Goal: Task Accomplishment & Management: Use online tool/utility

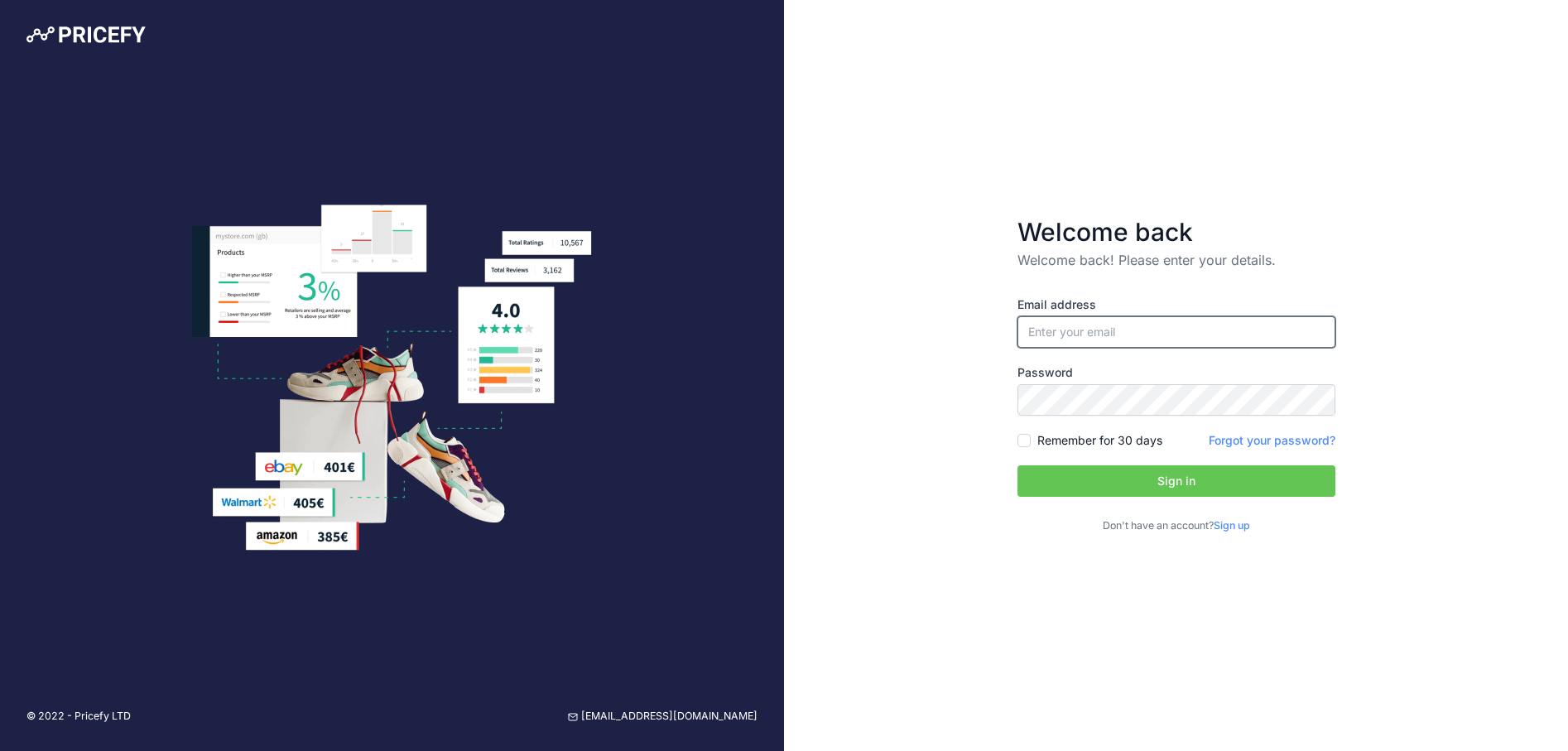
type input "[EMAIL_ADDRESS][DOMAIN_NAME]"
click at [1090, 472] on button "Sign in" at bounding box center [1176, 481] width 318 height 32
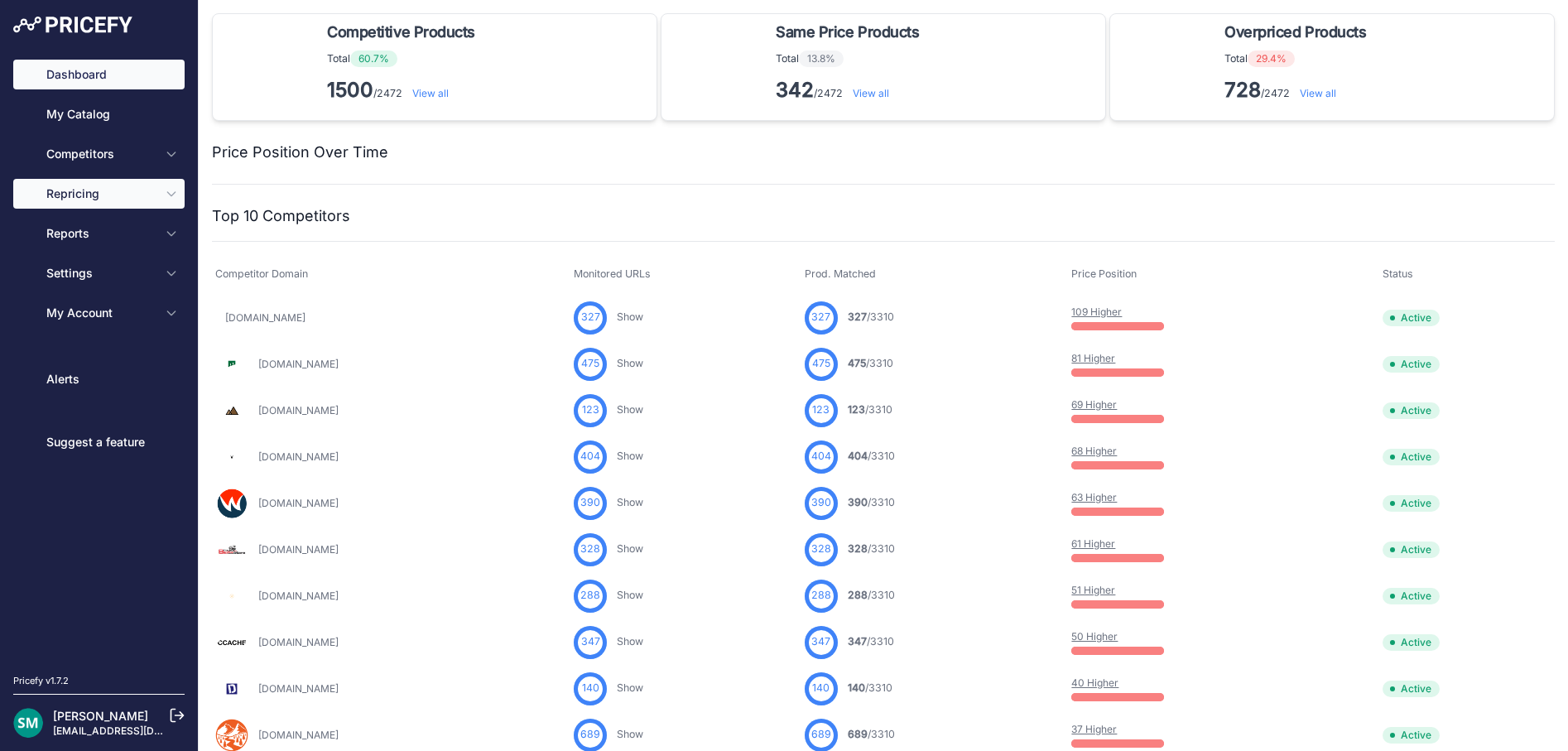
click at [122, 195] on span "Repricing" at bounding box center [101, 194] width 108 height 16
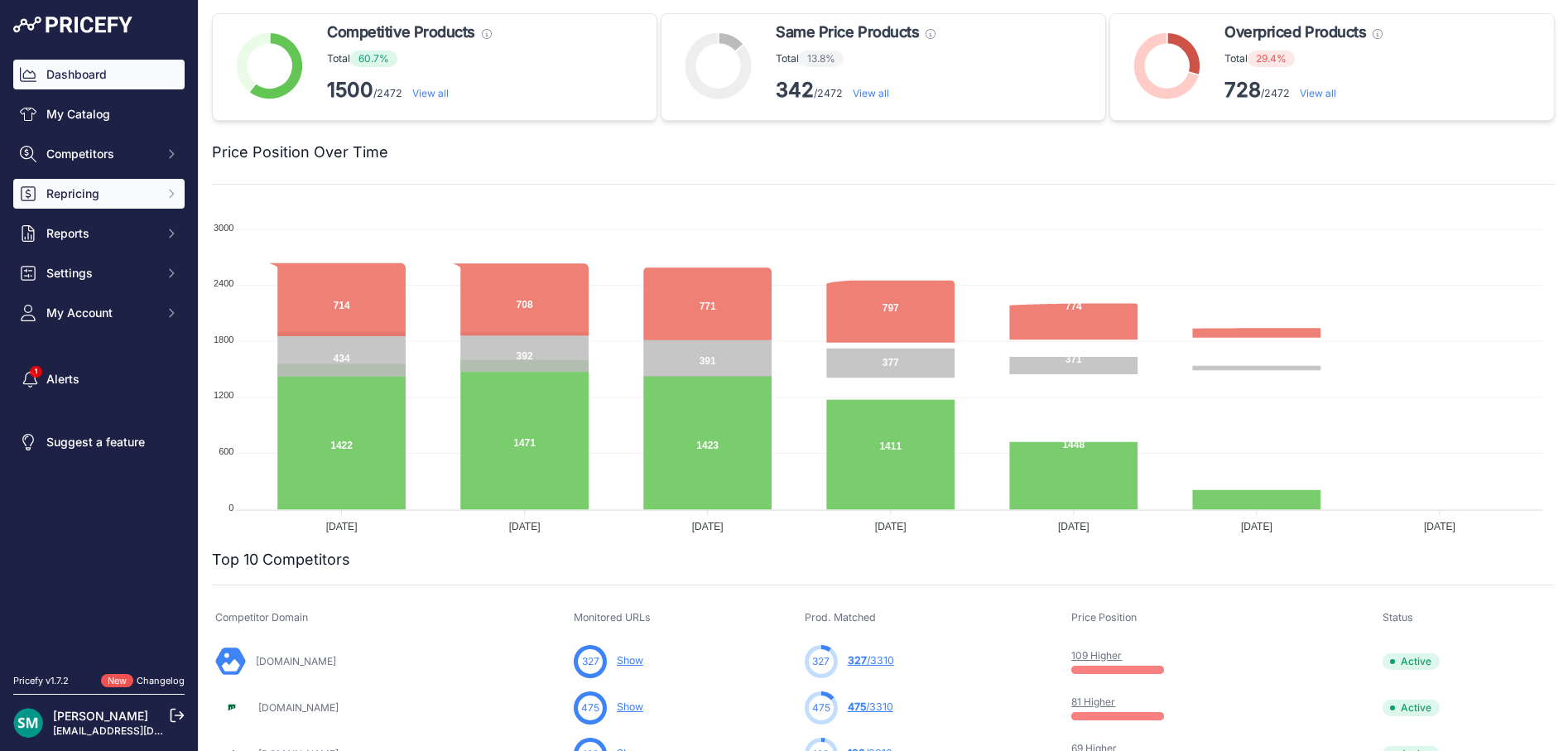
click at [165, 195] on icon "Sidebar" at bounding box center [171, 194] width 14 height 14
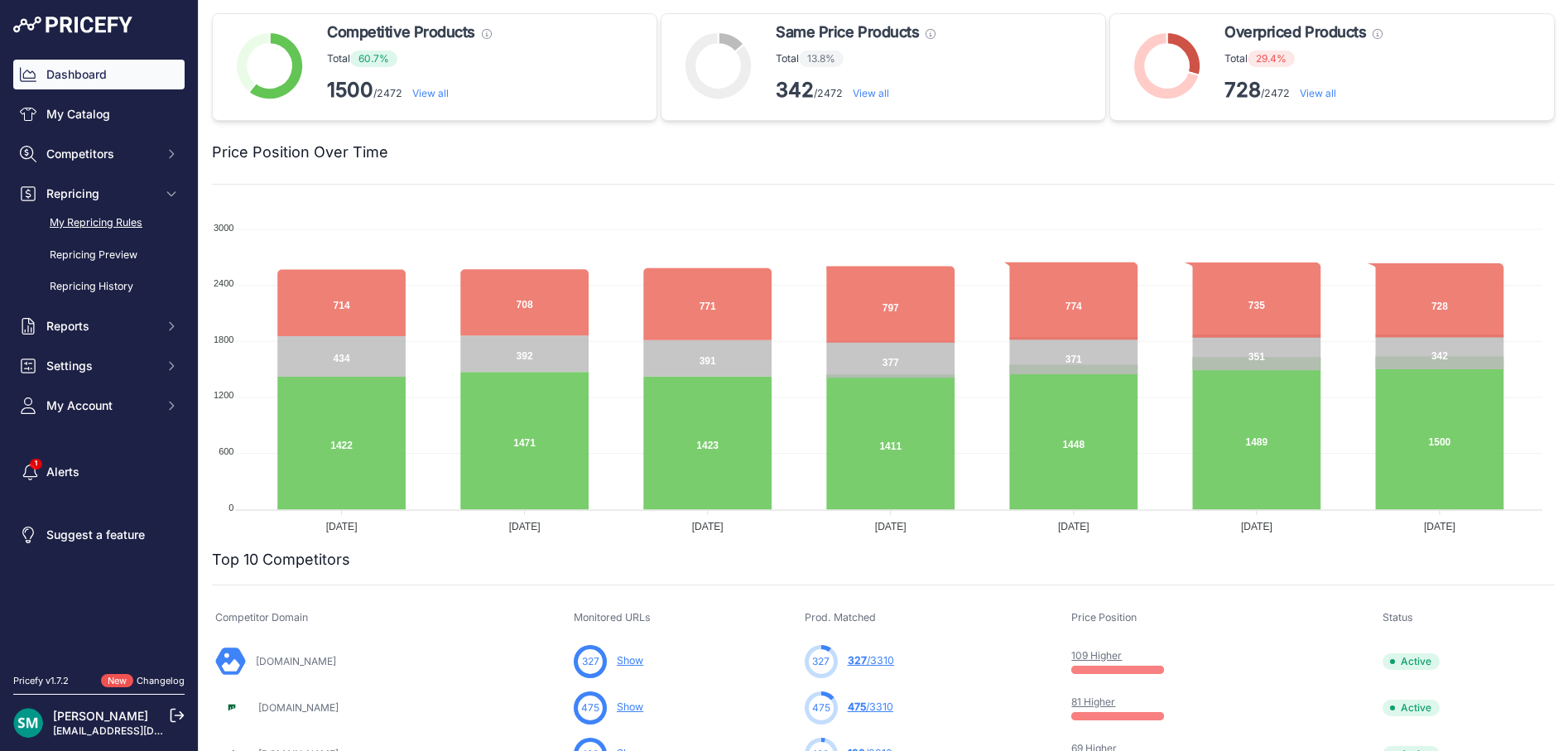
click at [98, 224] on link "My Repricing Rules" at bounding box center [99, 224] width 171 height 29
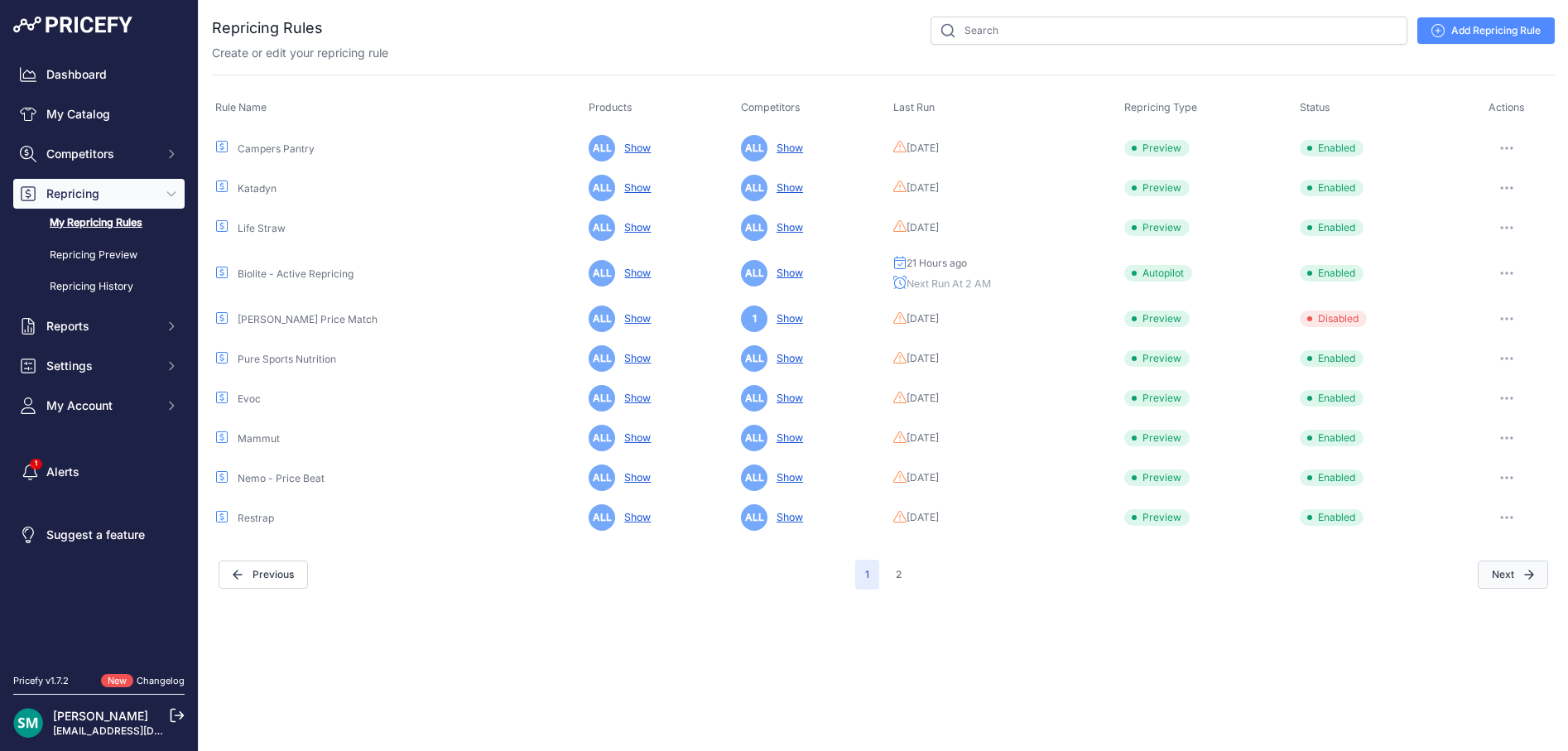
click at [1516, 580] on button "Next" at bounding box center [1513, 574] width 71 height 28
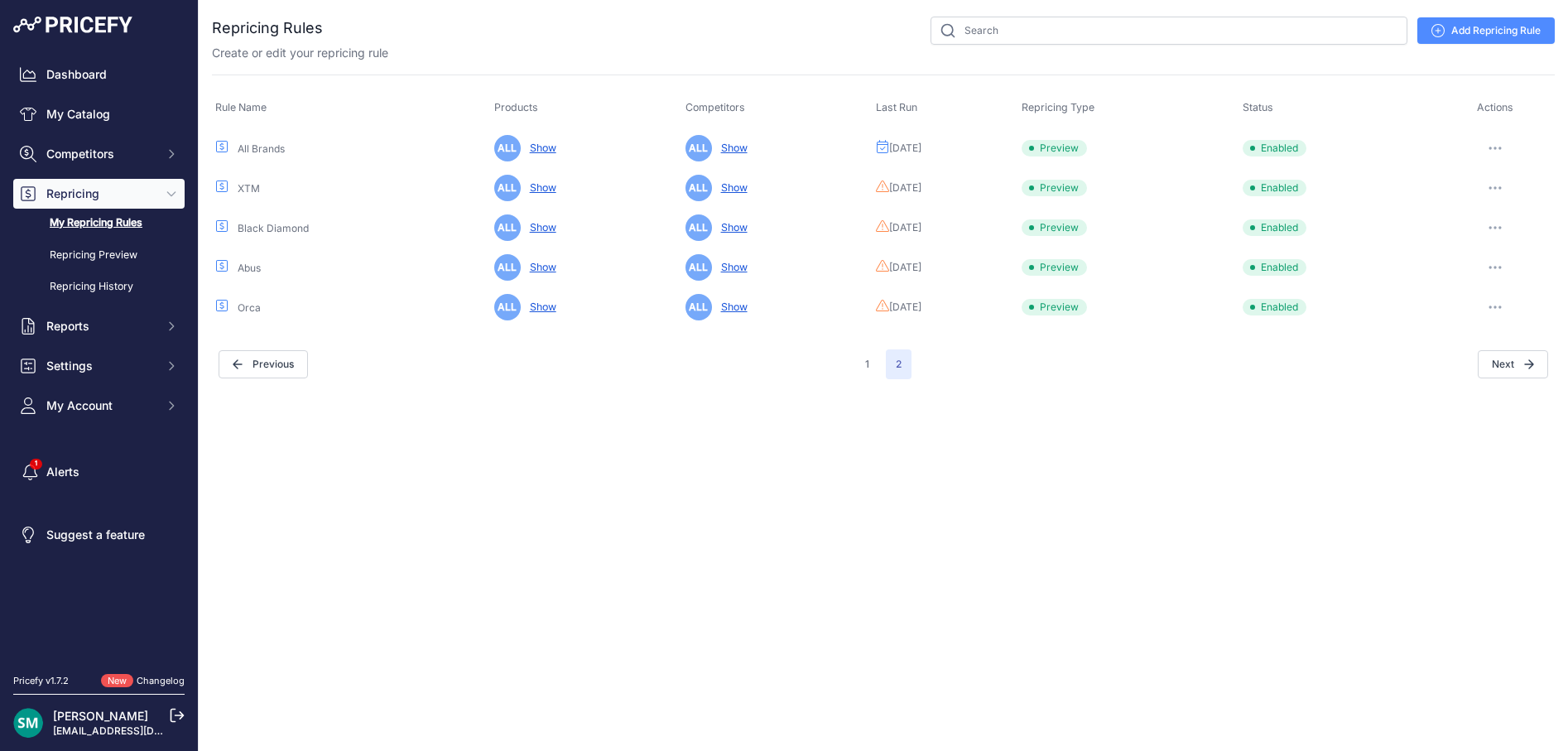
click at [1492, 147] on icon "button" at bounding box center [1495, 148] width 14 height 3
click at [1518, 209] on button "Run Preview" at bounding box center [1498, 209] width 106 height 26
click at [99, 255] on link "Repricing Preview" at bounding box center [99, 255] width 171 height 29
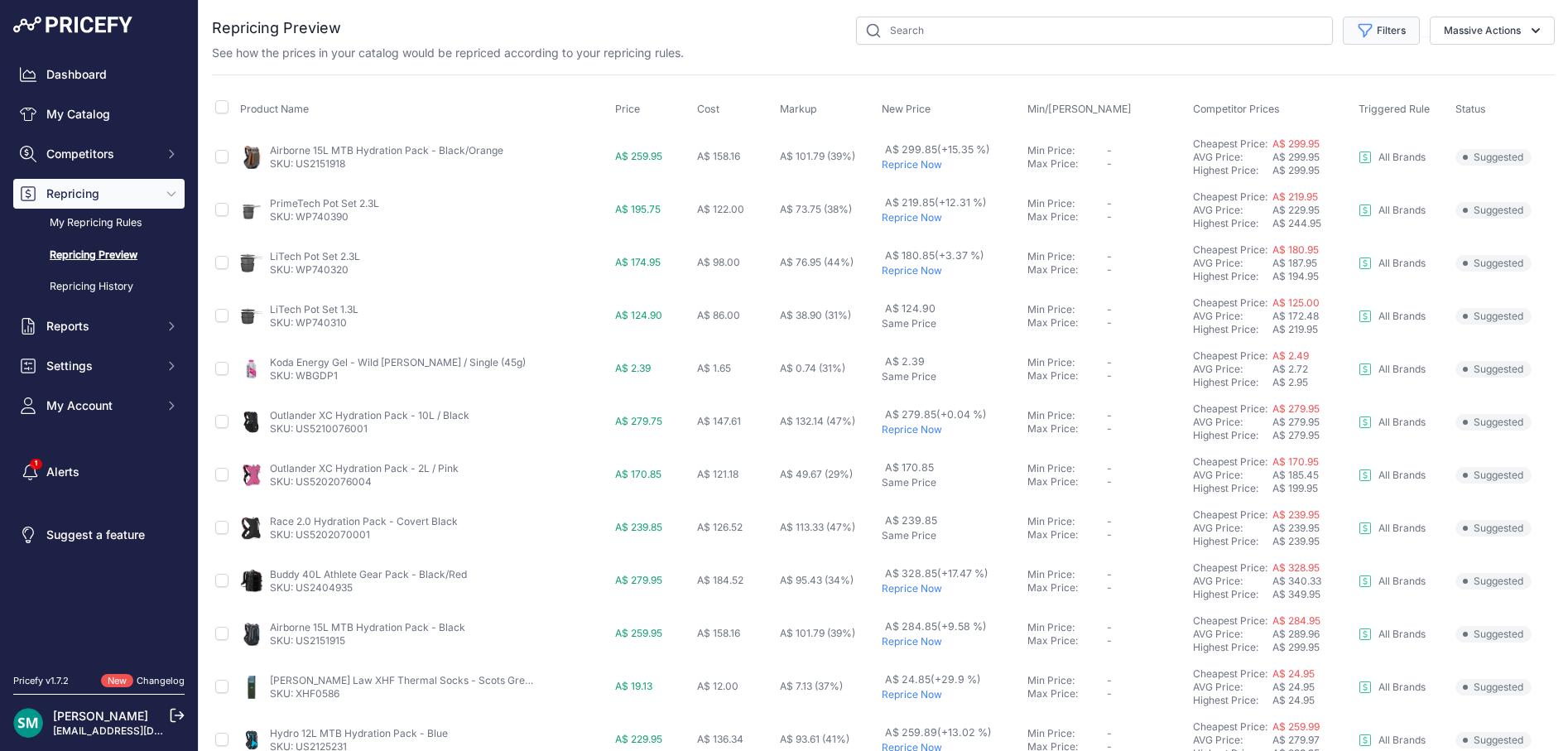
click at [1359, 33] on icon "button" at bounding box center [1365, 30] width 16 height 16
drag, startPoint x: 1376, startPoint y: 99, endPoint x: 1378, endPoint y: 106, distance: 7.3
click at [1376, 99] on select "Select an option Orca Abus Black Diamond XTM All Brands Restrap Nemo - Price Be…" at bounding box center [1327, 95] width 159 height 28
select select "9333"
click at [1248, 81] on select "Select an option Orca Abus Black Diamond XTM All Brands Restrap Nemo - Price Be…" at bounding box center [1327, 95] width 159 height 28
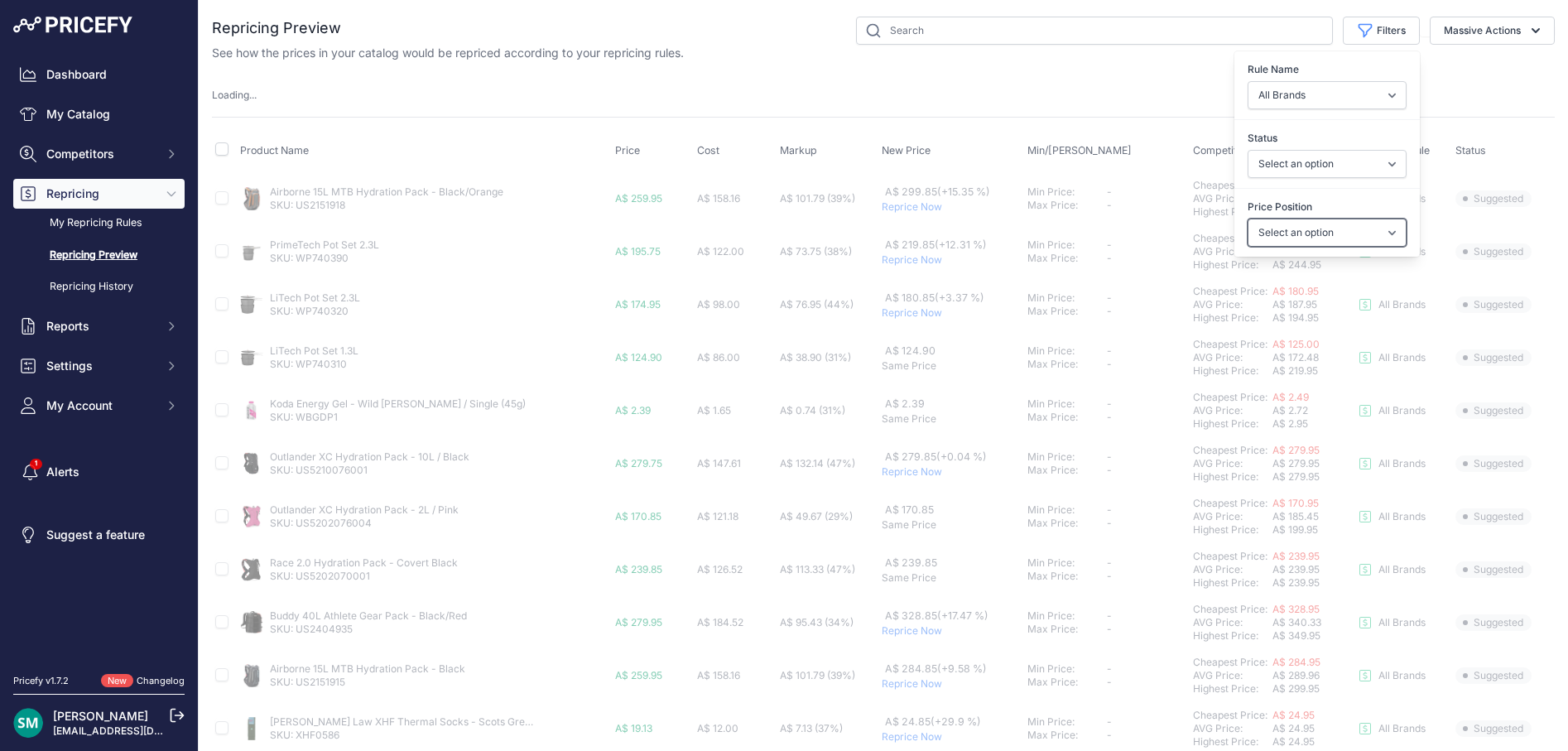
click at [1314, 245] on select "Select an option I am higher Same price I am lower" at bounding box center [1327, 232] width 159 height 28
select select "0"
click at [1248, 219] on select "Select an option I am higher Same price I am lower" at bounding box center [1327, 232] width 159 height 28
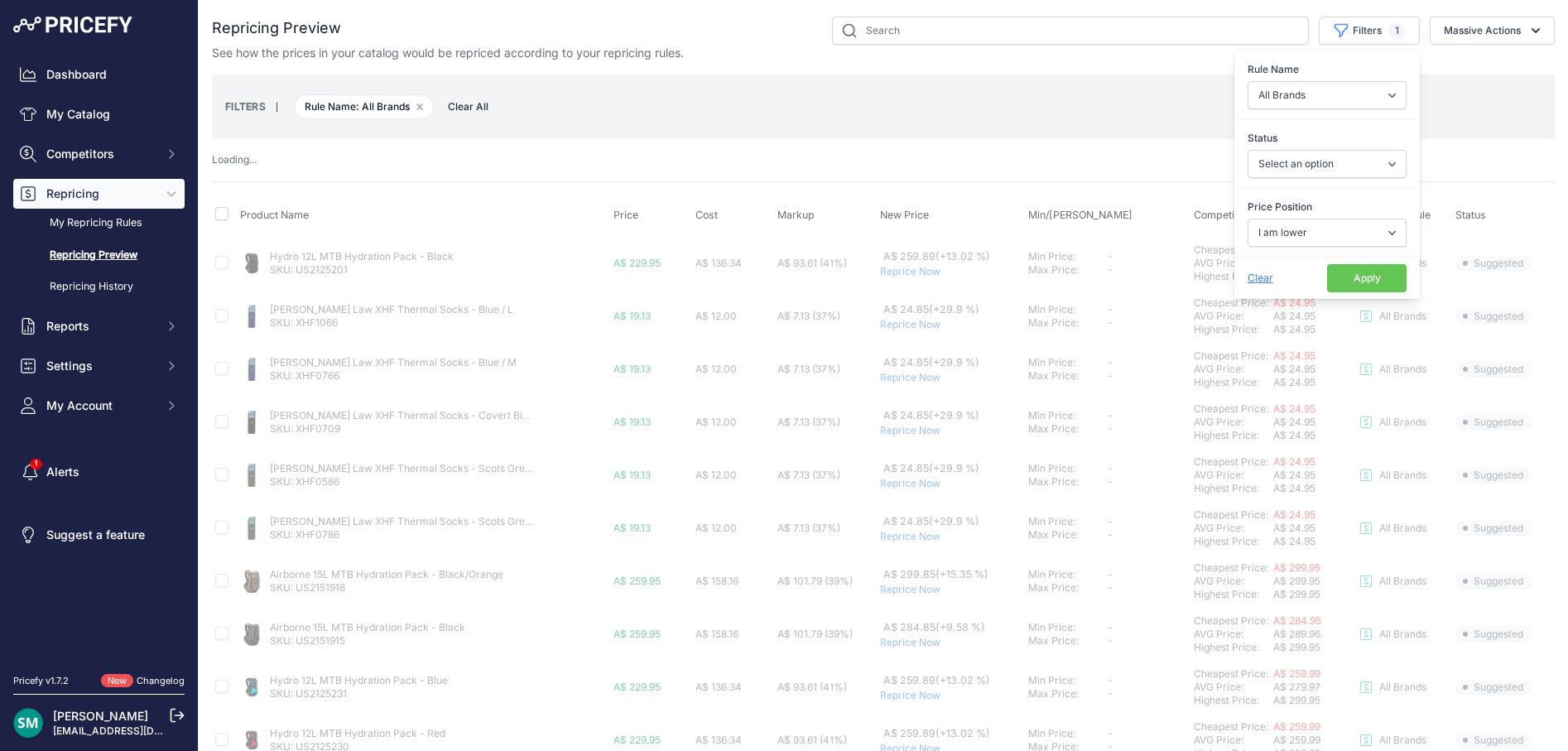
click at [1388, 286] on button "Apply" at bounding box center [1367, 278] width 79 height 28
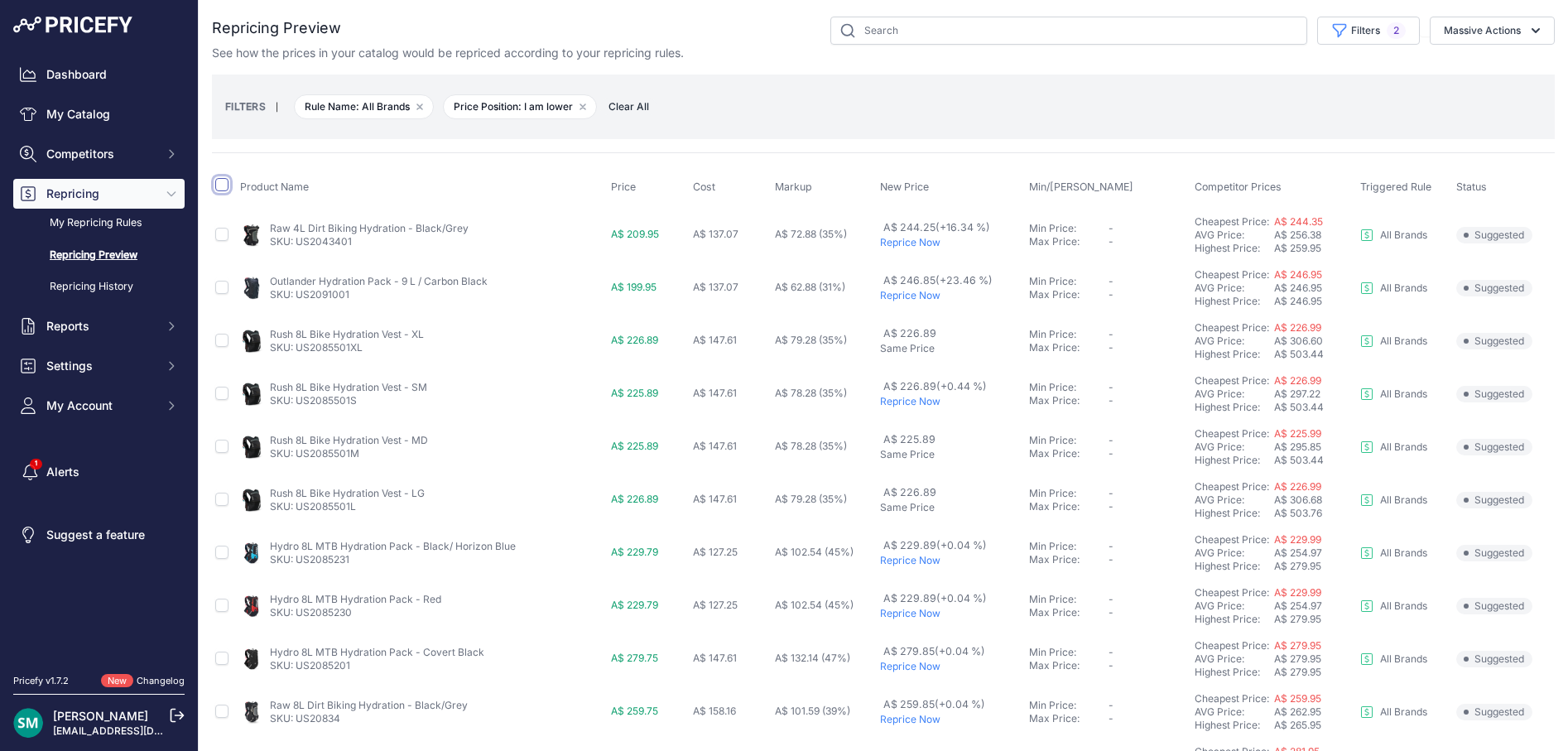
click at [216, 184] on input "checkbox" at bounding box center [222, 185] width 14 height 14
checkbox input "true"
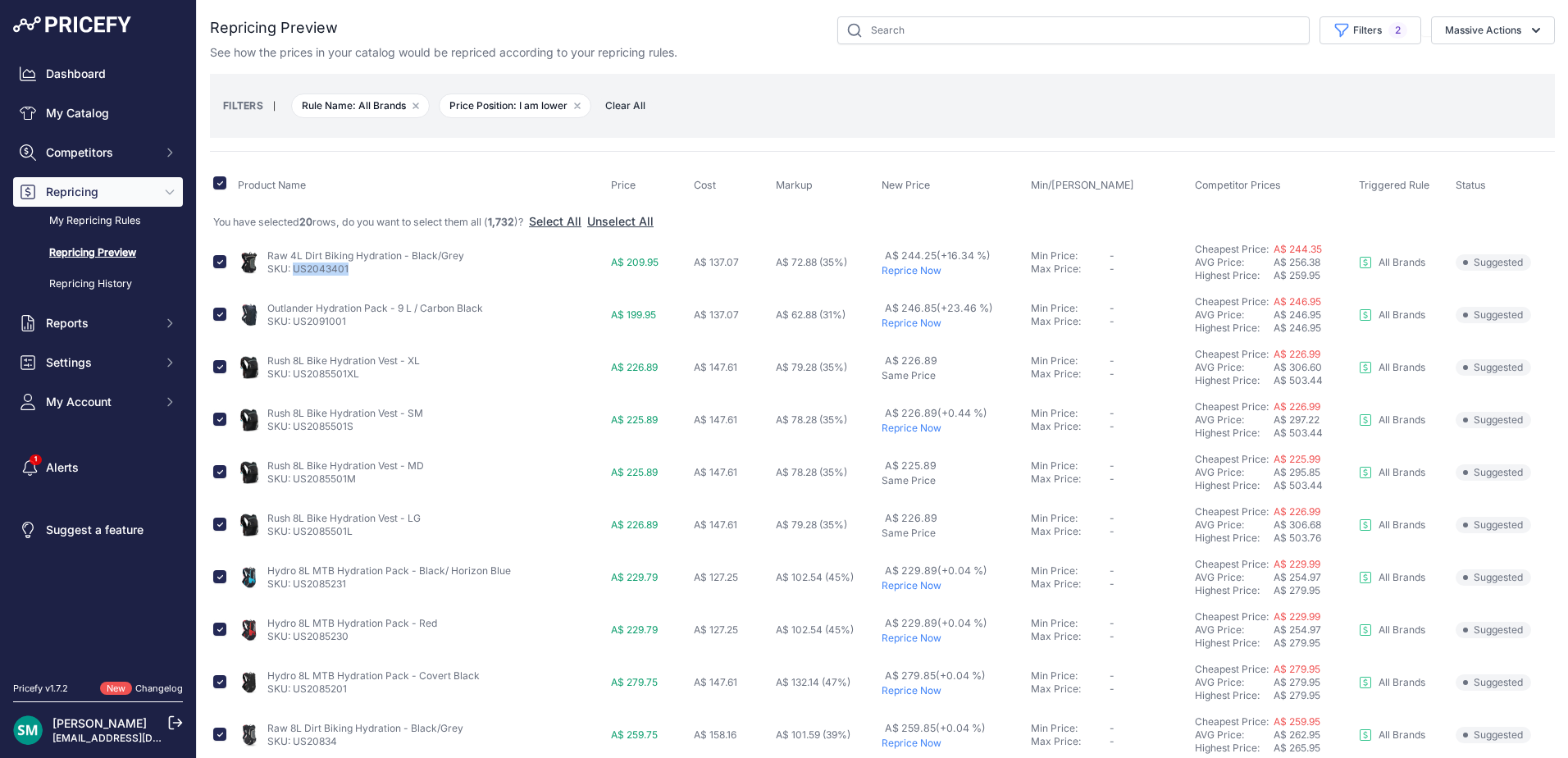
drag, startPoint x: 378, startPoint y: 282, endPoint x: 295, endPoint y: 278, distance: 83.1
click at [295, 278] on td "Raw 4L Dirt Biking Hydration - Black/Grey SKU: US2043401" at bounding box center [420, 263] width 373 height 53
copy link "US2043401"
drag, startPoint x: 351, startPoint y: 328, endPoint x: 293, endPoint y: 325, distance: 58.1
click at [293, 325] on p "SKU: US2091001" at bounding box center [375, 322] width 216 height 13
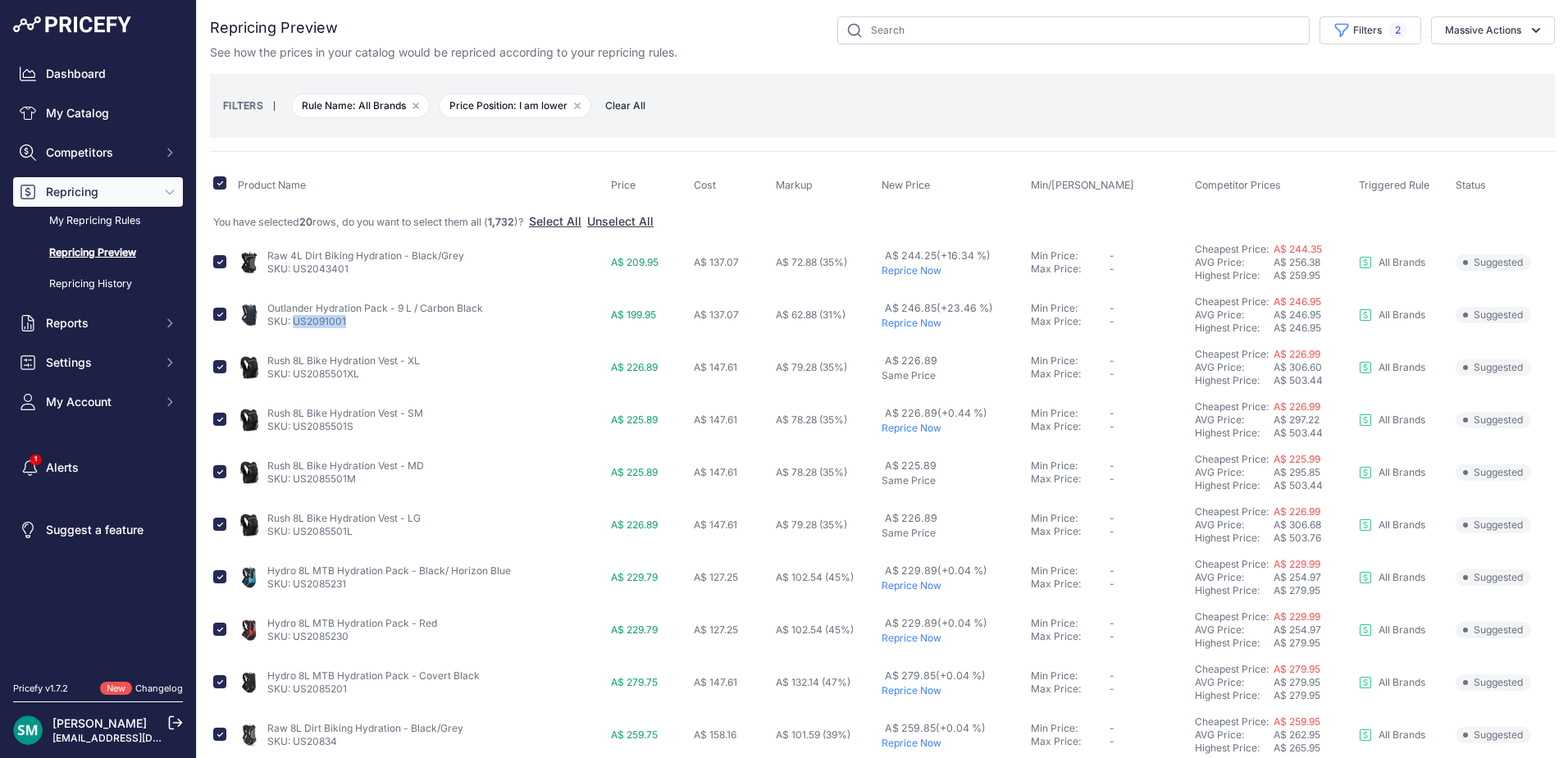
copy link "US2091001"
drag, startPoint x: 373, startPoint y: 379, endPoint x: 294, endPoint y: 374, distance: 79.2
click at [294, 374] on p "SKU: US2085501XL" at bounding box center [343, 374] width 152 height 13
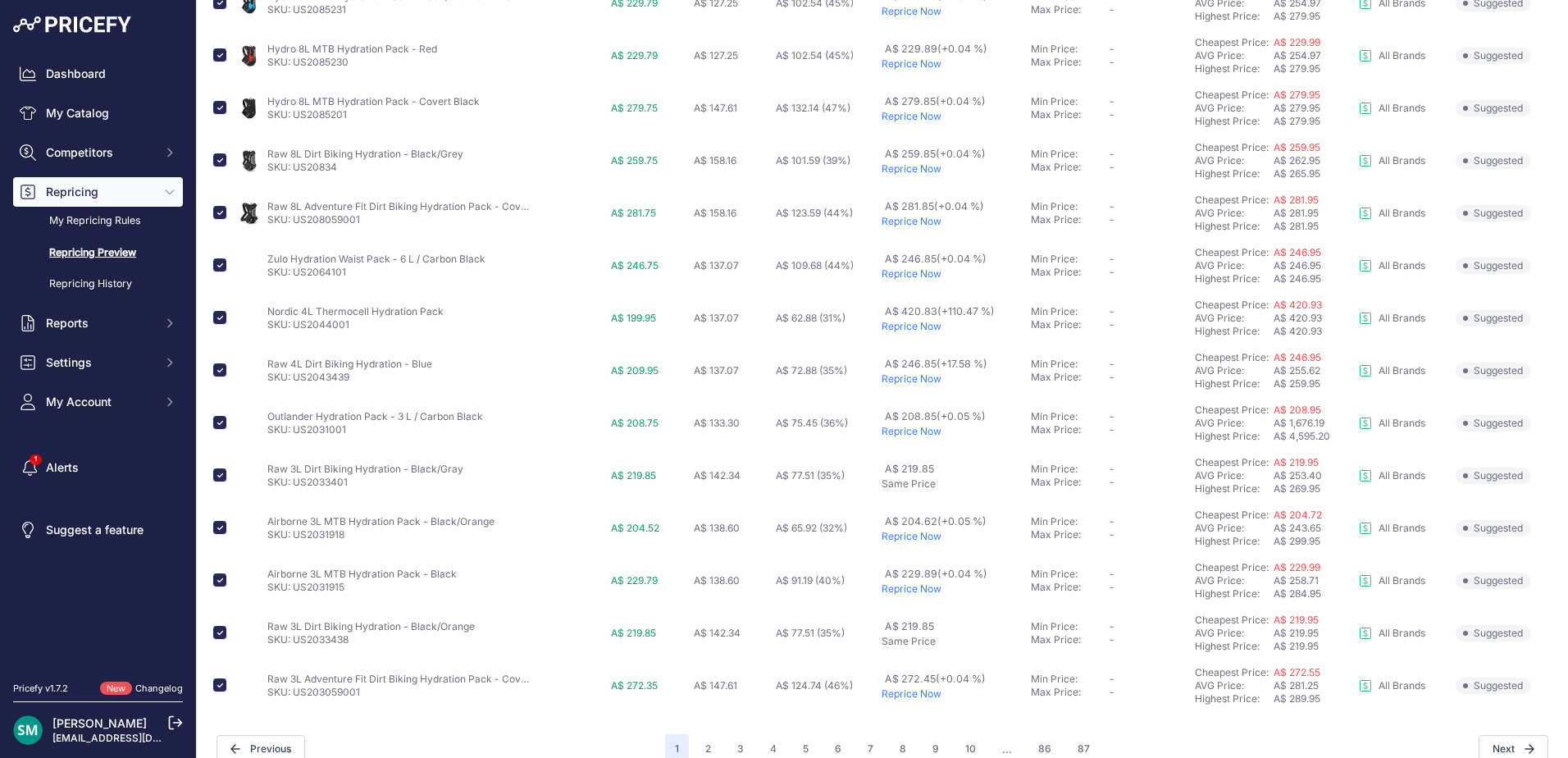
scroll to position [493, 0]
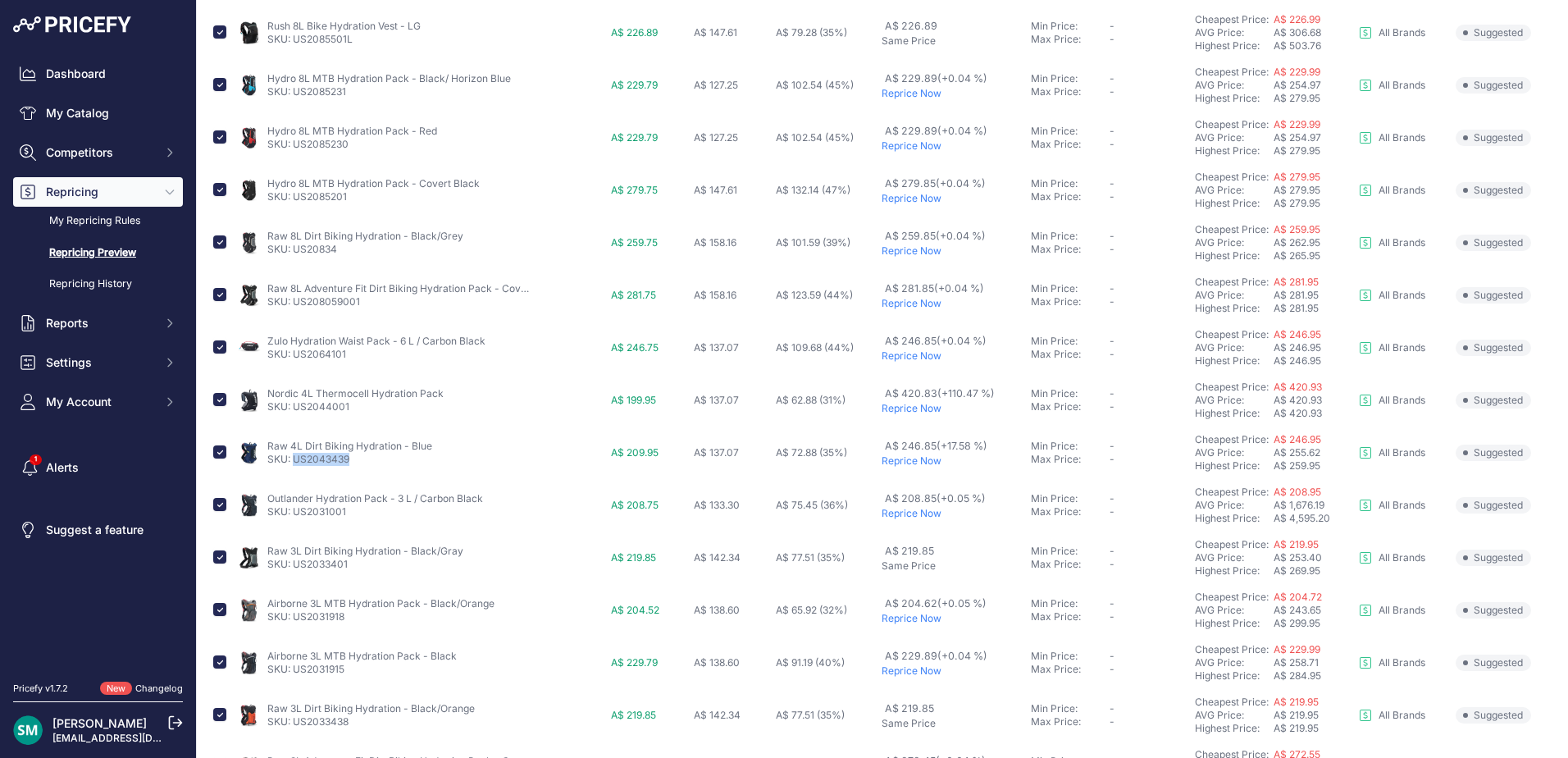
drag, startPoint x: 345, startPoint y: 461, endPoint x: 292, endPoint y: 462, distance: 53.0
click at [292, 462] on p "SKU: US2043439" at bounding box center [350, 459] width 165 height 13
copy link "US2043439"
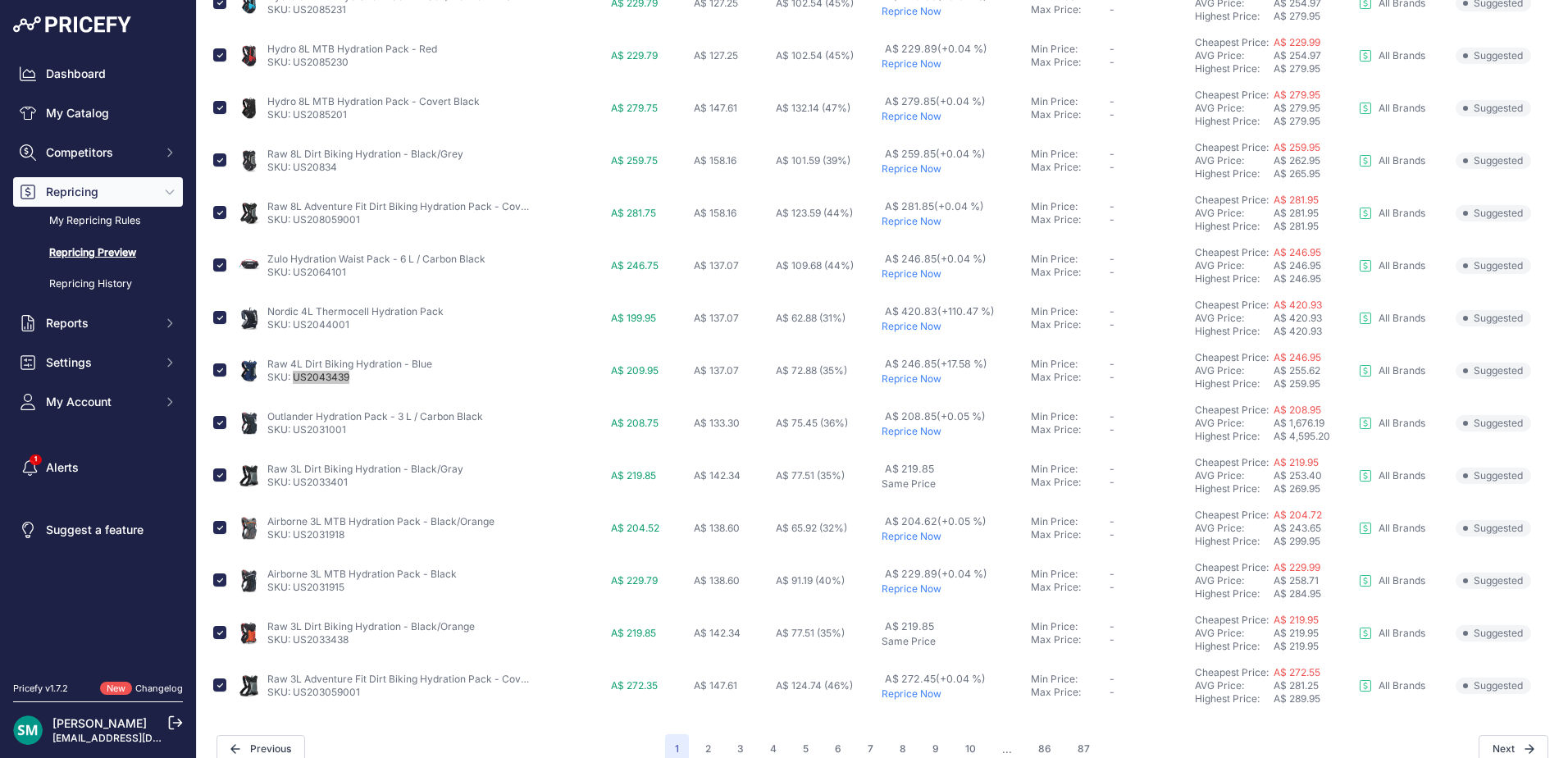
scroll to position [596, 0]
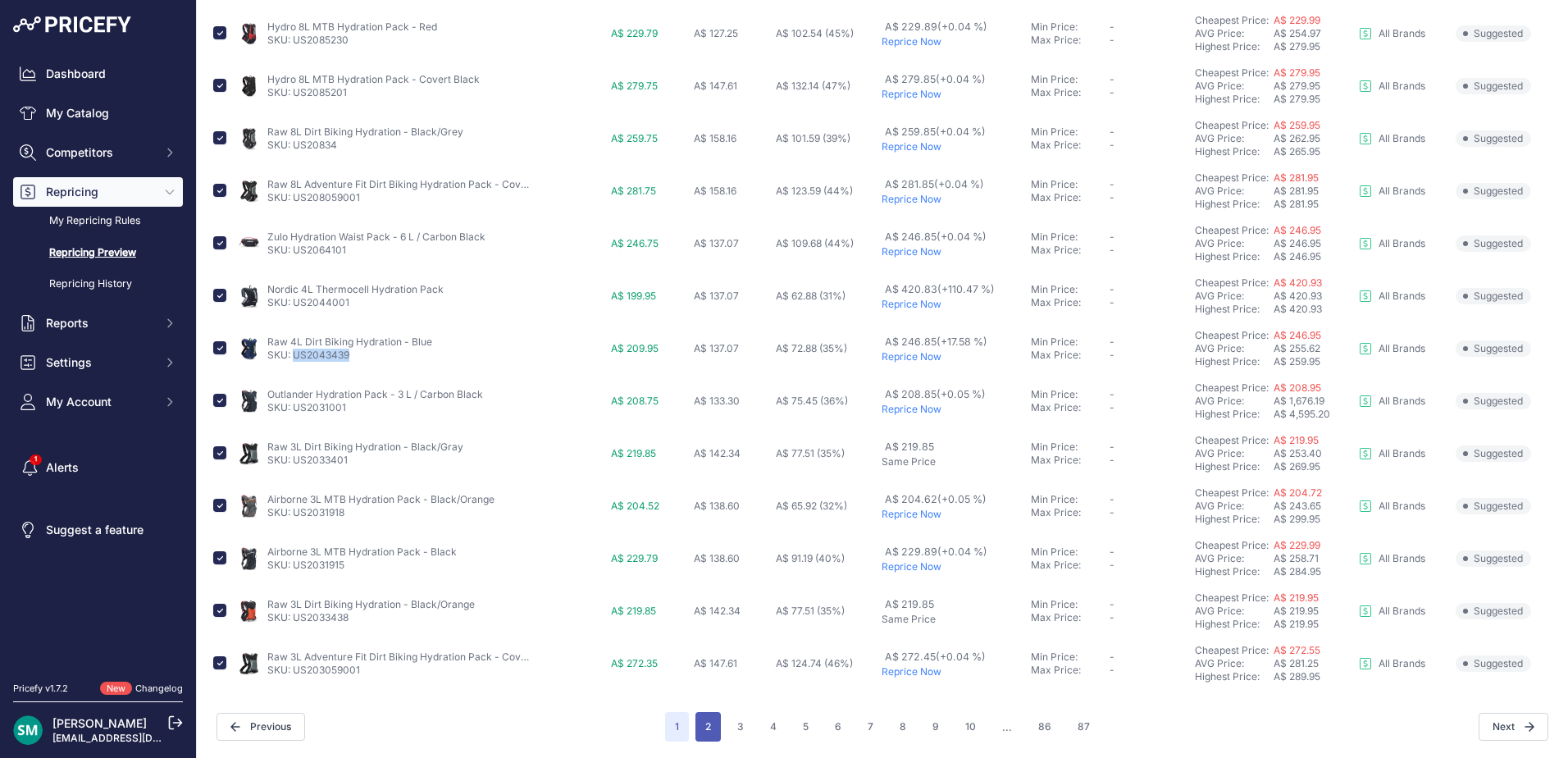
click at [709, 728] on button "2" at bounding box center [708, 726] width 26 height 30
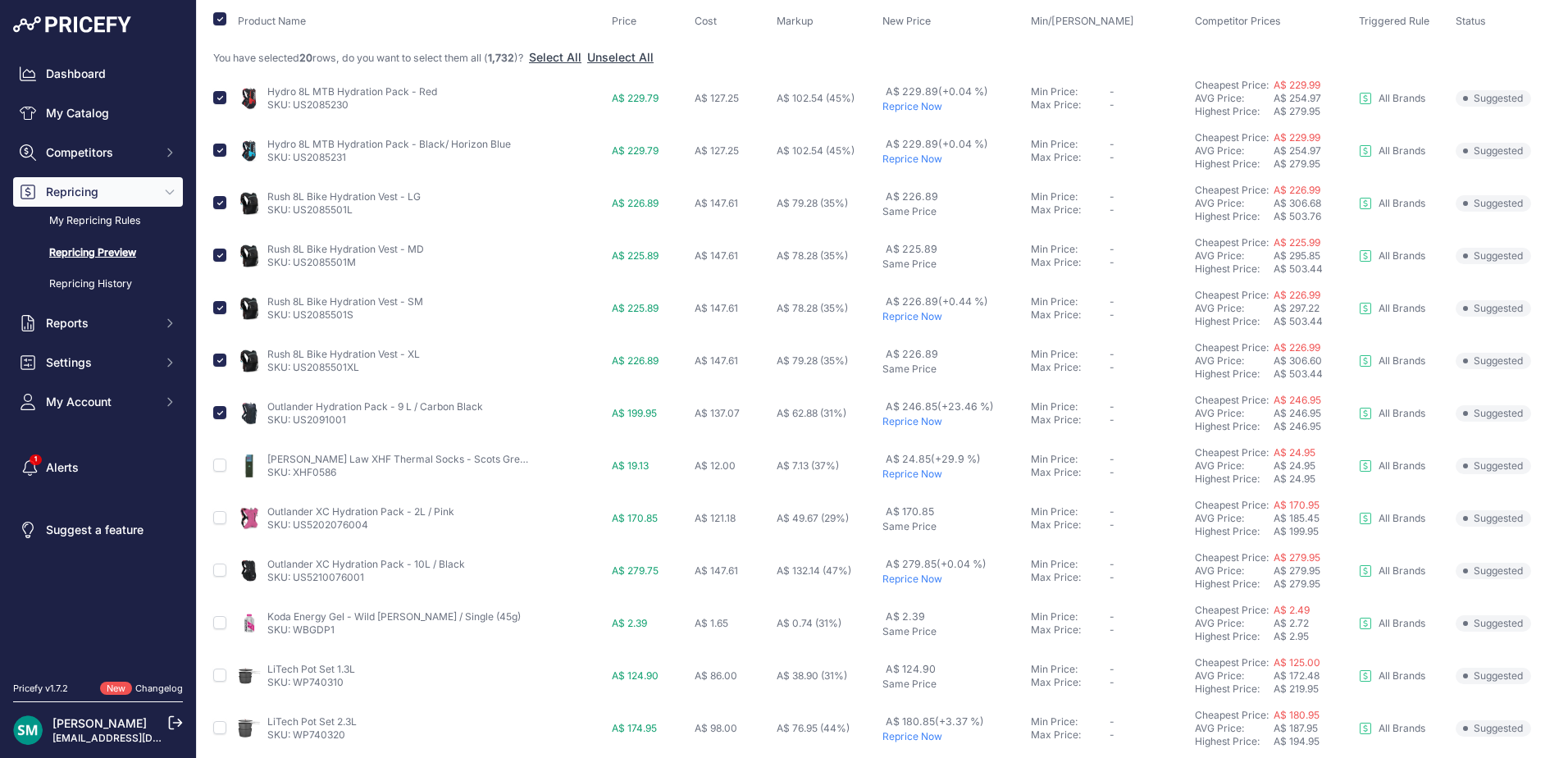
scroll to position [328, 0]
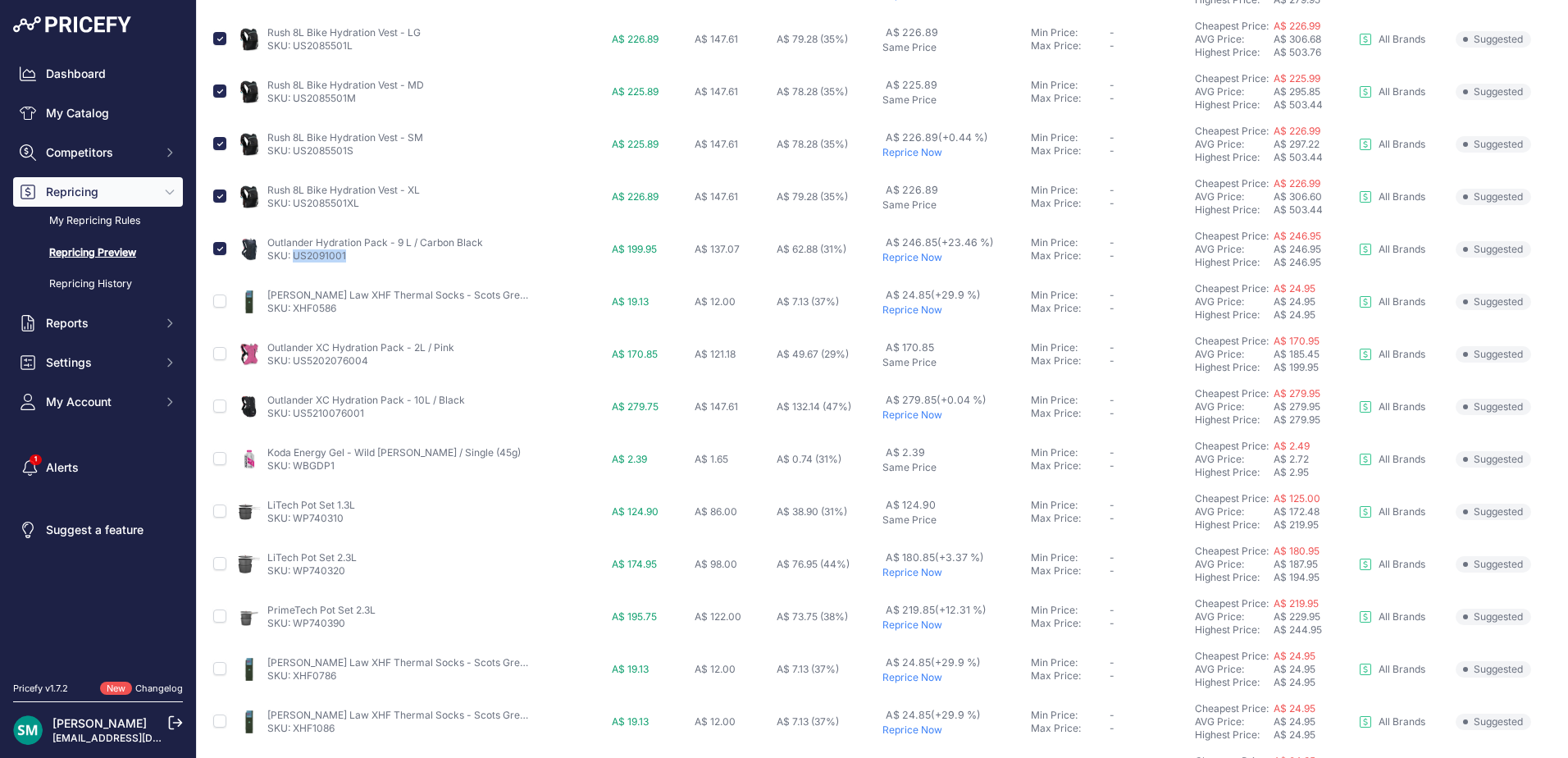
drag, startPoint x: 358, startPoint y: 253, endPoint x: 293, endPoint y: 261, distance: 65.5
click at [293, 261] on p "SKU: US2091001" at bounding box center [375, 256] width 216 height 13
copy link "US2091001"
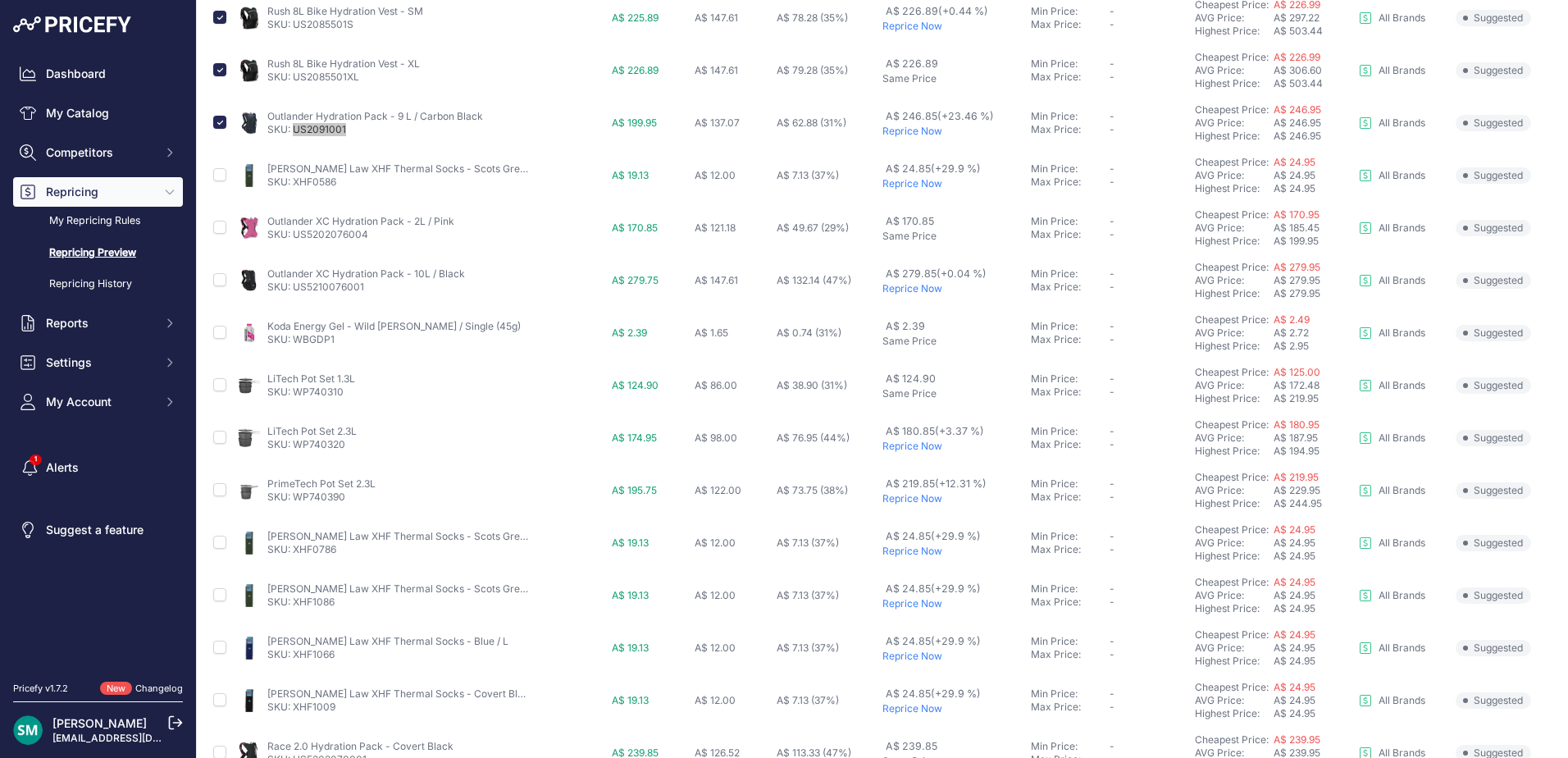
scroll to position [493, 0]
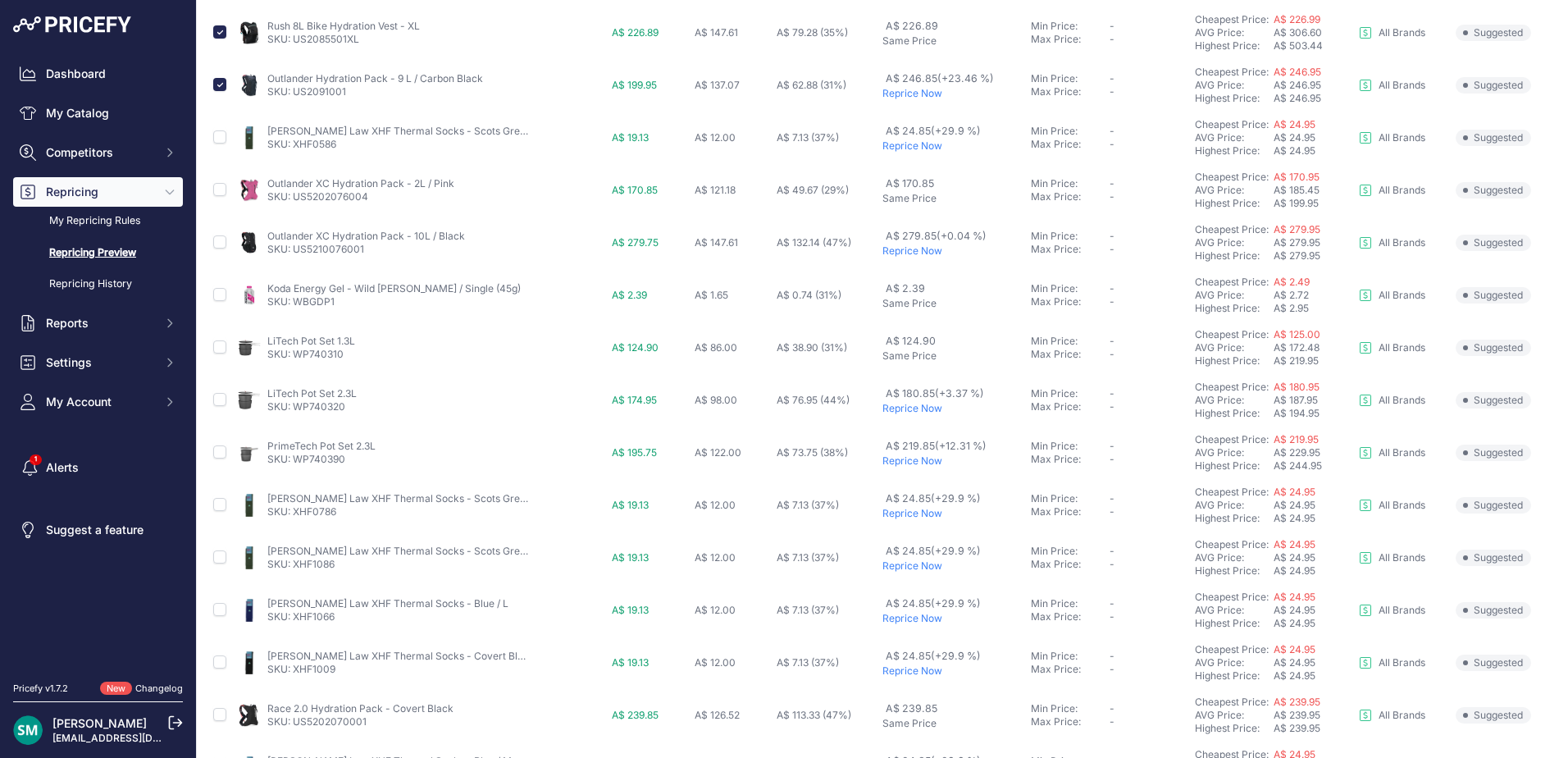
click at [897, 146] on p "Reprice Now" at bounding box center [953, 147] width 142 height 13
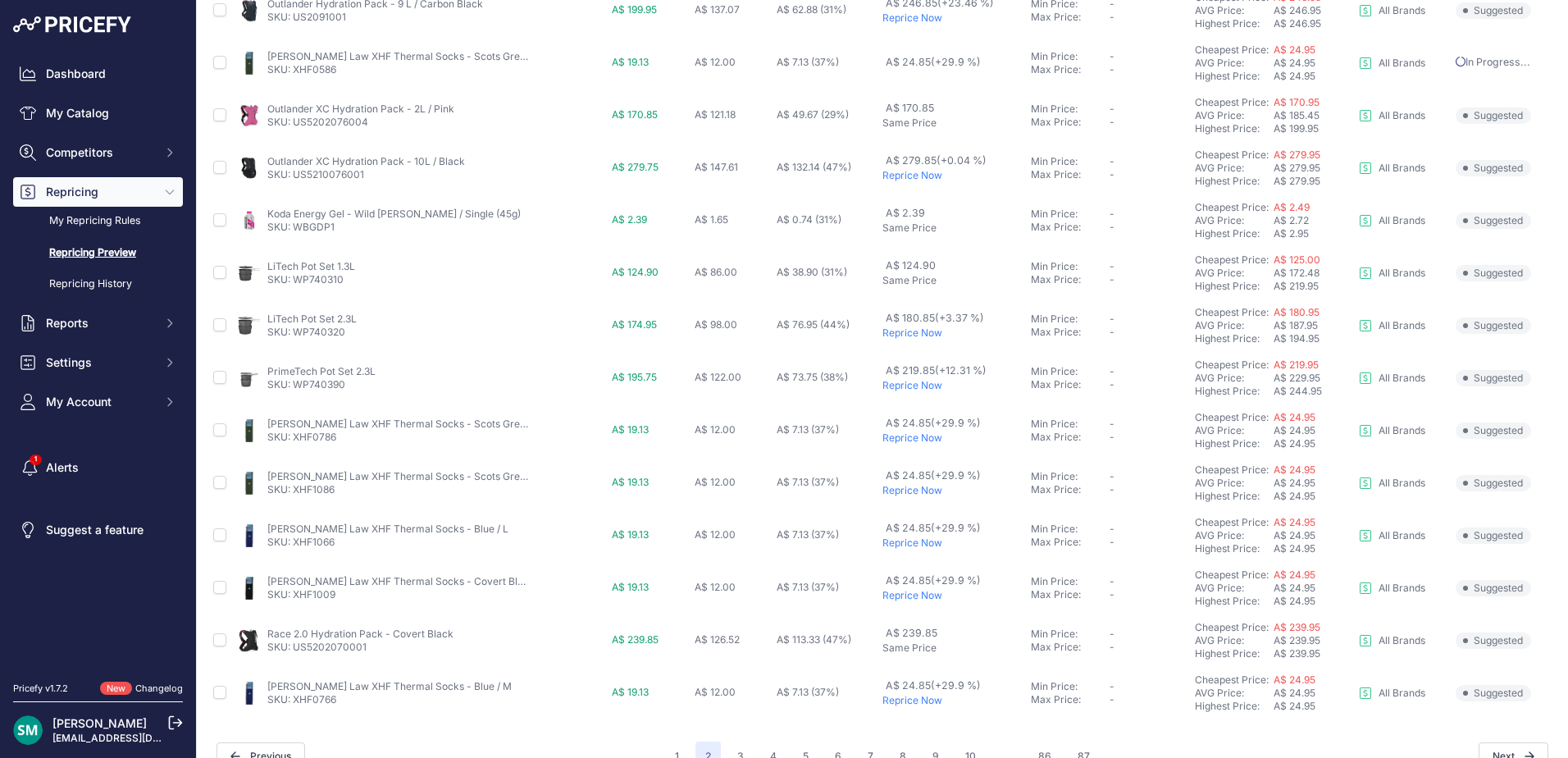
scroll to position [566, 0]
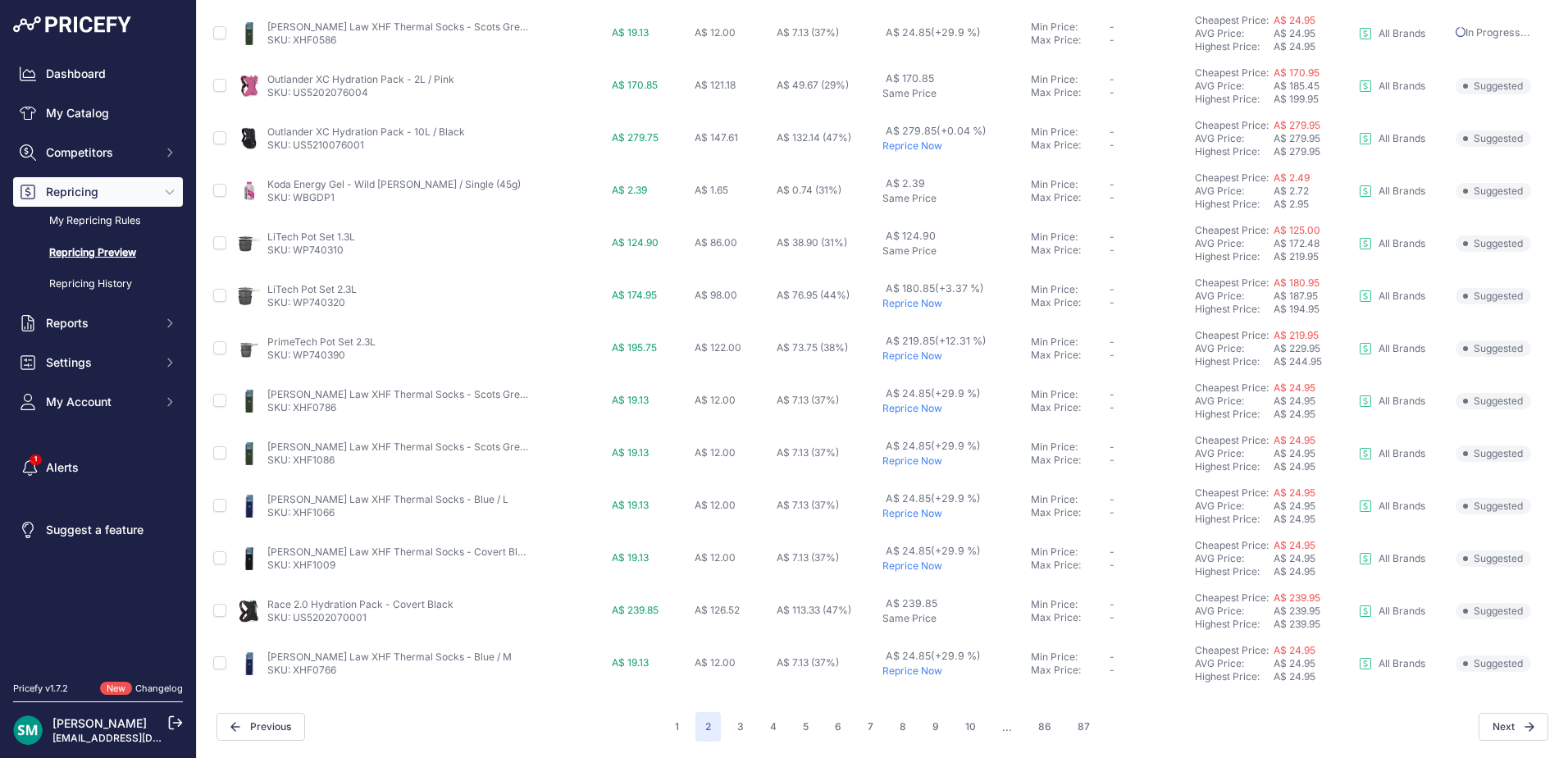
click at [909, 407] on p "Reprice Now" at bounding box center [953, 408] width 142 height 13
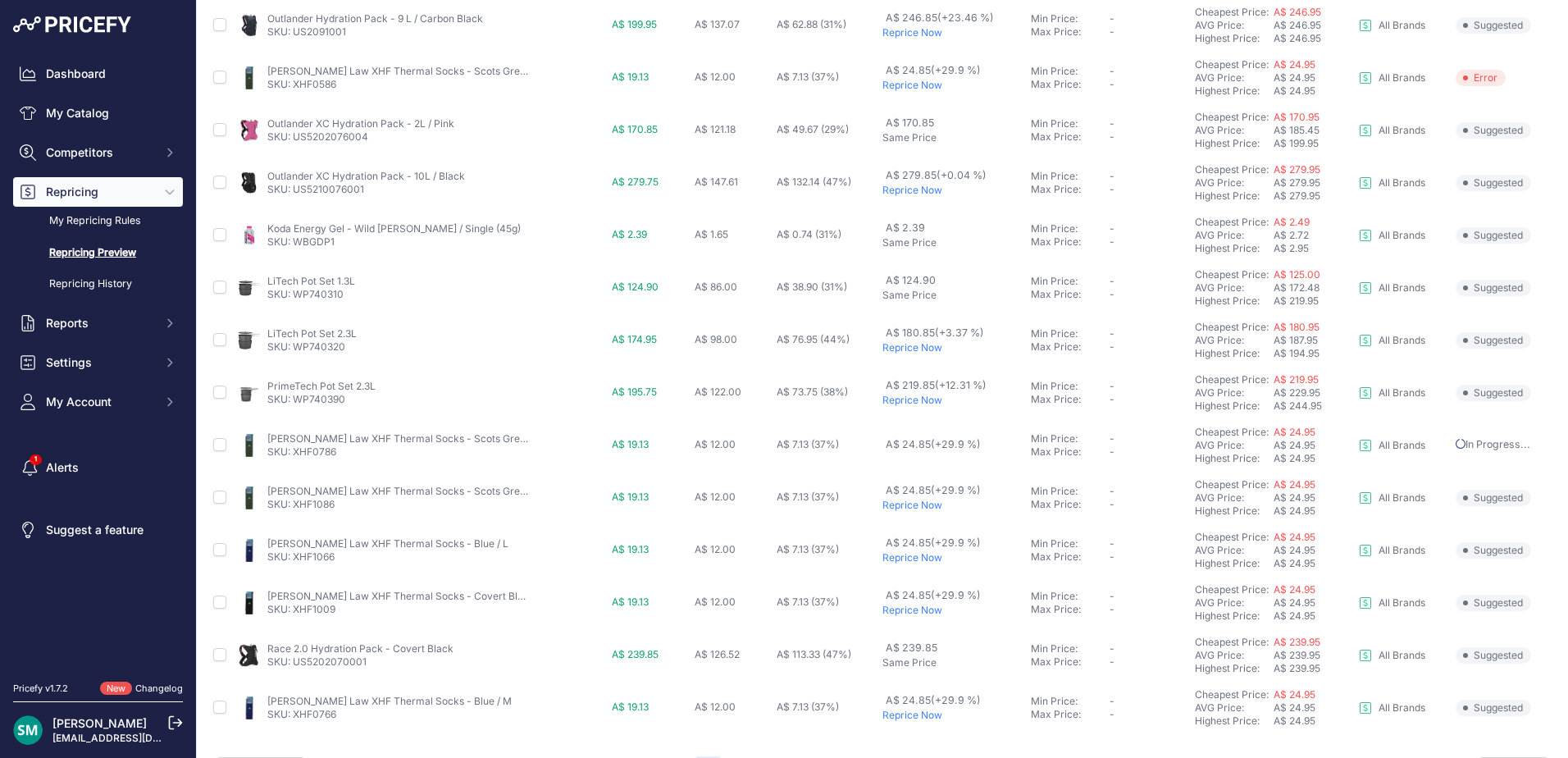
scroll to position [611, 0]
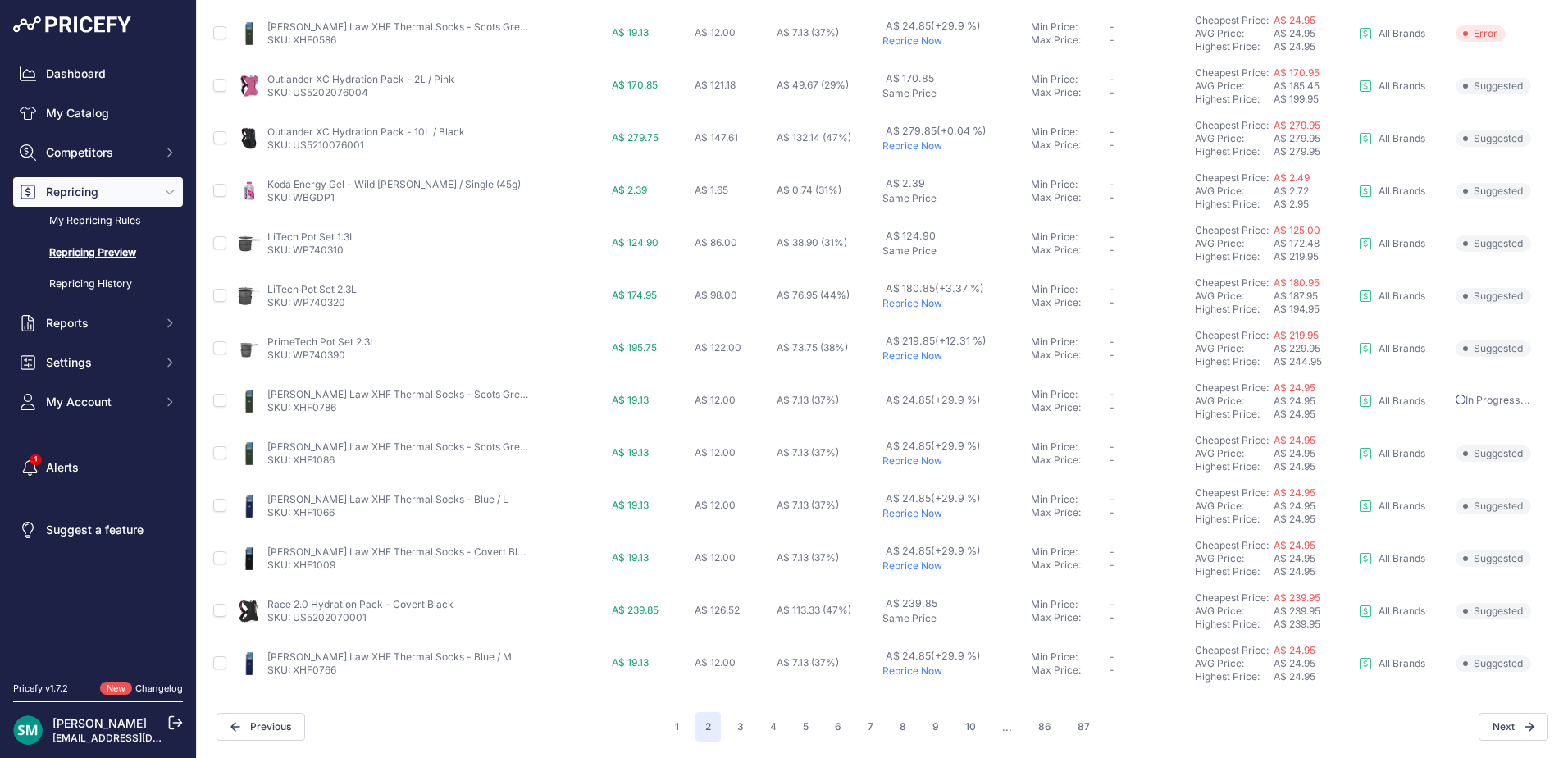
click at [917, 464] on p "Reprice Now" at bounding box center [953, 461] width 142 height 13
click at [912, 516] on p "Reprice Now" at bounding box center [953, 514] width 142 height 13
click at [917, 563] on p "Reprice Now" at bounding box center [953, 566] width 142 height 13
click at [903, 676] on p "Reprice Now" at bounding box center [953, 671] width 142 height 13
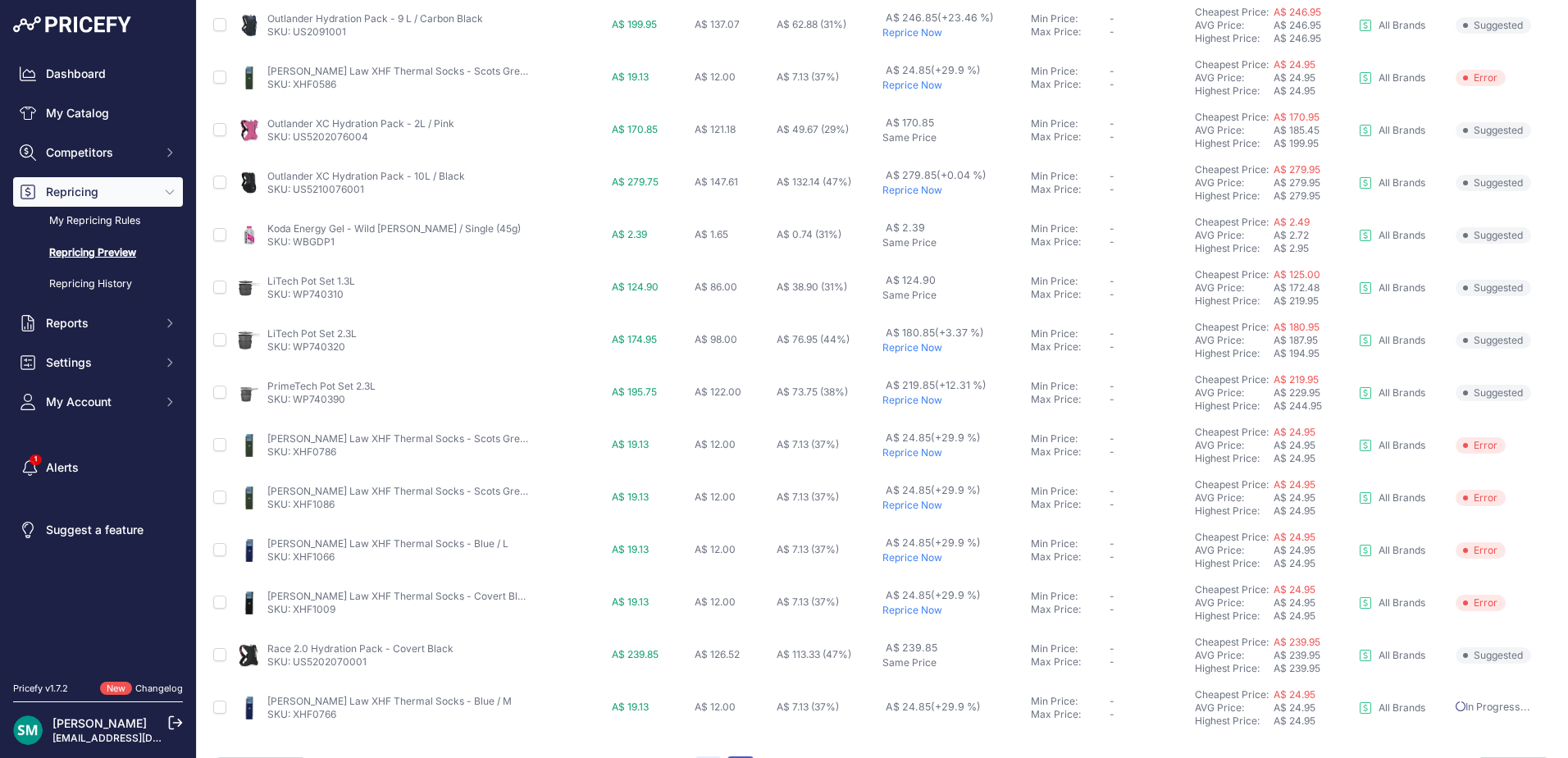
scroll to position [611, 0]
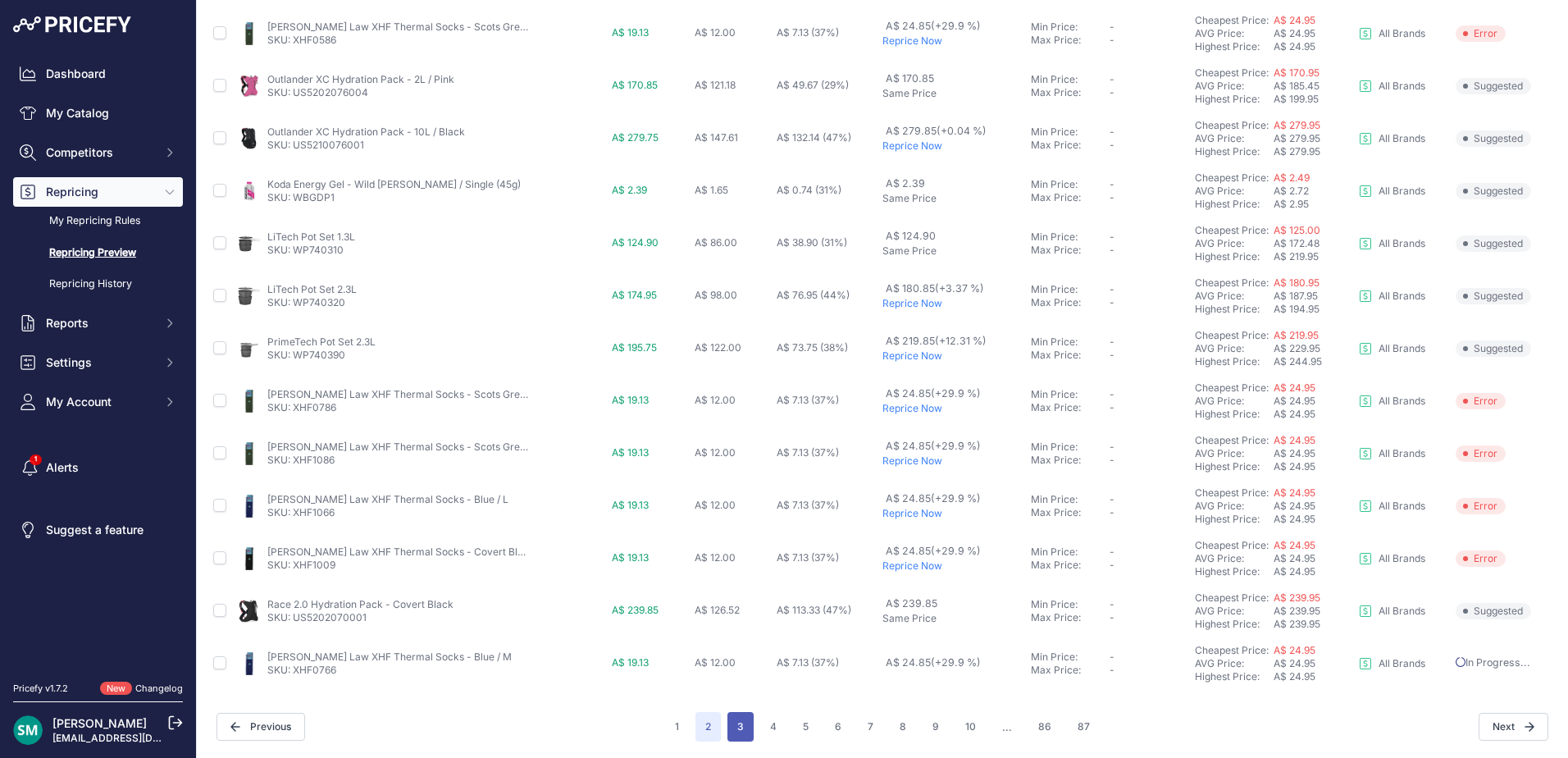
click at [738, 730] on button "3" at bounding box center [739, 726] width 26 height 30
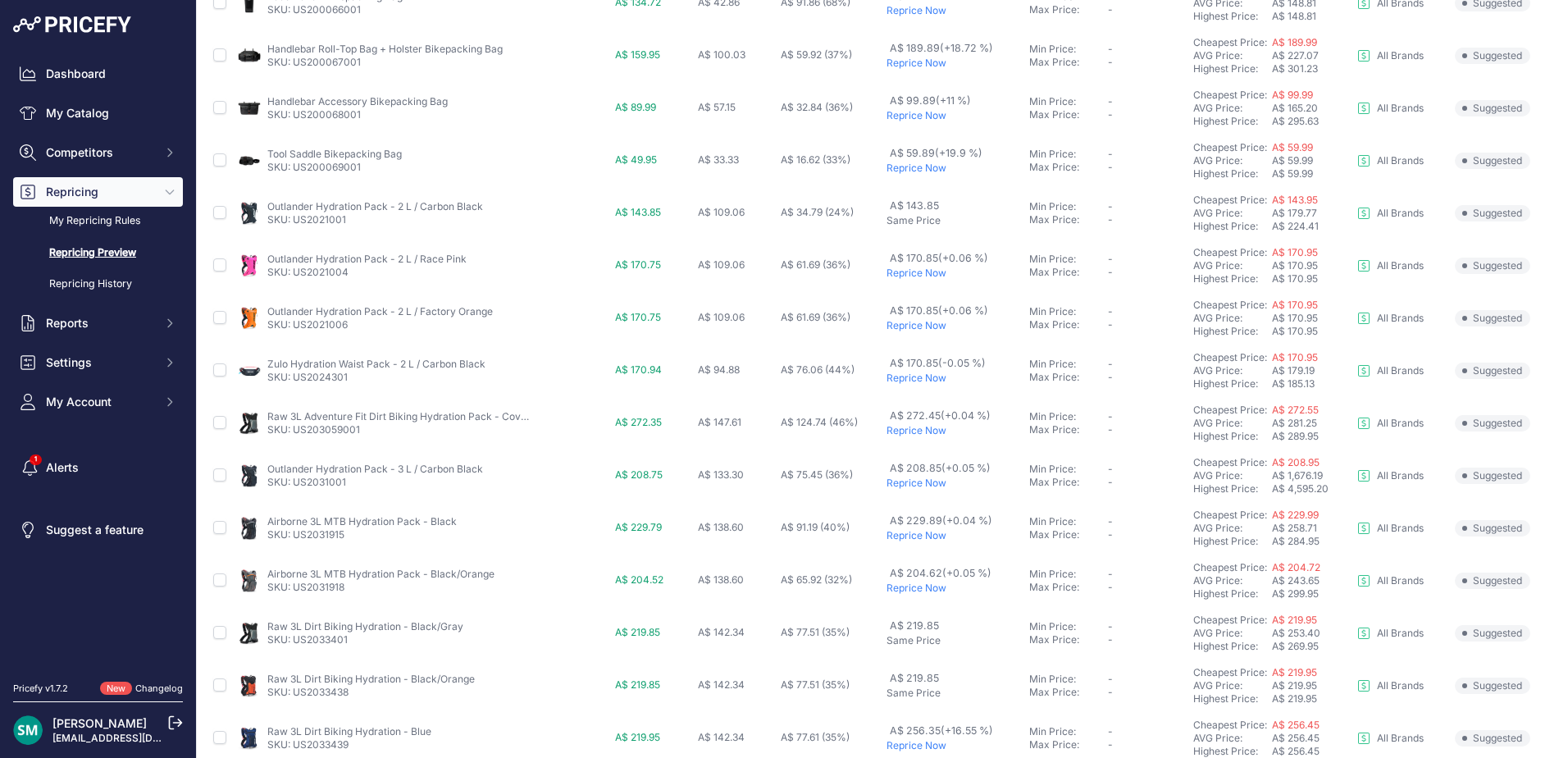
scroll to position [566, 0]
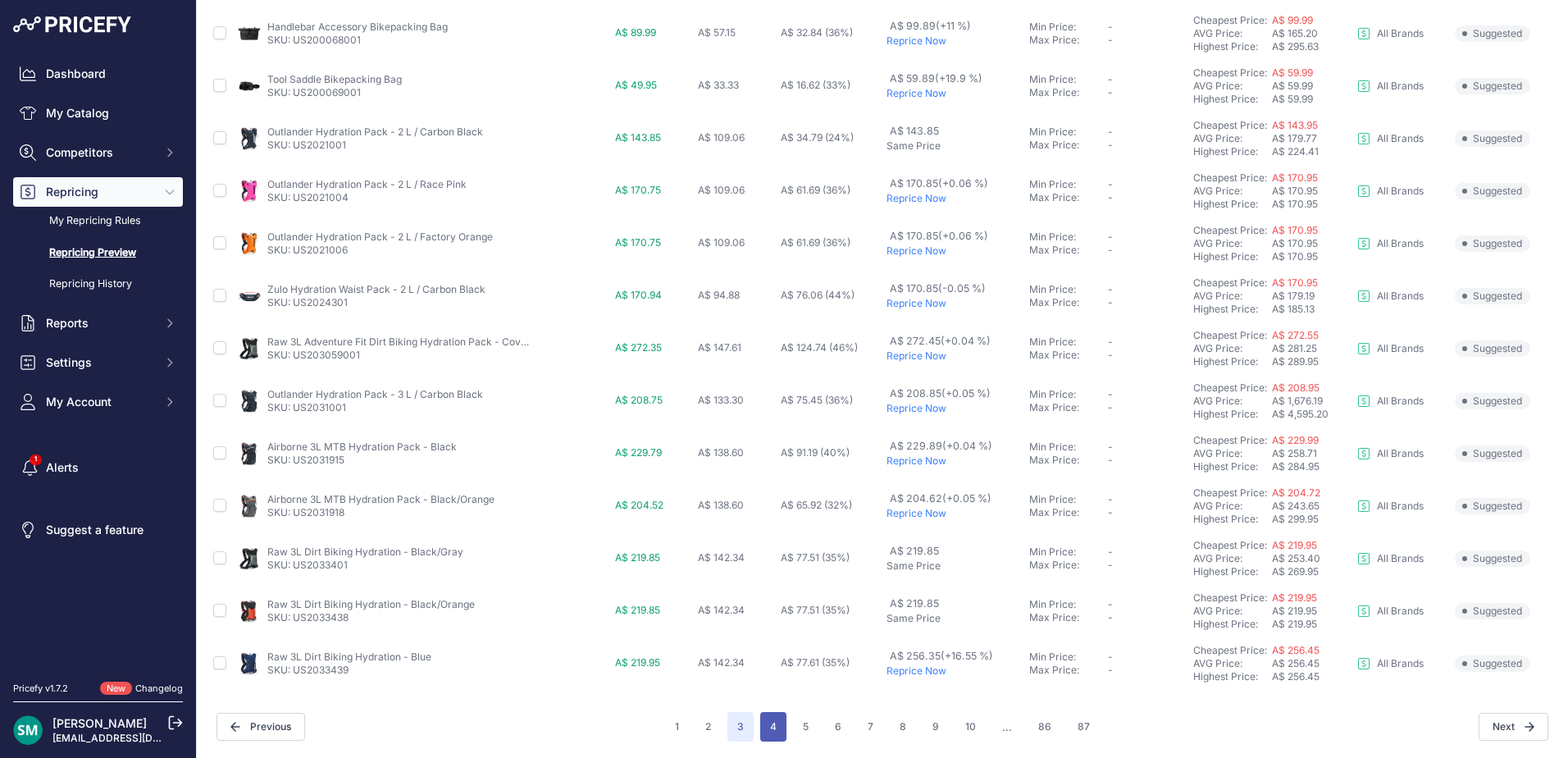
click at [767, 735] on button "4" at bounding box center [772, 726] width 26 height 30
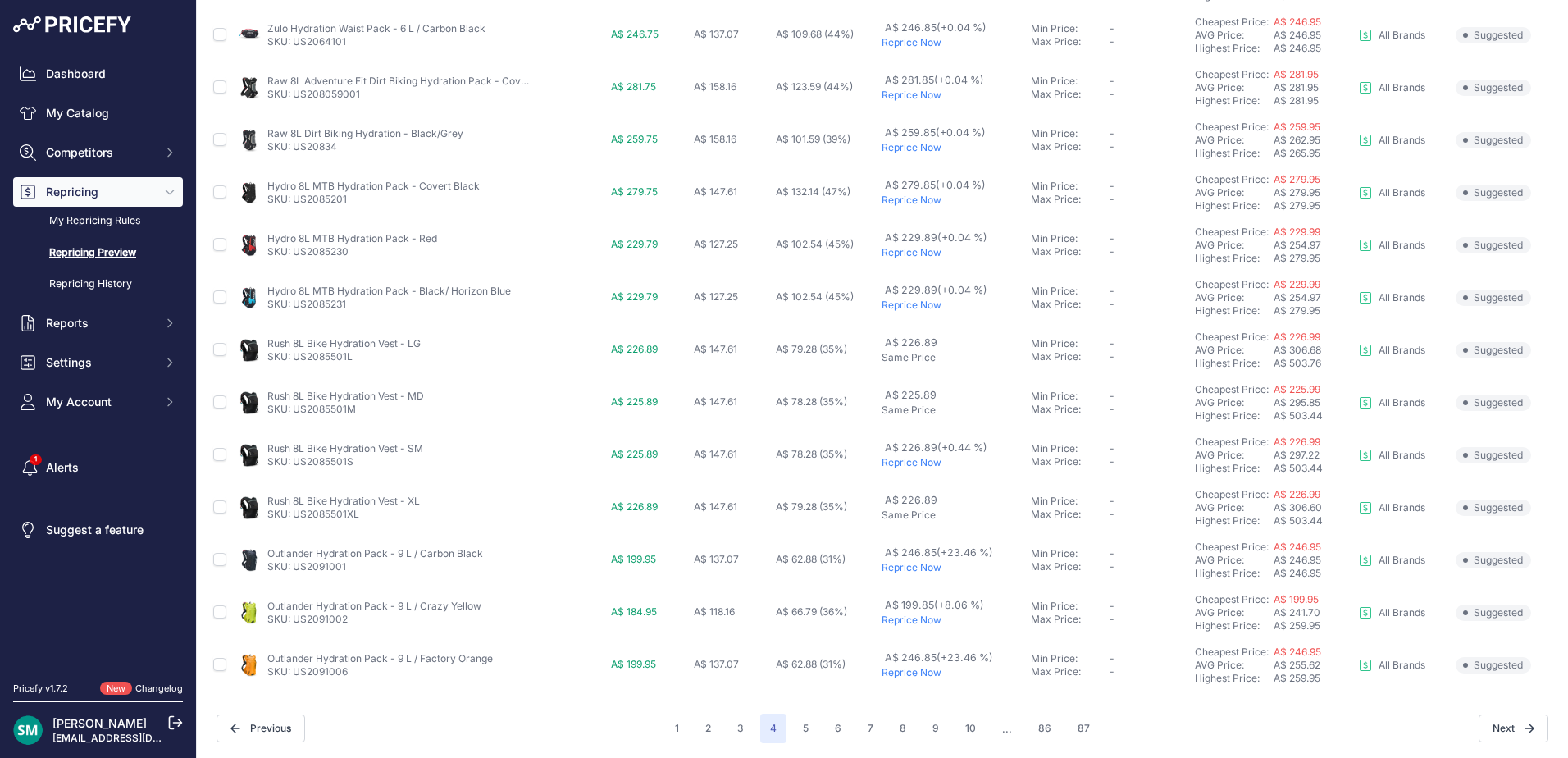
scroll to position [566, 0]
click at [806, 727] on button "5" at bounding box center [806, 726] width 26 height 30
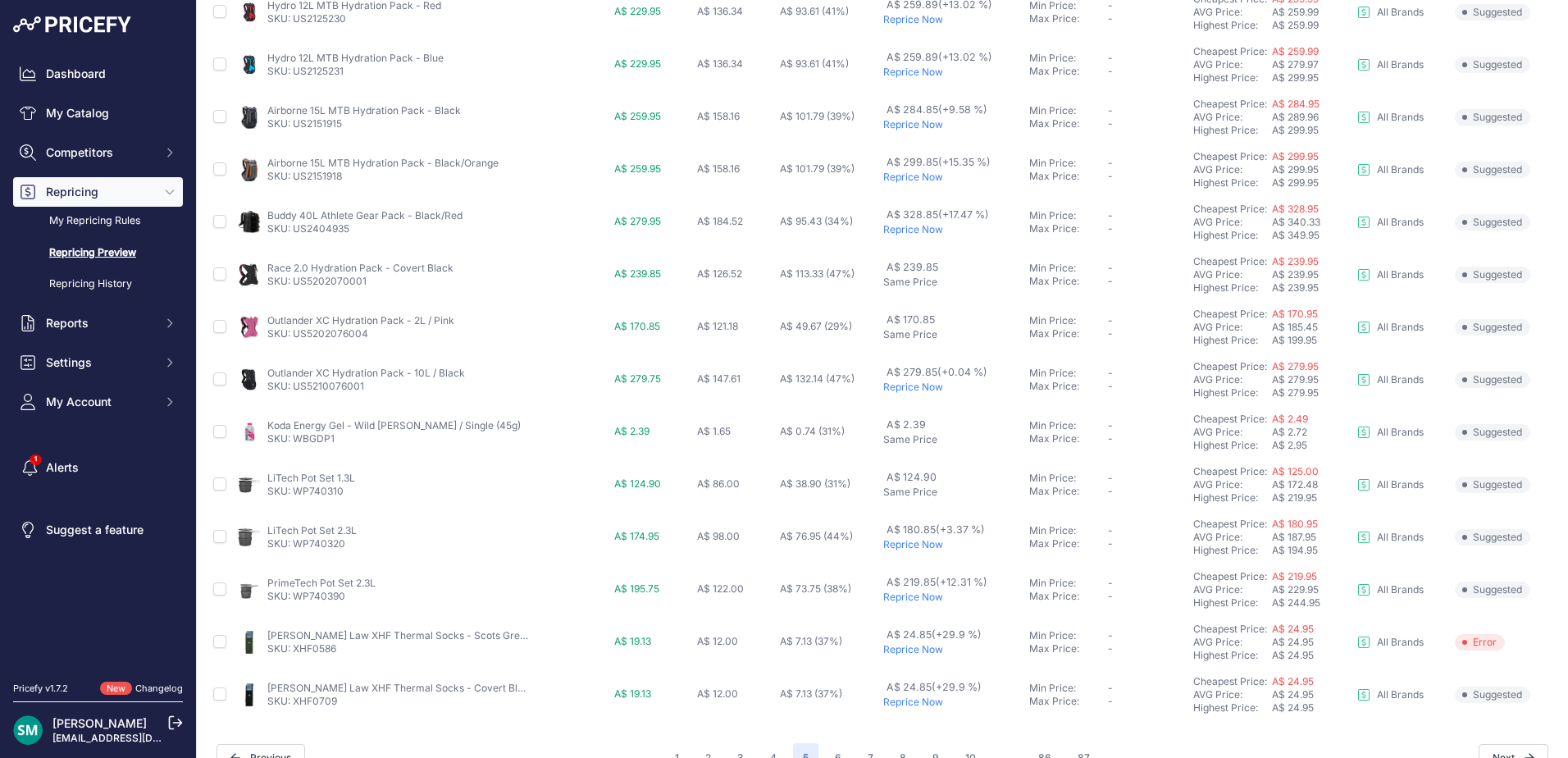
scroll to position [566, 0]
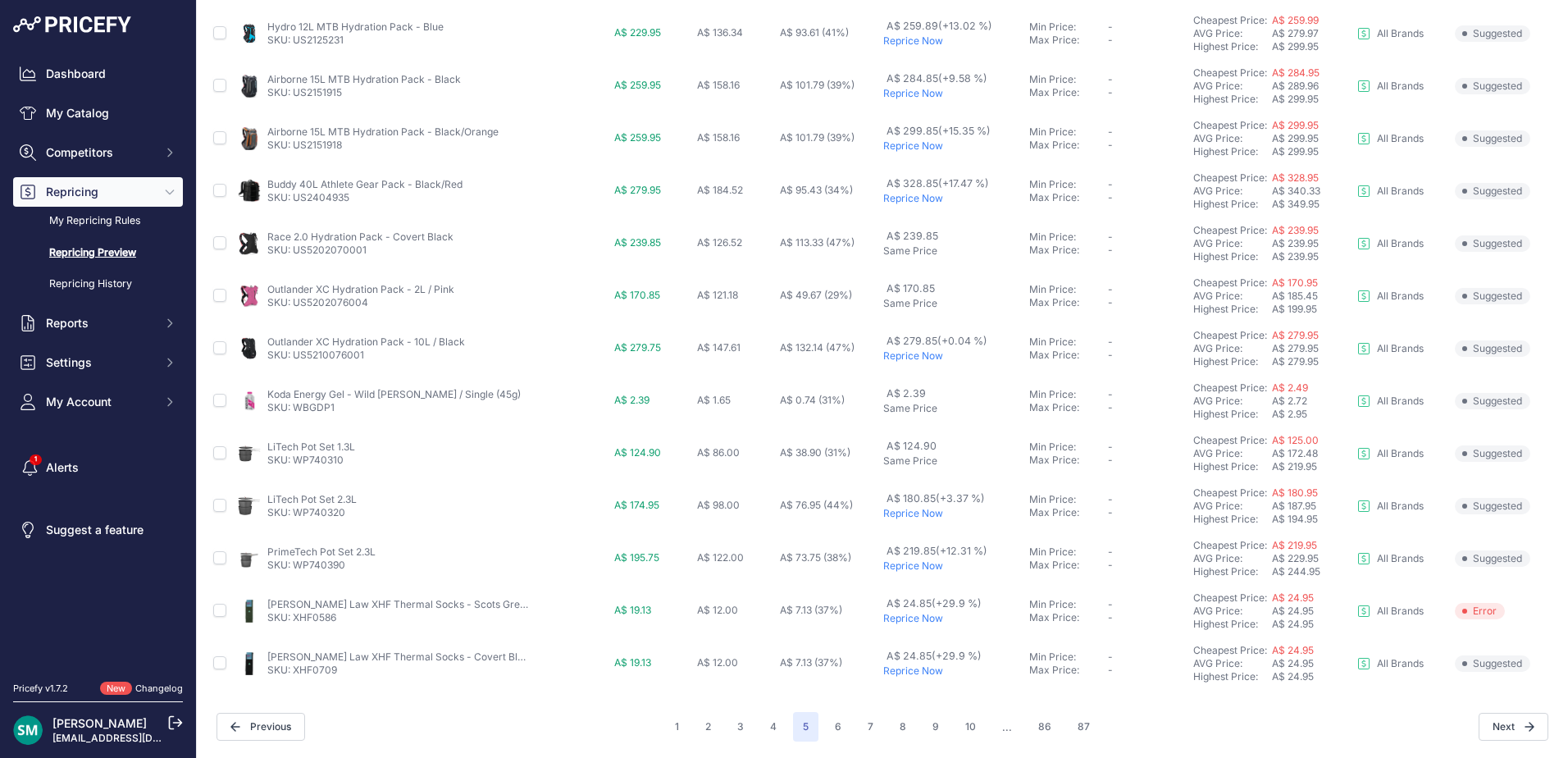
click at [912, 622] on p "Reprice Now" at bounding box center [953, 619] width 140 height 13
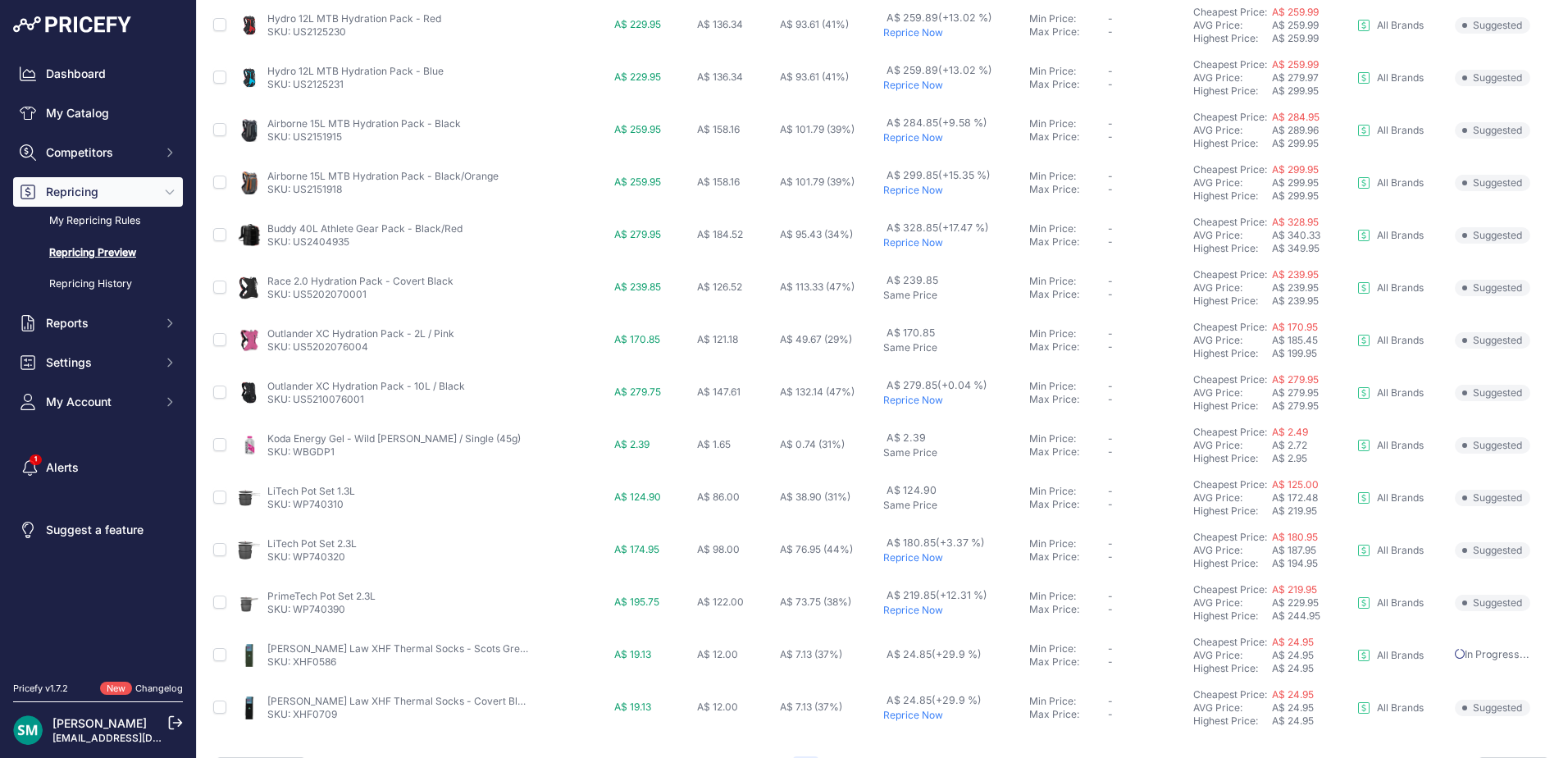
scroll to position [611, 0]
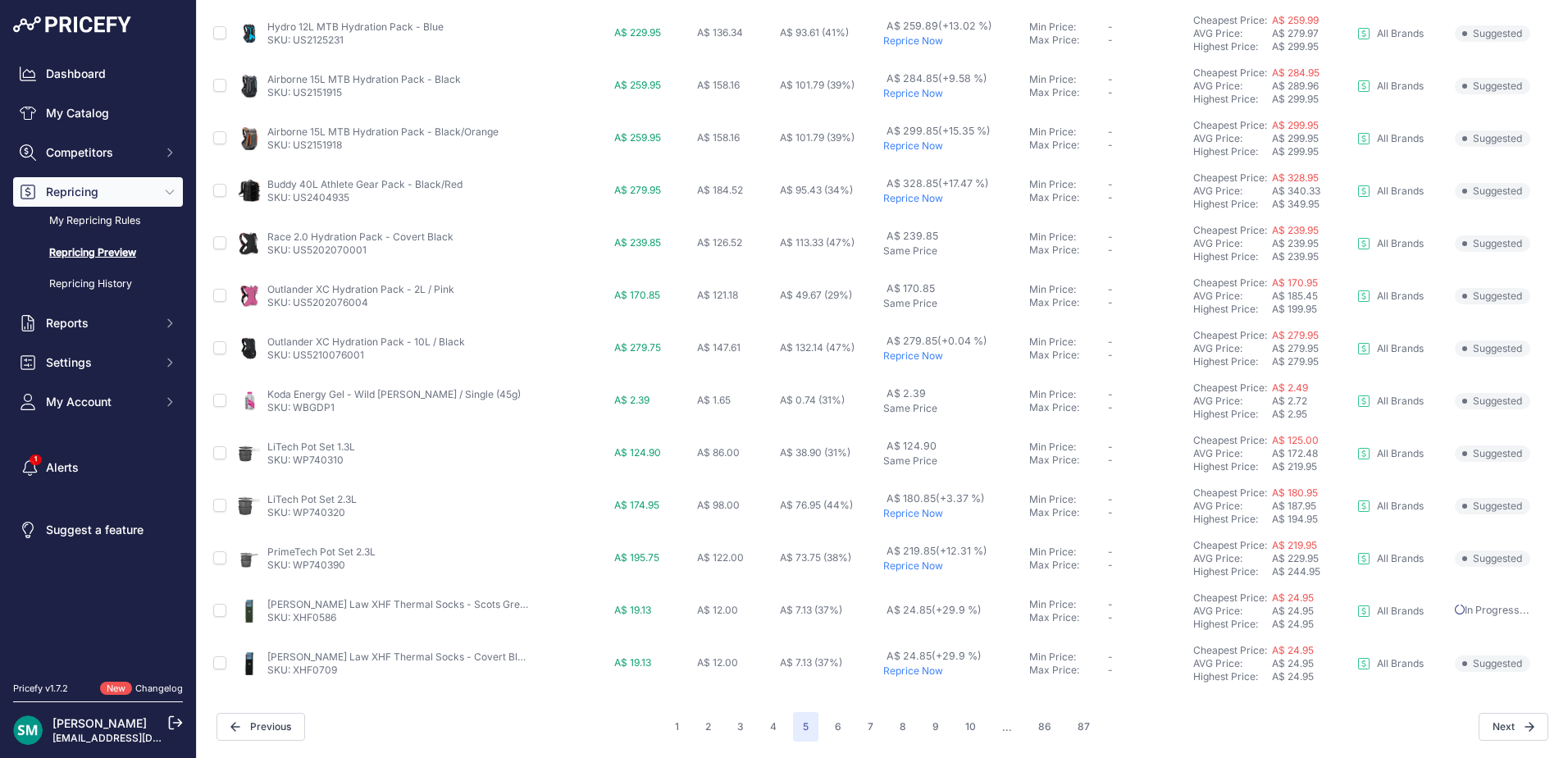
click at [925, 667] on p "Reprice Now" at bounding box center [953, 671] width 140 height 13
click at [834, 715] on button "6" at bounding box center [837, 726] width 26 height 30
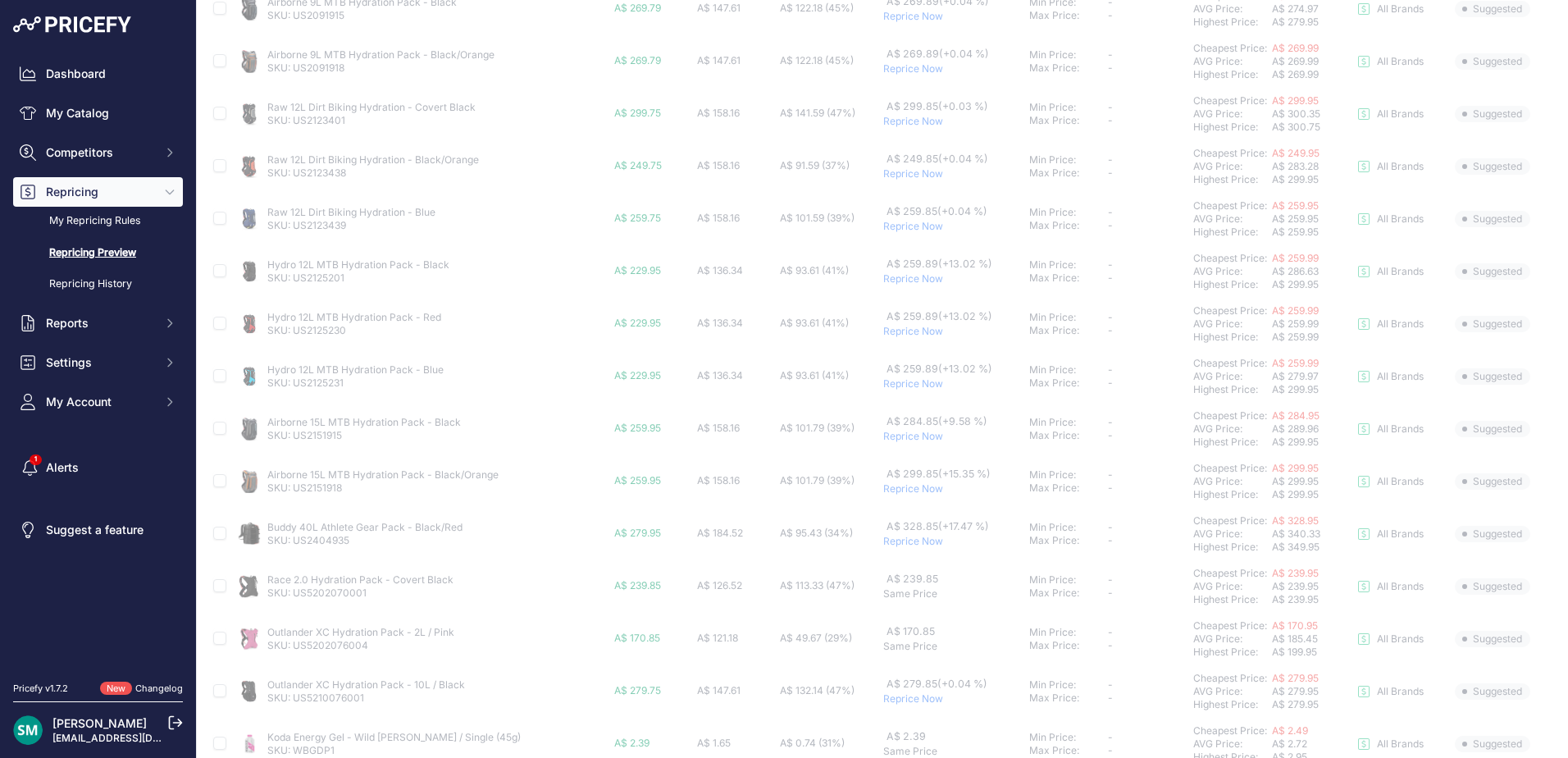
scroll to position [201, 0]
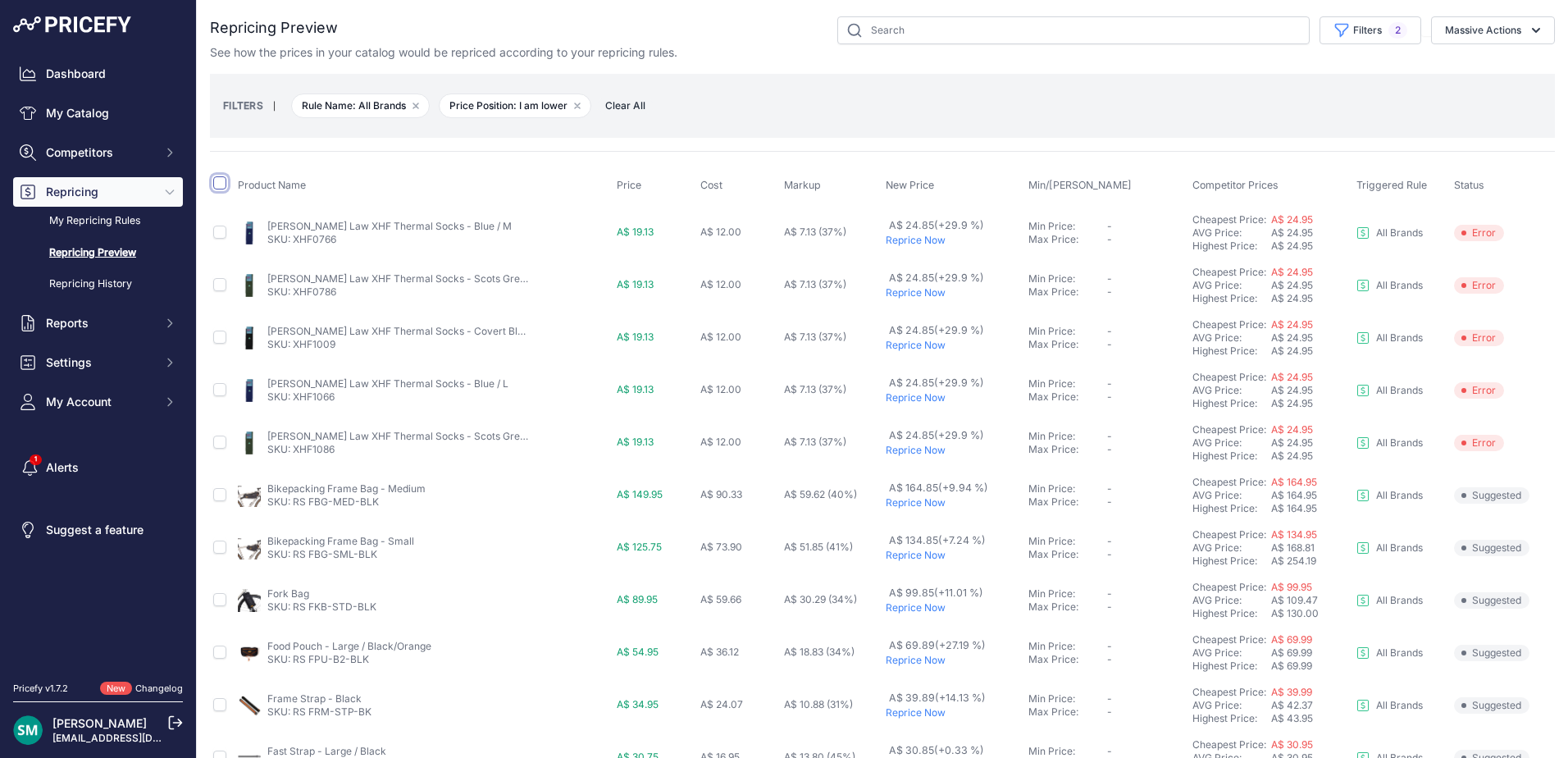
click at [218, 186] on input "checkbox" at bounding box center [220, 183] width 13 height 13
checkbox input "true"
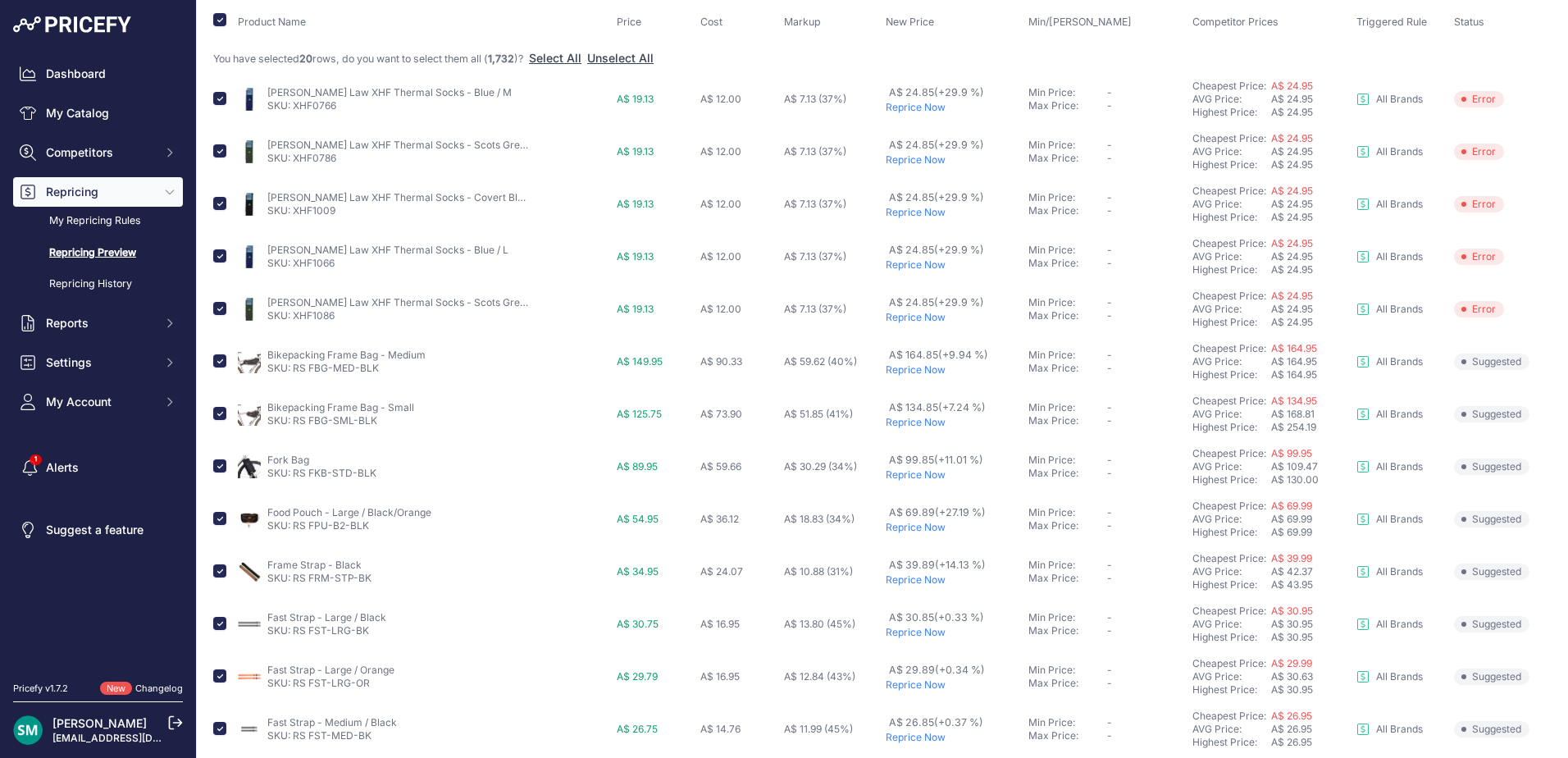
scroll to position [164, 0]
click at [219, 361] on input "checkbox" at bounding box center [220, 360] width 13 height 13
checkbox input "false"
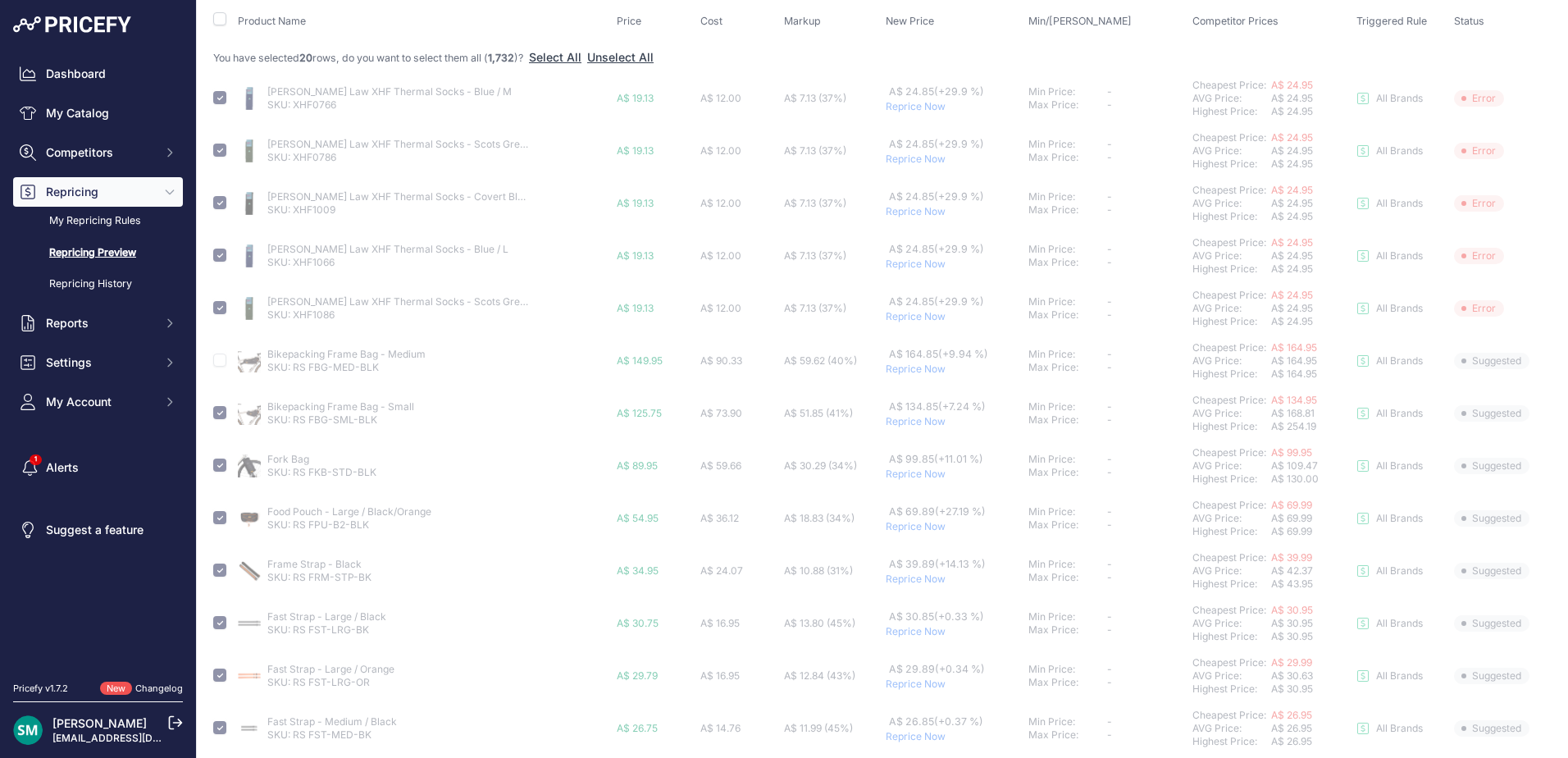
checkbox input "false"
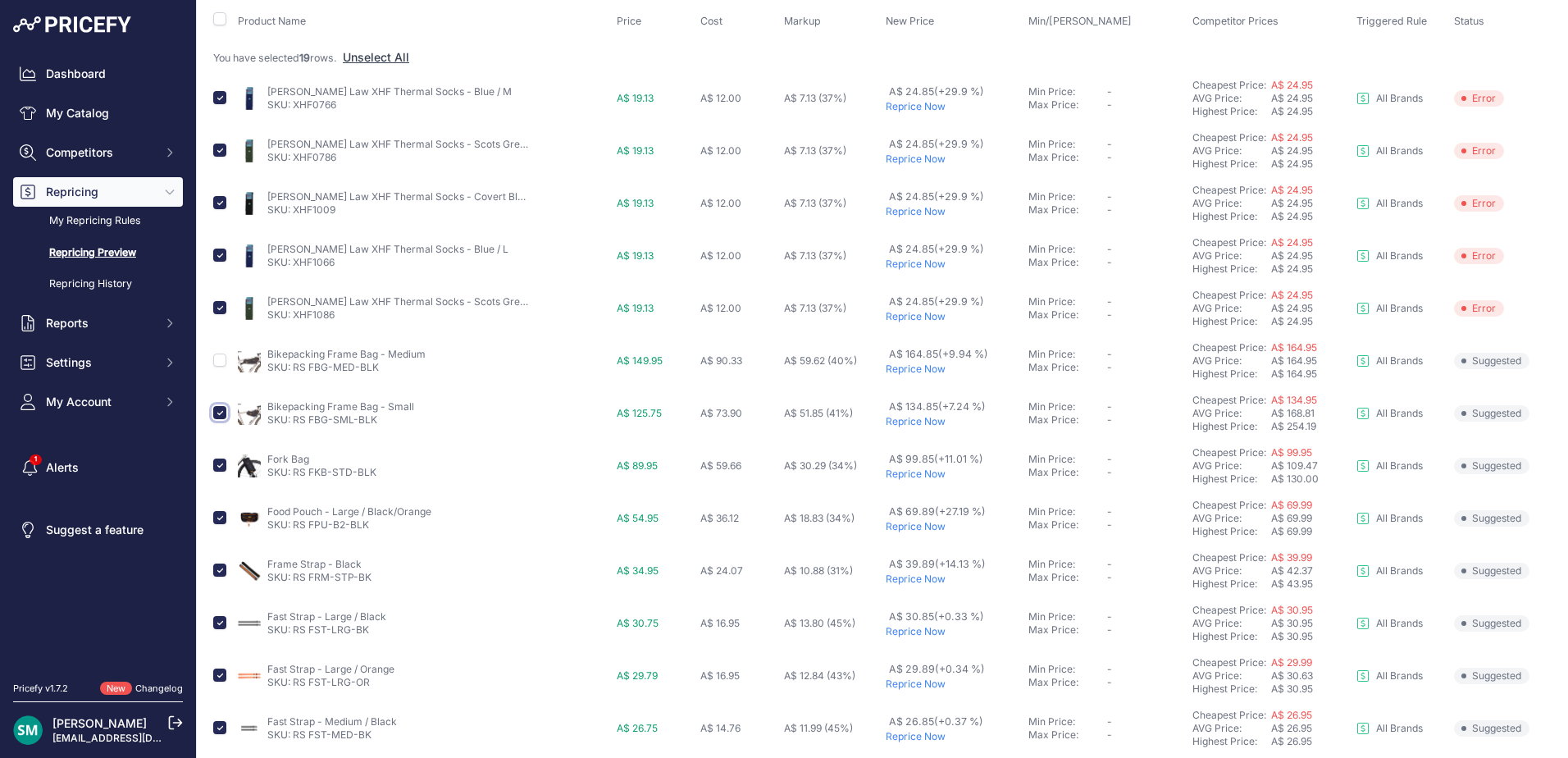
click at [216, 408] on input "checkbox" at bounding box center [220, 413] width 13 height 13
checkbox input "false"
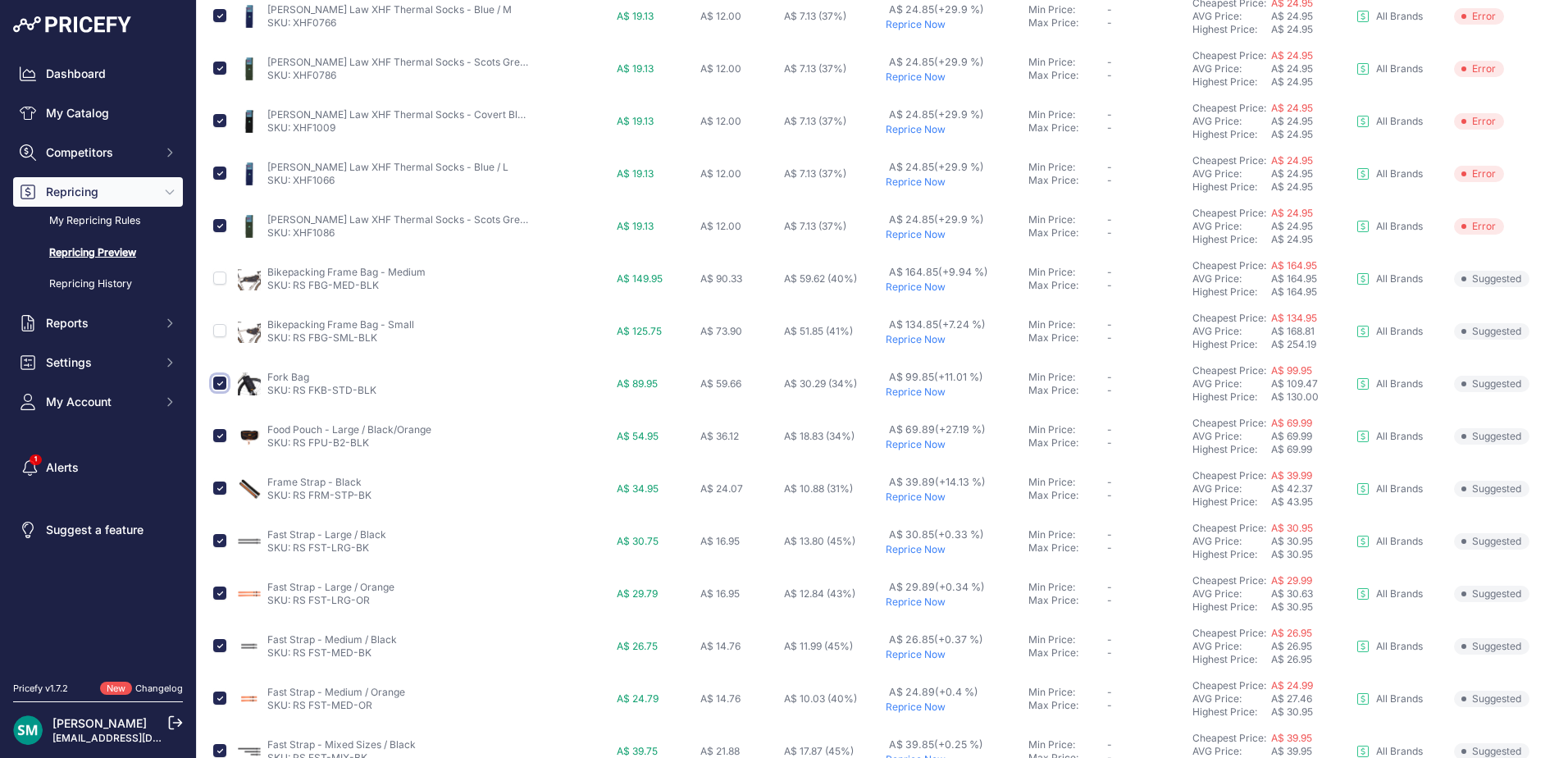
click at [216, 380] on input "checkbox" at bounding box center [220, 383] width 13 height 13
checkbox input "false"
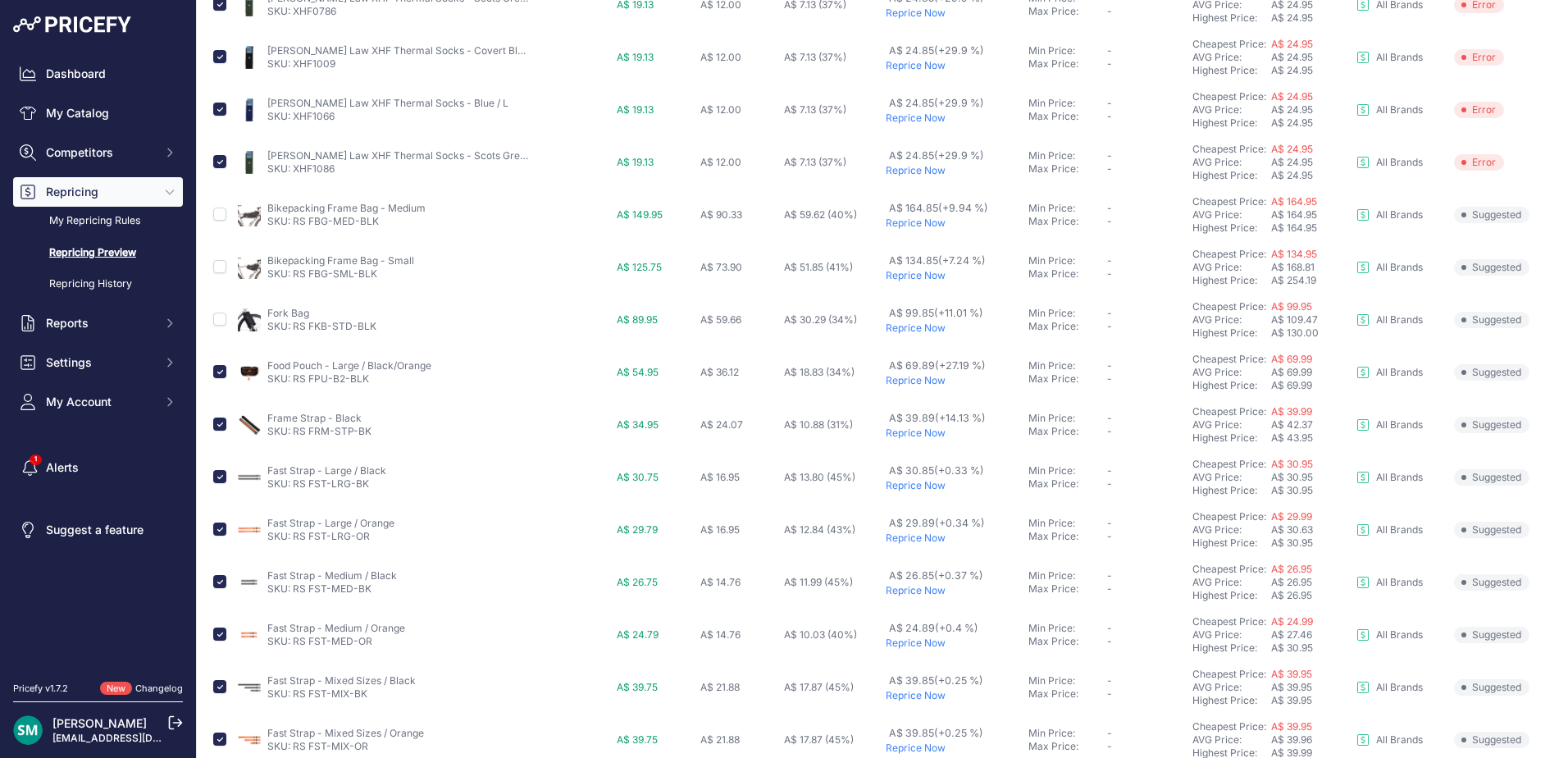
scroll to position [328, 0]
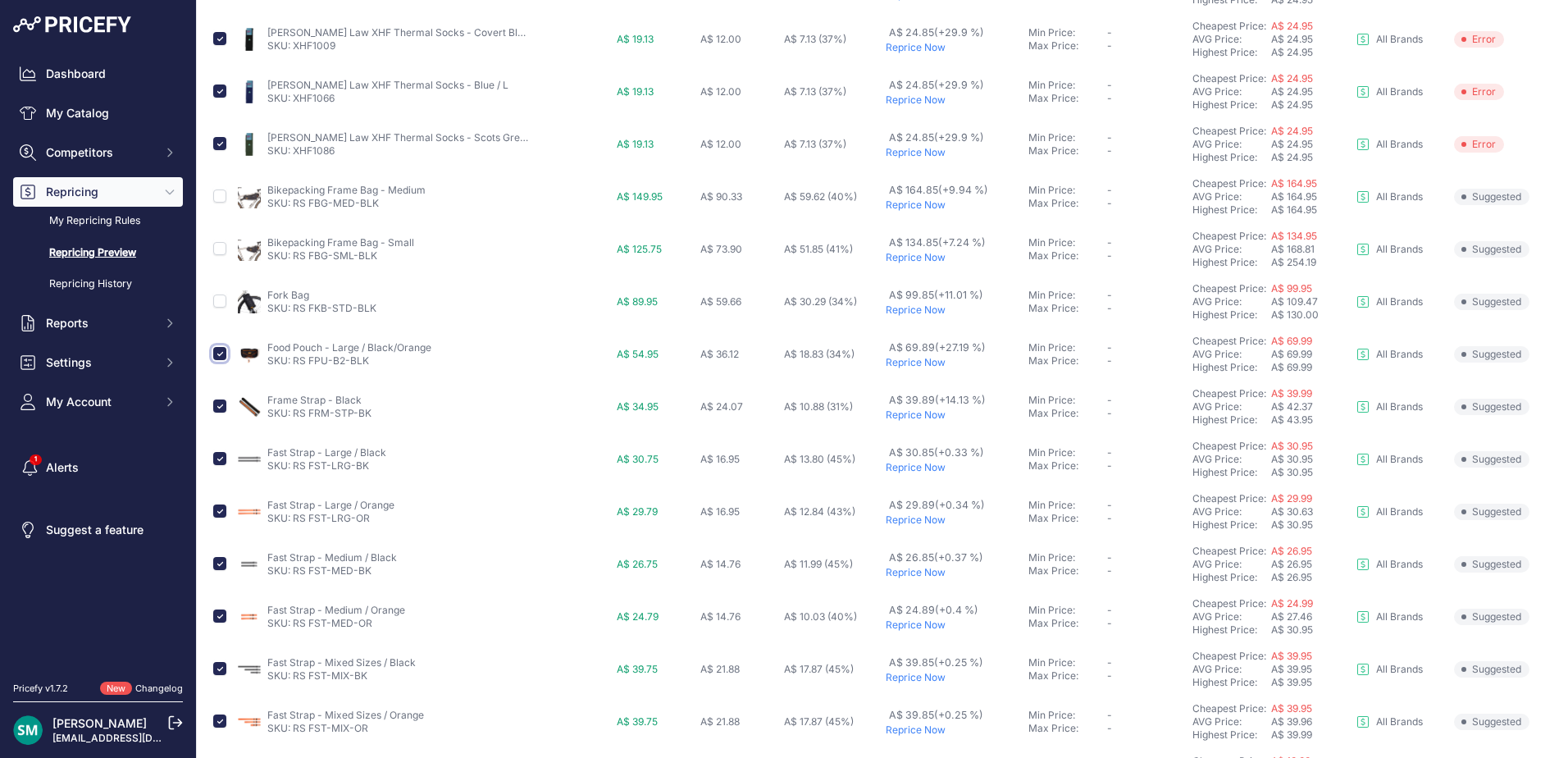
drag, startPoint x: 216, startPoint y: 352, endPoint x: 224, endPoint y: 393, distance: 41.8
click at [216, 352] on input "checkbox" at bounding box center [220, 354] width 13 height 13
checkbox input "false"
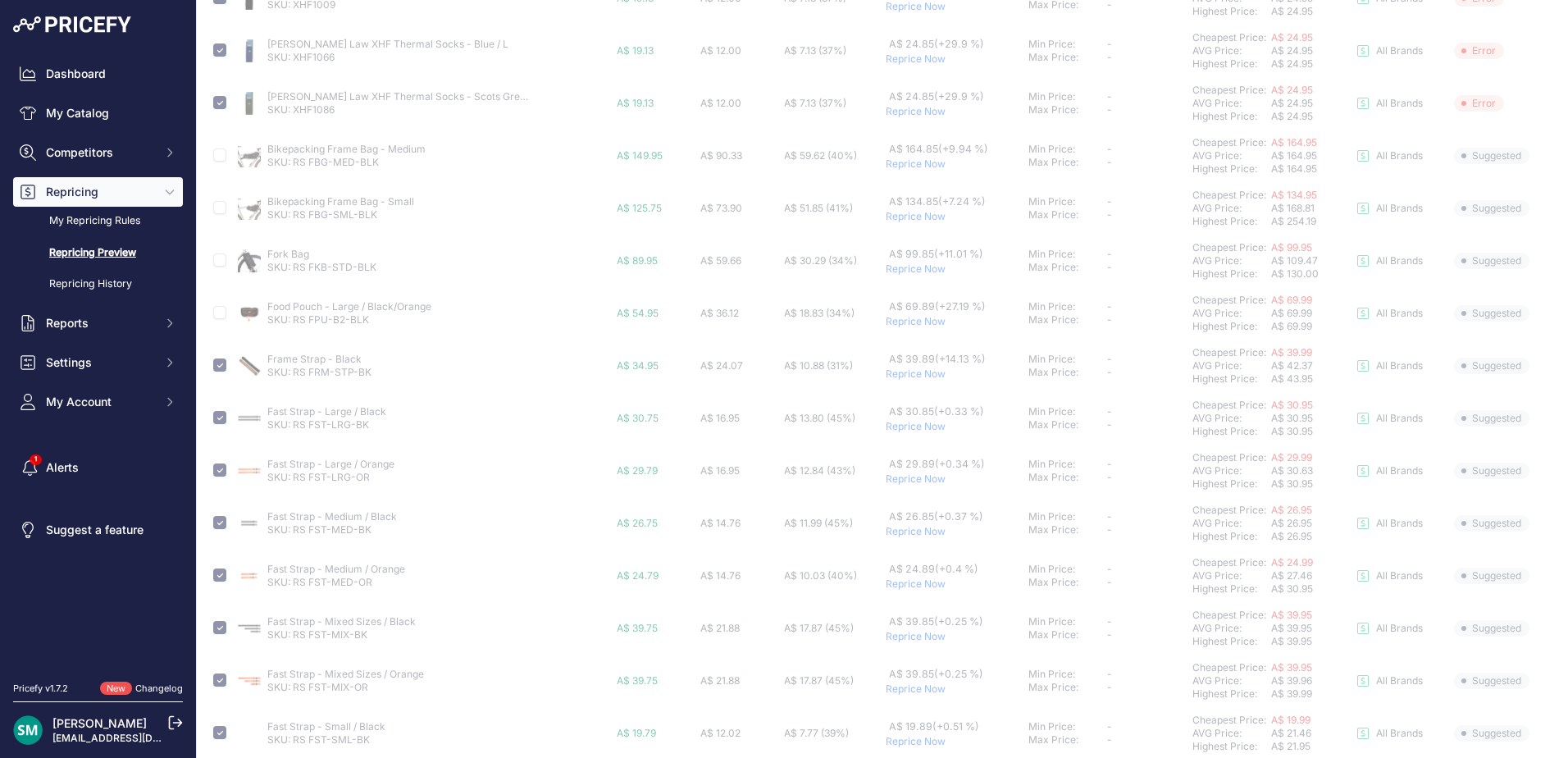
scroll to position [410, 0]
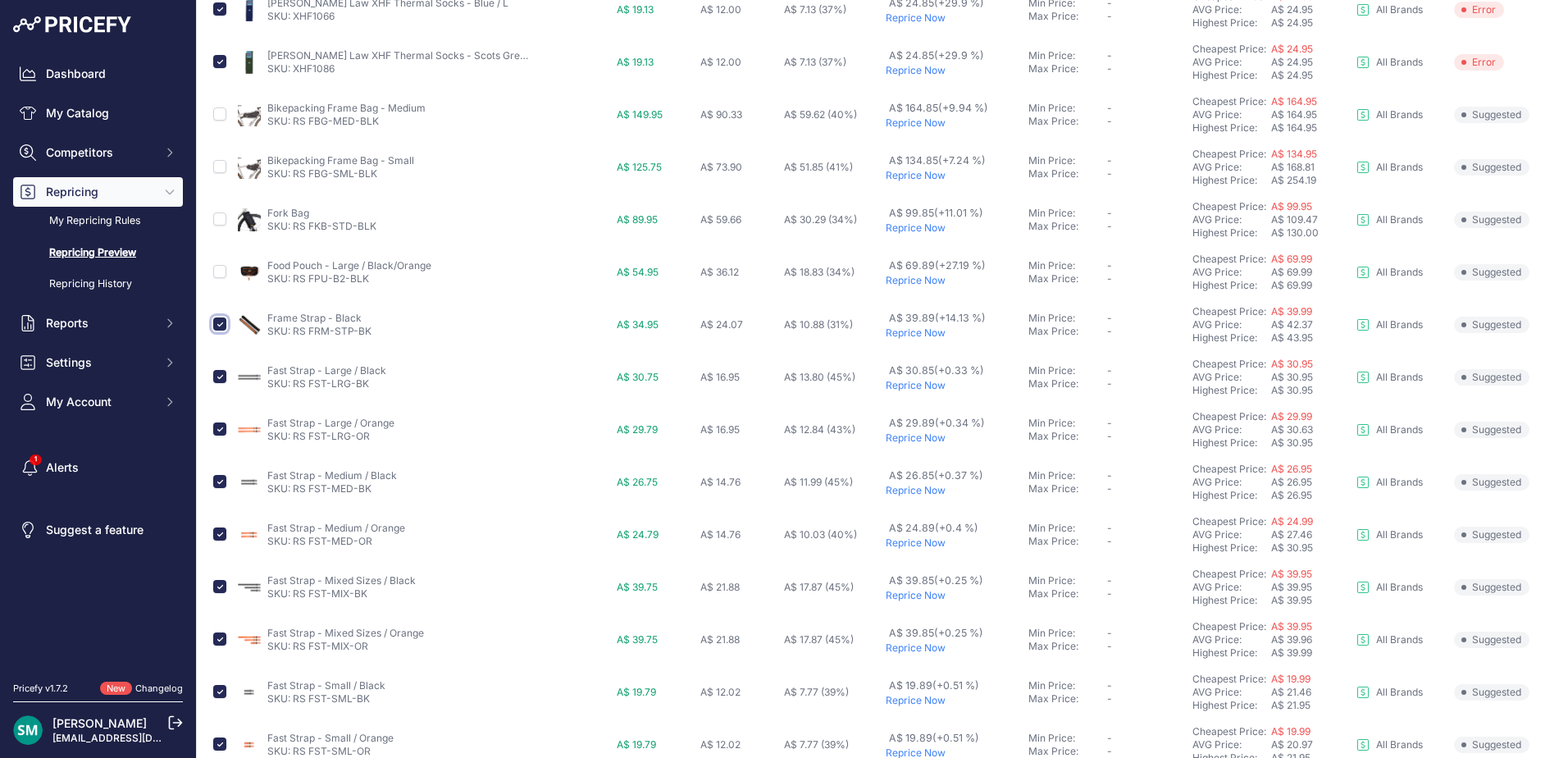
click at [216, 323] on input "checkbox" at bounding box center [220, 324] width 13 height 13
checkbox input "false"
click at [217, 429] on input "checkbox" at bounding box center [220, 429] width 13 height 13
checkbox input "false"
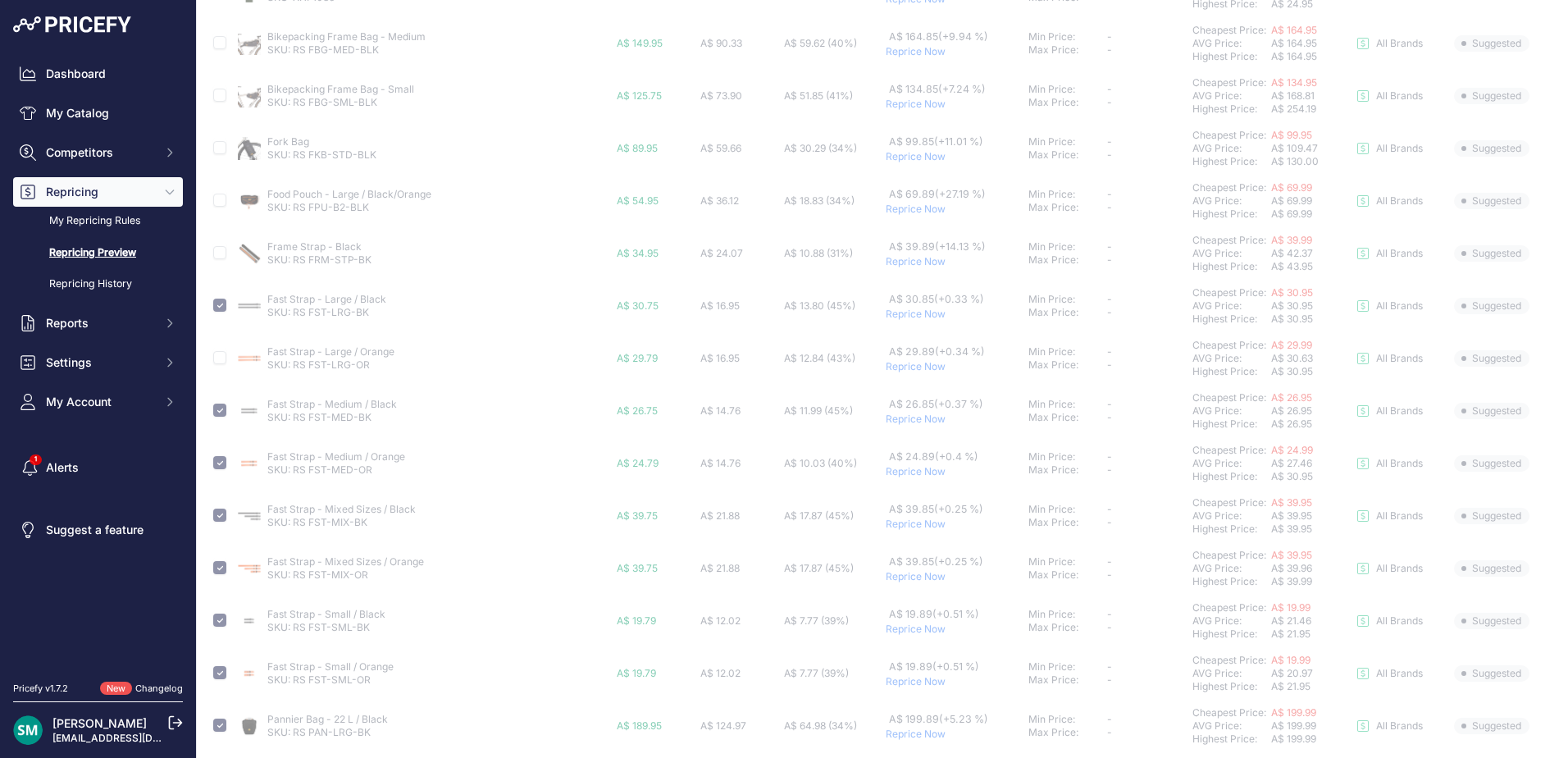
scroll to position [596, 0]
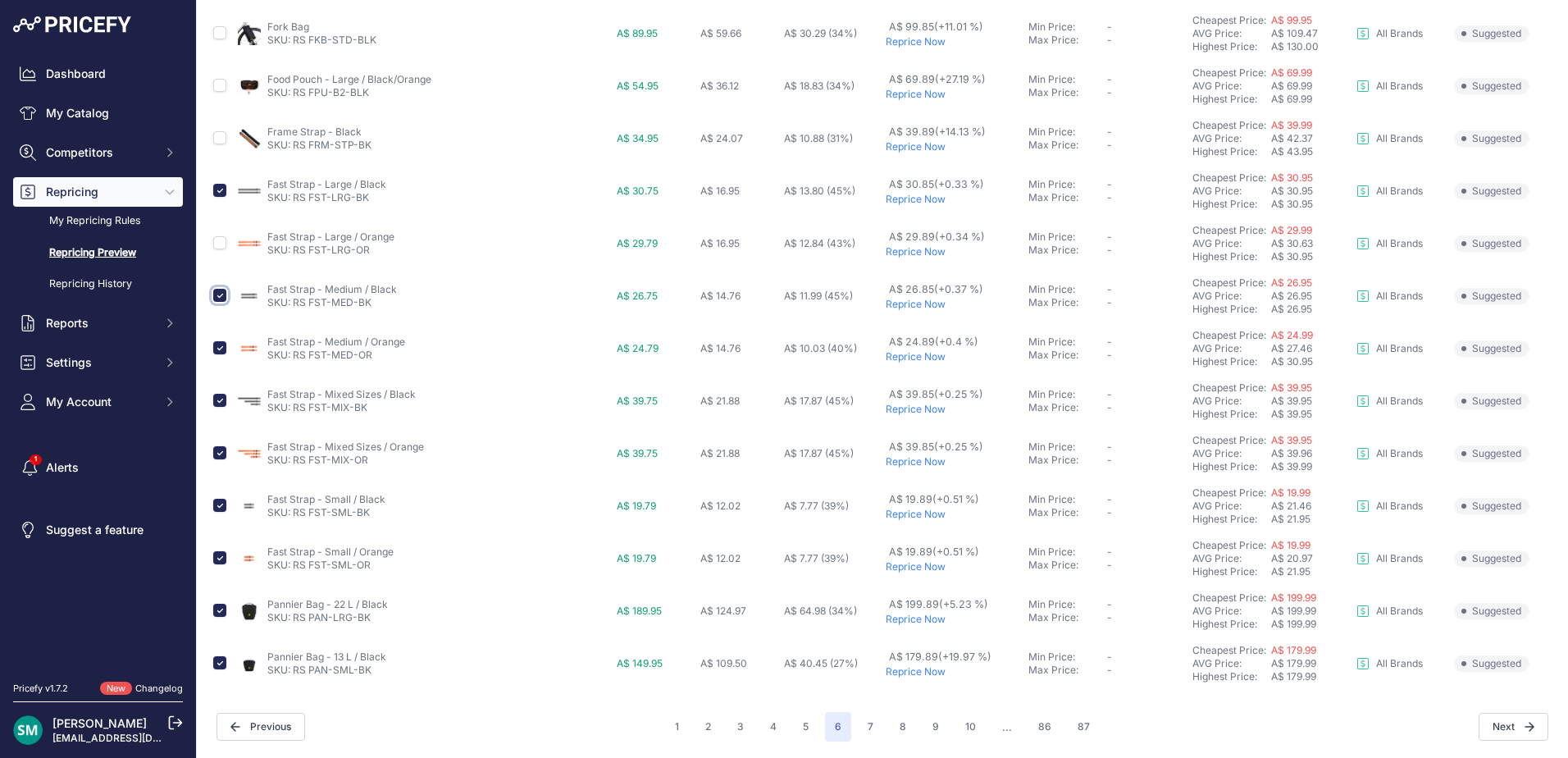
click at [222, 295] on input "checkbox" at bounding box center [220, 295] width 13 height 13
checkbox input "false"
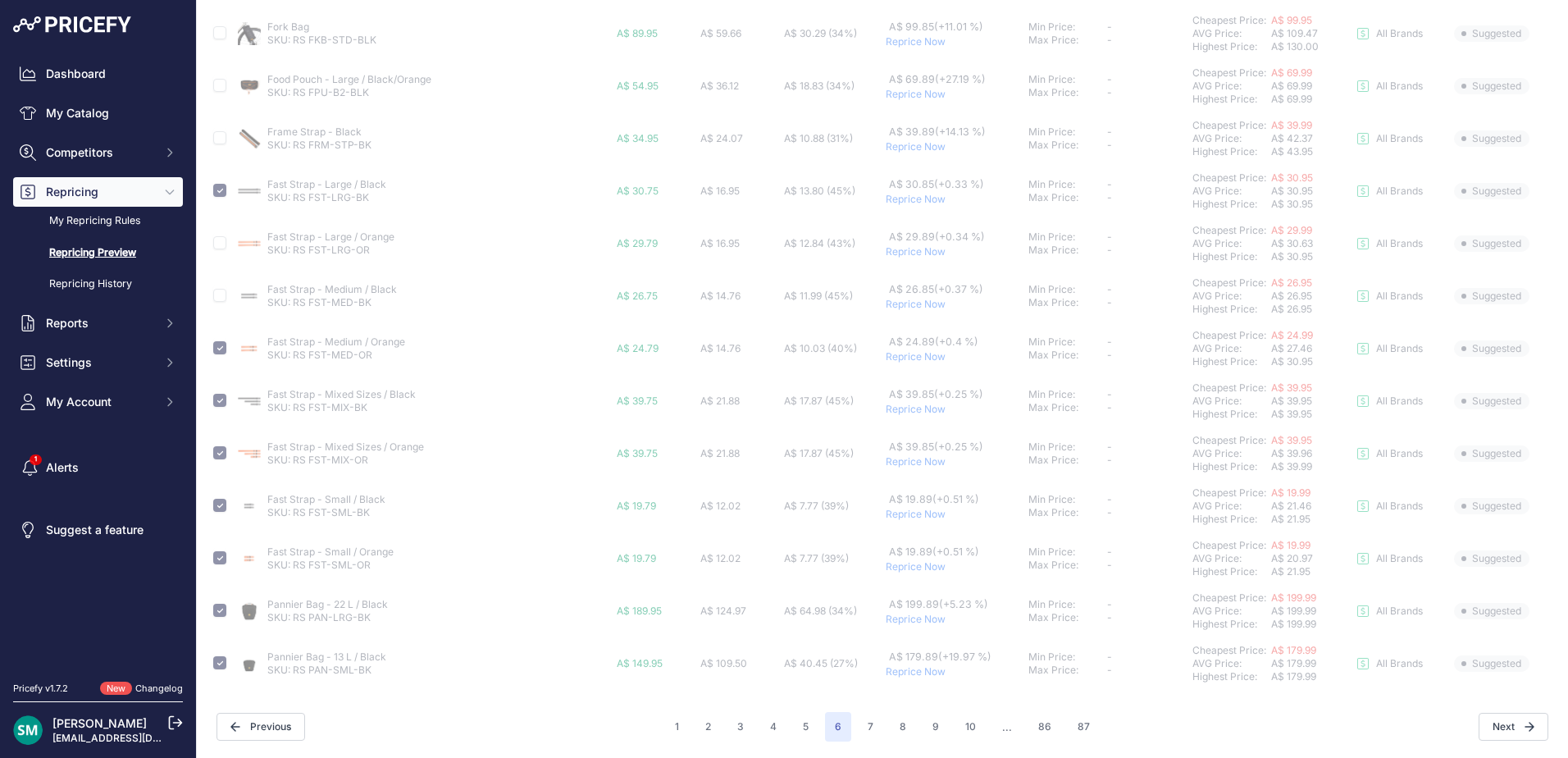
click at [223, 356] on td at bounding box center [222, 348] width 25 height 53
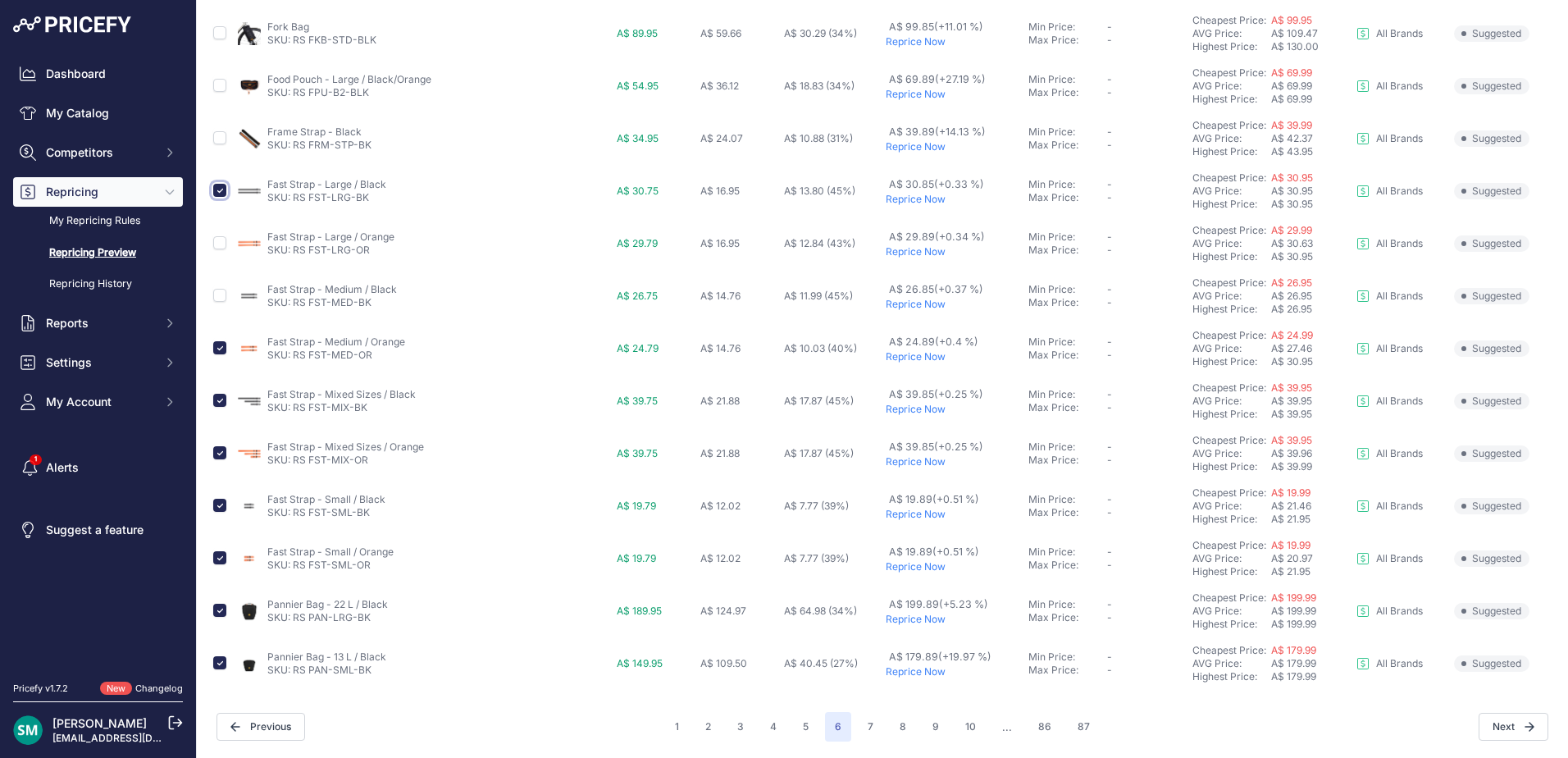
click at [220, 191] on input "checkbox" at bounding box center [220, 191] width 13 height 13
checkbox input "false"
click at [216, 350] on input "checkbox" at bounding box center [220, 348] width 13 height 13
checkbox input "false"
click at [218, 402] on input "checkbox" at bounding box center [220, 401] width 13 height 13
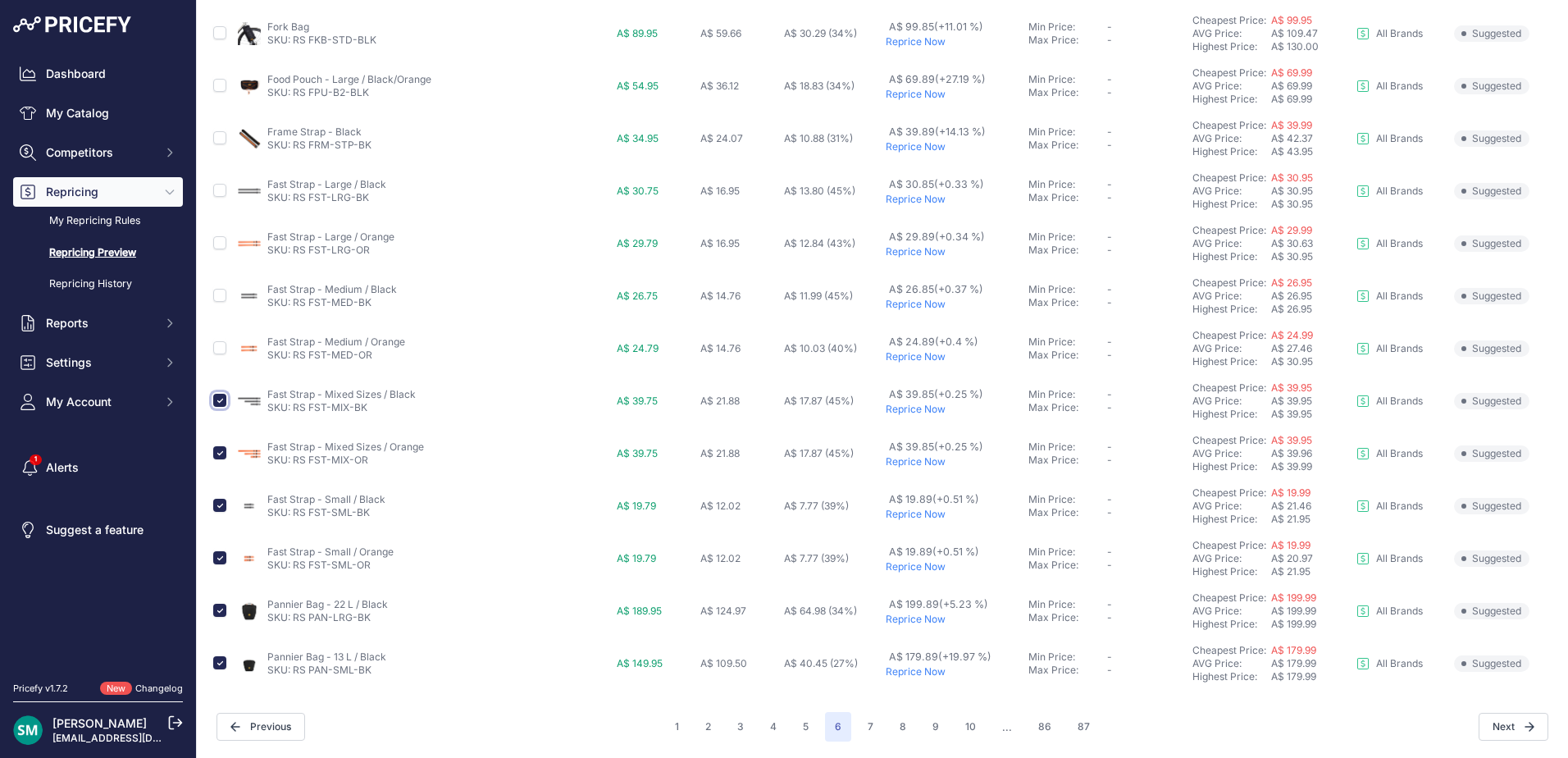
checkbox input "false"
click at [218, 454] on input "checkbox" at bounding box center [220, 453] width 13 height 13
checkbox input "false"
click at [219, 507] on input "checkbox" at bounding box center [220, 505] width 13 height 13
checkbox input "false"
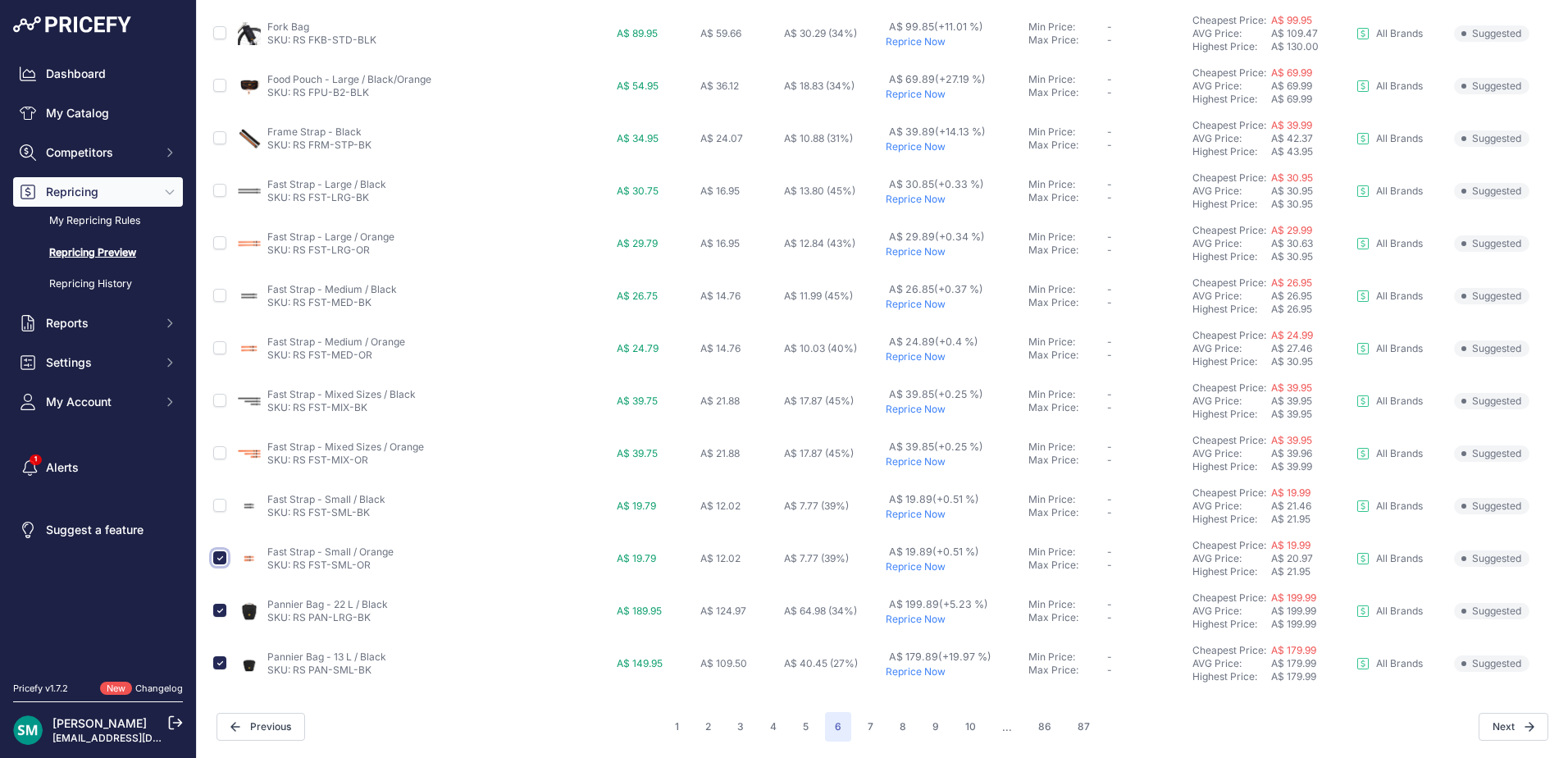
click at [219, 556] on input "checkbox" at bounding box center [220, 558] width 13 height 13
checkbox input "false"
click at [220, 613] on input "checkbox" at bounding box center [220, 610] width 13 height 13
checkbox input "false"
click at [215, 664] on input "checkbox" at bounding box center [220, 663] width 13 height 13
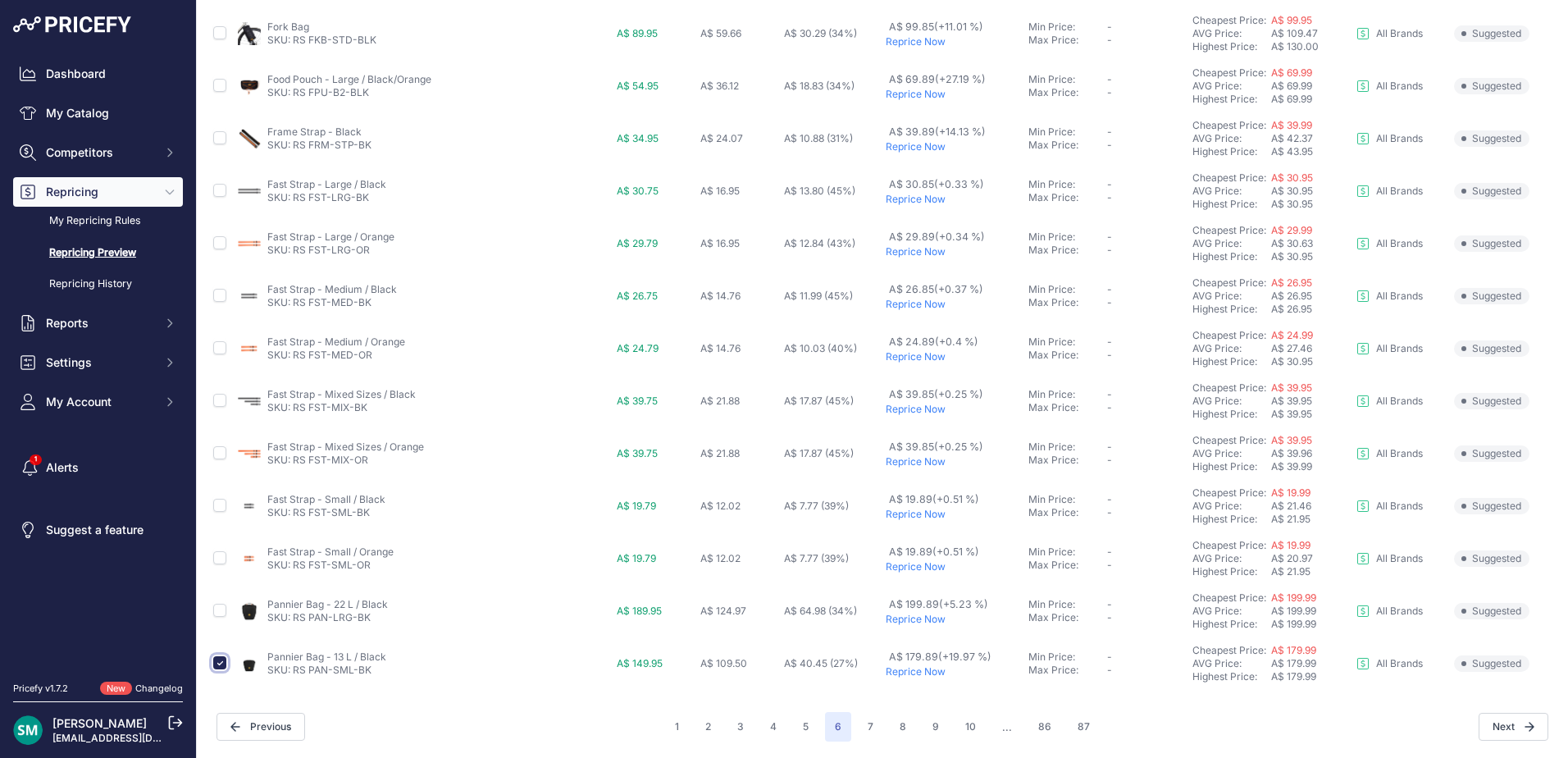
checkbox input "false"
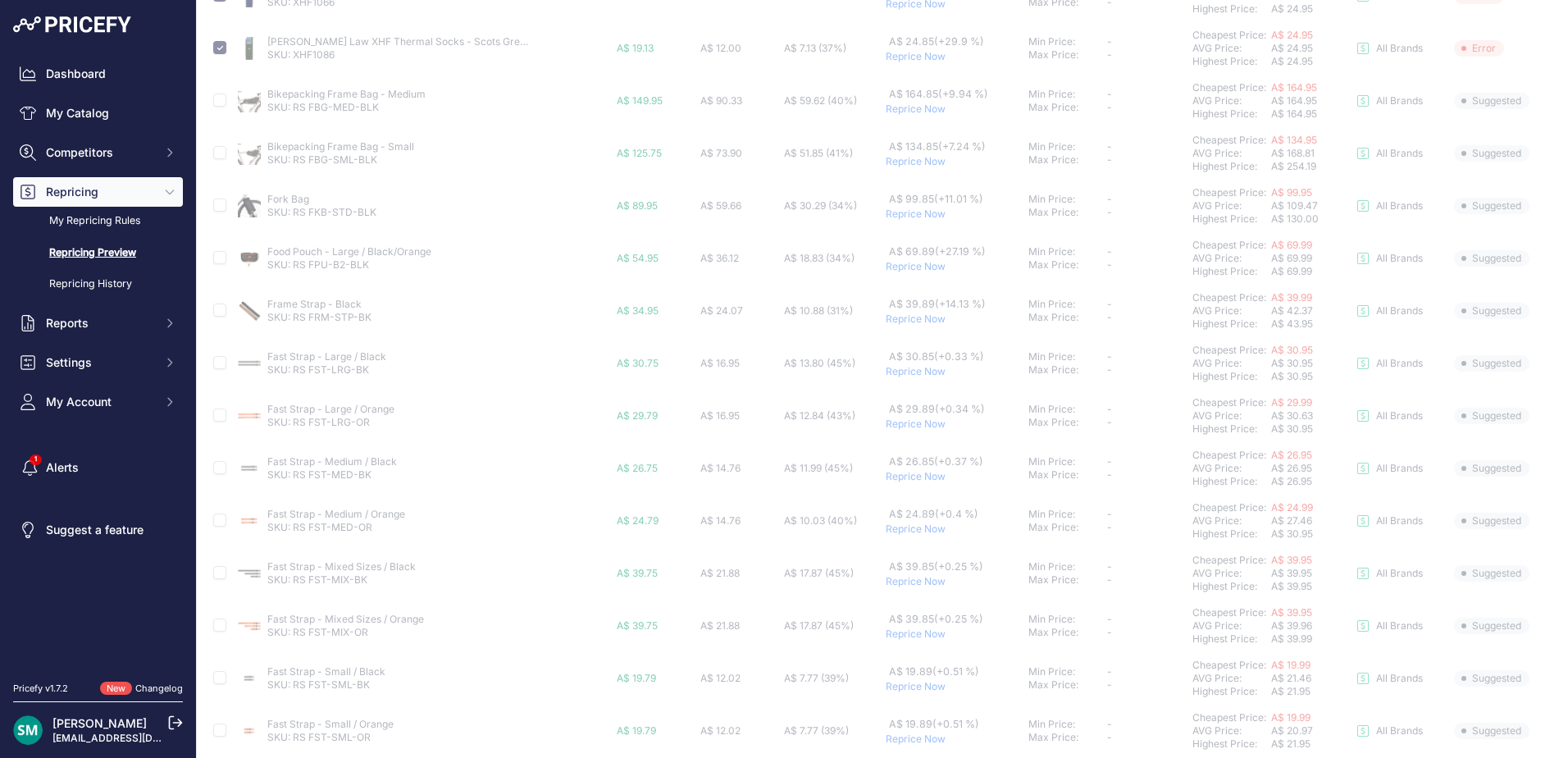
scroll to position [0, 0]
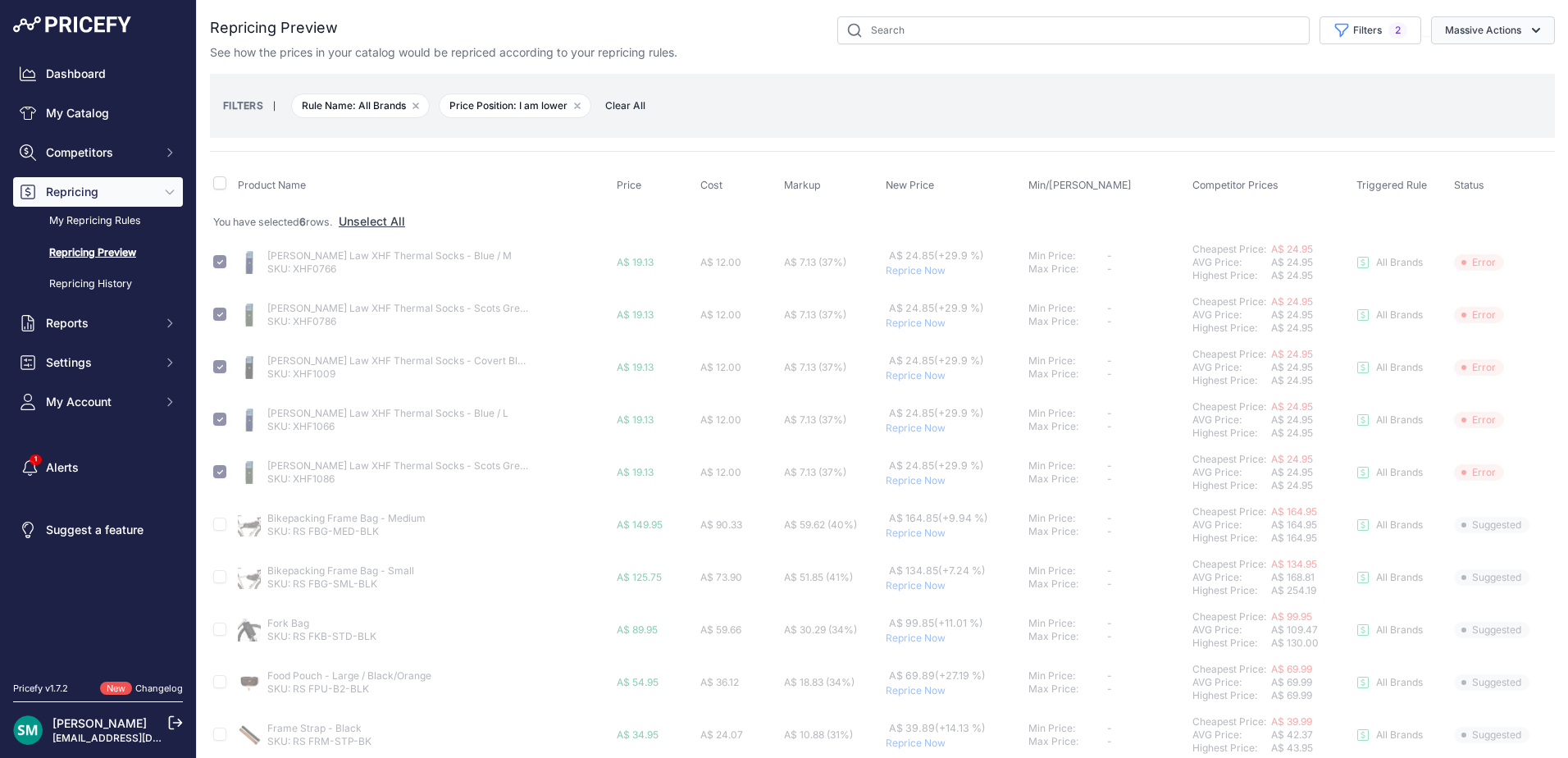
click at [1499, 33] on button "Massive Actions" at bounding box center [1492, 30] width 124 height 28
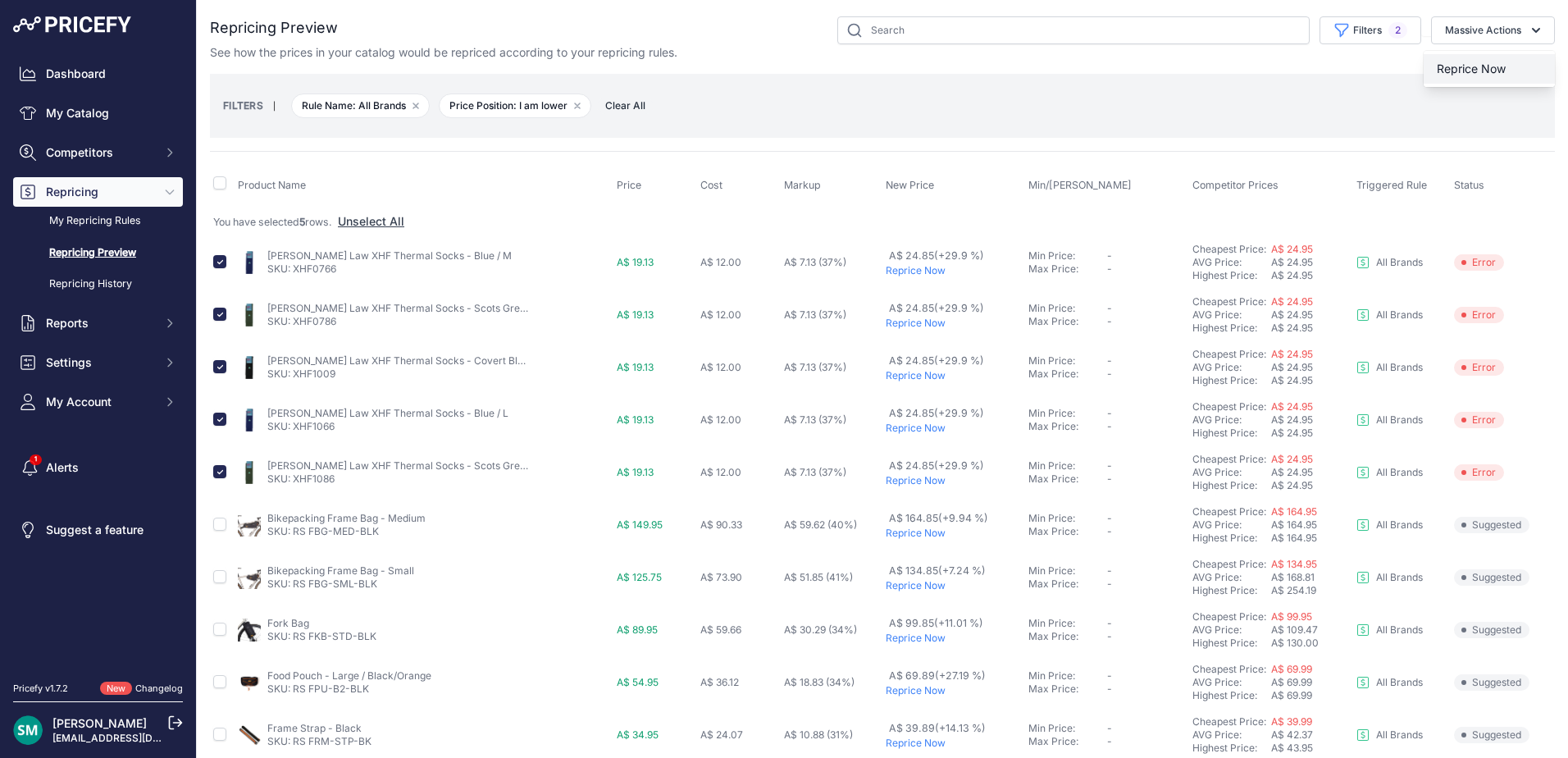
click at [1499, 73] on button "Reprice Now" at bounding box center [1488, 68] width 131 height 30
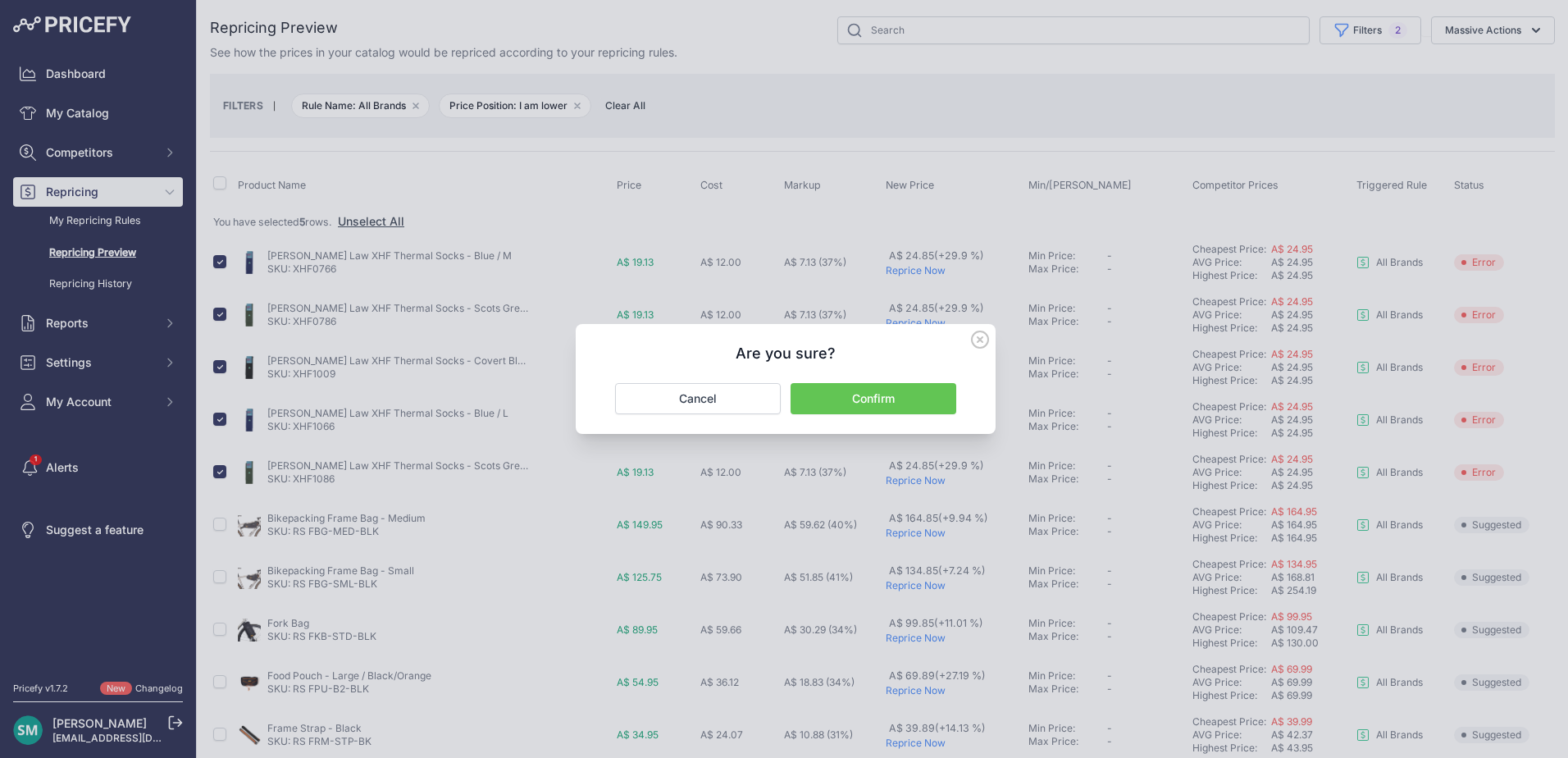
click at [965, 375] on div "Are you sure? Confirm Cancel" at bounding box center [785, 379] width 420 height 110
click at [943, 396] on button "Confirm" at bounding box center [873, 399] width 166 height 32
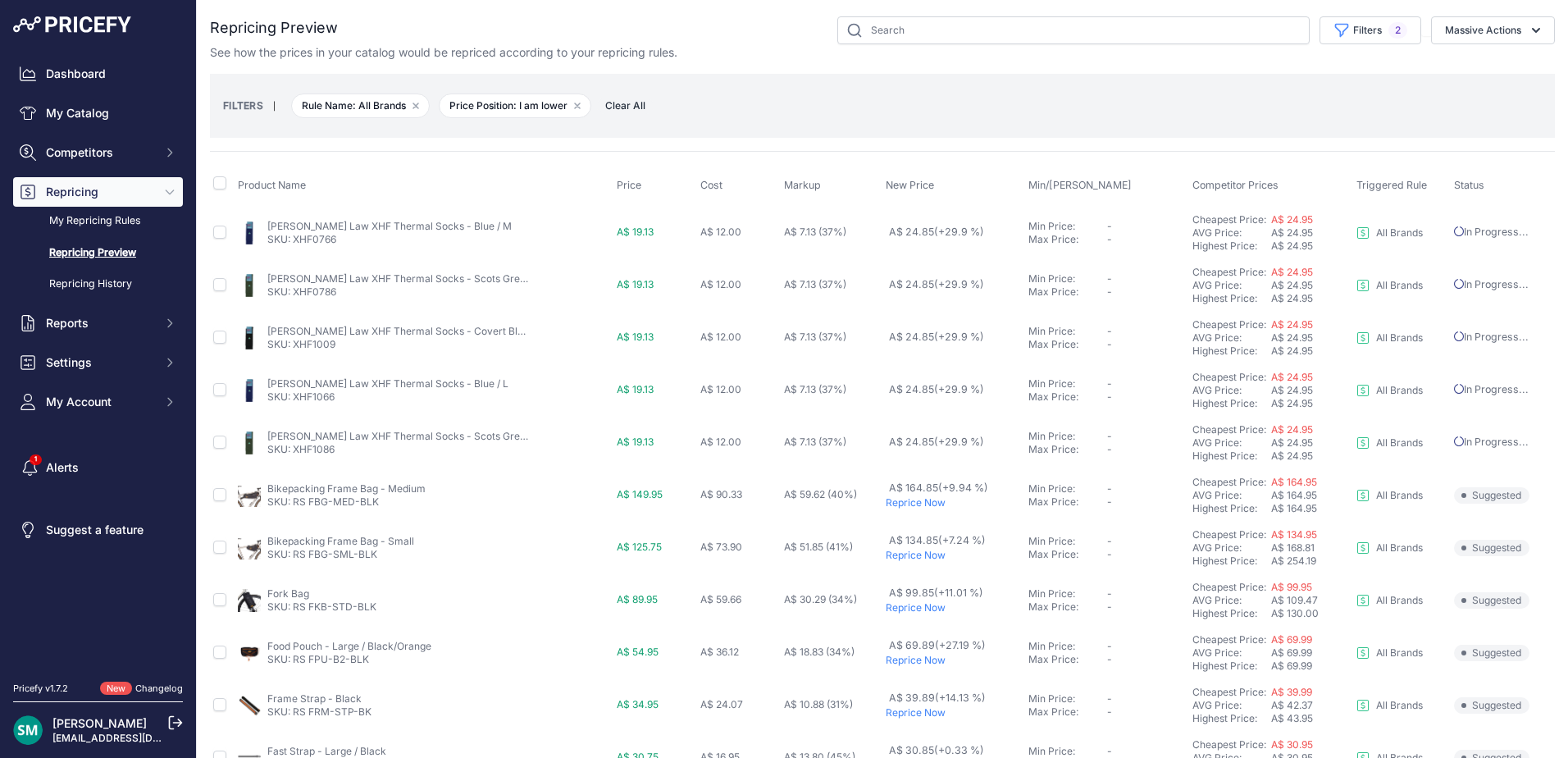
scroll to position [566, 0]
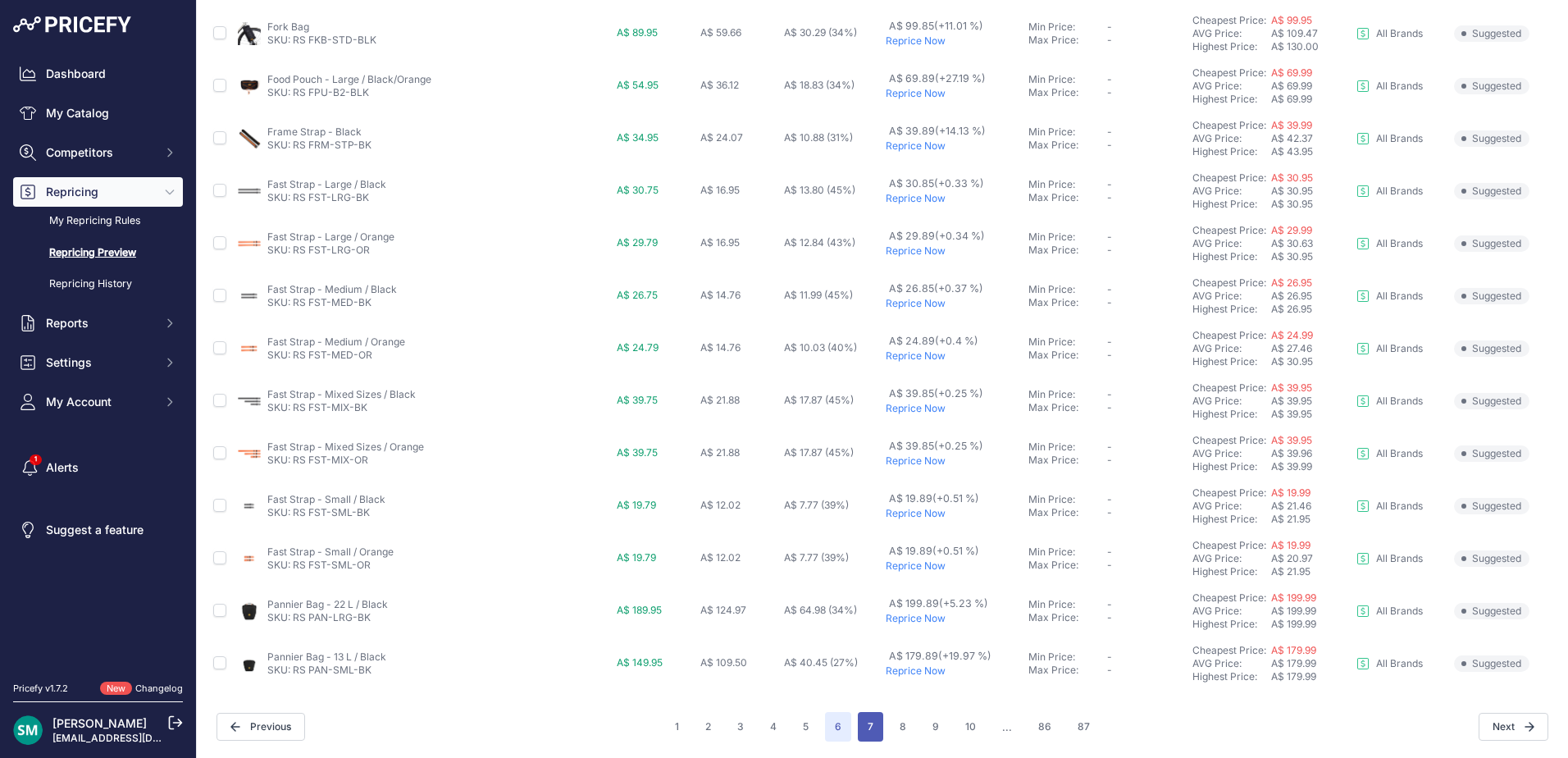
click at [872, 726] on button "7" at bounding box center [870, 726] width 26 height 30
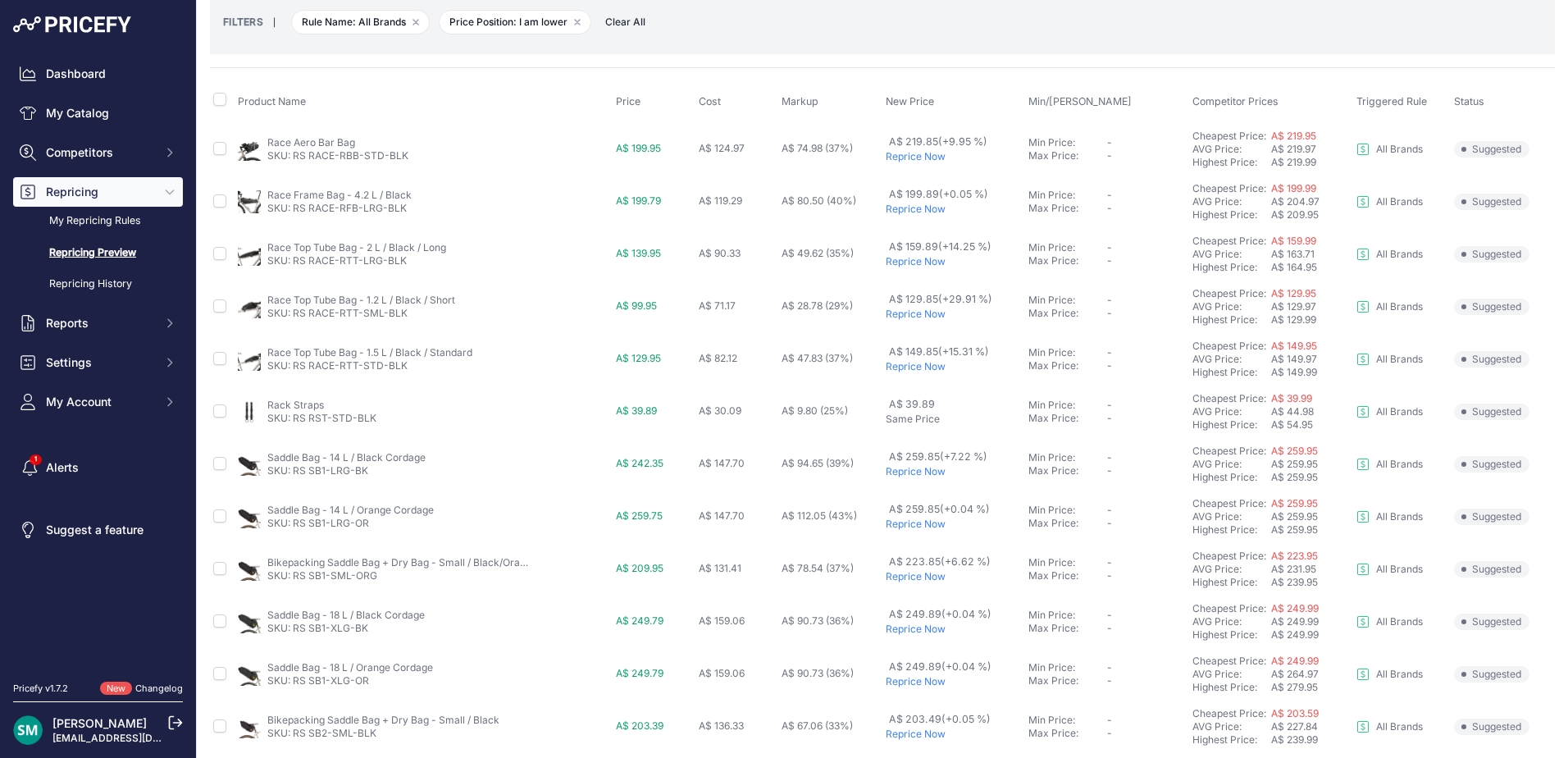
scroll to position [566, 0]
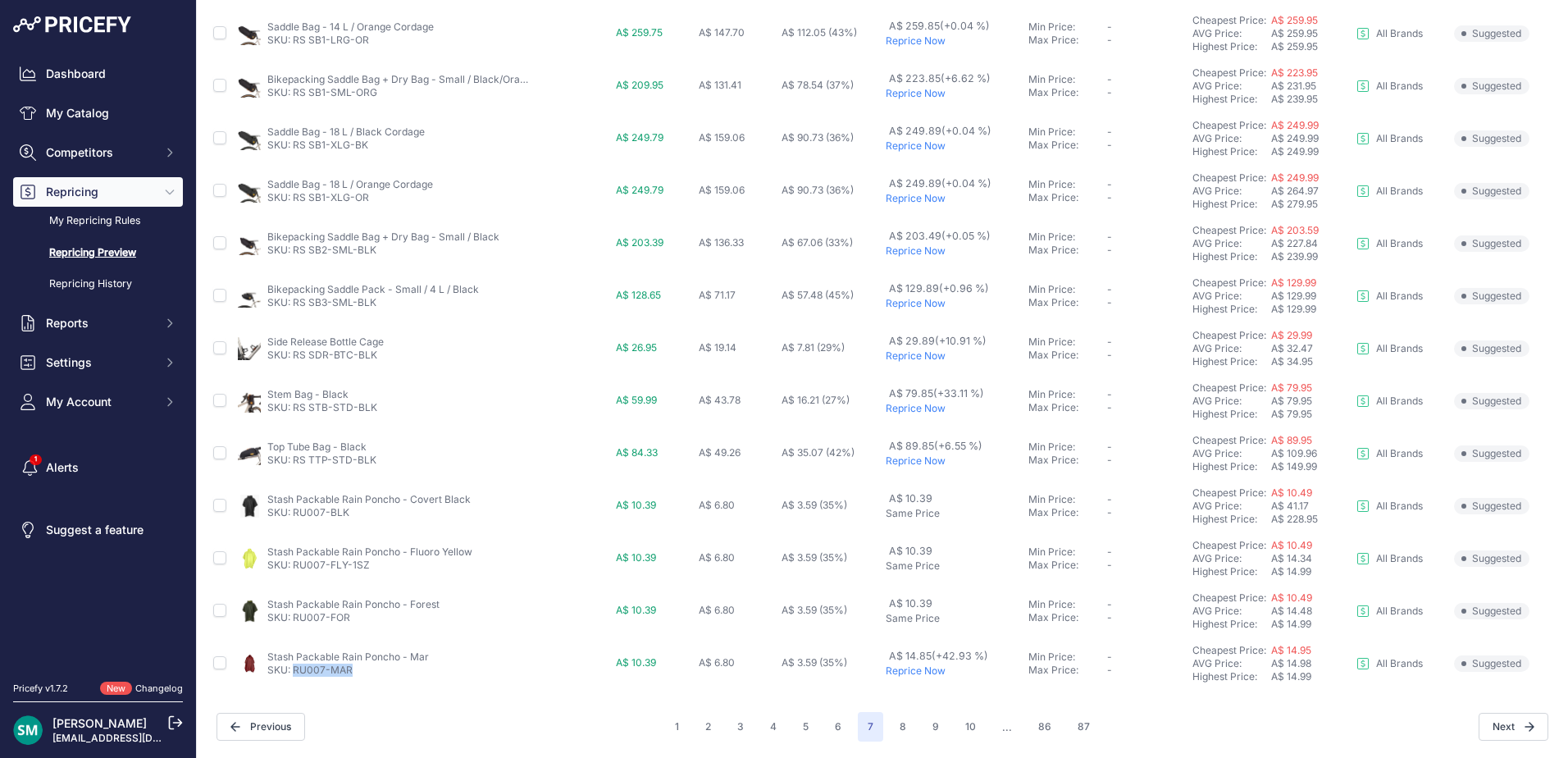
drag, startPoint x: 374, startPoint y: 671, endPoint x: 293, endPoint y: 676, distance: 81.2
click at [293, 676] on p "SKU: RU007-MAR" at bounding box center [348, 670] width 162 height 13
copy link "RU007-MAR"
drag, startPoint x: 900, startPoint y: 724, endPoint x: 909, endPoint y: 753, distance: 30.4
click at [900, 724] on button "8" at bounding box center [902, 726] width 26 height 30
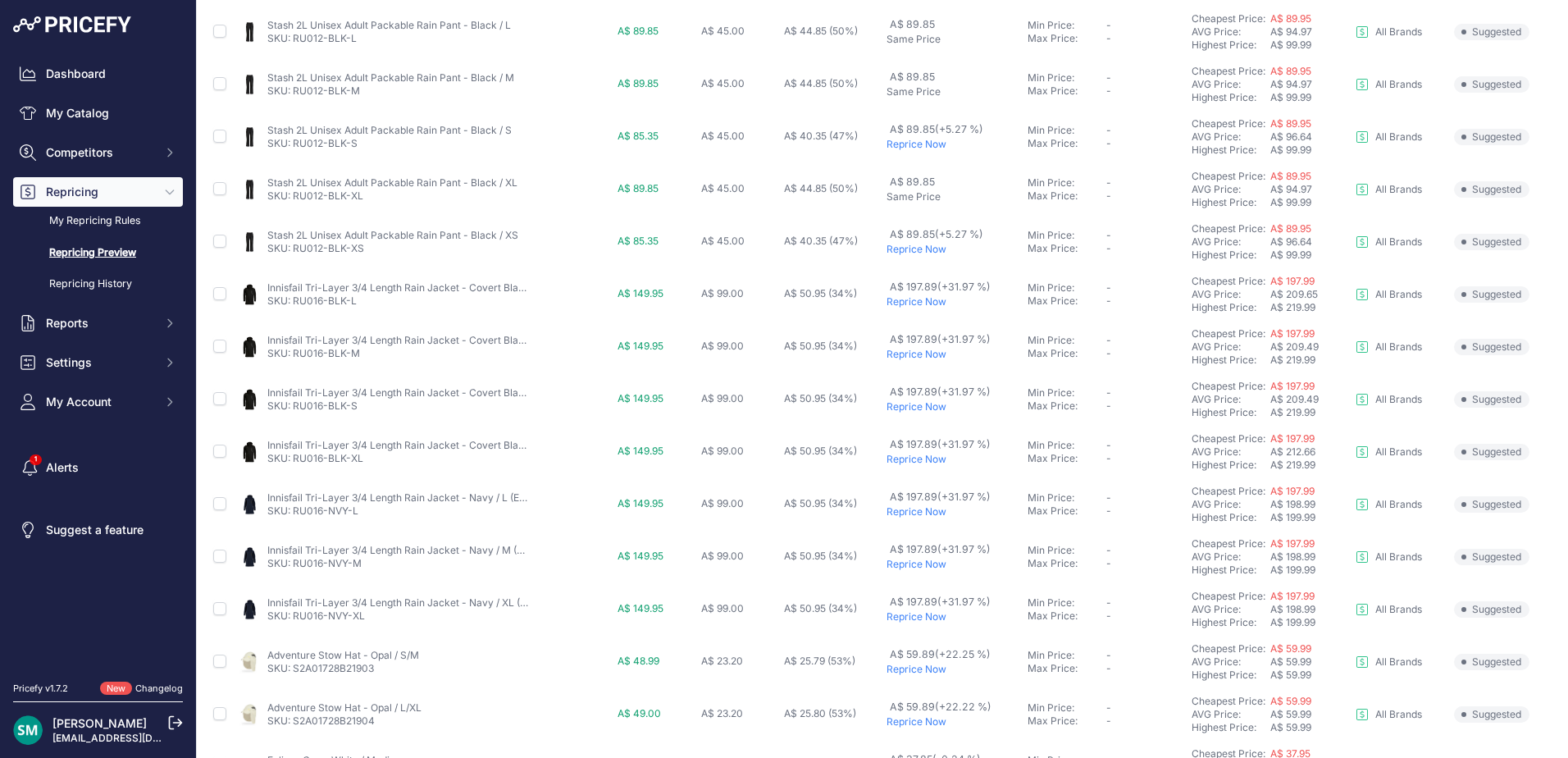
scroll to position [493, 0]
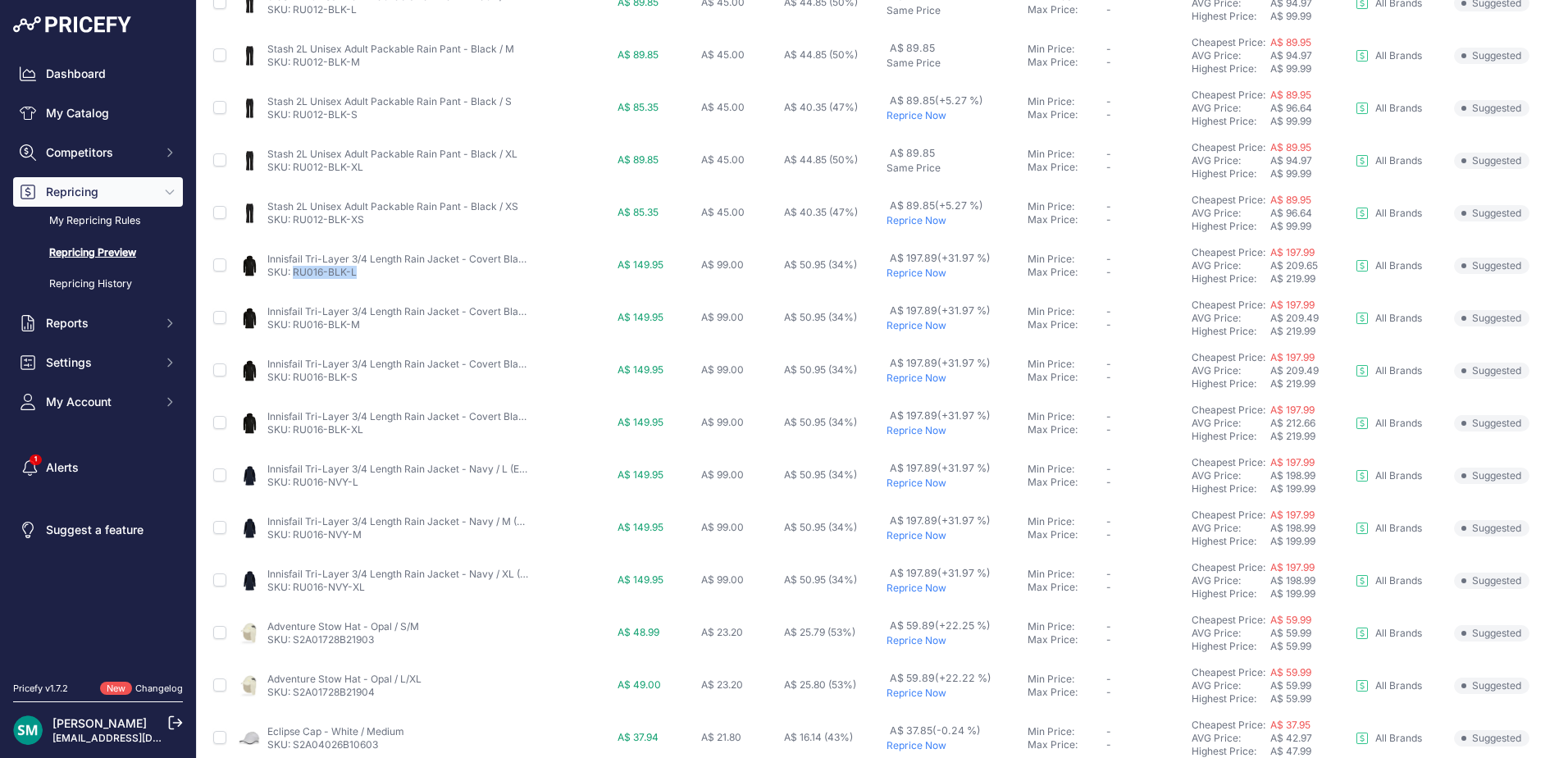
drag, startPoint x: 371, startPoint y: 280, endPoint x: 294, endPoint y: 280, distance: 77.0
click at [294, 280] on td "Innisfail Tri-Layer 3/4 Length Rain Jacket - Covert Black / L (EU39-42) SKU: RU…" at bounding box center [423, 265] width 378 height 53
copy link "RU016-BLK-L"
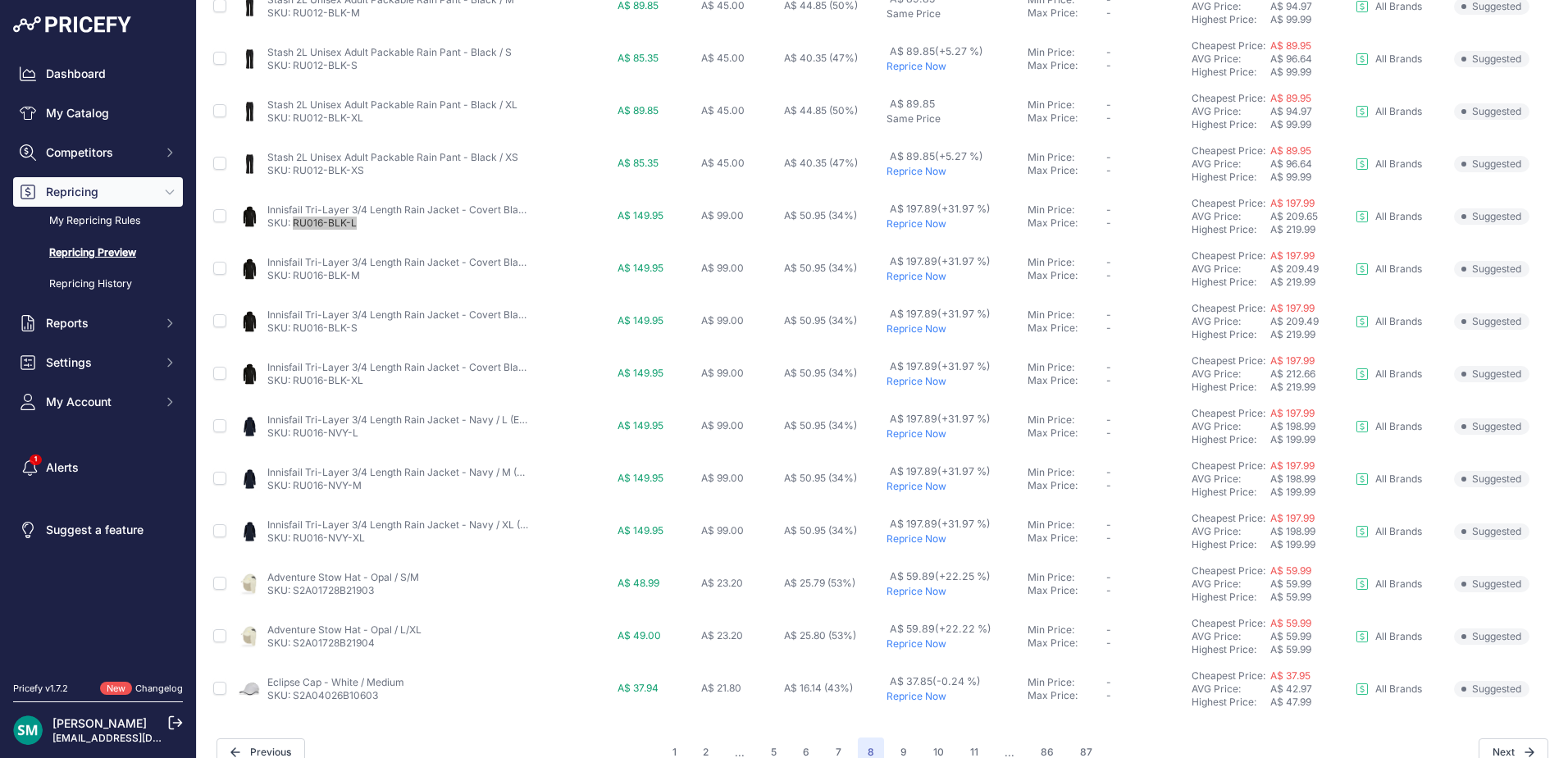
scroll to position [566, 0]
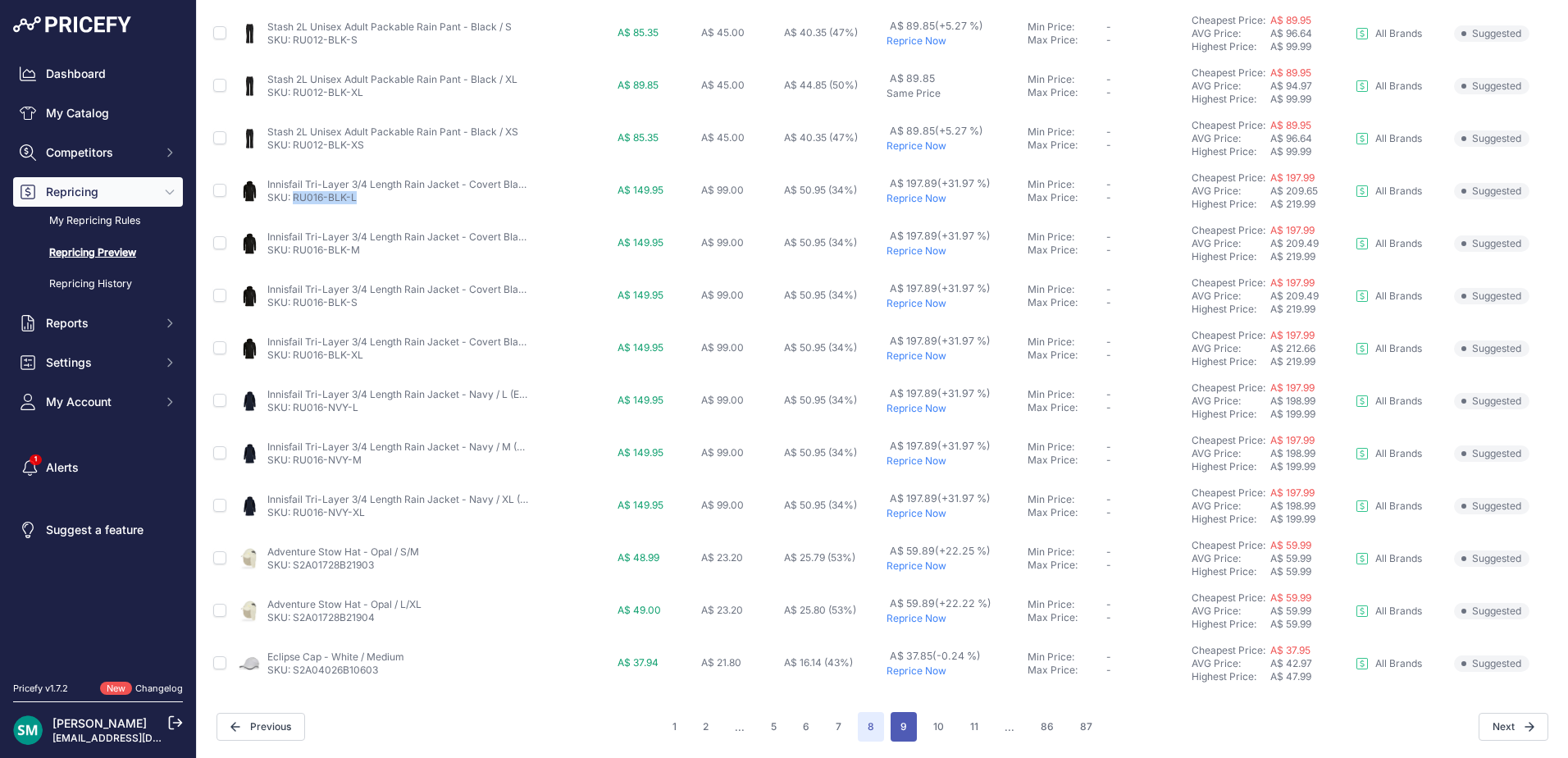
click at [900, 730] on button "9" at bounding box center [903, 726] width 26 height 30
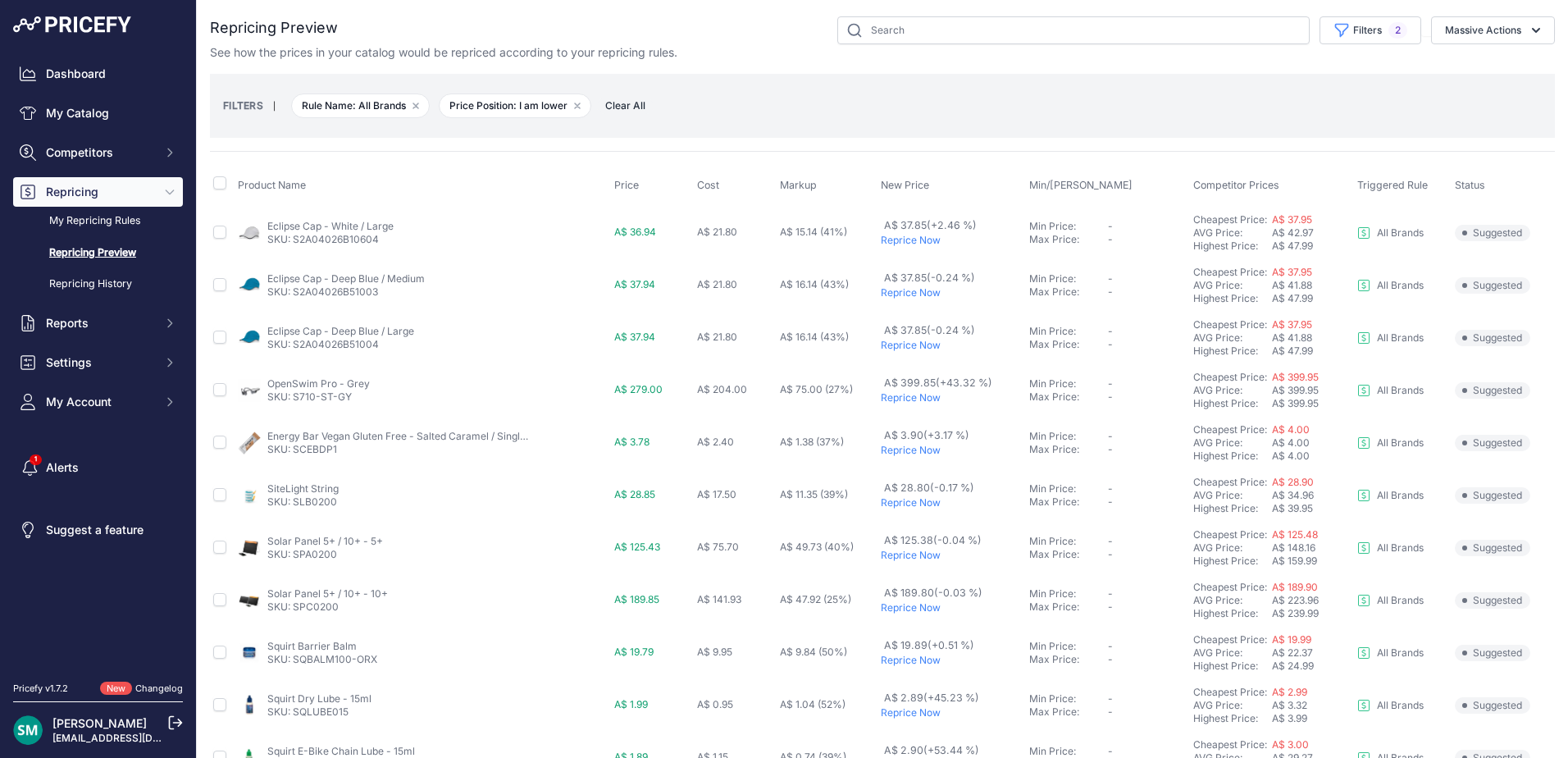
click at [904, 447] on p "Reprice Now" at bounding box center [951, 450] width 142 height 13
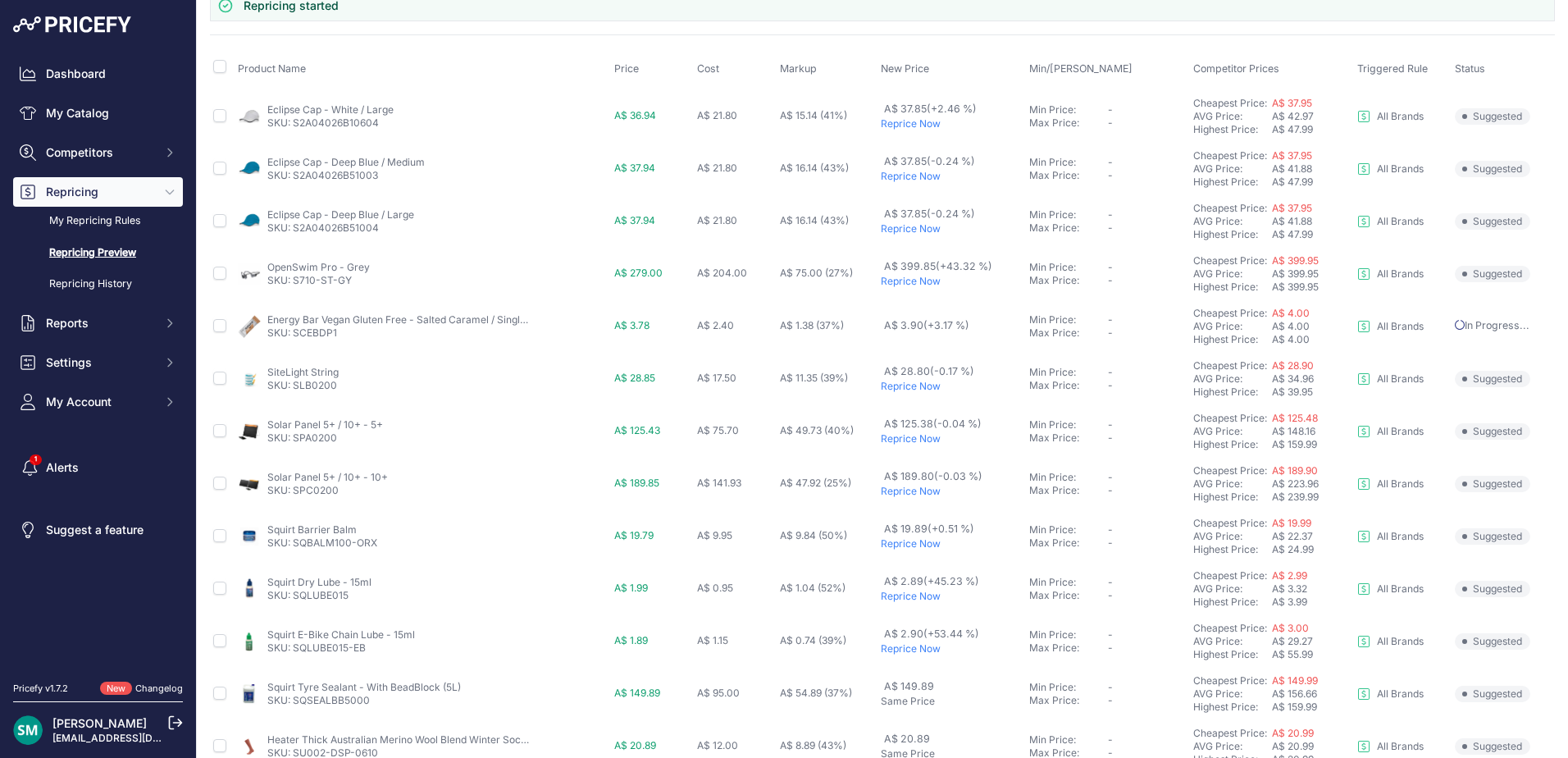
scroll to position [164, 0]
drag, startPoint x: 341, startPoint y: 285, endPoint x: 296, endPoint y: 284, distance: 45.0
click at [296, 284] on td "OpenSwim Pro - Grey SKU: S710-ST-GY" at bounding box center [422, 270] width 376 height 53
copy link "S710-ST-GY"
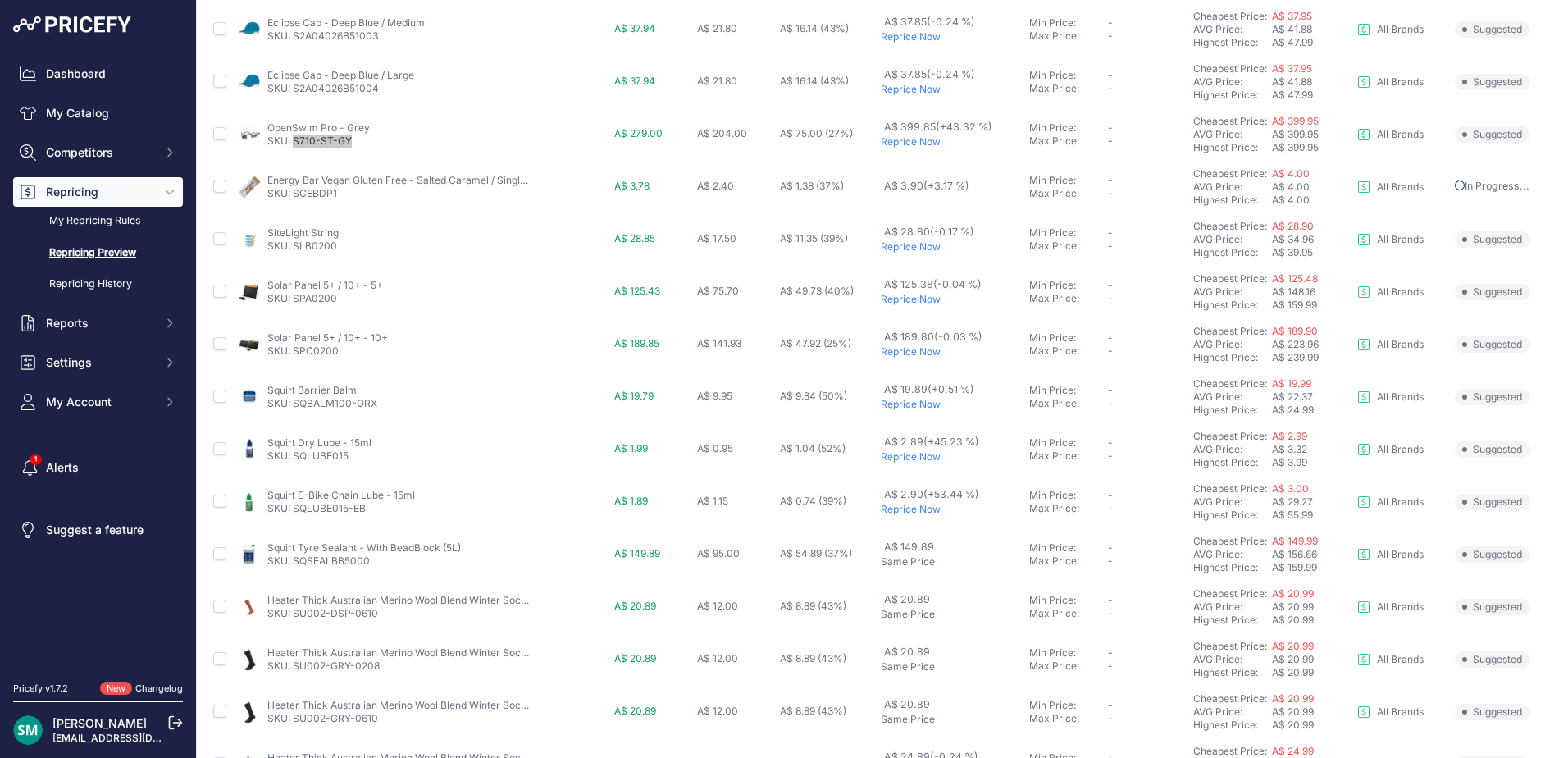
scroll to position [284, 0]
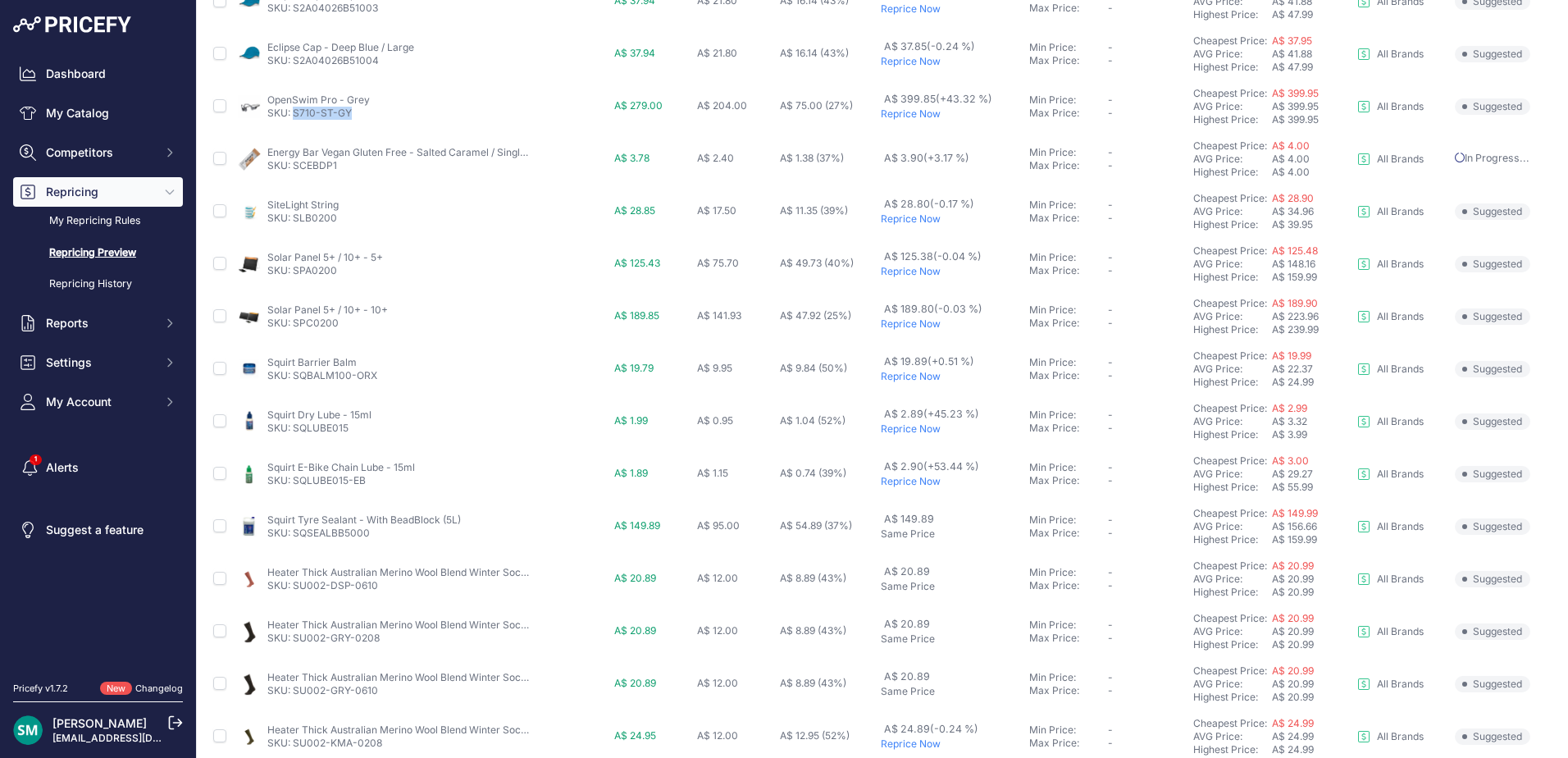
click at [903, 269] on p "Reprice Now" at bounding box center [951, 271] width 142 height 13
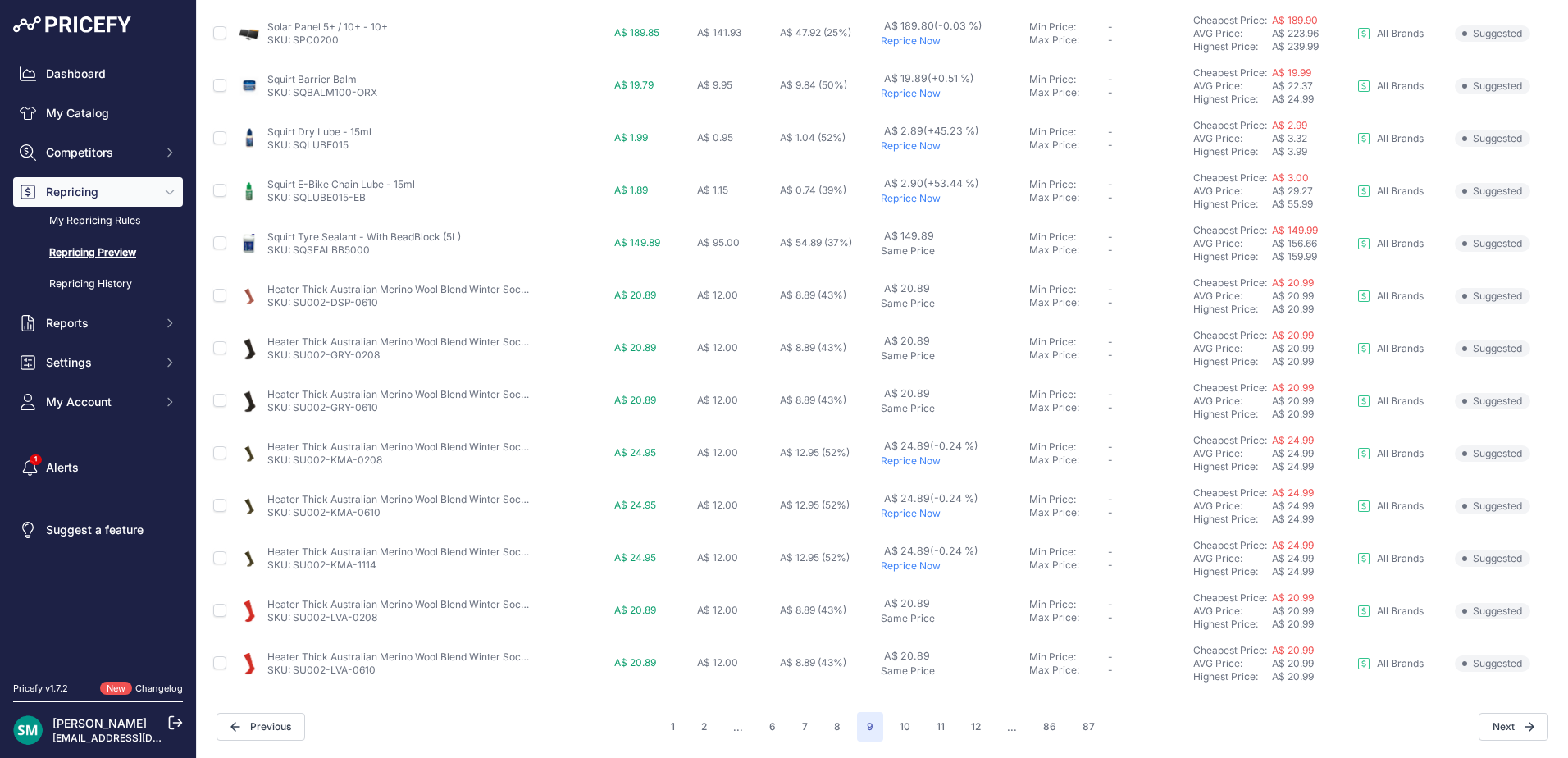
scroll to position [566, 0]
click at [907, 732] on button "10" at bounding box center [905, 726] width 31 height 30
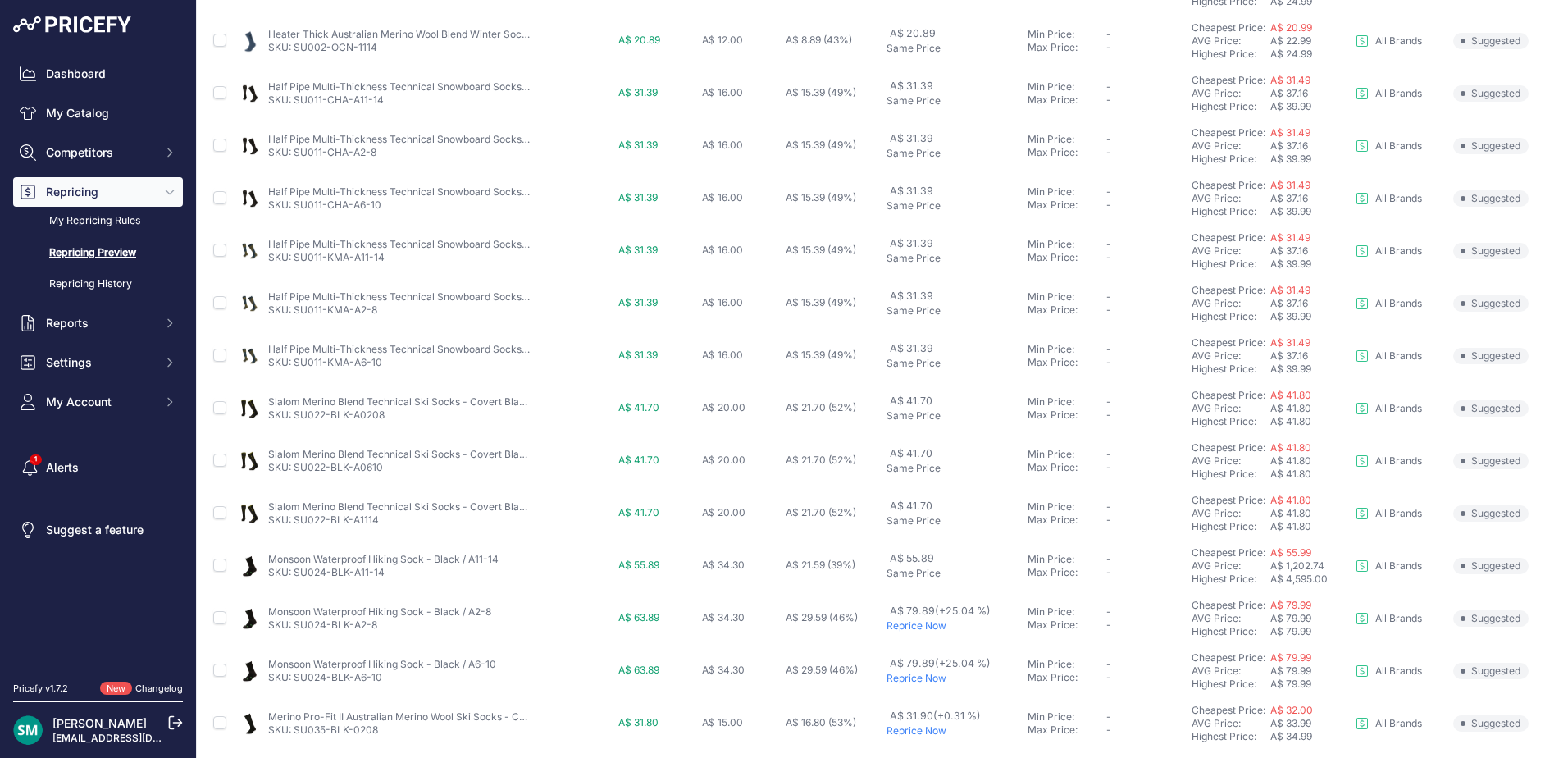
scroll to position [566, 0]
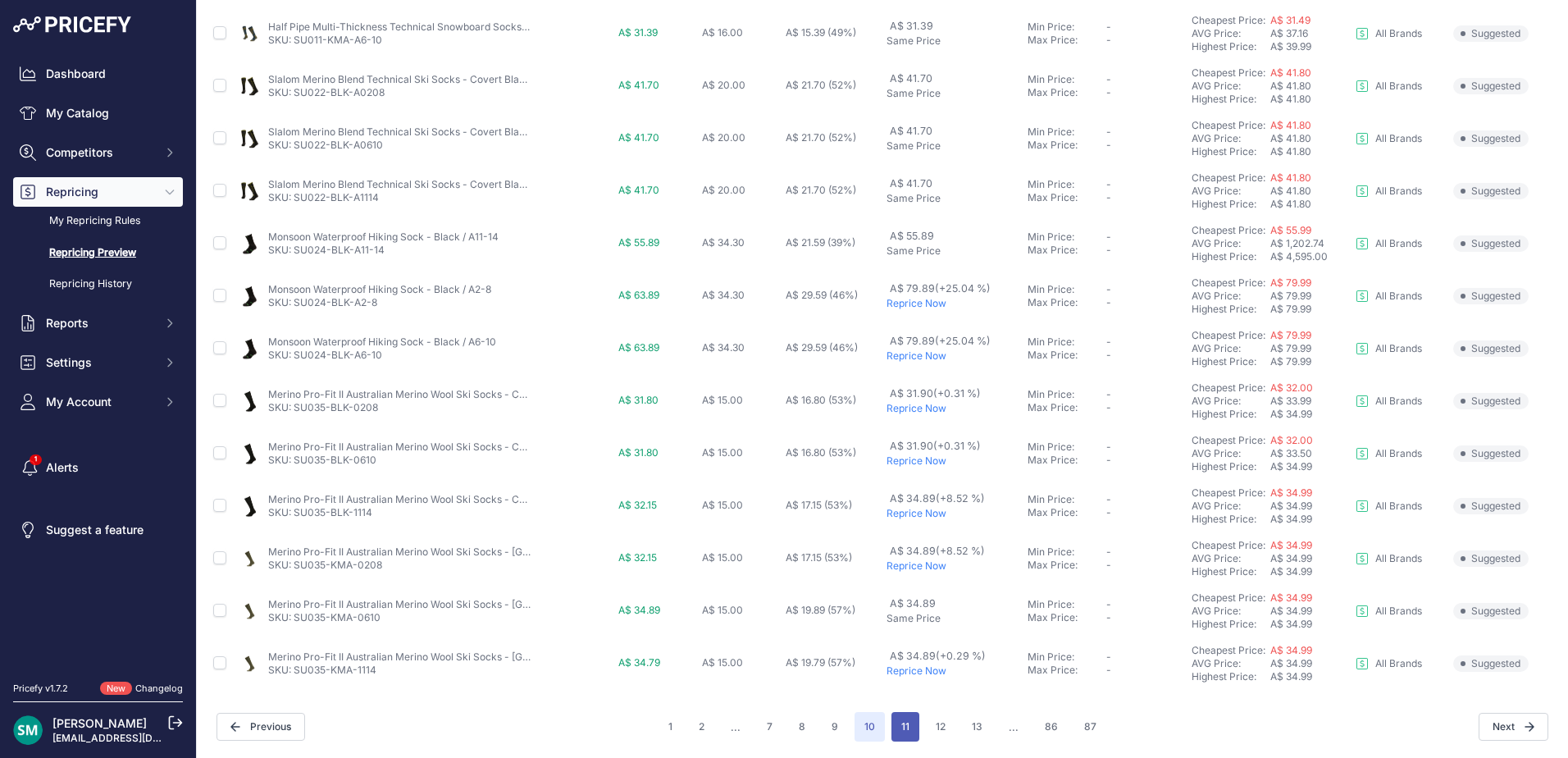
click at [898, 732] on button "11" at bounding box center [904, 726] width 28 height 30
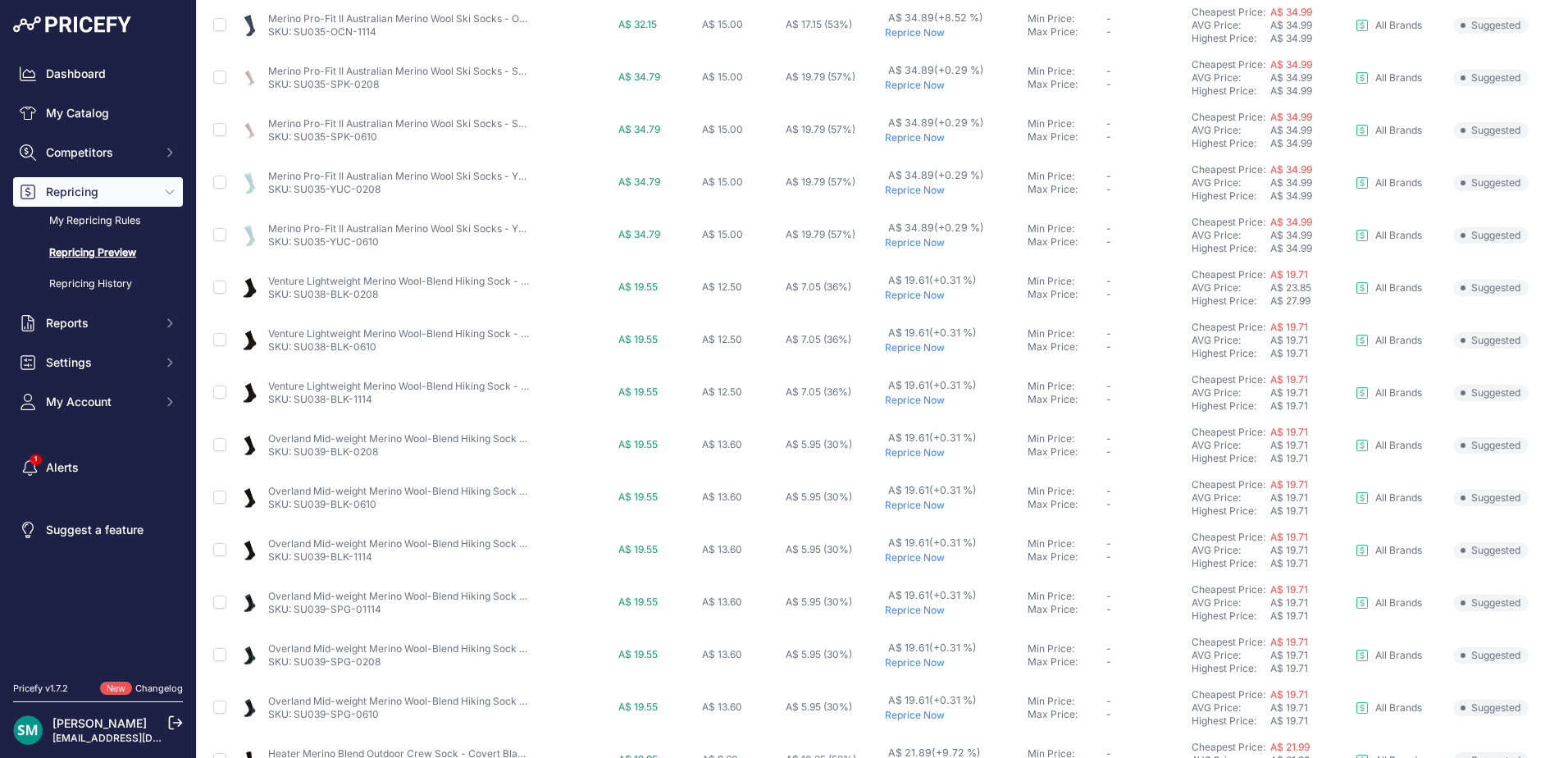
scroll to position [328, 0]
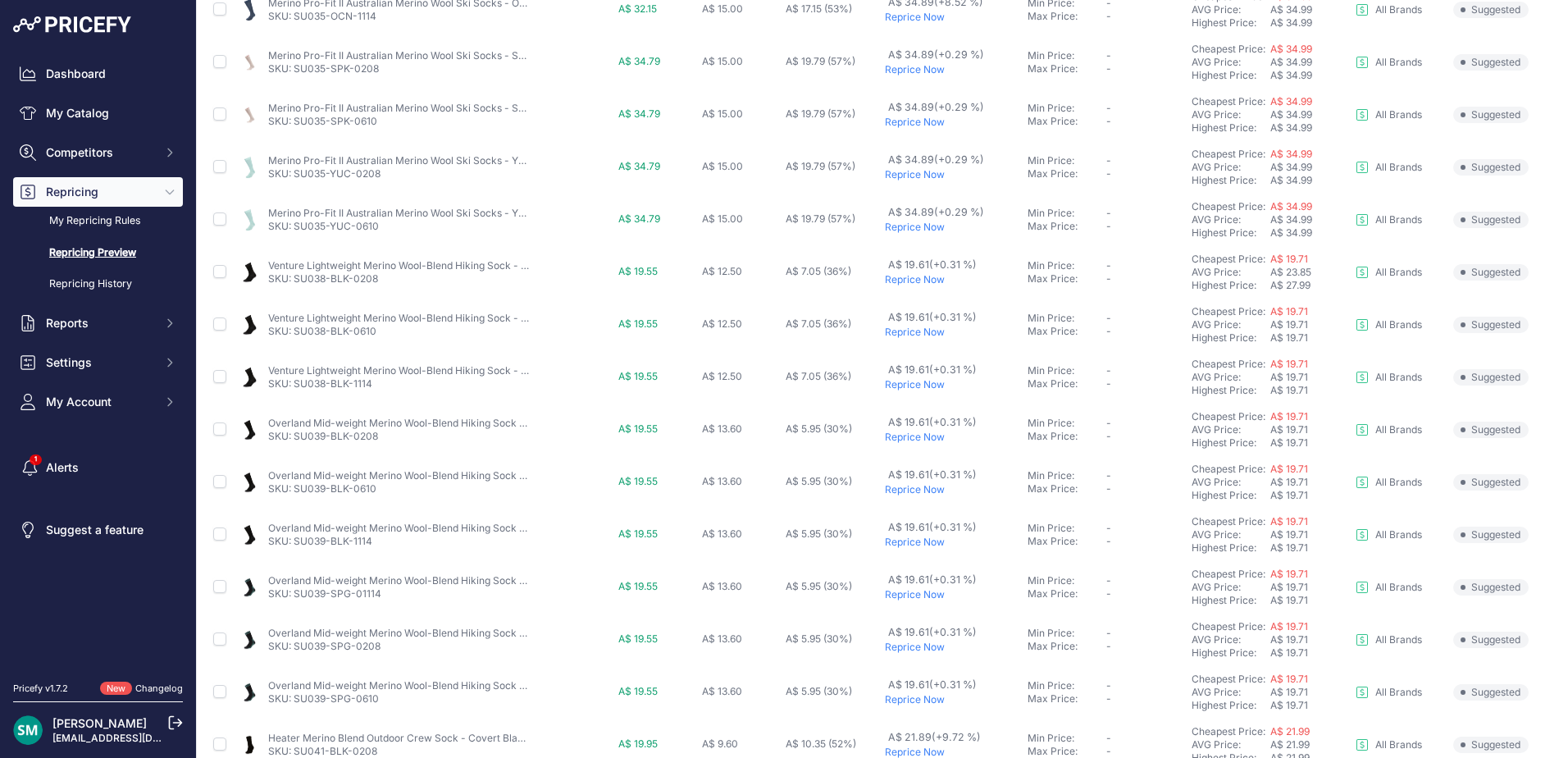
click at [928, 280] on p "Reprice Now" at bounding box center [952, 280] width 135 height 13
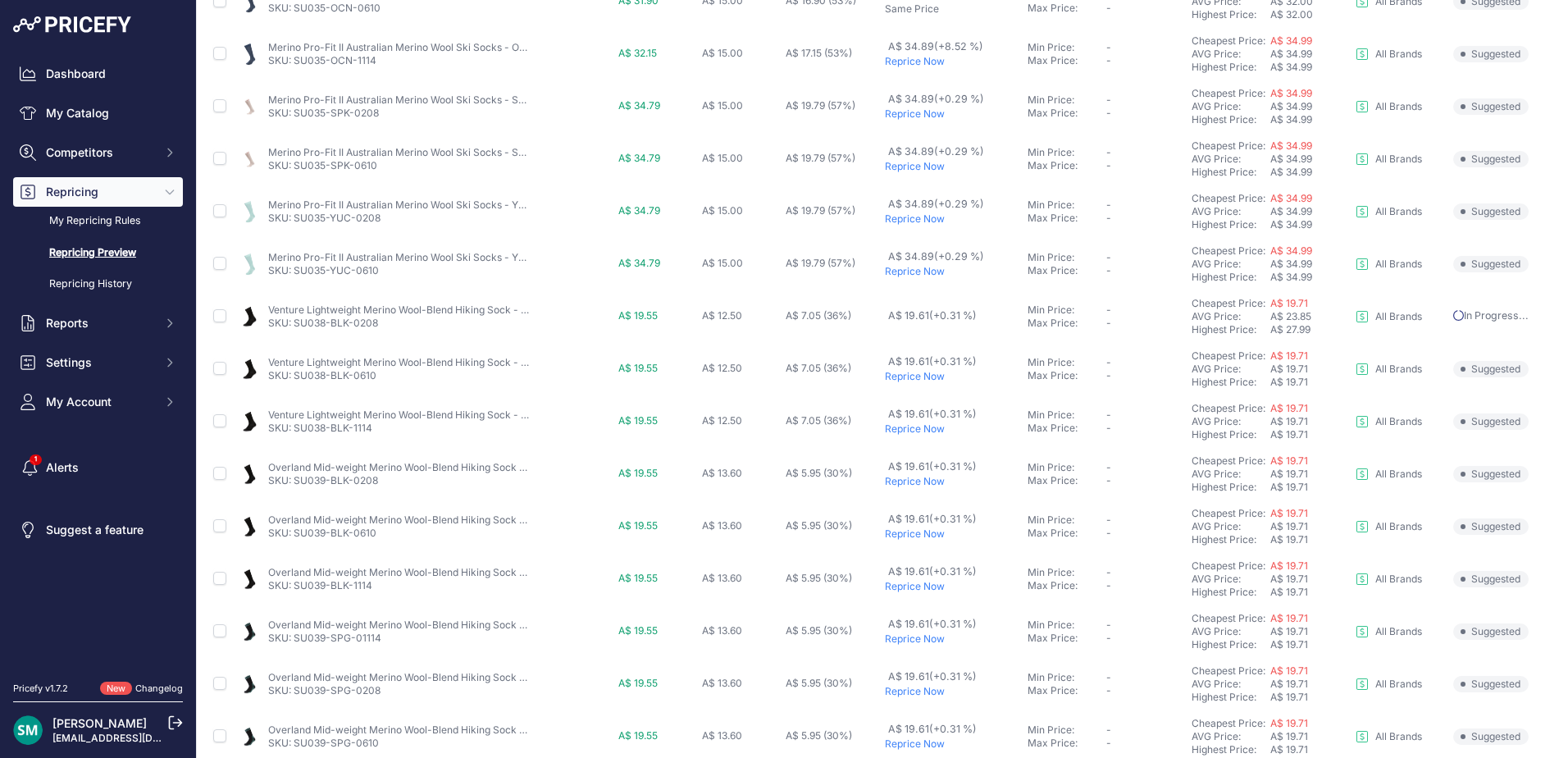
scroll to position [373, 0]
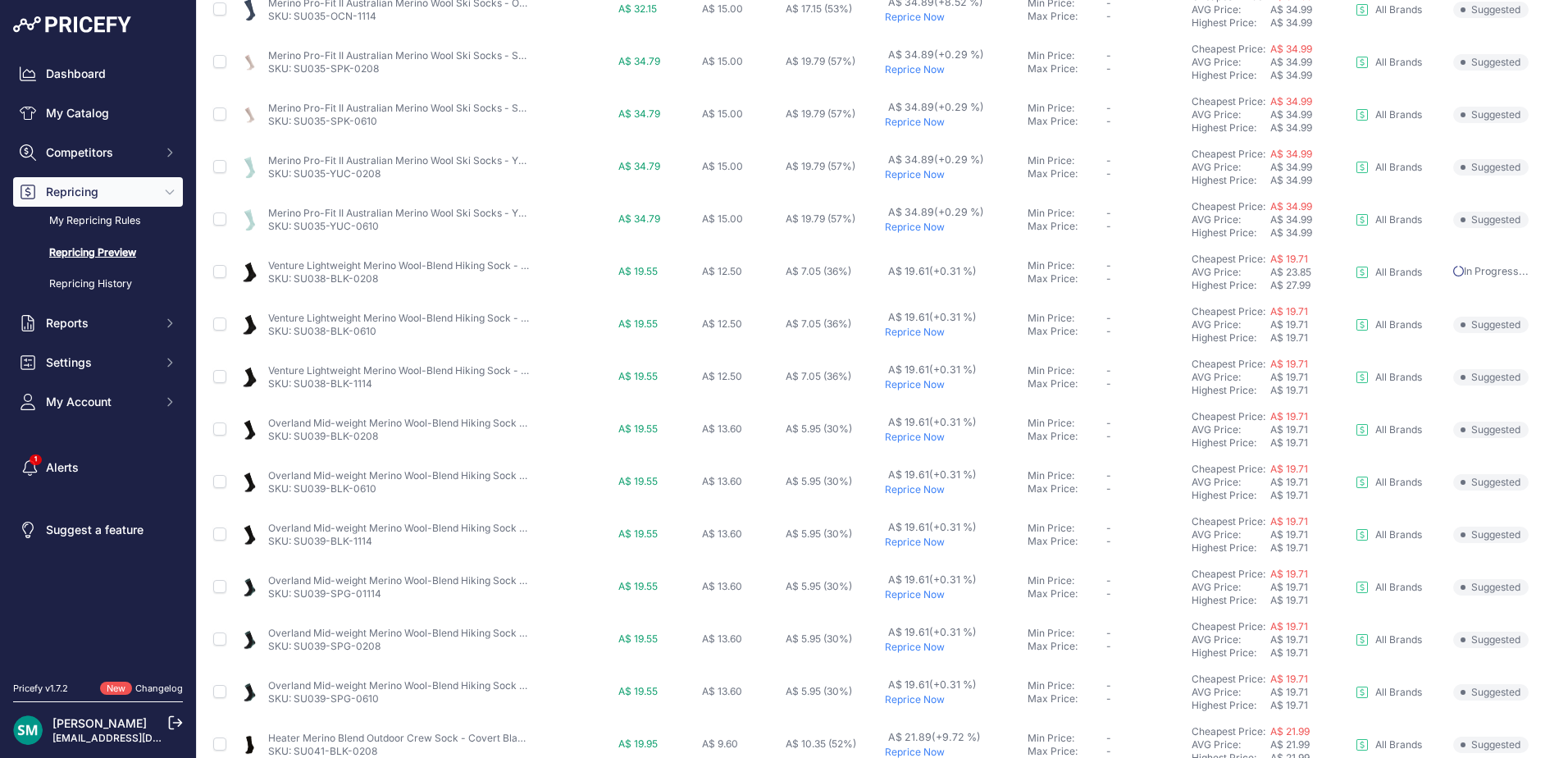
click at [930, 333] on p "Reprice Now" at bounding box center [952, 333] width 135 height 13
click at [926, 384] on p "Reprice Now" at bounding box center [952, 385] width 135 height 13
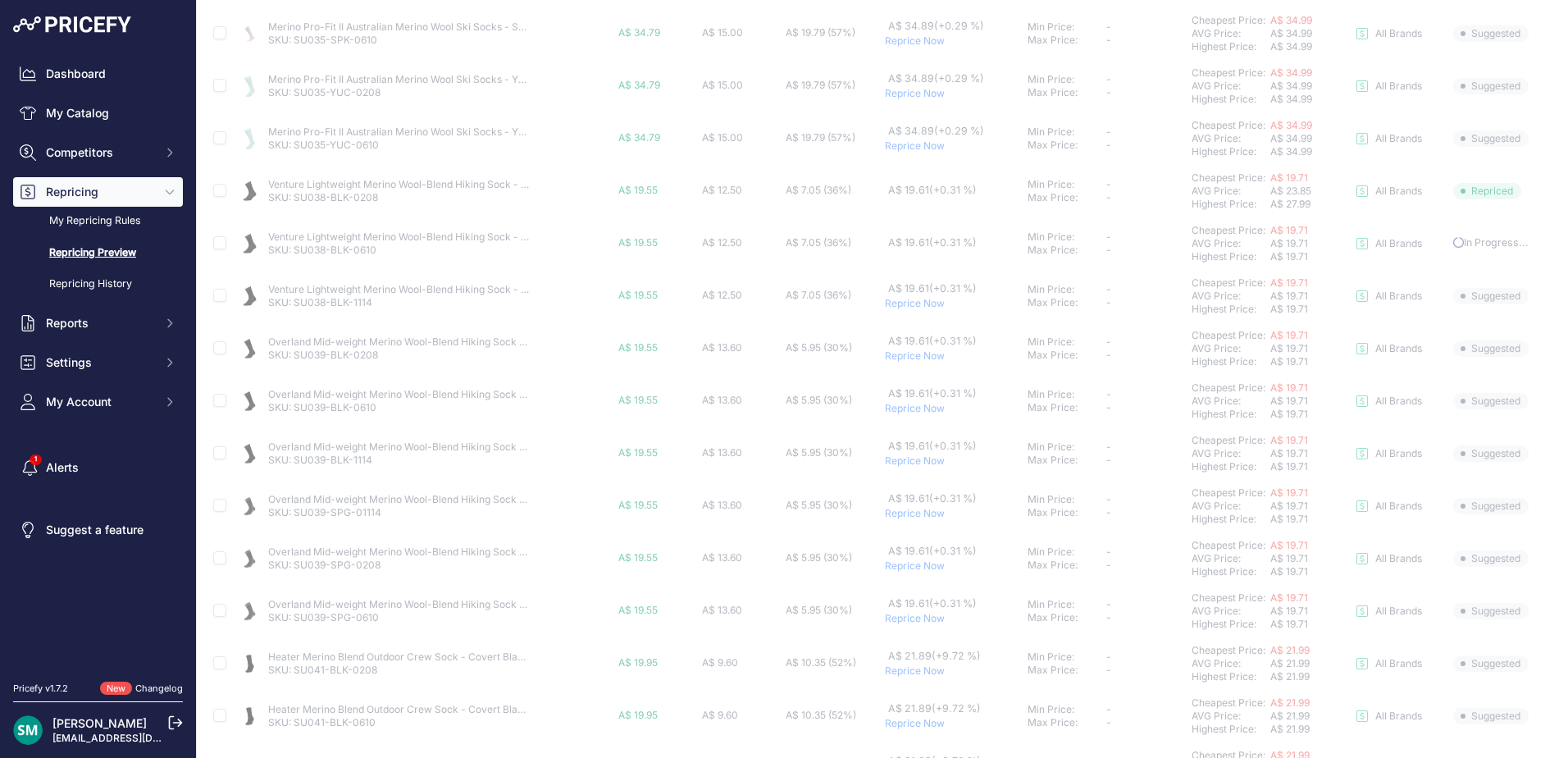
scroll to position [611, 0]
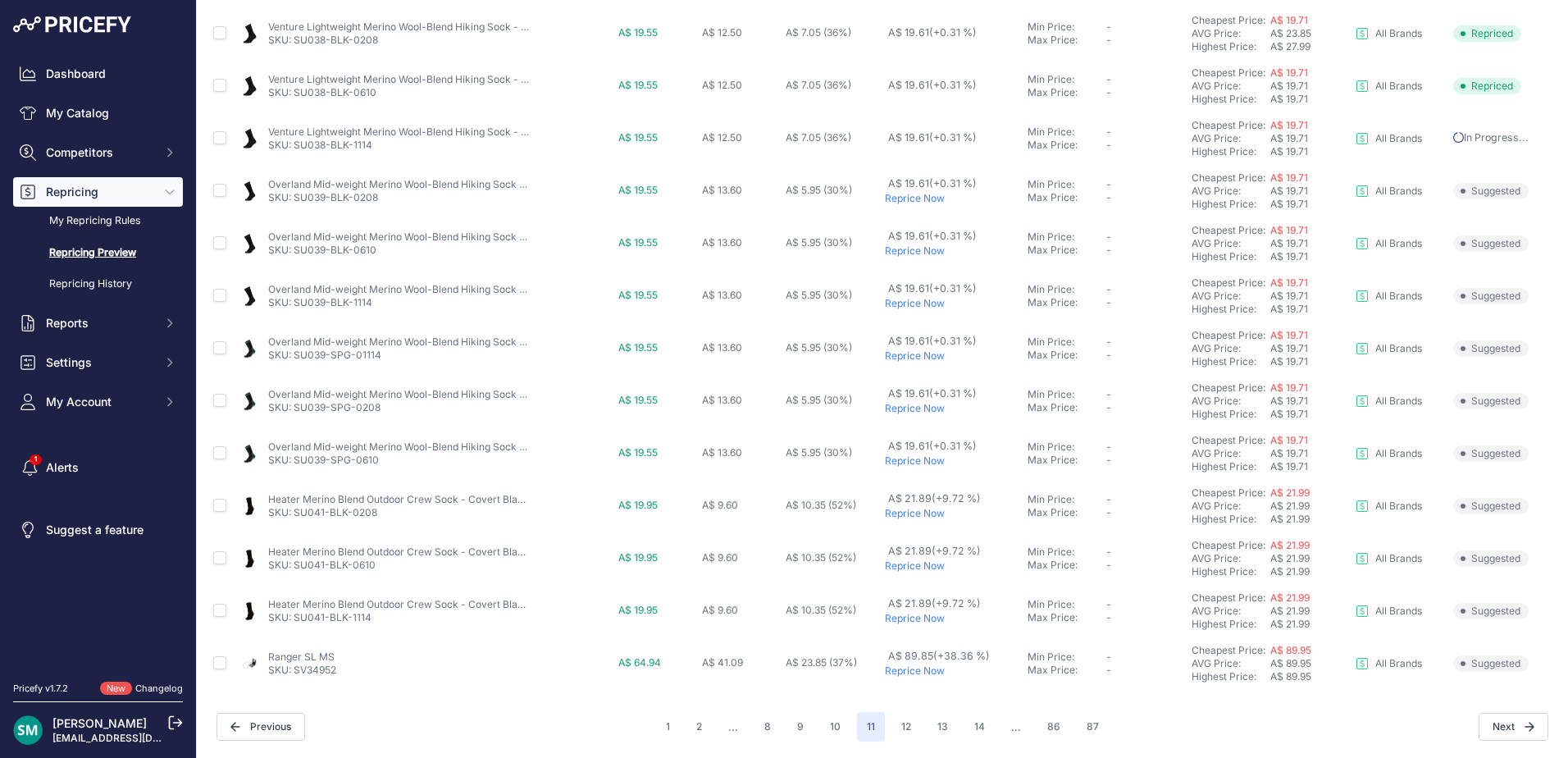
click at [920, 357] on p "Reprice Now" at bounding box center [952, 356] width 135 height 13
click at [920, 303] on p "Reprice Now" at bounding box center [952, 304] width 135 height 13
click at [908, 253] on p "Reprice Now" at bounding box center [952, 251] width 135 height 13
click at [908, 199] on p "Reprice Now" at bounding box center [952, 198] width 135 height 13
click at [920, 408] on p "Reprice Now" at bounding box center [952, 408] width 135 height 13
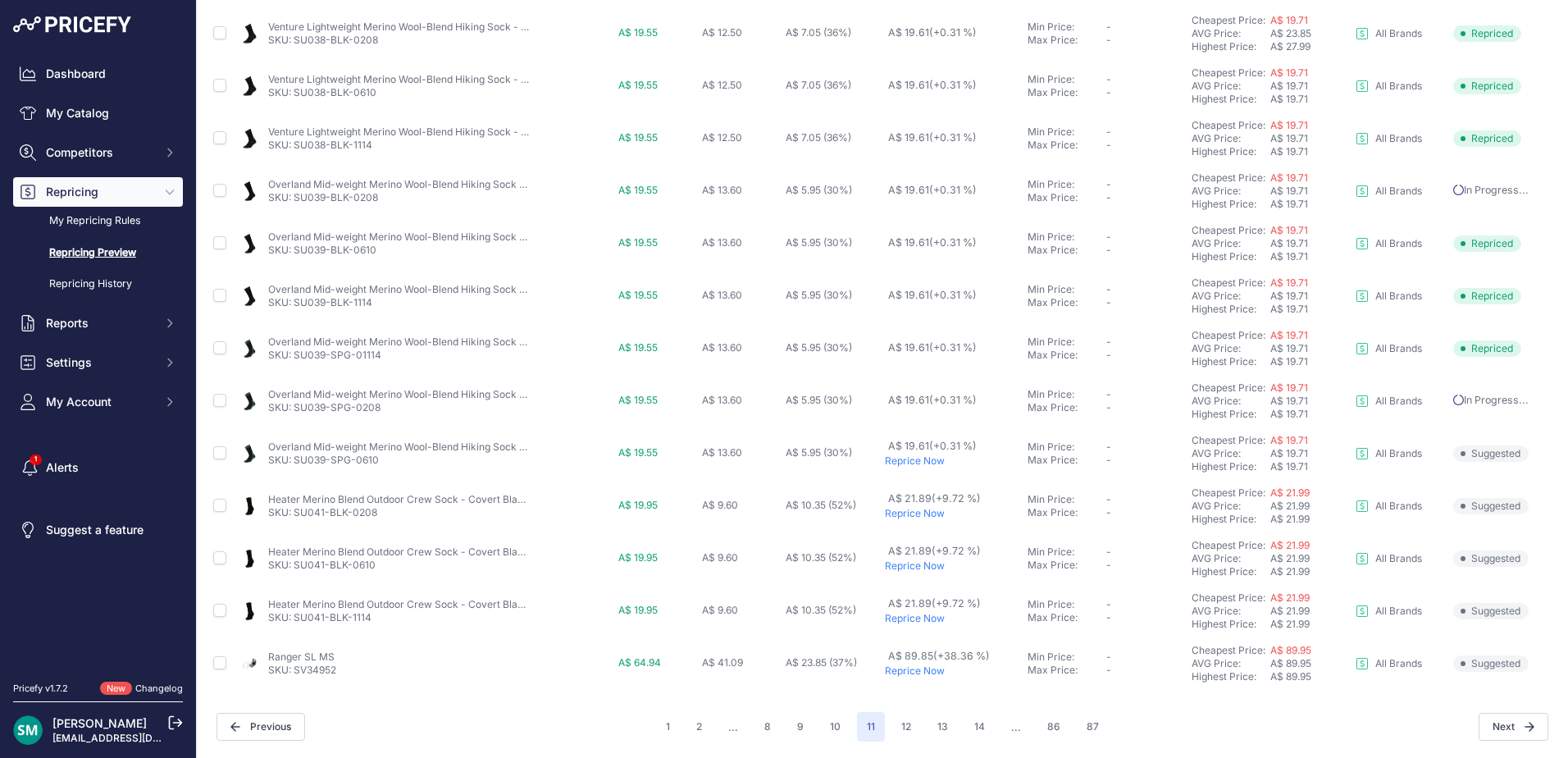
click at [917, 464] on p "Reprice Now" at bounding box center [952, 461] width 135 height 13
drag, startPoint x: 345, startPoint y: 675, endPoint x: 296, endPoint y: 671, distance: 49.2
click at [296, 671] on div "Ranger SL MS SKU: SV34952" at bounding box center [425, 663] width 374 height 26
copy link "SV34952"
click at [891, 734] on button "12" at bounding box center [905, 726] width 30 height 30
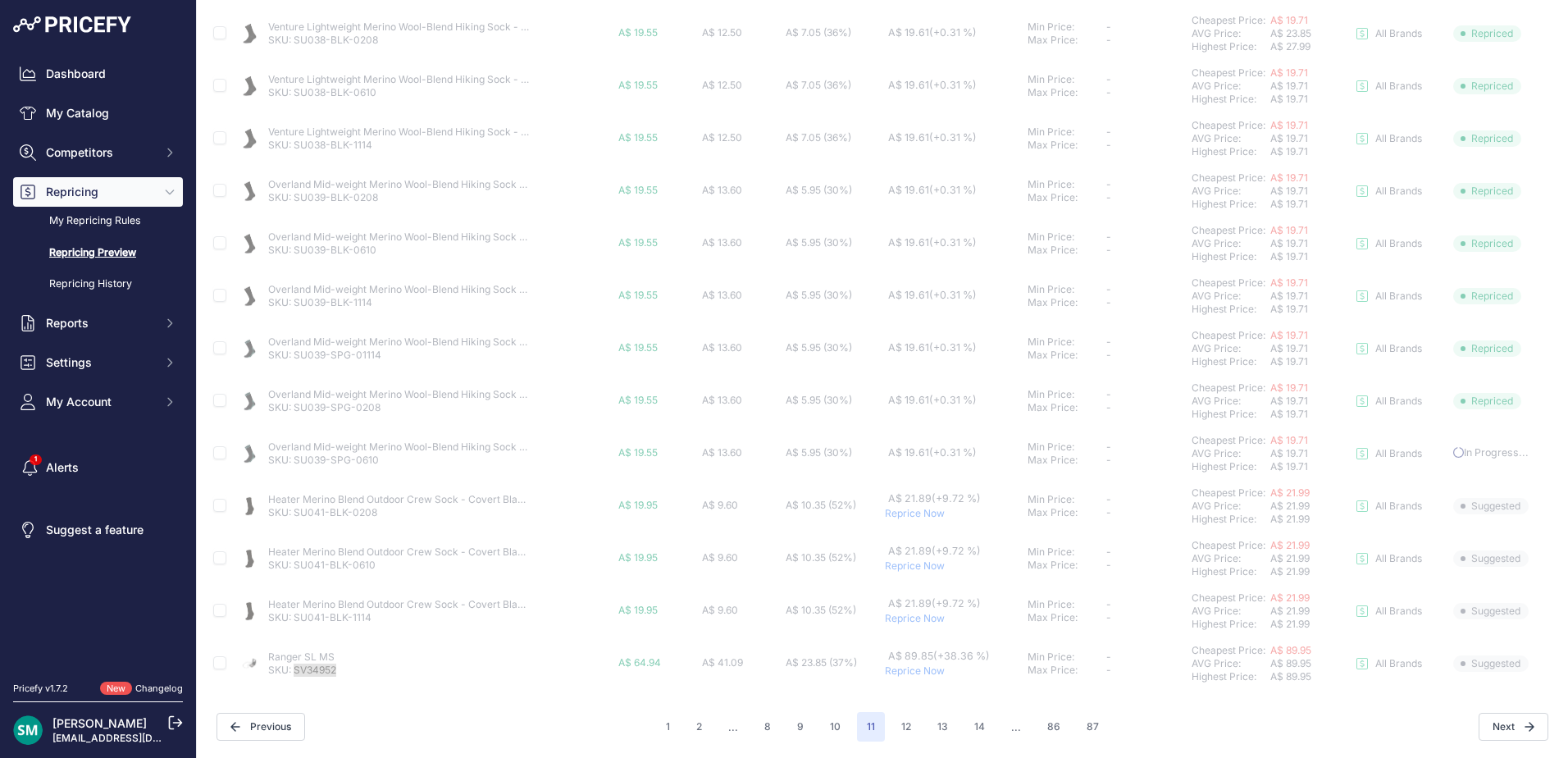
scroll to position [566, 0]
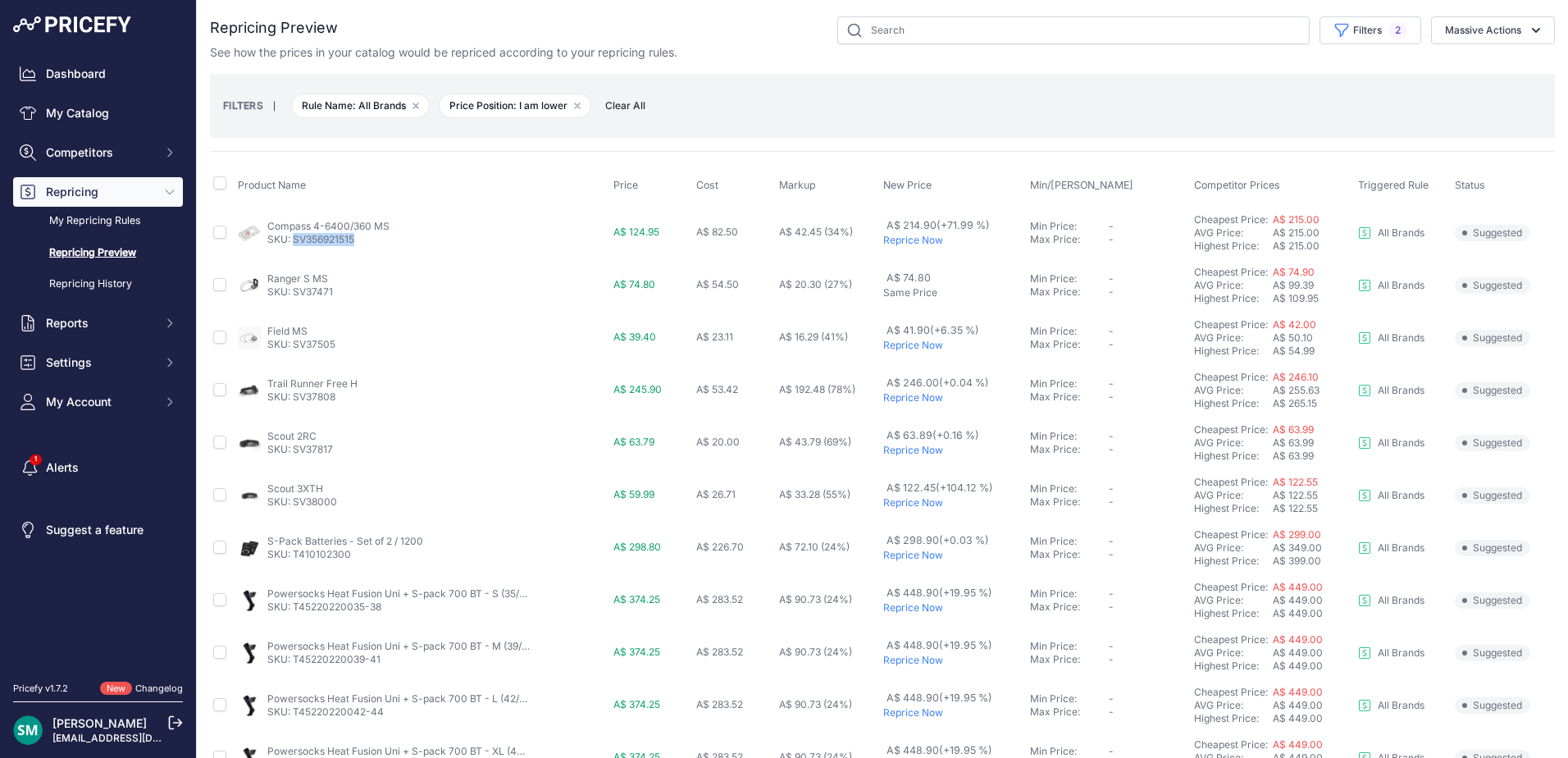
drag, startPoint x: 379, startPoint y: 242, endPoint x: 292, endPoint y: 241, distance: 87.0
click at [292, 241] on p "SKU: SV356921515" at bounding box center [329, 240] width 123 height 13
copy link "SV356921515"
drag, startPoint x: 907, startPoint y: 346, endPoint x: 910, endPoint y: 360, distance: 14.3
click at [907, 346] on p "Reprice Now" at bounding box center [953, 346] width 140 height 13
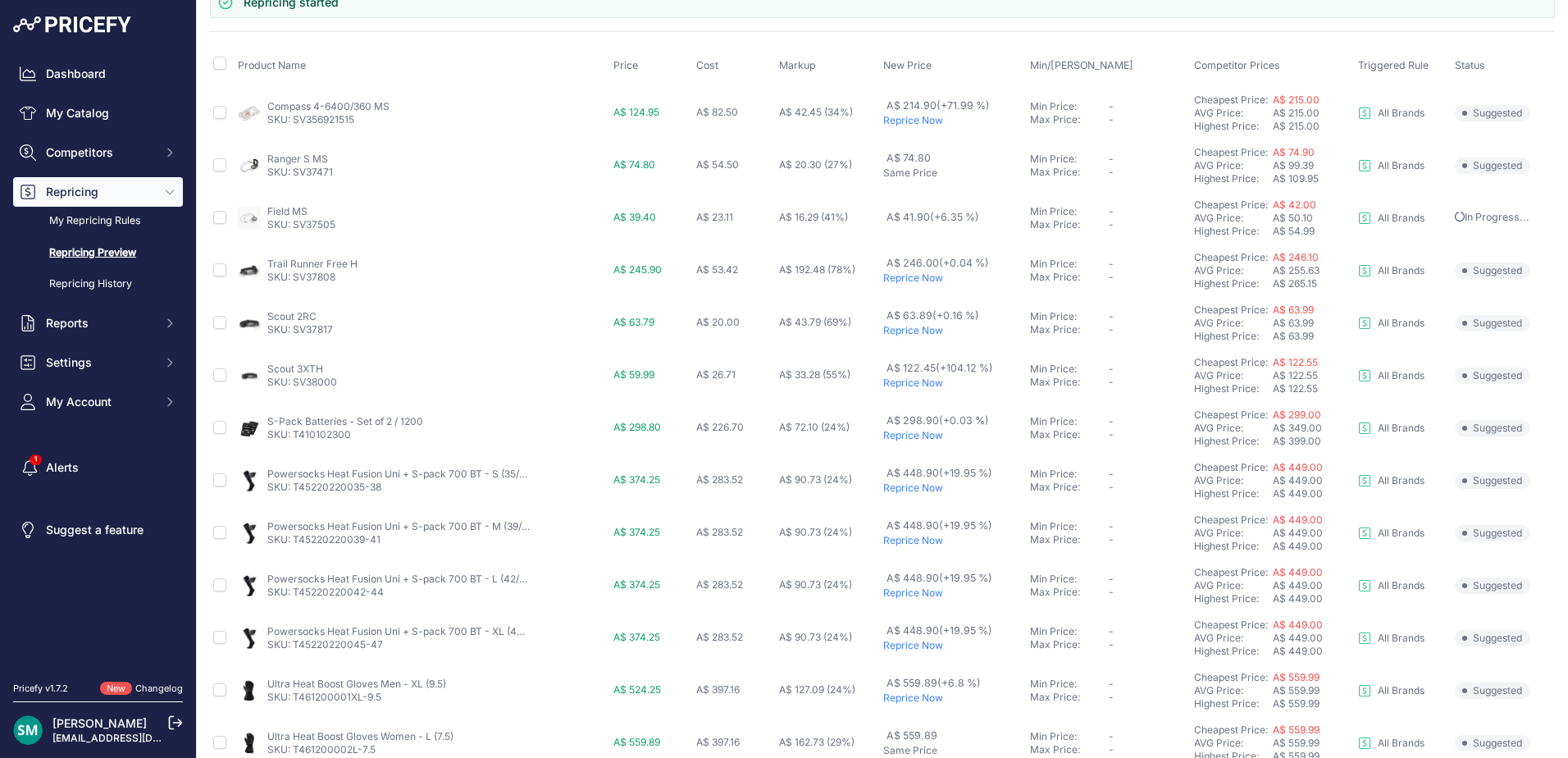
scroll to position [208, 0]
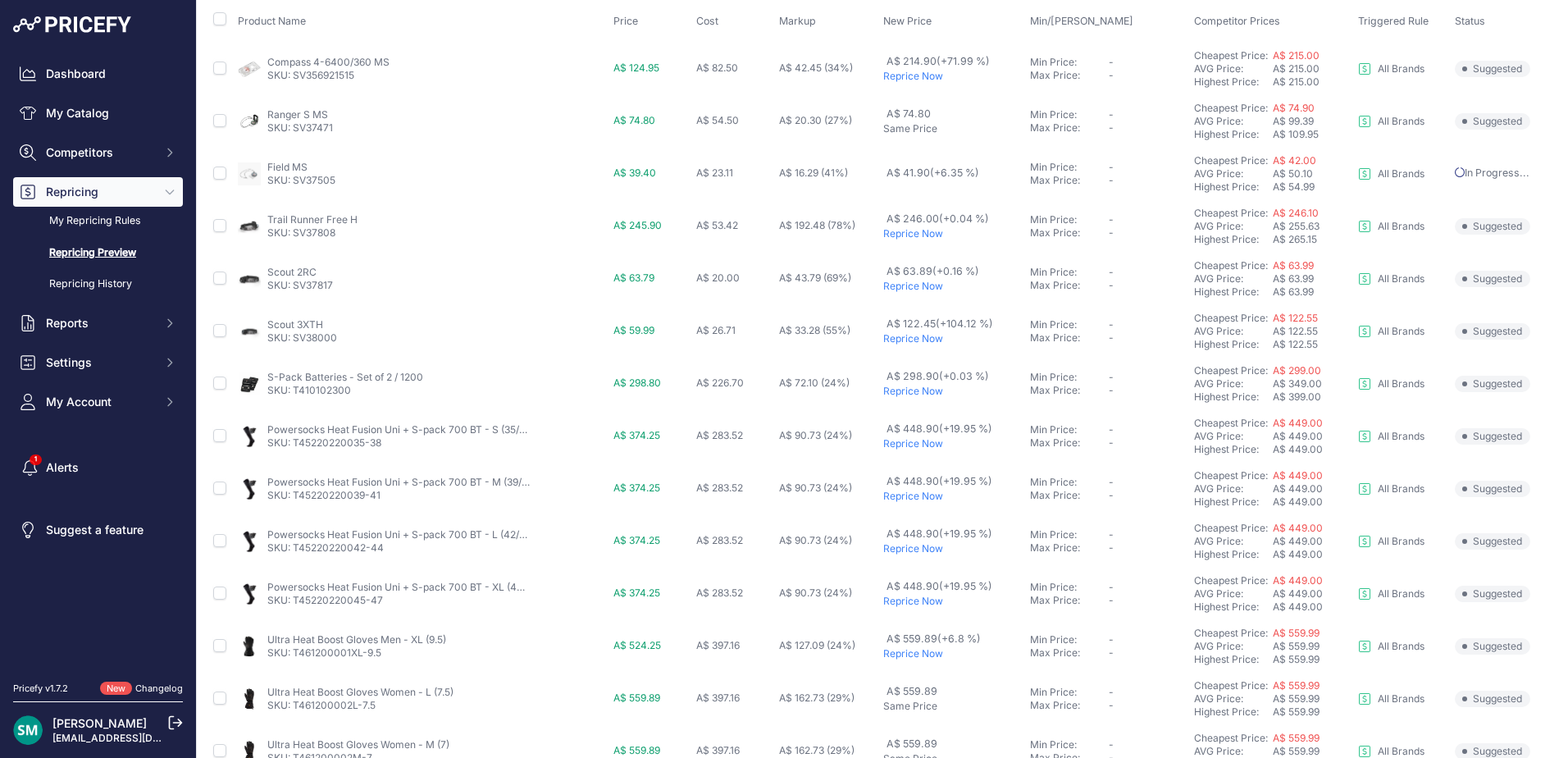
click at [928, 237] on p "Reprice Now" at bounding box center [953, 234] width 140 height 13
drag, startPoint x: 341, startPoint y: 234, endPoint x: 291, endPoint y: 241, distance: 50.5
click at [291, 241] on td "Trail Runner Free H SKU: SV37808" at bounding box center [422, 226] width 375 height 53
copy link "SV37808"
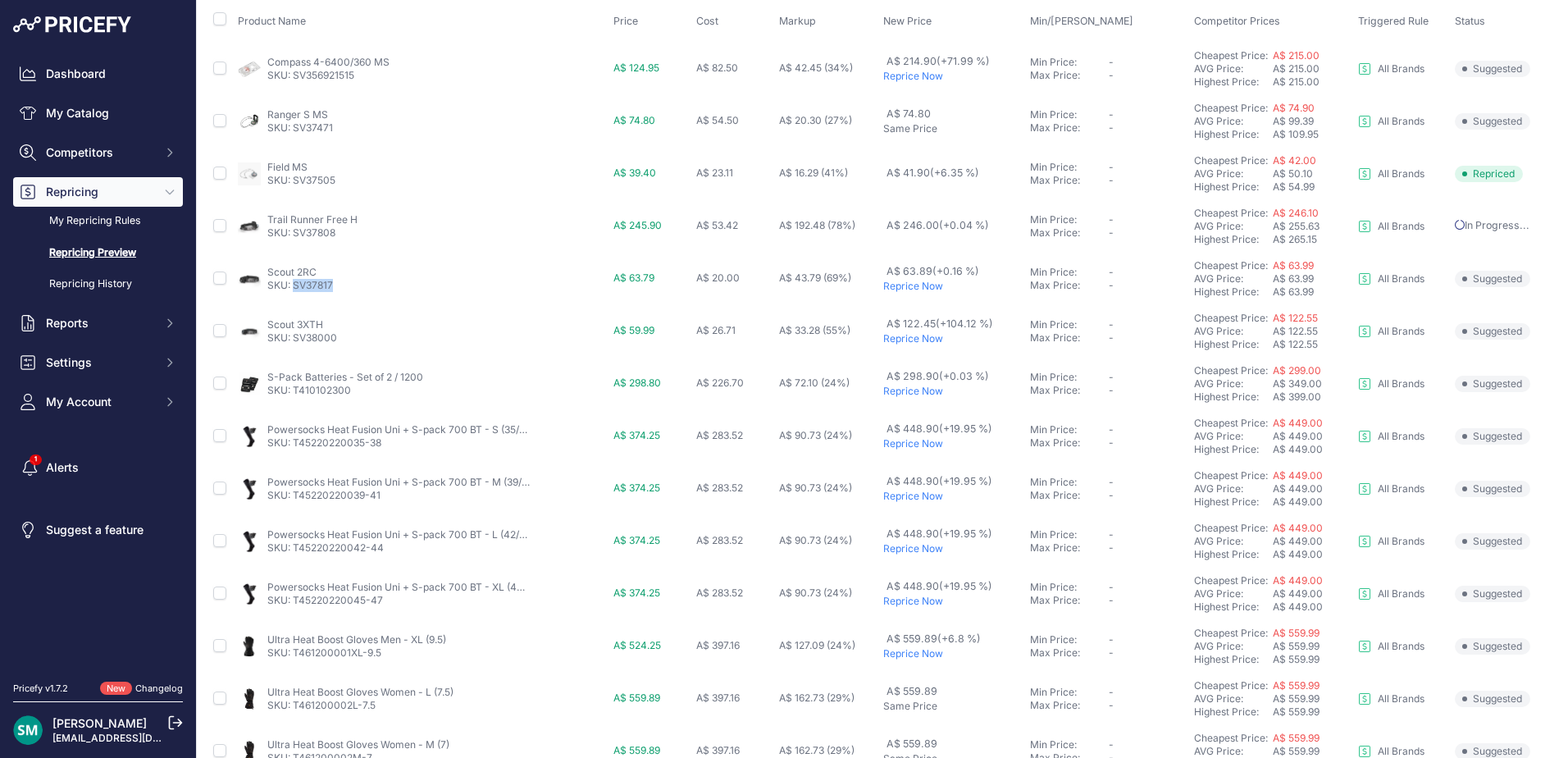
drag, startPoint x: 355, startPoint y: 287, endPoint x: 294, endPoint y: 290, distance: 61.1
click at [294, 290] on div "Scout 2RC SKU: SV37817" at bounding box center [421, 278] width 369 height 26
drag, startPoint x: 343, startPoint y: 339, endPoint x: 291, endPoint y: 345, distance: 52.3
click at [291, 345] on td "Scout 3XTH SKU: SV38000" at bounding box center [422, 331] width 375 height 53
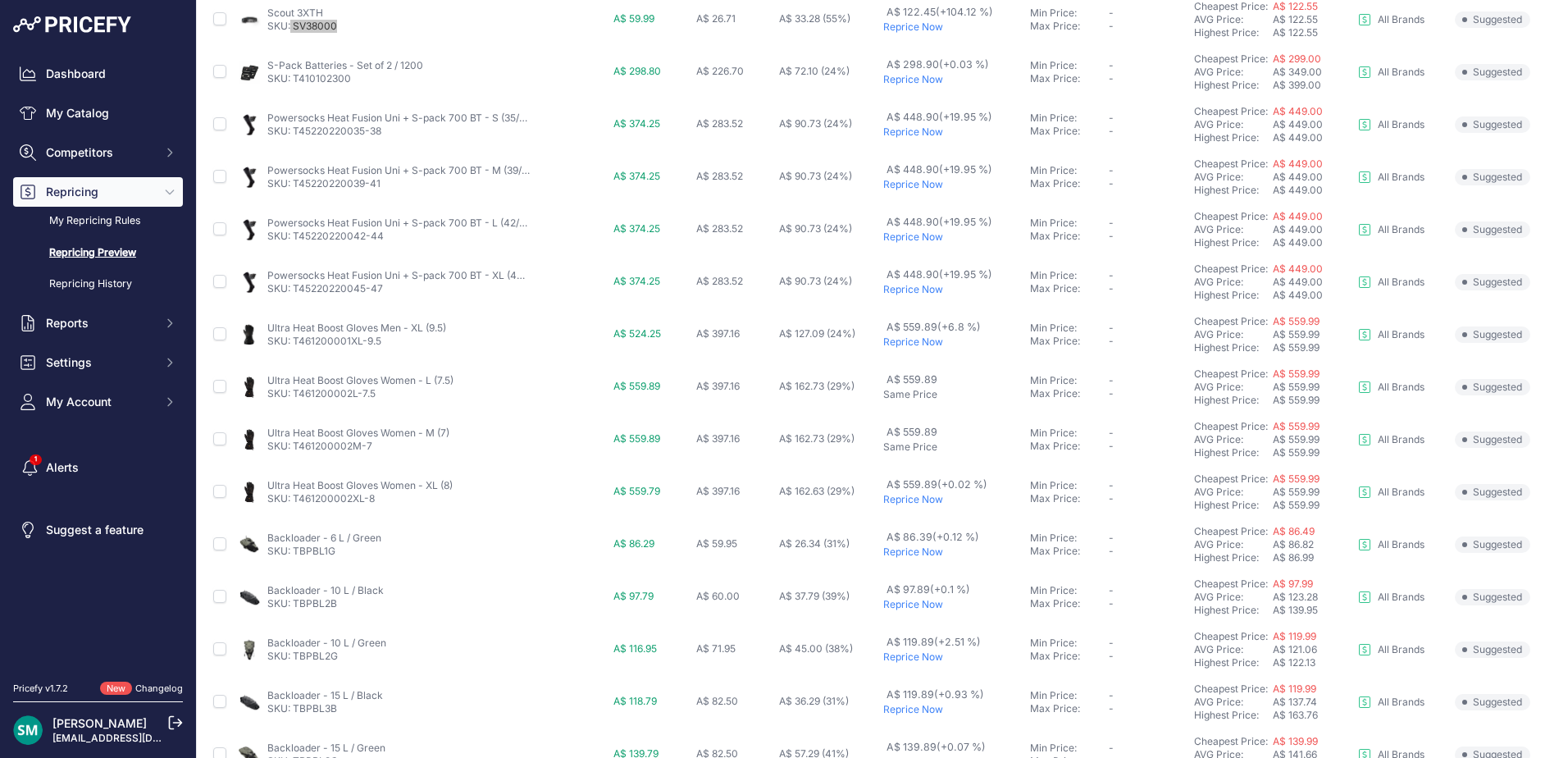
scroll to position [566, 0]
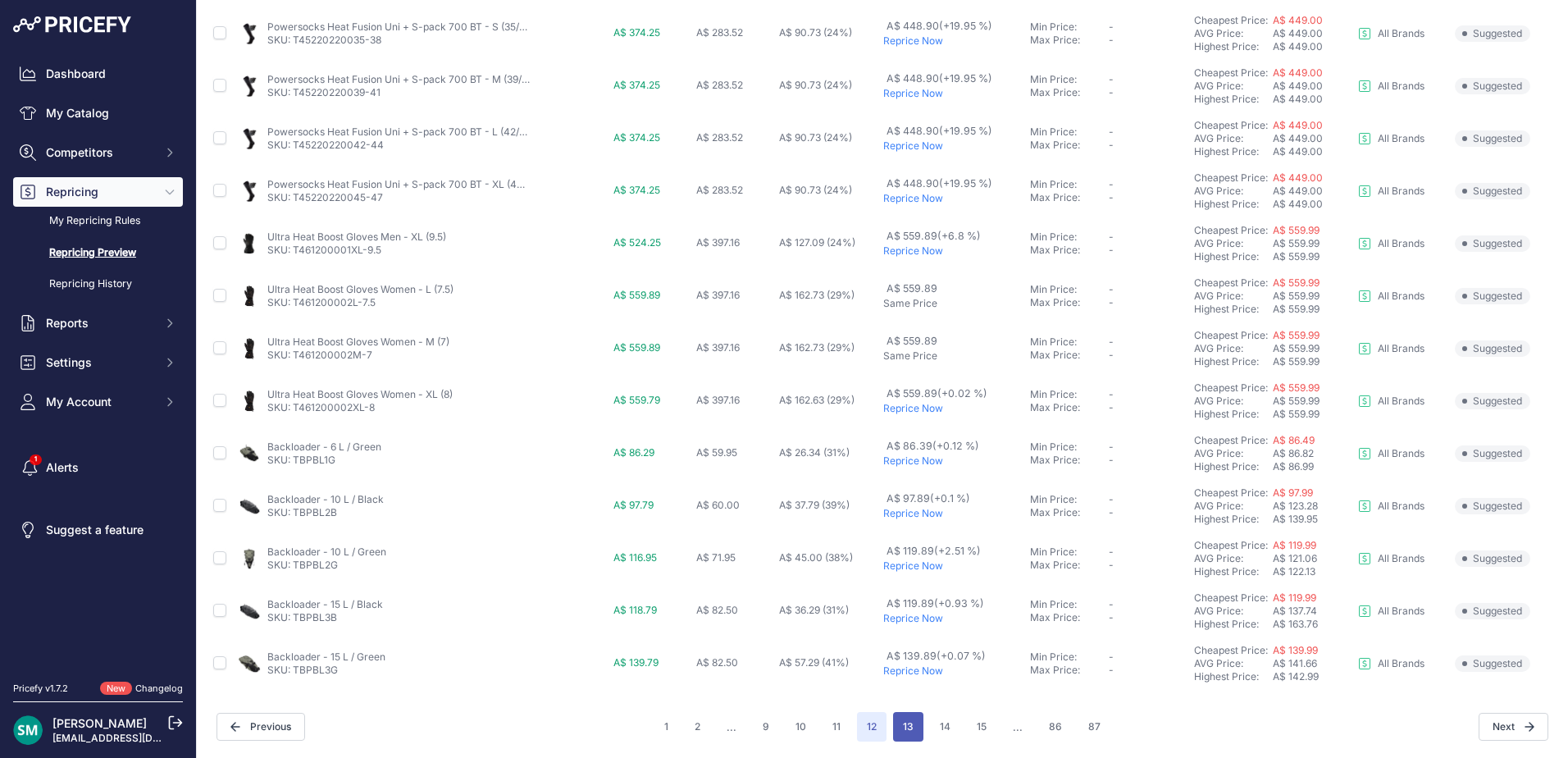
click at [905, 722] on button "13" at bounding box center [908, 726] width 31 height 30
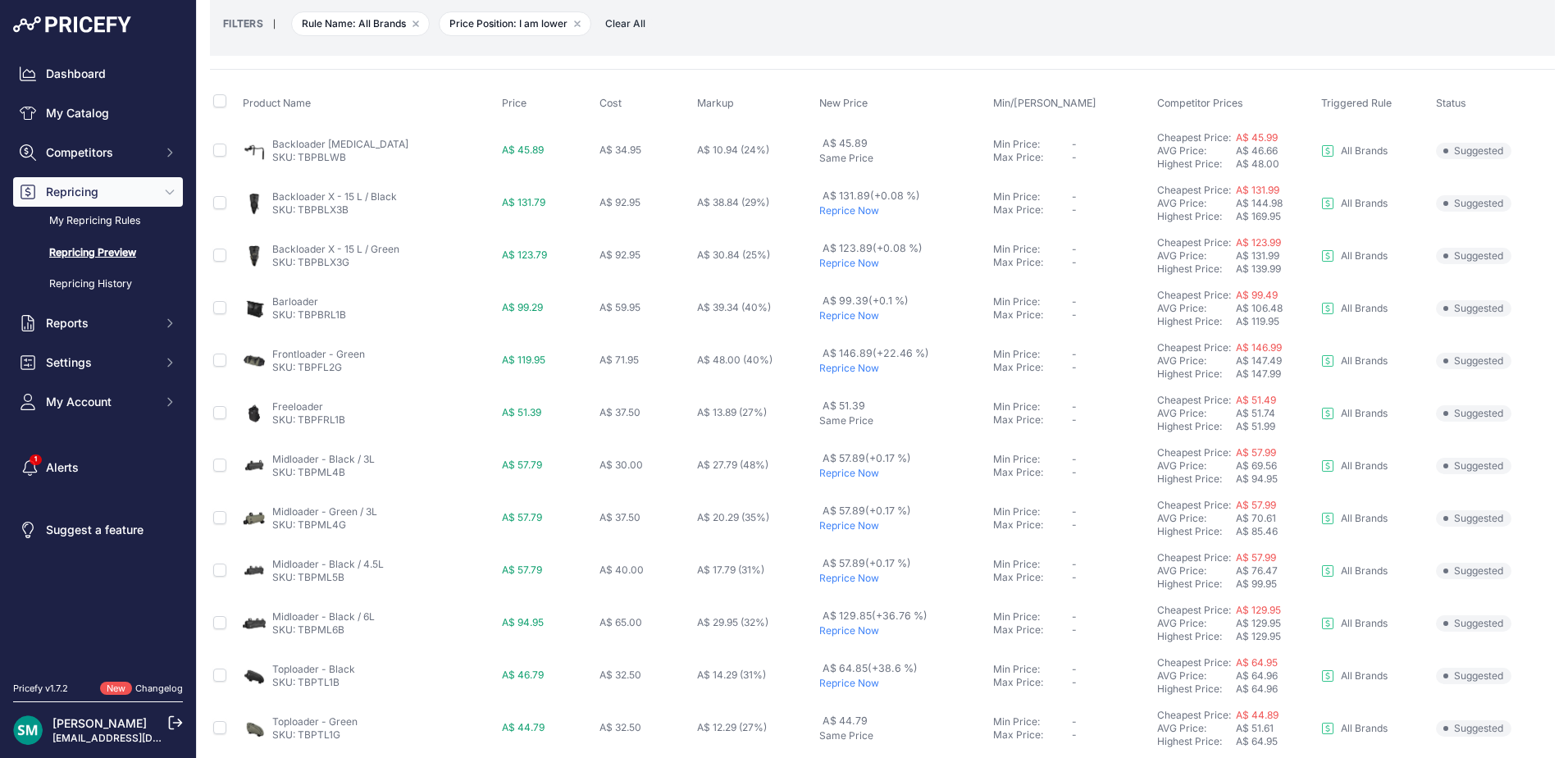
scroll to position [164, 0]
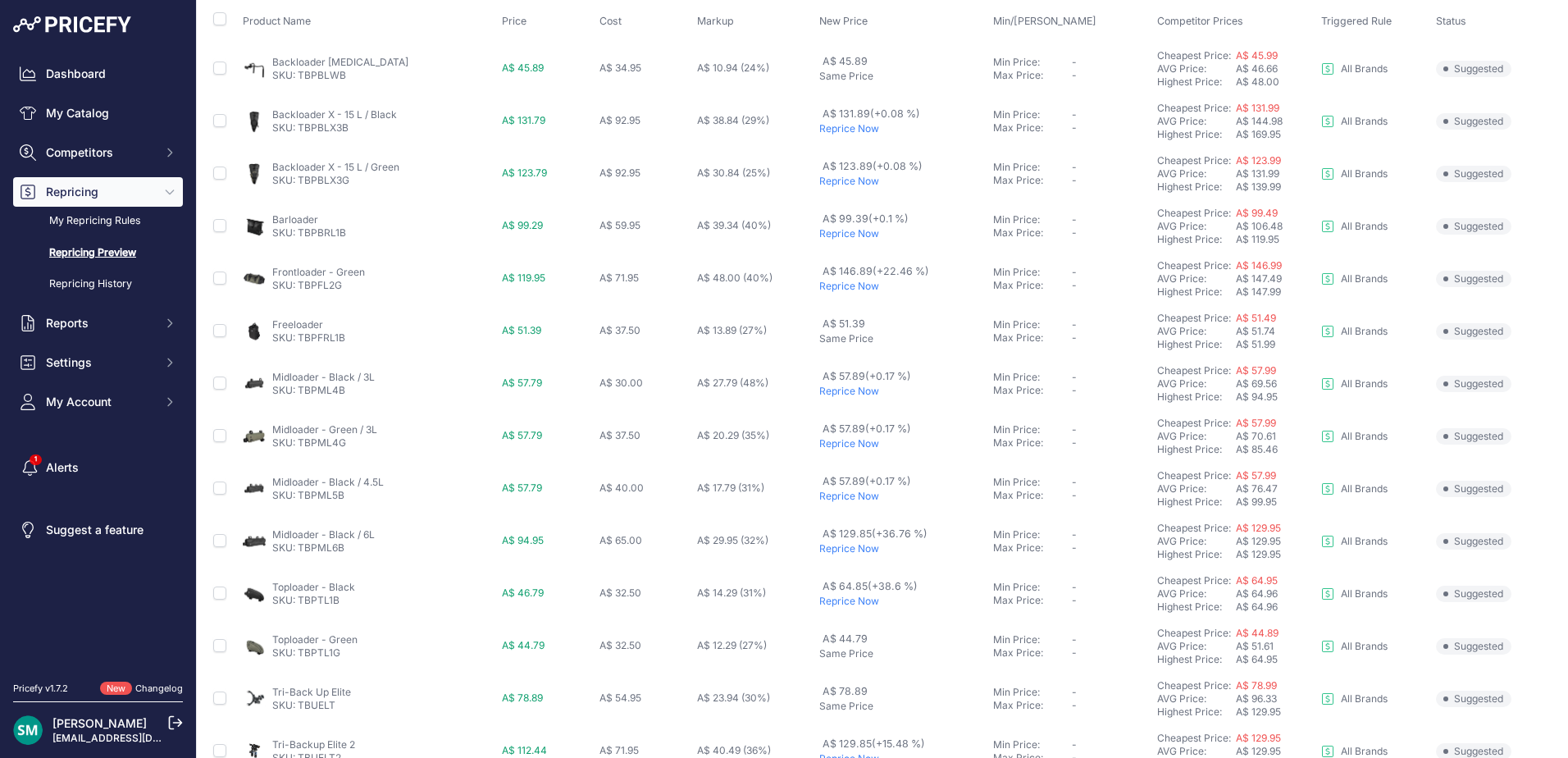
click at [819, 185] on p "Reprice Now" at bounding box center [902, 181] width 168 height 13
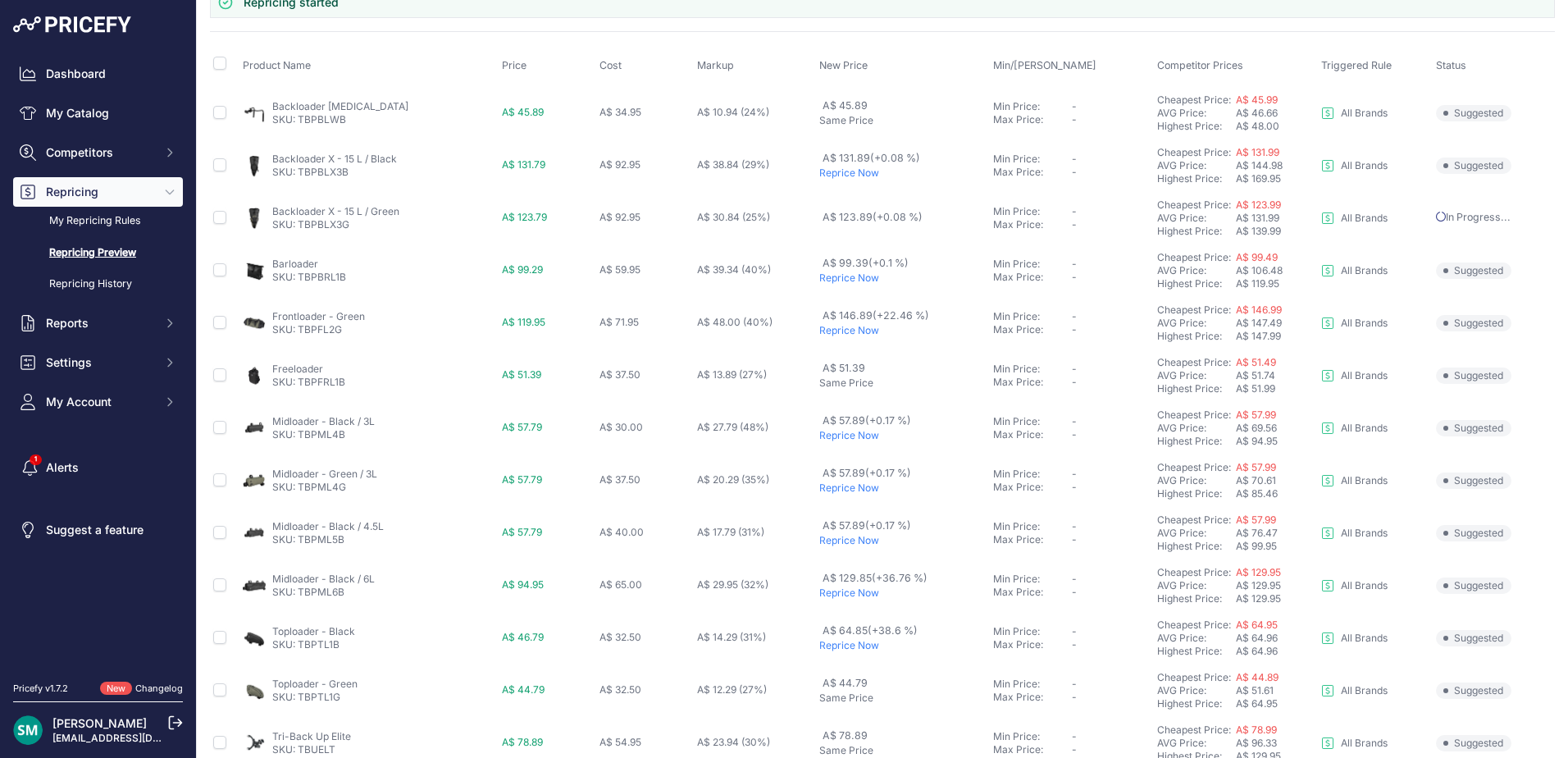
scroll to position [208, 0]
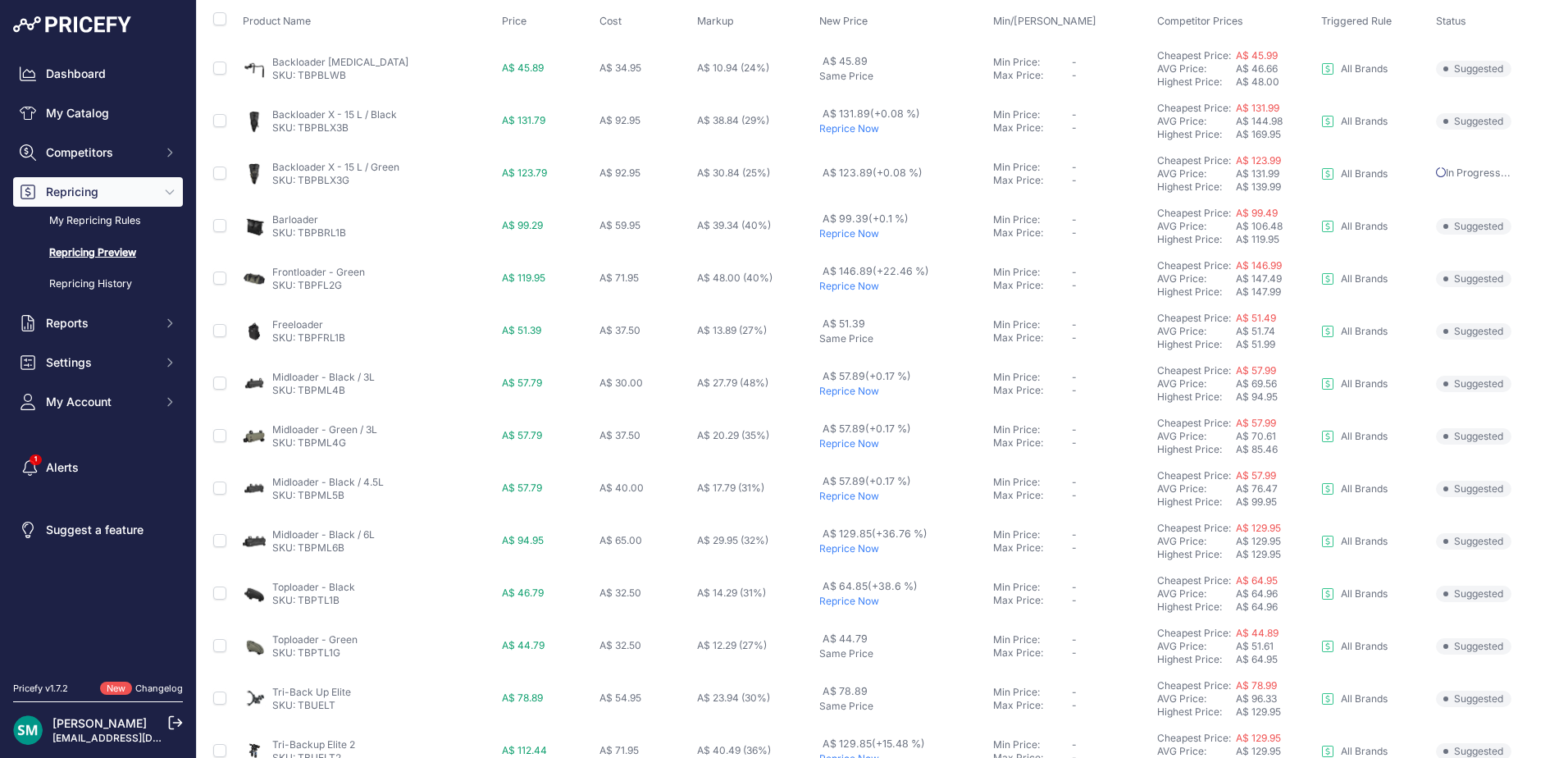
click at [832, 131] on p "Reprice Now" at bounding box center [902, 129] width 168 height 13
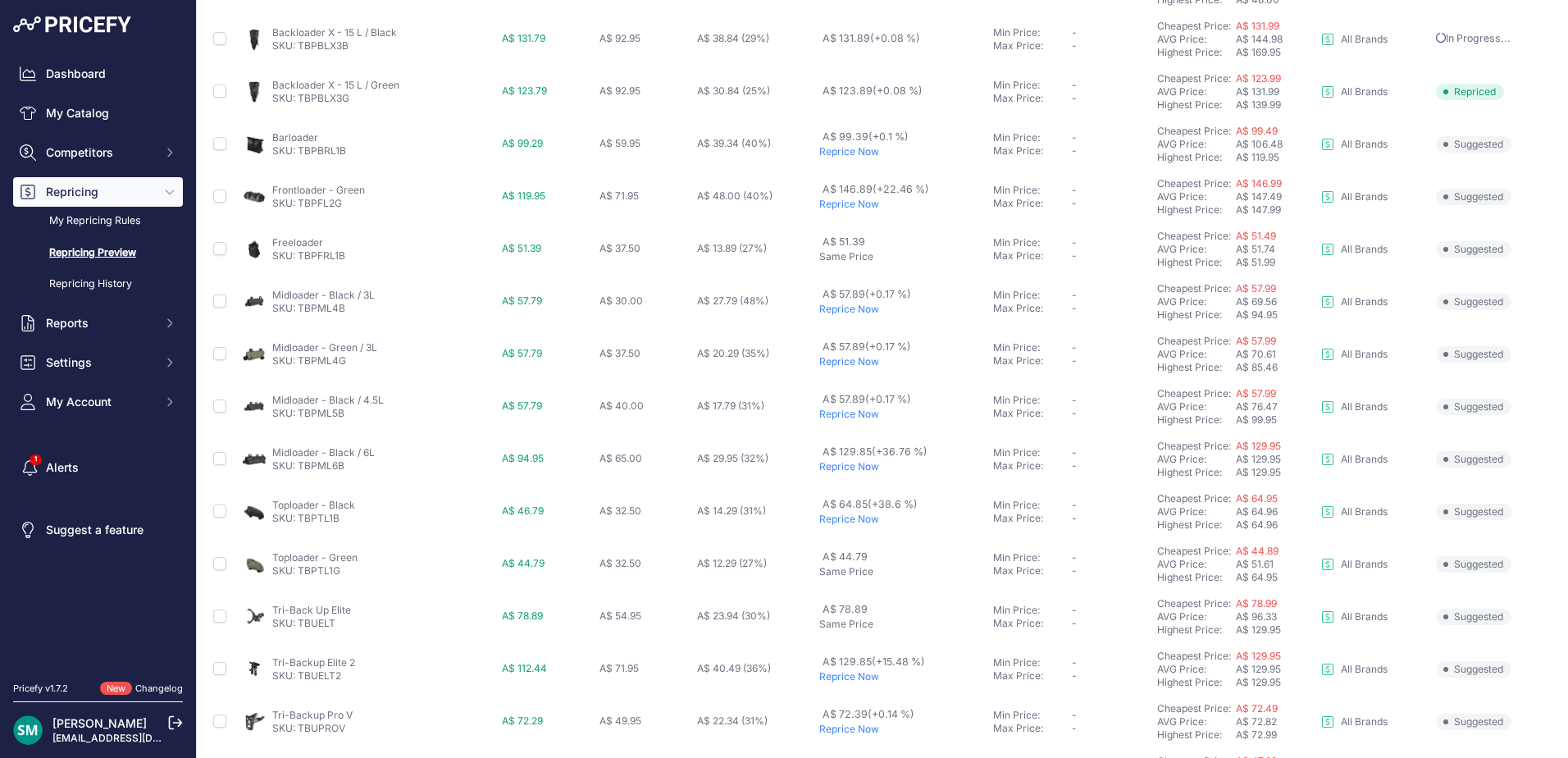
scroll to position [373, 0]
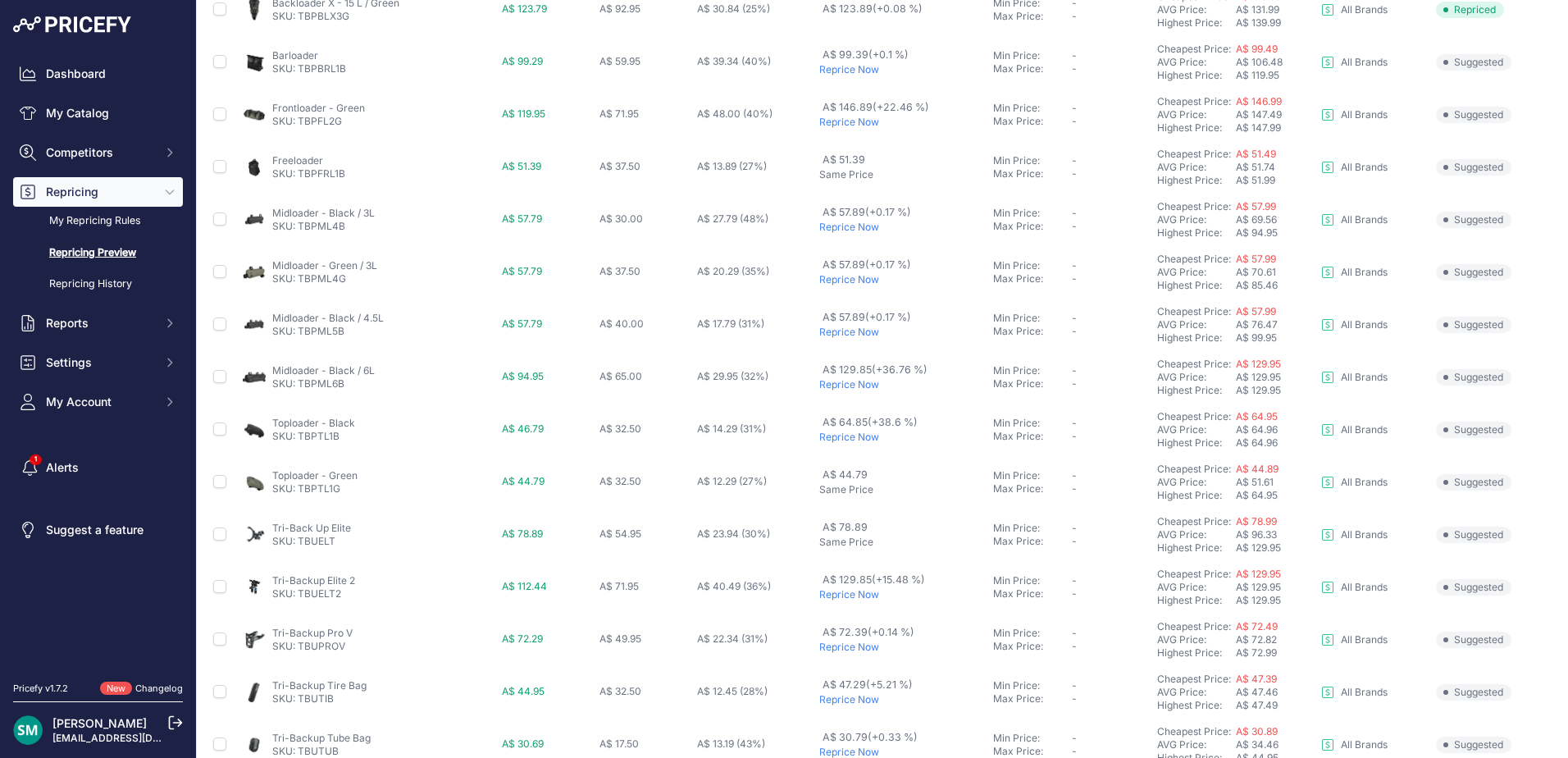
click at [840, 335] on p "Reprice Now" at bounding box center [902, 333] width 168 height 13
click at [844, 283] on p "Reprice Now" at bounding box center [902, 280] width 168 height 13
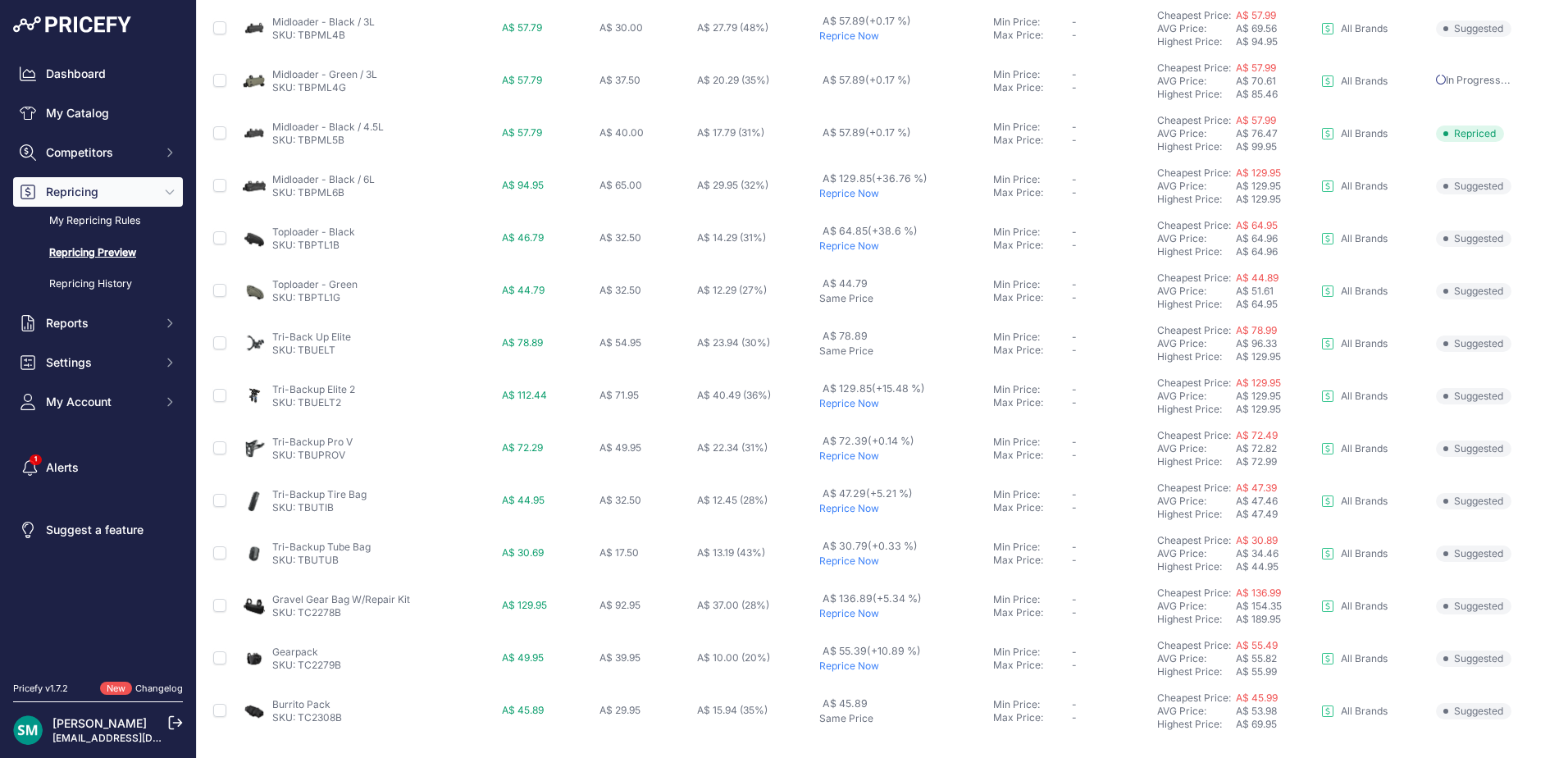
scroll to position [611, 0]
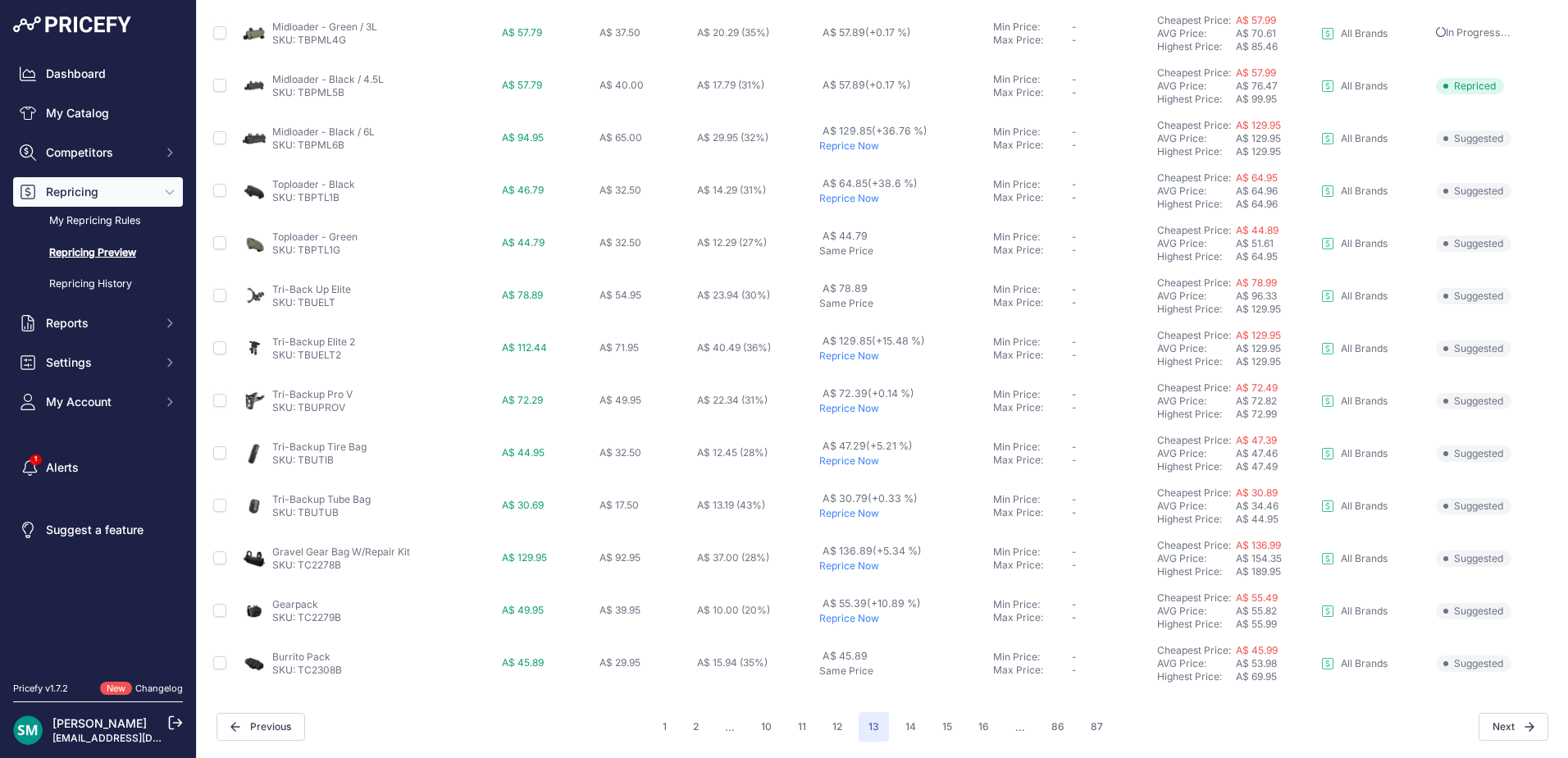
click at [855, 407] on p "Reprice Now" at bounding box center [902, 408] width 168 height 13
click at [855, 563] on p "Reprice Now" at bounding box center [902, 566] width 168 height 13
click at [856, 615] on p "Reprice Now" at bounding box center [902, 619] width 168 height 13
click at [897, 726] on button "14" at bounding box center [911, 726] width 31 height 30
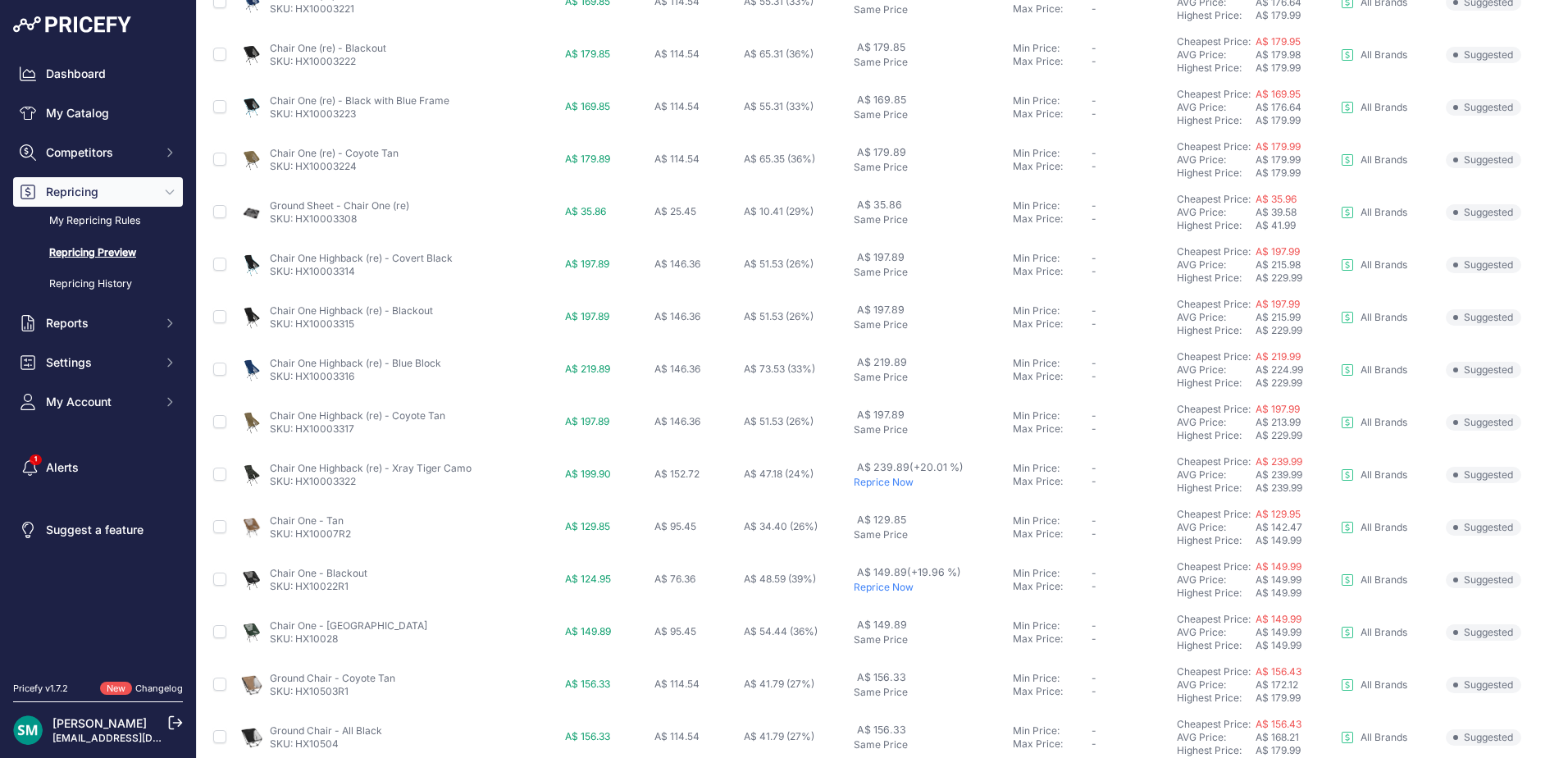
scroll to position [493, 0]
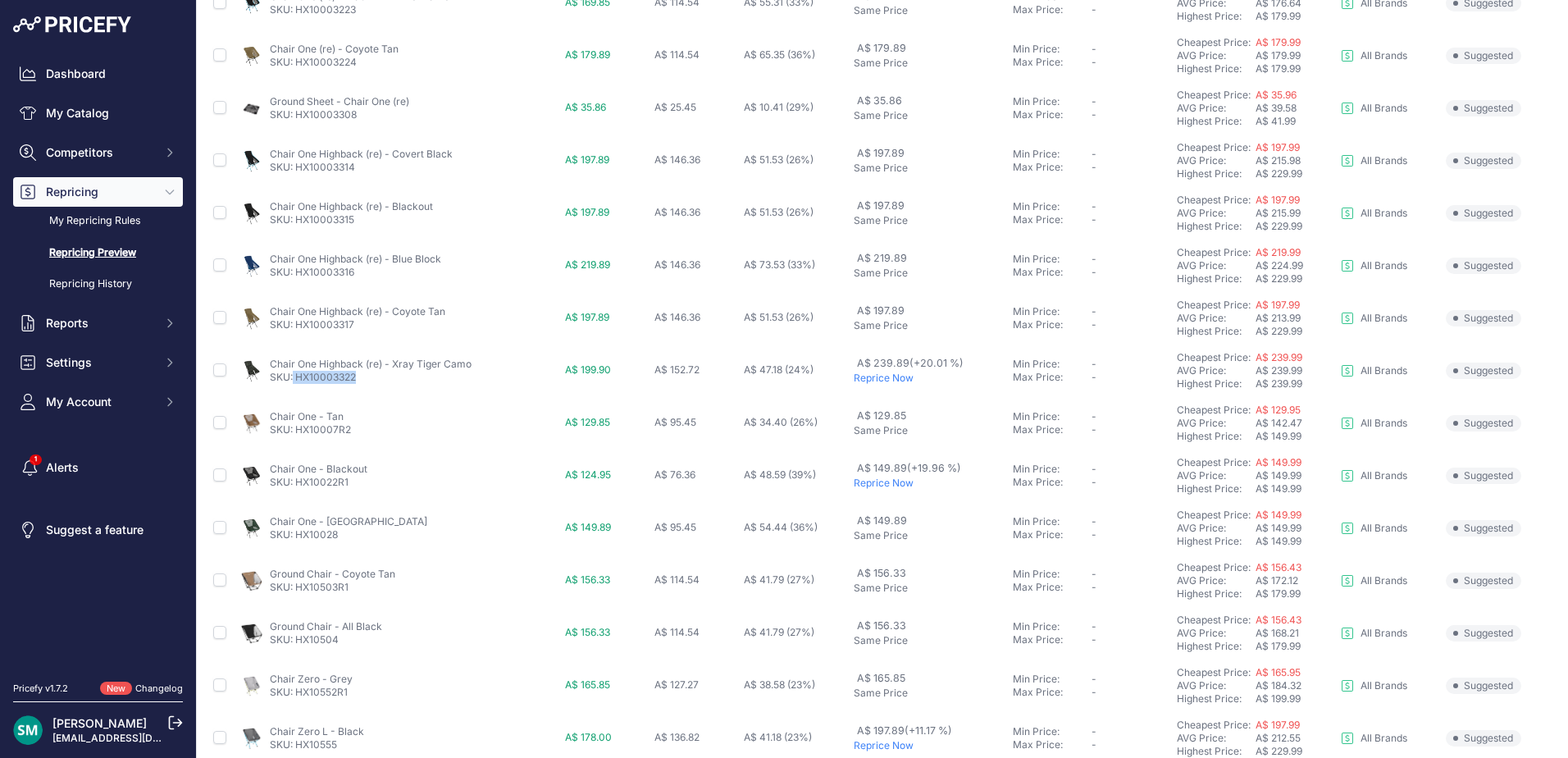
drag, startPoint x: 342, startPoint y: 383, endPoint x: 293, endPoint y: 379, distance: 49.2
click at [293, 379] on p "SKU: HX10003322" at bounding box center [371, 378] width 202 height 13
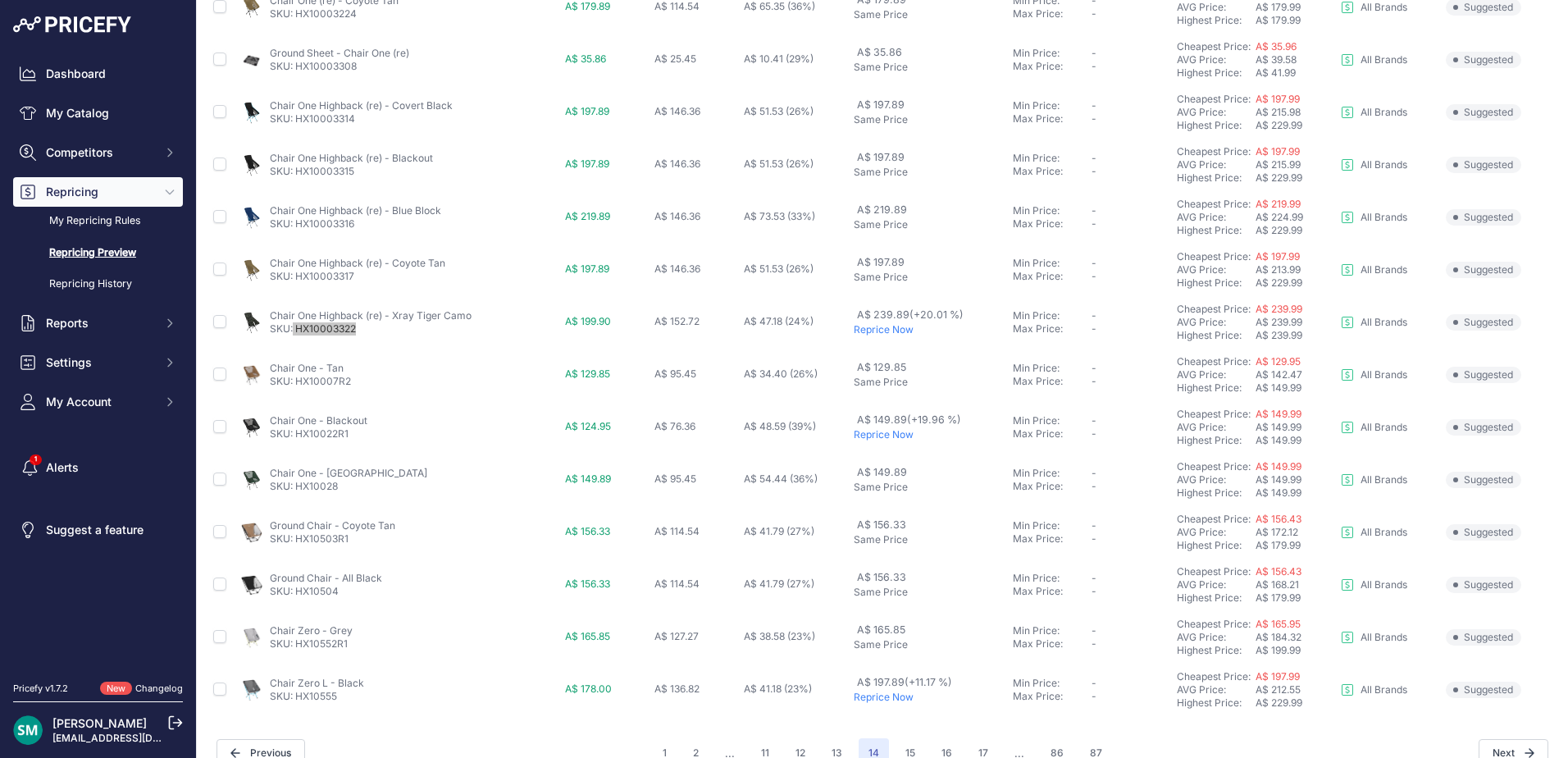
scroll to position [566, 0]
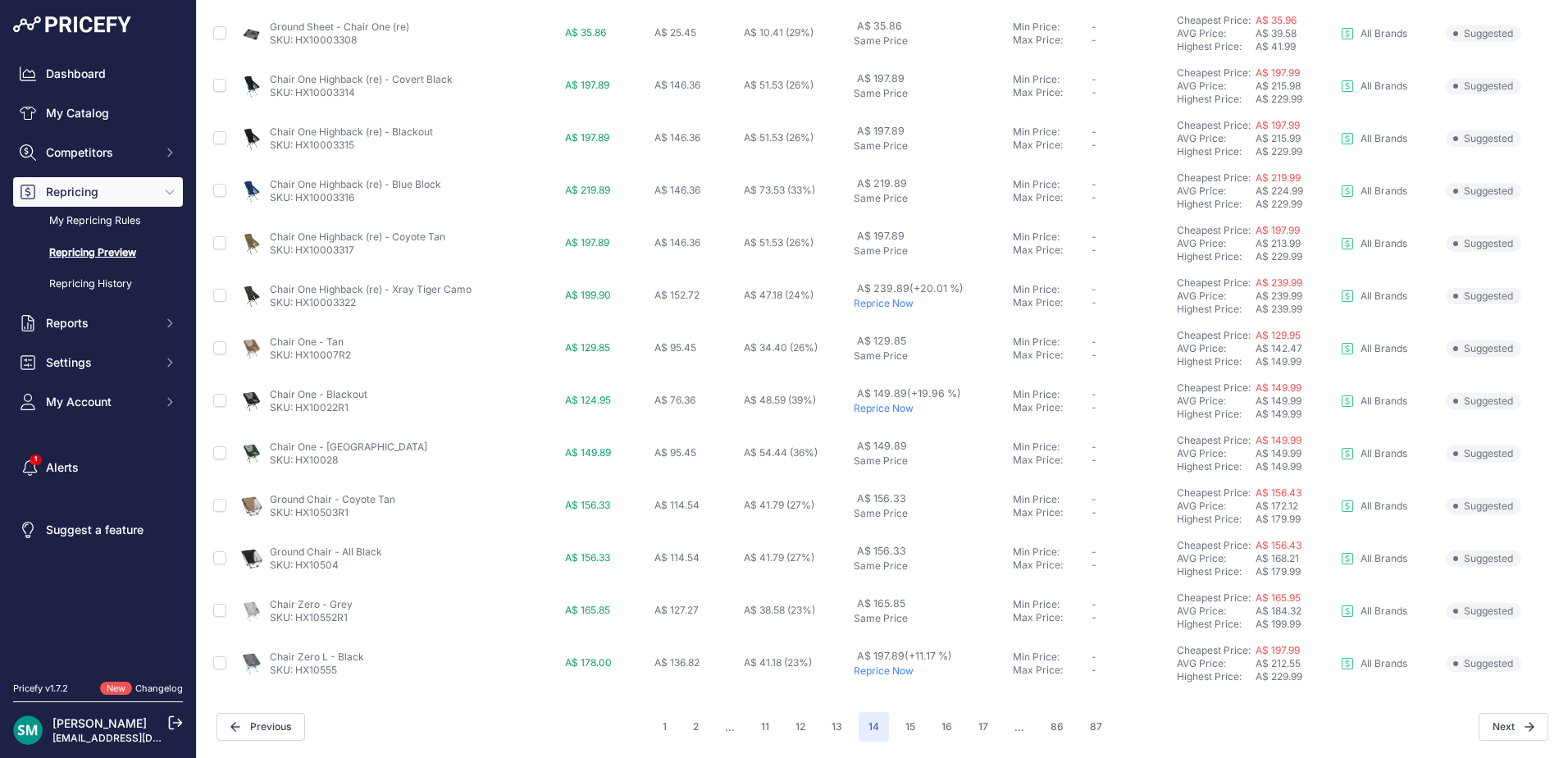
click at [886, 672] on p "Reprice Now" at bounding box center [929, 671] width 152 height 13
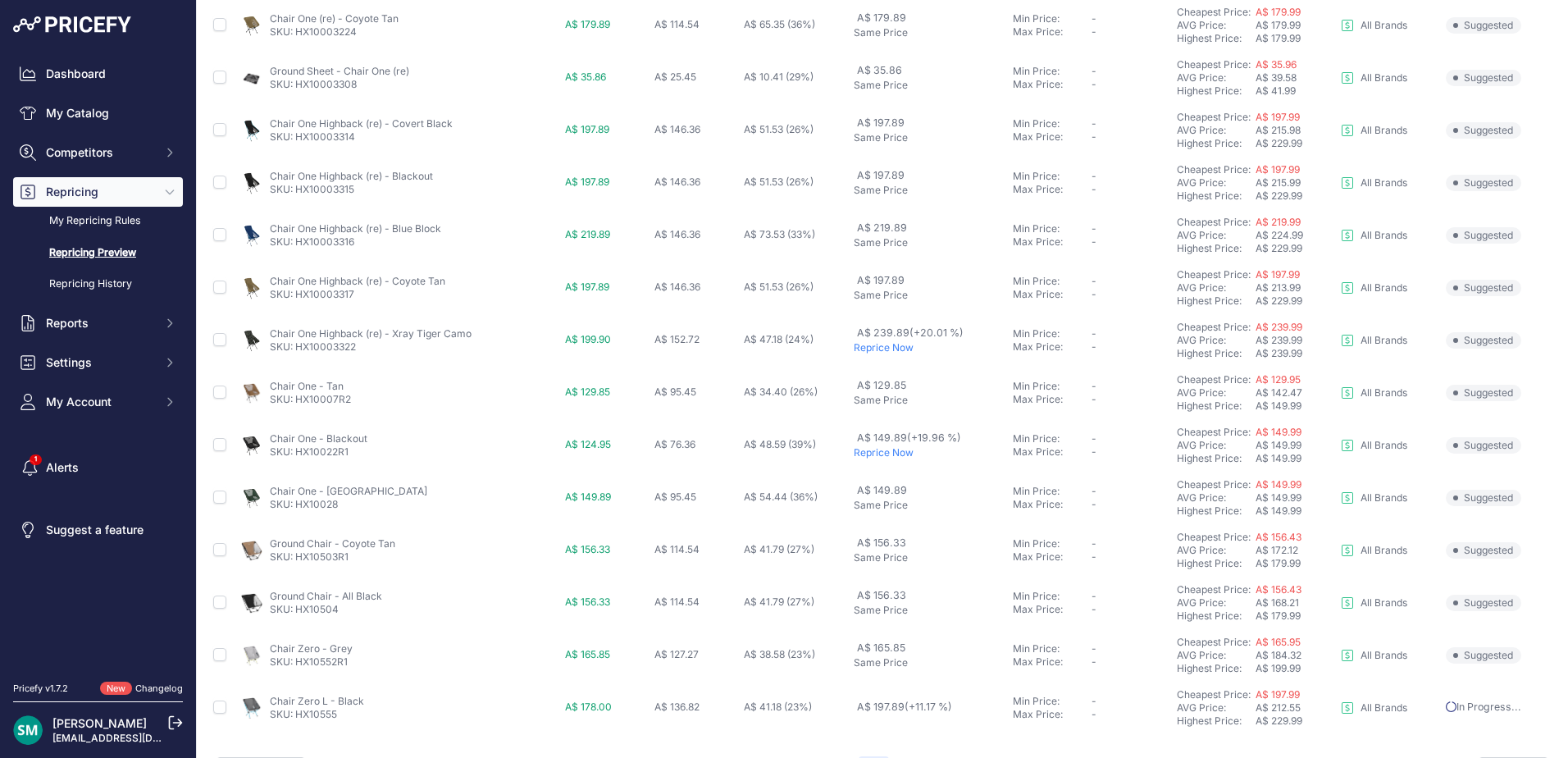
scroll to position [611, 0]
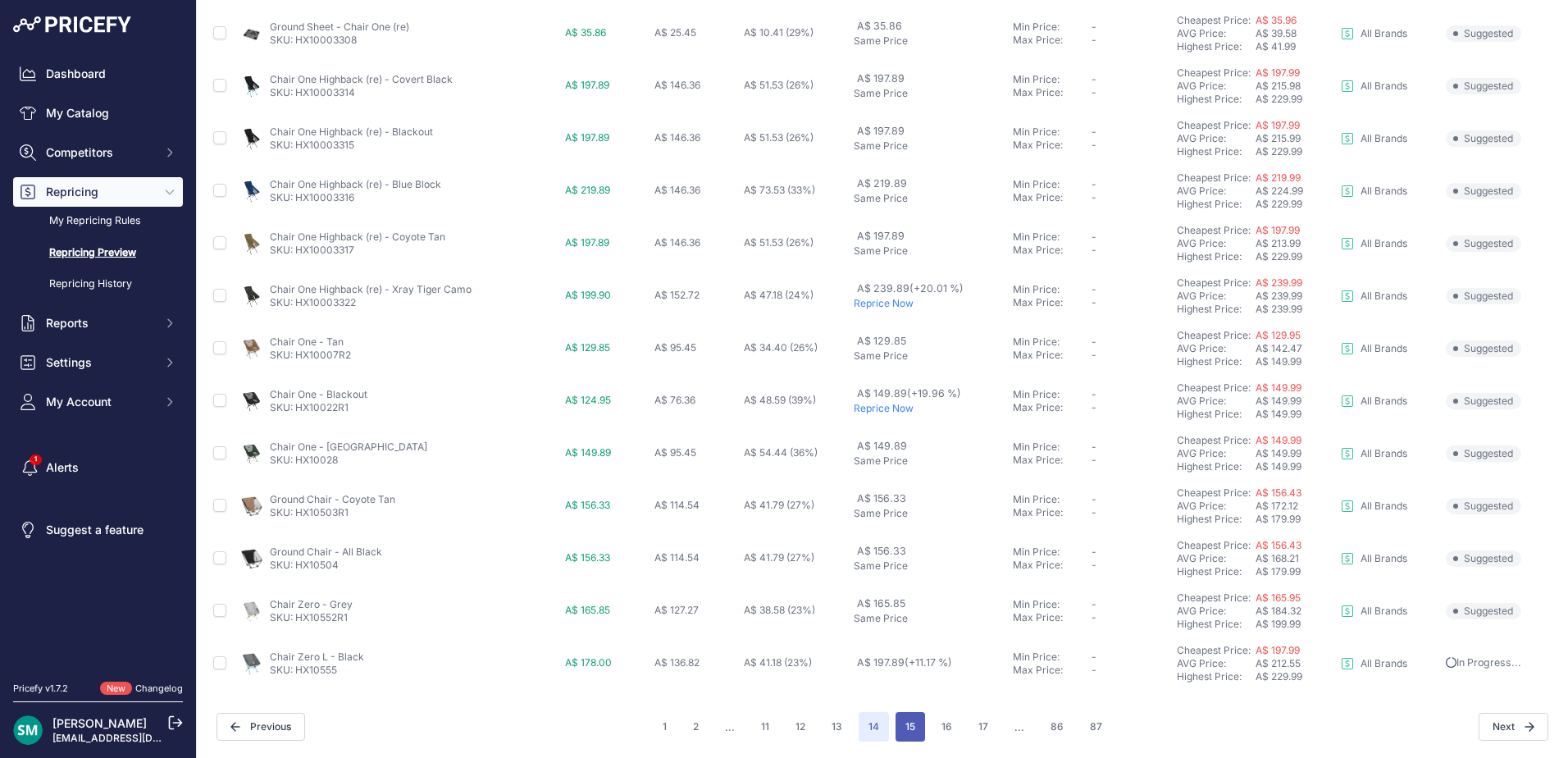
click at [905, 727] on button "15" at bounding box center [910, 726] width 30 height 30
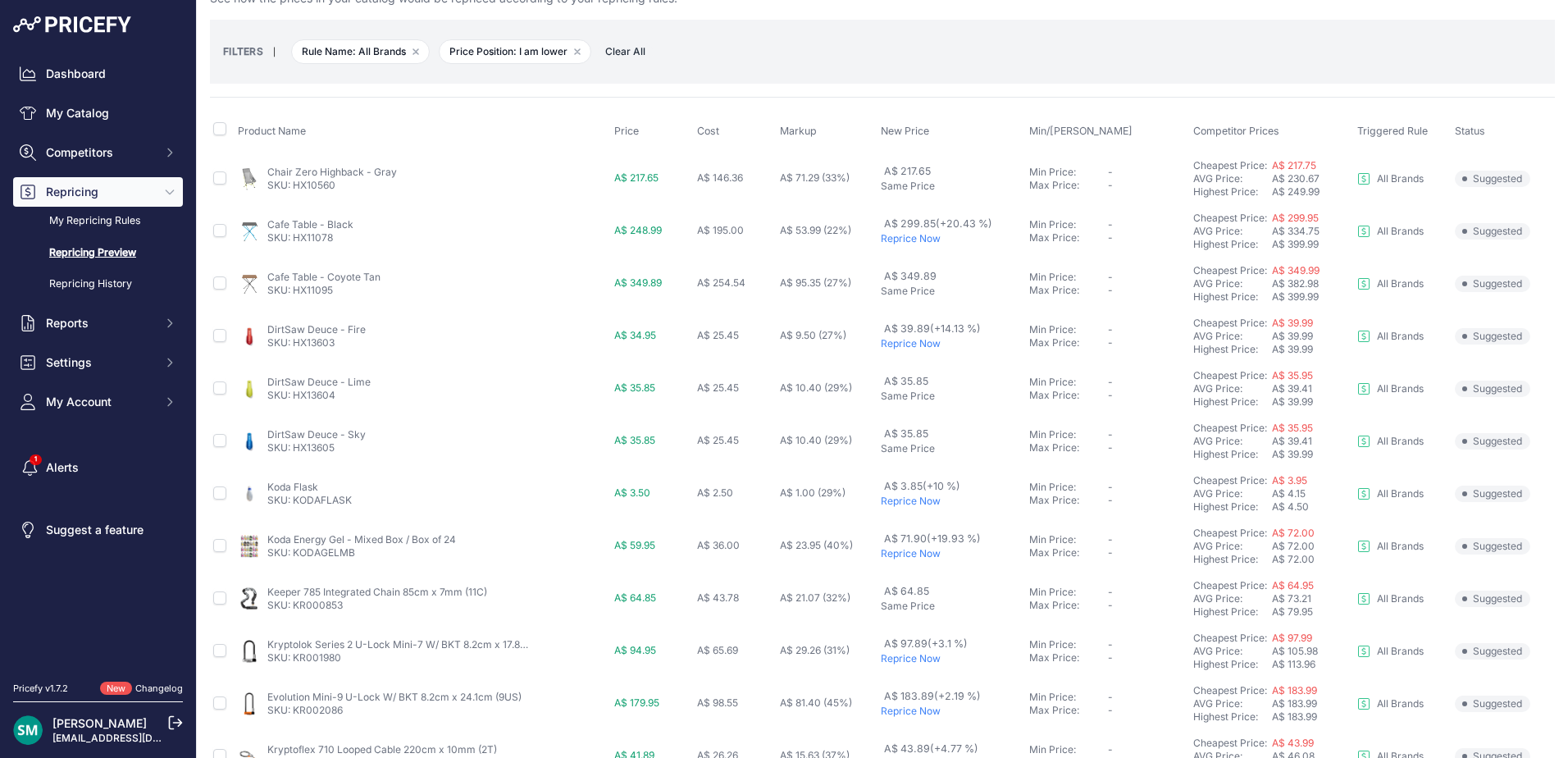
scroll to position [82, 0]
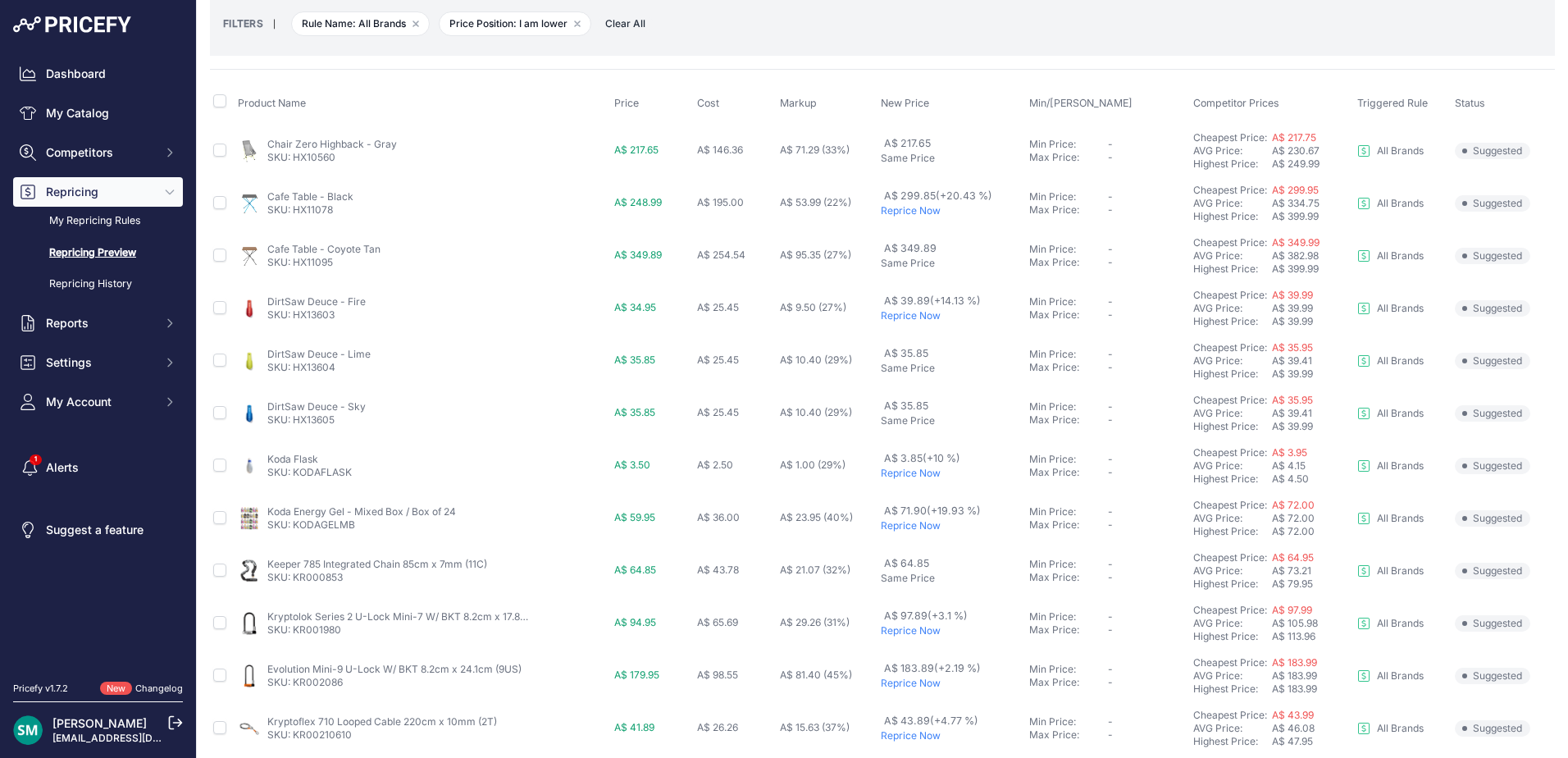
click at [923, 320] on p "Reprice Now" at bounding box center [951, 316] width 143 height 13
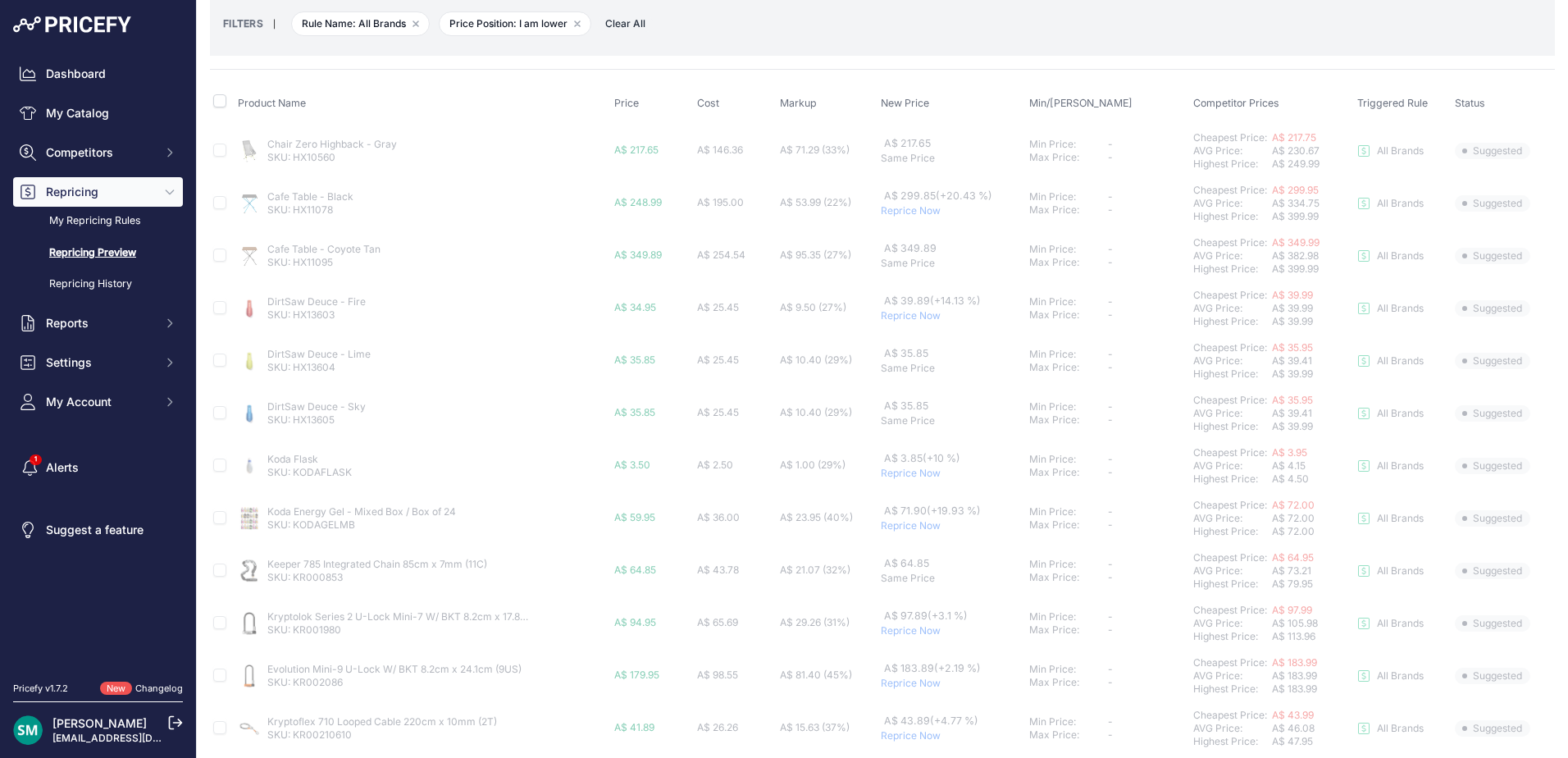
scroll to position [164, 0]
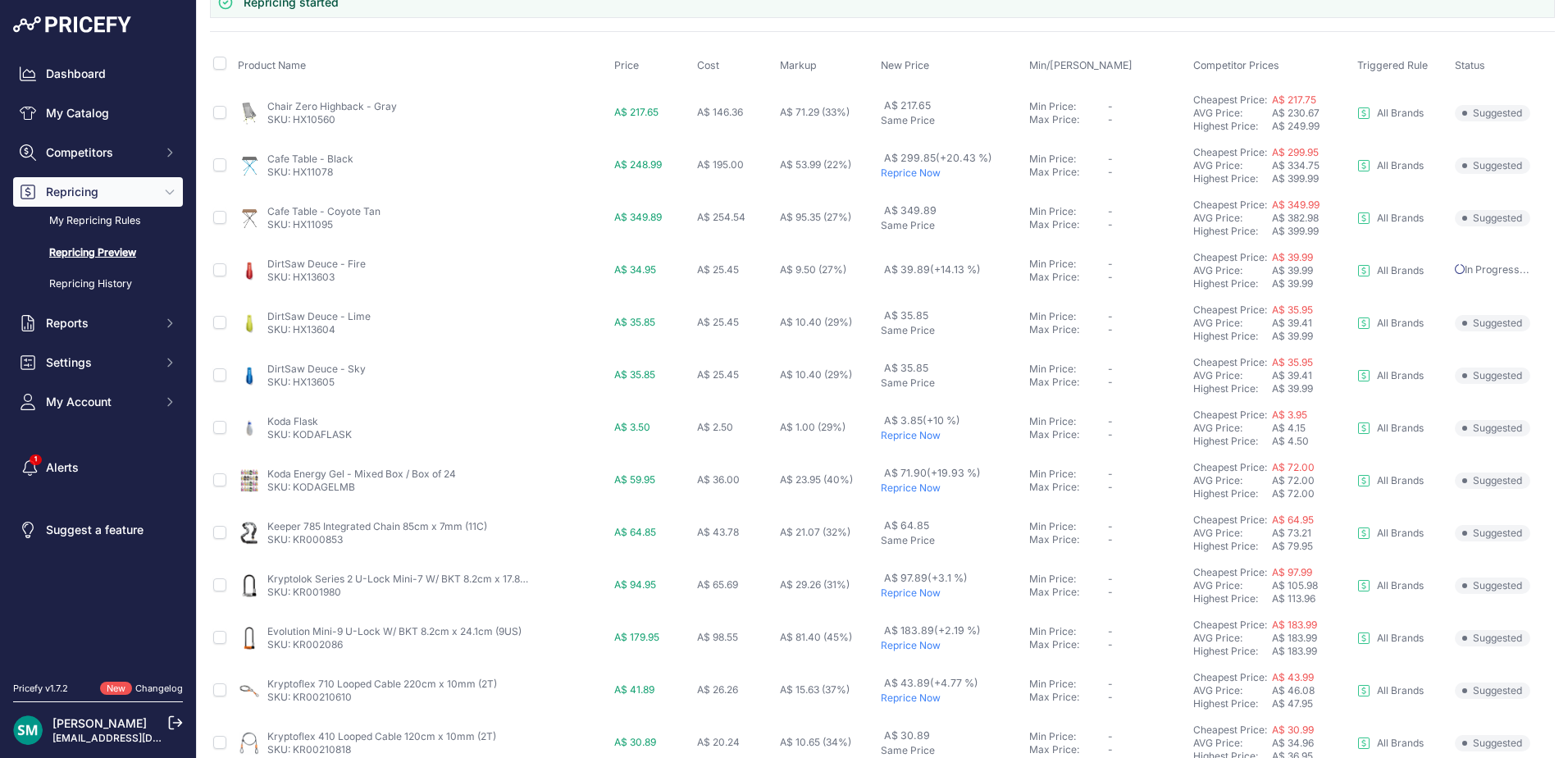
click at [899, 434] on p "Reprice Now" at bounding box center [951, 436] width 143 height 13
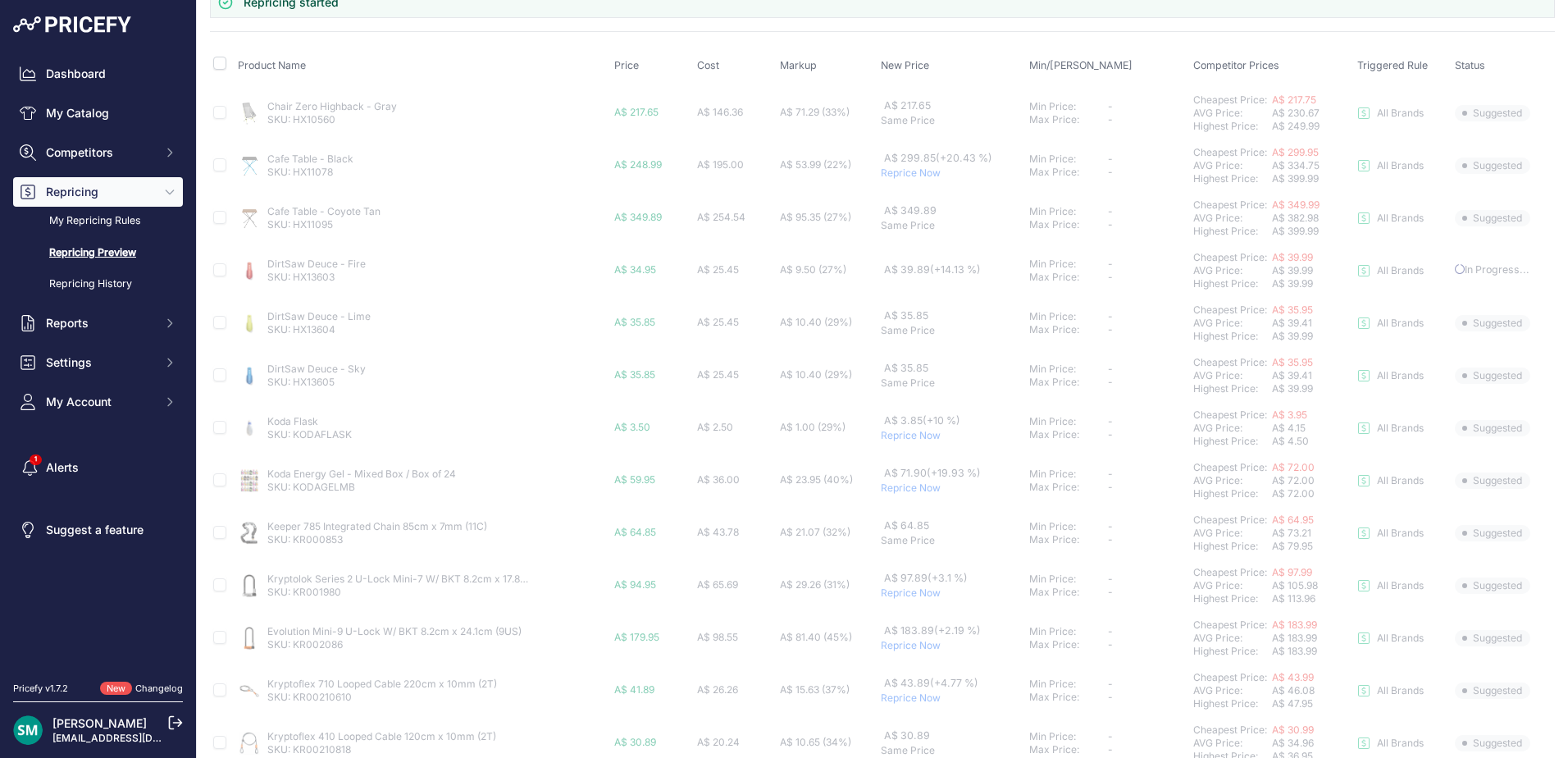
scroll to position [246, 0]
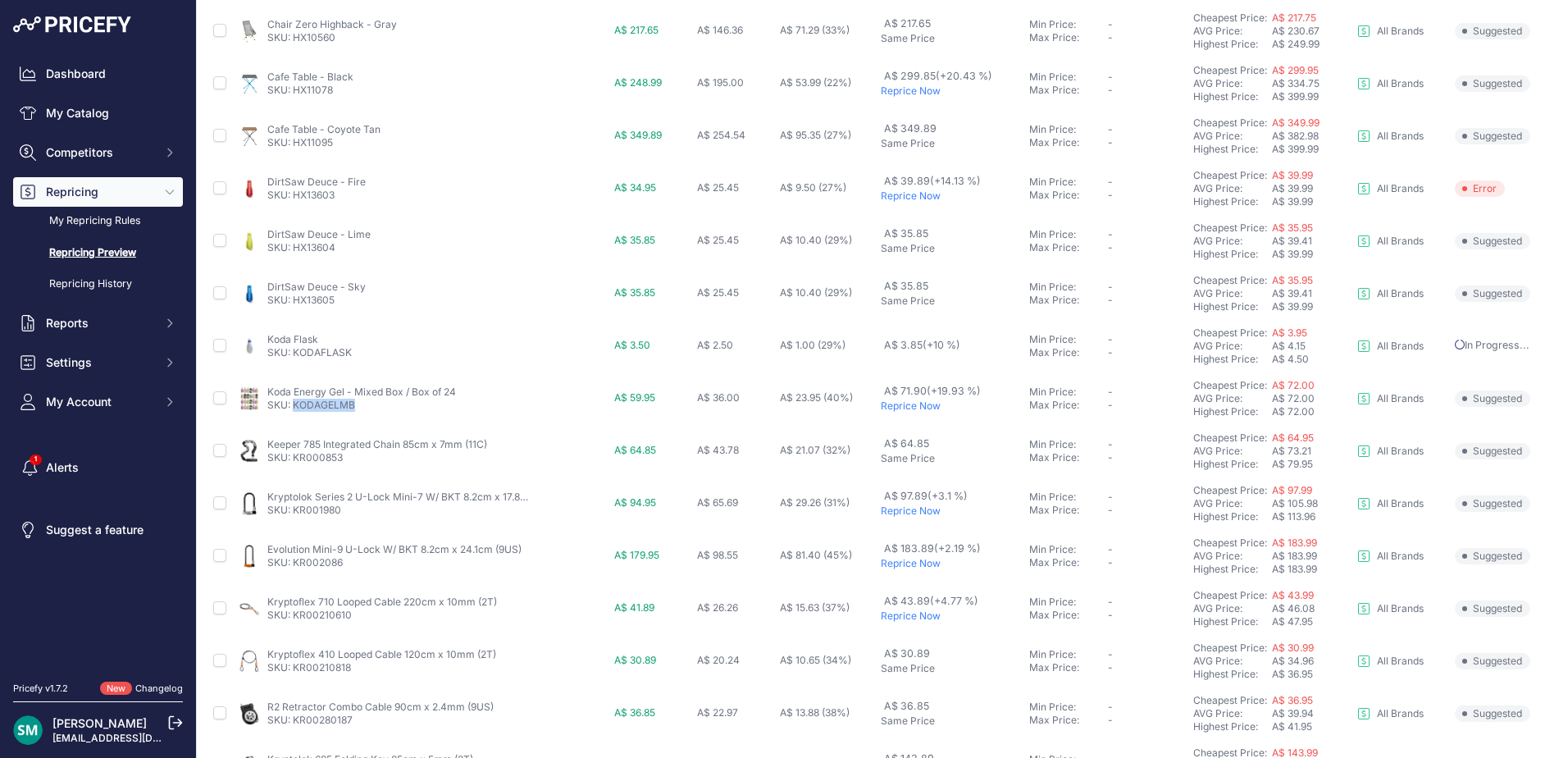
drag, startPoint x: 352, startPoint y: 413, endPoint x: 296, endPoint y: 414, distance: 56.0
click at [296, 414] on td "Koda Energy Gel - Mixed Box / Box of 24 SKU: KODAGELMB" at bounding box center [422, 399] width 376 height 53
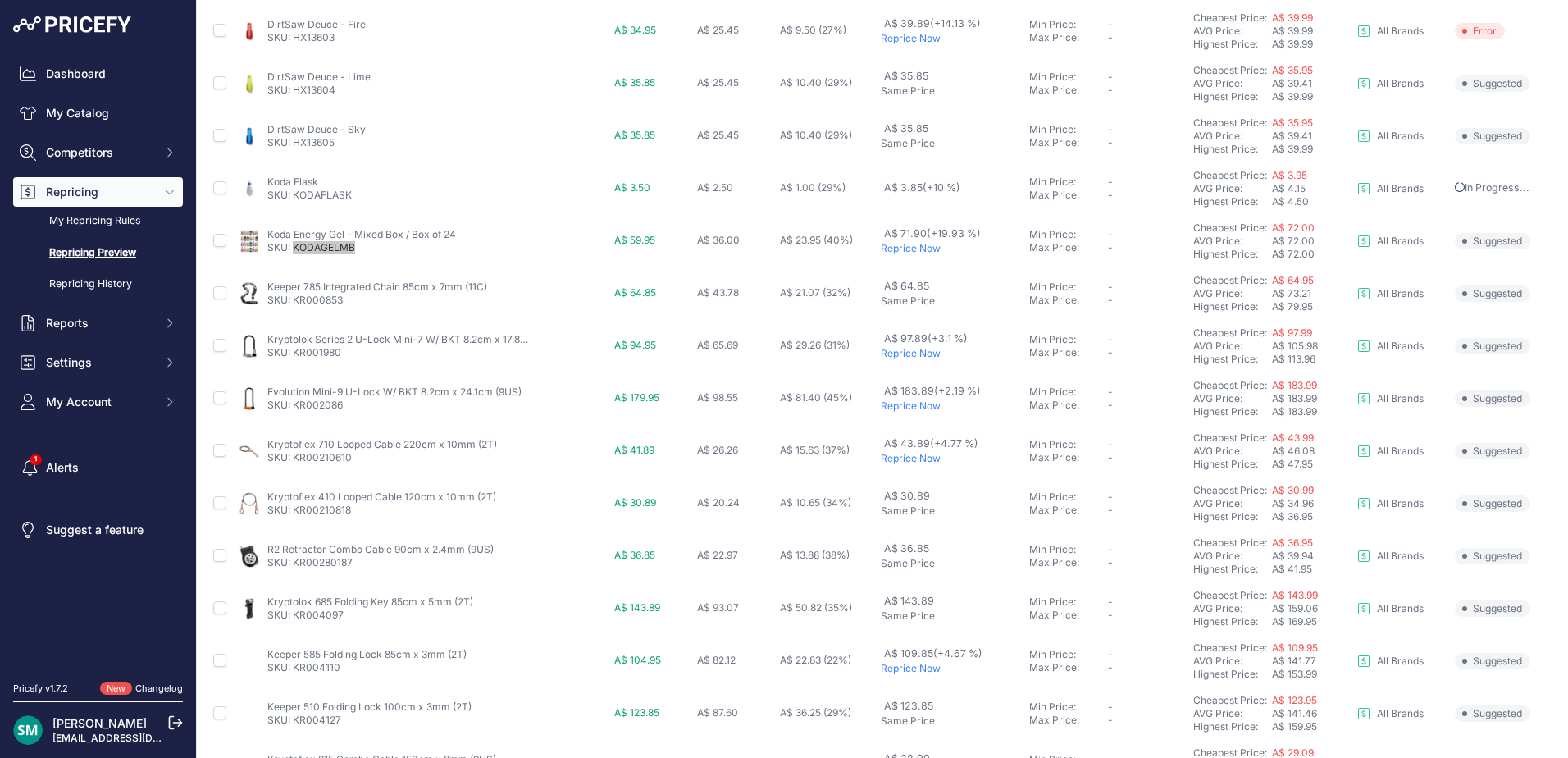
scroll to position [366, 0]
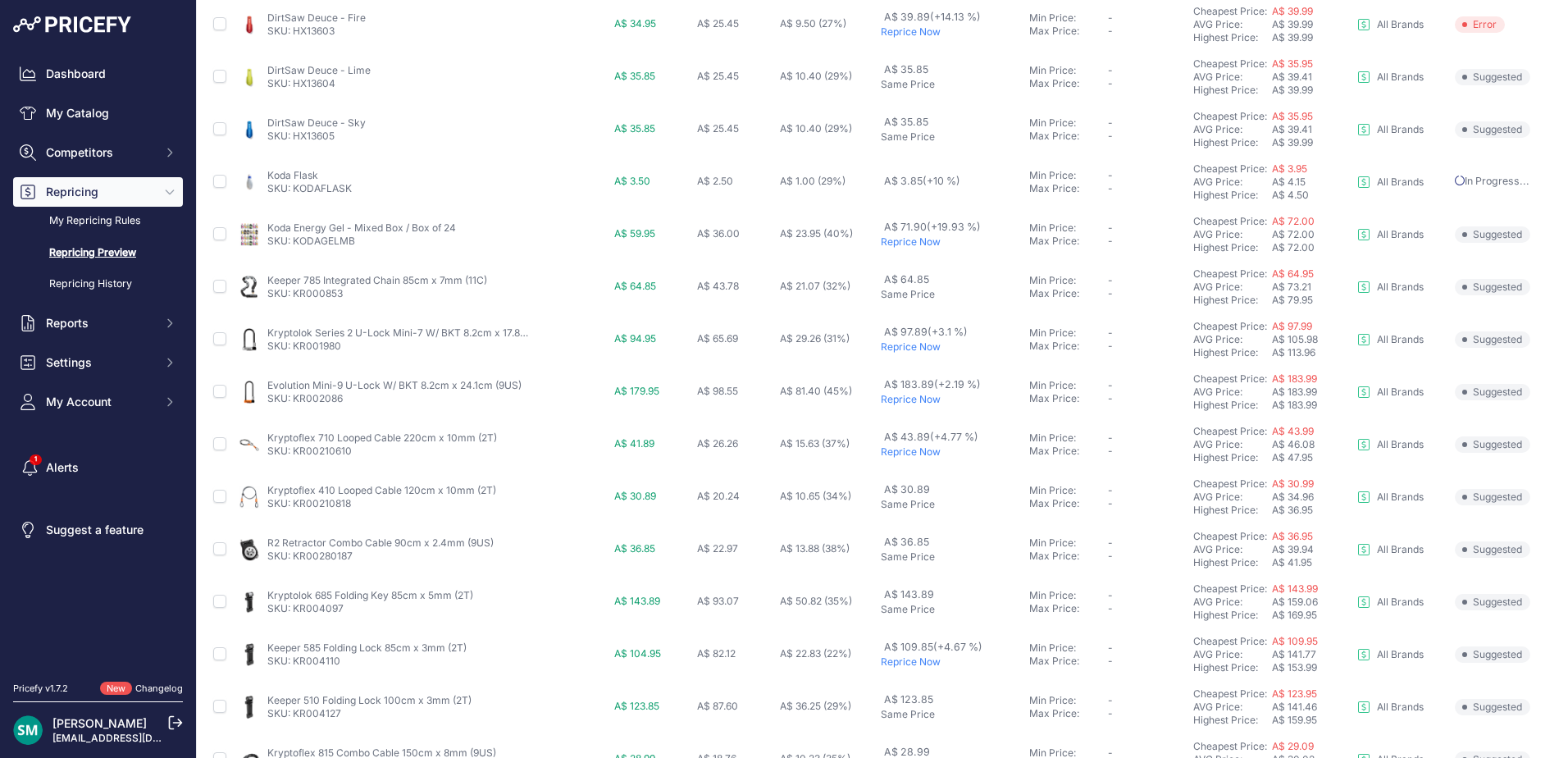
drag, startPoint x: 890, startPoint y: 345, endPoint x: 896, endPoint y: 378, distance: 33.5
click at [890, 345] on p "Reprice Now" at bounding box center [951, 347] width 143 height 13
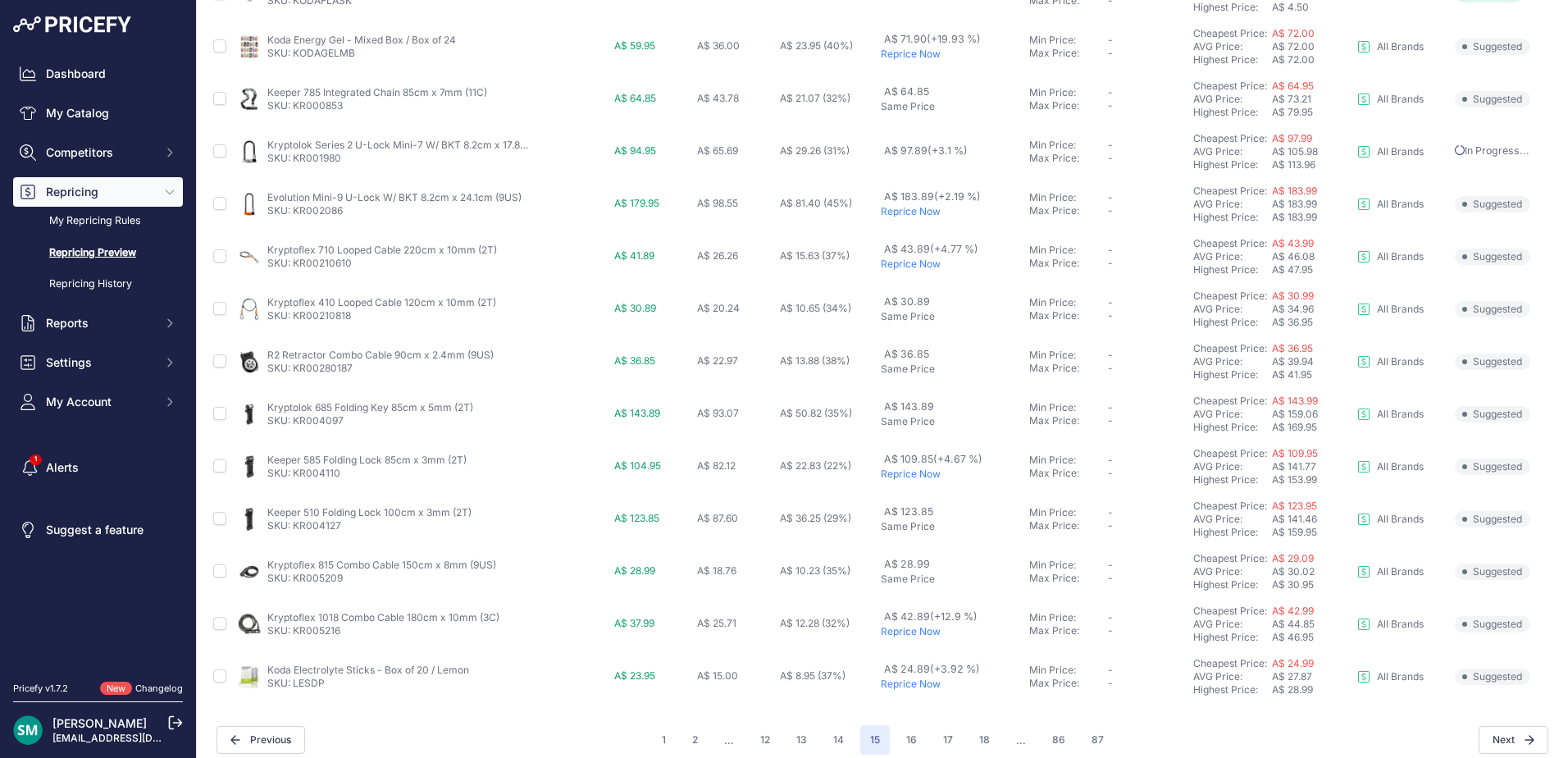
scroll to position [611, 0]
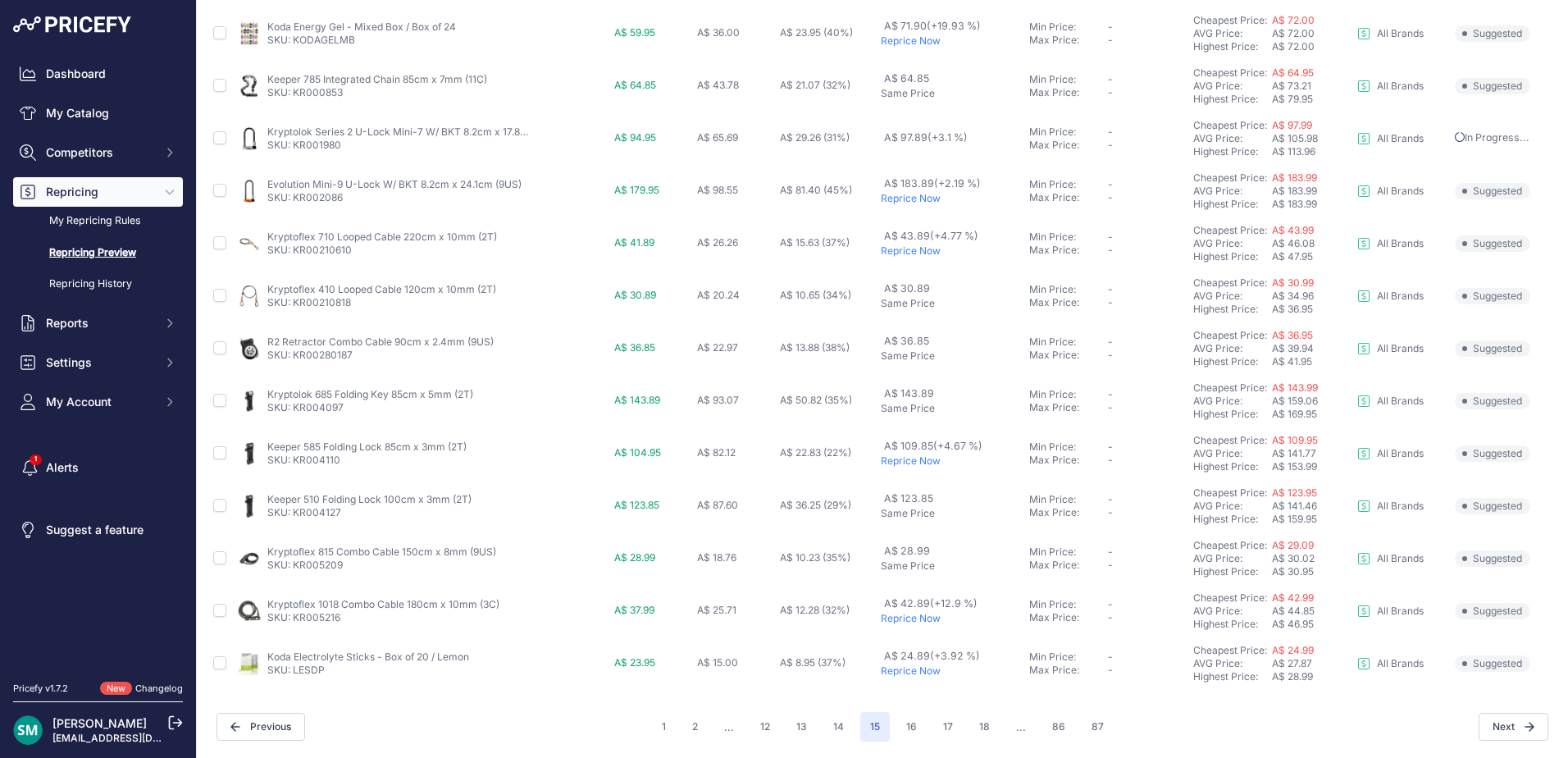
click at [908, 466] on p "Reprice Now" at bounding box center [951, 461] width 143 height 13
click at [913, 677] on p "Reprice Now" at bounding box center [951, 671] width 143 height 13
click at [910, 724] on button "16" at bounding box center [912, 726] width 31 height 30
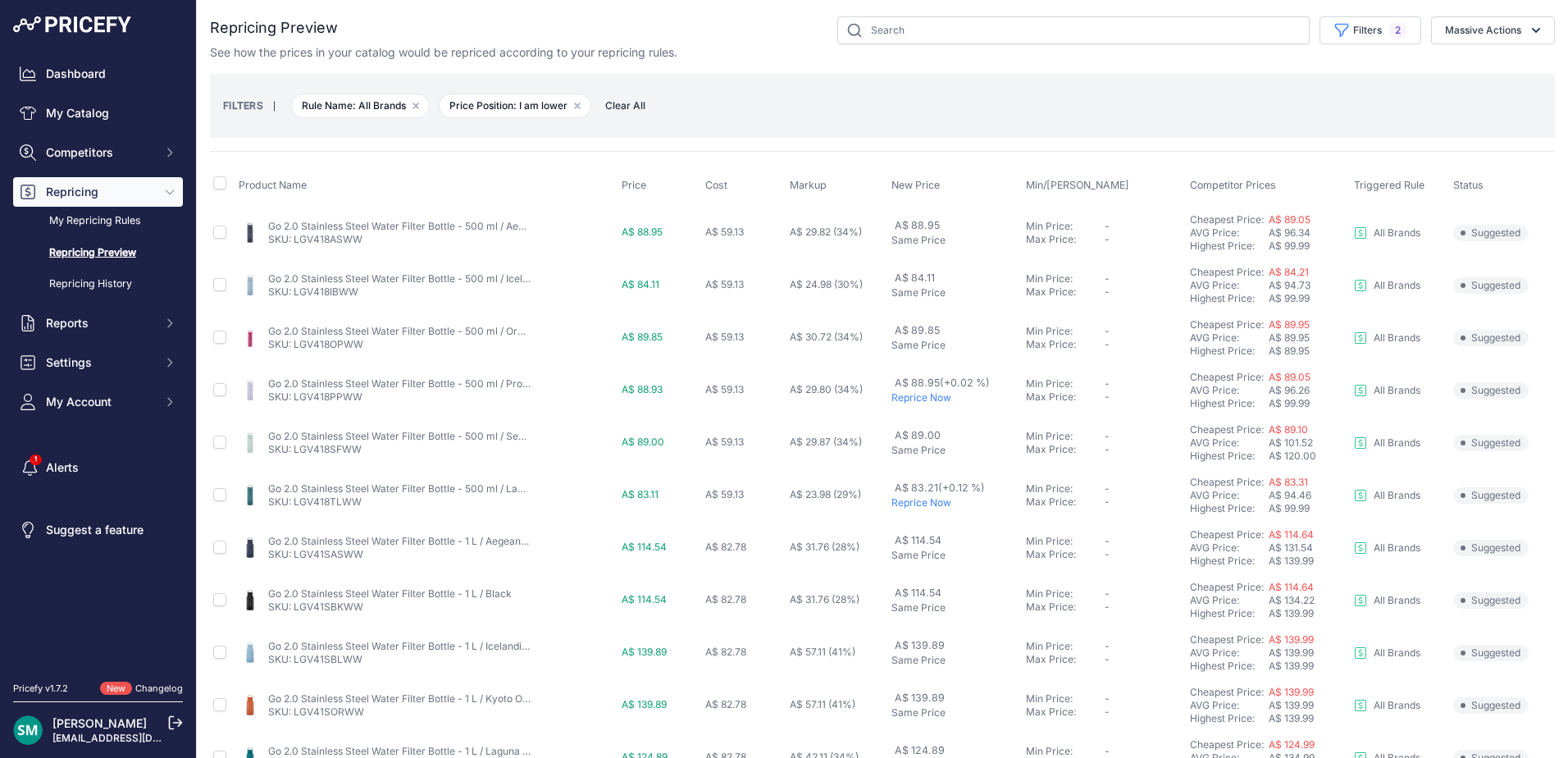
click at [910, 402] on p "Reprice Now" at bounding box center [955, 398] width 128 height 13
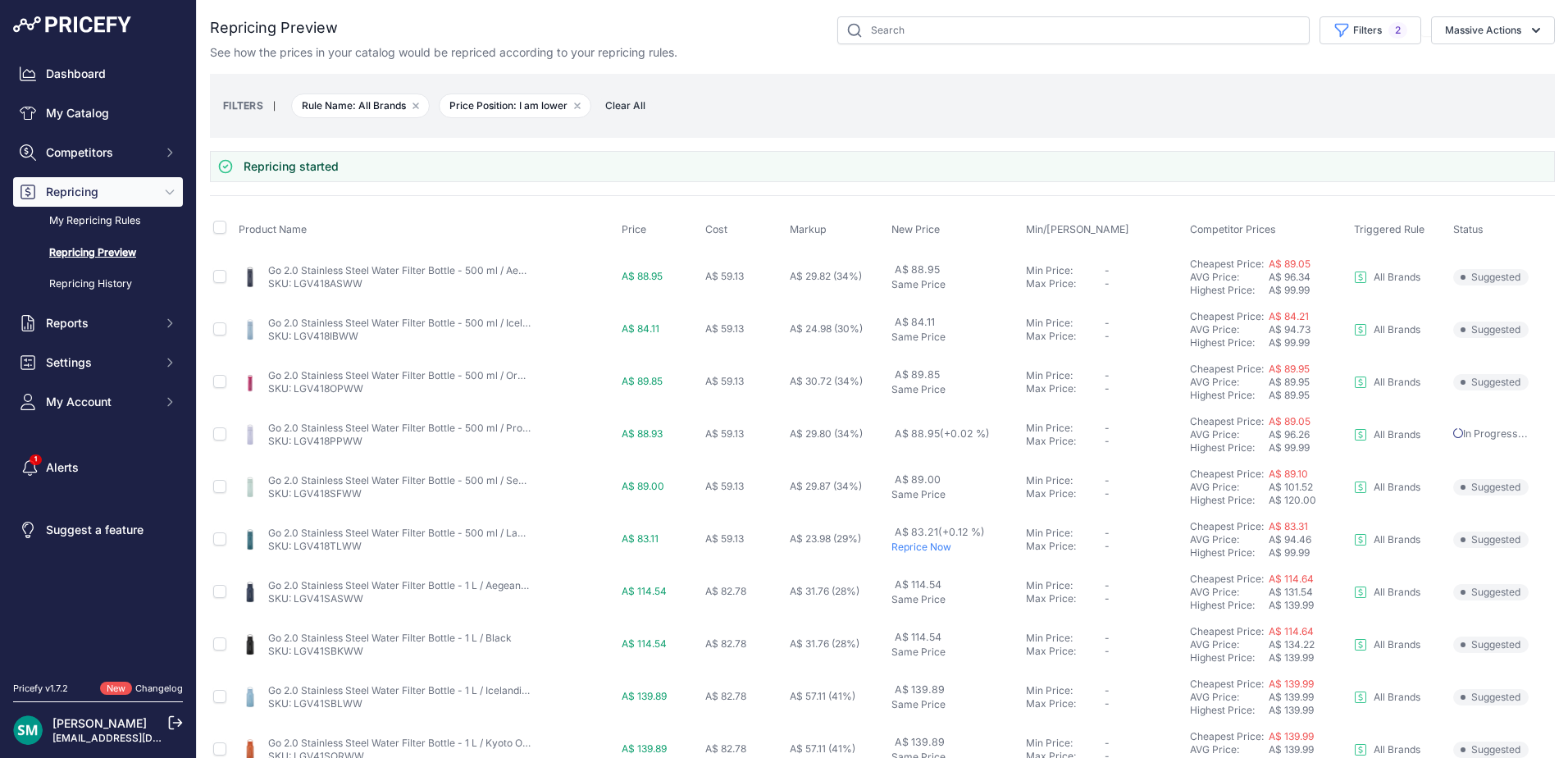
click at [929, 542] on p "Reprice Now" at bounding box center [955, 547] width 128 height 13
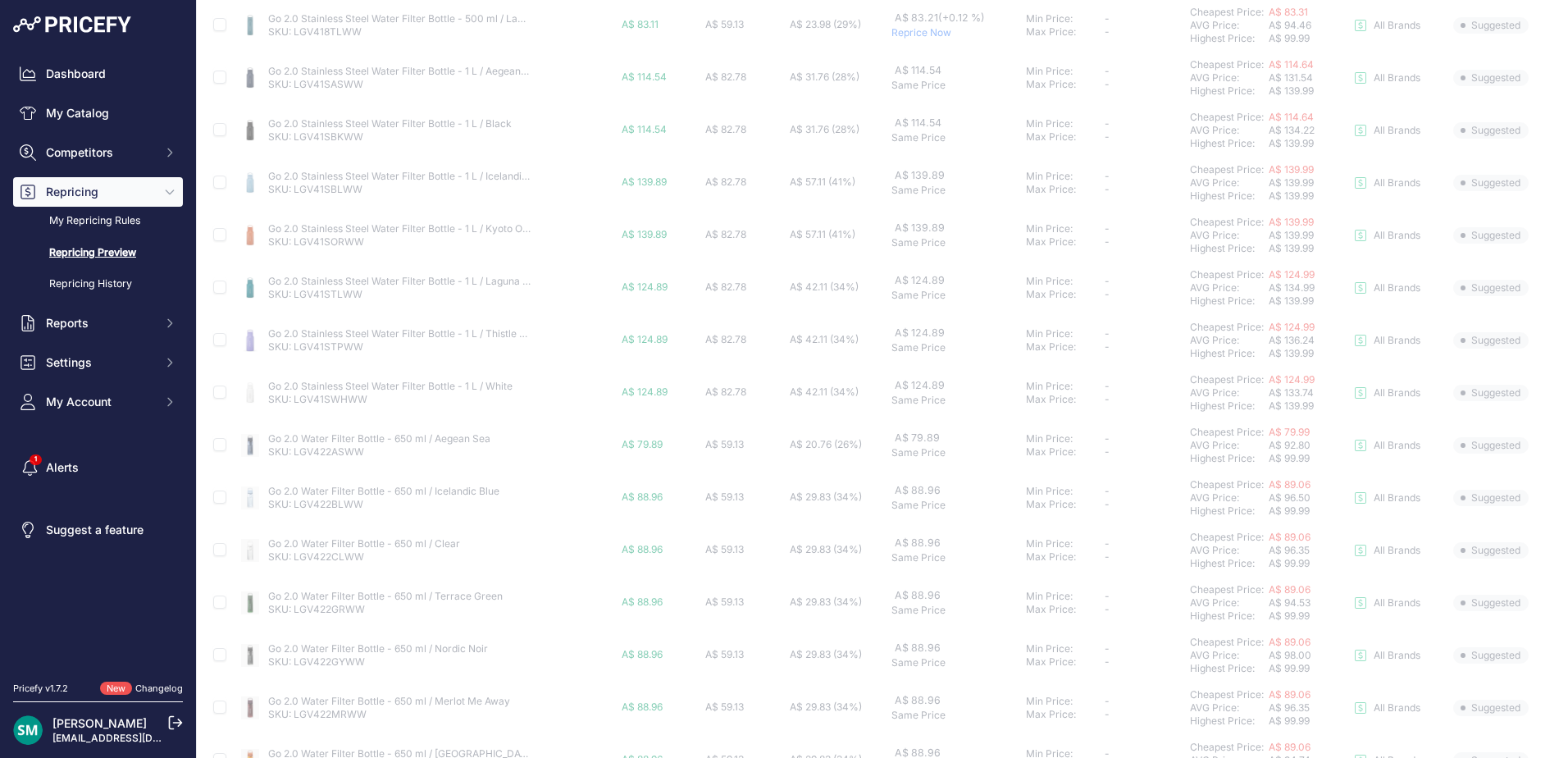
scroll to position [611, 0]
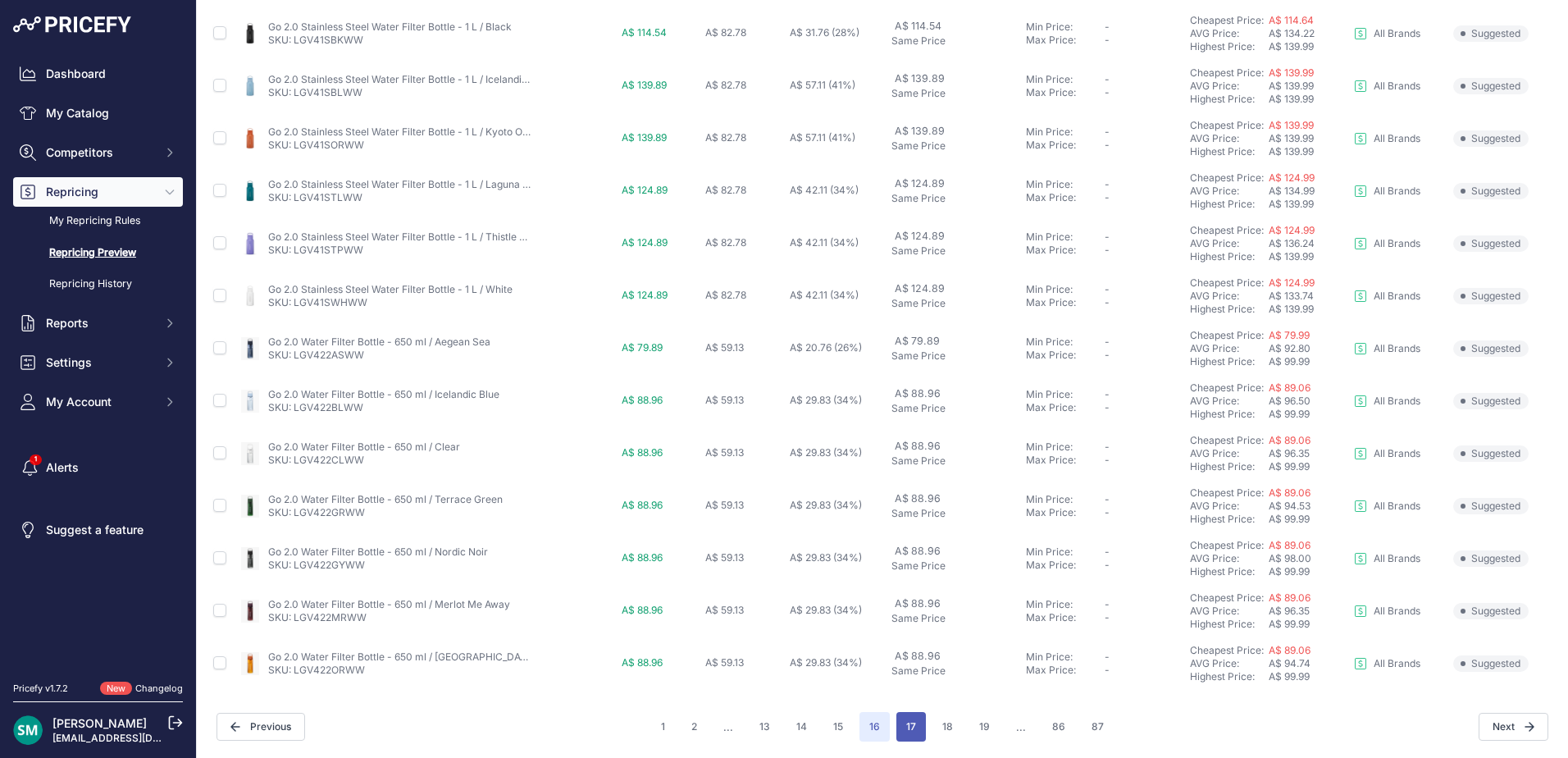
click at [904, 728] on button "17" at bounding box center [911, 726] width 30 height 30
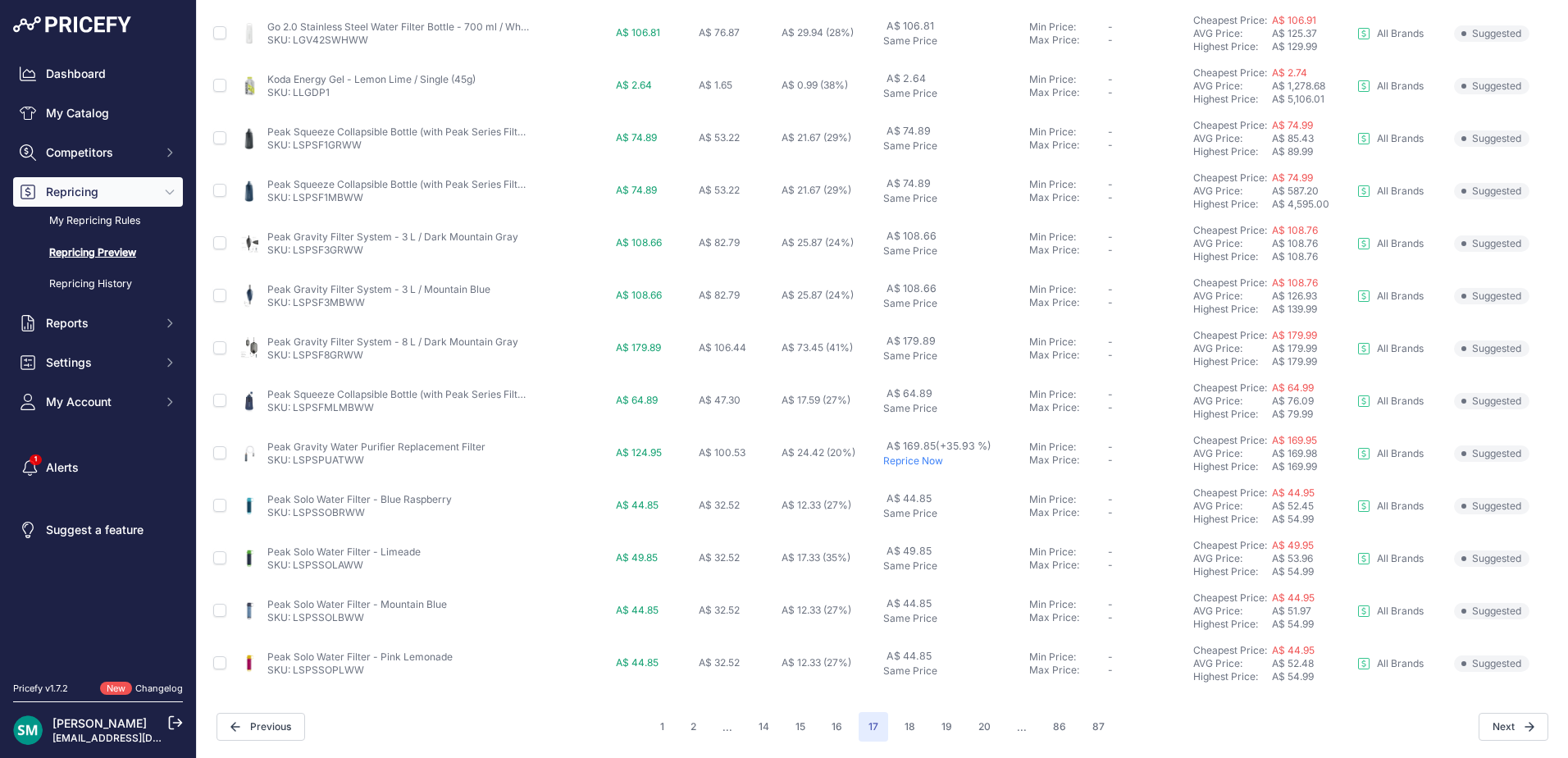
scroll to position [566, 0]
drag, startPoint x: 360, startPoint y: 461, endPoint x: 295, endPoint y: 464, distance: 65.1
click at [295, 464] on p "SKU: LSPSPUATWW" at bounding box center [376, 460] width 218 height 13
click at [899, 471] on td "A$ 169.85 (+35.93 %) Reprice Now" at bounding box center [952, 453] width 146 height 53
click at [908, 463] on p "Reprice Now" at bounding box center [952, 461] width 139 height 13
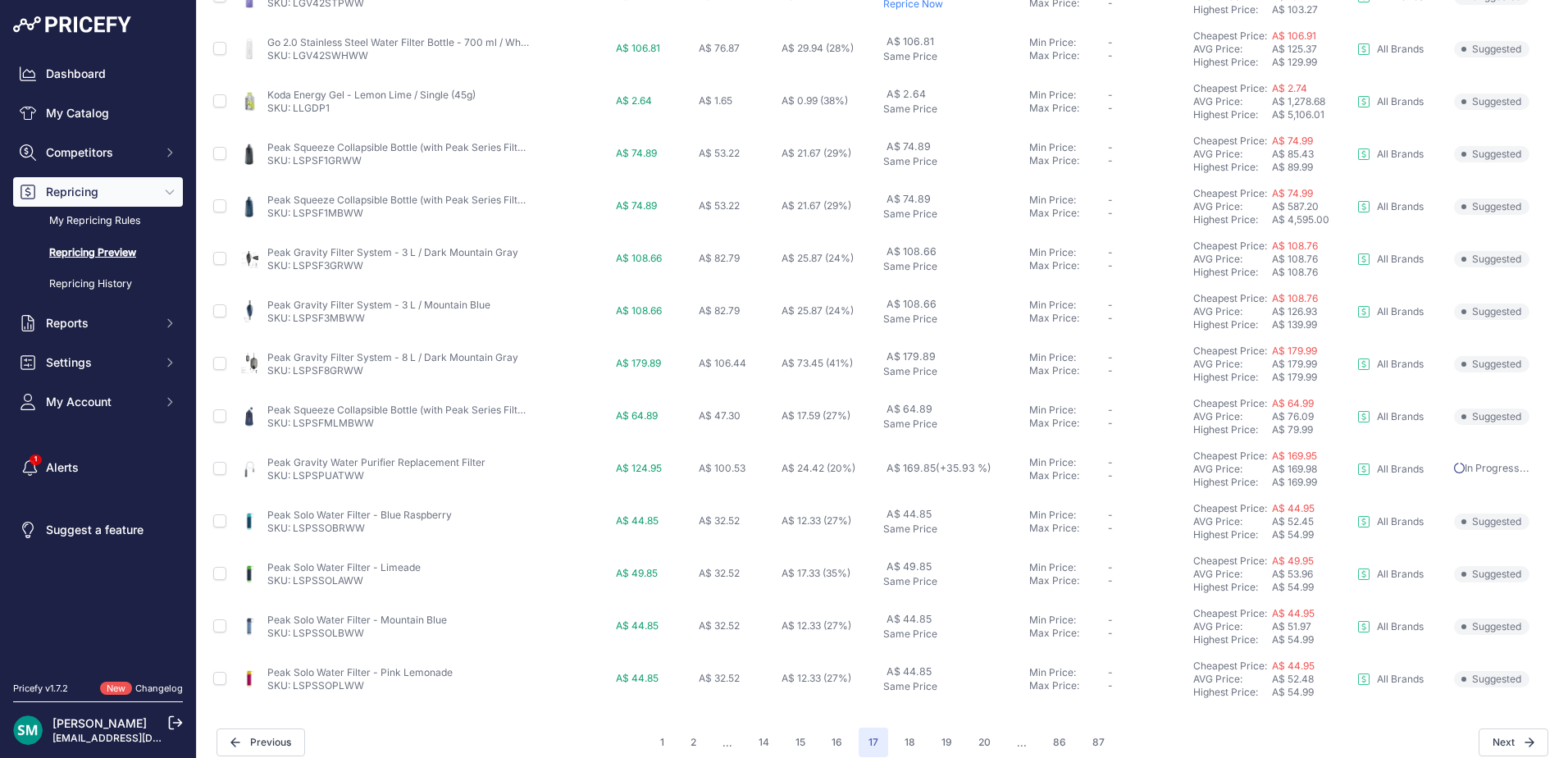
scroll to position [611, 0]
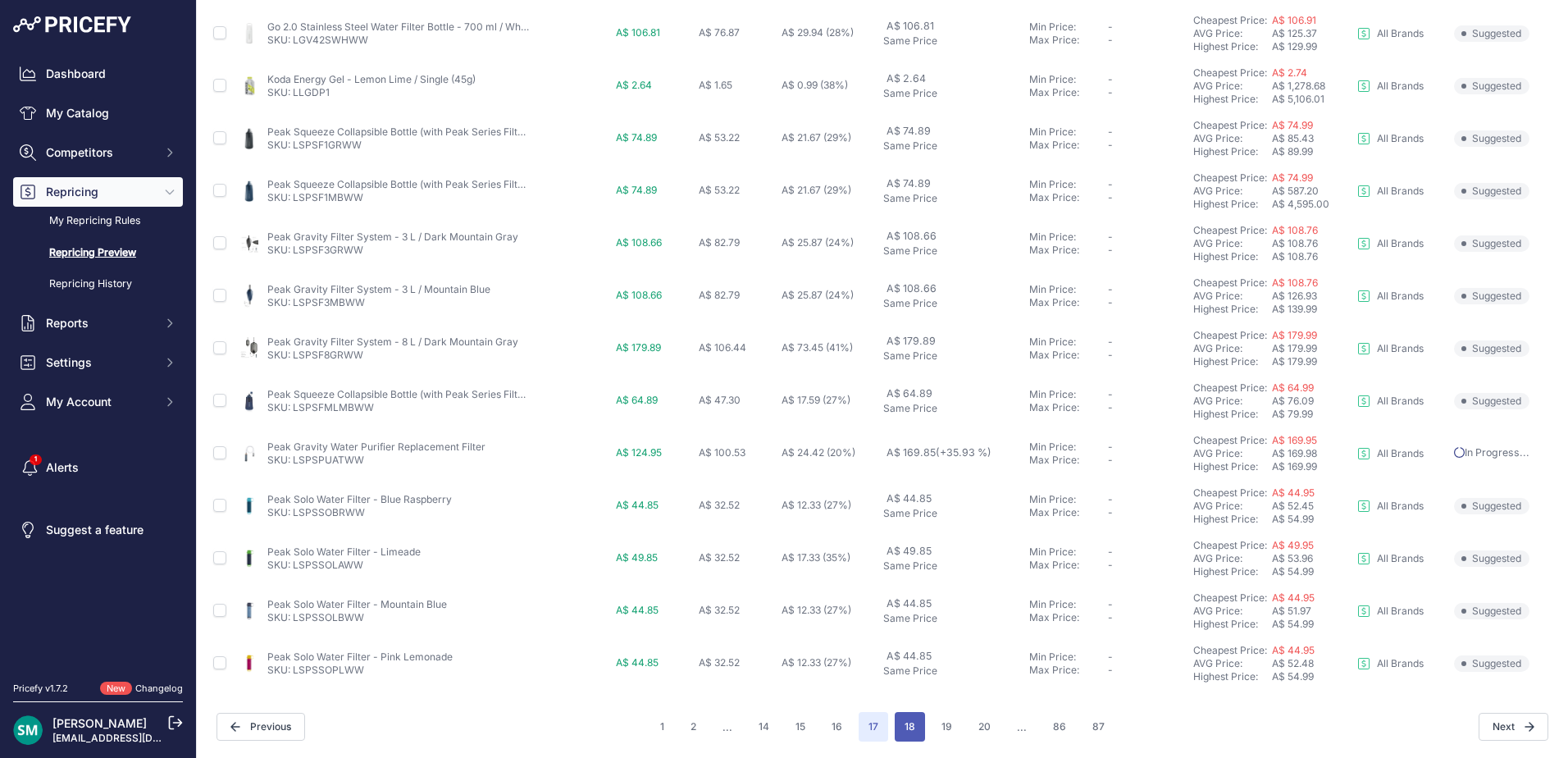
click at [902, 718] on button "18" at bounding box center [910, 726] width 31 height 30
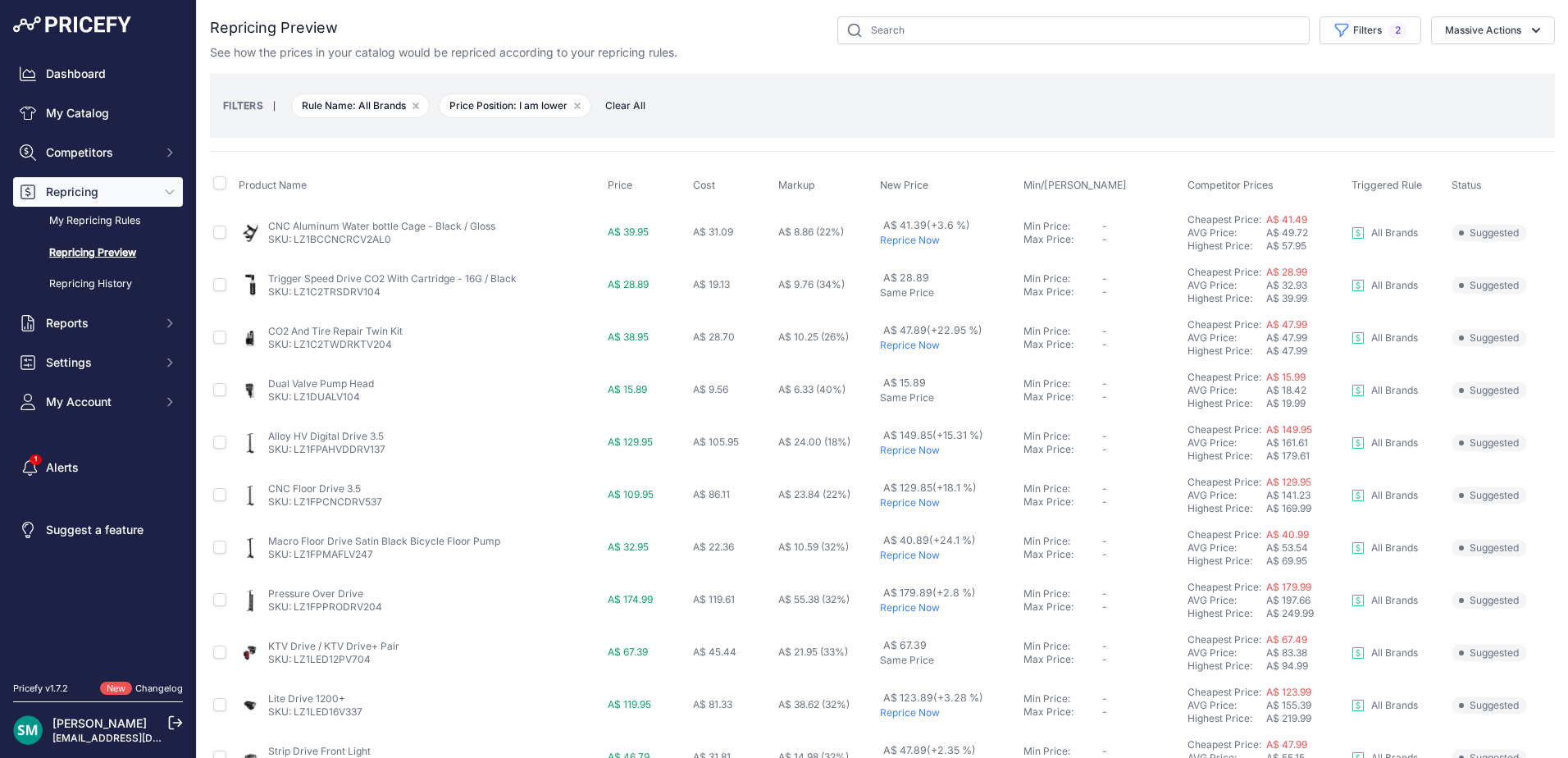
click at [915, 241] on p "Reprice Now" at bounding box center [947, 241] width 137 height 13
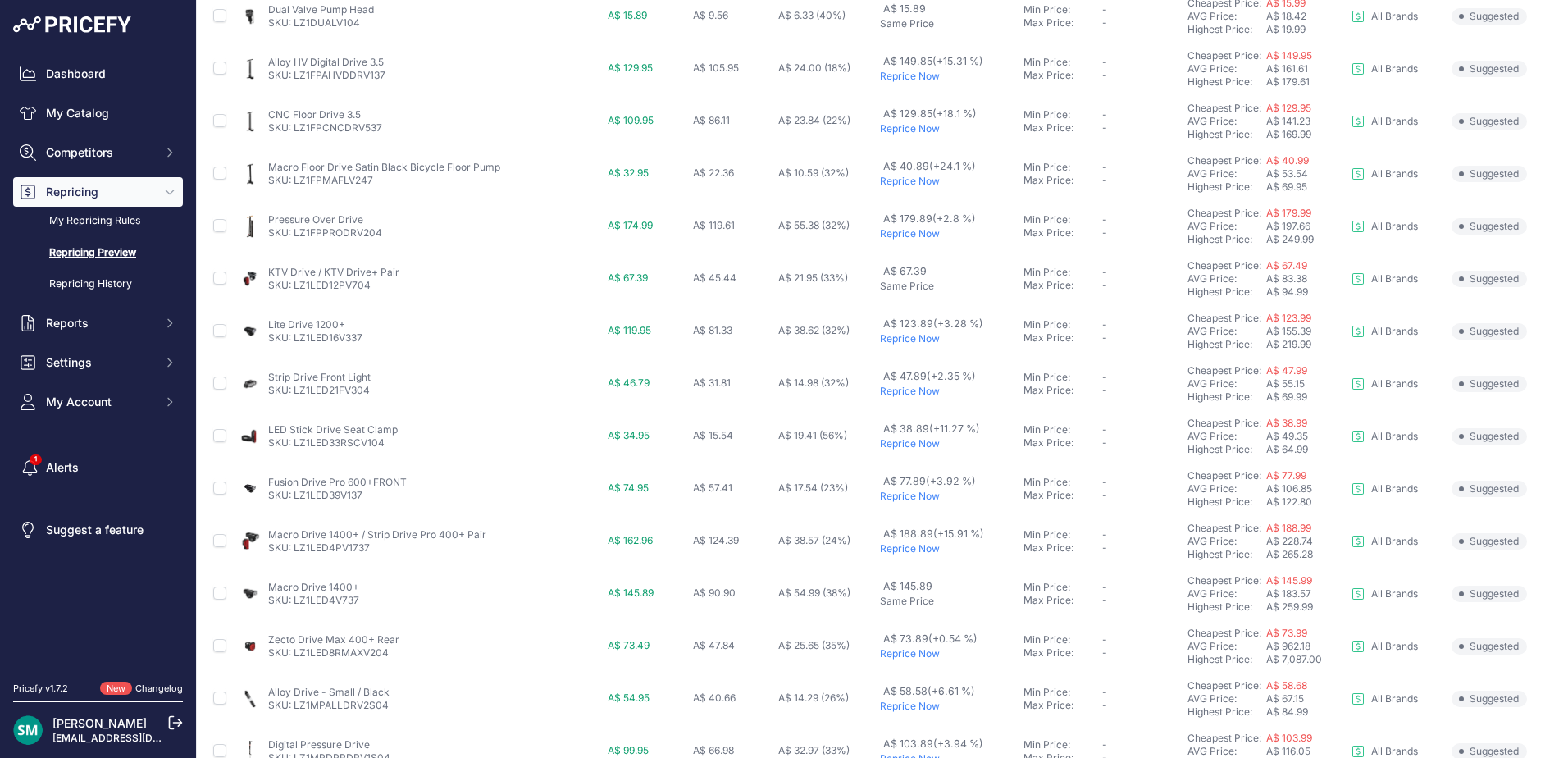
scroll to position [454, 0]
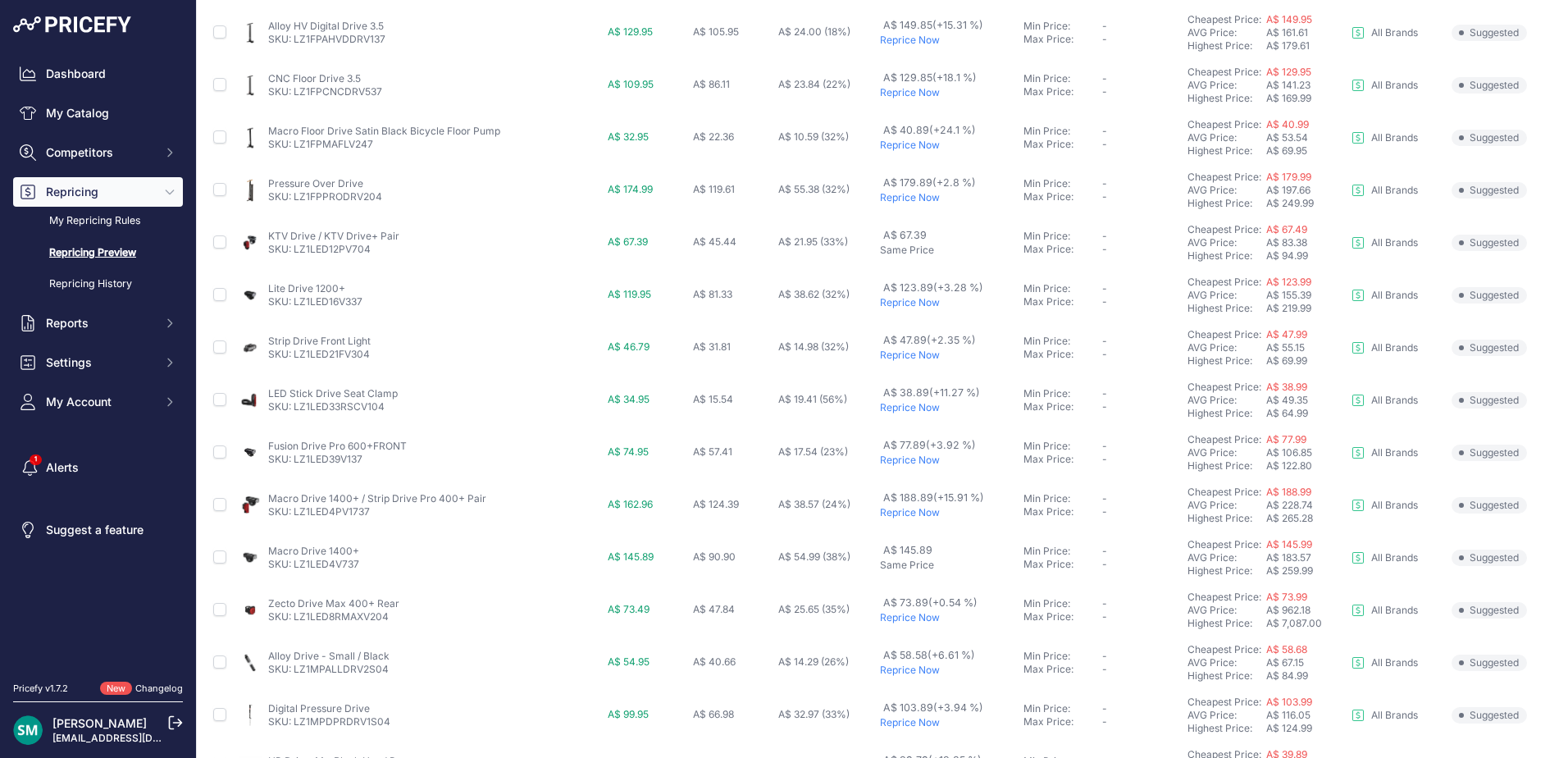
click at [920, 299] on p "Reprice Now" at bounding box center [947, 303] width 137 height 13
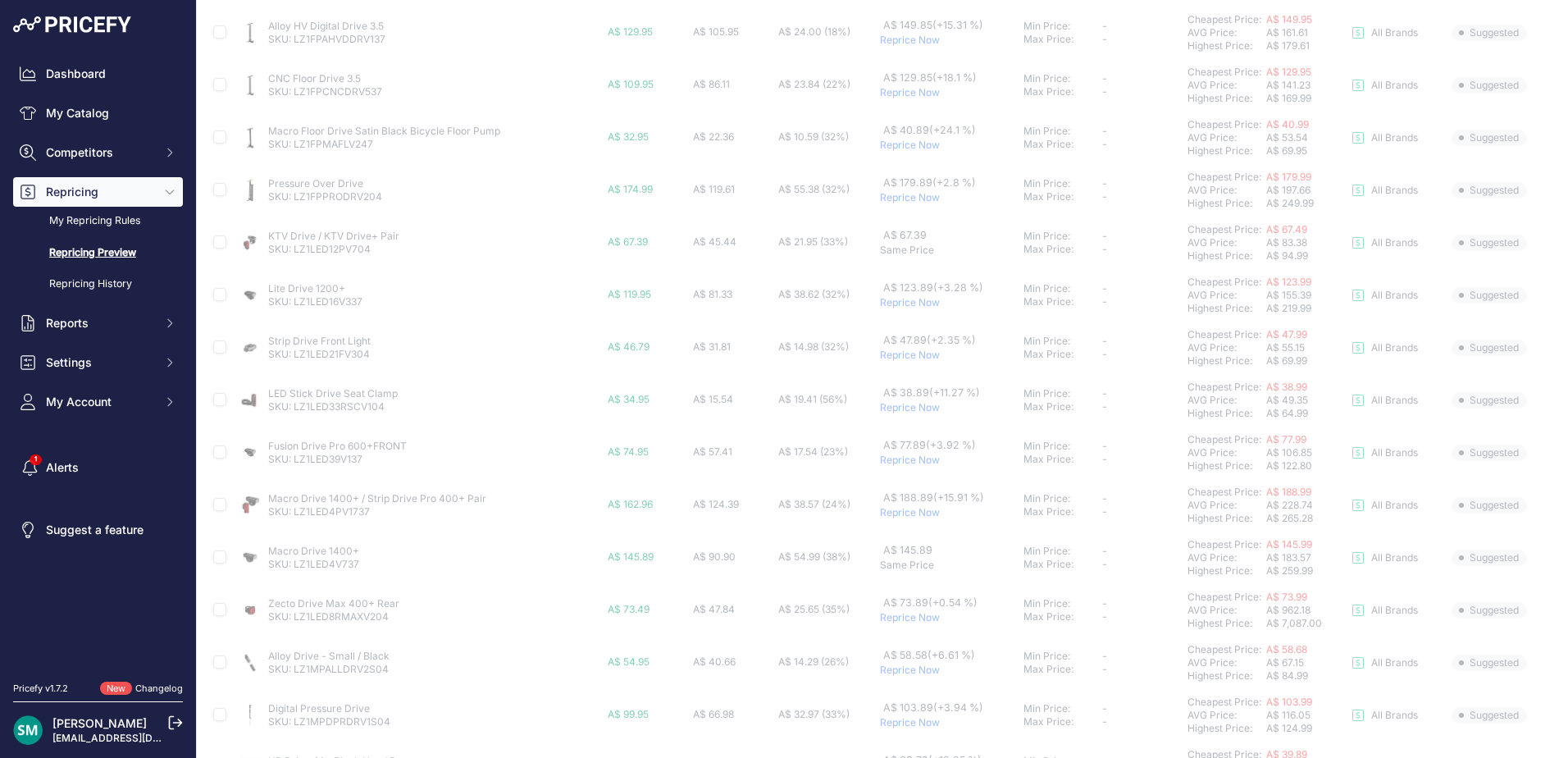
scroll to position [537, 0]
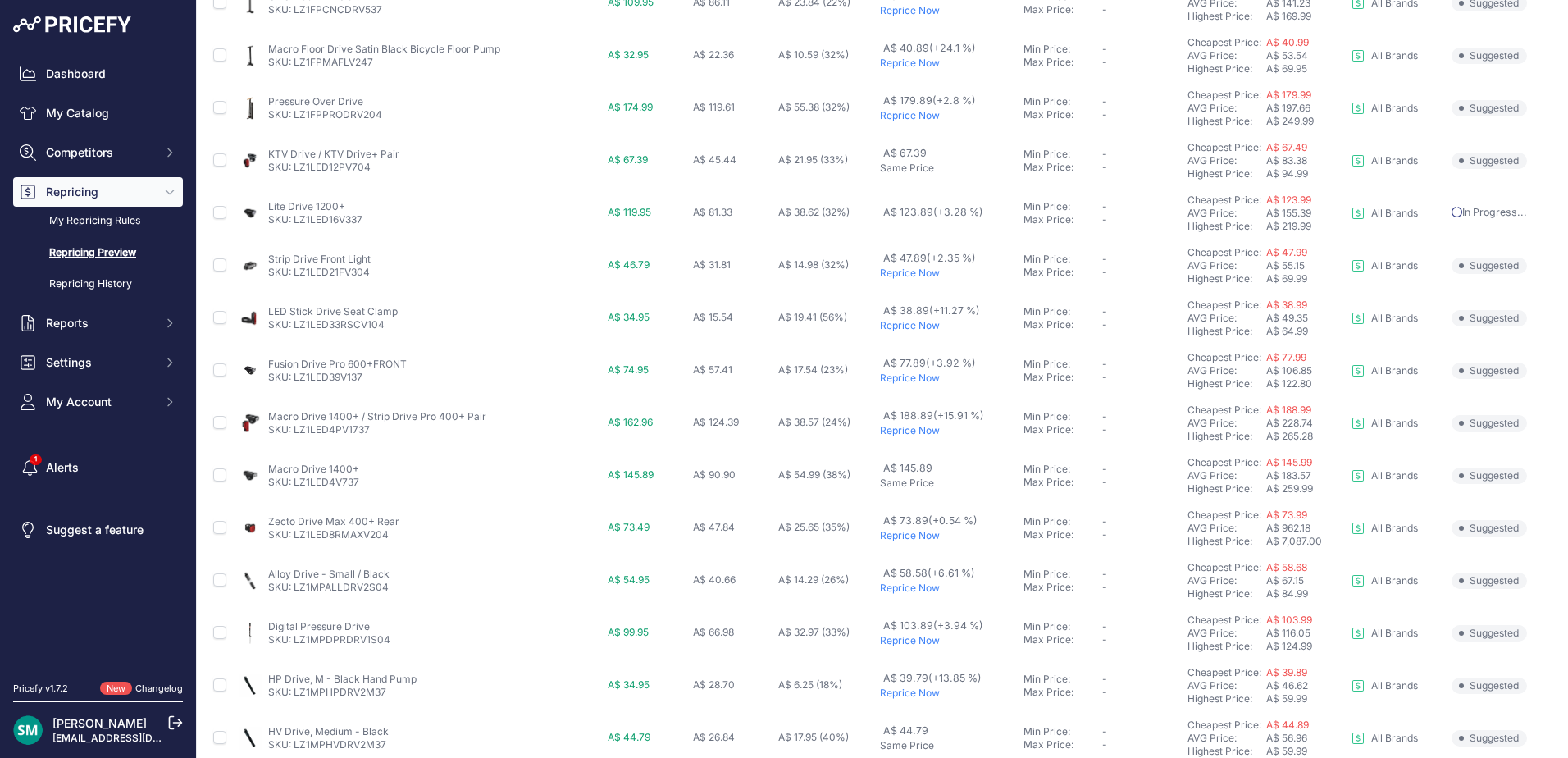
click at [920, 276] on p "Reprice Now" at bounding box center [947, 273] width 137 height 13
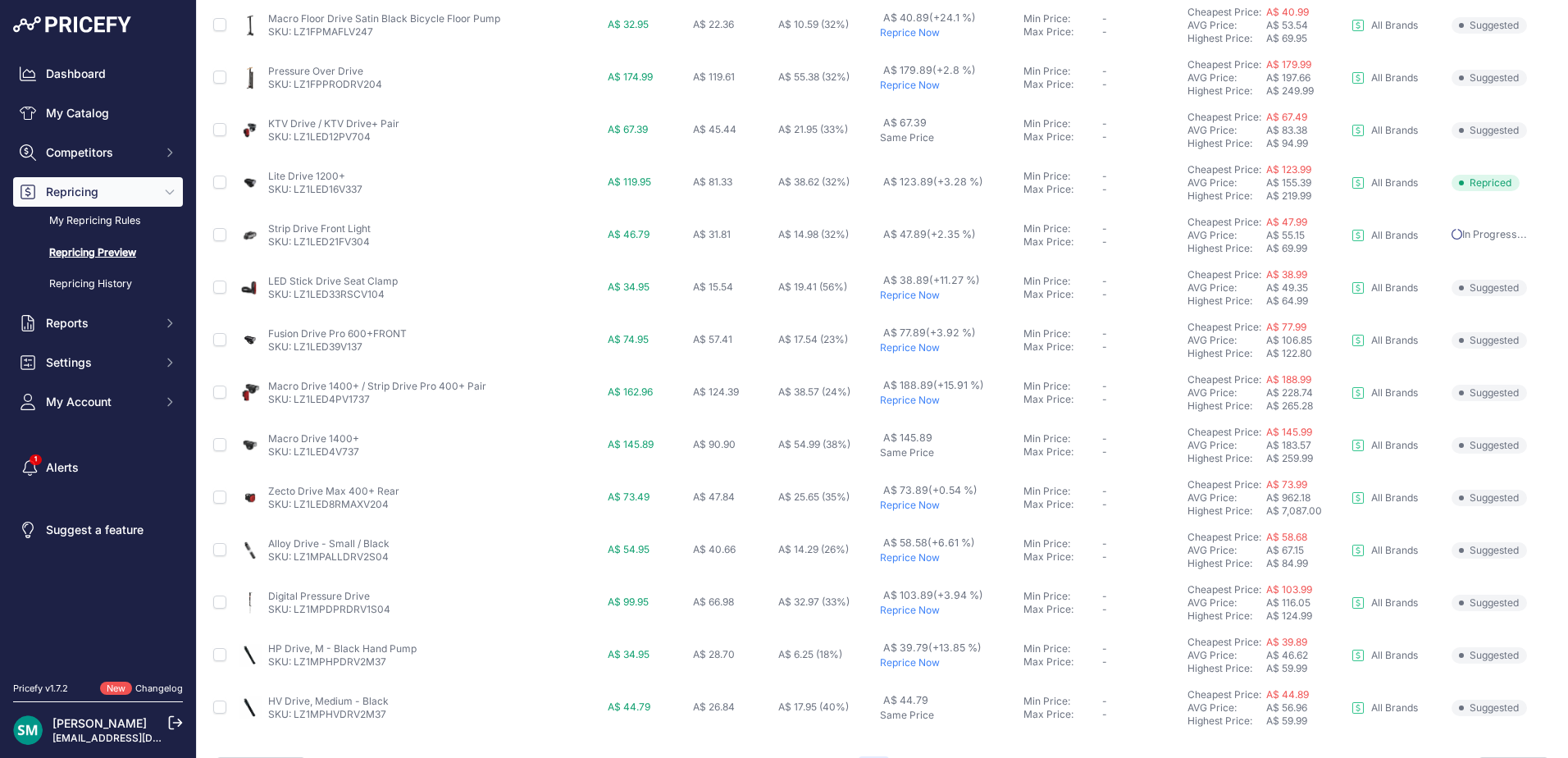
scroll to position [611, 0]
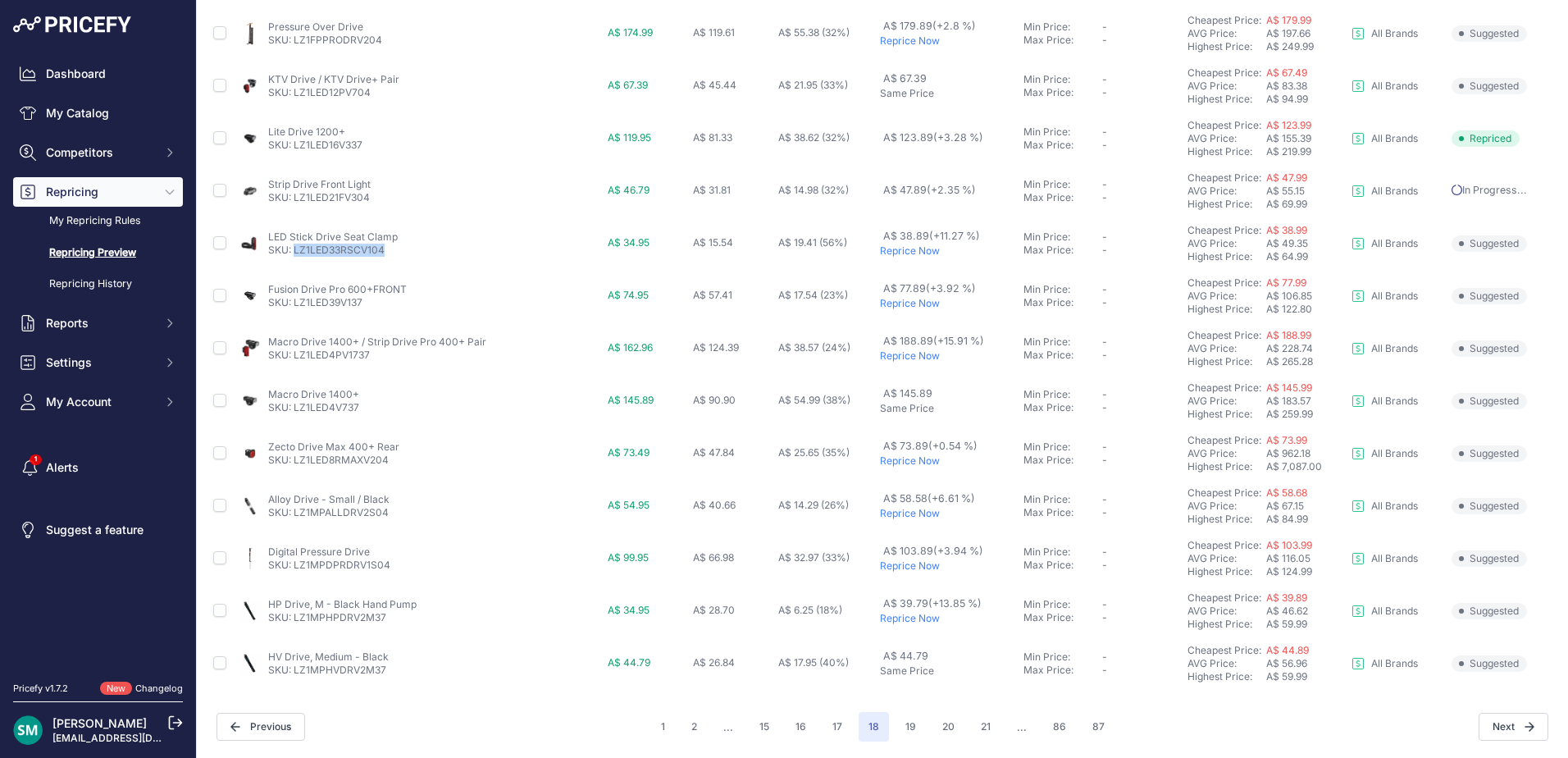
drag, startPoint x: 417, startPoint y: 252, endPoint x: 295, endPoint y: 256, distance: 122.1
click at [295, 256] on div "LED Stick Drive Seat Clamp SKU: LZ1LED33RSCV104" at bounding box center [420, 243] width 362 height 26
click at [886, 299] on p "Reprice Now" at bounding box center [947, 304] width 137 height 13
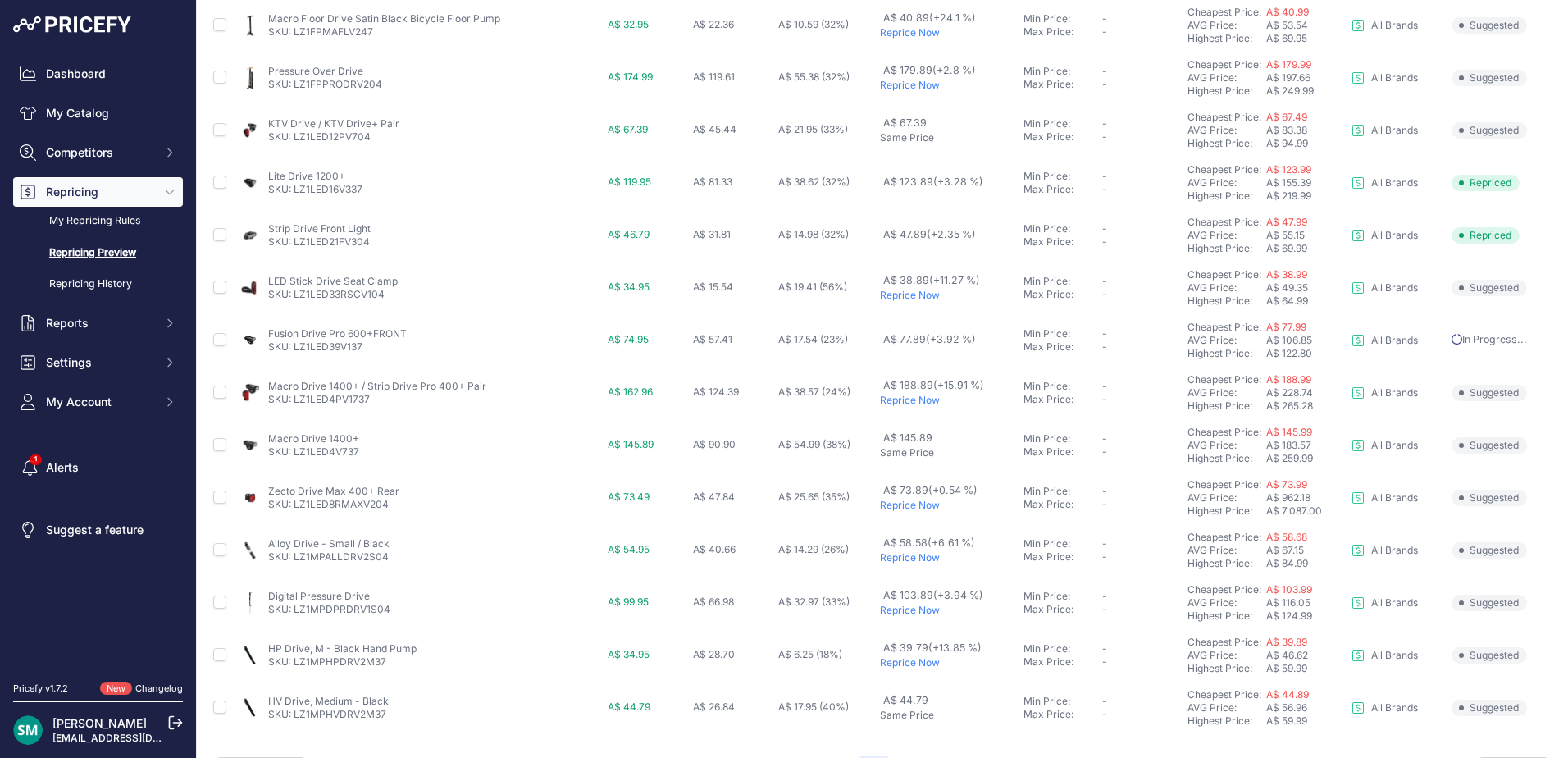
scroll to position [611, 0]
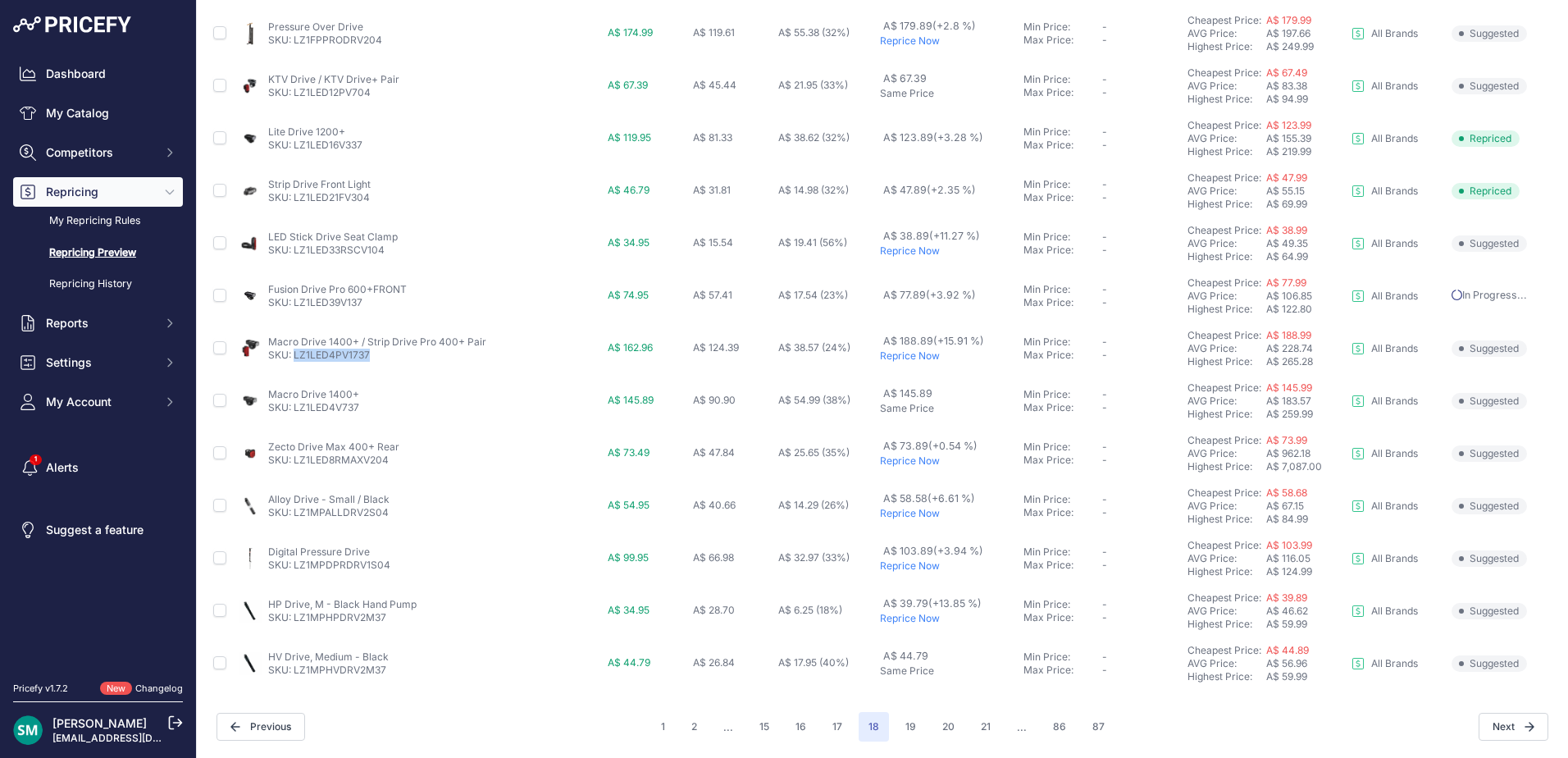
drag, startPoint x: 399, startPoint y: 358, endPoint x: 293, endPoint y: 356, distance: 106.0
click at [293, 356] on p "SKU: LZ1LED4PV1737" at bounding box center [377, 356] width 218 height 13
click at [920, 516] on p "Reprice Now" at bounding box center [947, 514] width 137 height 13
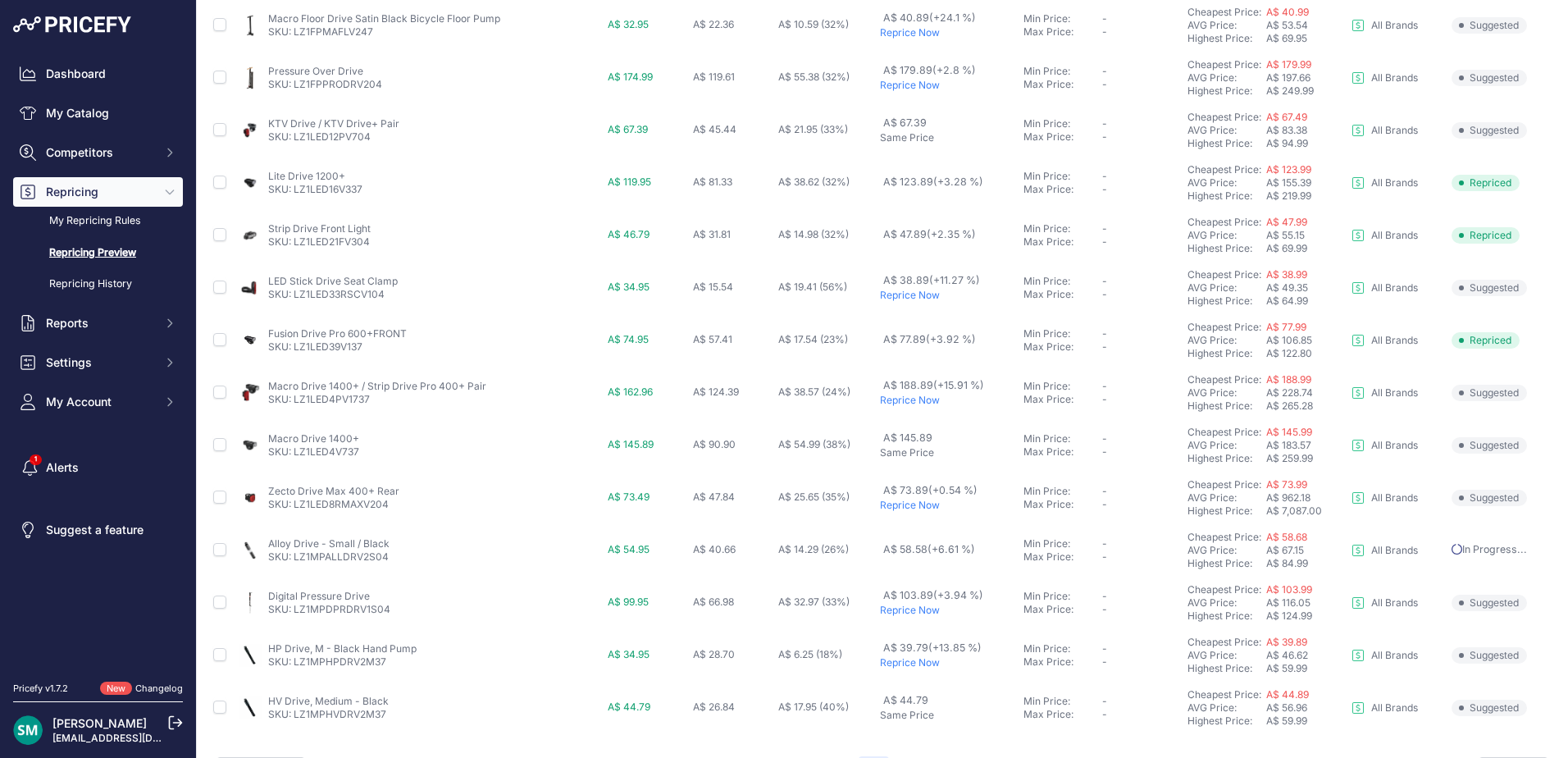
scroll to position [611, 0]
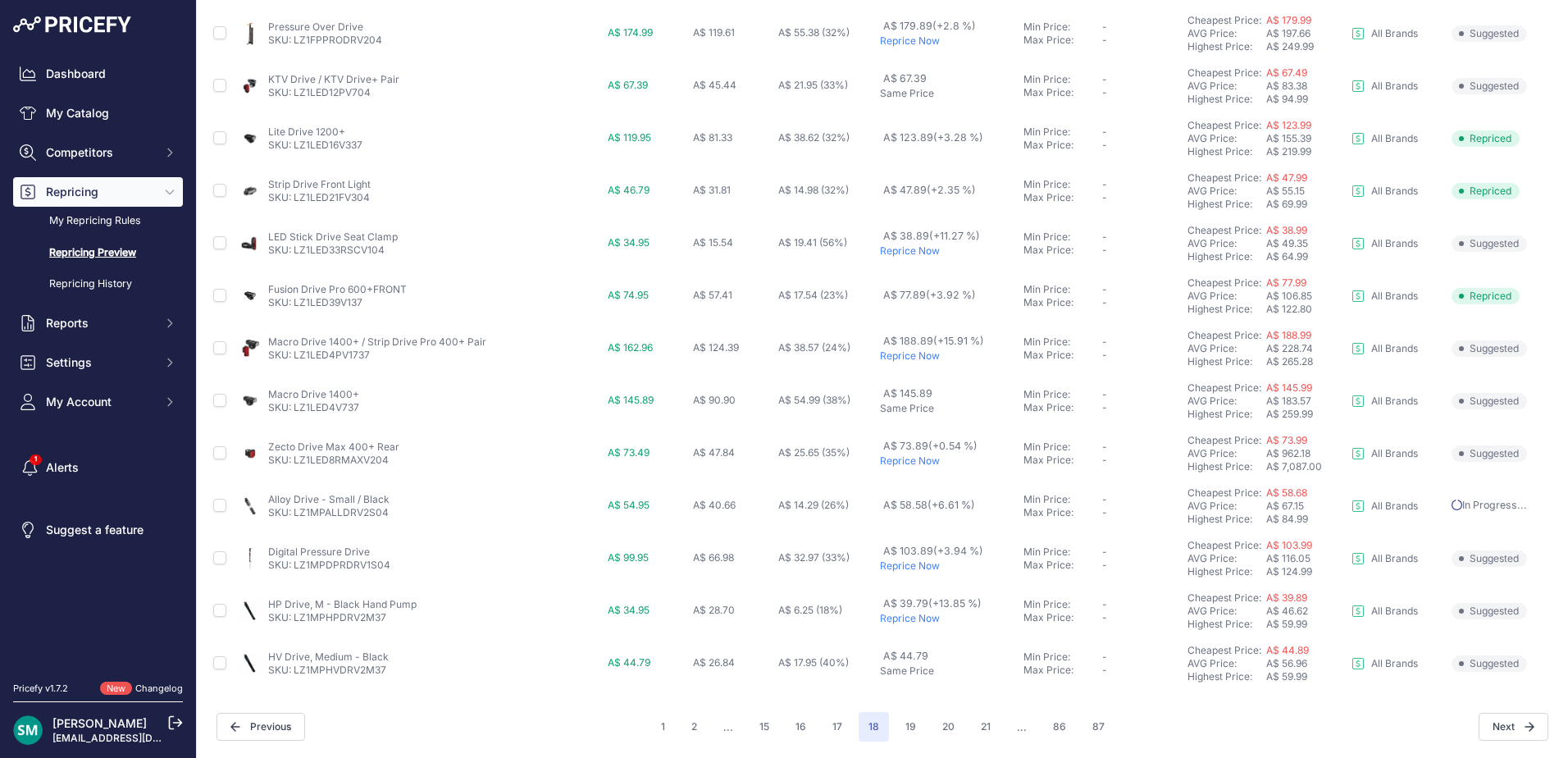
click at [920, 617] on p "Reprice Now" at bounding box center [947, 619] width 137 height 13
click at [913, 726] on button "19" at bounding box center [911, 726] width 31 height 30
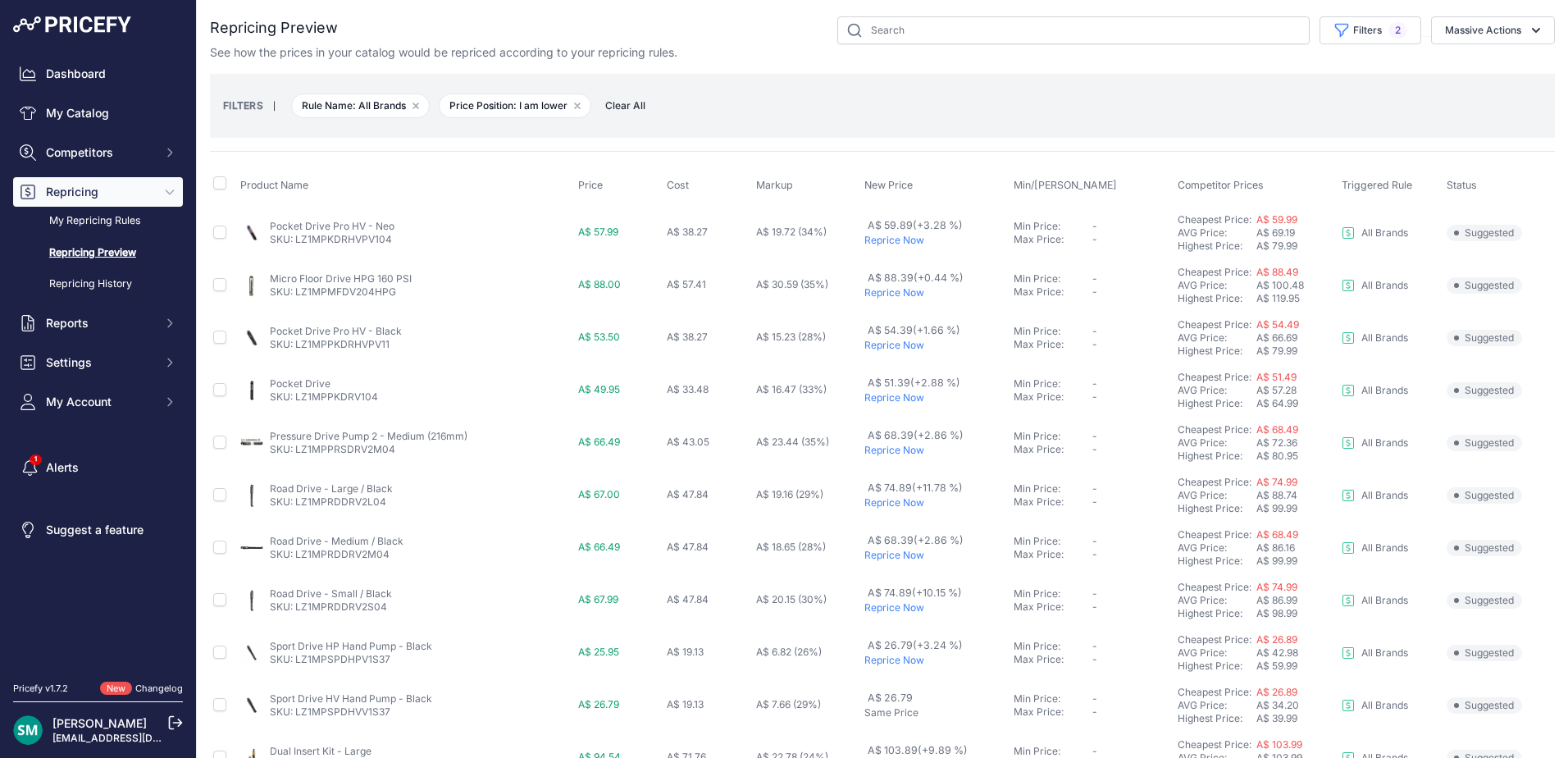
click at [902, 246] on p "Reprice Now" at bounding box center [935, 241] width 143 height 13
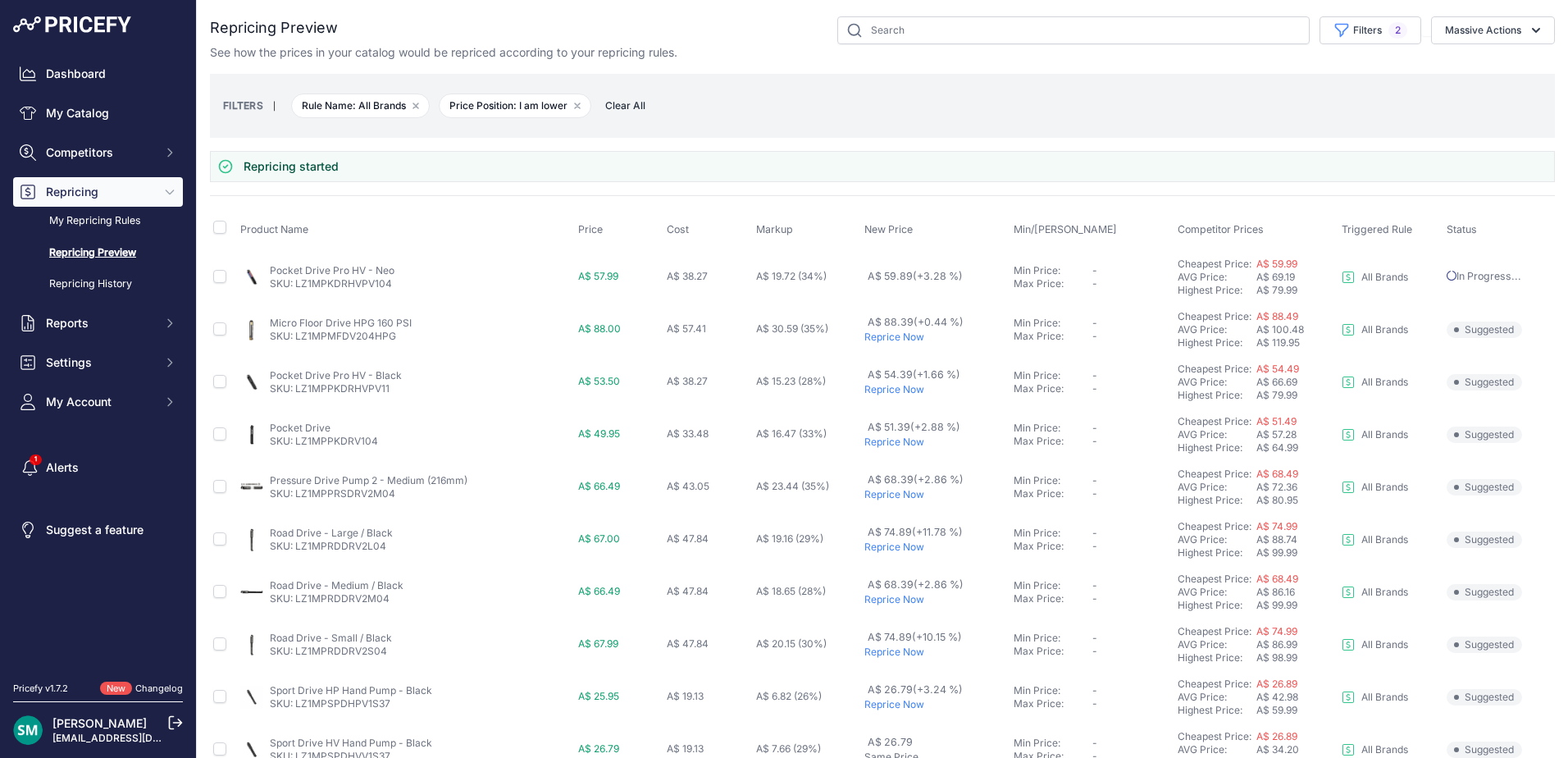
click at [906, 390] on p "Reprice Now" at bounding box center [935, 390] width 143 height 13
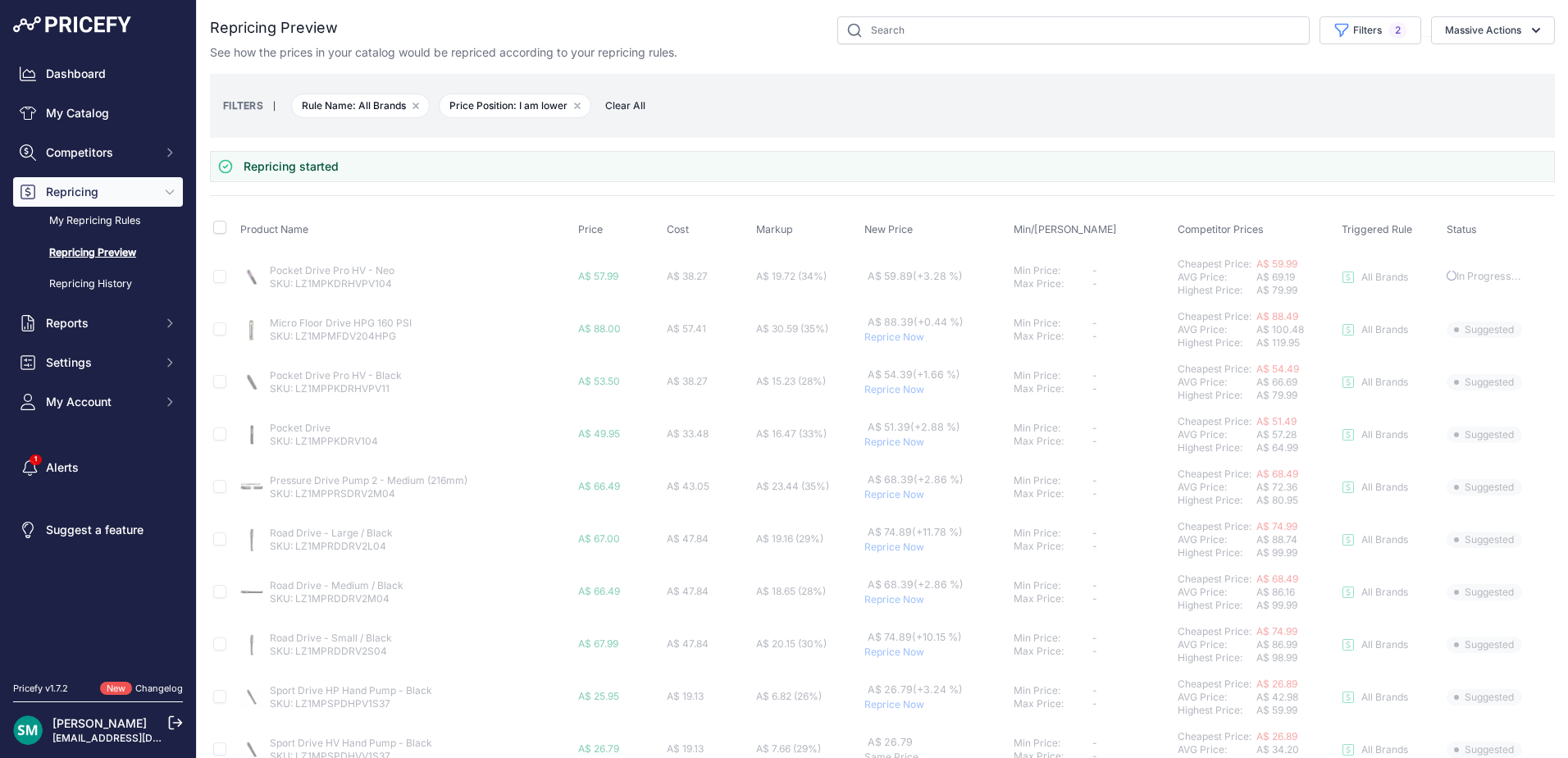
scroll to position [82, 0]
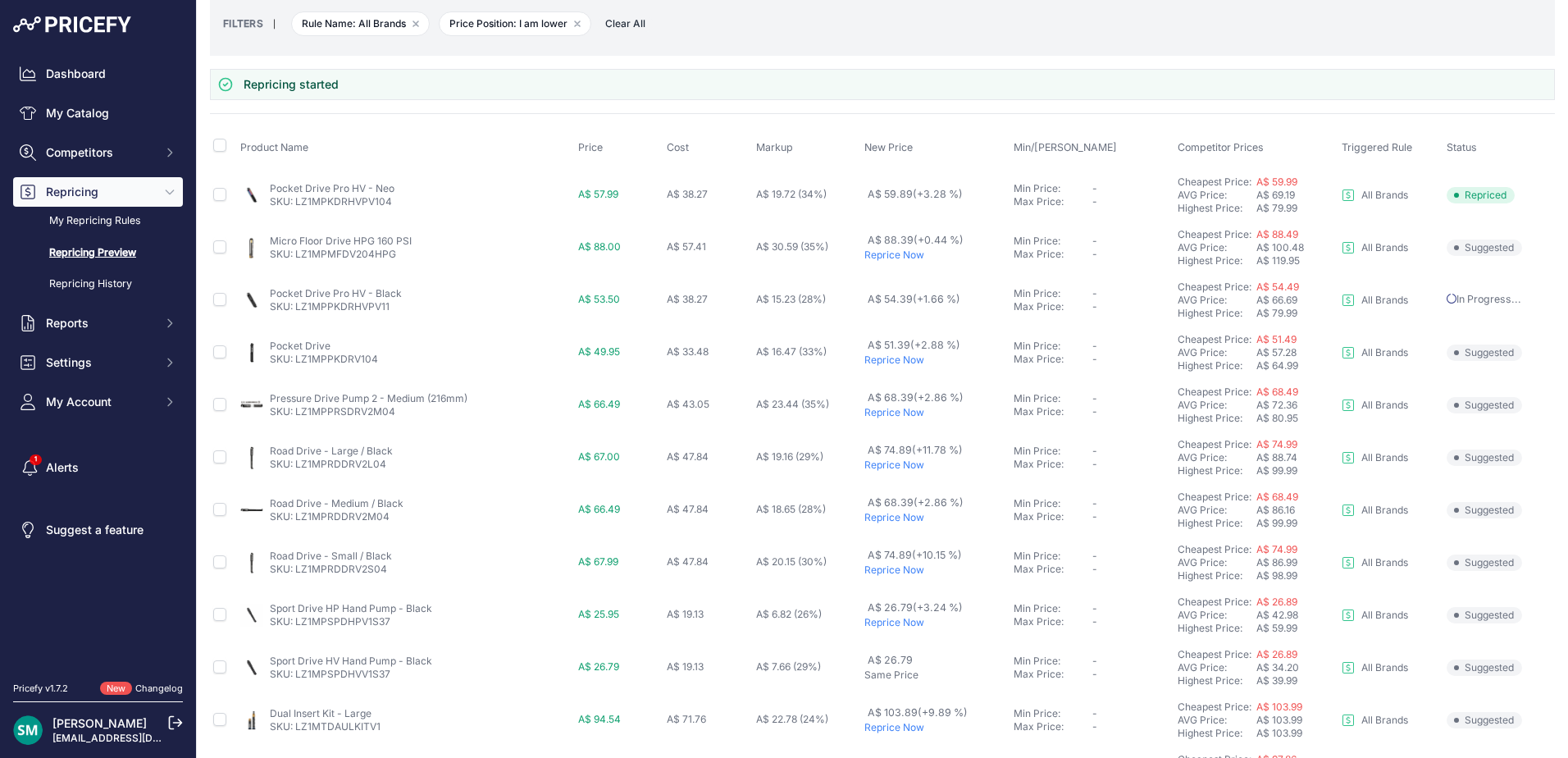
click at [897, 361] on p "Reprice Now" at bounding box center [935, 360] width 143 height 13
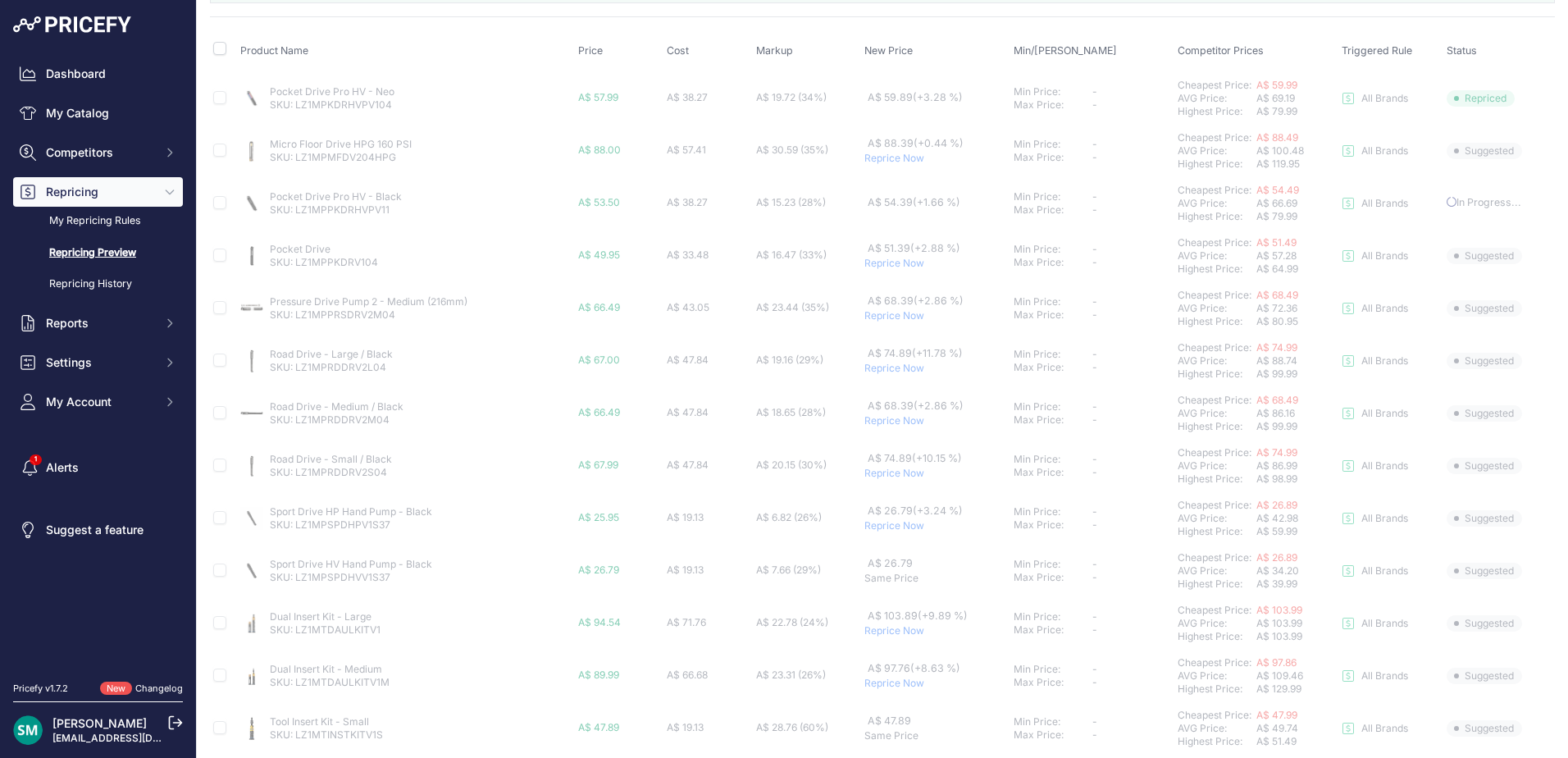
scroll to position [246, 0]
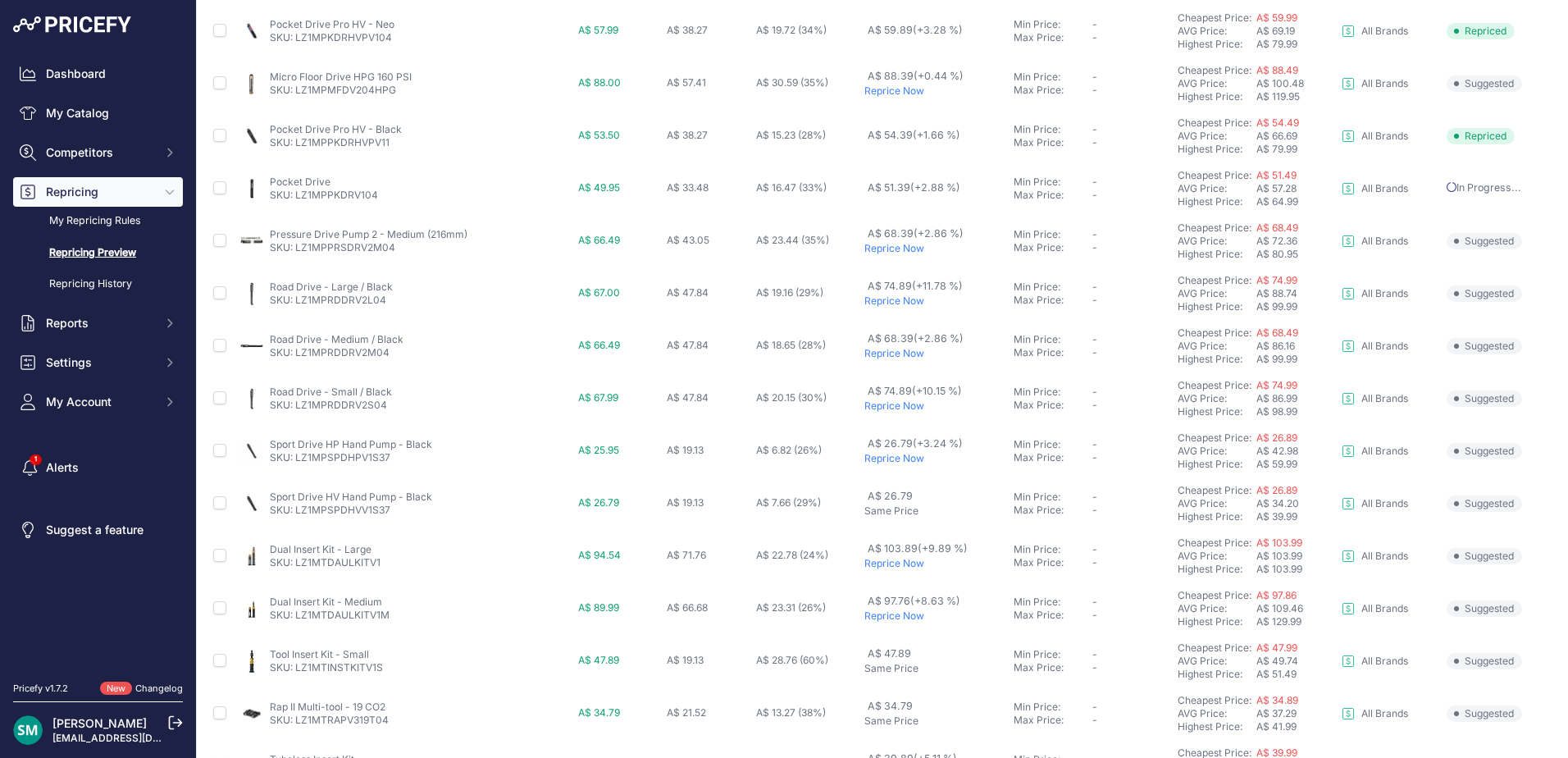
click at [898, 300] on p "Reprice Now" at bounding box center [935, 301] width 143 height 13
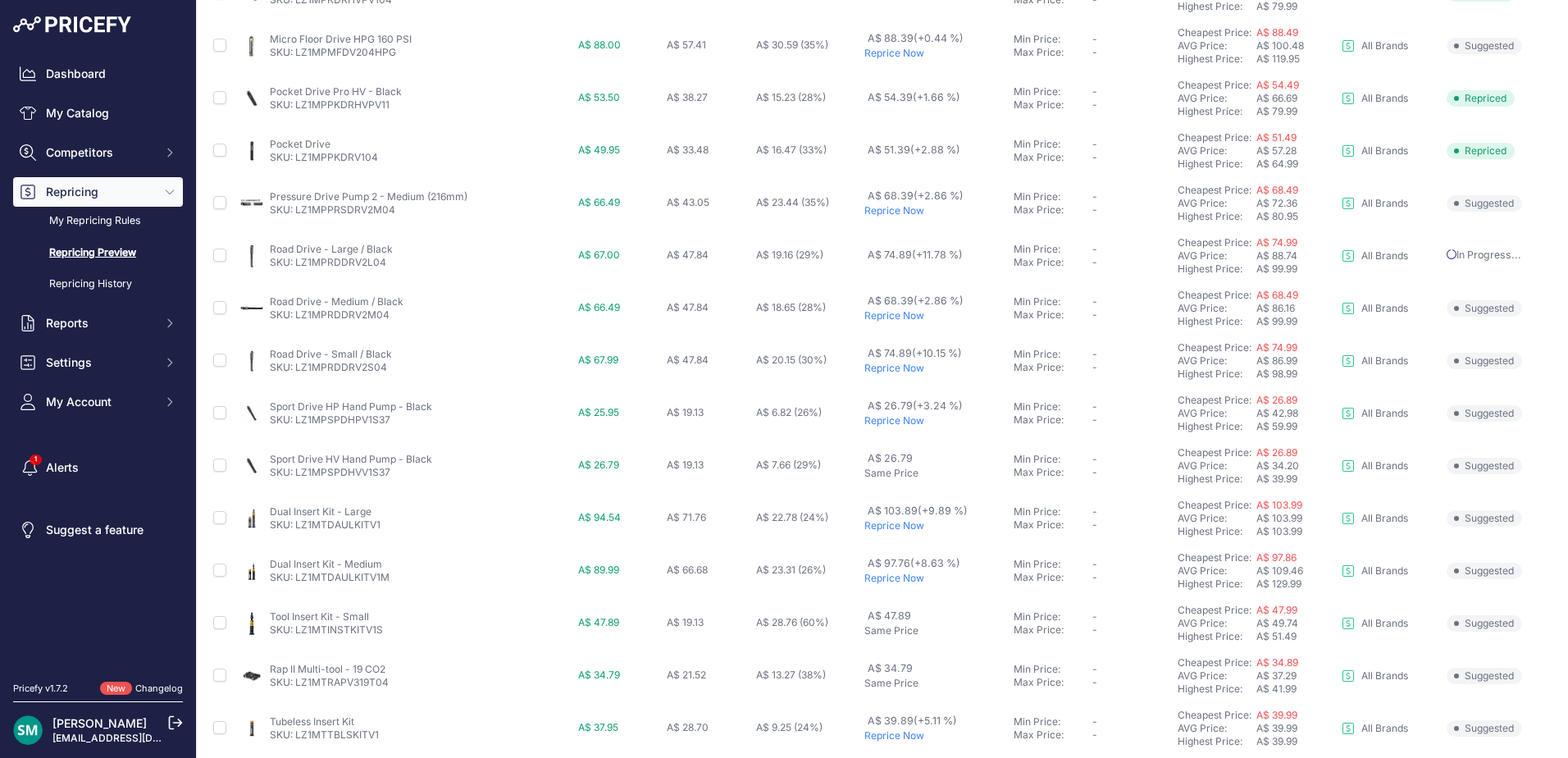
scroll to position [328, 0]
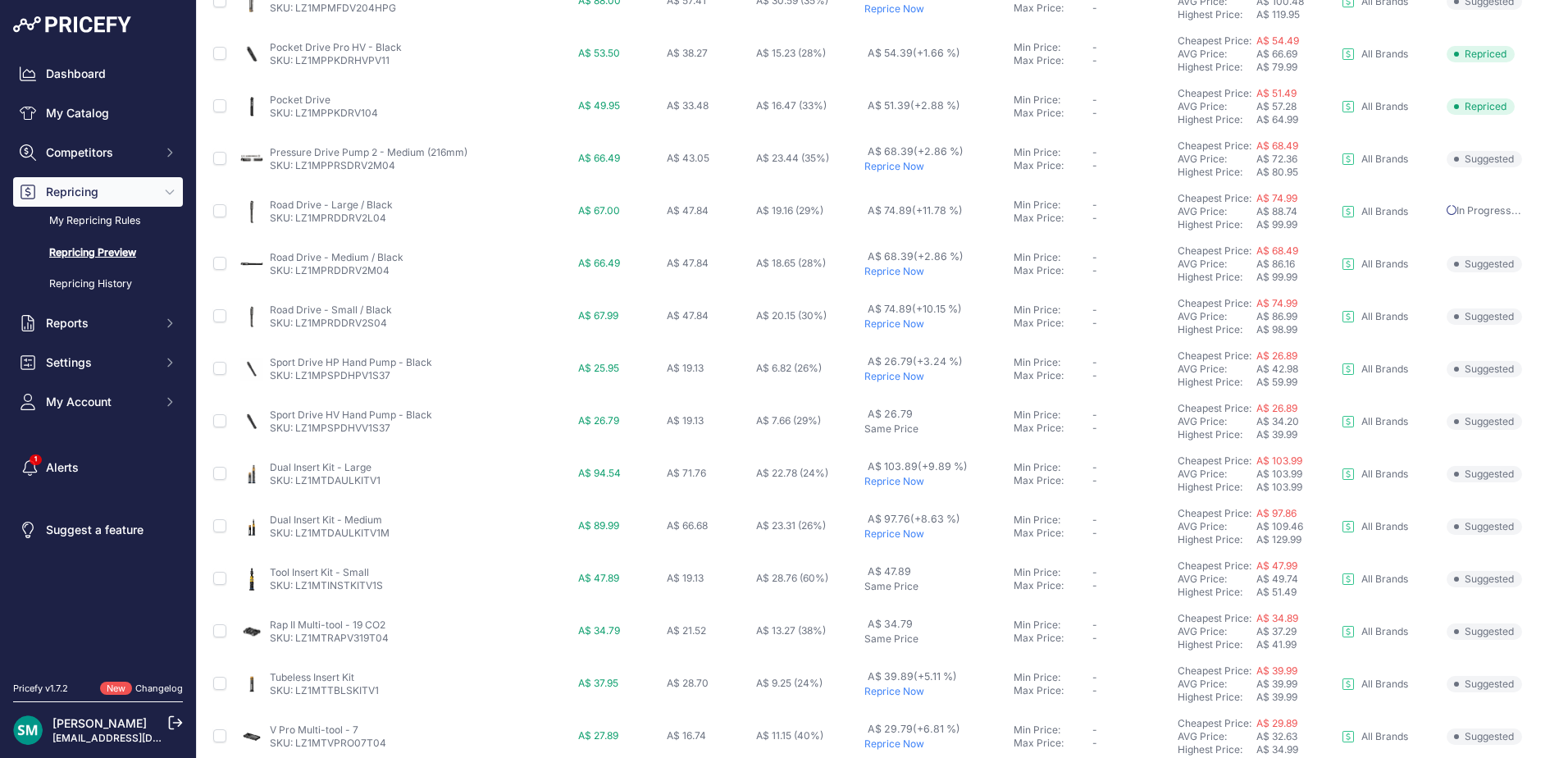
click at [896, 275] on p "Reprice Now" at bounding box center [935, 271] width 143 height 13
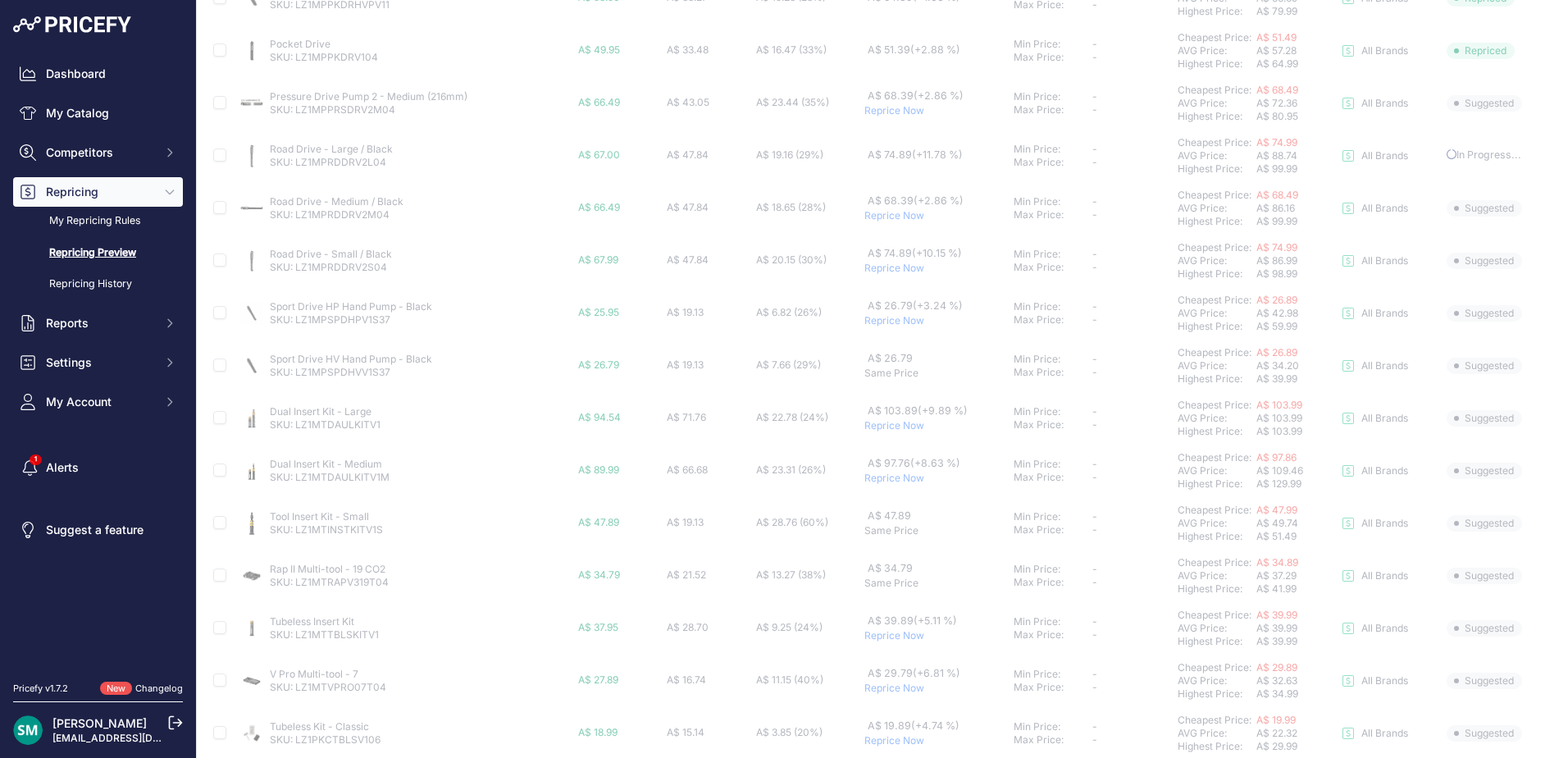
scroll to position [410, 0]
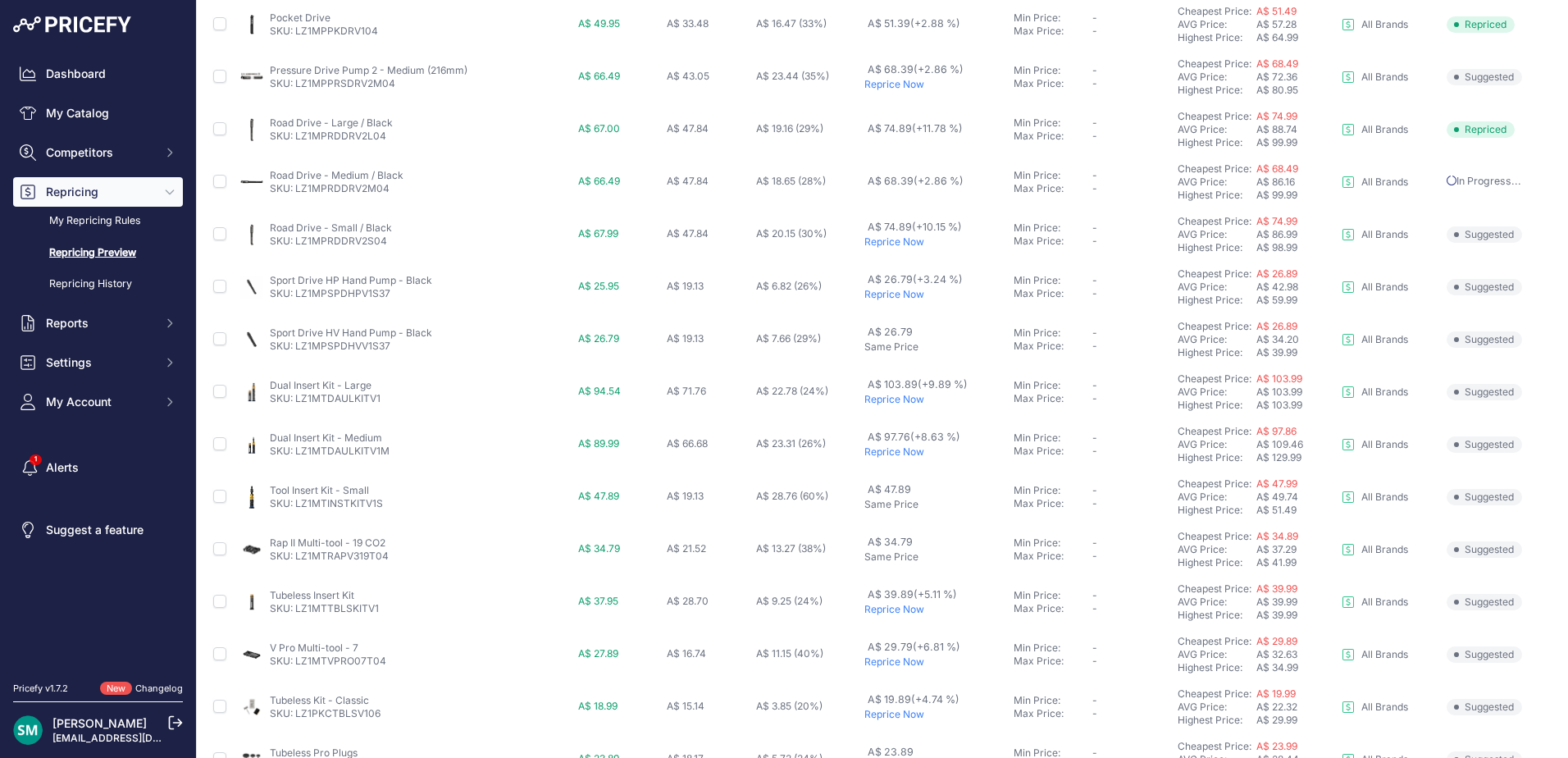
click at [894, 295] on p "Reprice Now" at bounding box center [935, 294] width 143 height 13
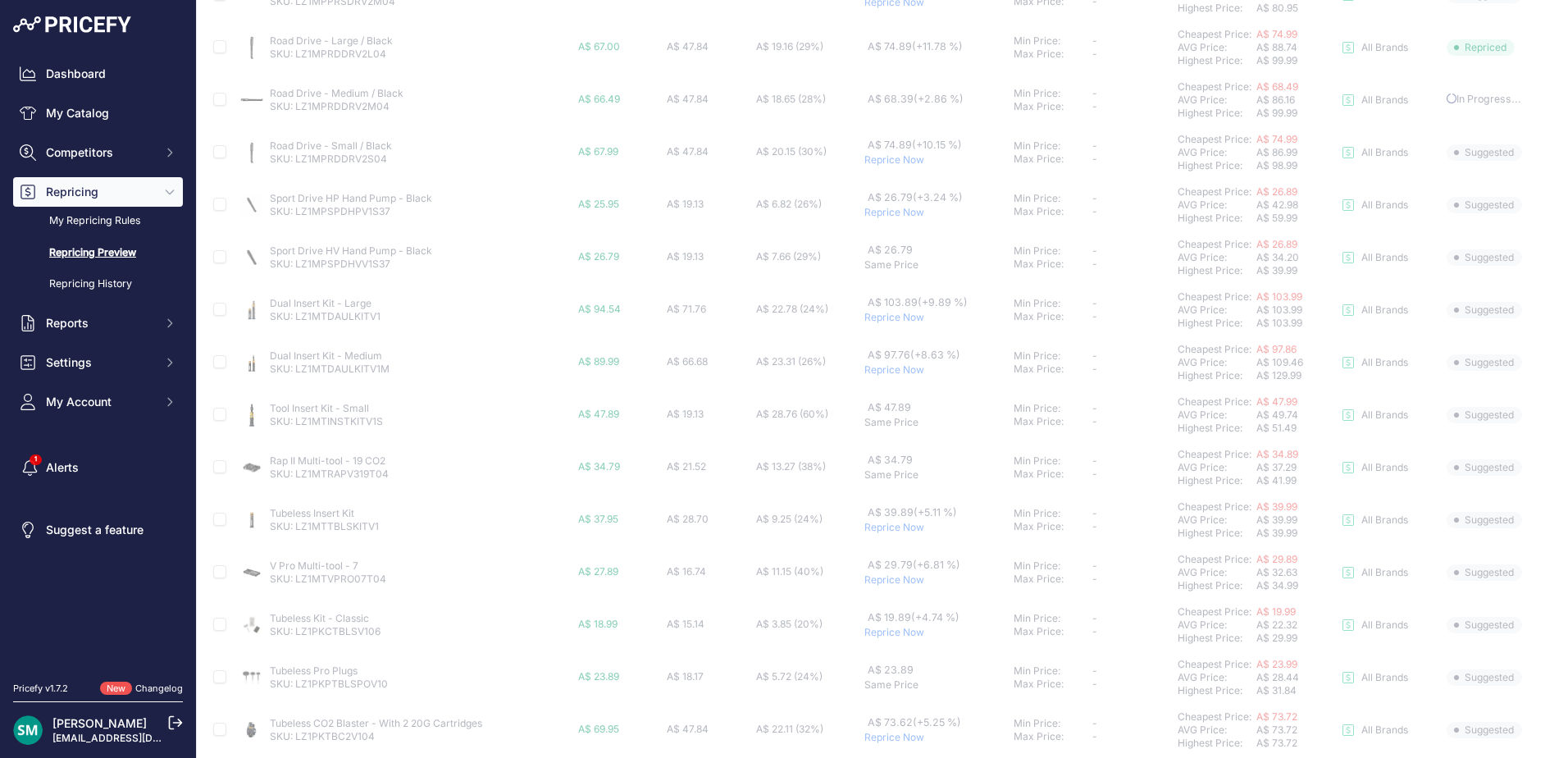
scroll to position [574, 0]
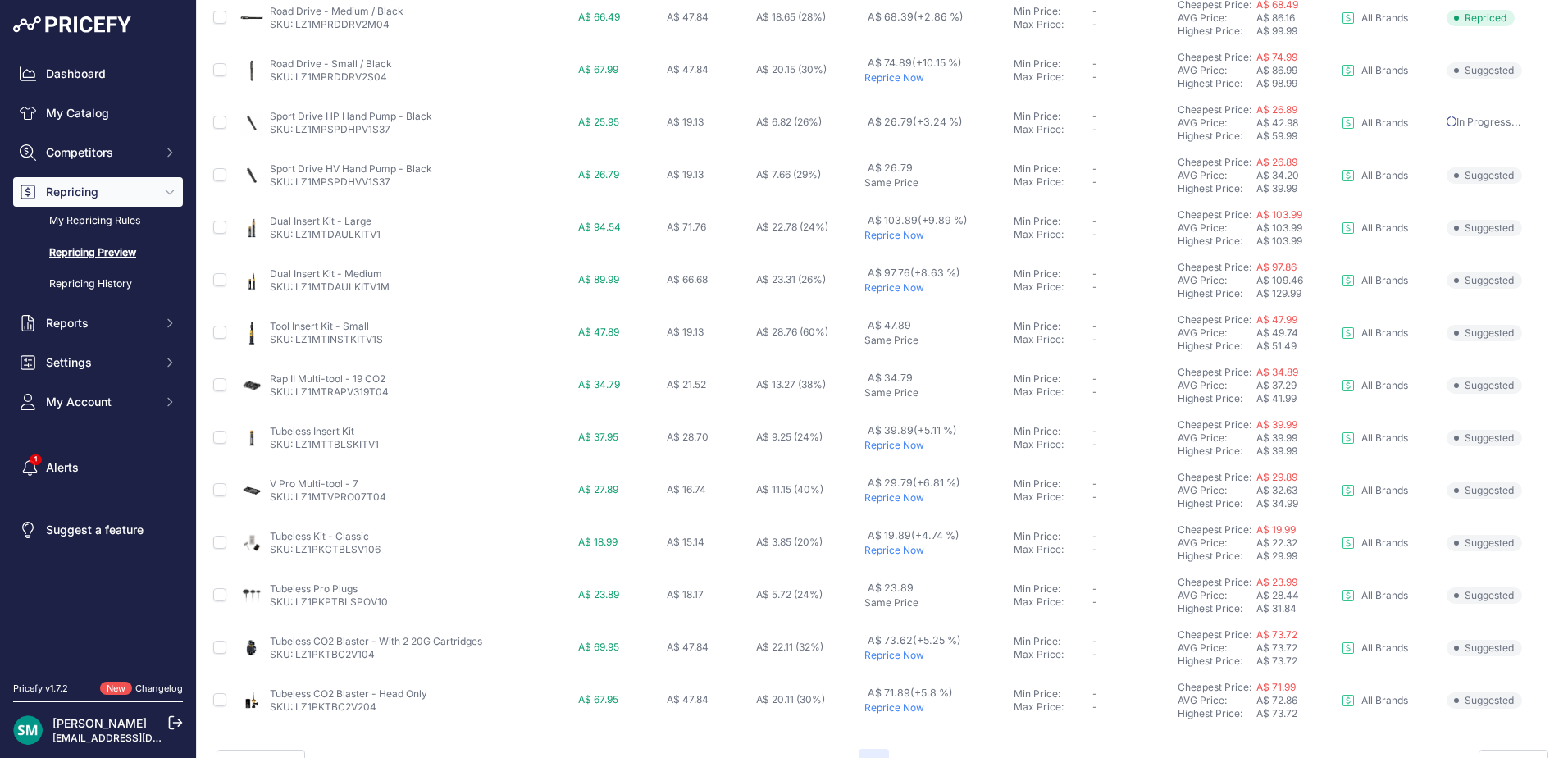
click at [891, 233] on p "Reprice Now" at bounding box center [935, 236] width 143 height 13
click at [890, 287] on p "Reprice Now" at bounding box center [935, 288] width 143 height 13
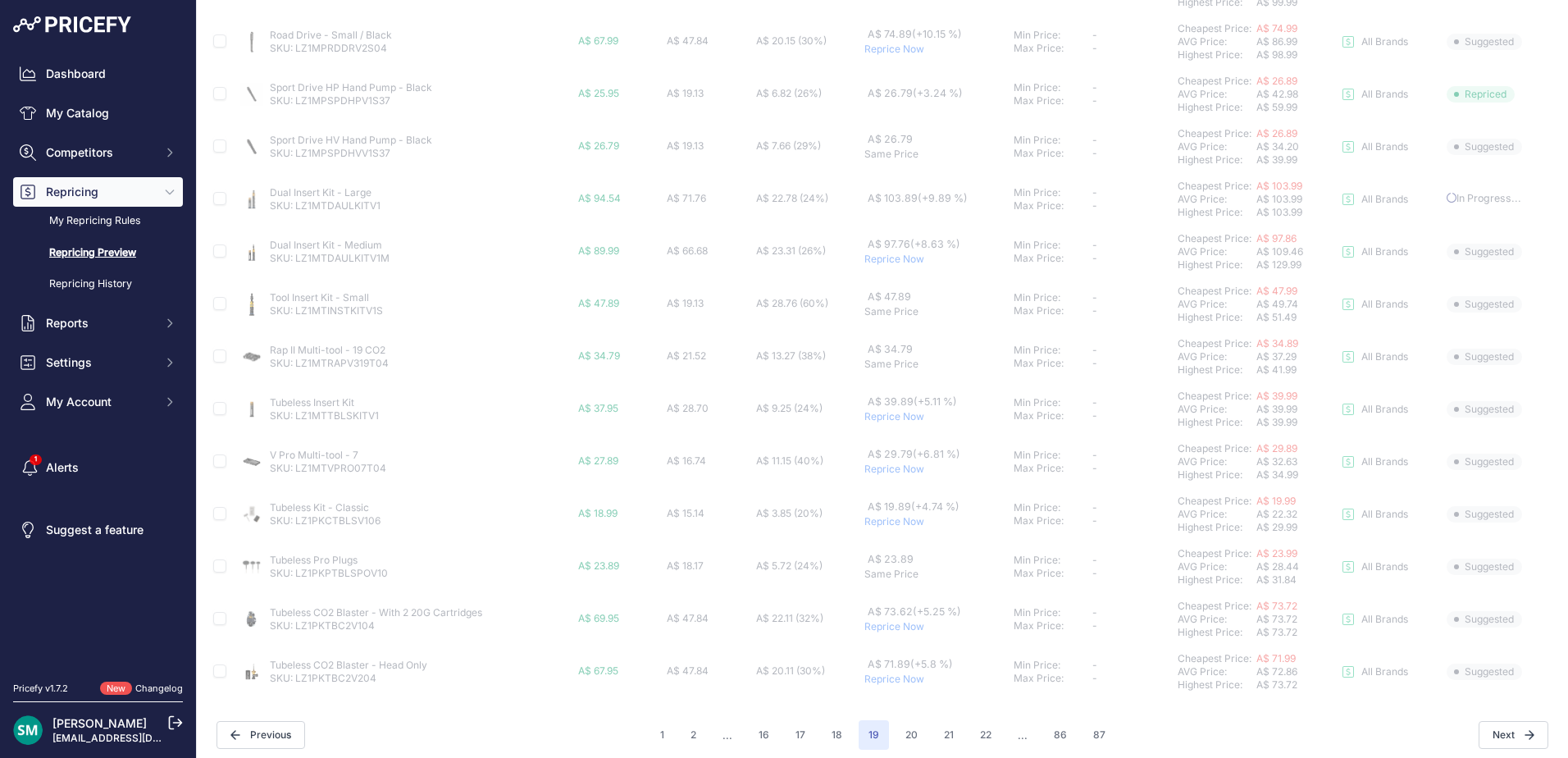
scroll to position [611, 0]
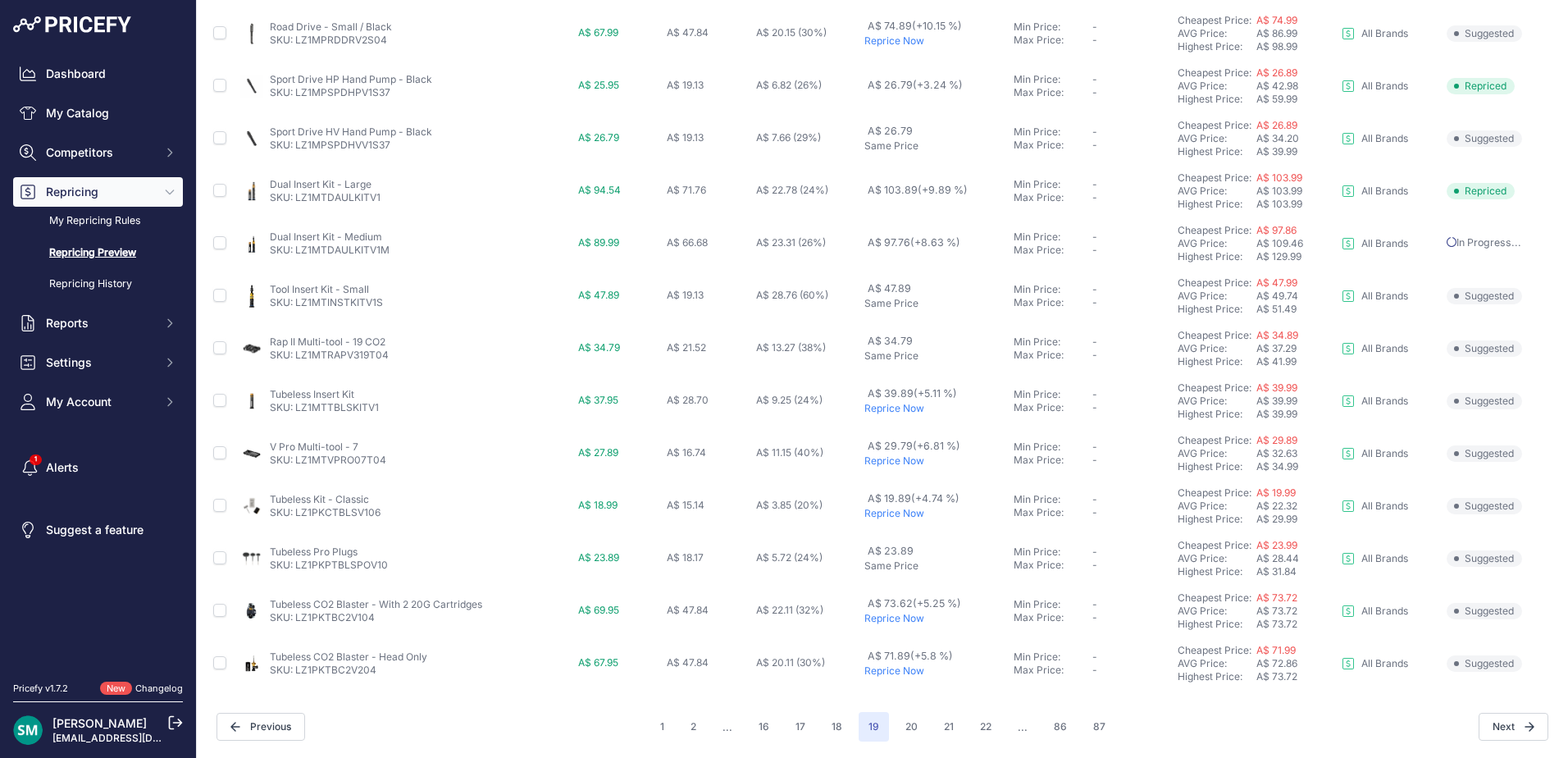
click at [890, 411] on p "Reprice Now" at bounding box center [935, 408] width 143 height 13
click at [900, 511] on p "Reprice Now" at bounding box center [935, 514] width 143 height 13
click at [896, 717] on button "20" at bounding box center [911, 726] width 32 height 30
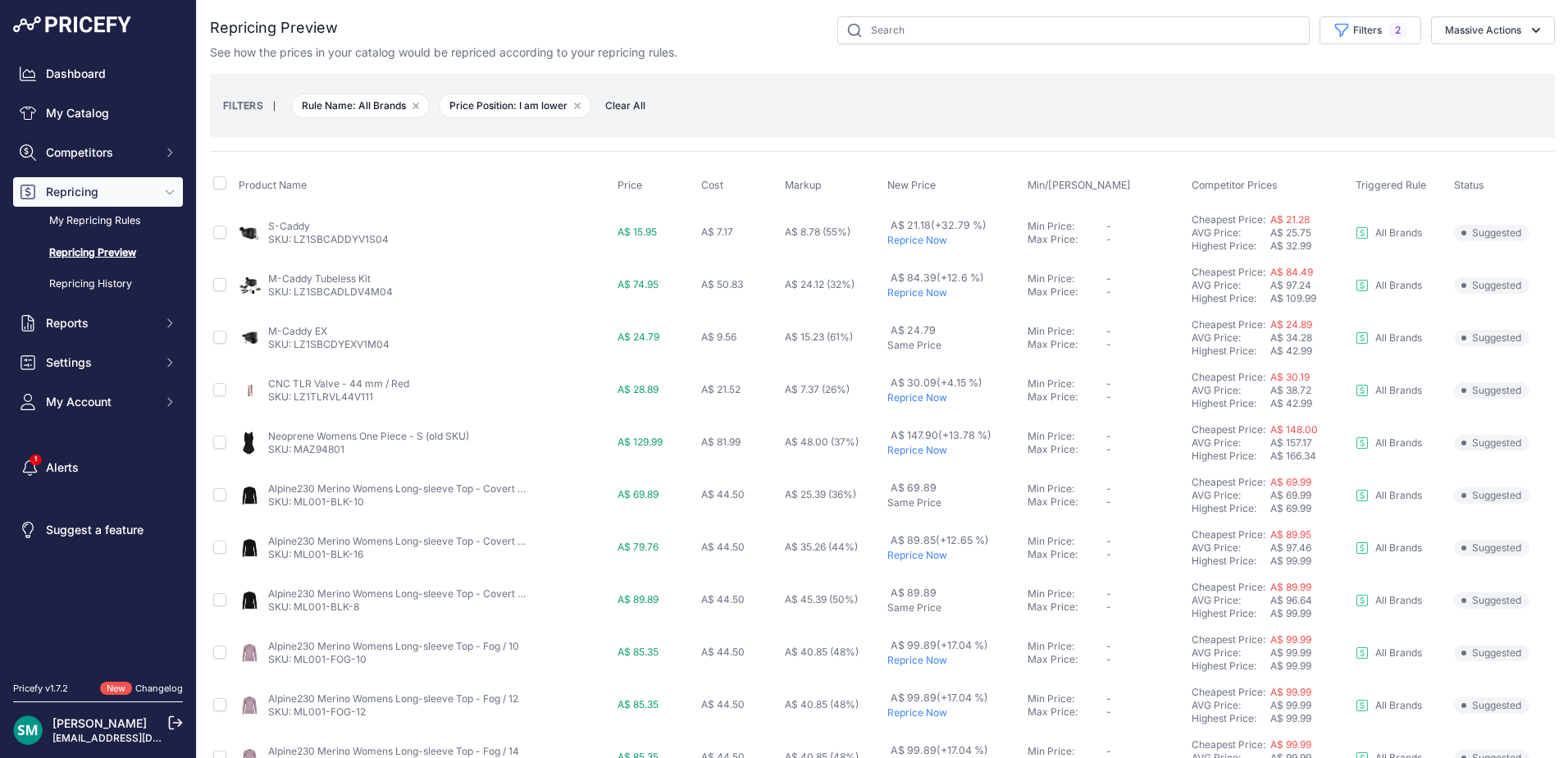
click at [928, 402] on p "Reprice Now" at bounding box center [954, 398] width 134 height 13
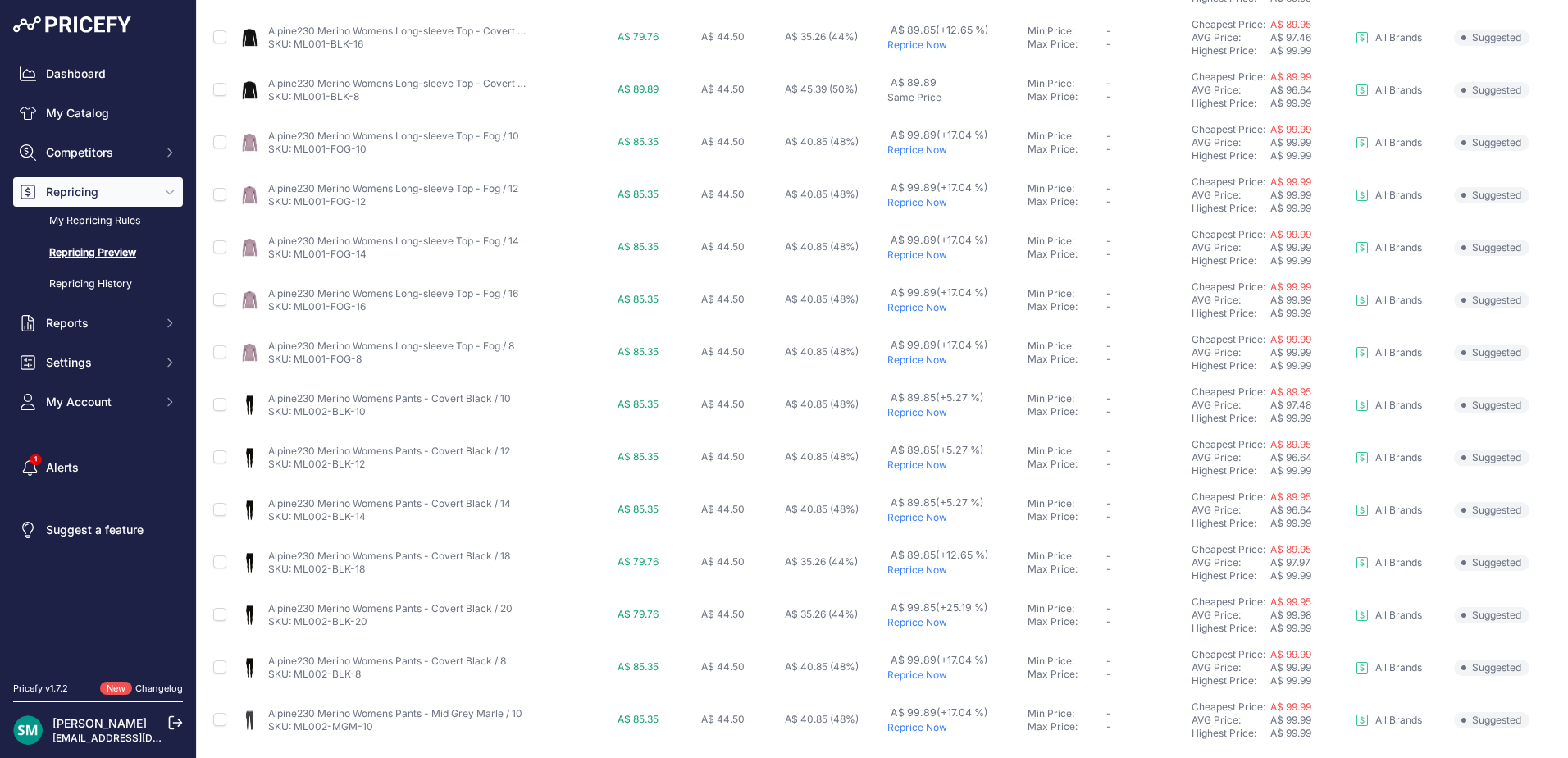
scroll to position [611, 0]
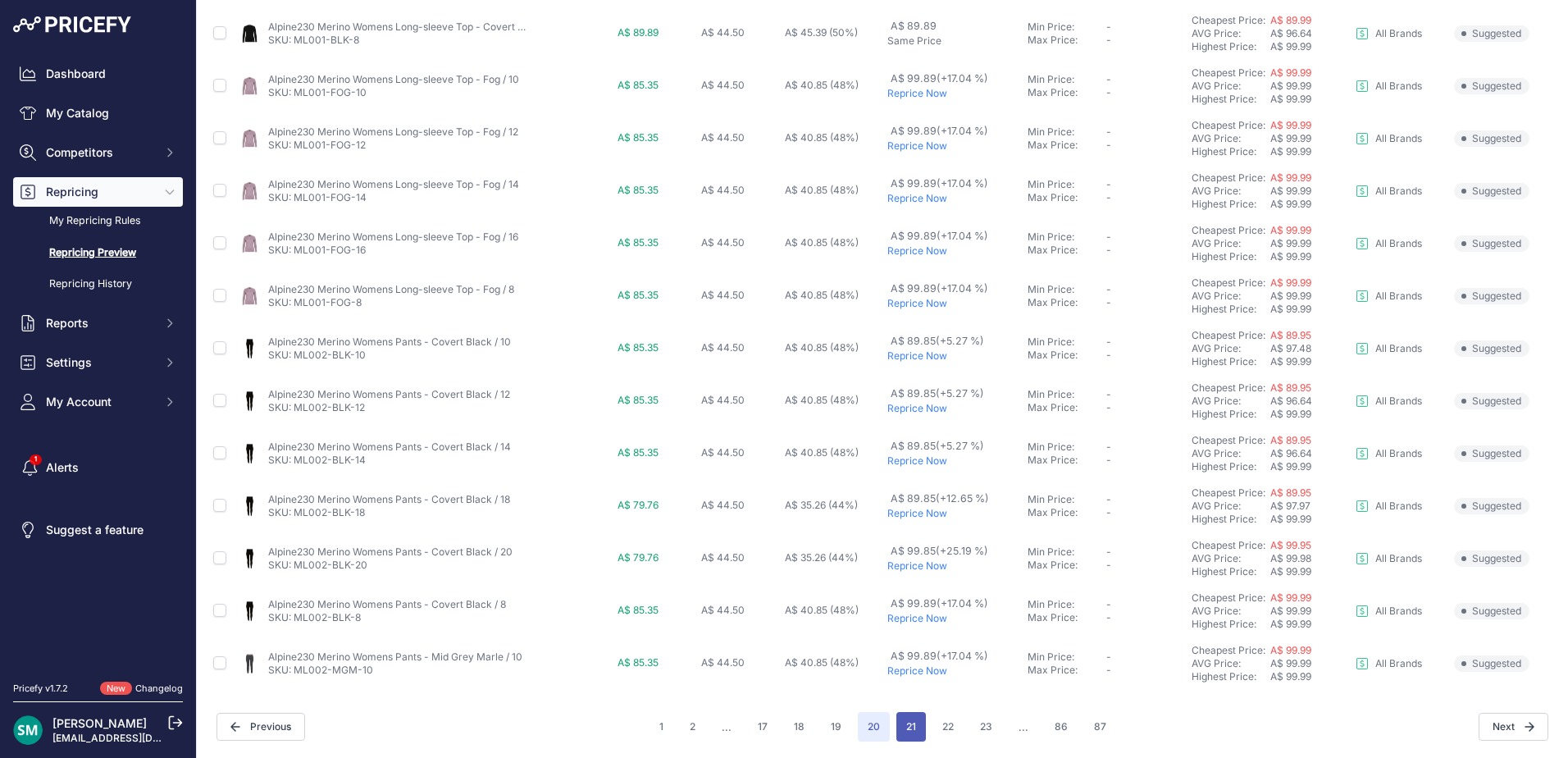
click at [902, 727] on button "21" at bounding box center [911, 726] width 30 height 30
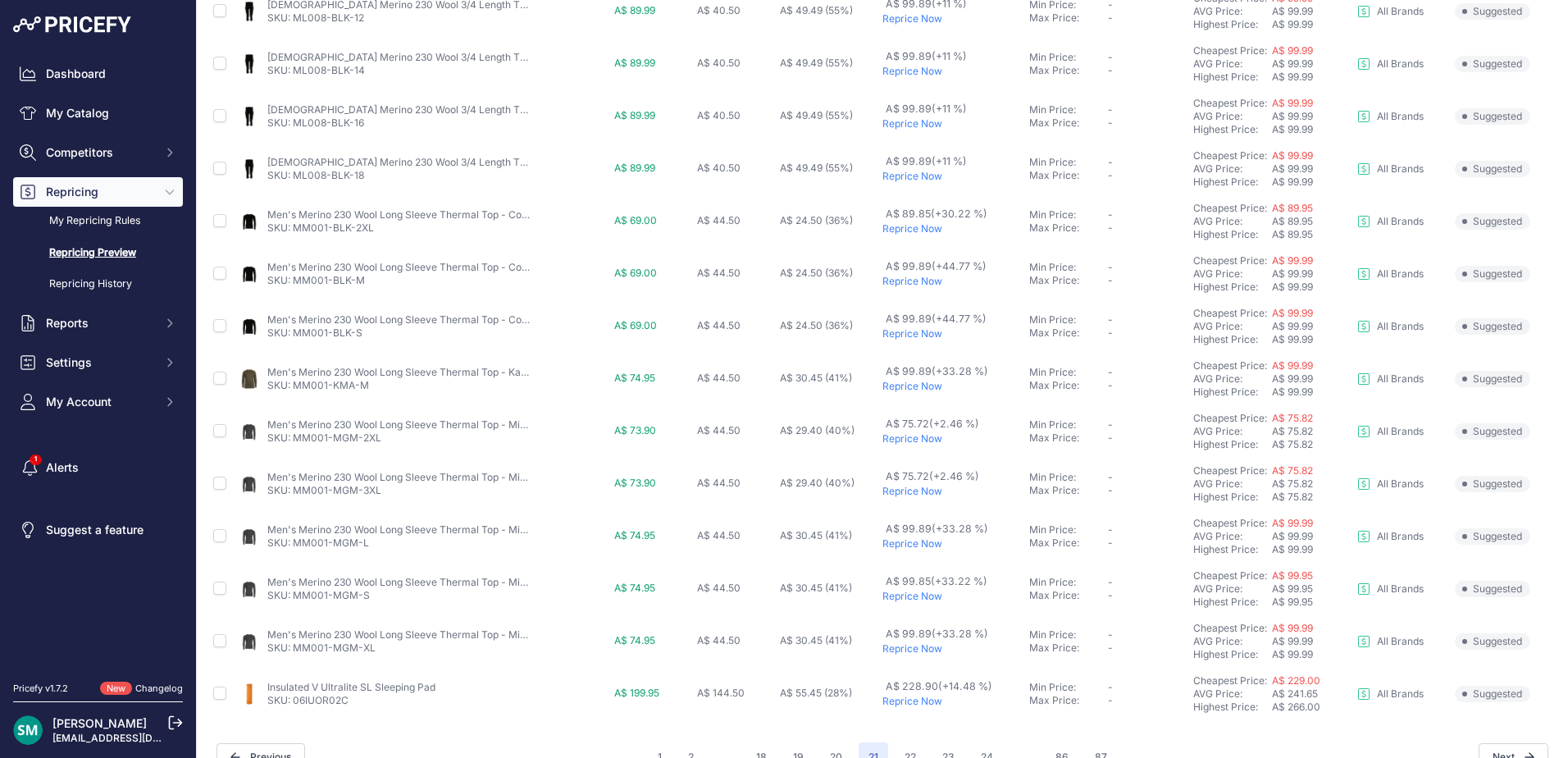
scroll to position [566, 0]
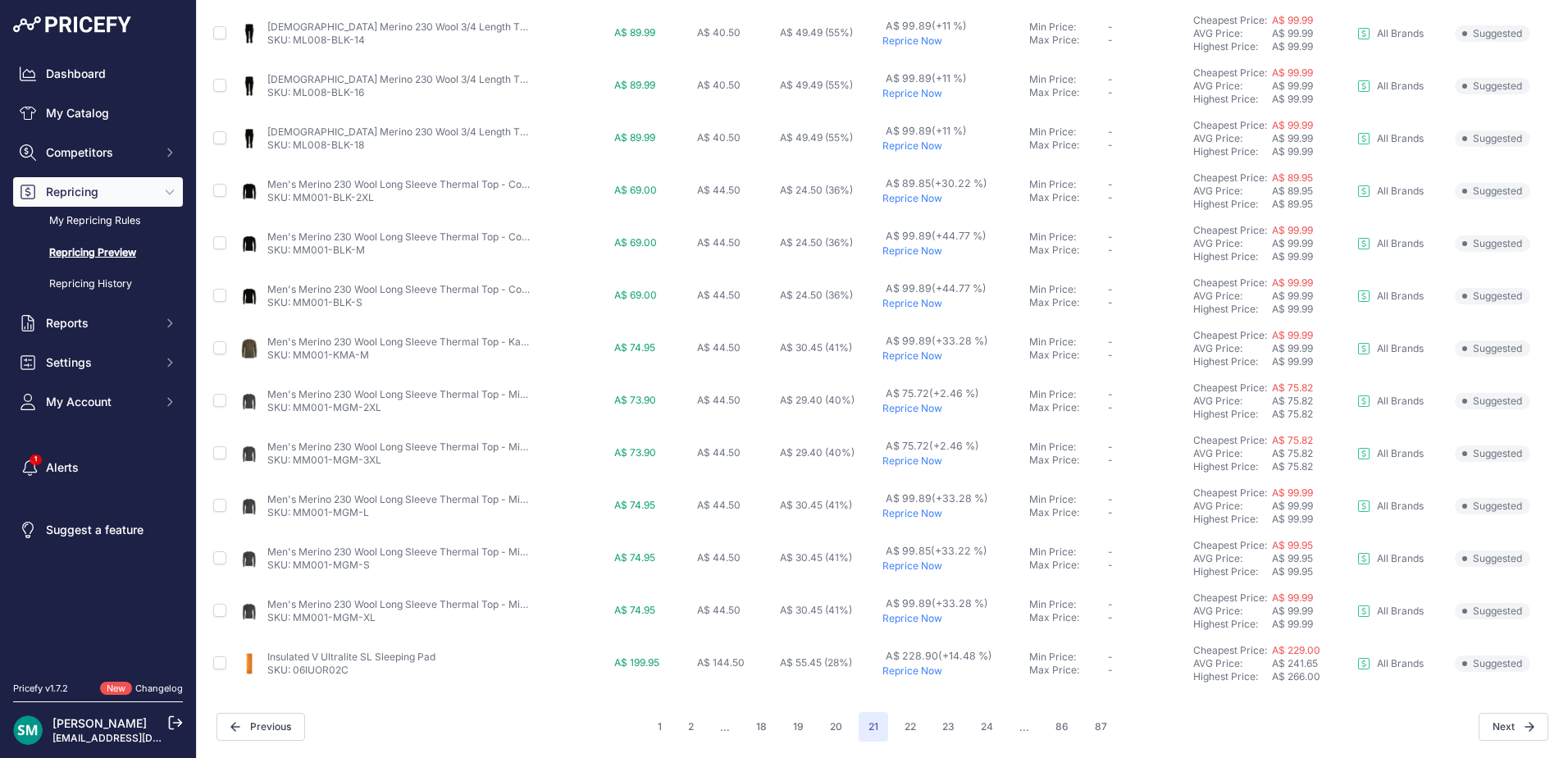
click at [919, 669] on p "Reprice Now" at bounding box center [952, 671] width 140 height 13
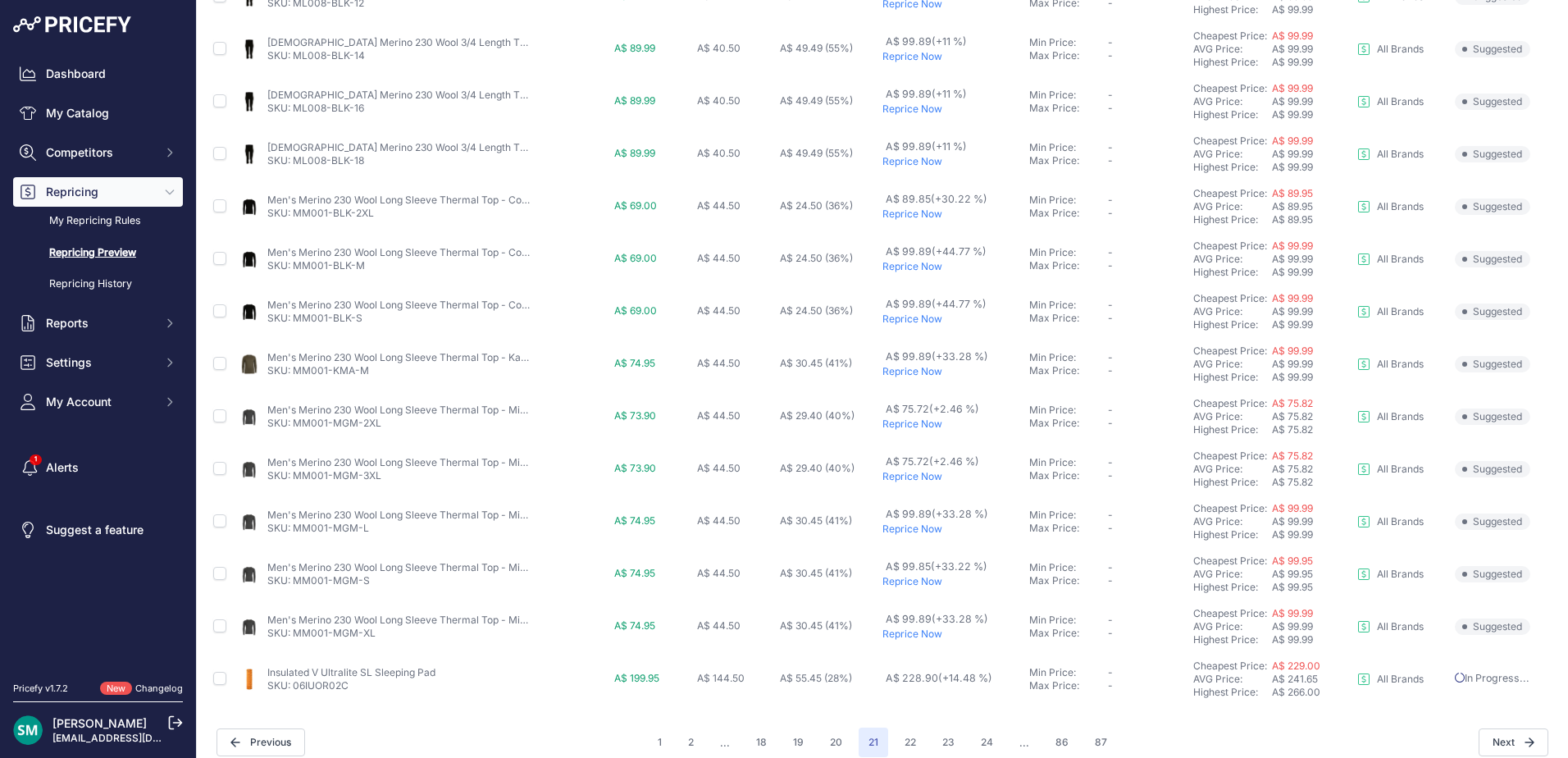
scroll to position [611, 0]
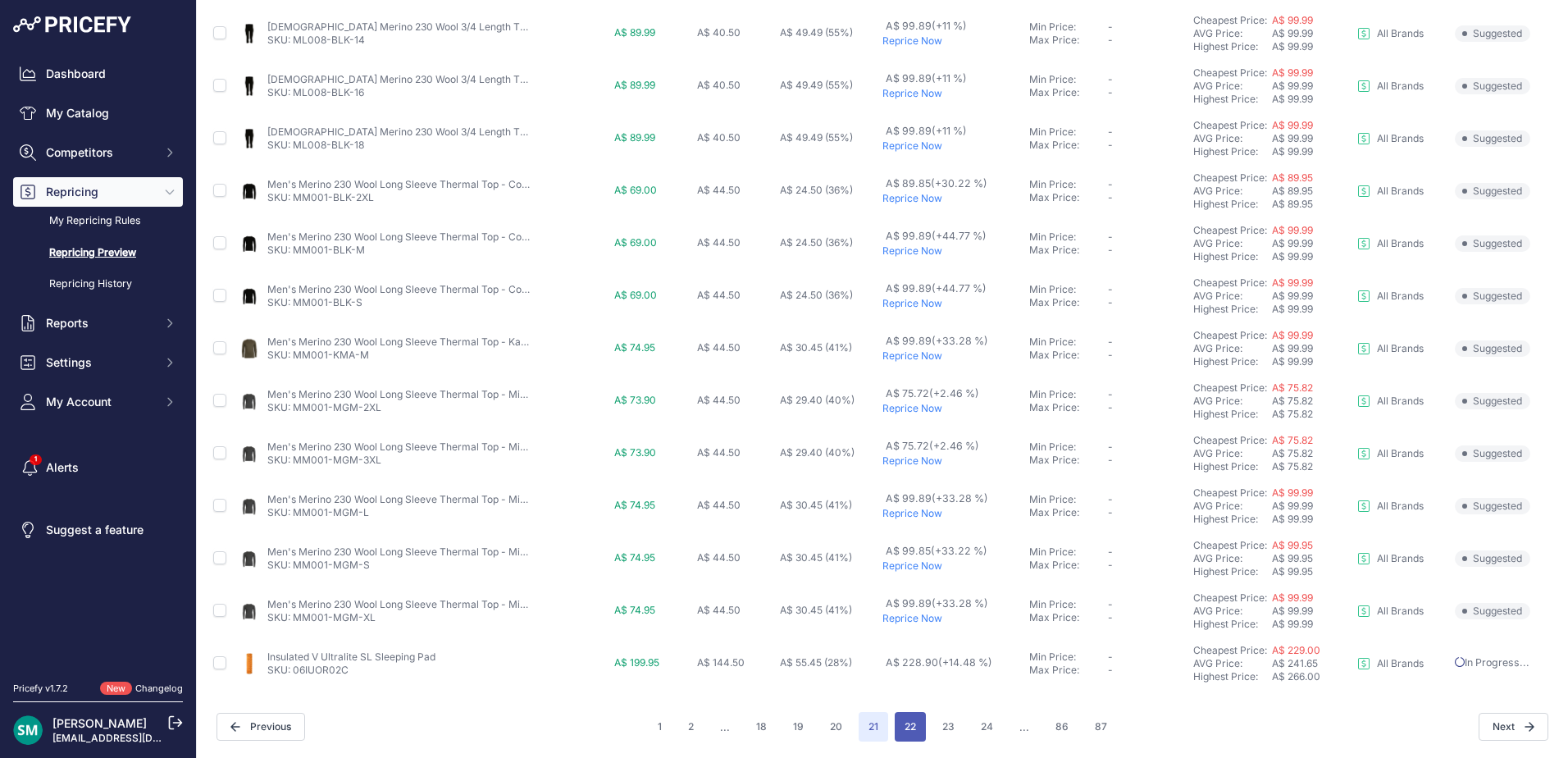
click at [901, 726] on button "22" at bounding box center [910, 726] width 32 height 30
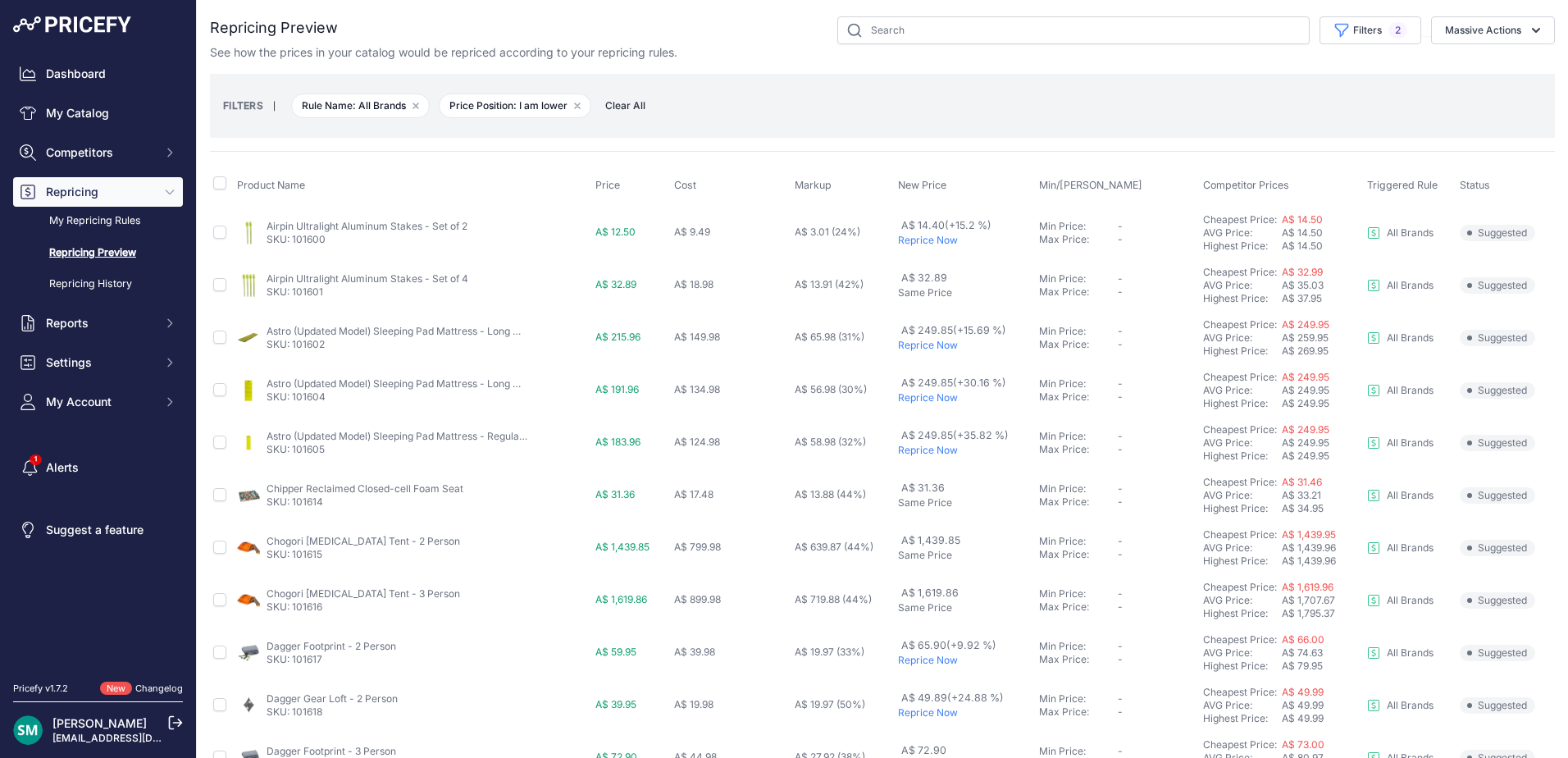
click at [921, 240] on p "Reprice Now" at bounding box center [965, 241] width 134 height 13
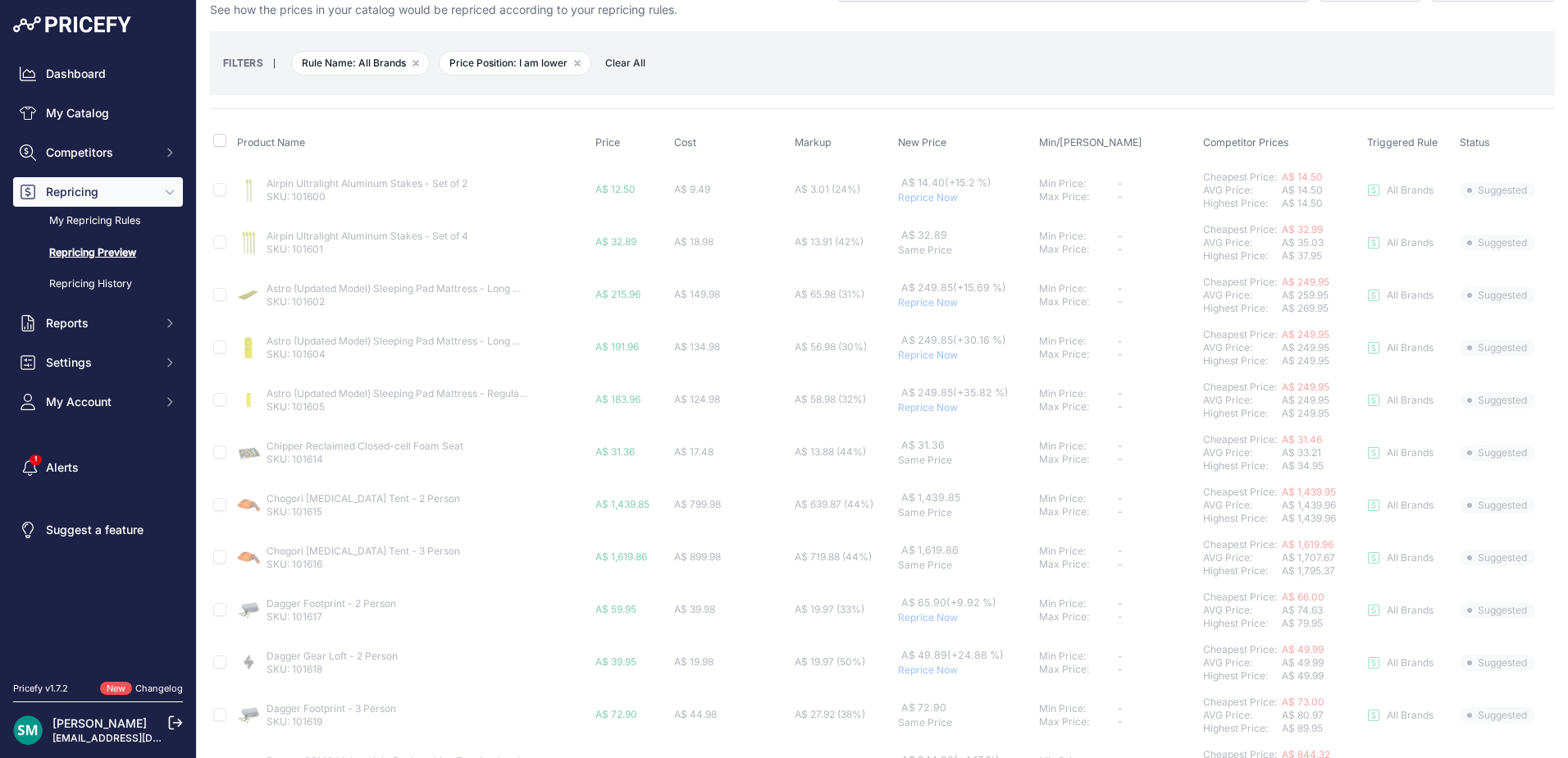
scroll to position [82, 0]
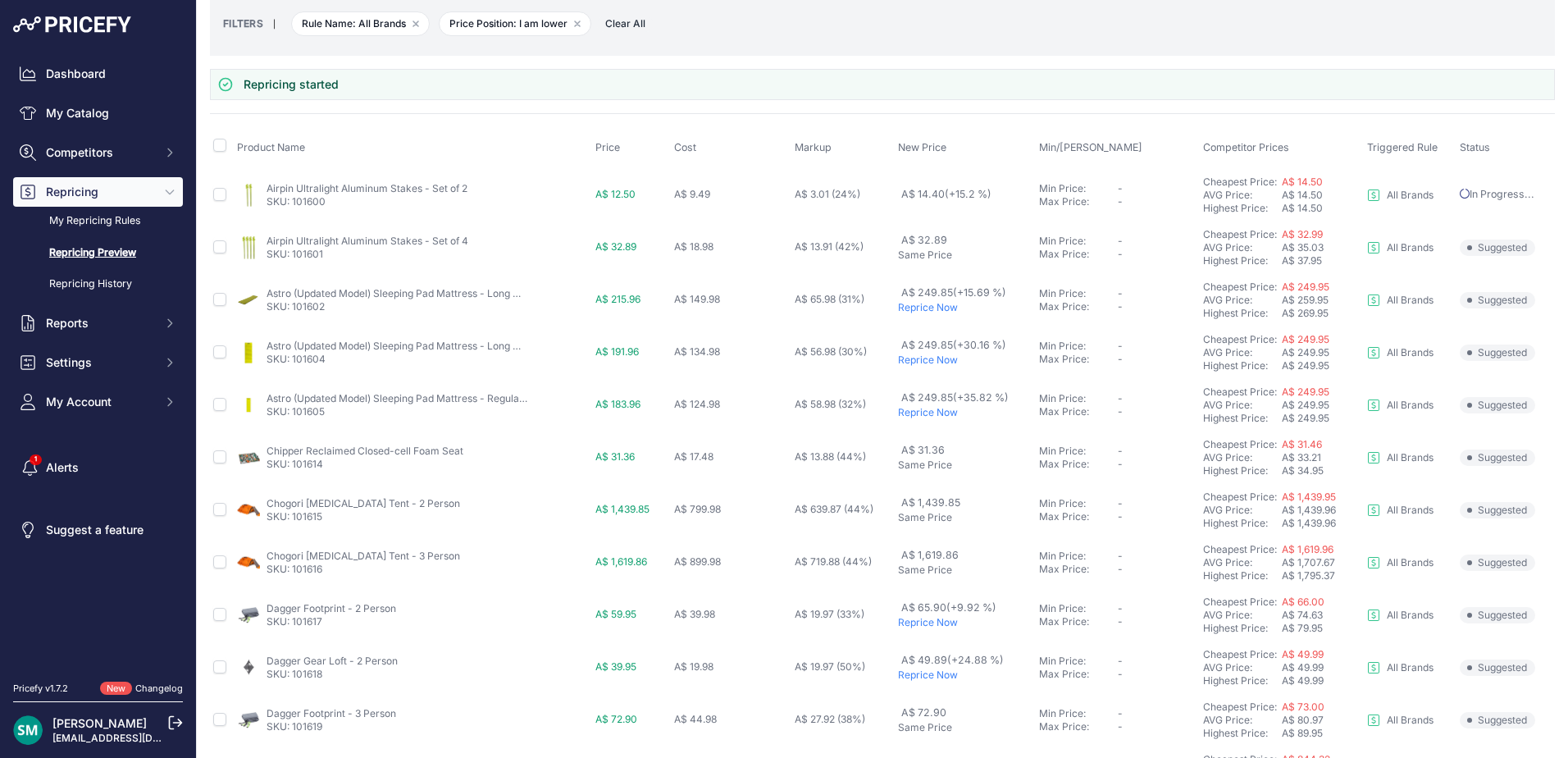
click at [931, 311] on p "Reprice Now" at bounding box center [965, 308] width 134 height 13
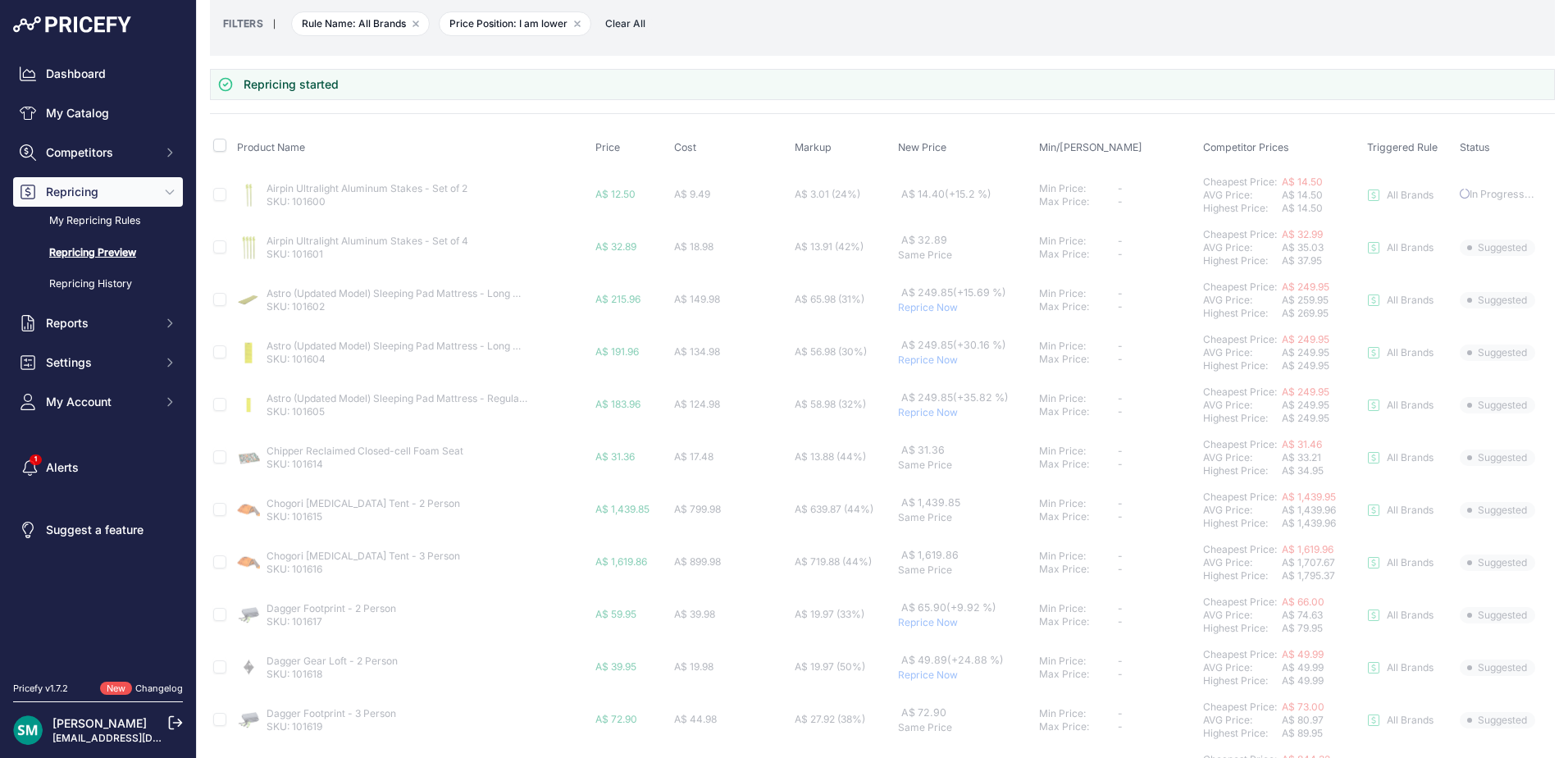
scroll to position [246, 0]
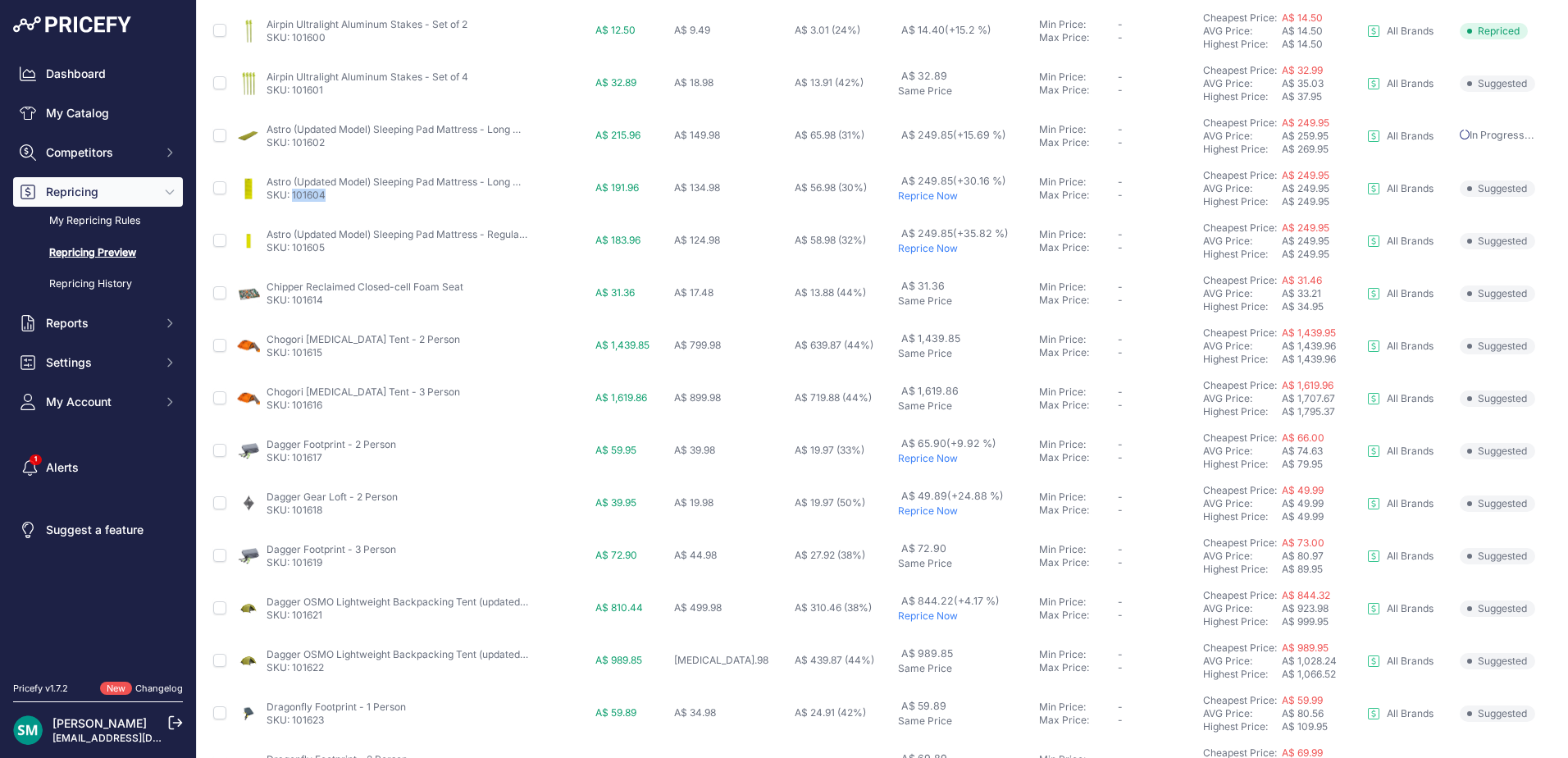
drag, startPoint x: 330, startPoint y: 191, endPoint x: 294, endPoint y: 202, distance: 37.6
click at [294, 202] on td "Astro (Updated Model) Sleeping Pad Mattress - Long Wide / Non-Insulated SKU: 10…" at bounding box center [413, 188] width 358 height 53
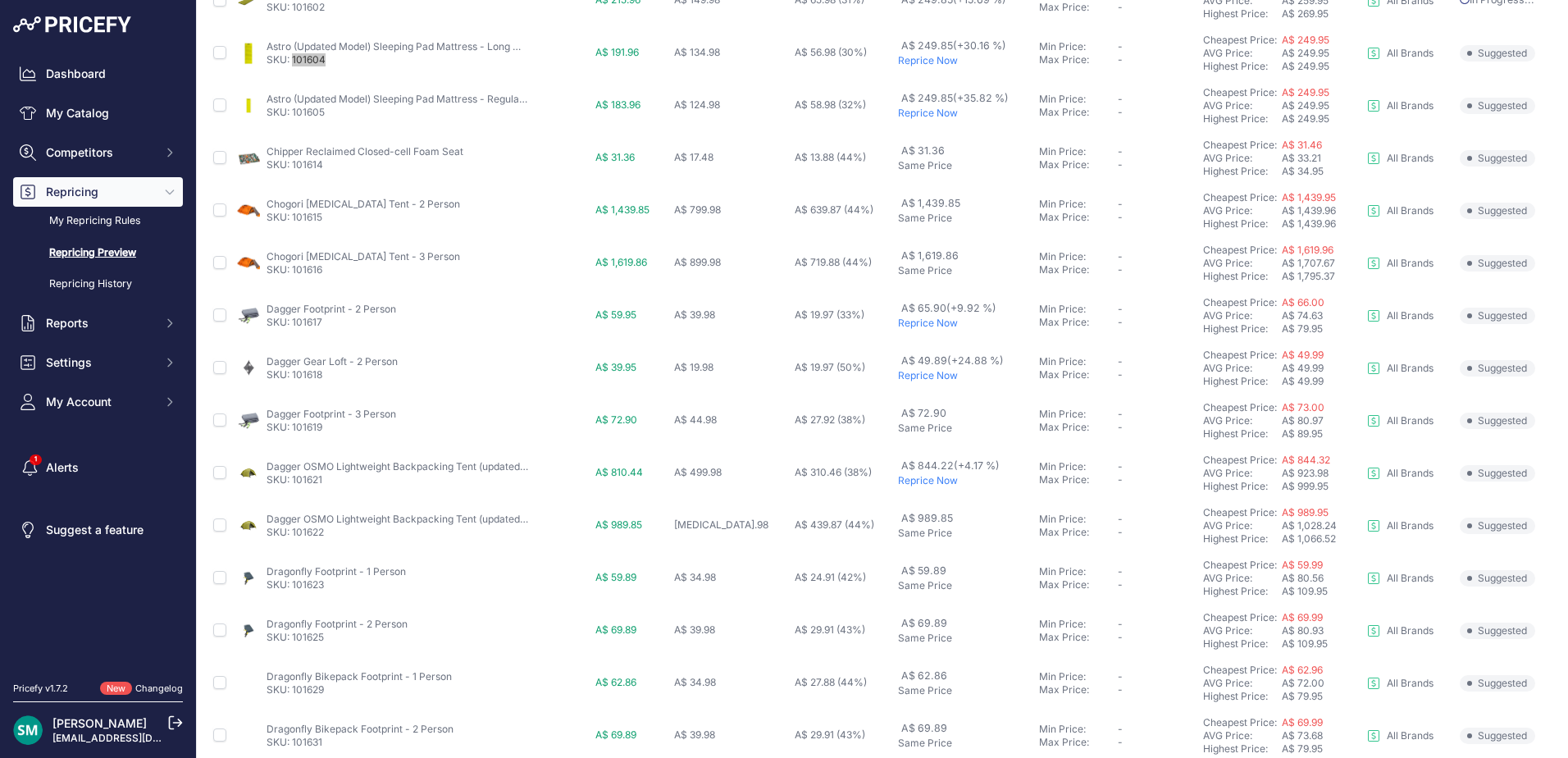
scroll to position [366, 0]
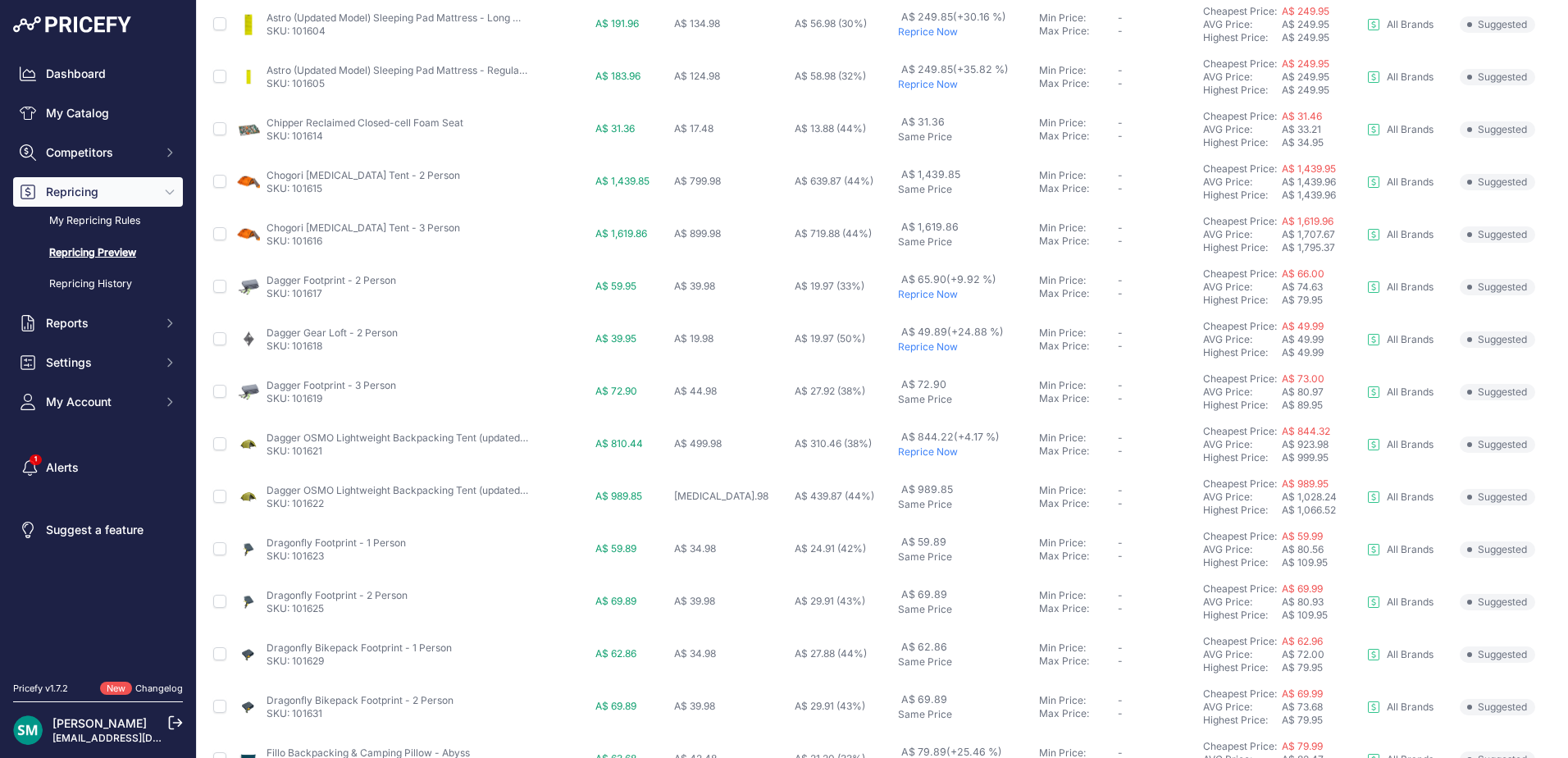
click at [928, 293] on p "Reprice Now" at bounding box center [965, 294] width 134 height 13
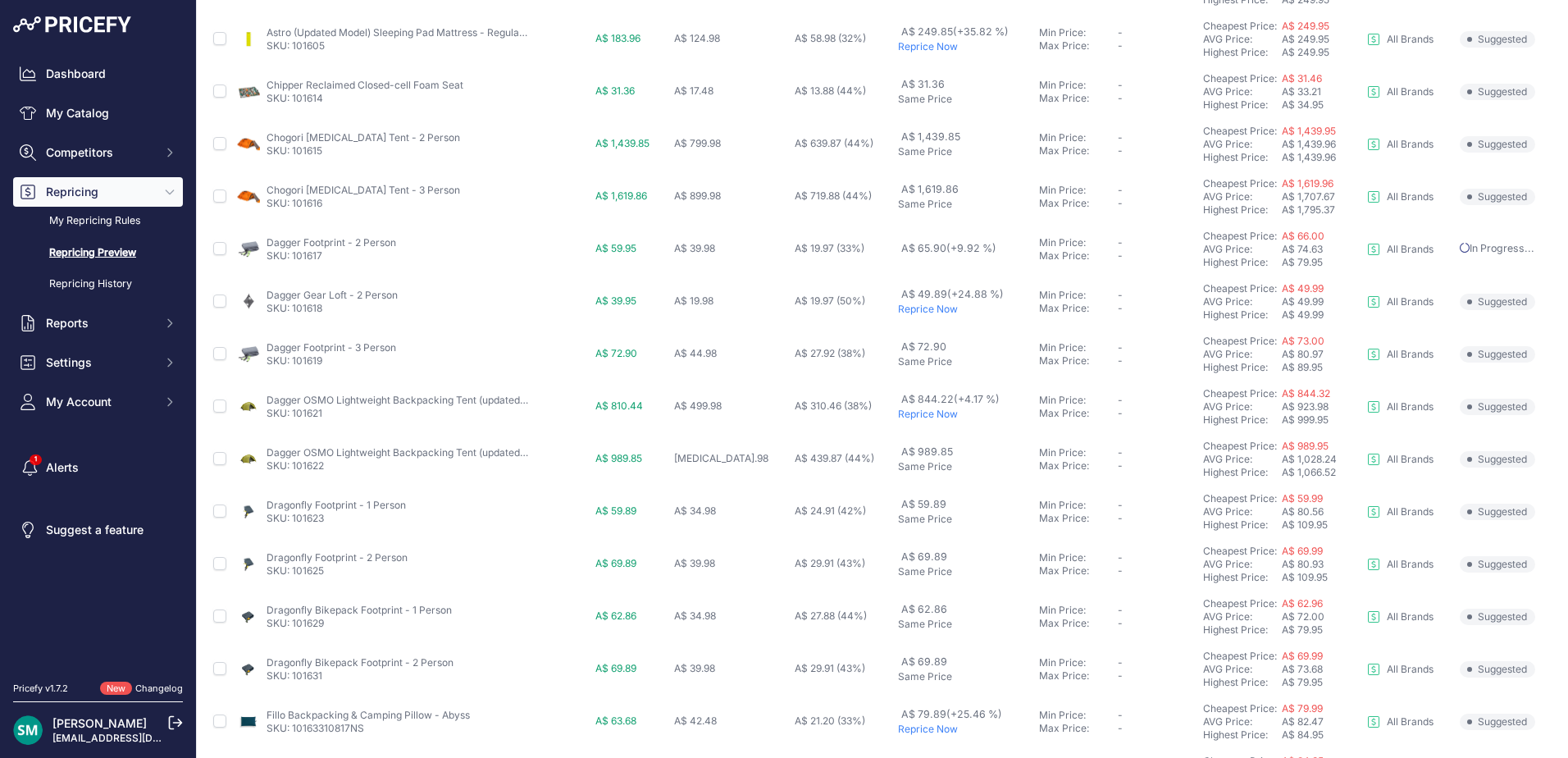
scroll to position [493, 0]
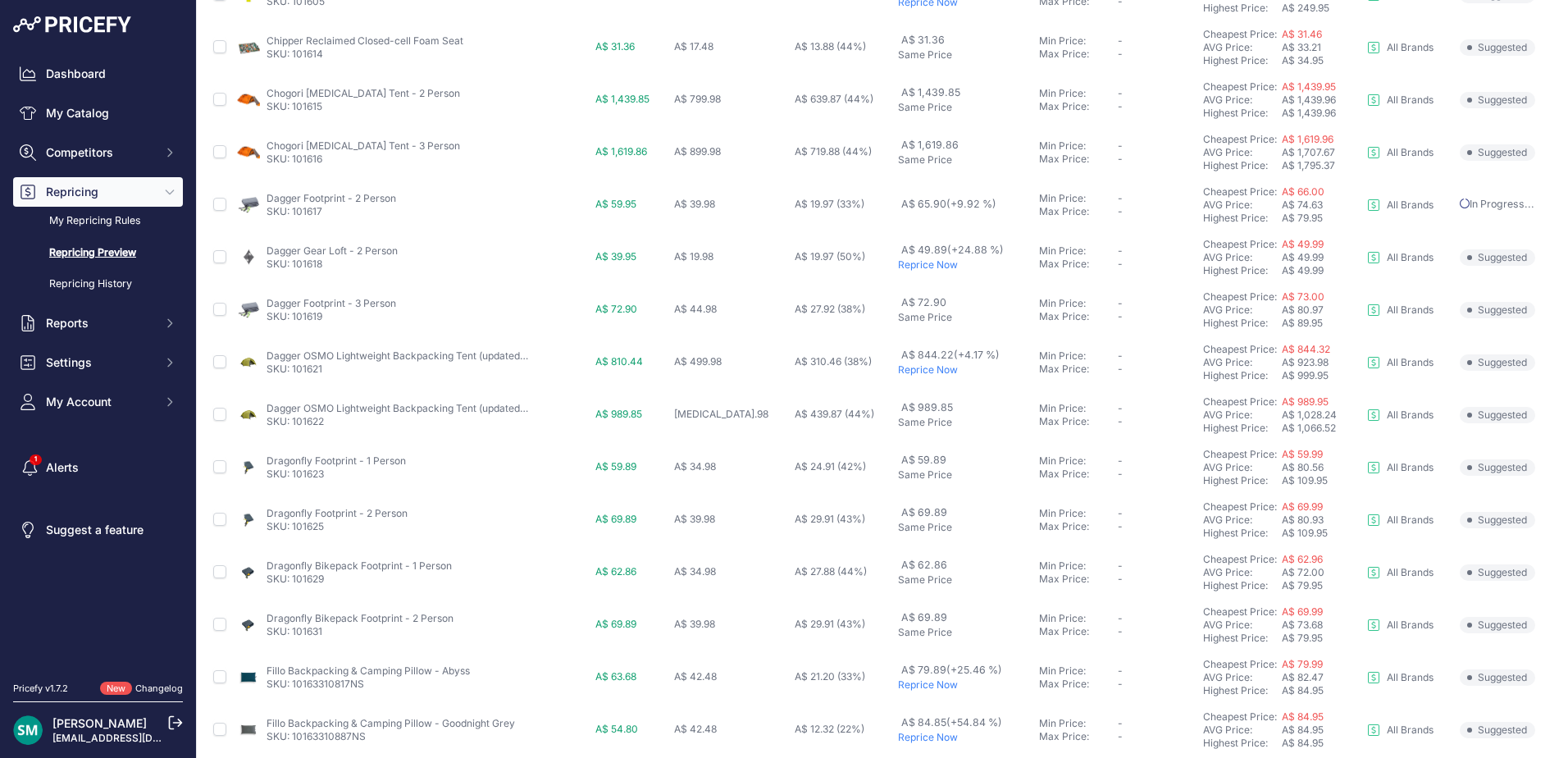
click at [929, 373] on p "Reprice Now" at bounding box center [965, 370] width 134 height 13
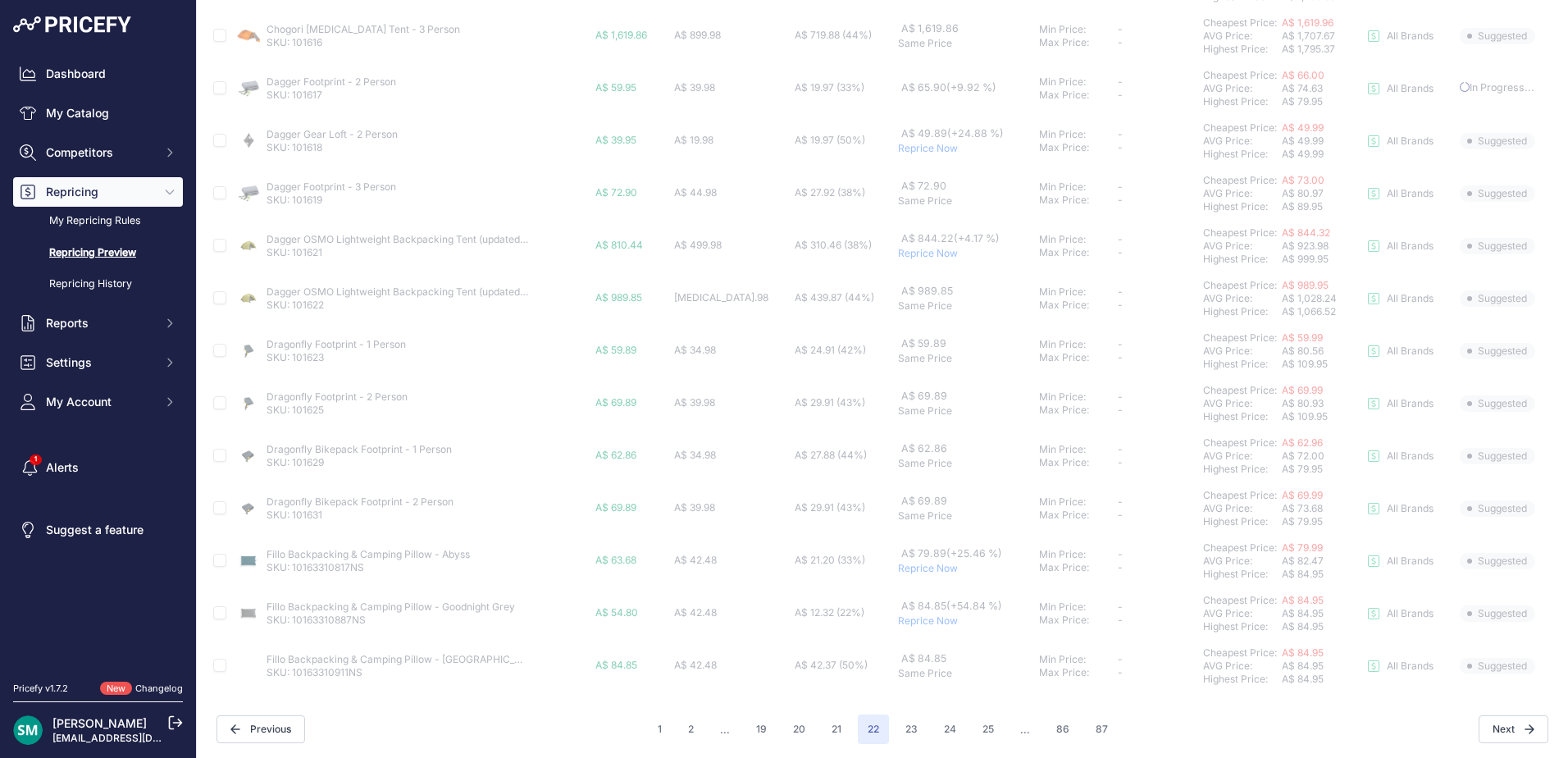
scroll to position [611, 0]
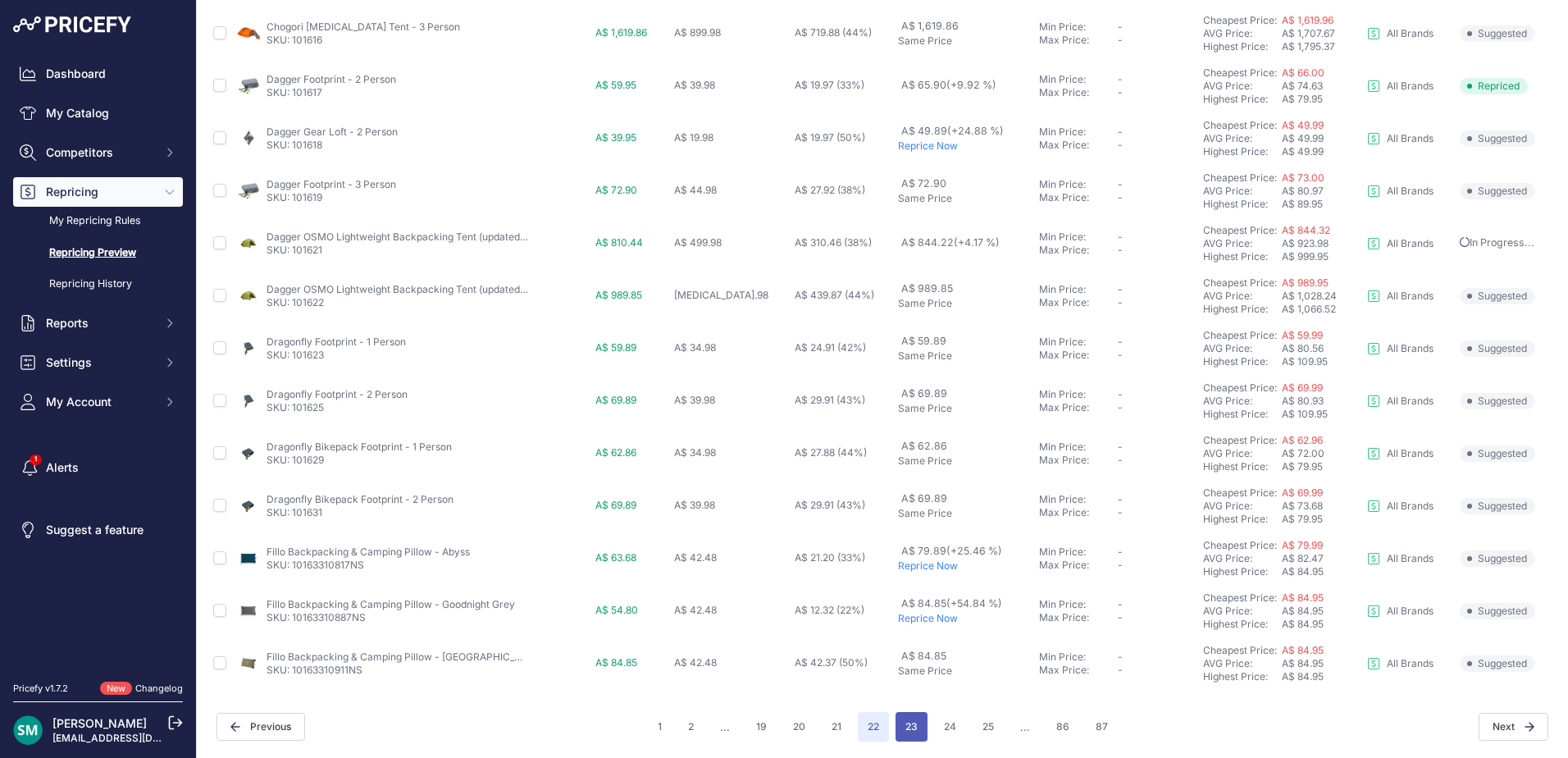
click at [896, 727] on button "23" at bounding box center [911, 726] width 32 height 30
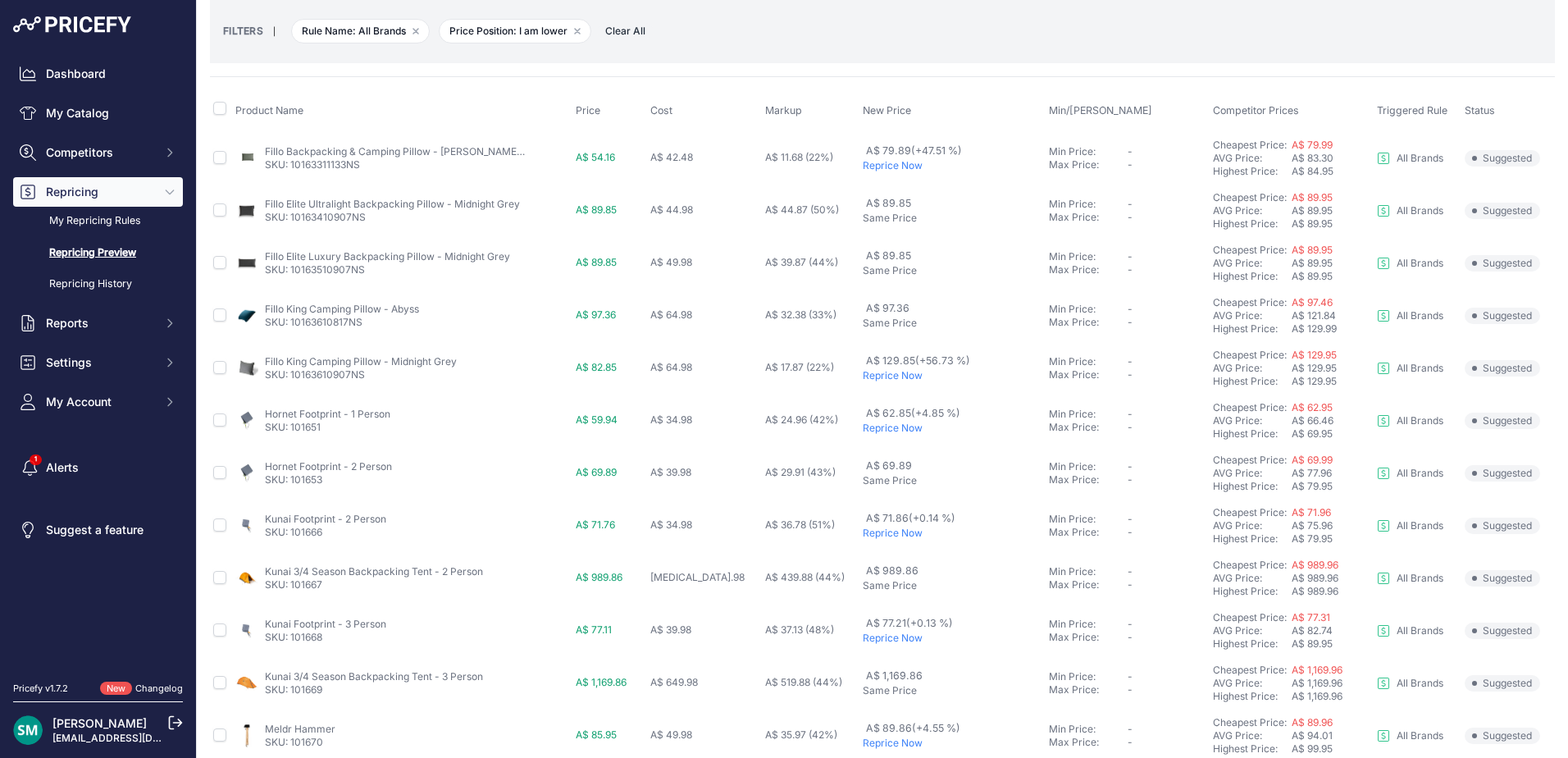
scroll to position [164, 0]
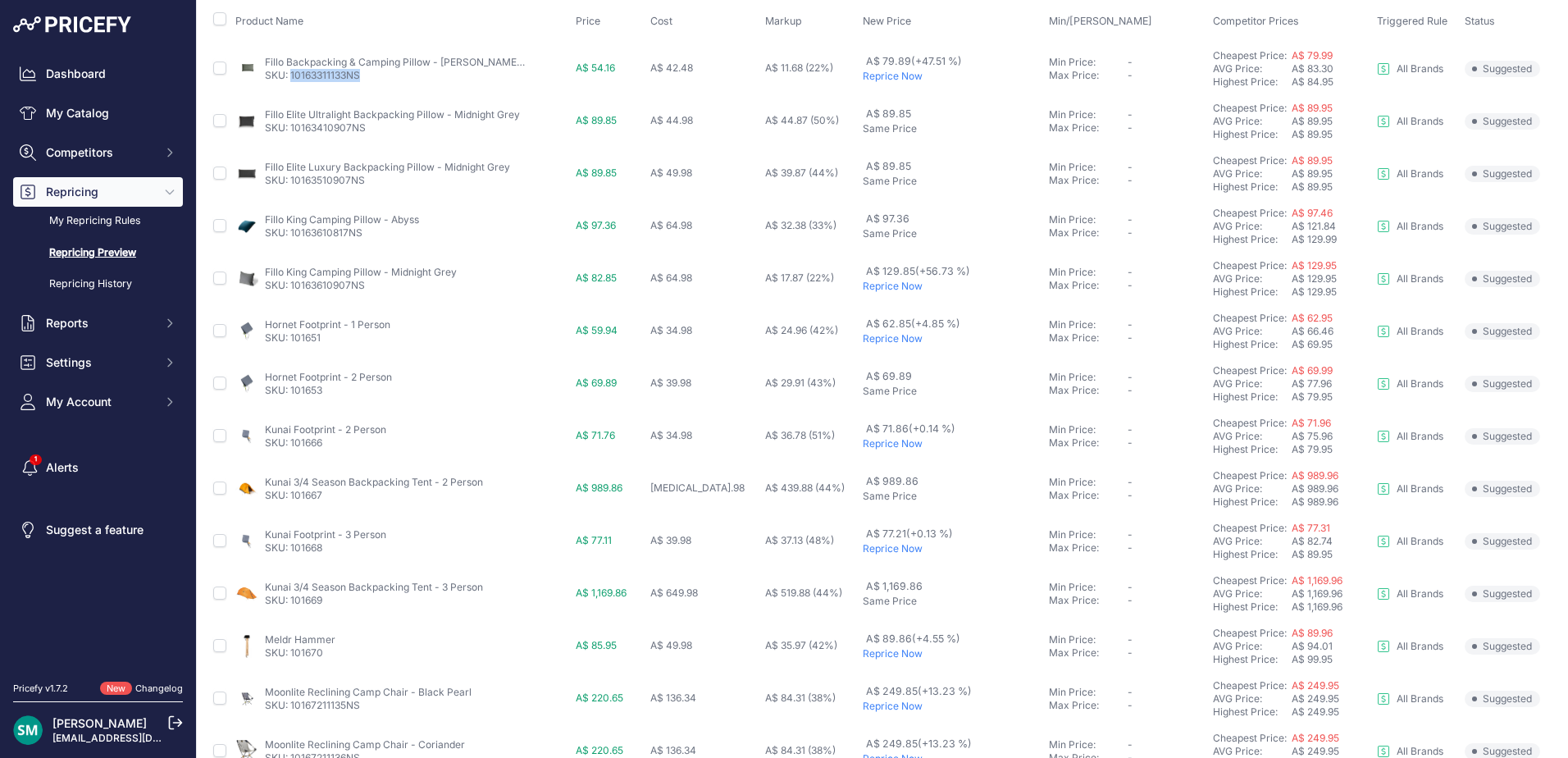
drag, startPoint x: 374, startPoint y: 80, endPoint x: 294, endPoint y: 85, distance: 80.2
click at [294, 85] on td "Fillo Backpacking & Camping Pillow - Marsh Boreal SKU: 10163311133NS" at bounding box center [401, 69] width 339 height 54
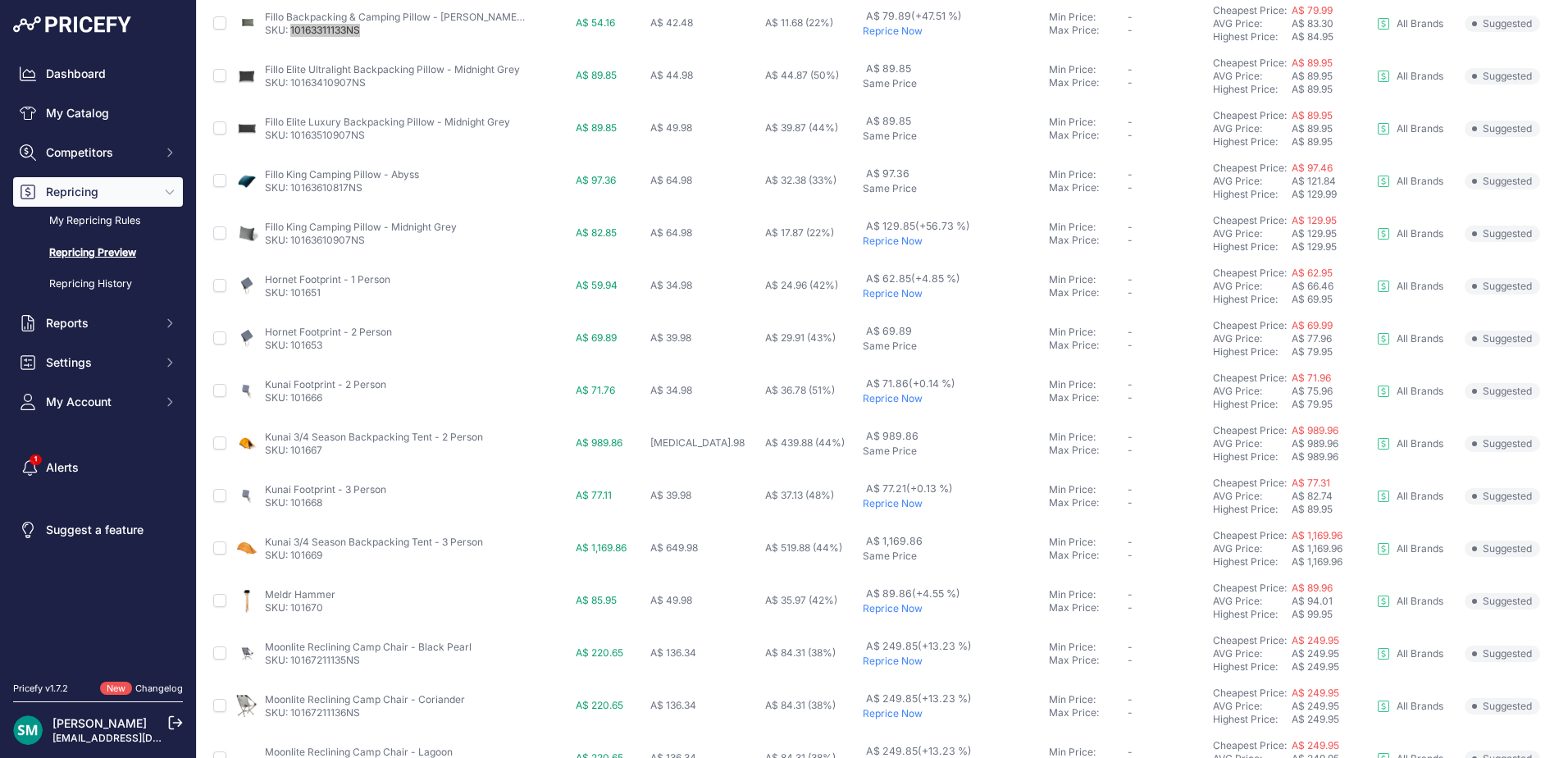
scroll to position [246, 0]
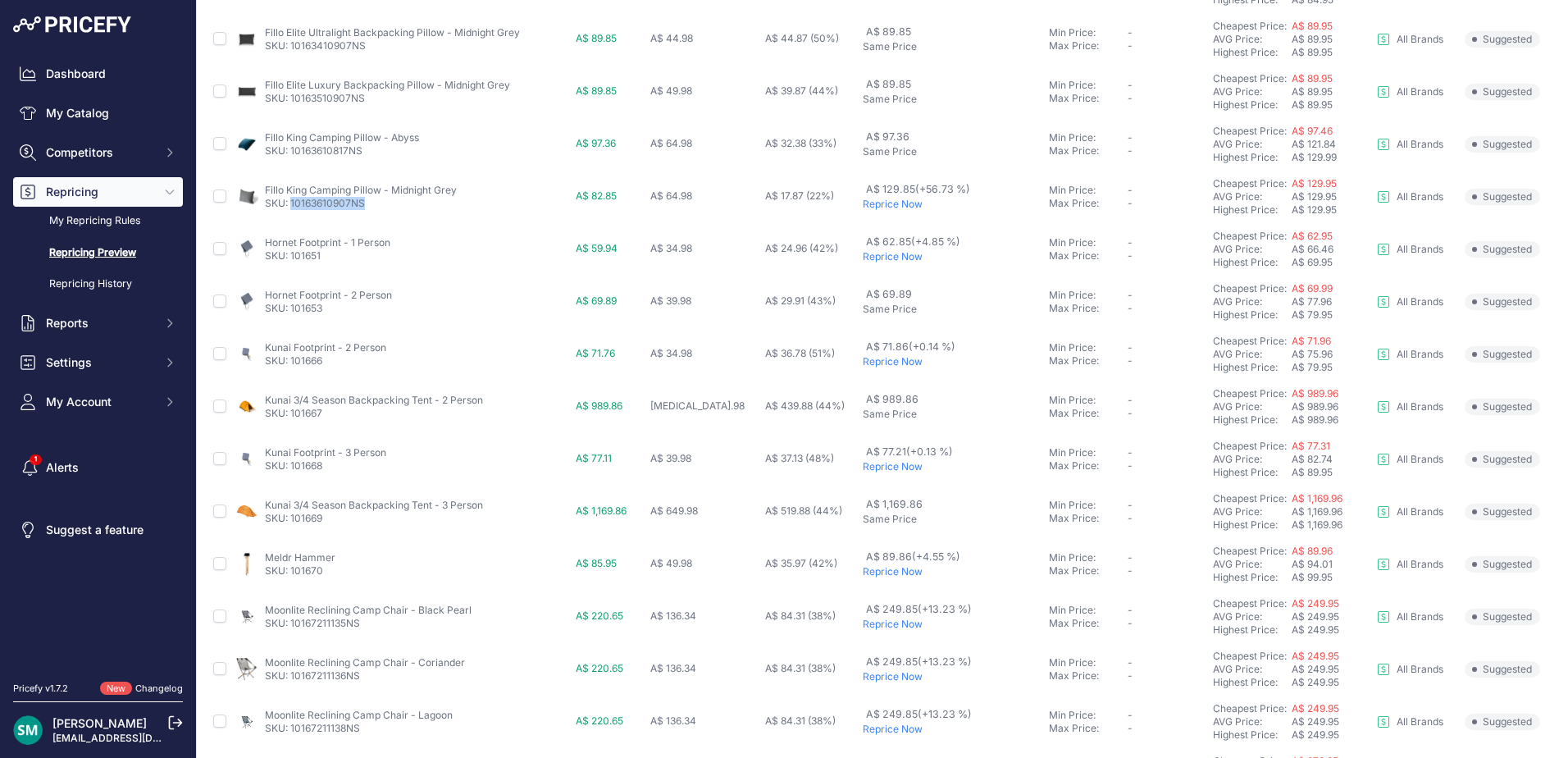
drag, startPoint x: 367, startPoint y: 203, endPoint x: 294, endPoint y: 210, distance: 73.3
click at [294, 210] on td "Fillo King Camping Pillow - Midnight Grey SKU: 10163610907NS" at bounding box center [401, 196] width 339 height 53
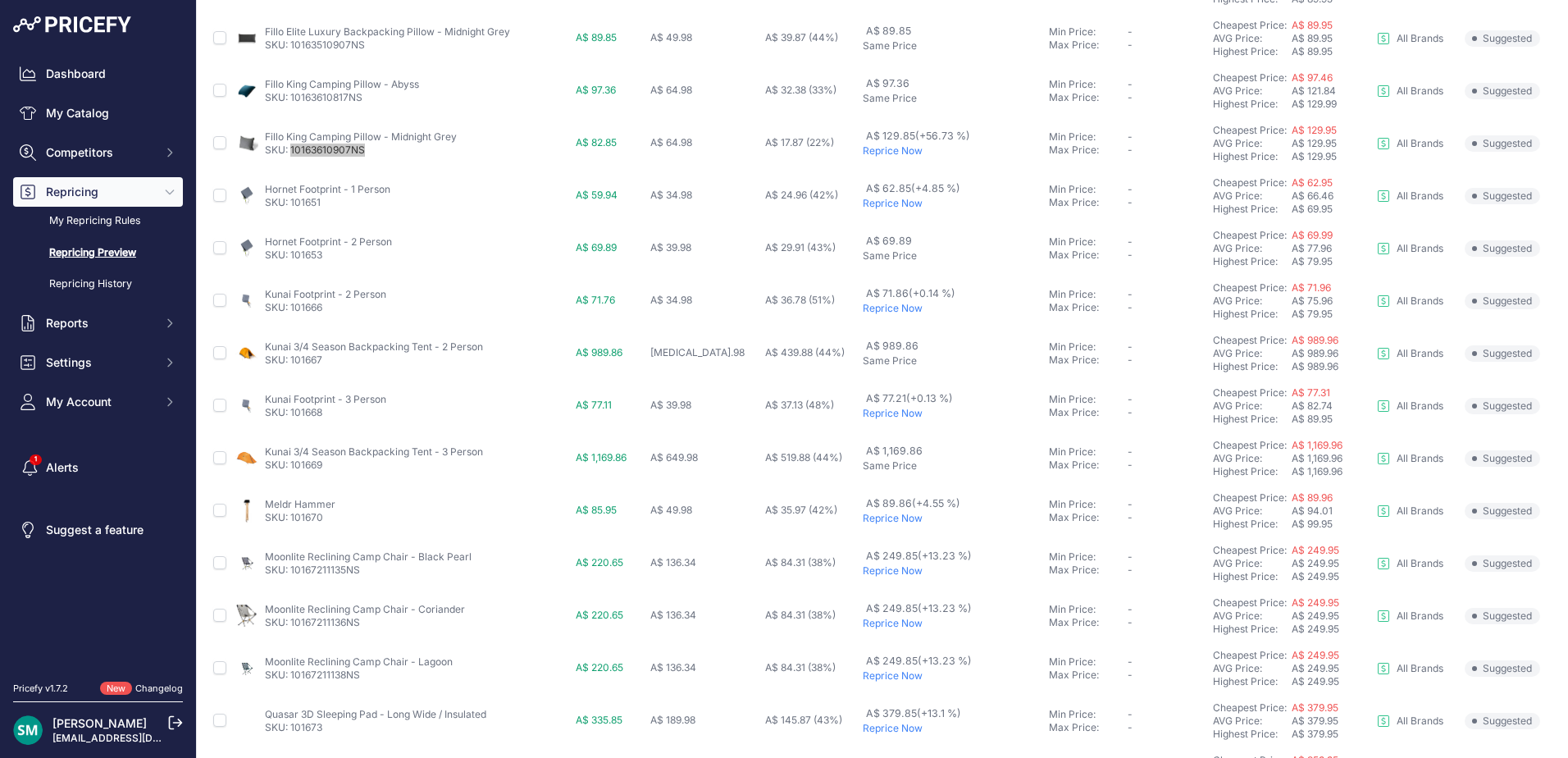
scroll to position [328, 0]
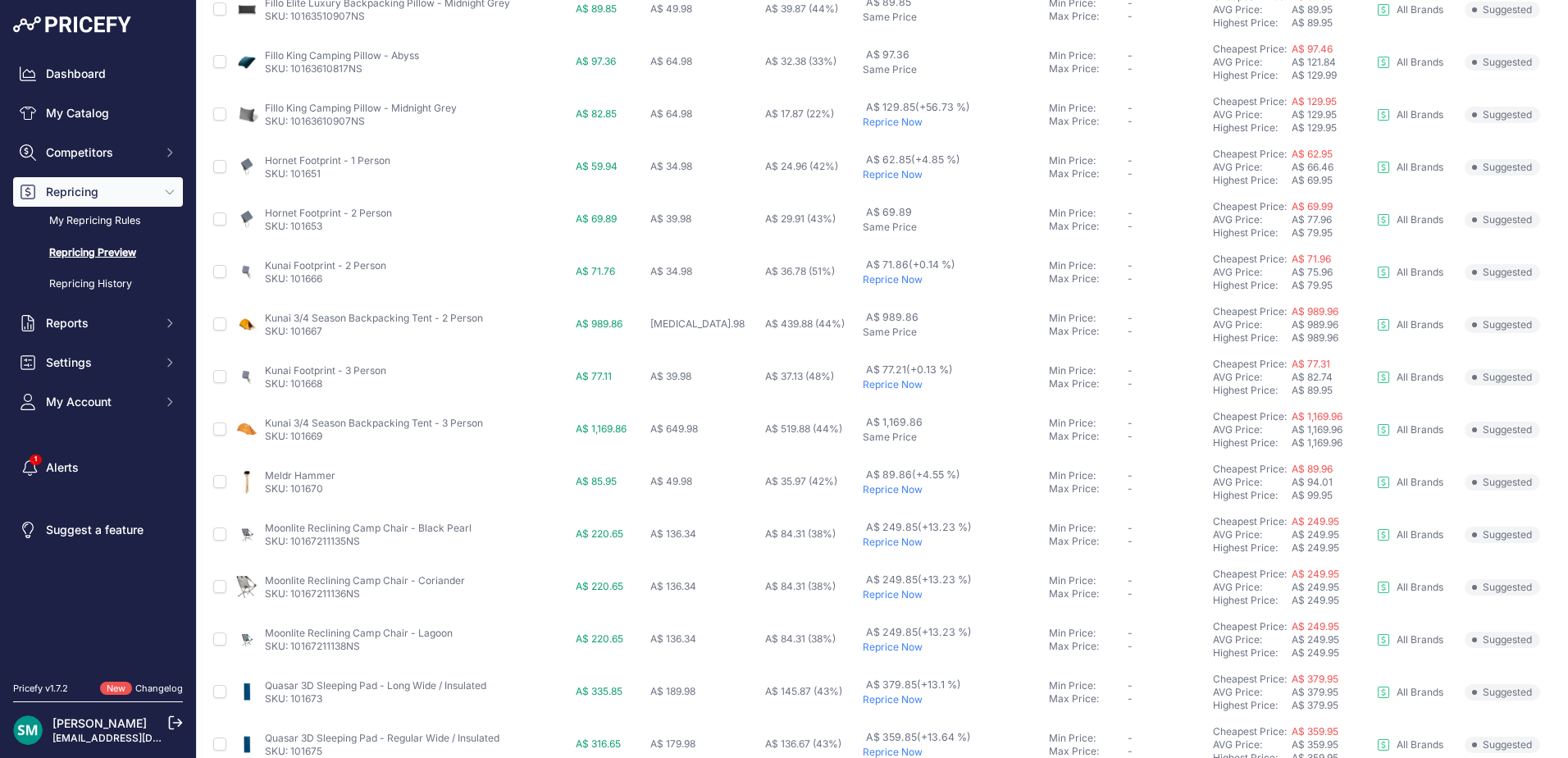
drag, startPoint x: 890, startPoint y: 389, endPoint x: 877, endPoint y: 396, distance: 14.8
click at [890, 389] on p "Reprice Now" at bounding box center [951, 385] width 179 height 13
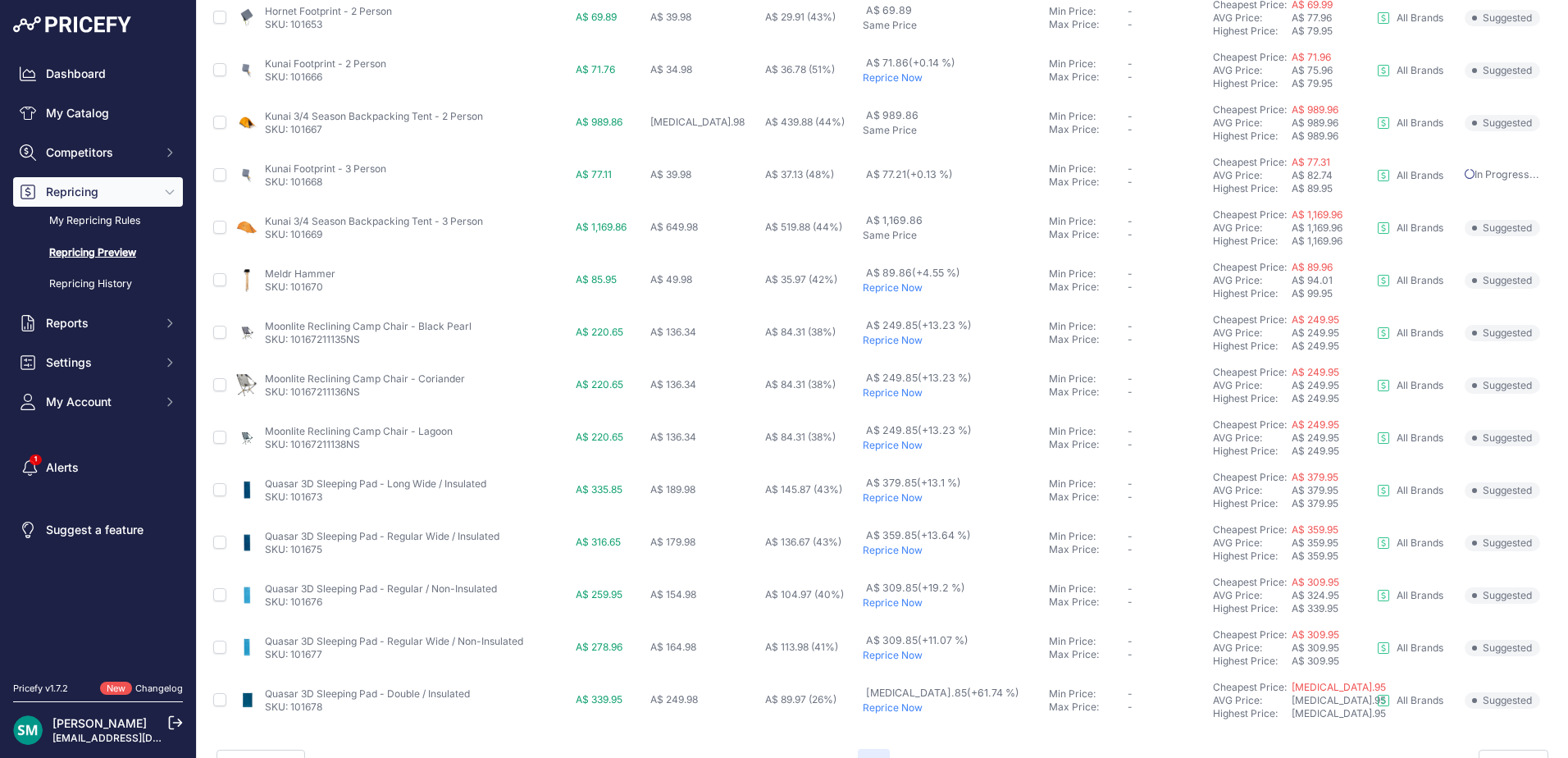
scroll to position [566, 0]
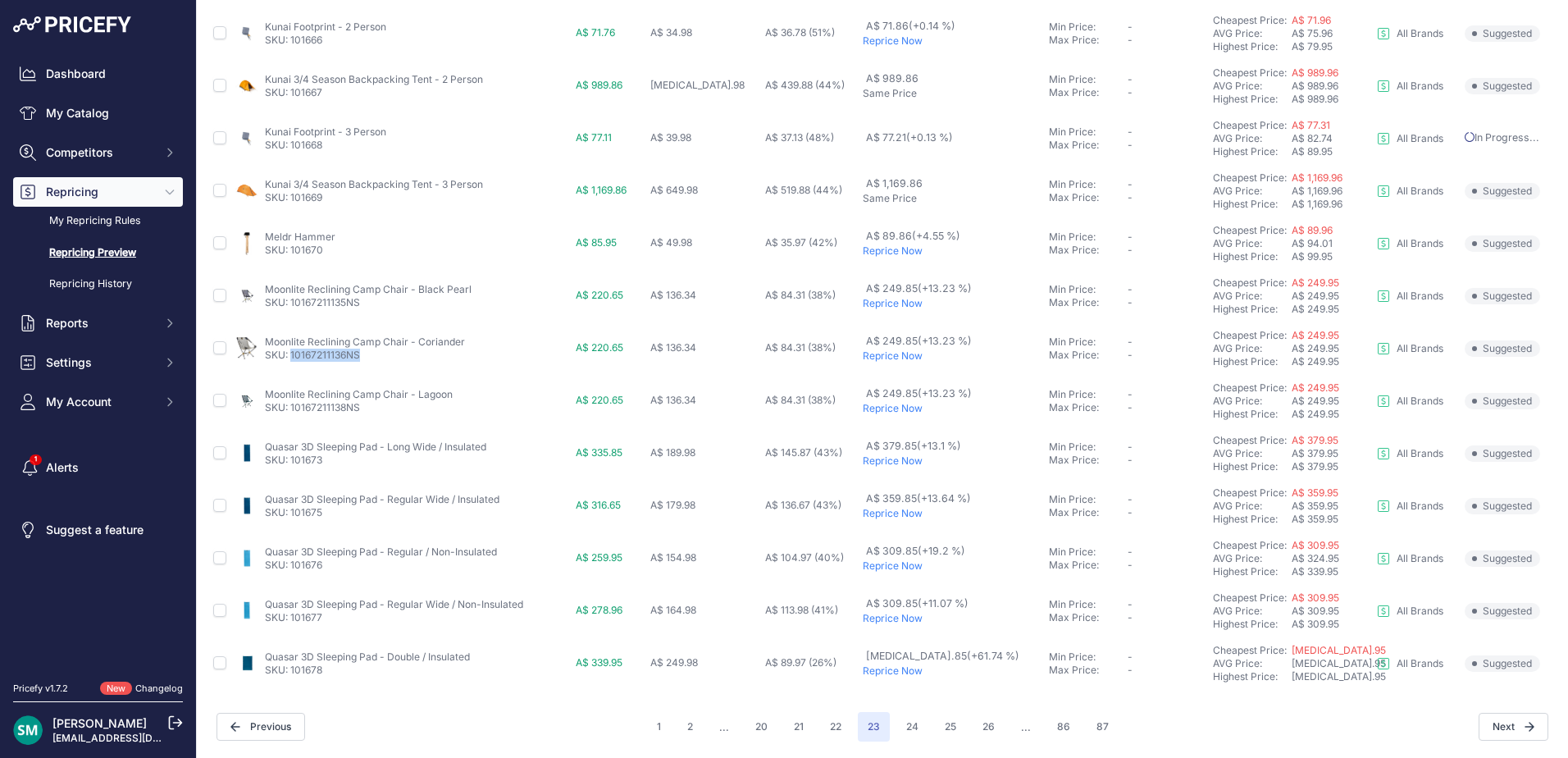
drag, startPoint x: 375, startPoint y: 357, endPoint x: 293, endPoint y: 356, distance: 82.0
click at [293, 356] on p "SKU: 10167211136NS" at bounding box center [364, 356] width 200 height 13
drag, startPoint x: 330, startPoint y: 670, endPoint x: 293, endPoint y: 670, distance: 37.0
click at [293, 670] on p "SKU: 101678" at bounding box center [367, 670] width 205 height 13
click at [902, 730] on button "24" at bounding box center [912, 726] width 32 height 30
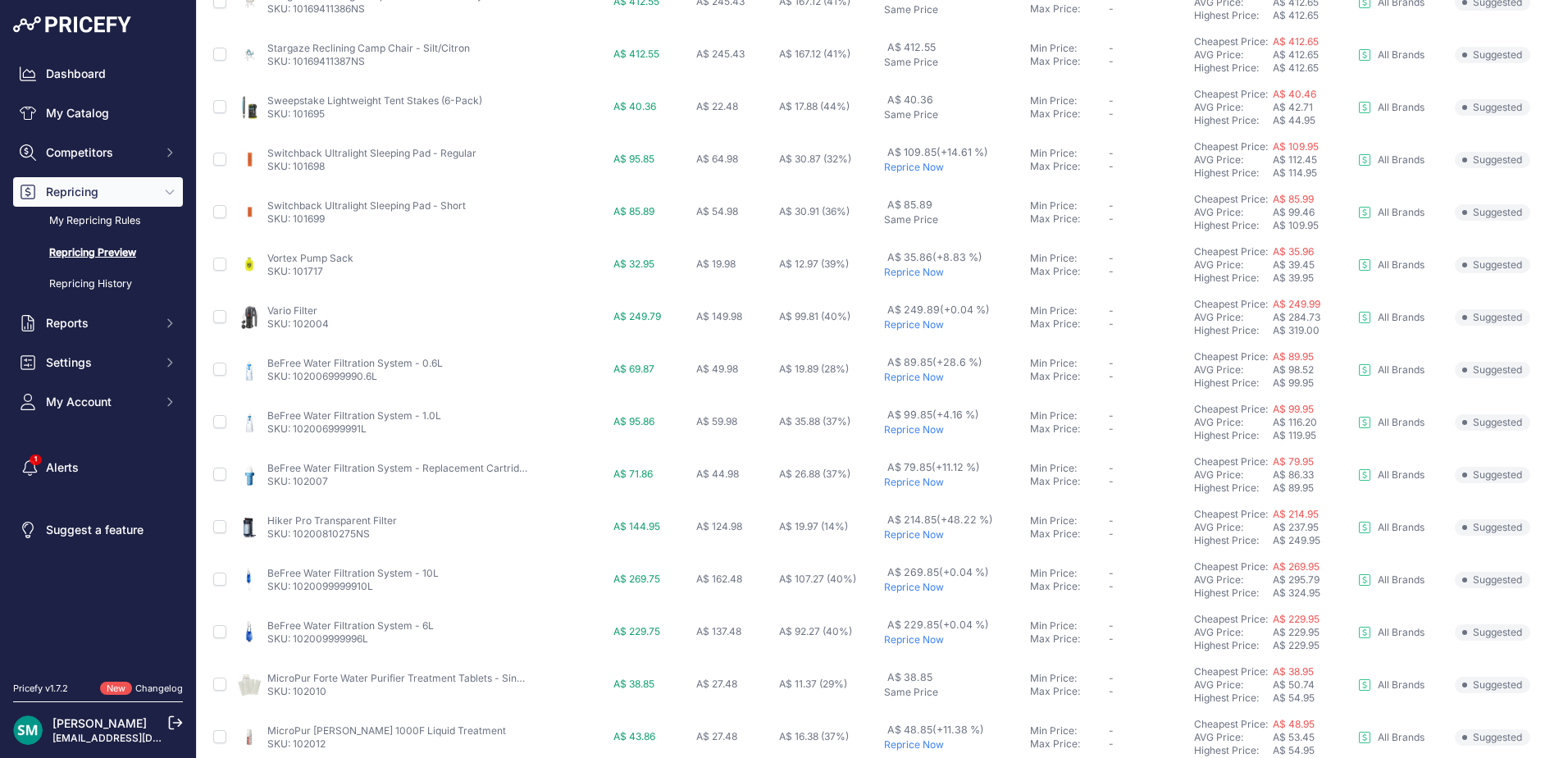
scroll to position [566, 0]
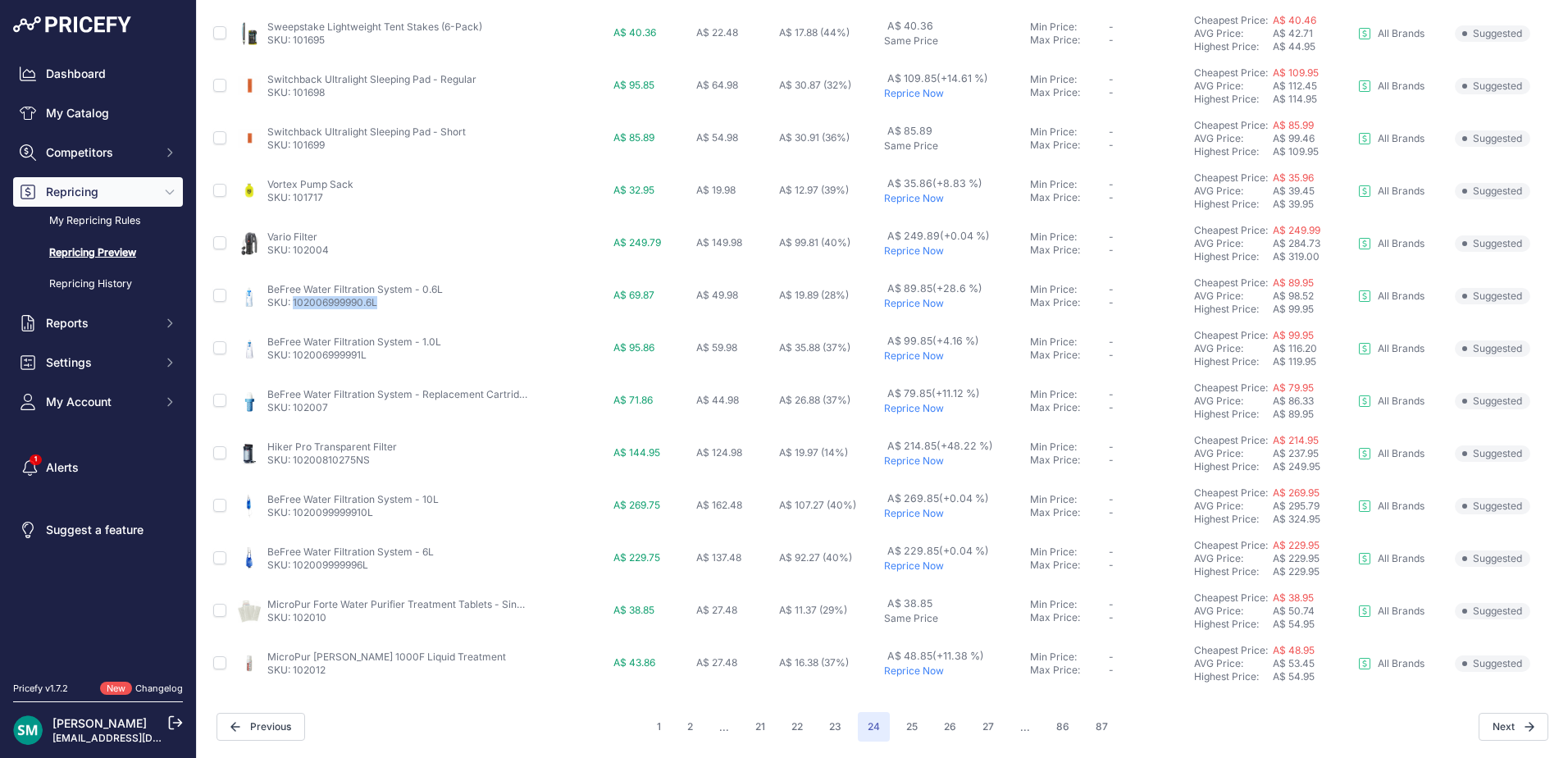
drag, startPoint x: 385, startPoint y: 307, endPoint x: 292, endPoint y: 313, distance: 93.2
click at [292, 313] on td "BeFree Water Filtration System - 0.6L SKU: 102006999990.6L" at bounding box center [422, 296] width 375 height 53
click at [908, 734] on button "25" at bounding box center [912, 726] width 32 height 30
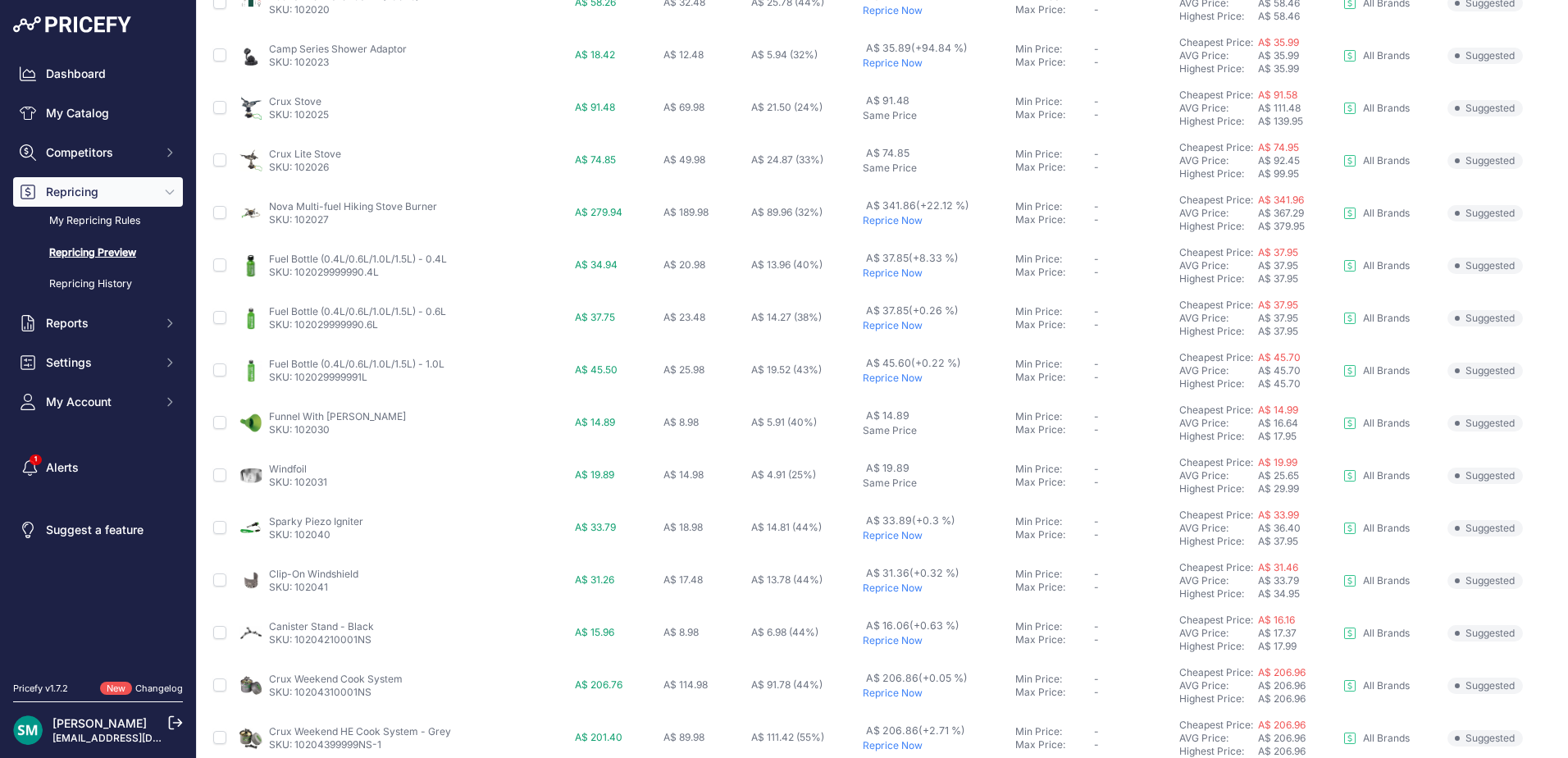
scroll to position [566, 0]
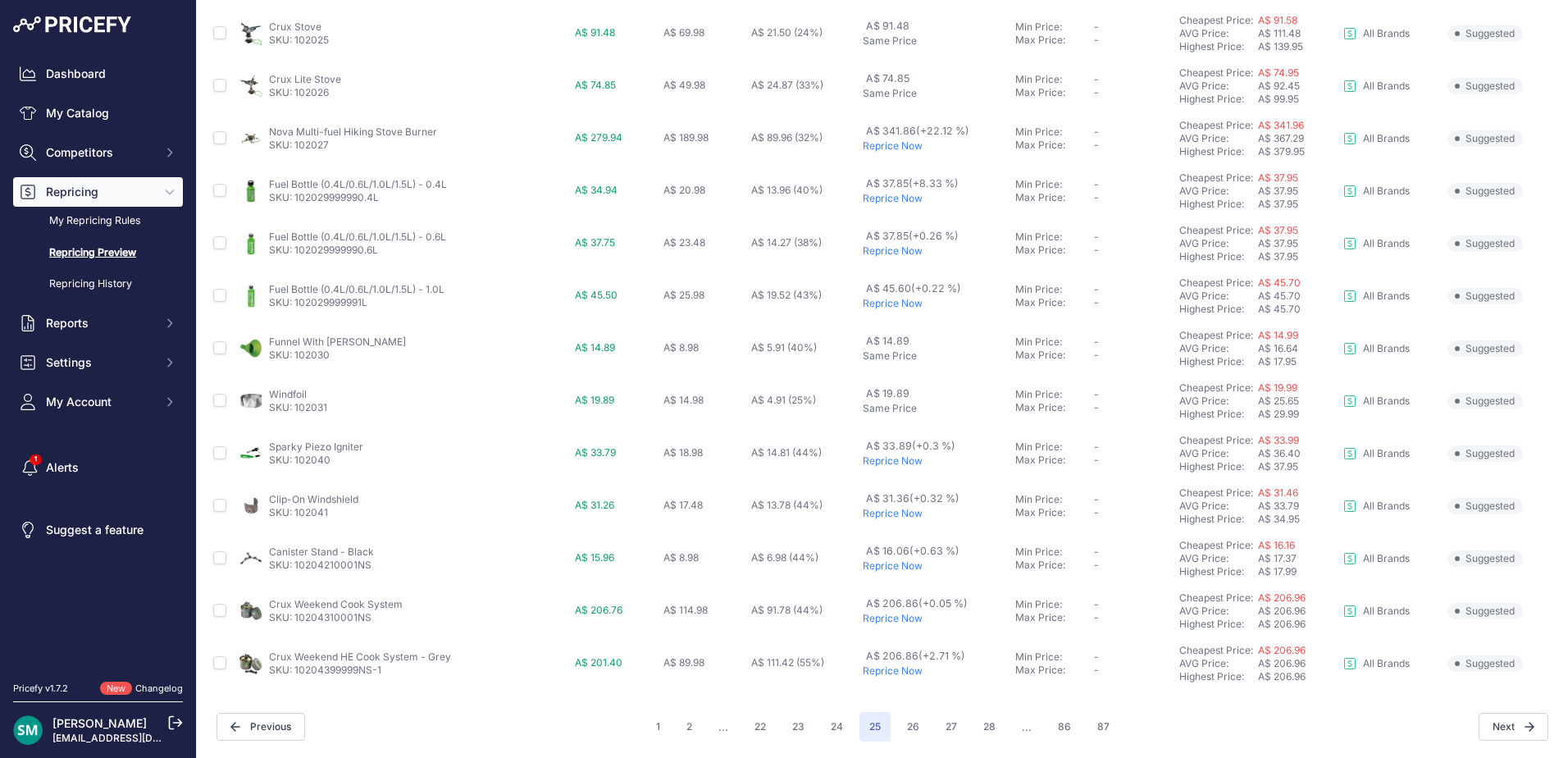
click at [908, 734] on button "26" at bounding box center [912, 726] width 32 height 30
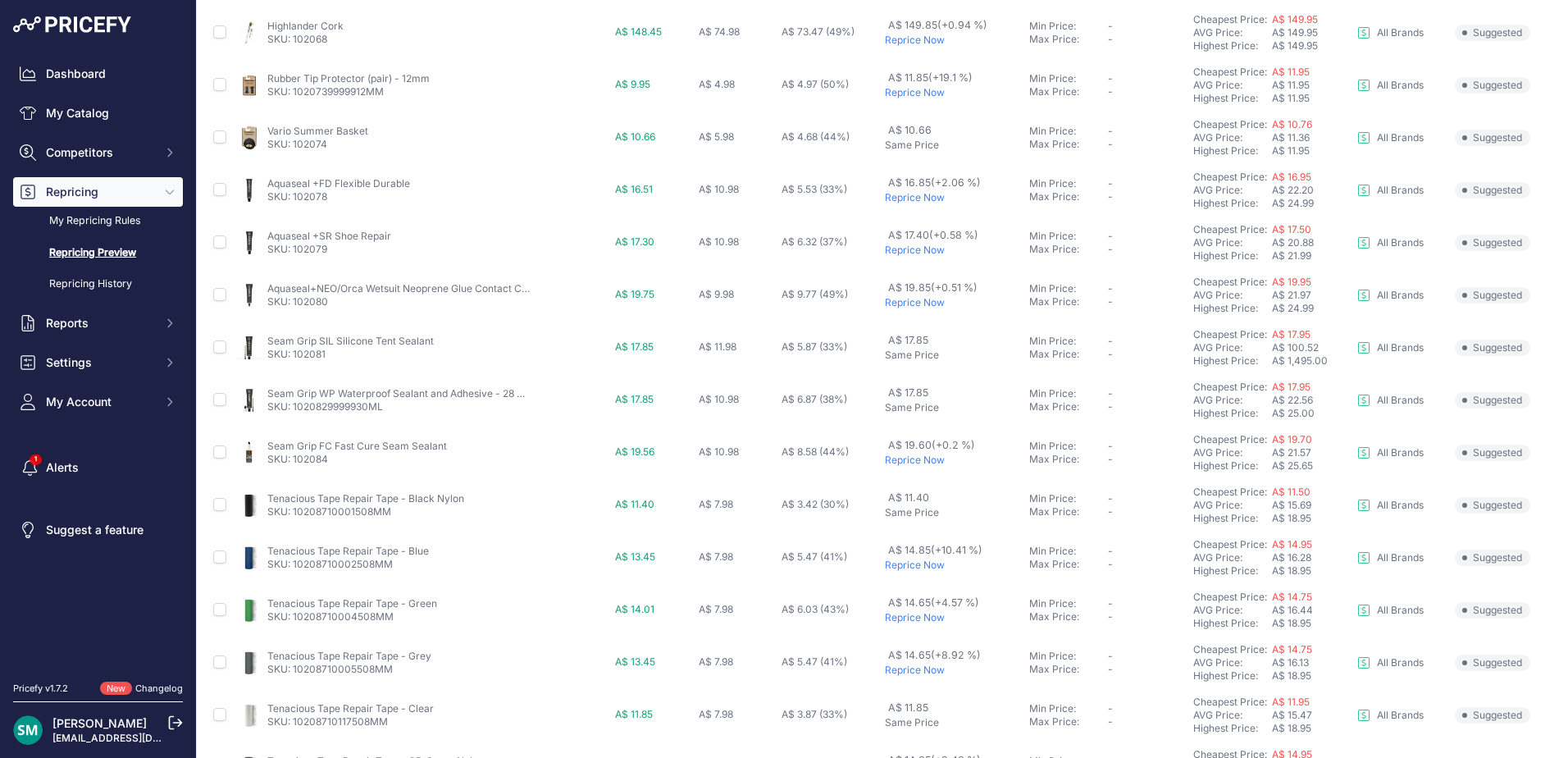
scroll to position [566, 0]
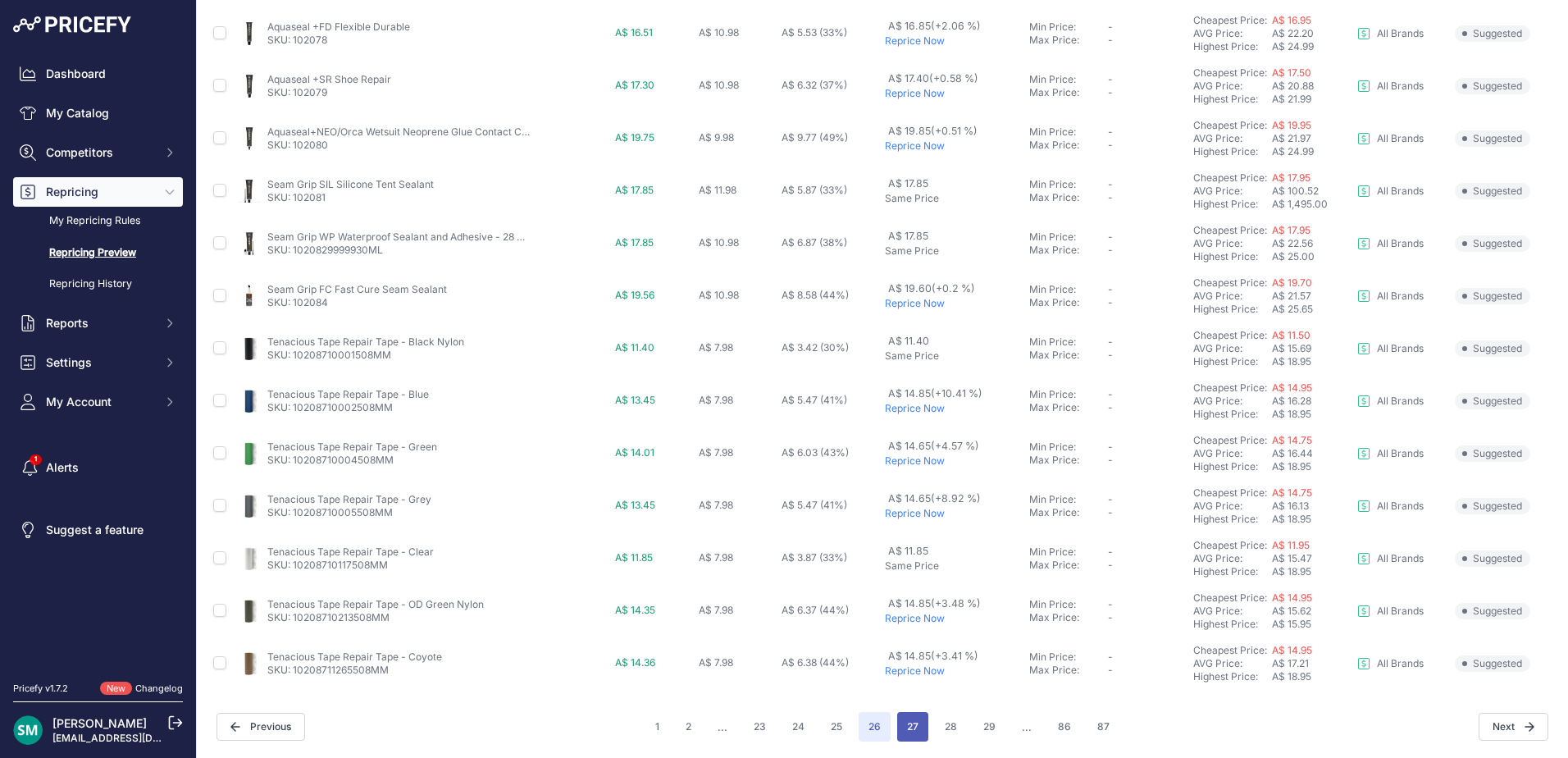
click at [897, 726] on button "27" at bounding box center [912, 726] width 32 height 30
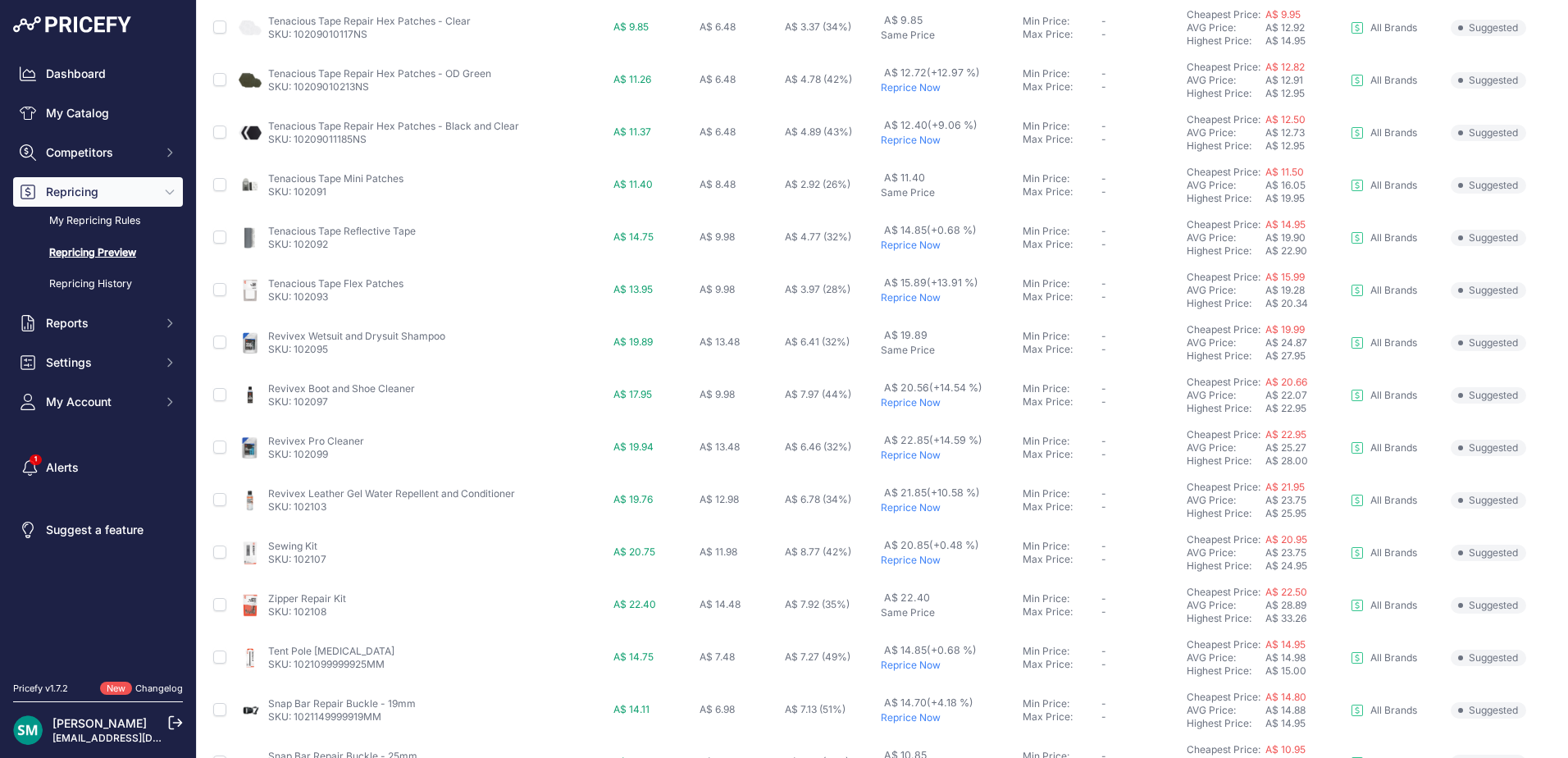
scroll to position [410, 0]
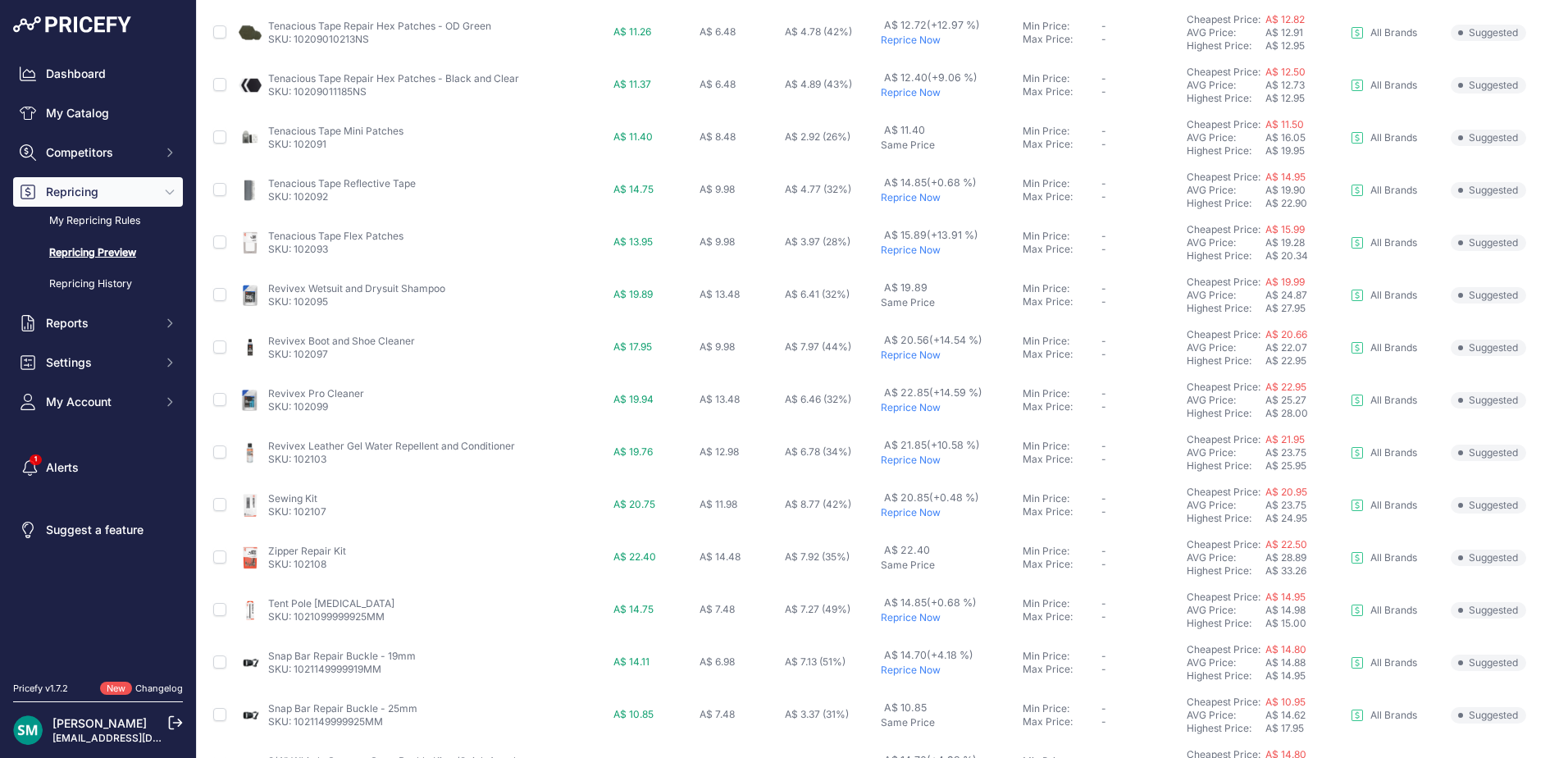
click at [881, 247] on p "Reprice Now" at bounding box center [947, 250] width 134 height 13
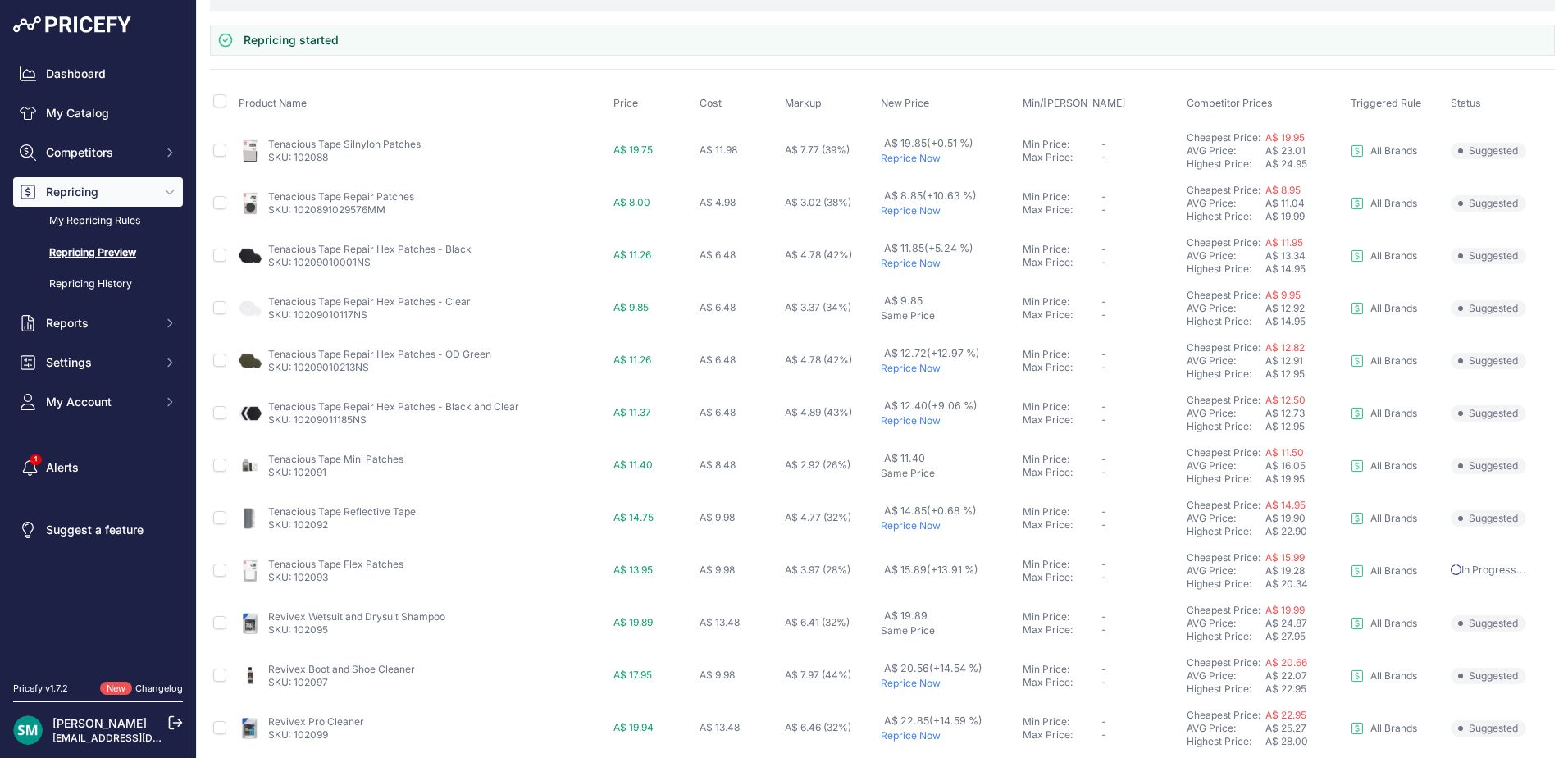
scroll to position [290, 0]
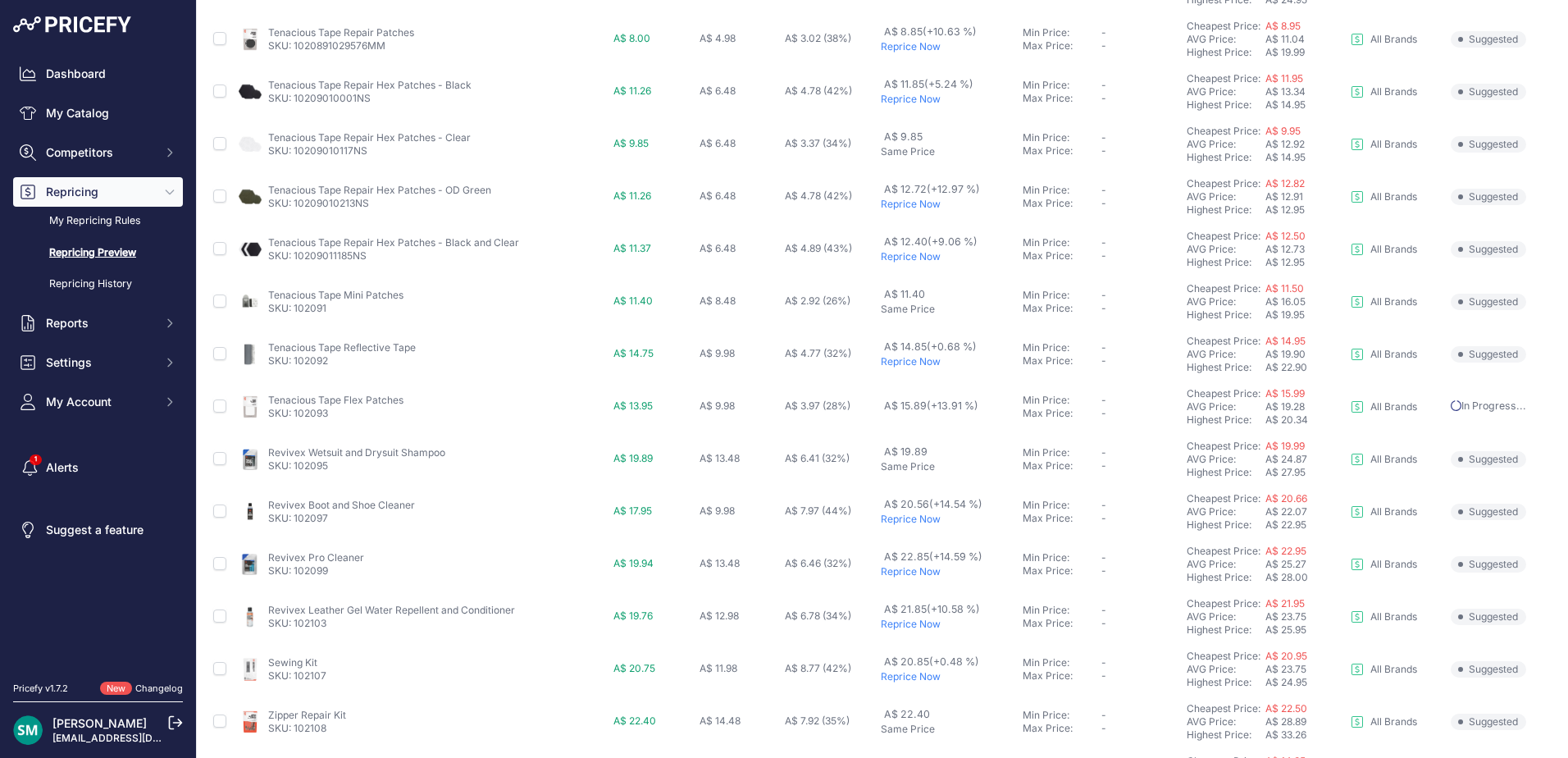
click at [912, 361] on p "Reprice Now" at bounding box center [947, 362] width 134 height 13
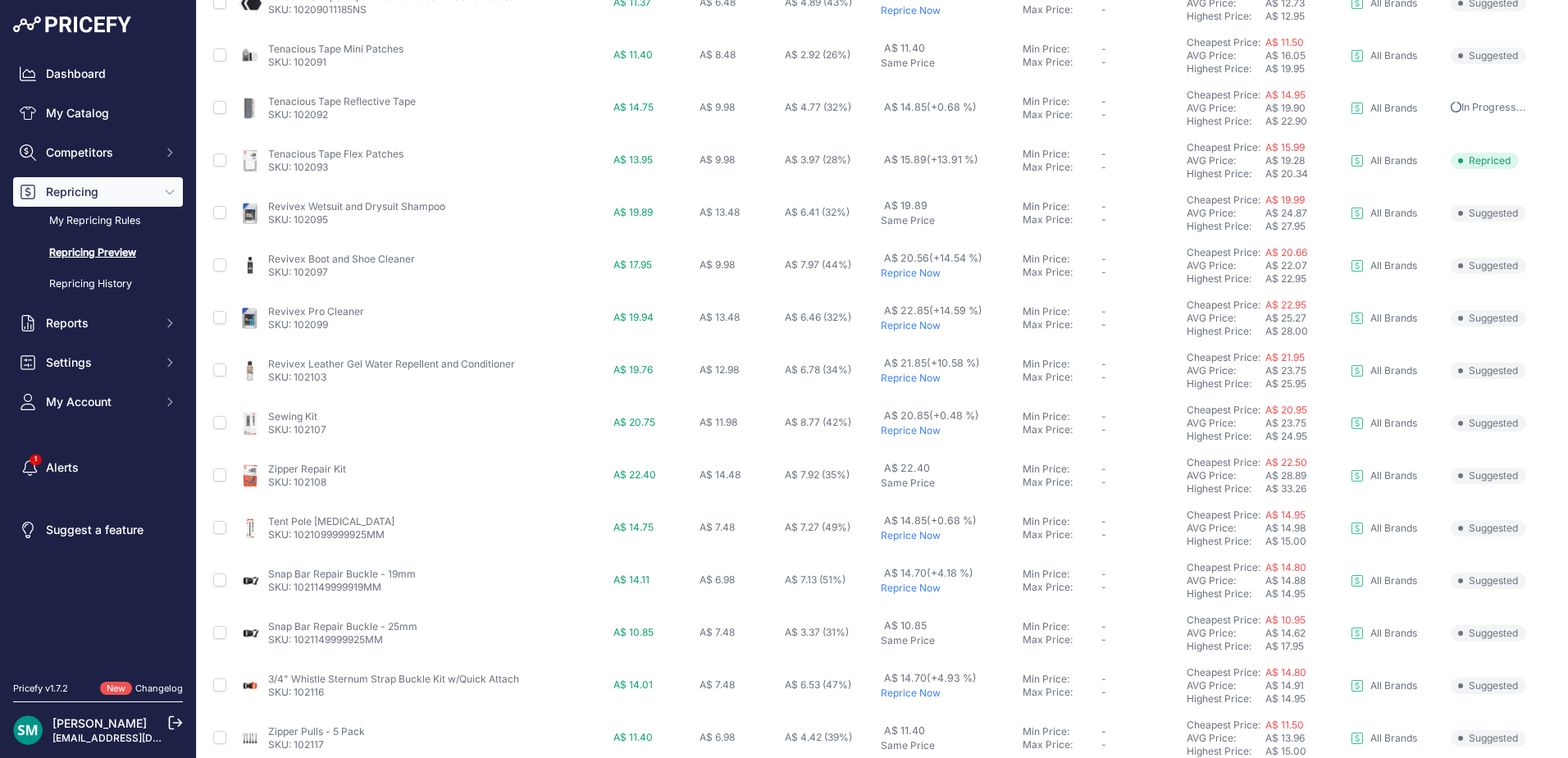
scroll to position [611, 0]
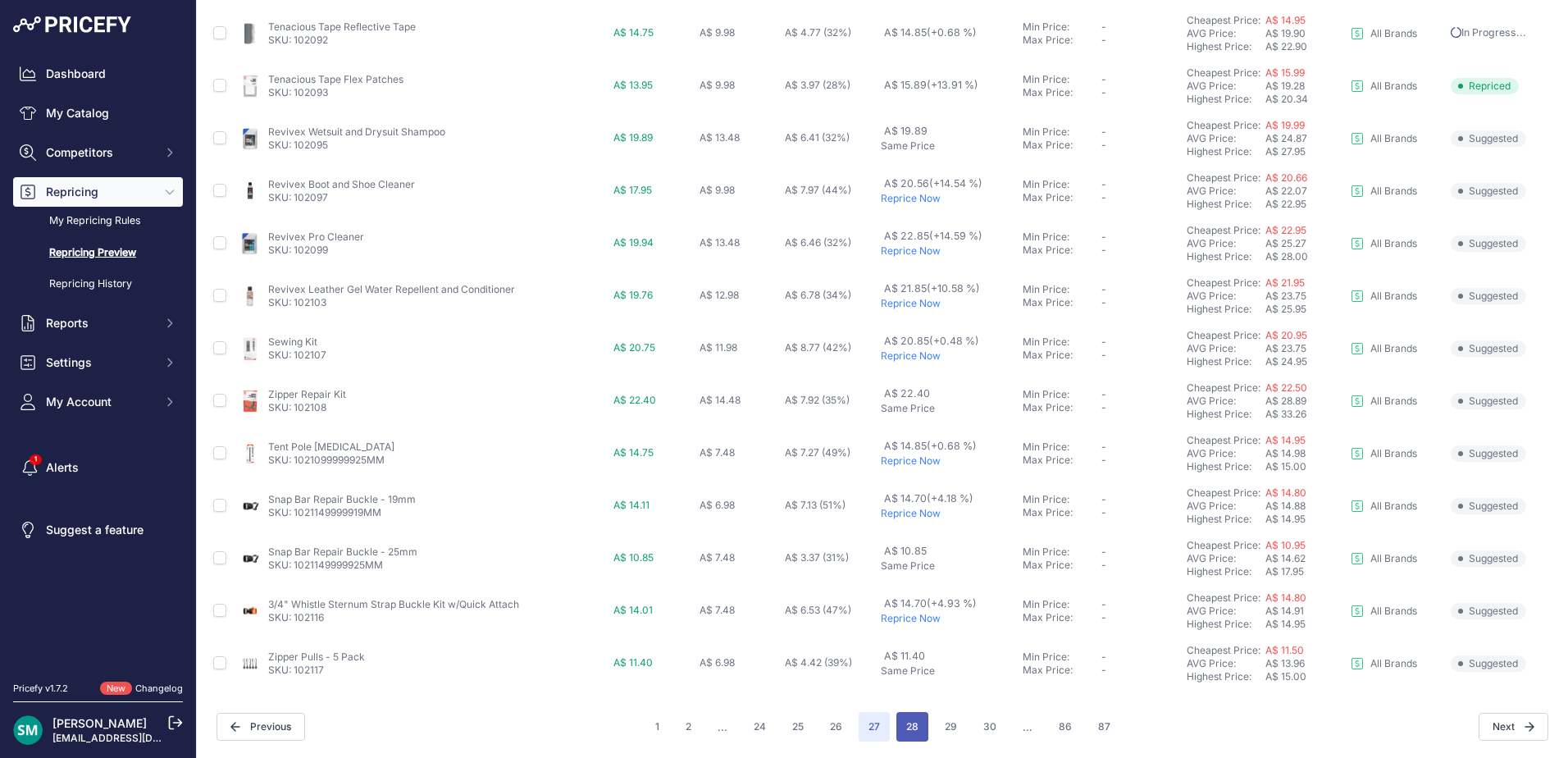
click at [906, 726] on button "28" at bounding box center [912, 726] width 32 height 30
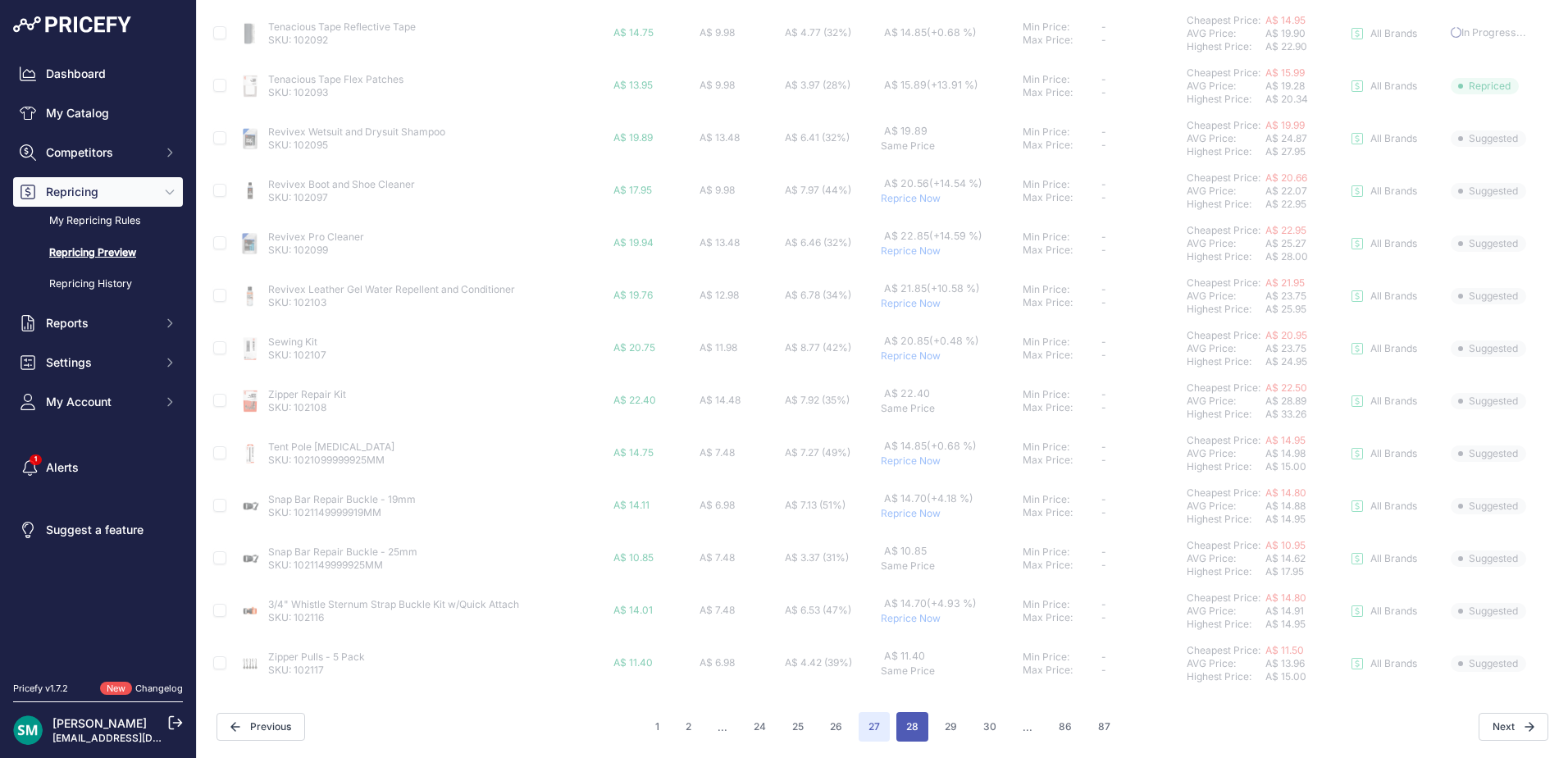
scroll to position [566, 0]
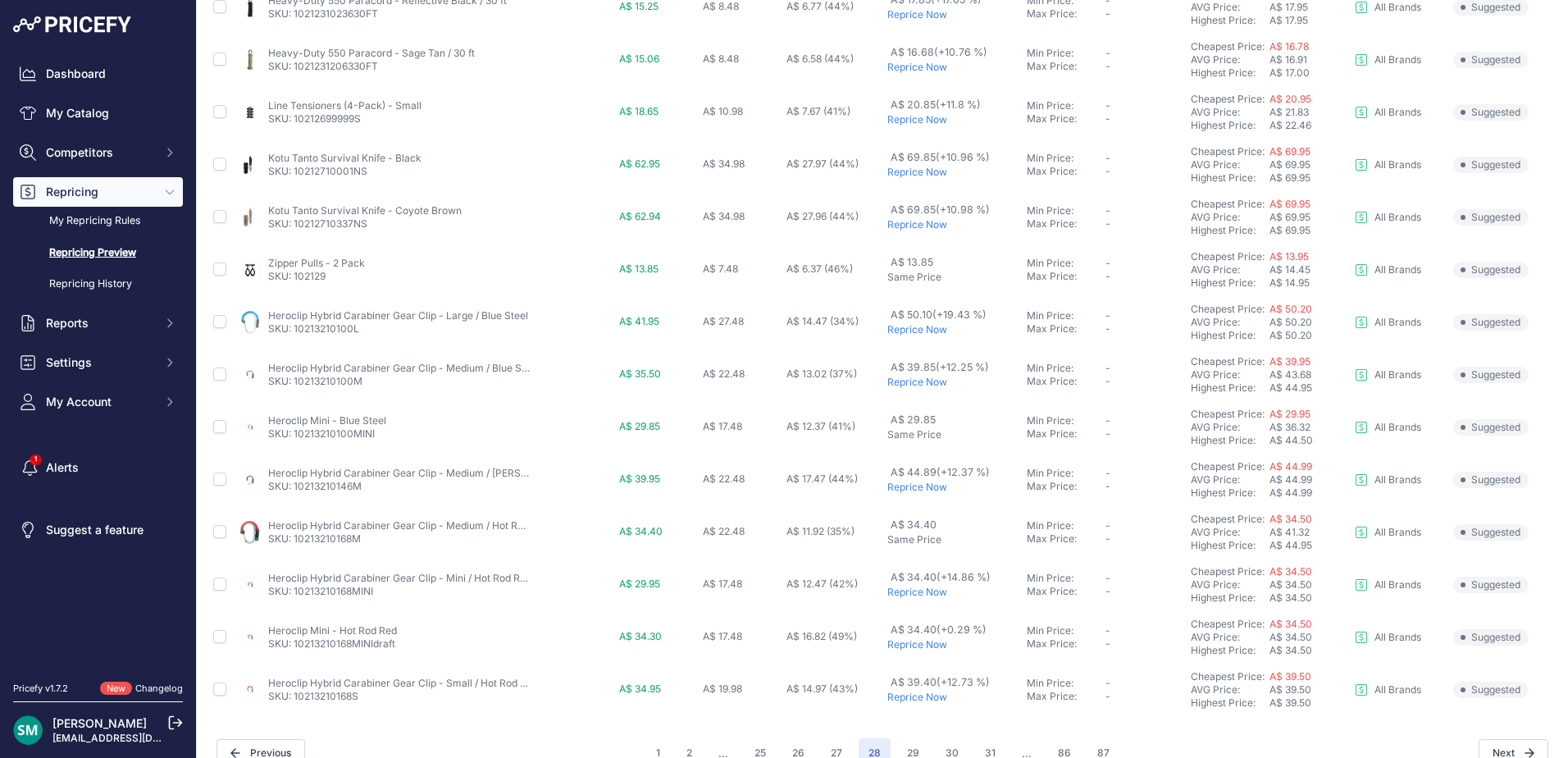
scroll to position [566, 0]
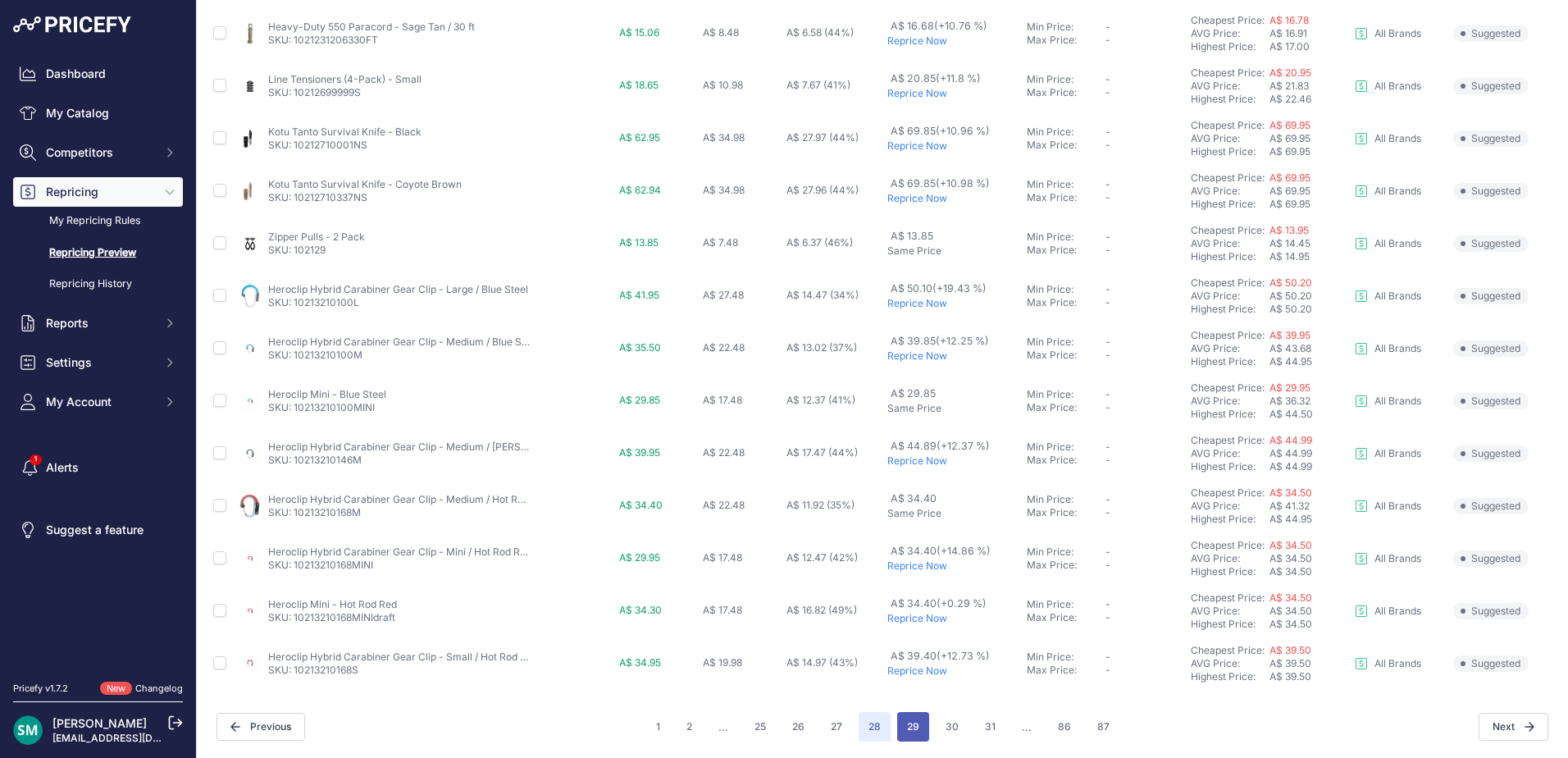
click at [897, 732] on button "29" at bounding box center [912, 726] width 32 height 30
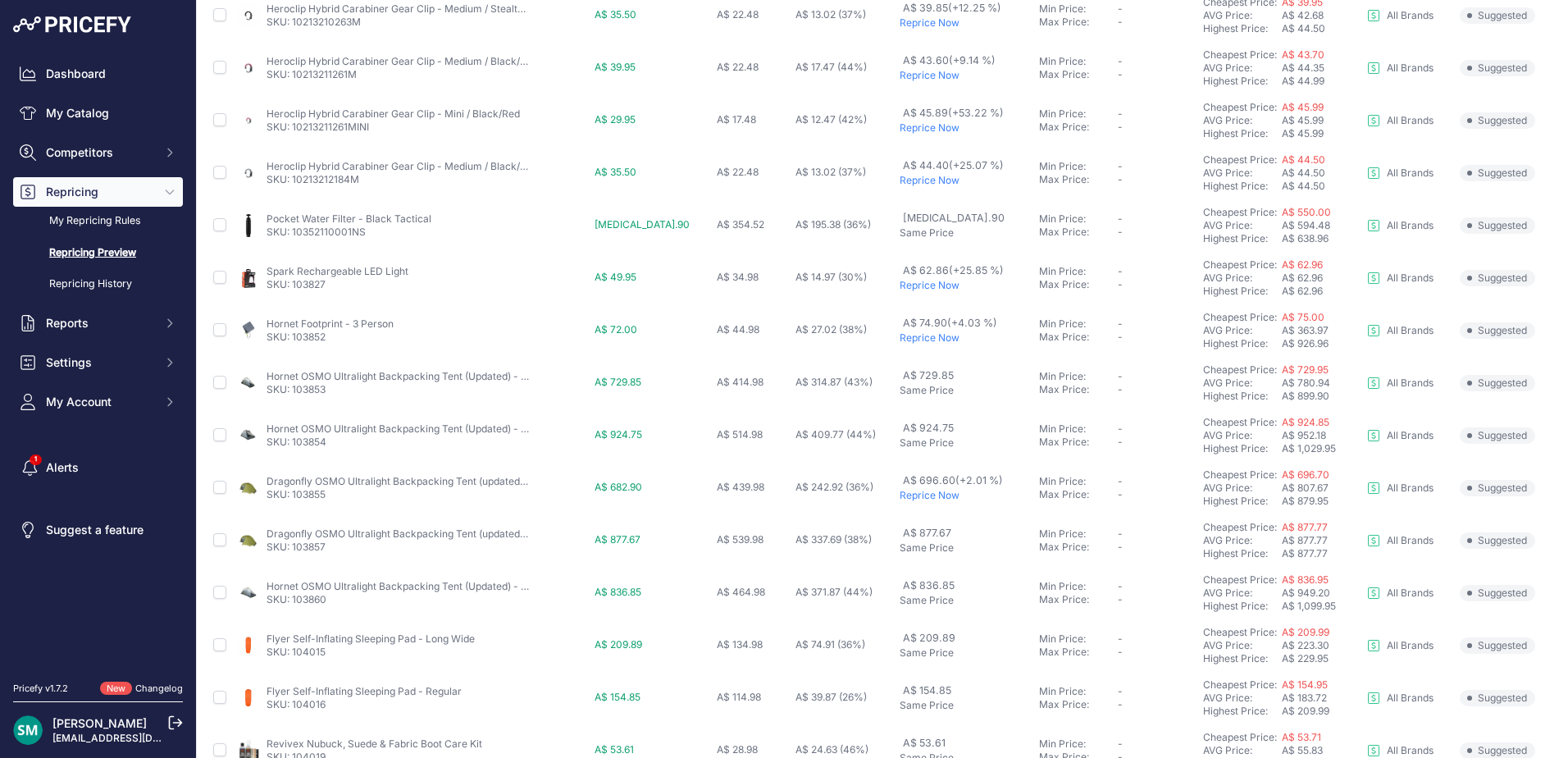
scroll to position [246, 0]
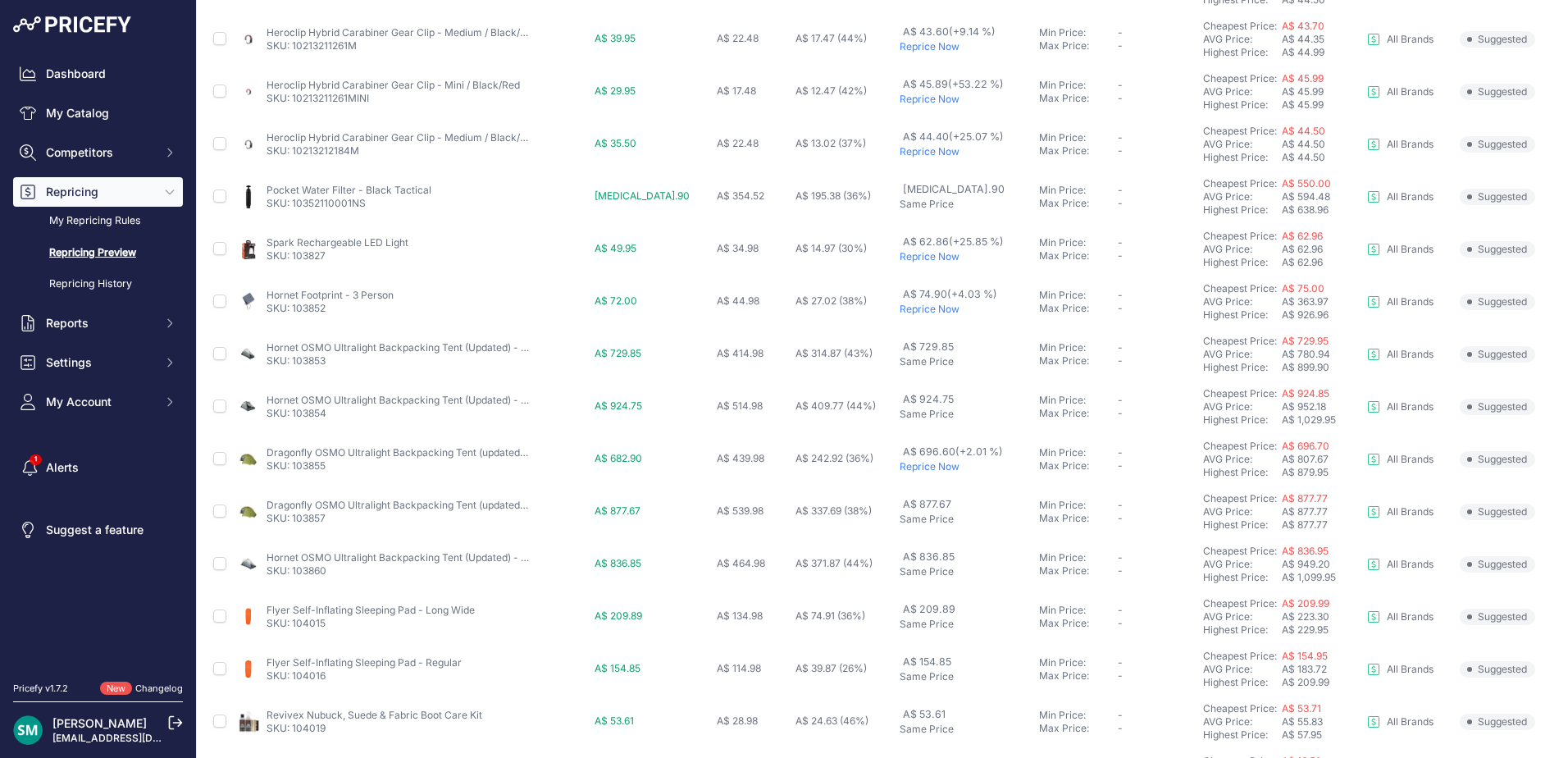
click at [931, 469] on p "Reprice Now" at bounding box center [966, 467] width 133 height 13
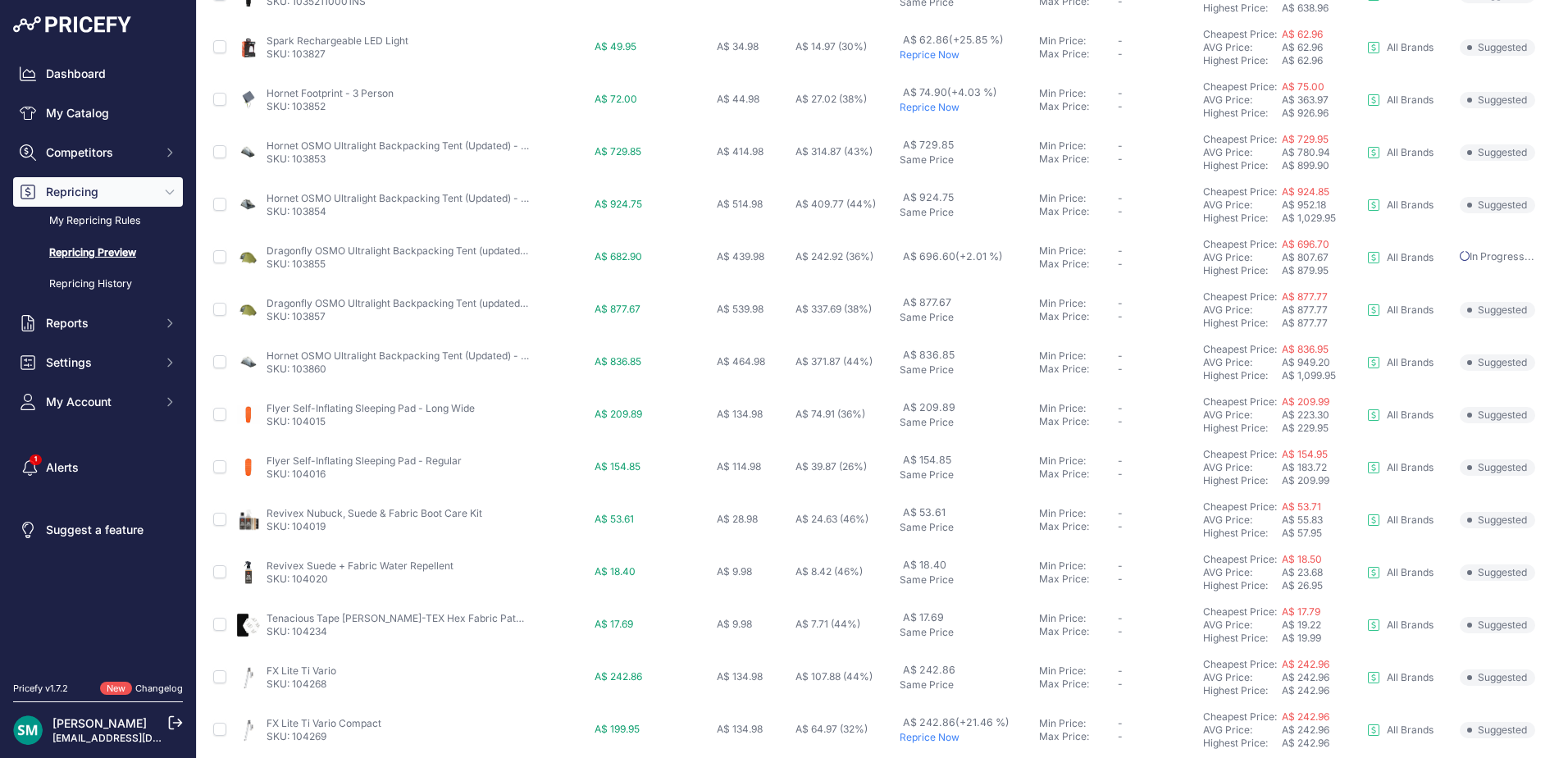
scroll to position [611, 0]
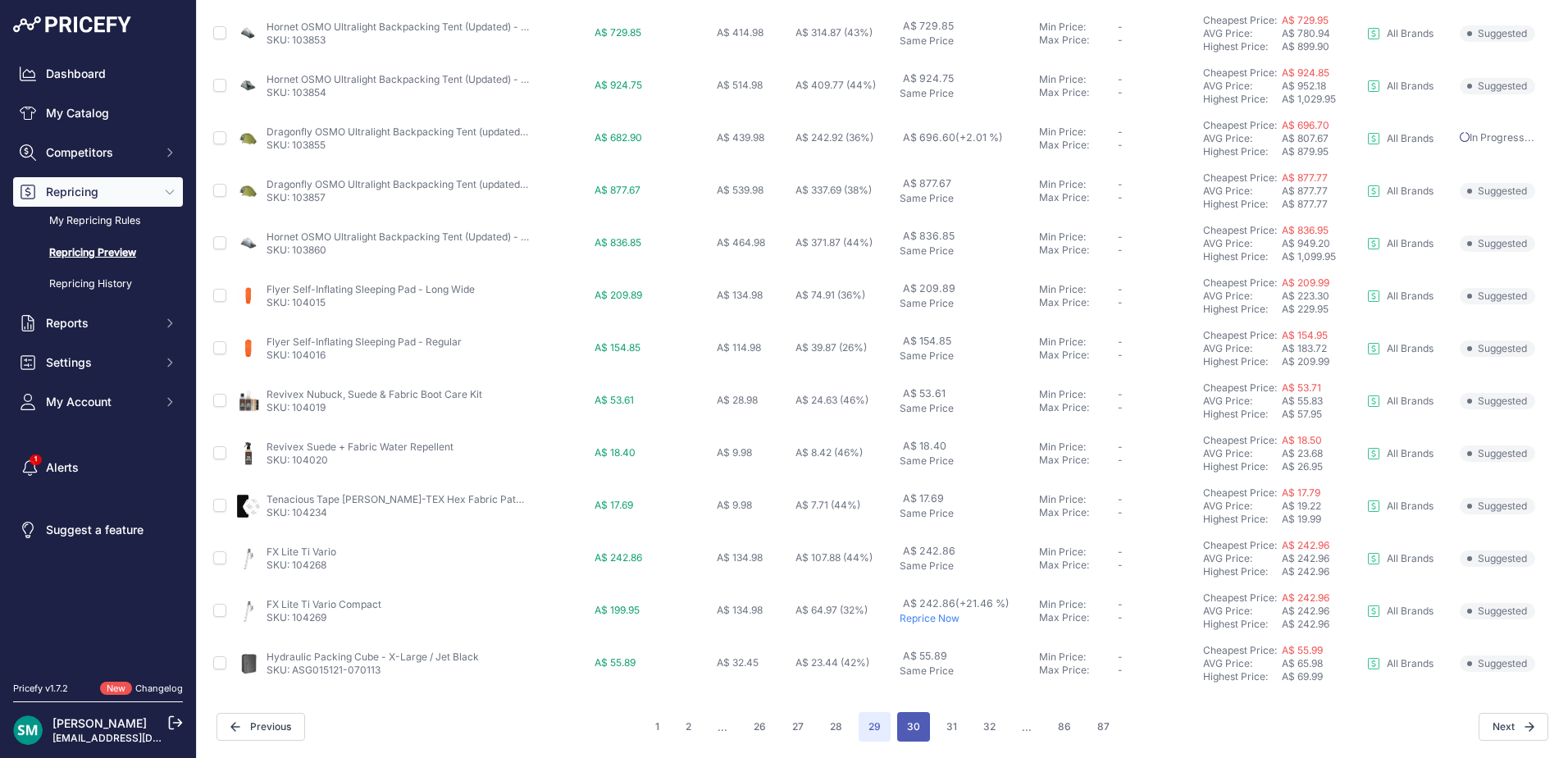
click at [916, 726] on button "30" at bounding box center [913, 726] width 33 height 30
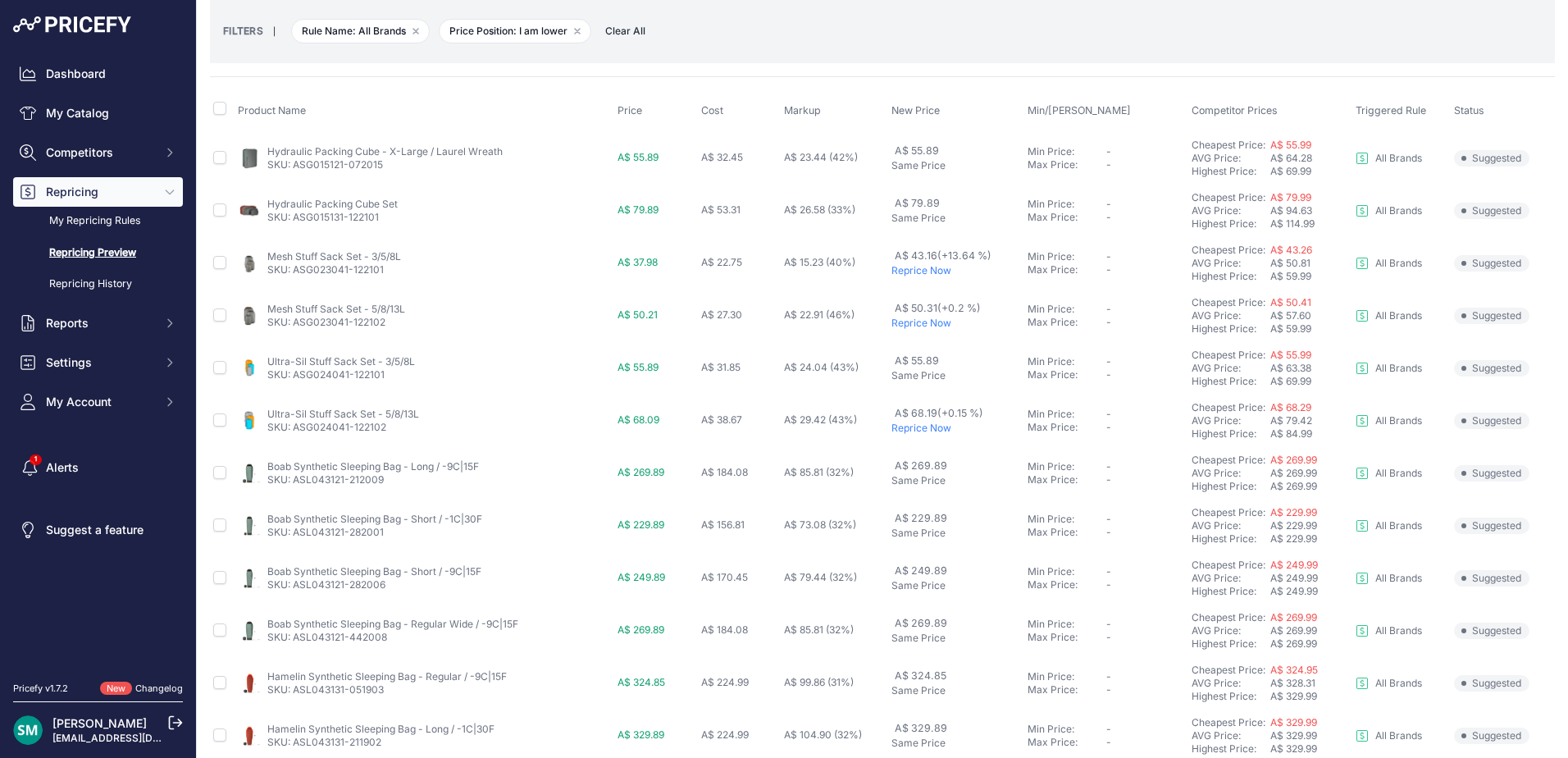
scroll to position [566, 0]
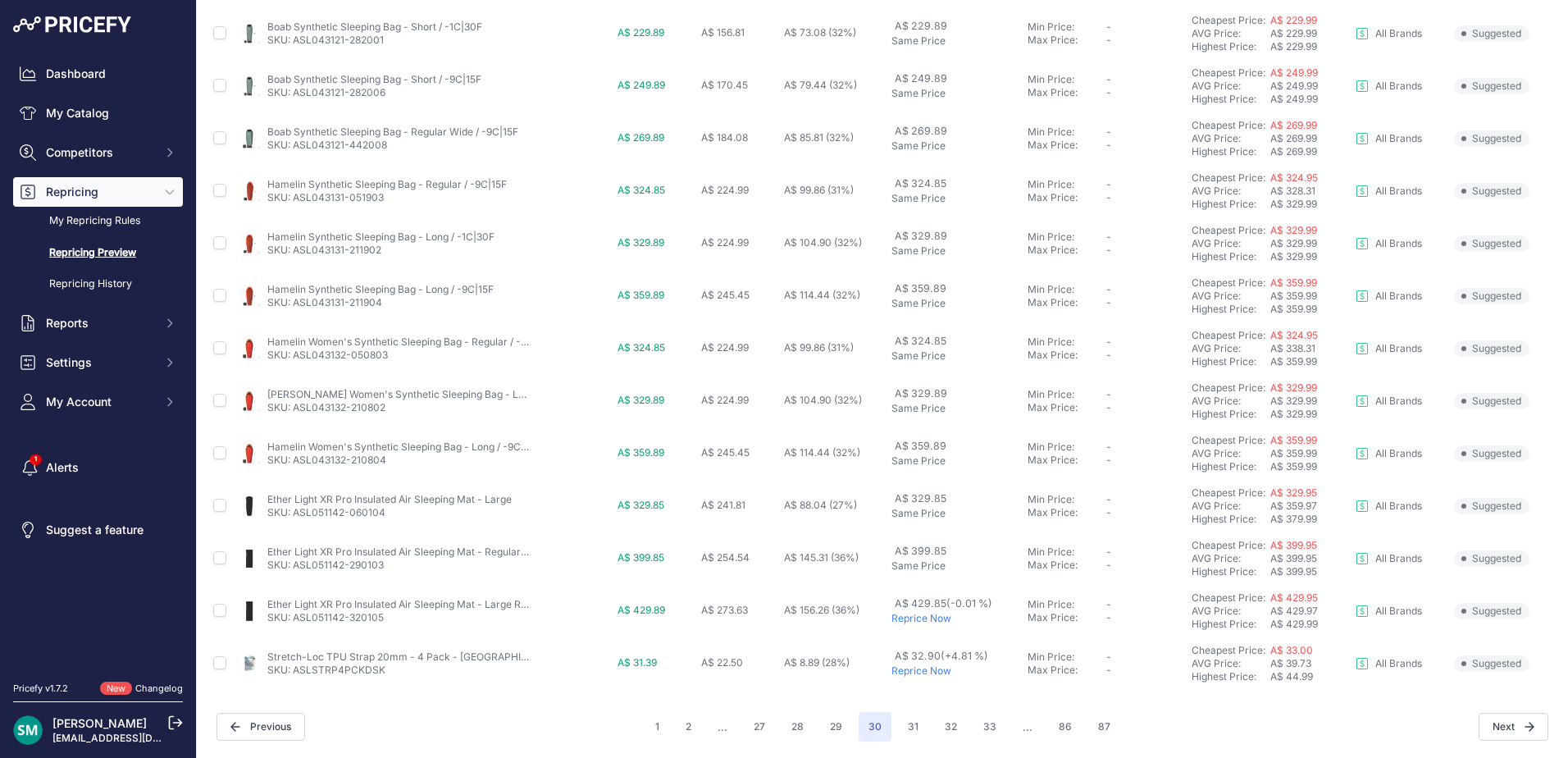
click at [920, 671] on p "Reprice Now" at bounding box center [955, 671] width 129 height 13
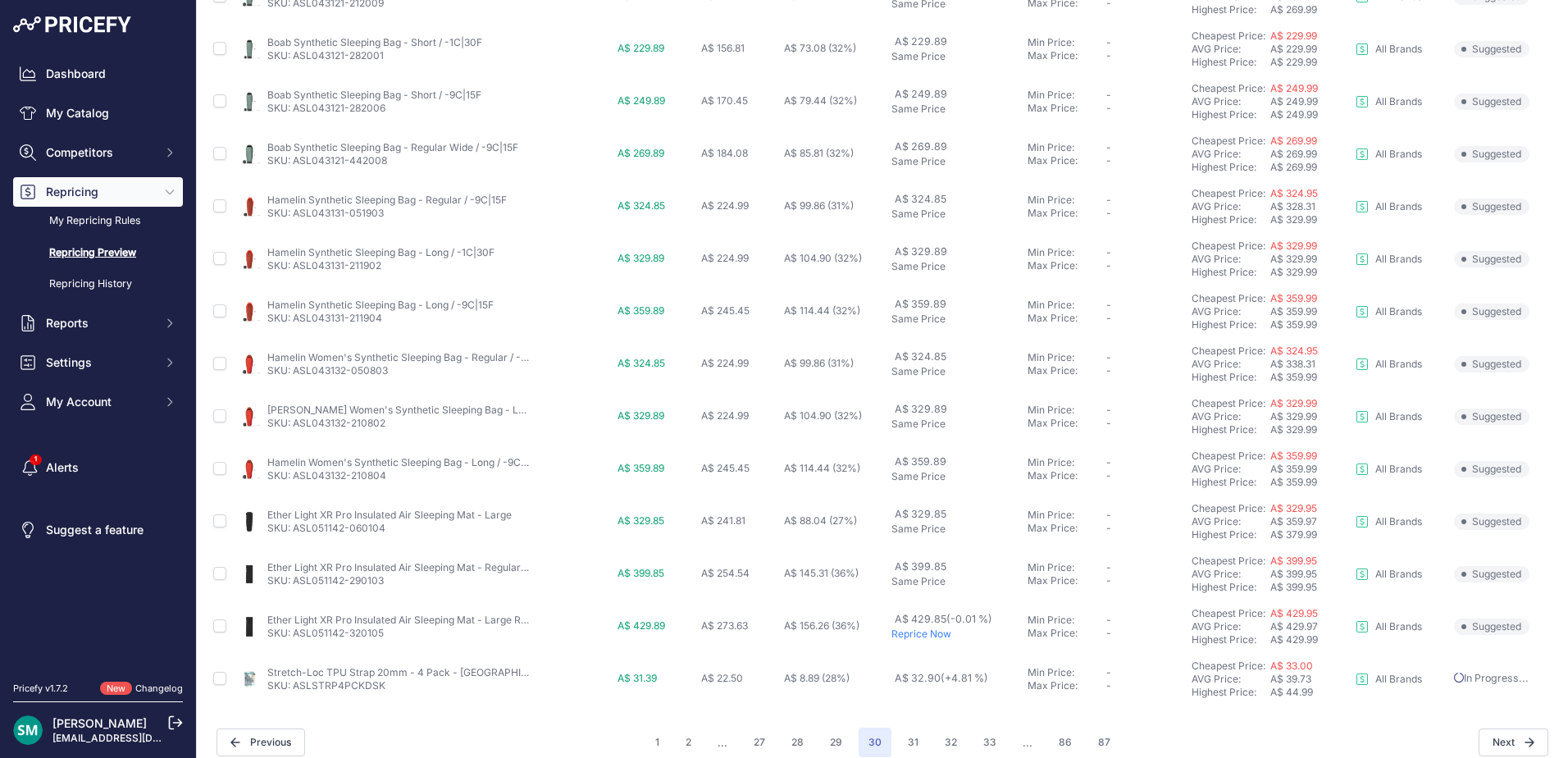
scroll to position [611, 0]
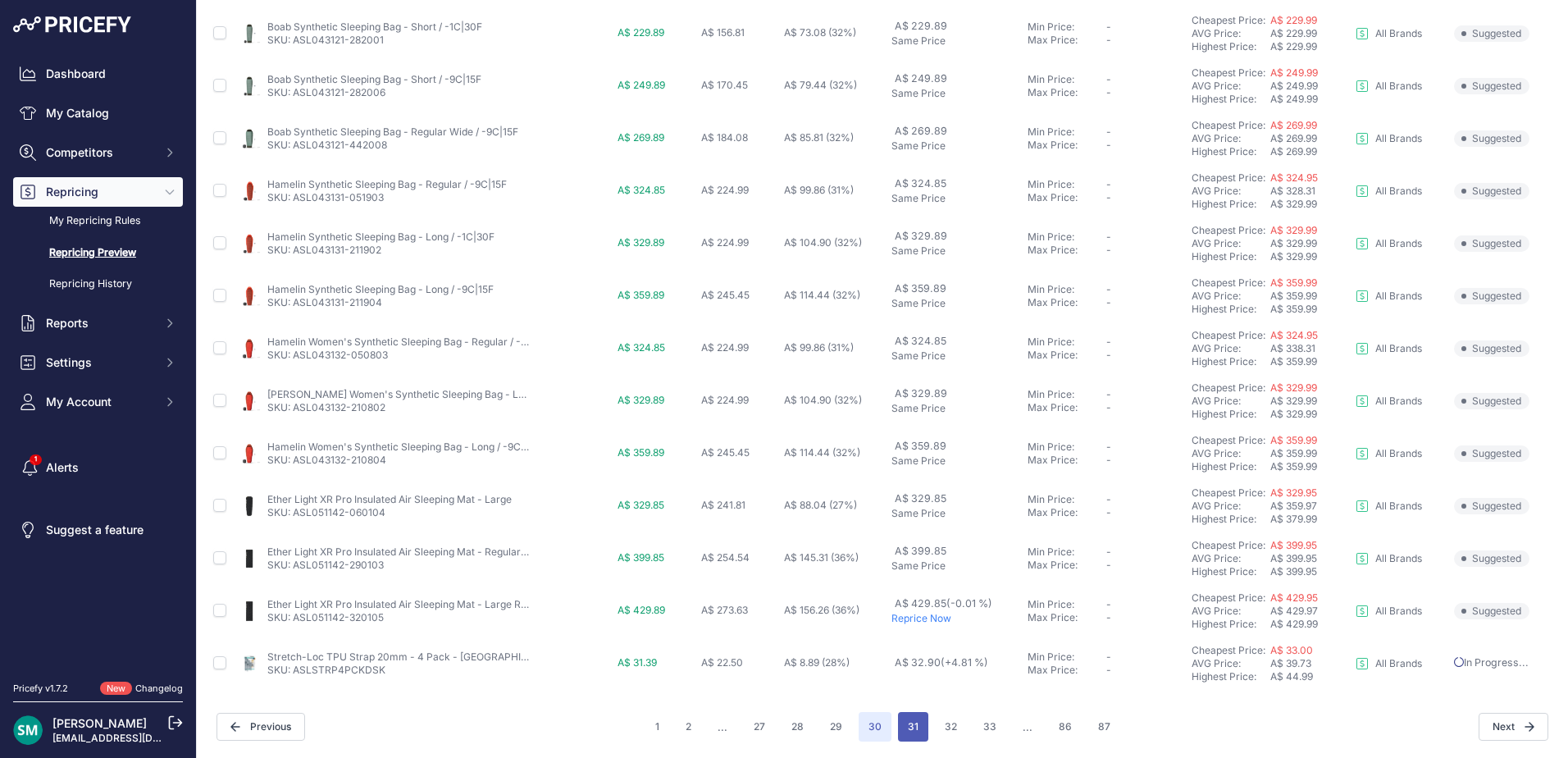
drag, startPoint x: 910, startPoint y: 725, endPoint x: 917, endPoint y: 732, distance: 9.9
click at [911, 725] on button "31" at bounding box center [913, 726] width 31 height 30
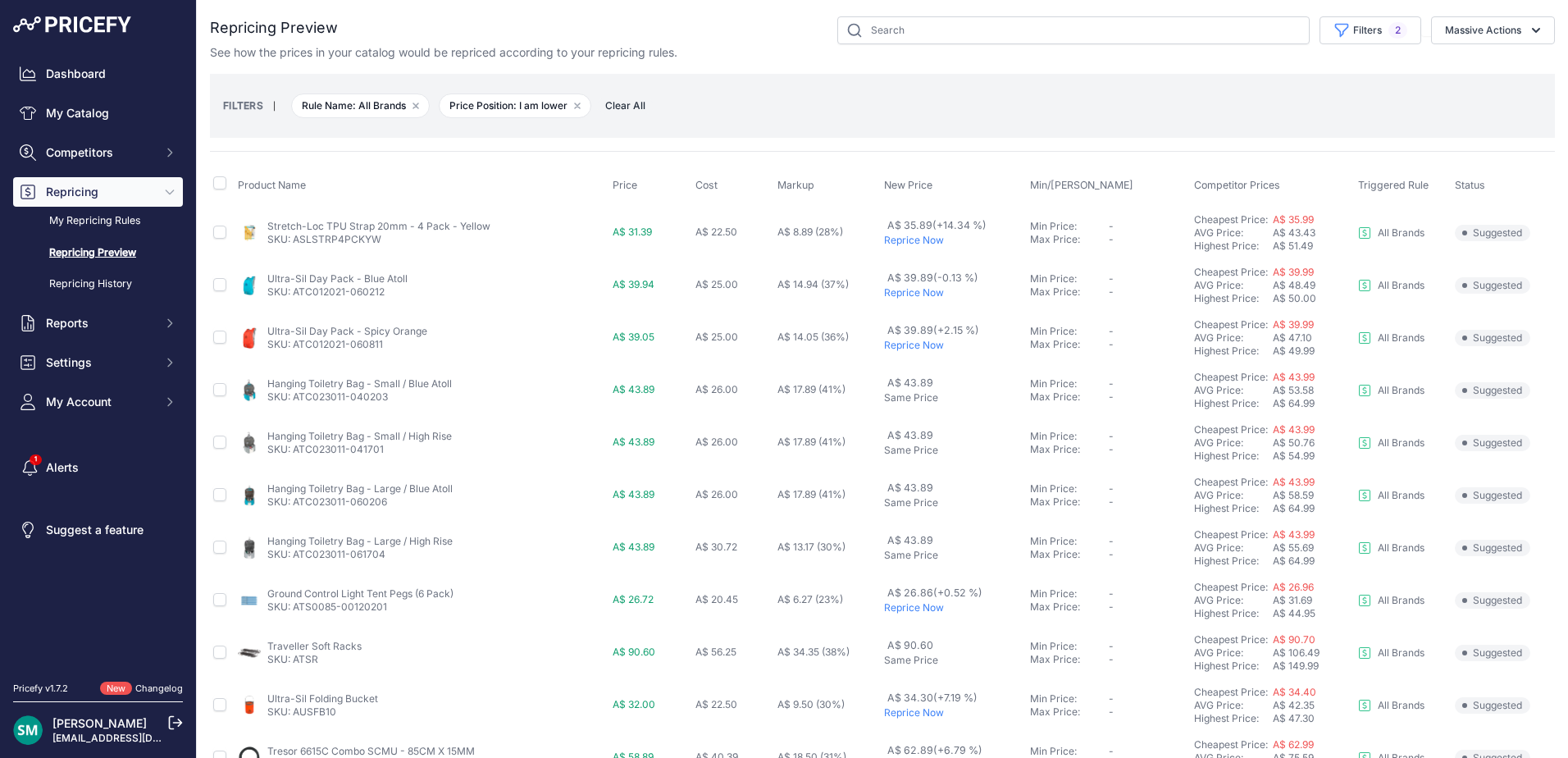
click at [906, 241] on p "Reprice Now" at bounding box center [954, 241] width 140 height 13
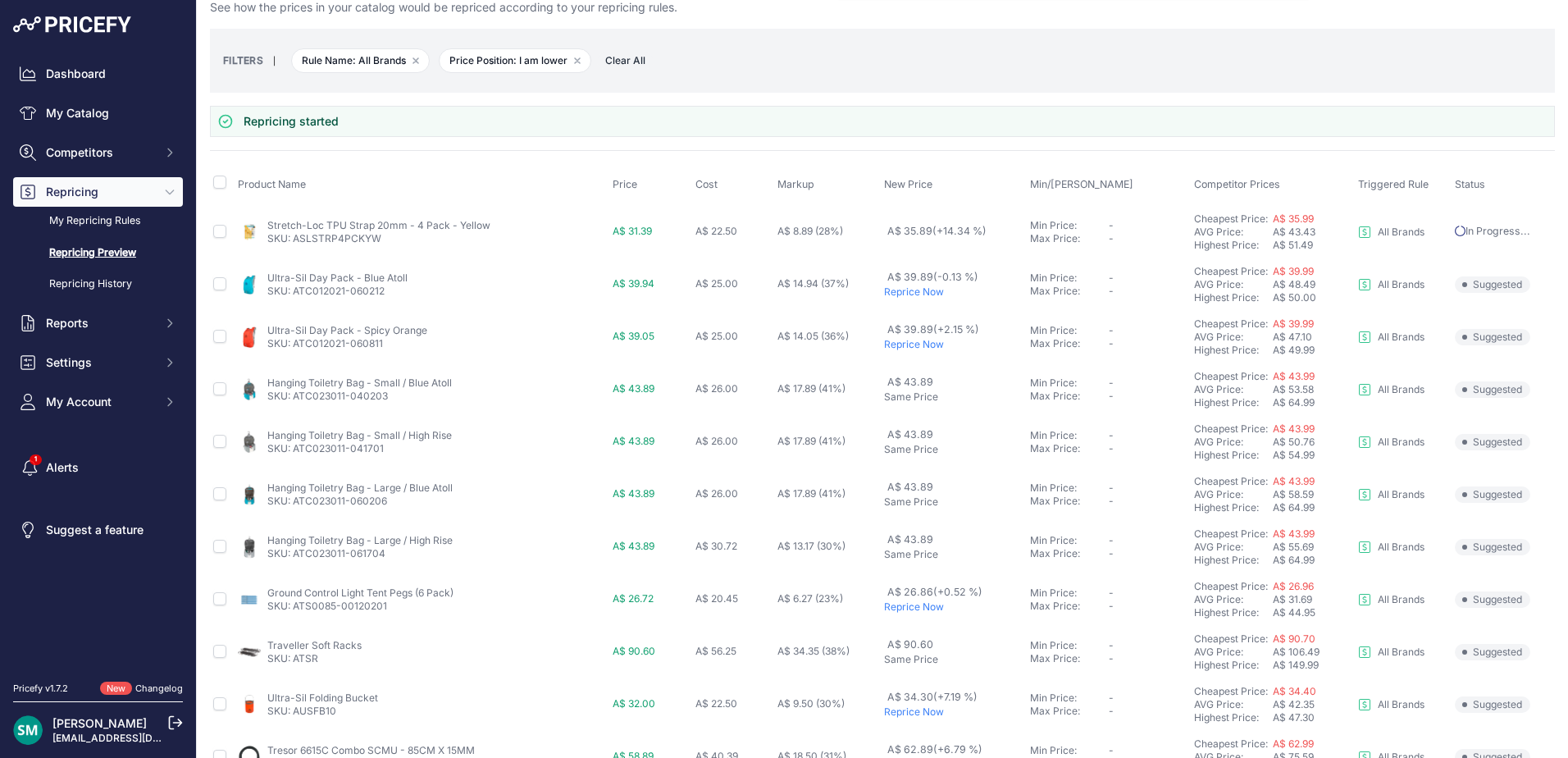
scroll to position [82, 0]
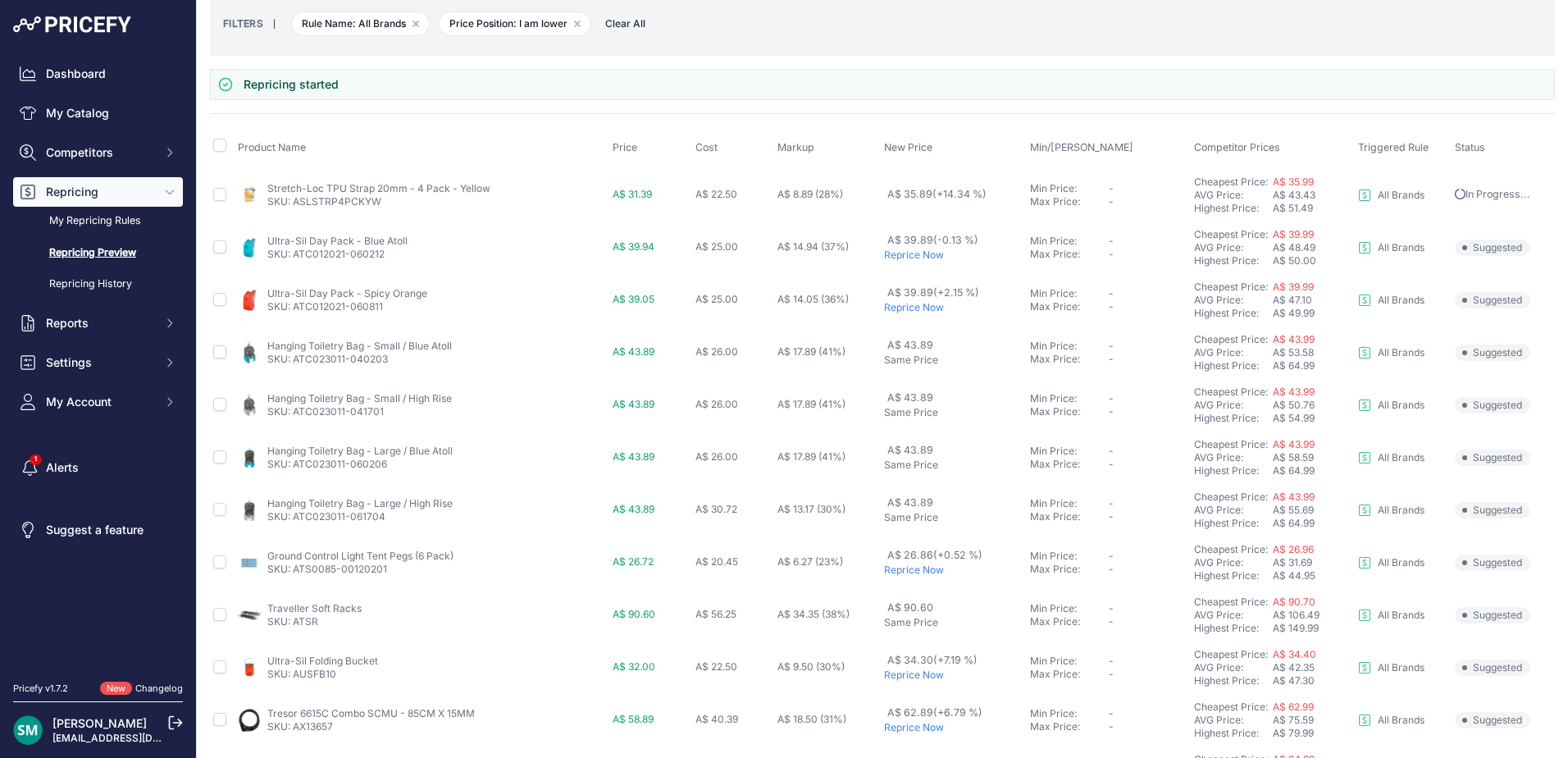
click at [908, 305] on p "Reprice Now" at bounding box center [954, 308] width 140 height 13
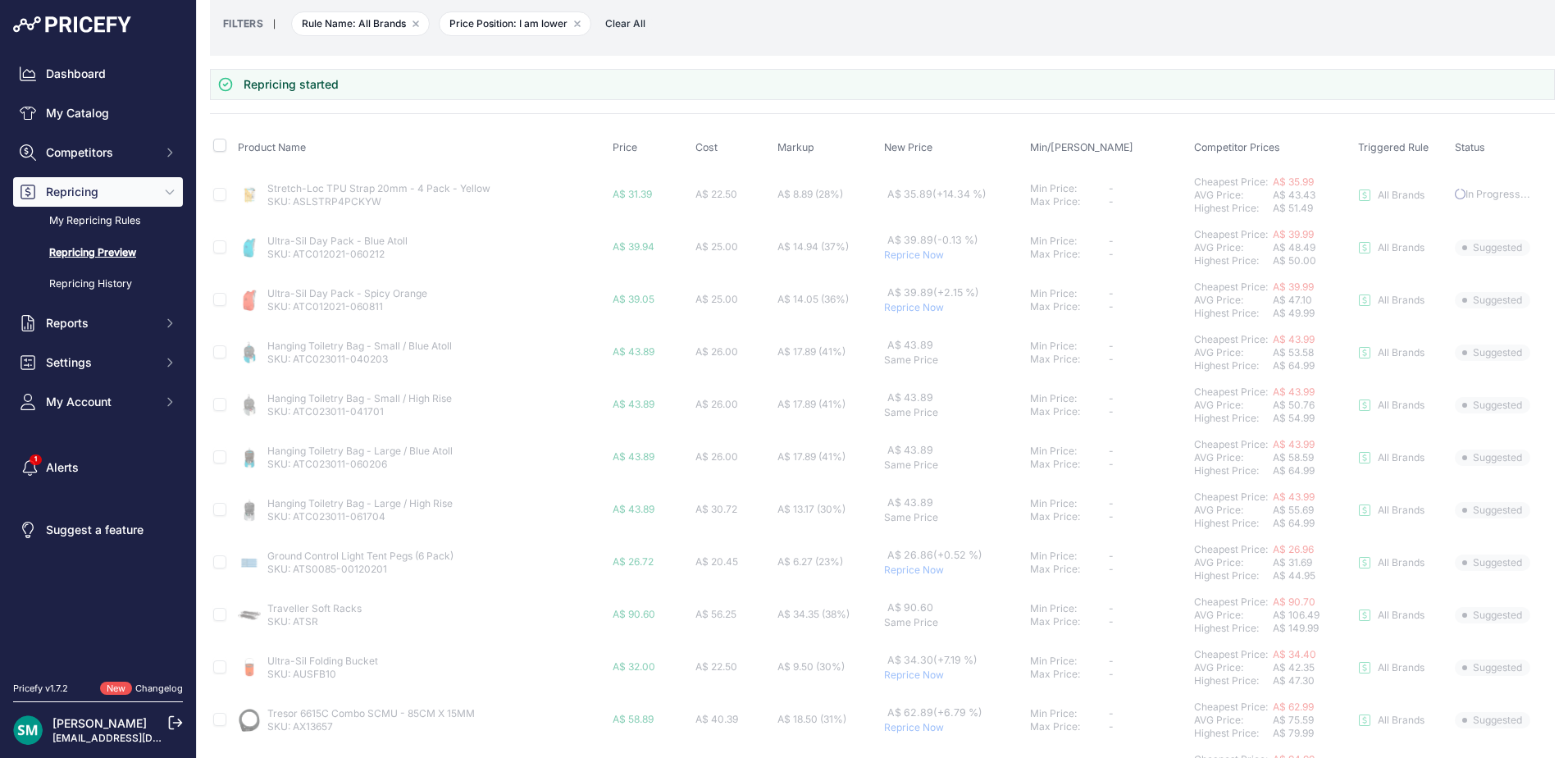
scroll to position [328, 0]
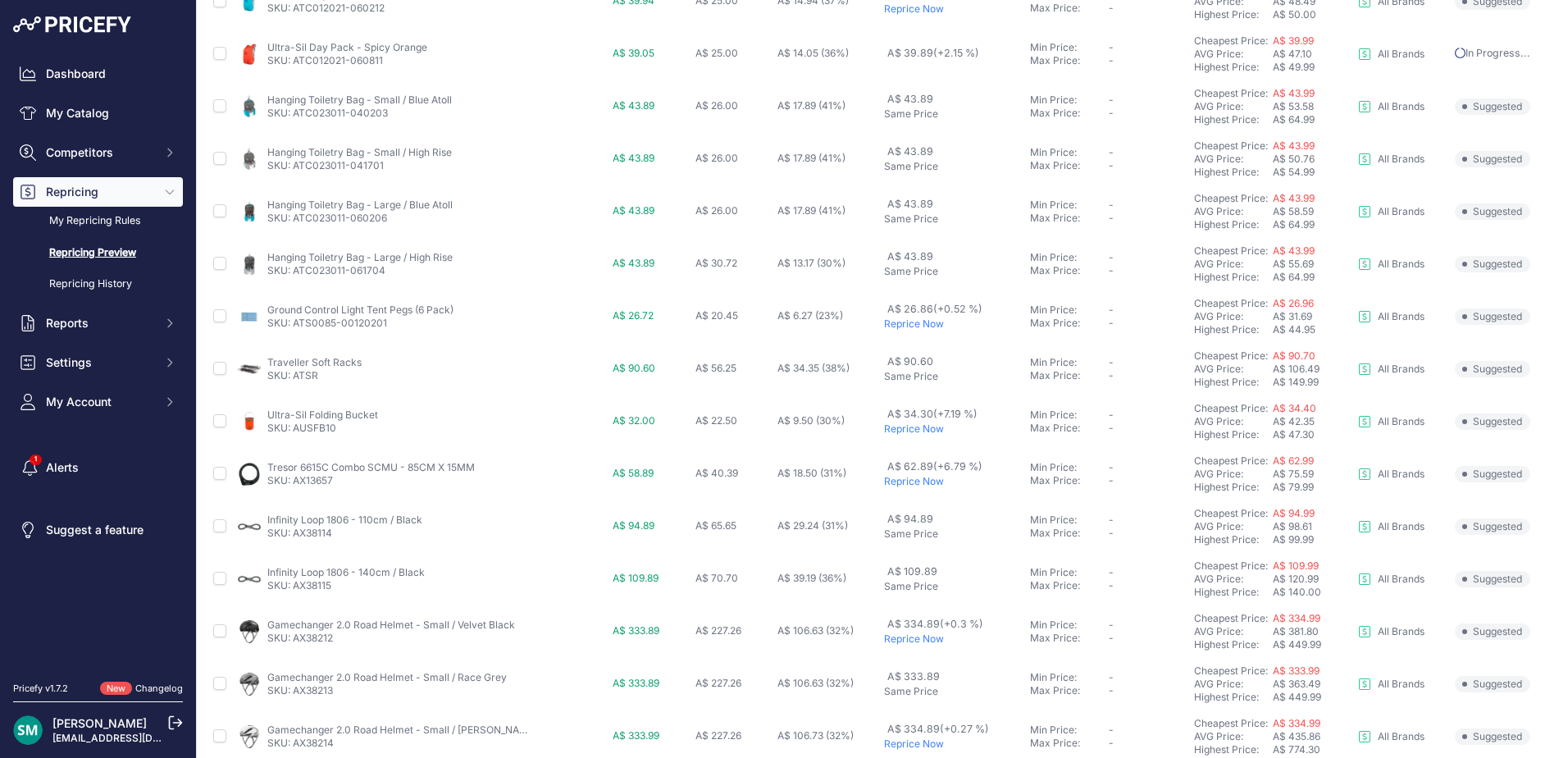
click at [907, 328] on p "Reprice Now" at bounding box center [954, 324] width 140 height 13
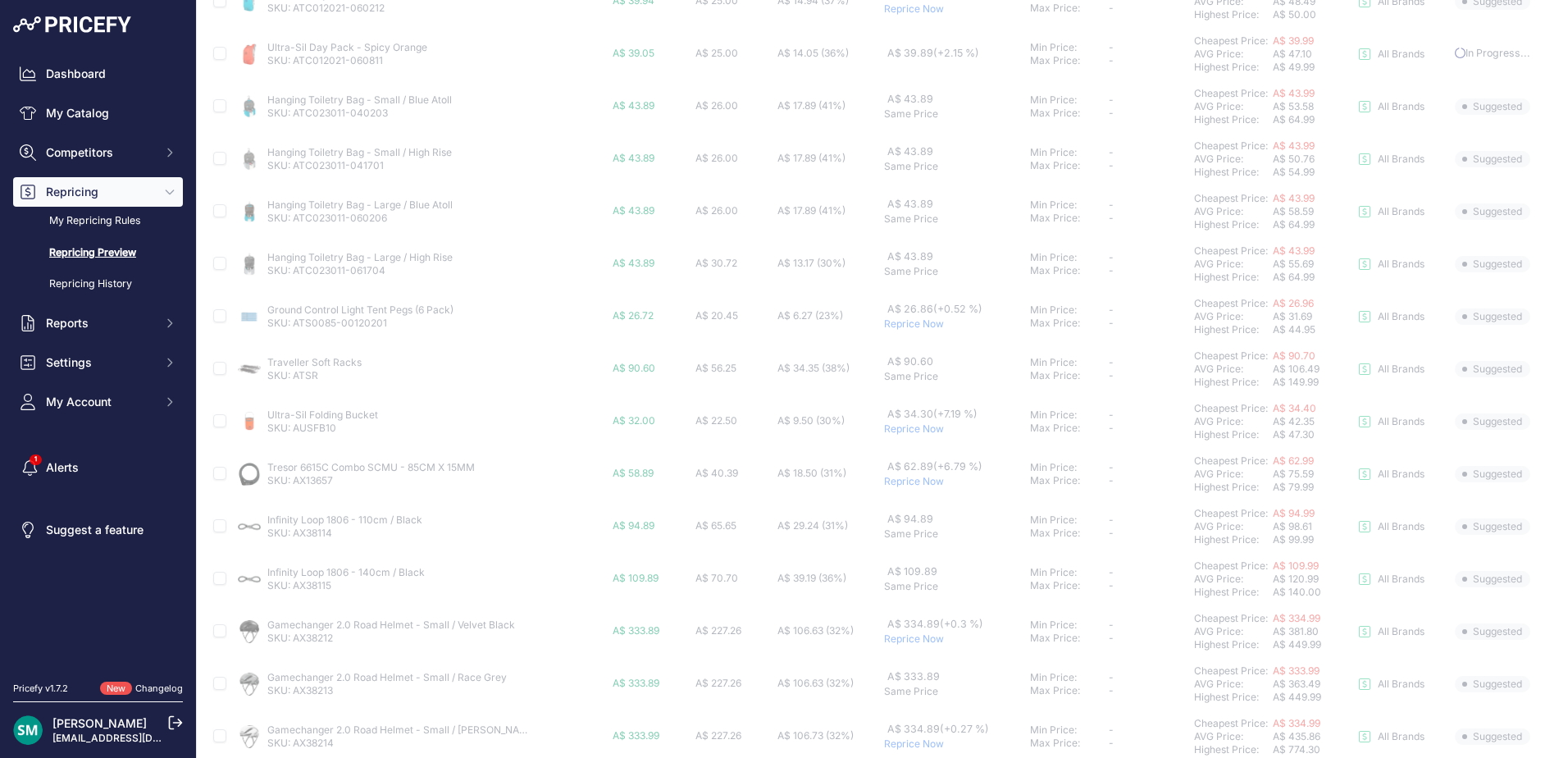
scroll to position [493, 0]
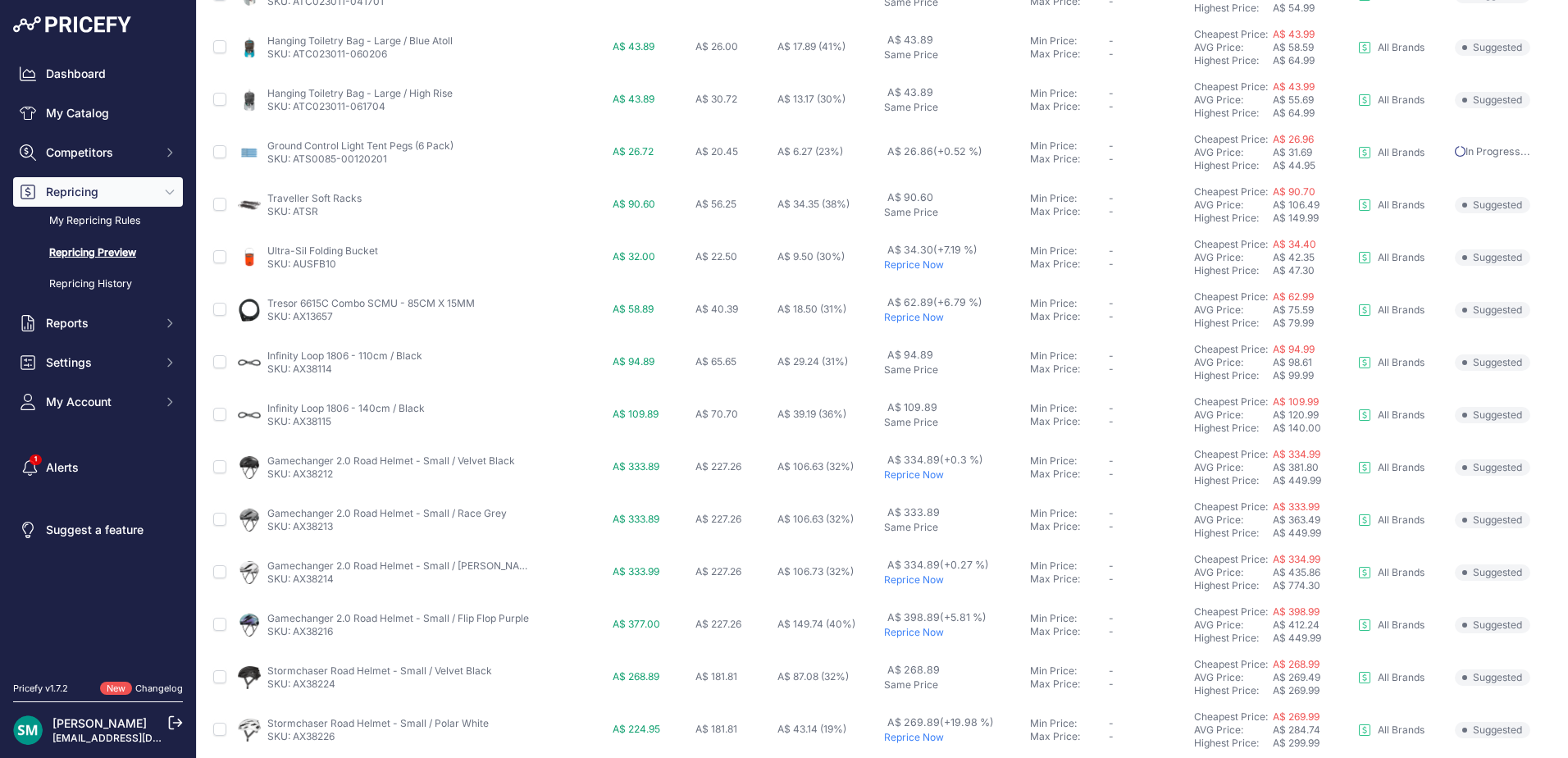
click at [907, 267] on p "Reprice Now" at bounding box center [954, 265] width 140 height 13
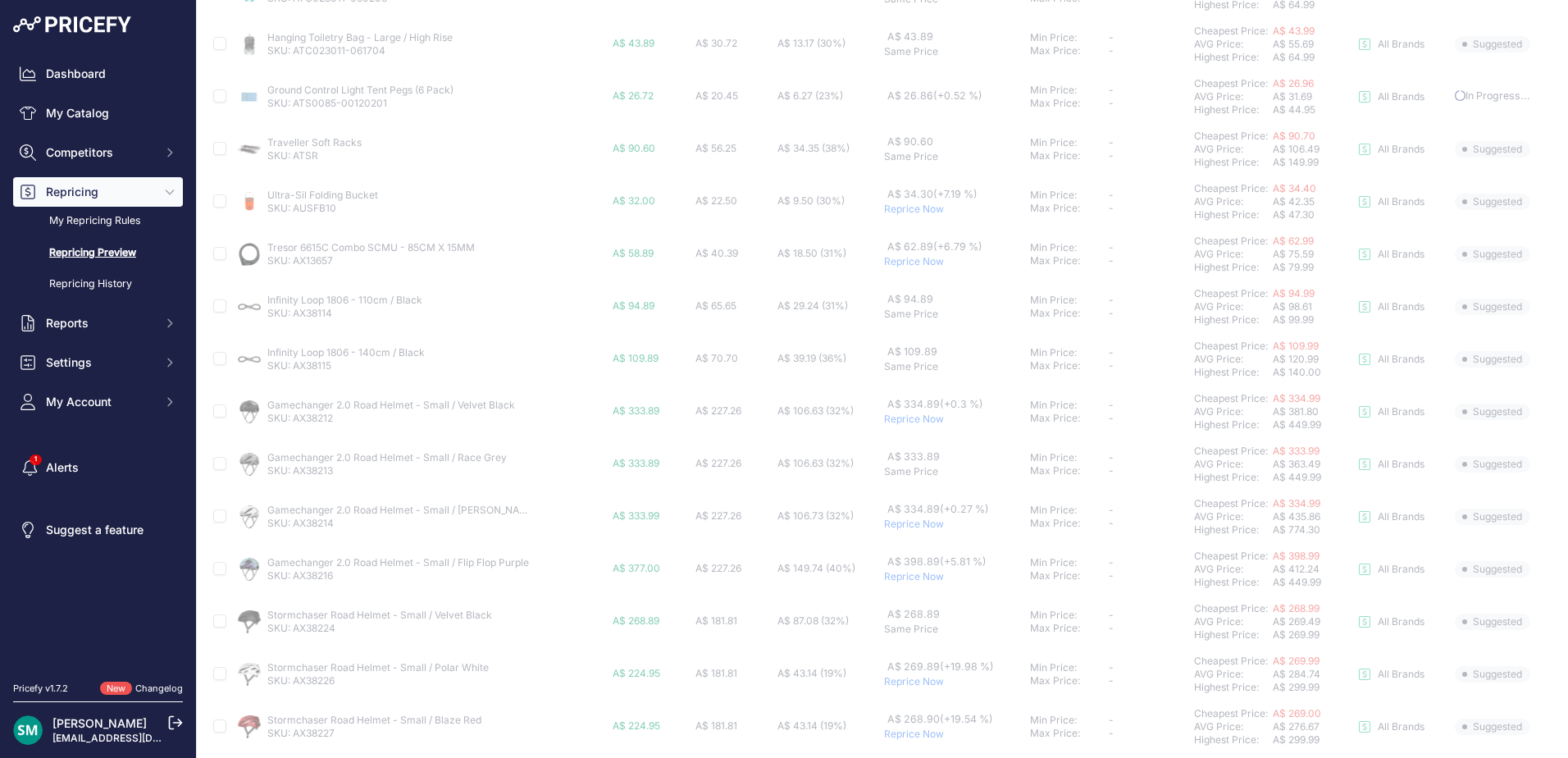
scroll to position [574, 0]
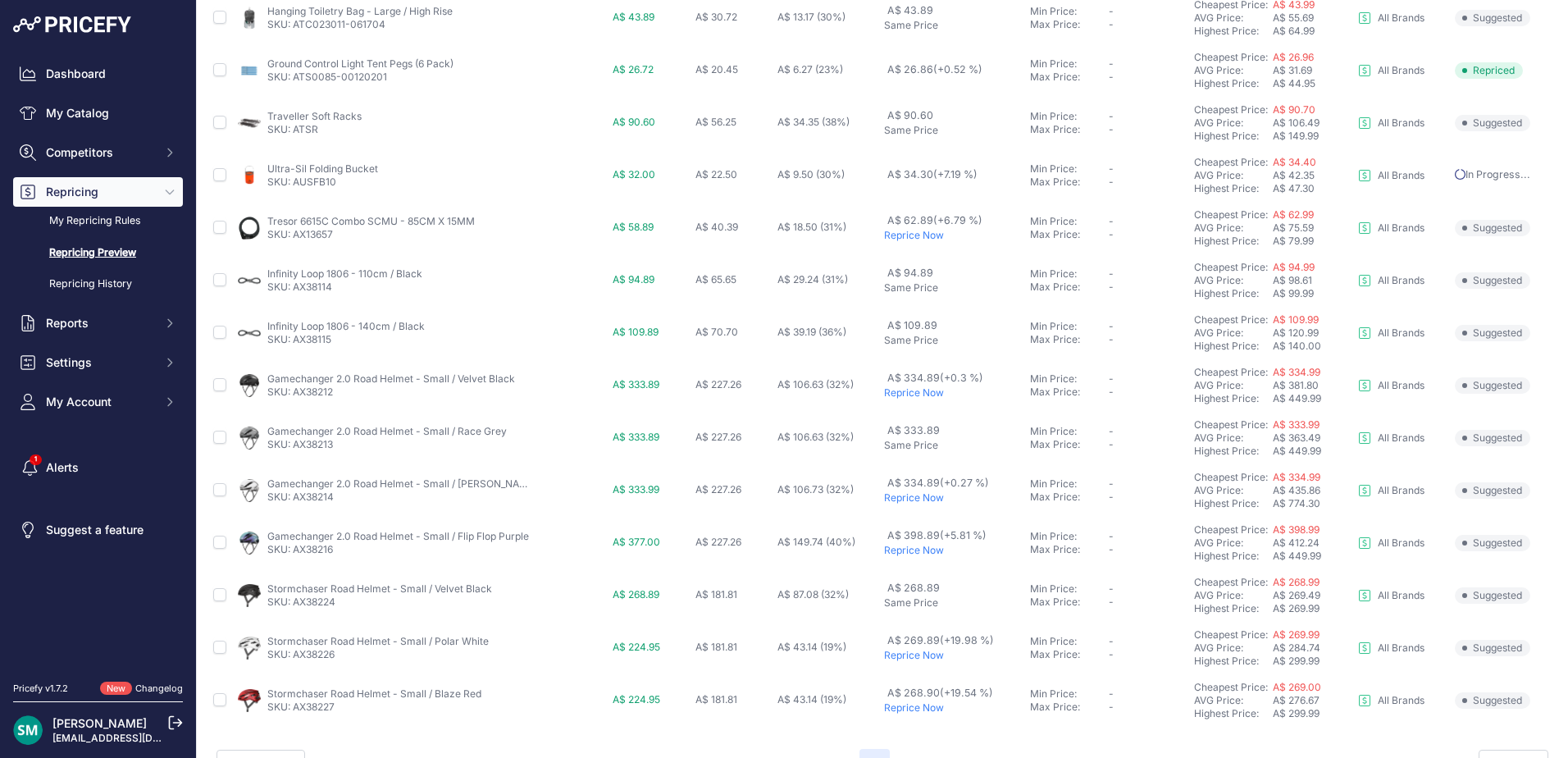
click at [908, 240] on p "Reprice Now" at bounding box center [954, 236] width 140 height 13
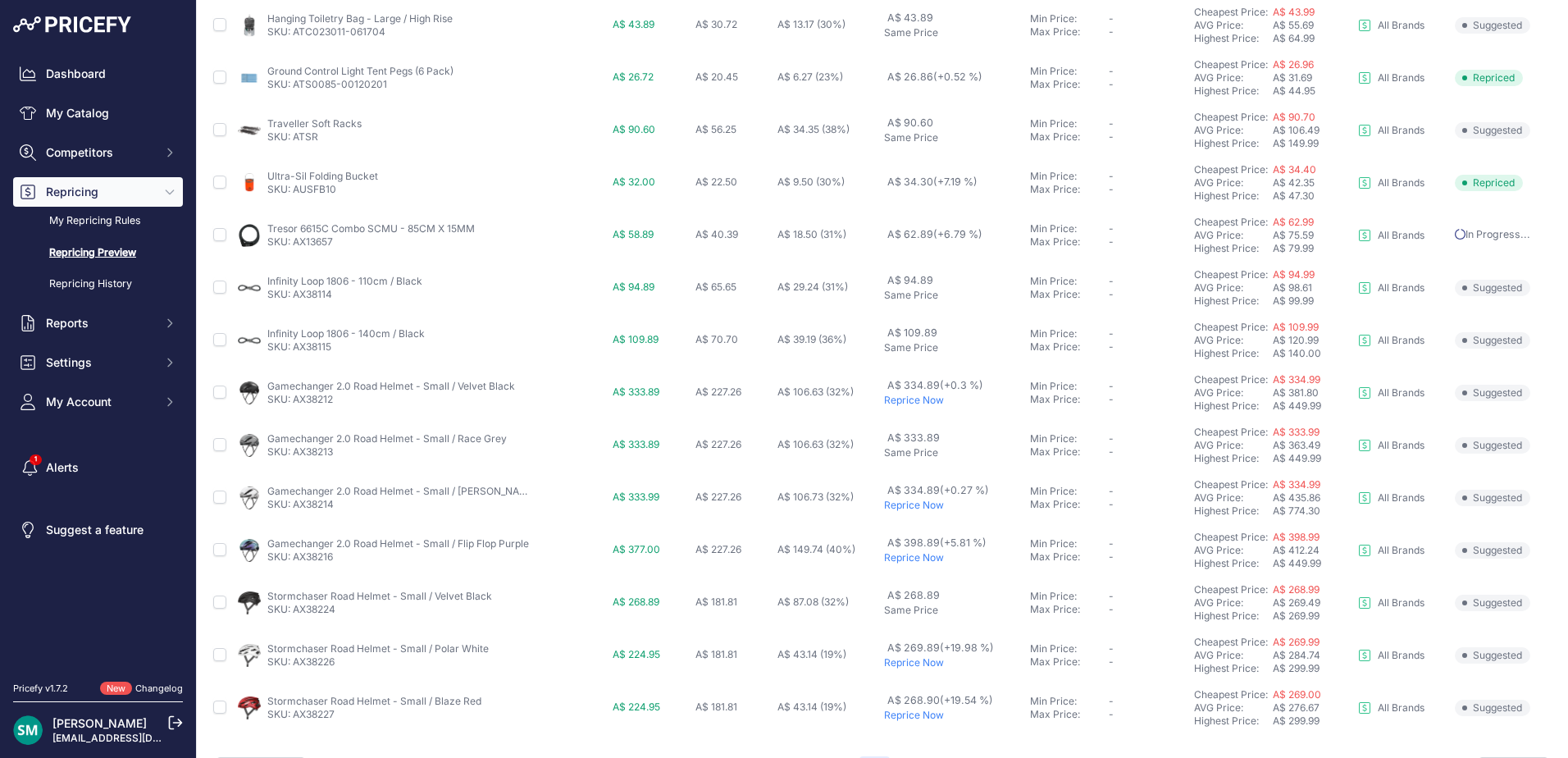
scroll to position [611, 0]
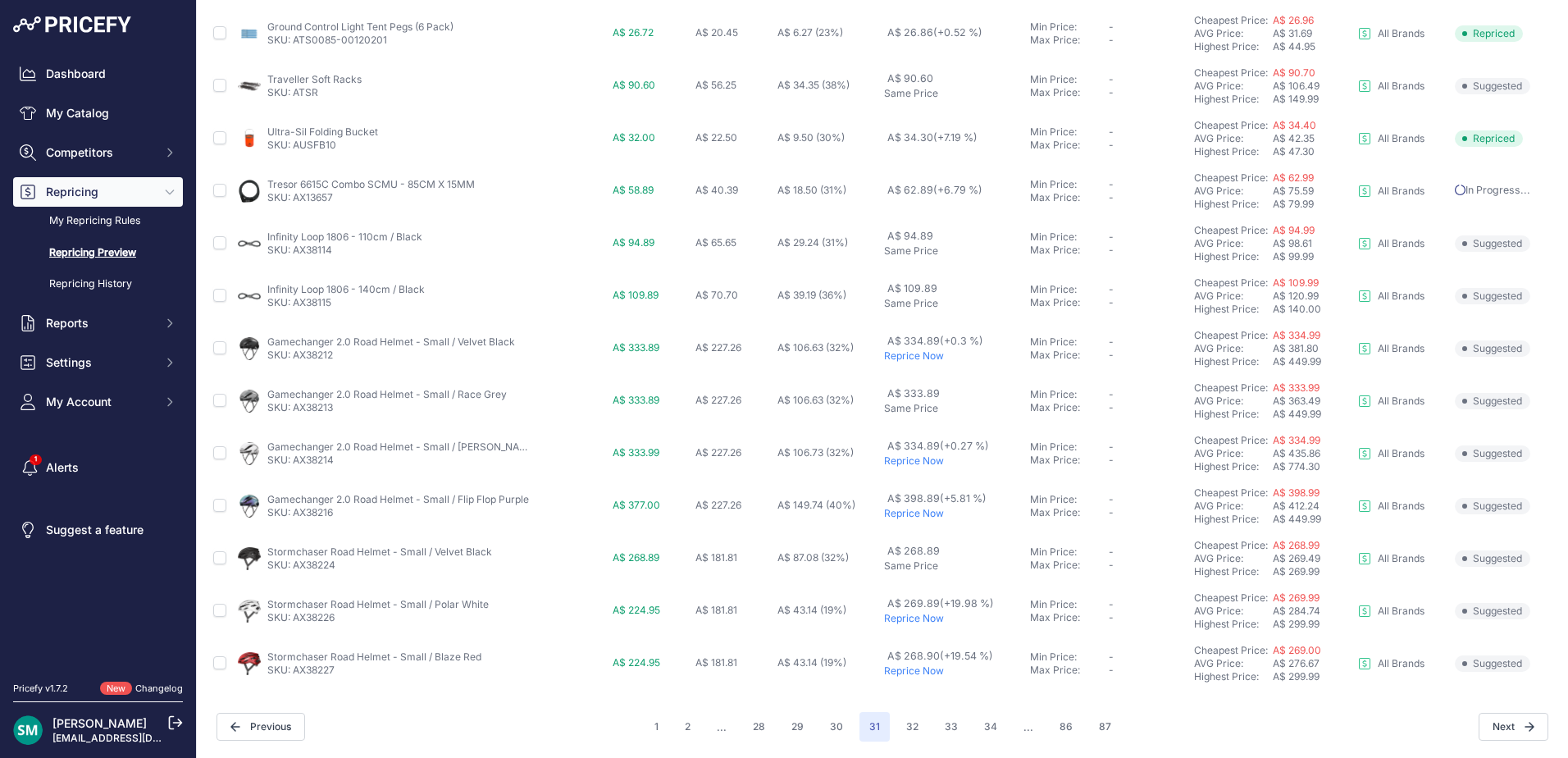
click at [911, 355] on p "Reprice Now" at bounding box center [954, 356] width 140 height 13
click at [917, 461] on p "Reprice Now" at bounding box center [954, 461] width 140 height 13
click at [901, 730] on button "32" at bounding box center [912, 726] width 32 height 30
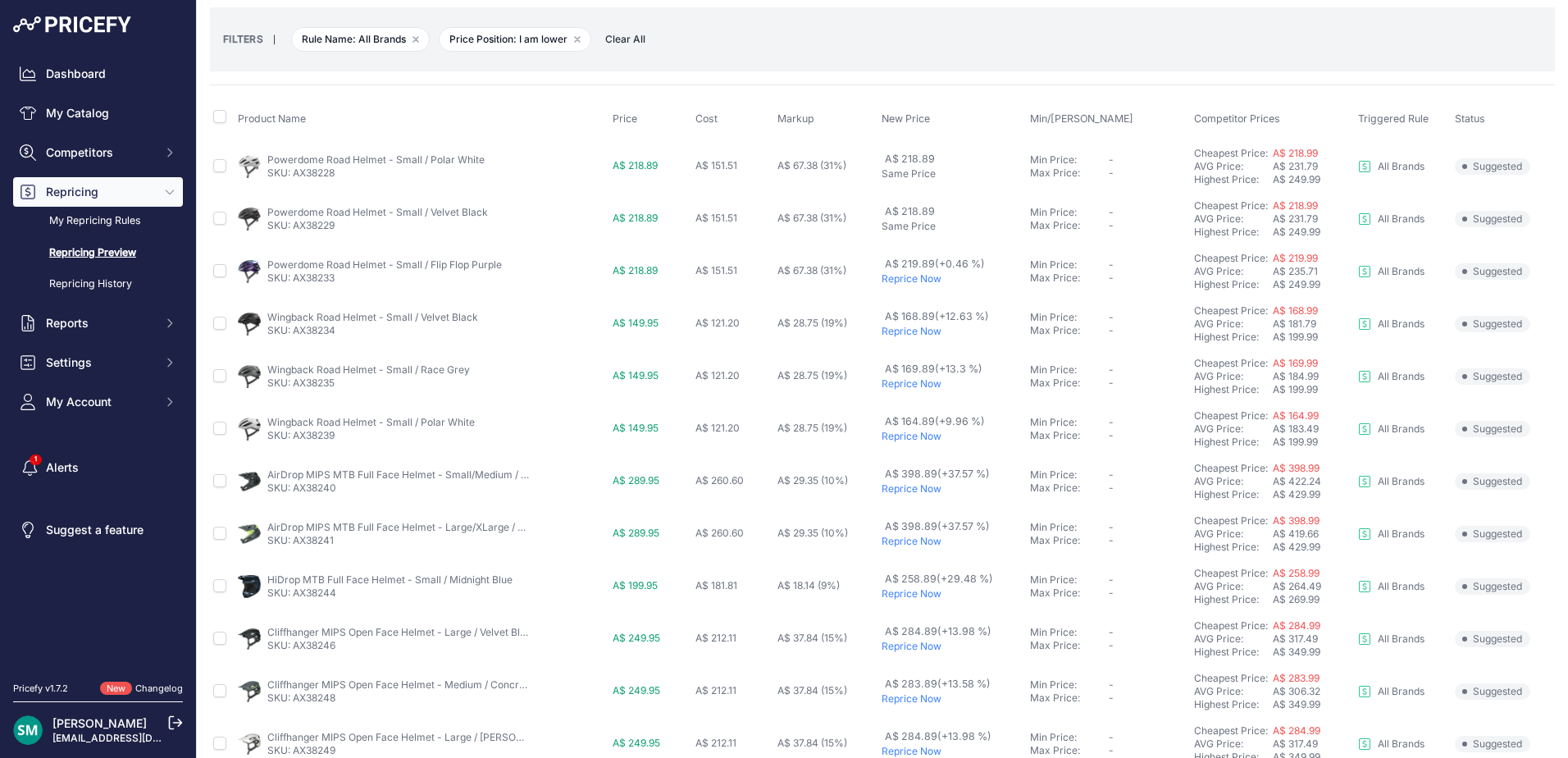
scroll to position [82, 0]
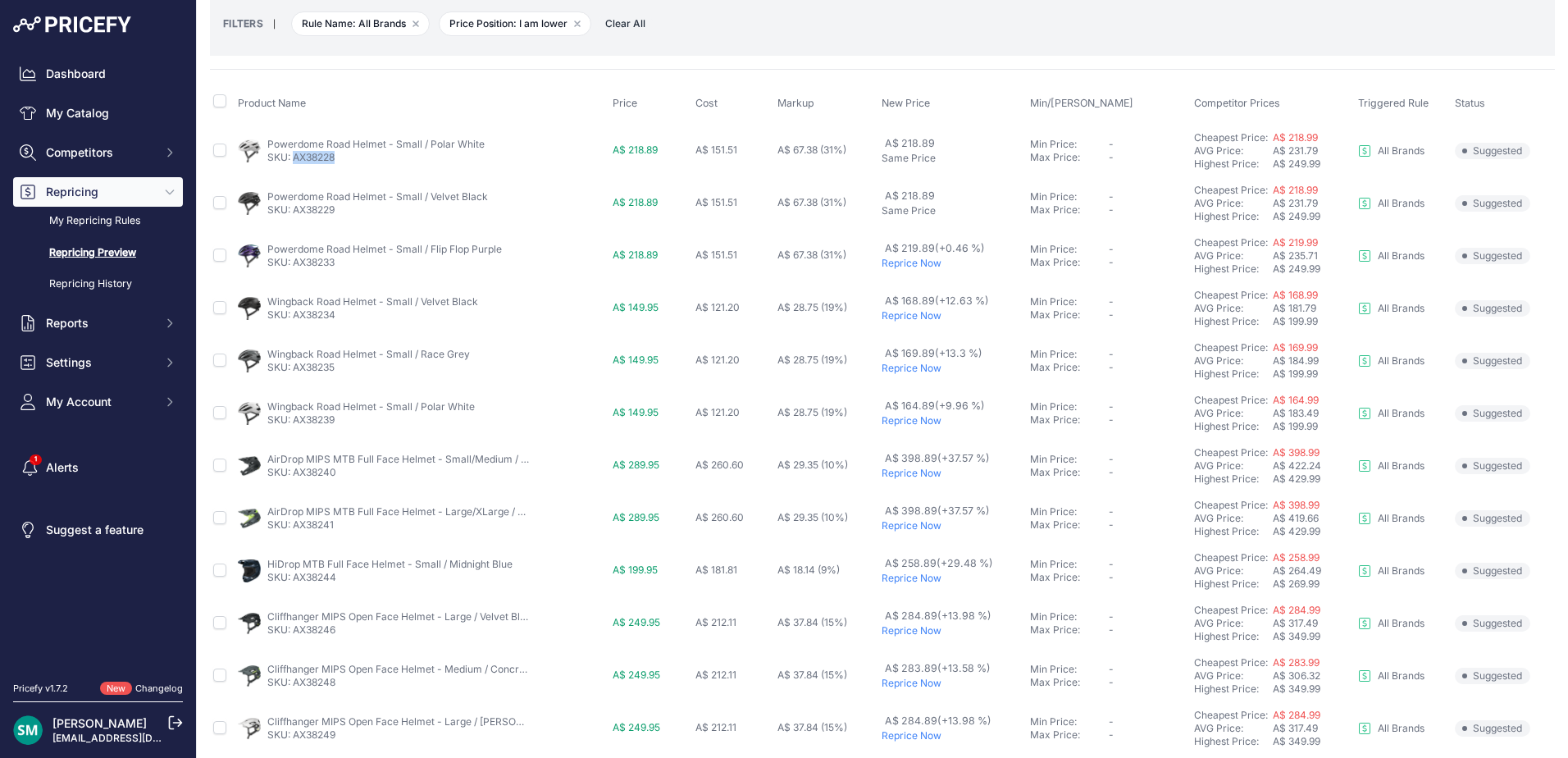
drag, startPoint x: 351, startPoint y: 159, endPoint x: 295, endPoint y: 166, distance: 56.4
click at [295, 166] on td "Powerdome Road Helmet - Small / Polar White SKU: AX38228" at bounding box center [421, 150] width 375 height 54
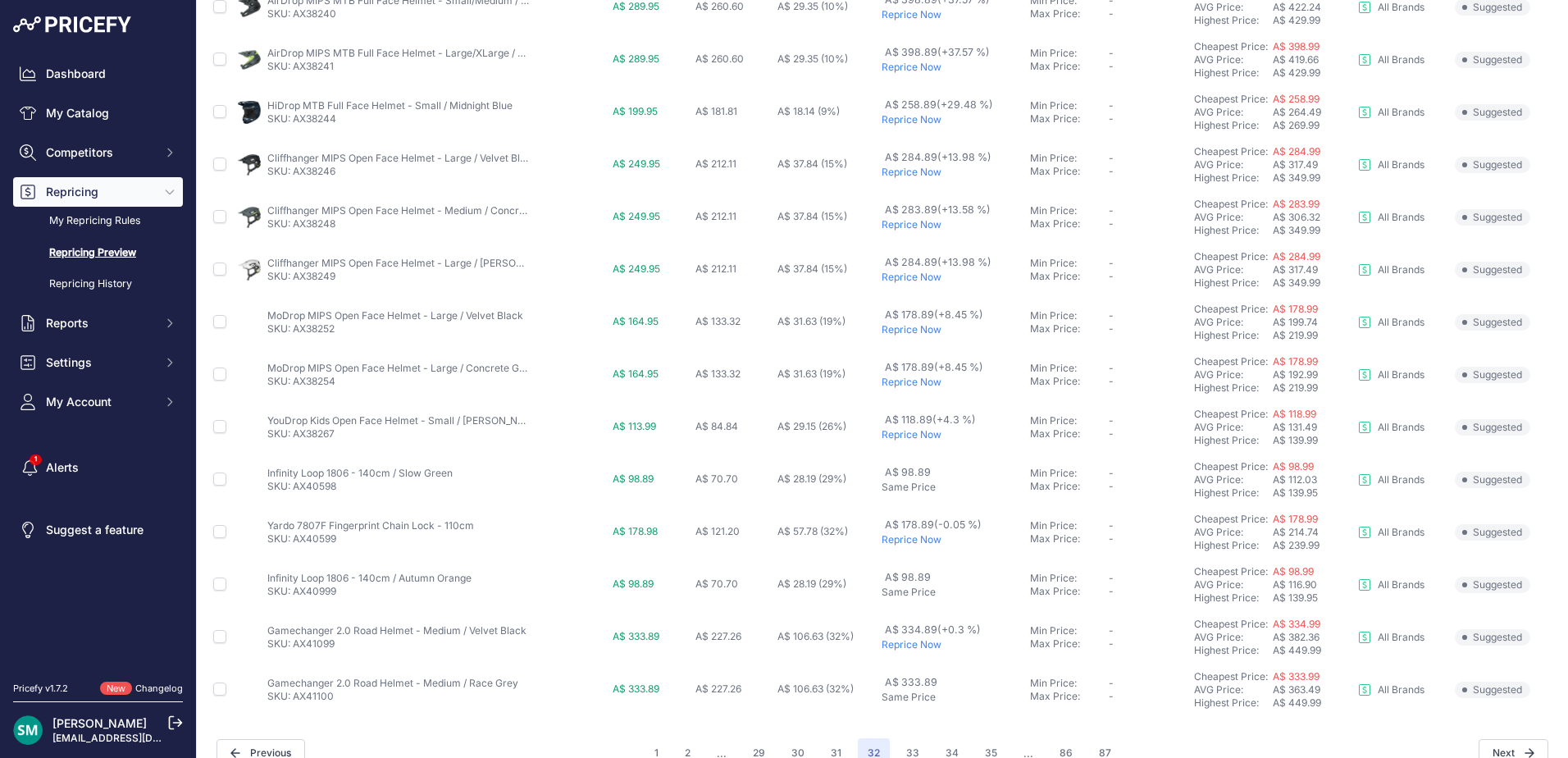
scroll to position [566, 0]
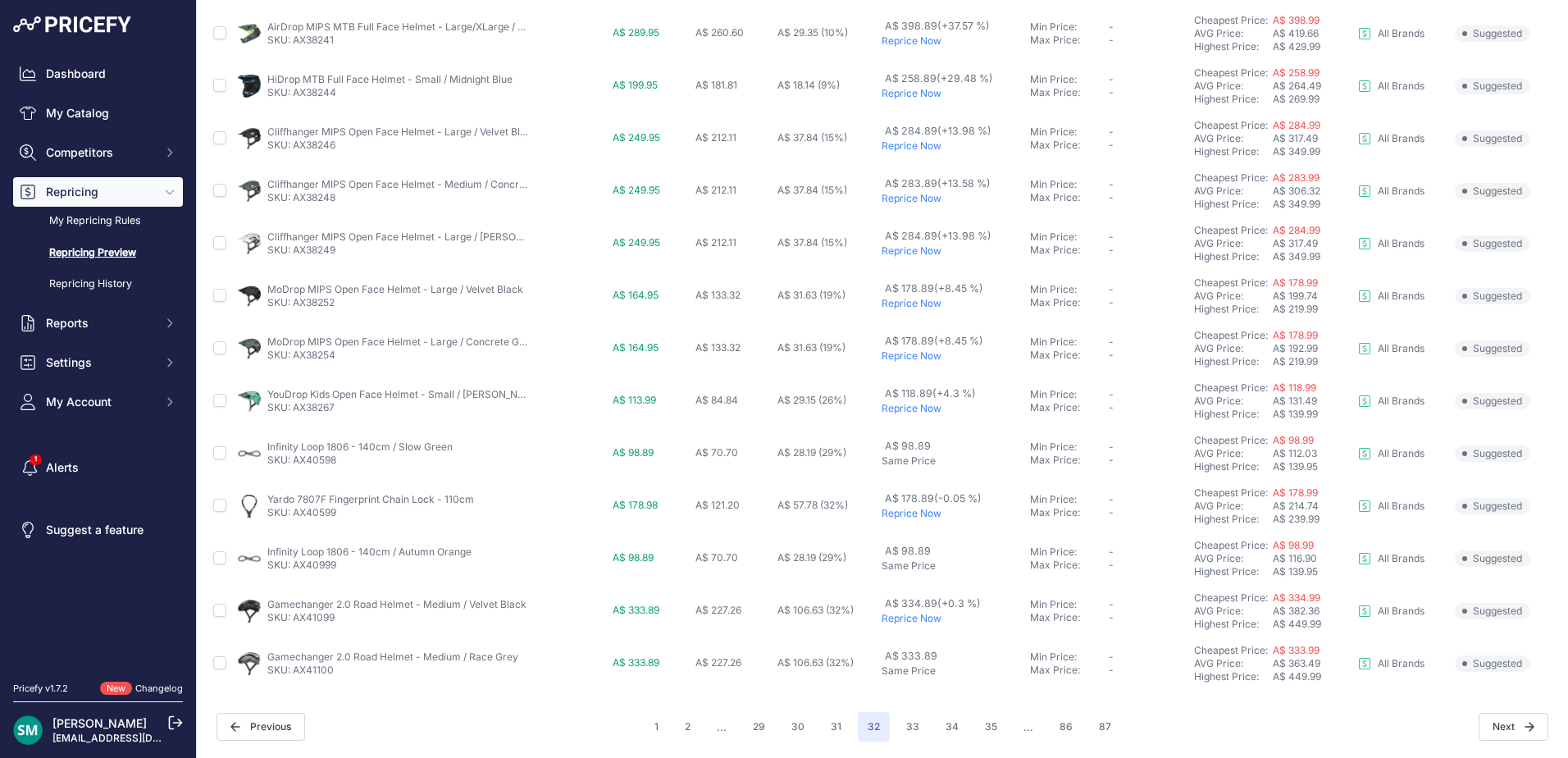
click at [925, 406] on p "Reprice Now" at bounding box center [952, 408] width 142 height 13
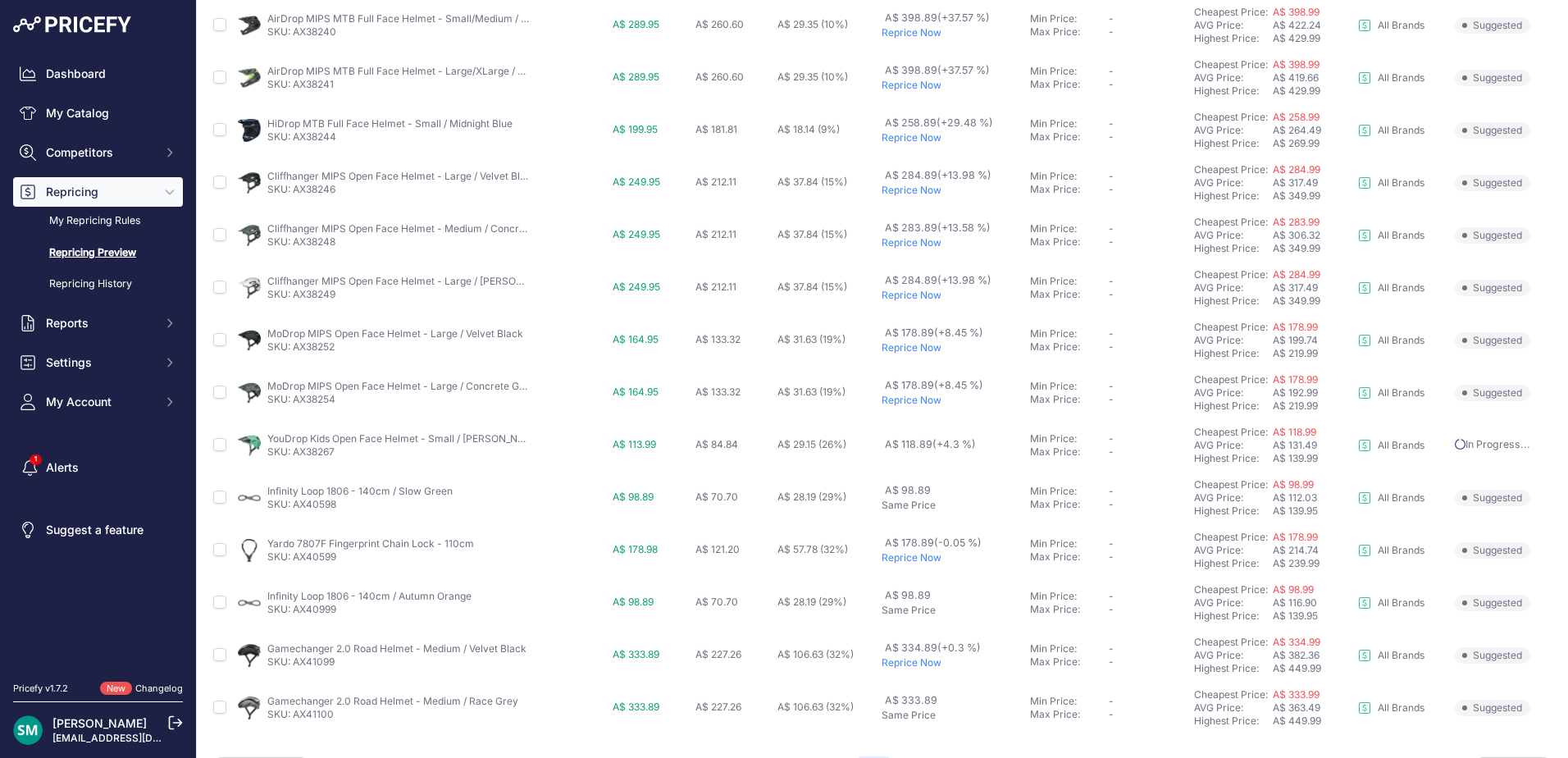
scroll to position [611, 0]
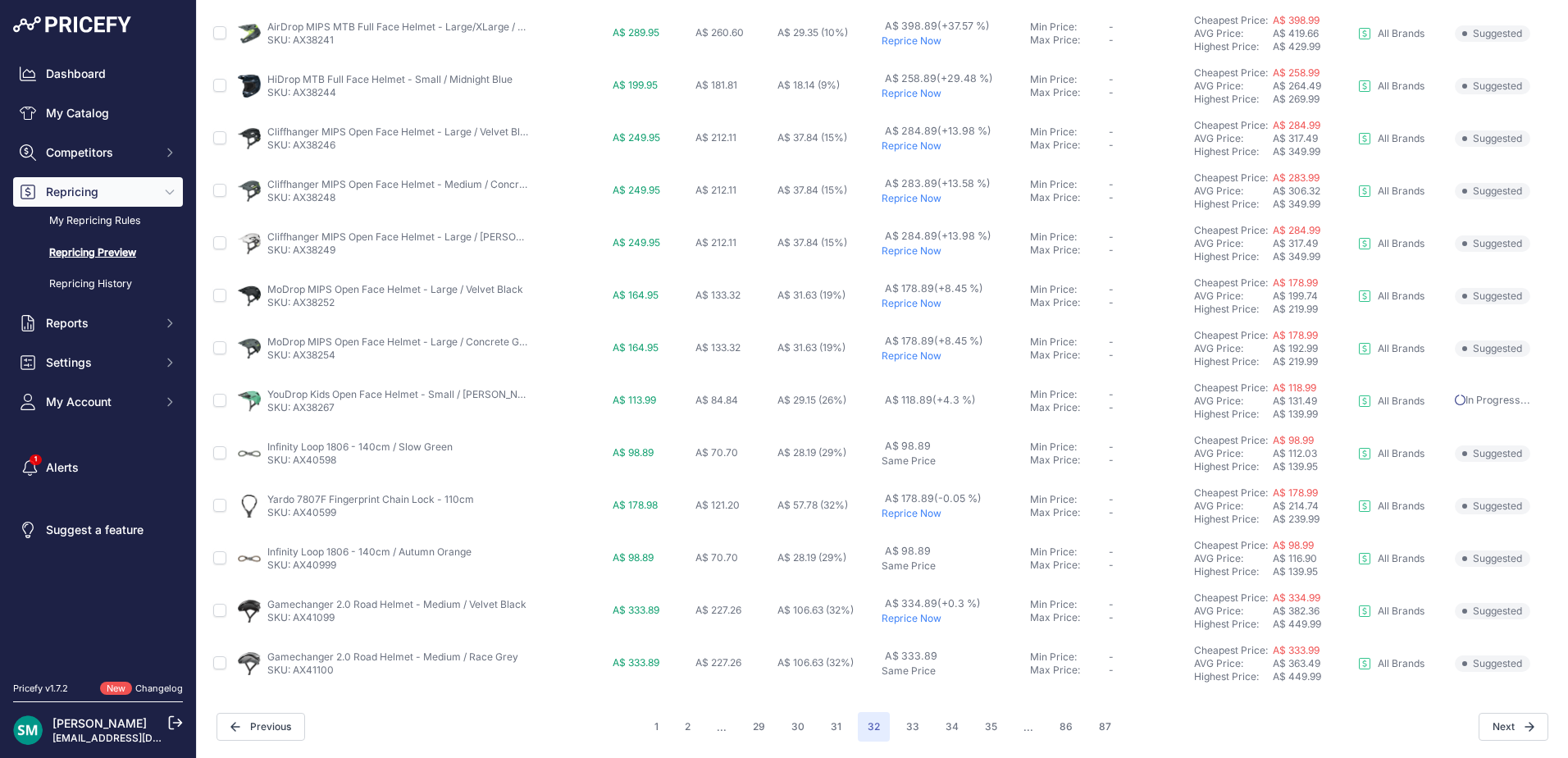
click at [922, 616] on p "Reprice Now" at bounding box center [952, 619] width 142 height 13
click at [909, 726] on button "33" at bounding box center [913, 726] width 33 height 30
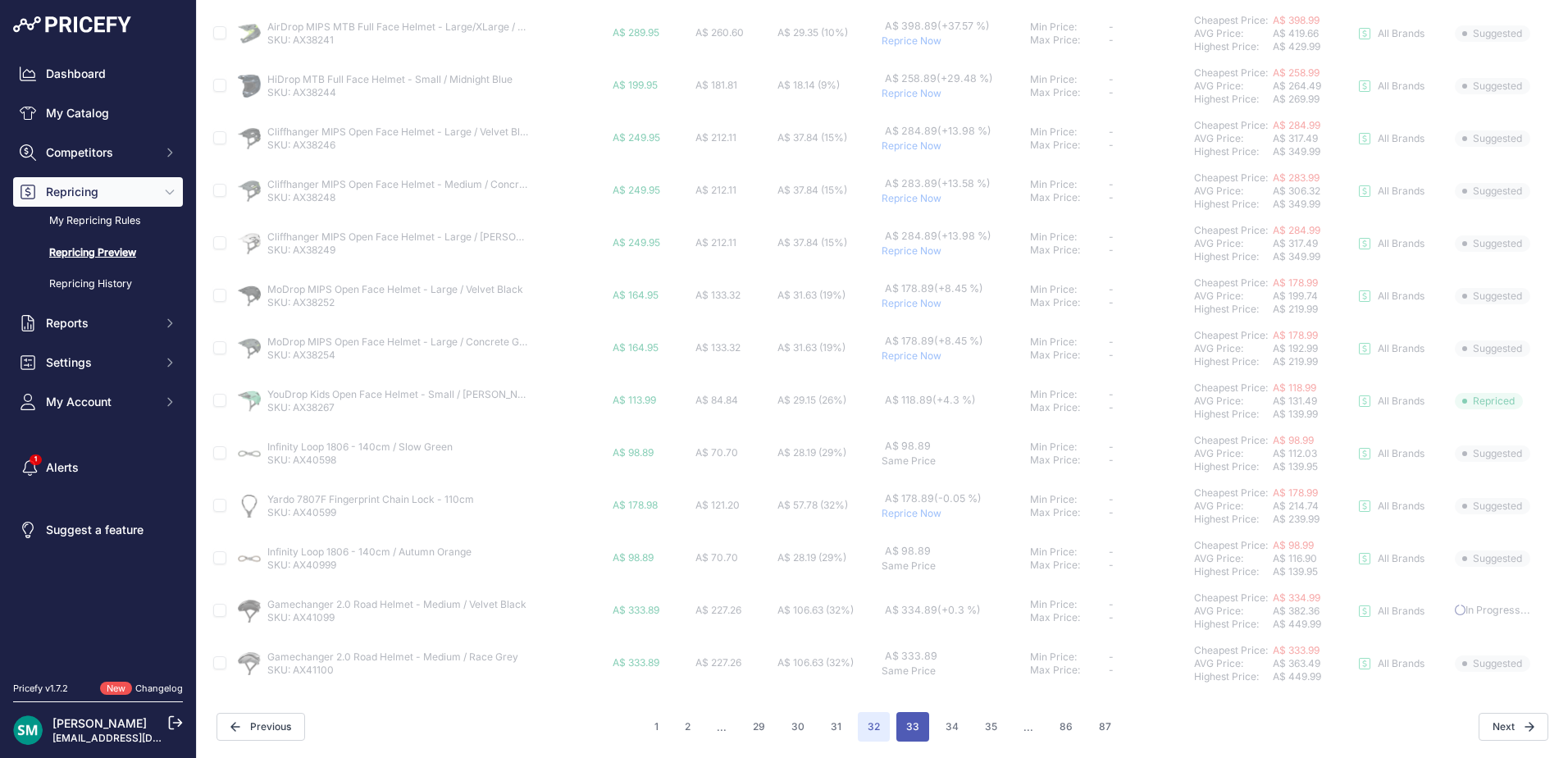
scroll to position [566, 0]
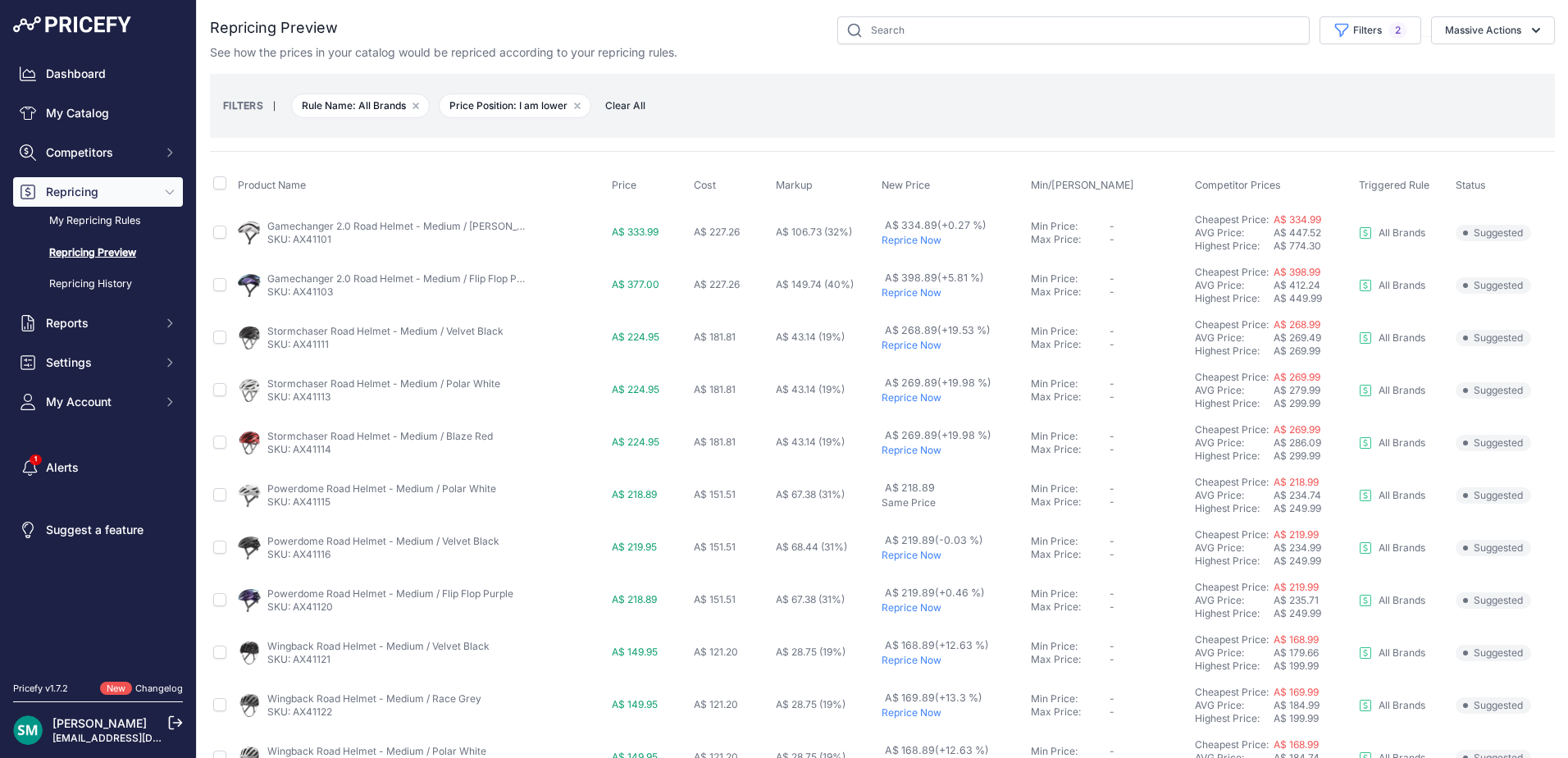
click at [911, 245] on p "Reprice Now" at bounding box center [952, 241] width 143 height 13
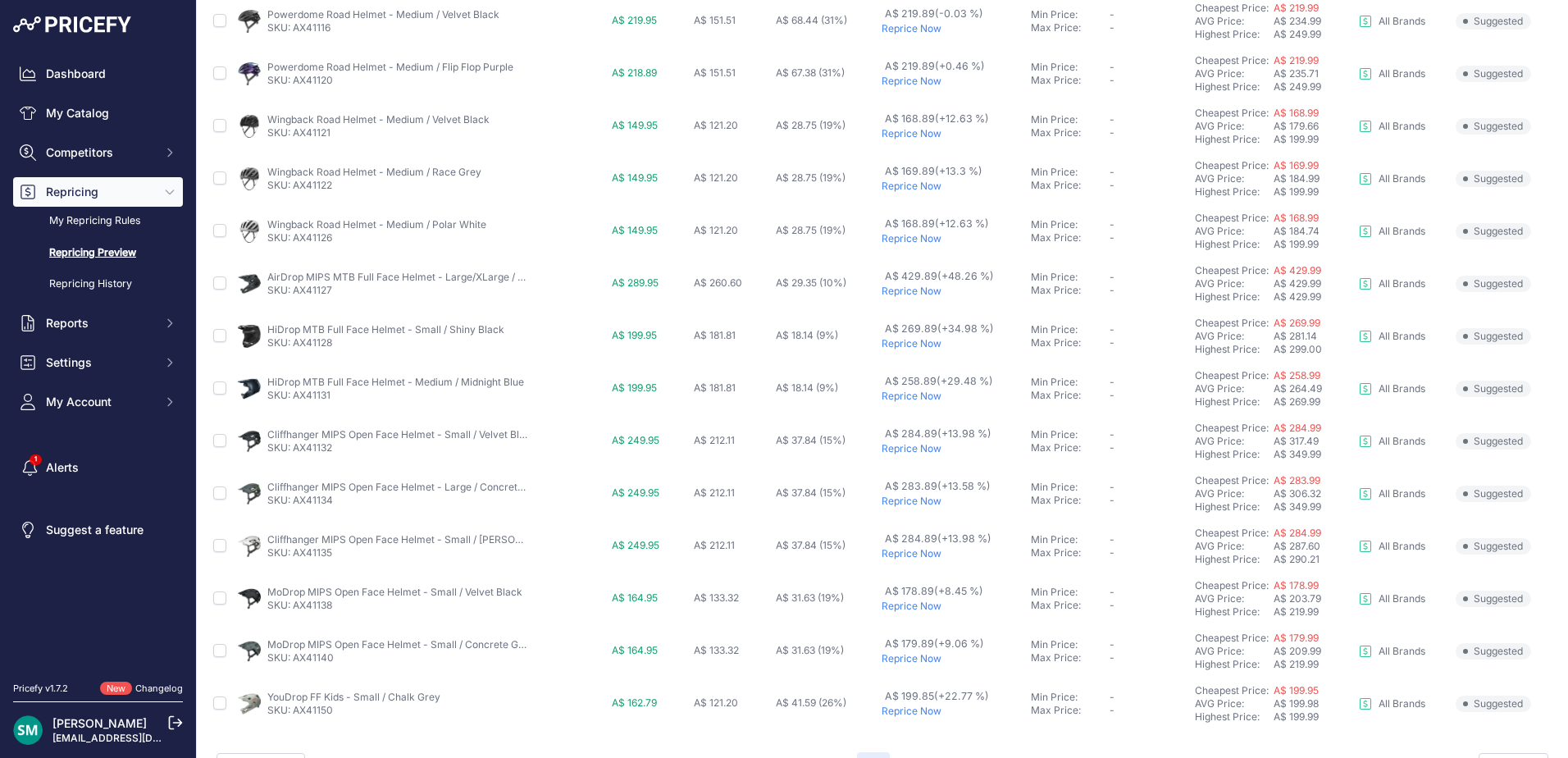
scroll to position [611, 0]
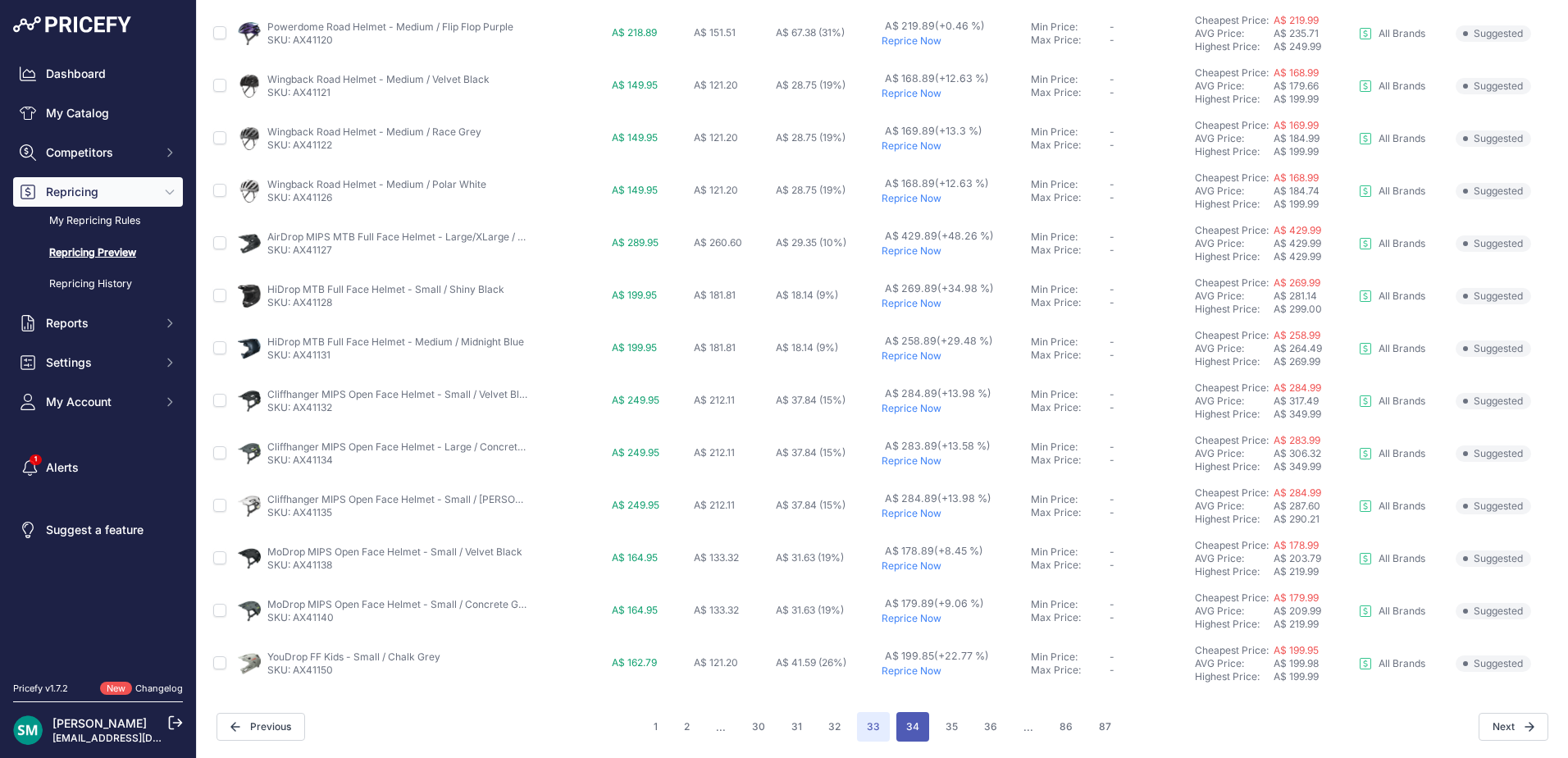
click at [917, 726] on button "34" at bounding box center [913, 726] width 33 height 30
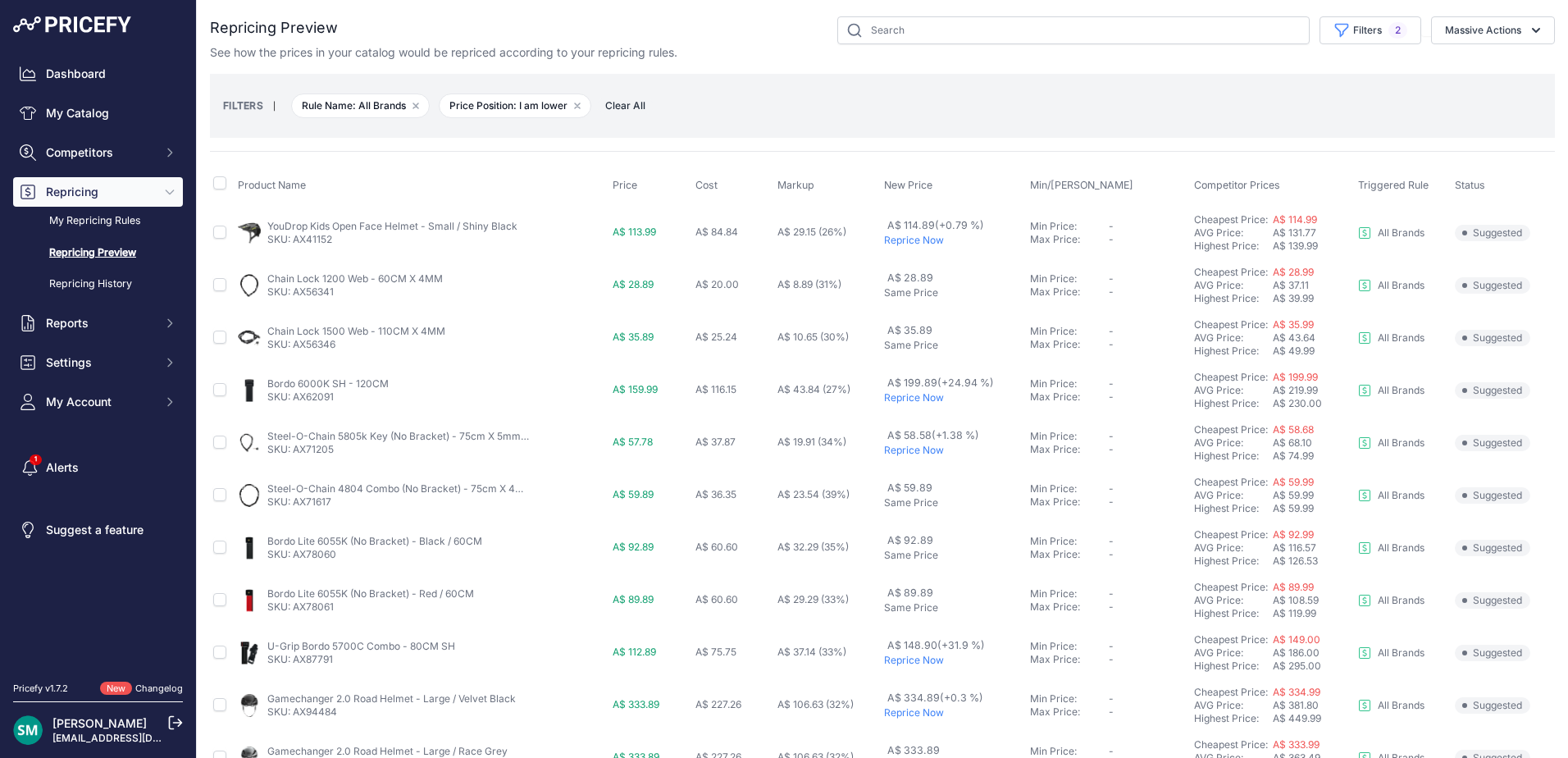
click at [913, 240] on p "Reprice Now" at bounding box center [954, 241] width 140 height 13
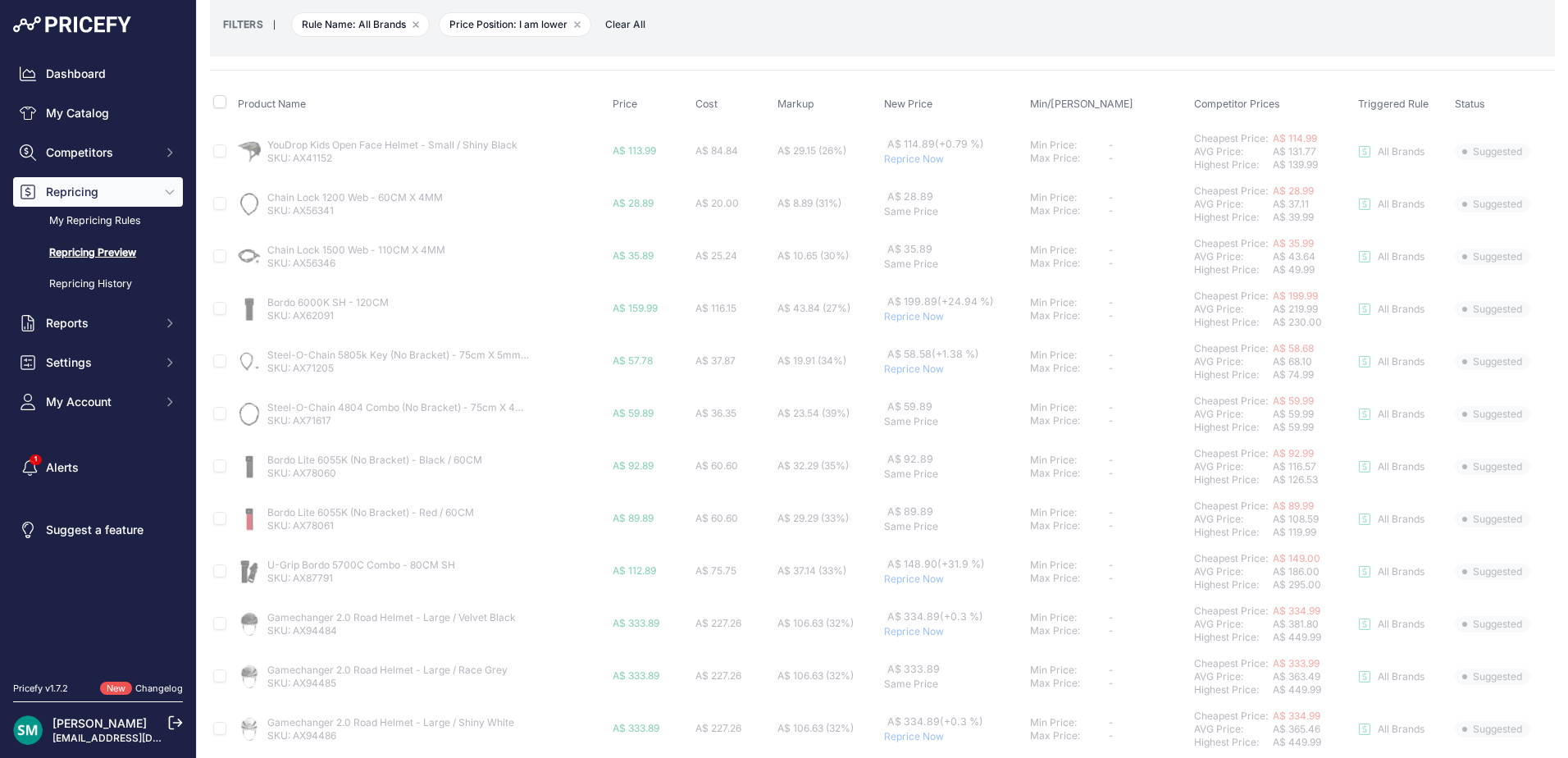
scroll to position [82, 0]
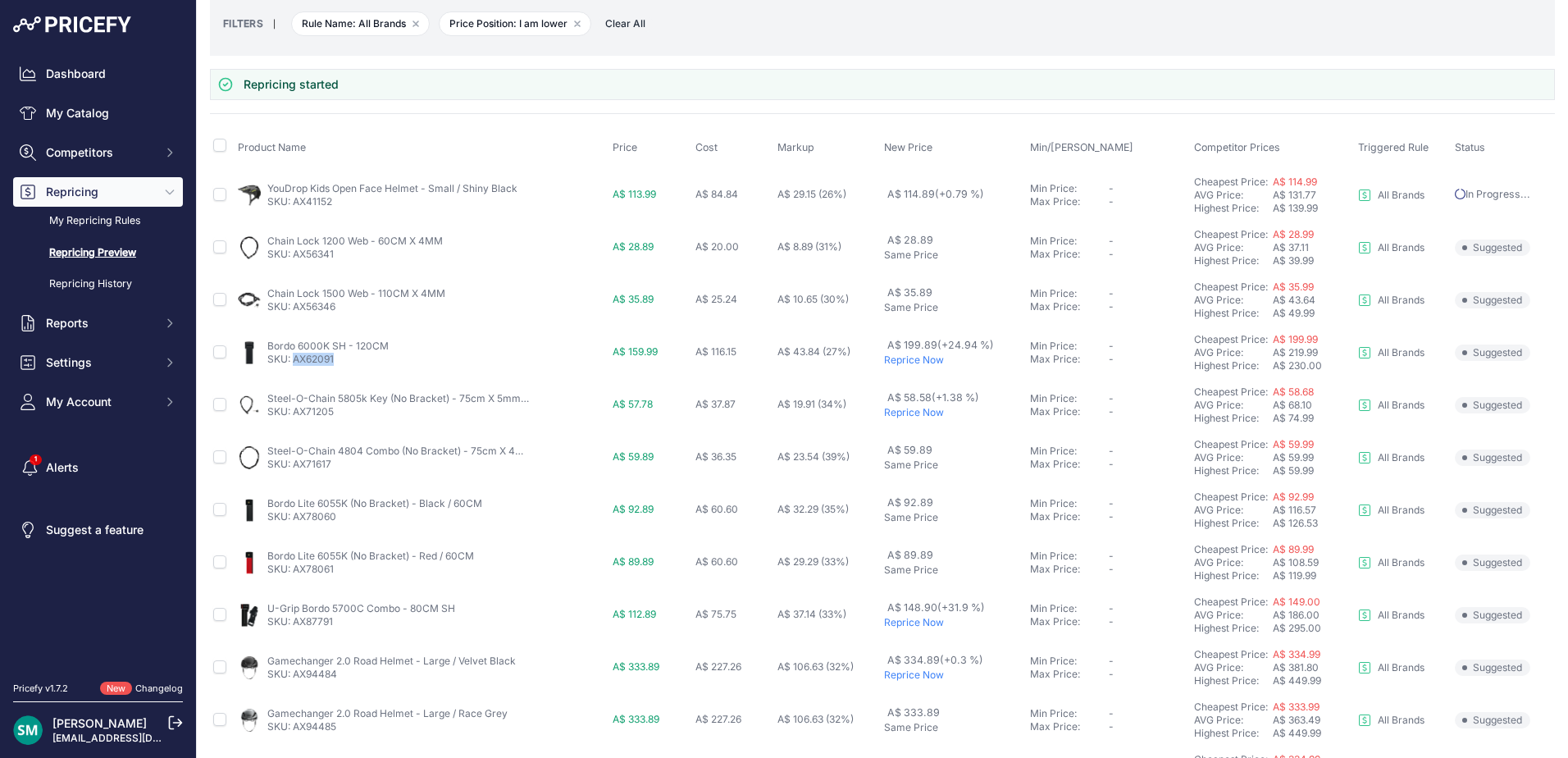
drag, startPoint x: 343, startPoint y: 361, endPoint x: 293, endPoint y: 367, distance: 50.4
click at [293, 367] on td "Bordo 6000K SH - 120CM SKU: AX62091" at bounding box center [421, 353] width 375 height 53
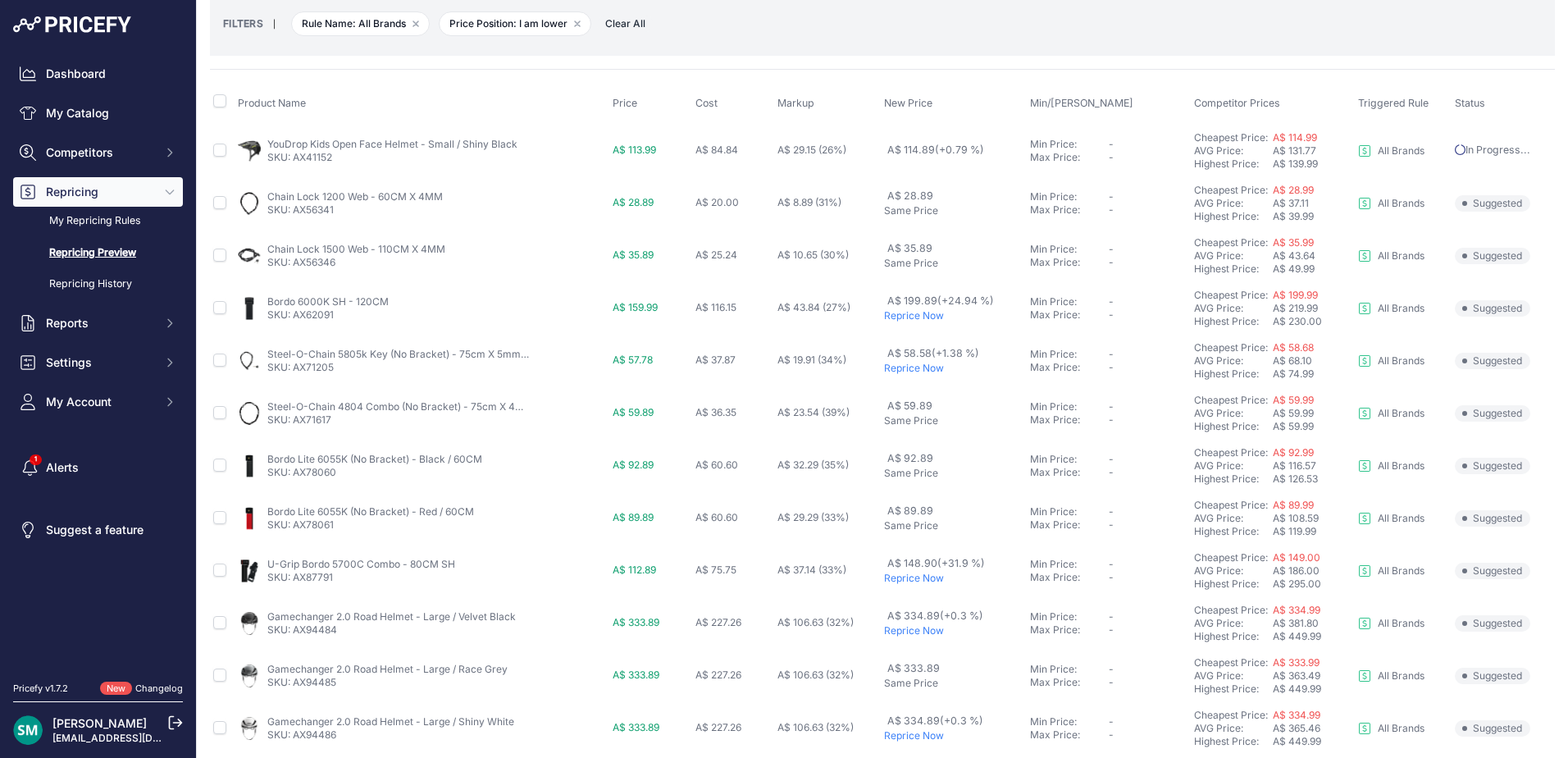
click at [913, 373] on p "Reprice Now" at bounding box center [954, 368] width 140 height 13
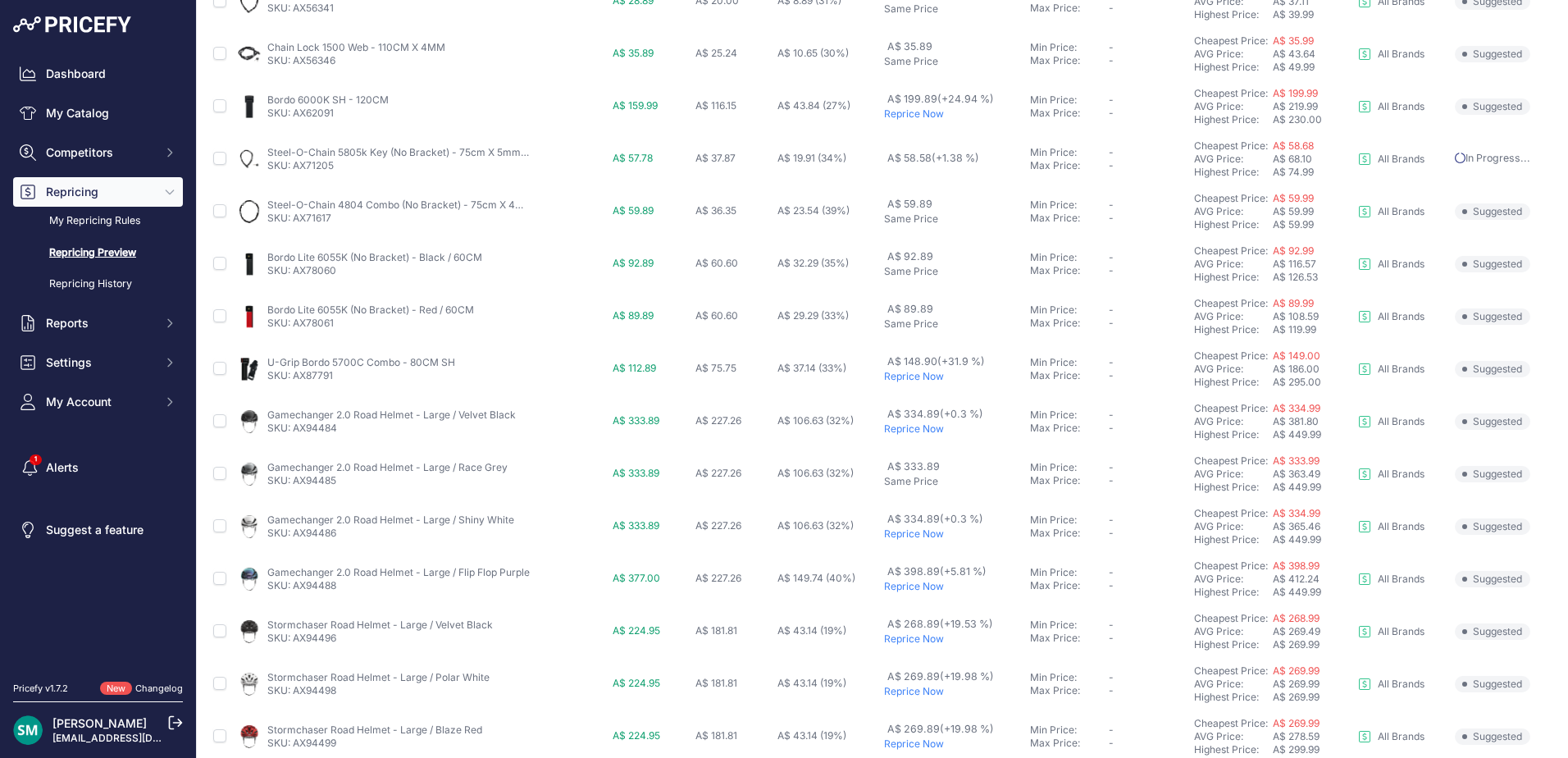
scroll to position [373, 0]
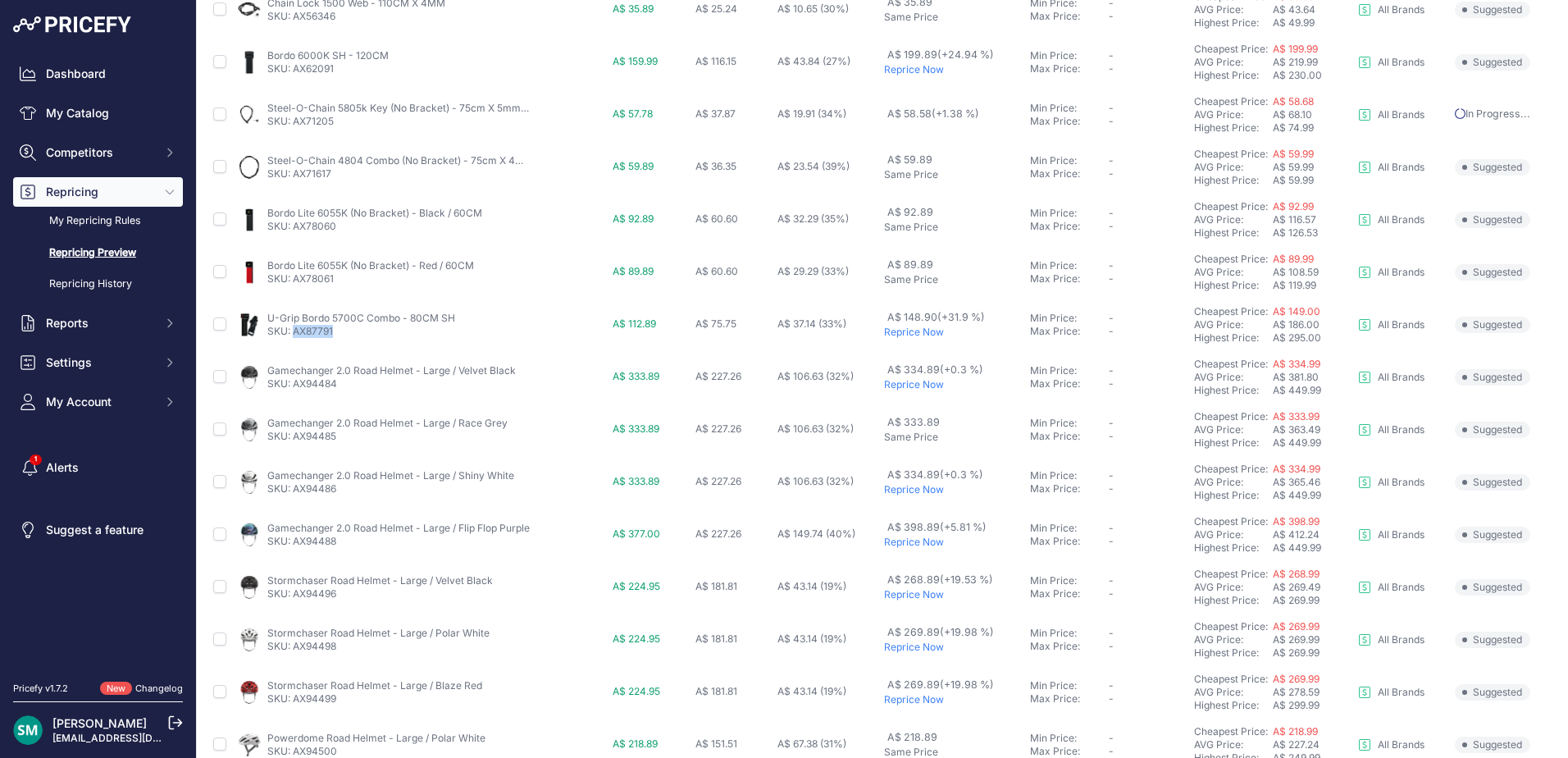
drag, startPoint x: 344, startPoint y: 335, endPoint x: 296, endPoint y: 339, distance: 48.2
click at [296, 339] on td "U-Grip Bordo 5700C Combo - 80CM SH SKU: AX87791" at bounding box center [421, 325] width 375 height 53
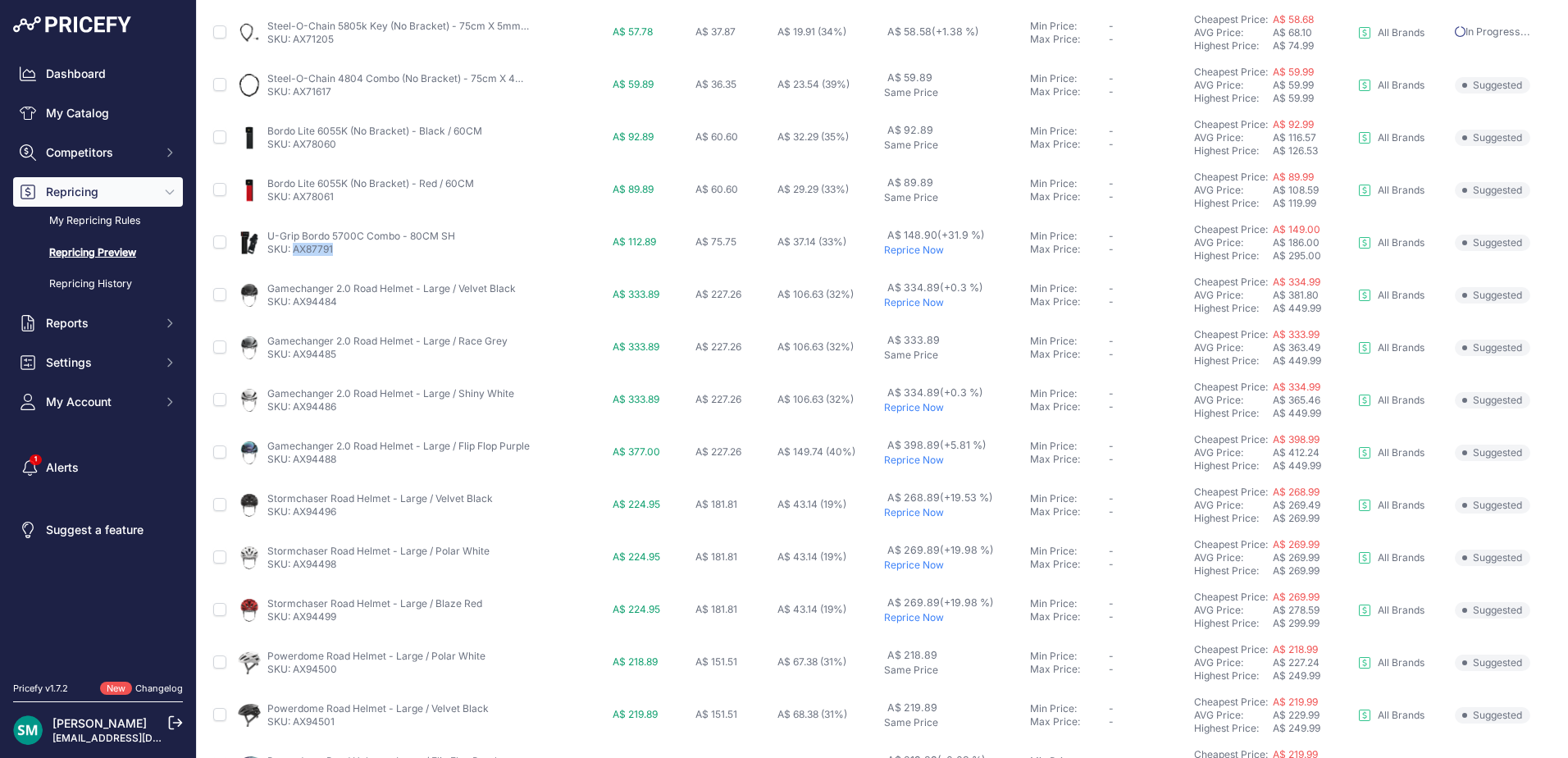
click at [888, 301] on p "Reprice Now" at bounding box center [954, 303] width 140 height 13
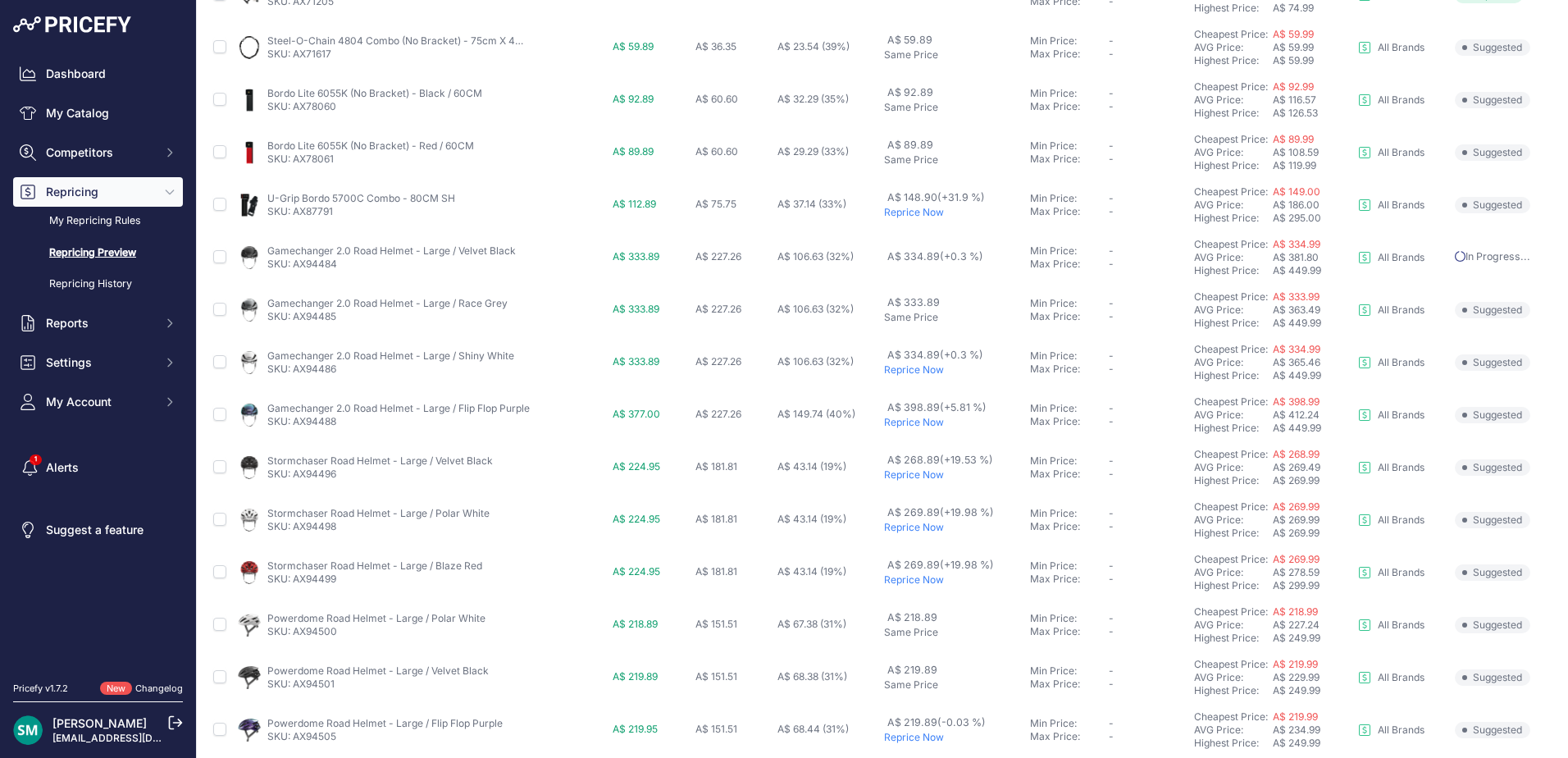
scroll to position [537, 0]
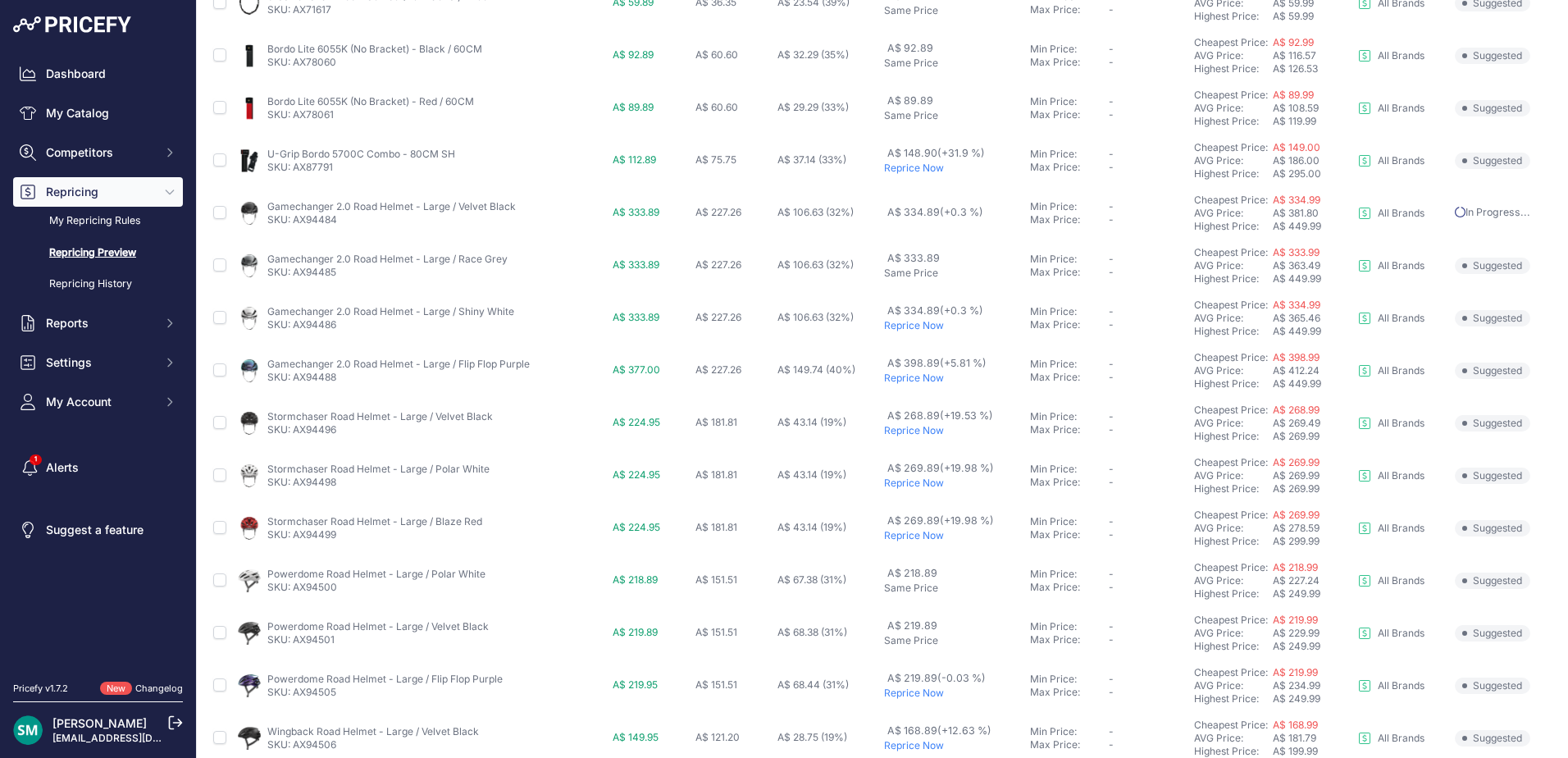
click at [891, 324] on p "Reprice Now" at bounding box center [954, 326] width 140 height 13
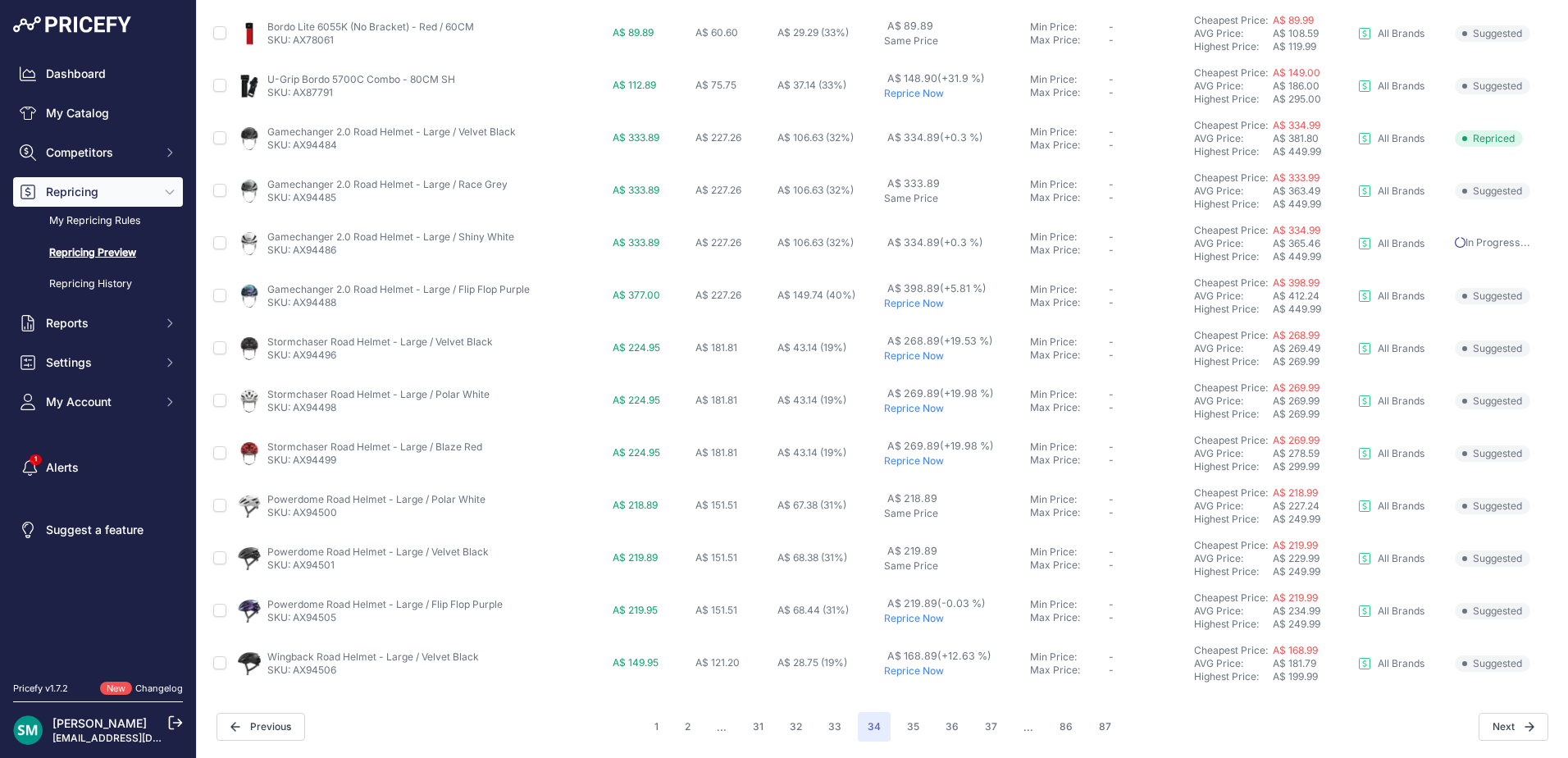
scroll to position [566, 0]
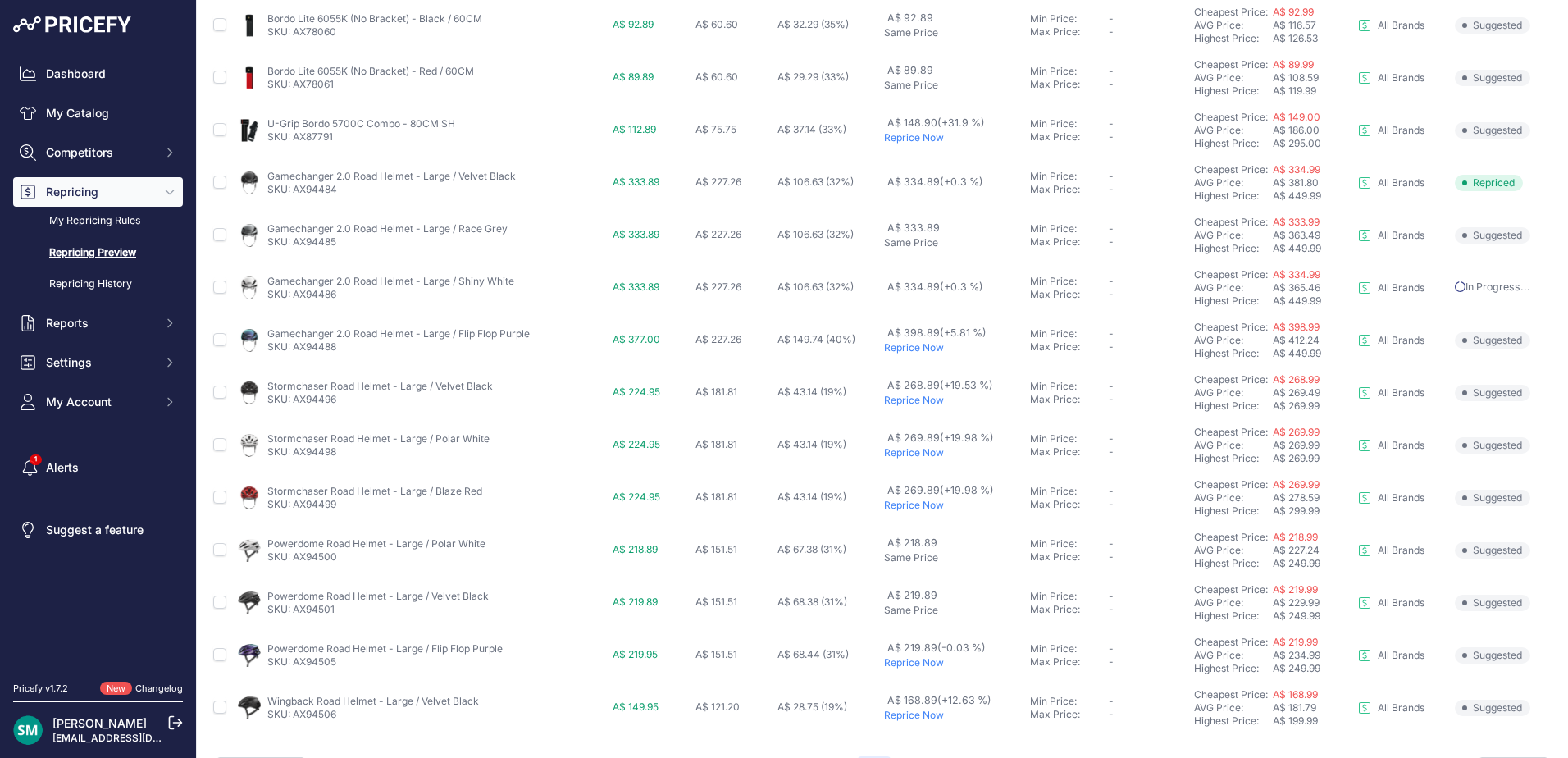
click at [912, 656] on p "Reprice Now" at bounding box center [954, 663] width 140 height 13
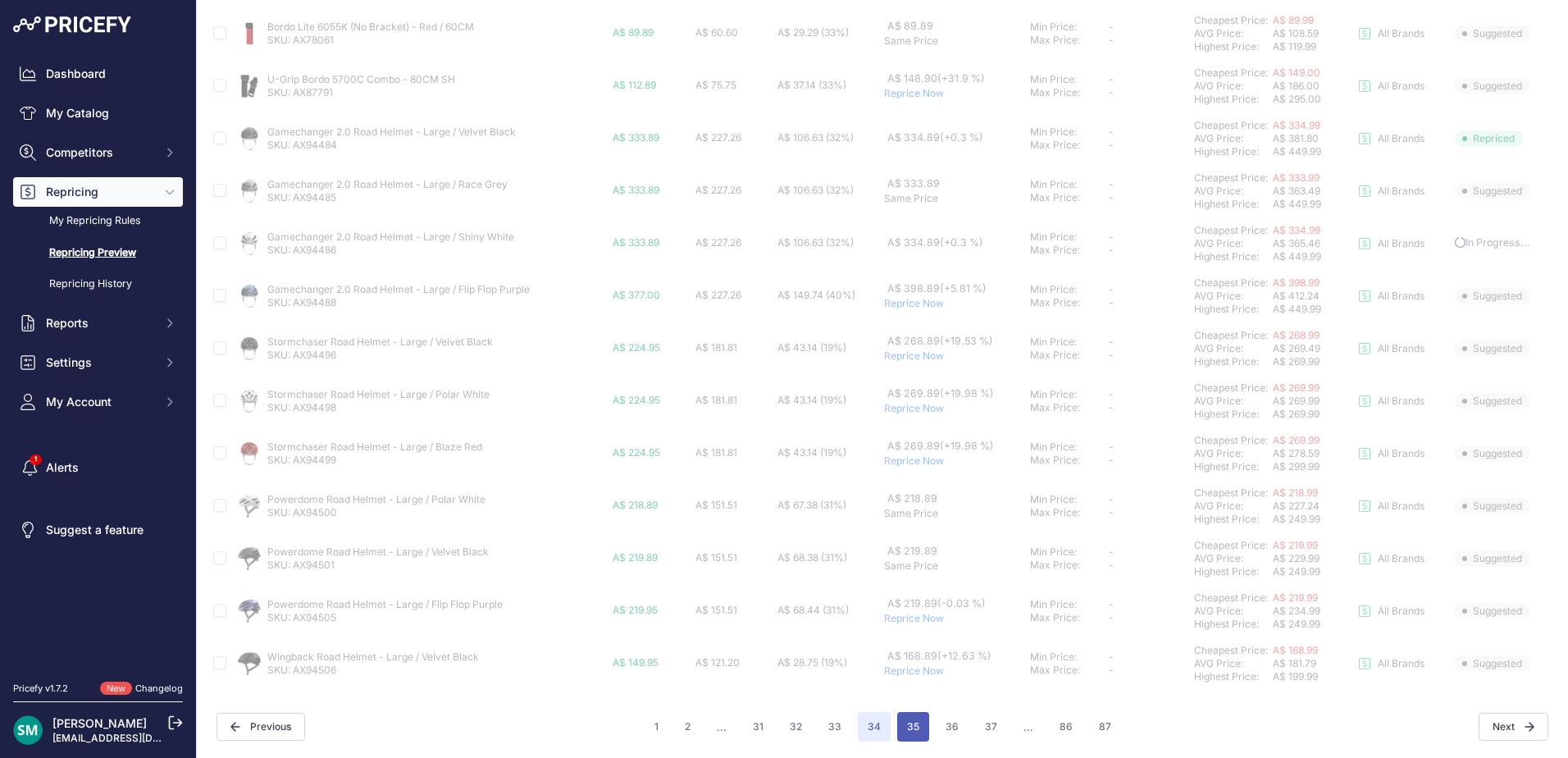
scroll to position [611, 0]
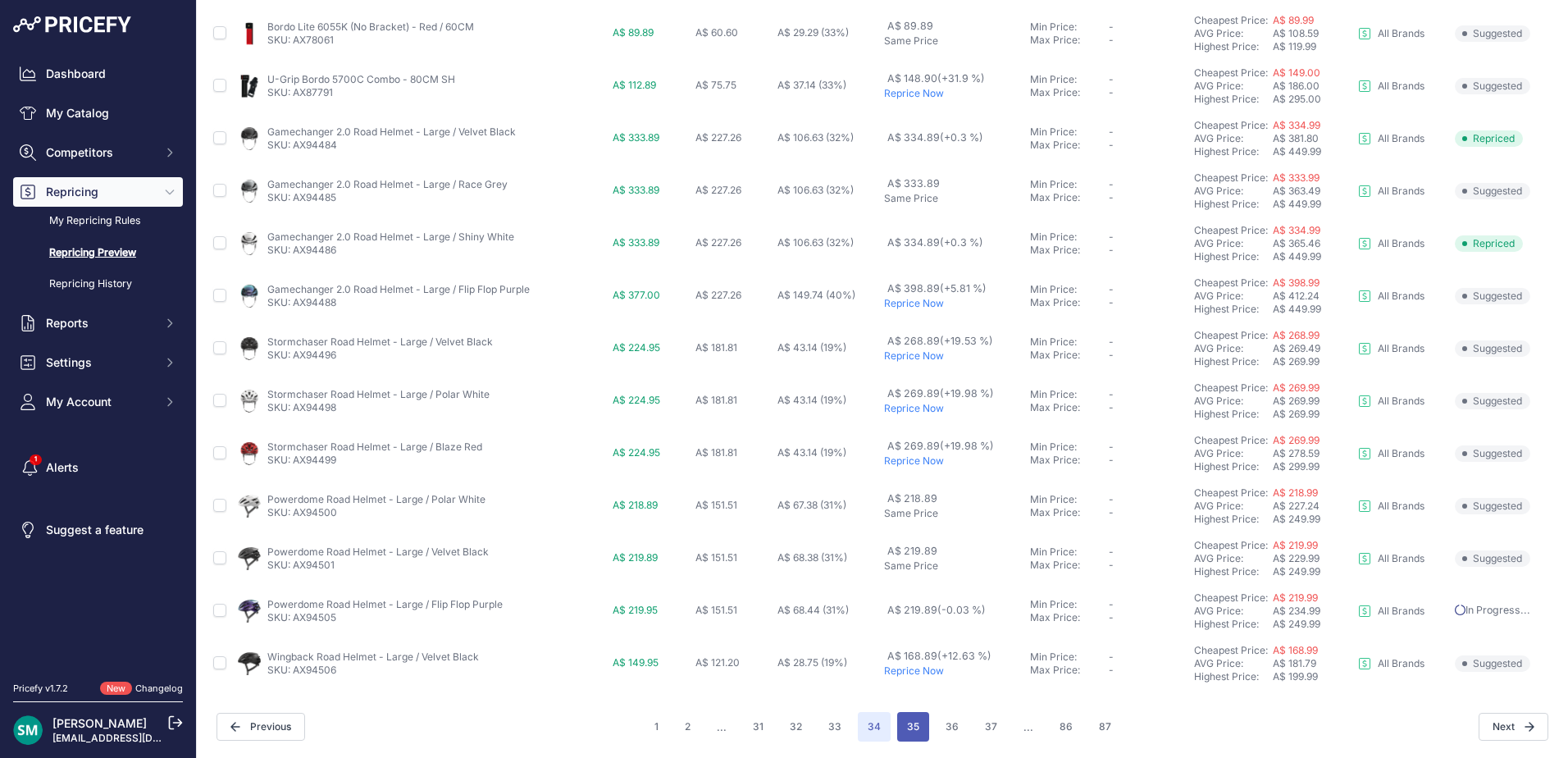
click at [914, 727] on button "35" at bounding box center [912, 726] width 32 height 30
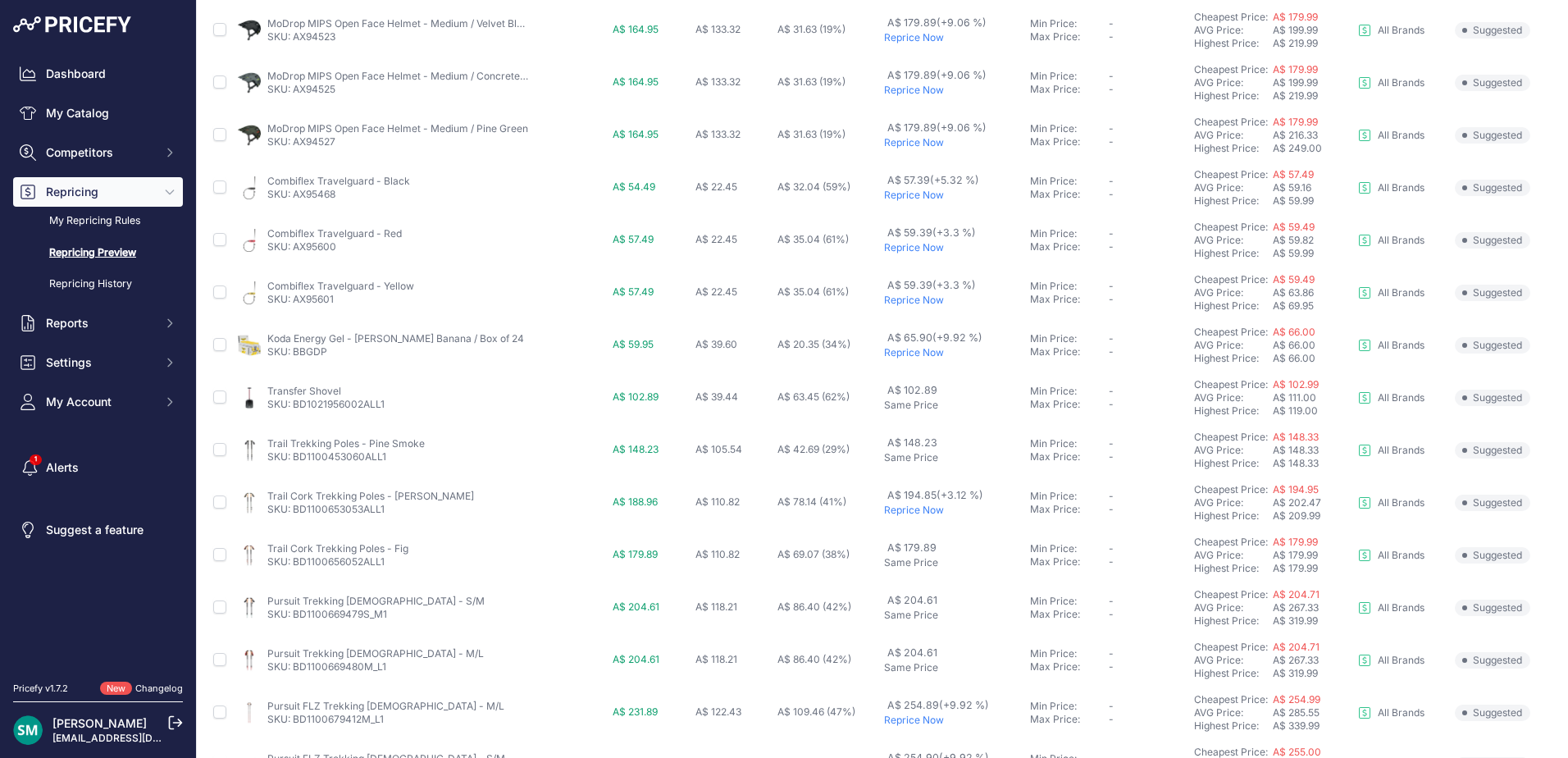
scroll to position [493, 0]
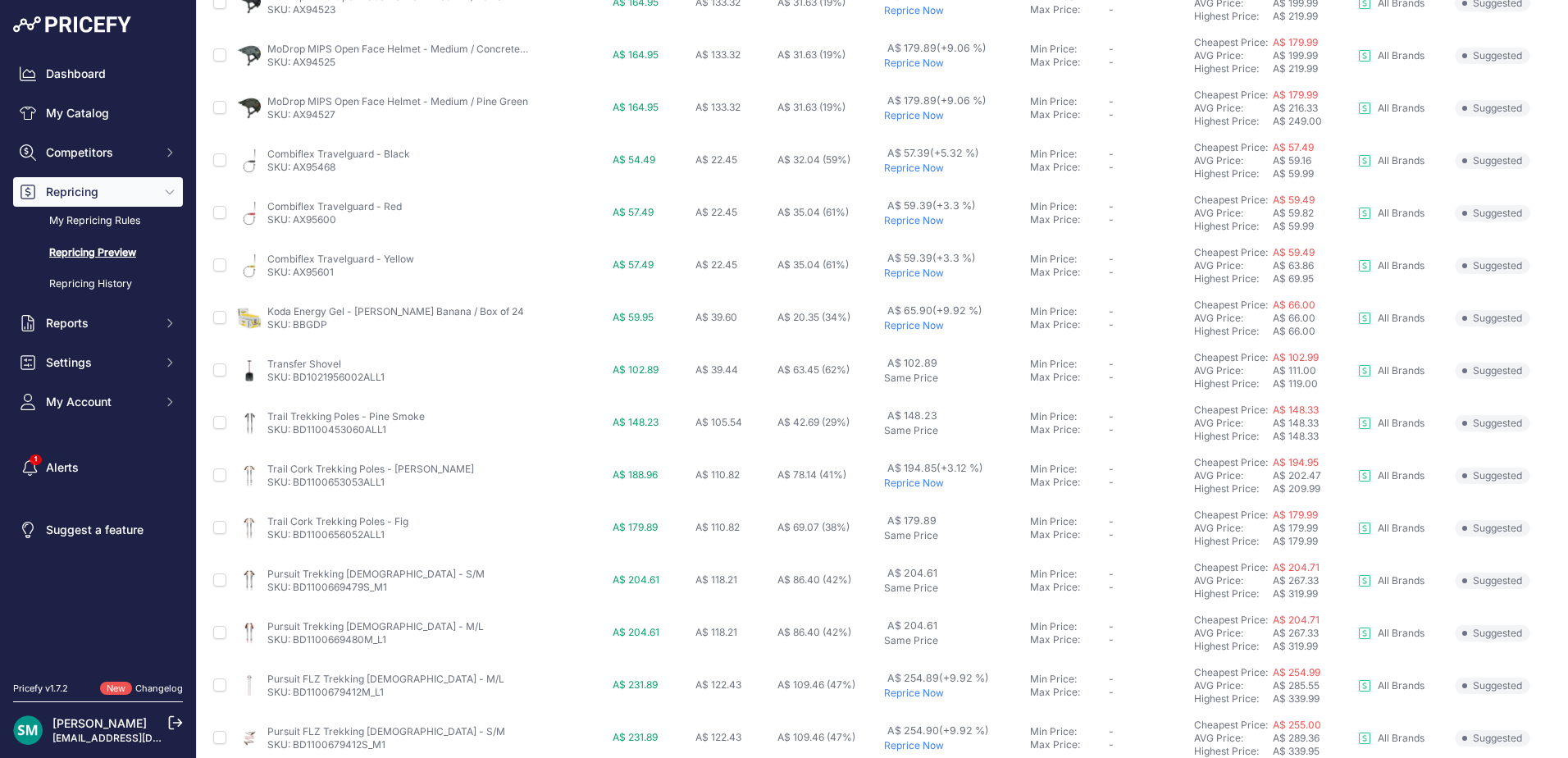
click at [910, 326] on p "Reprice Now" at bounding box center [954, 326] width 140 height 13
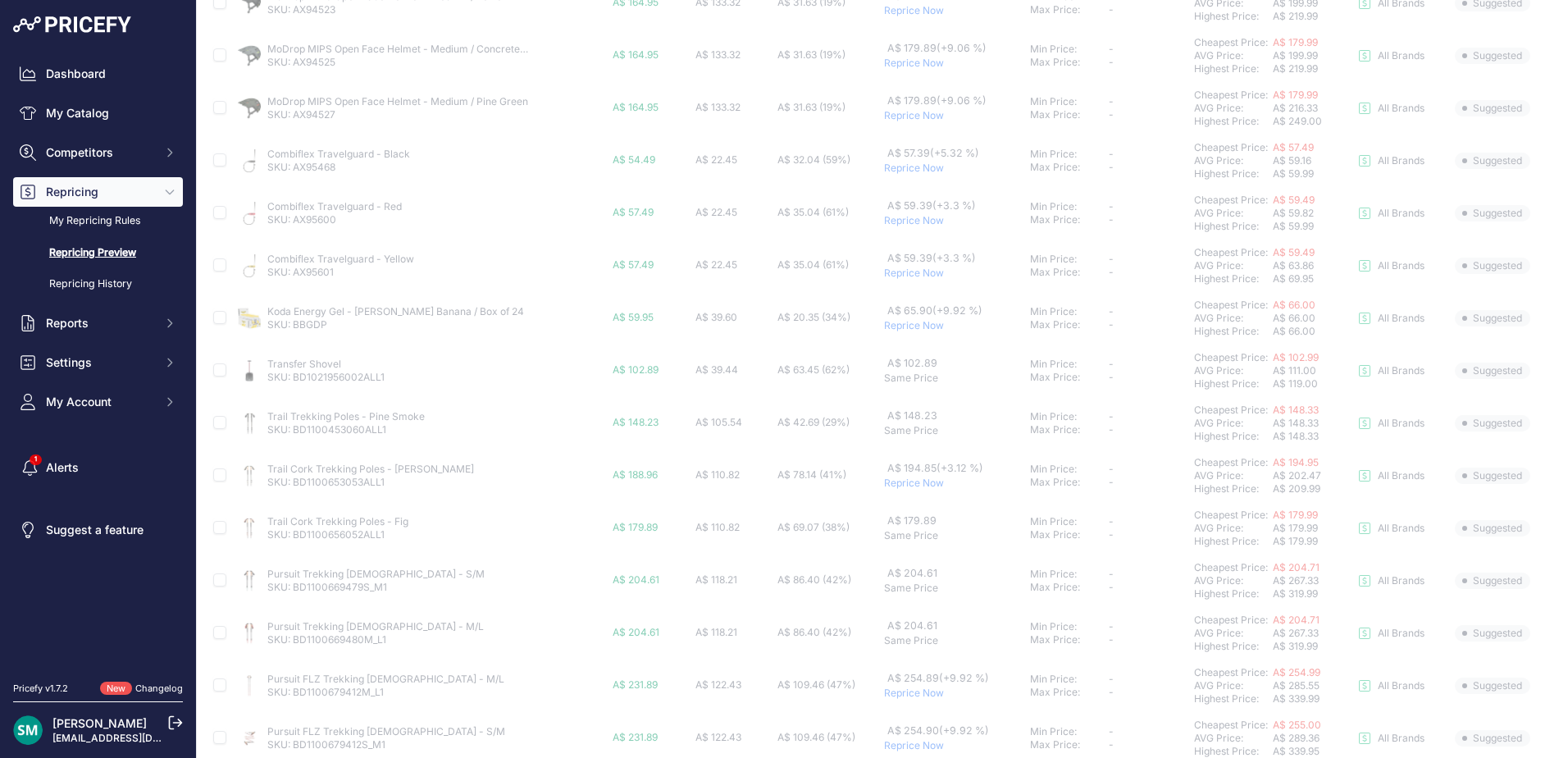
scroll to position [566, 0]
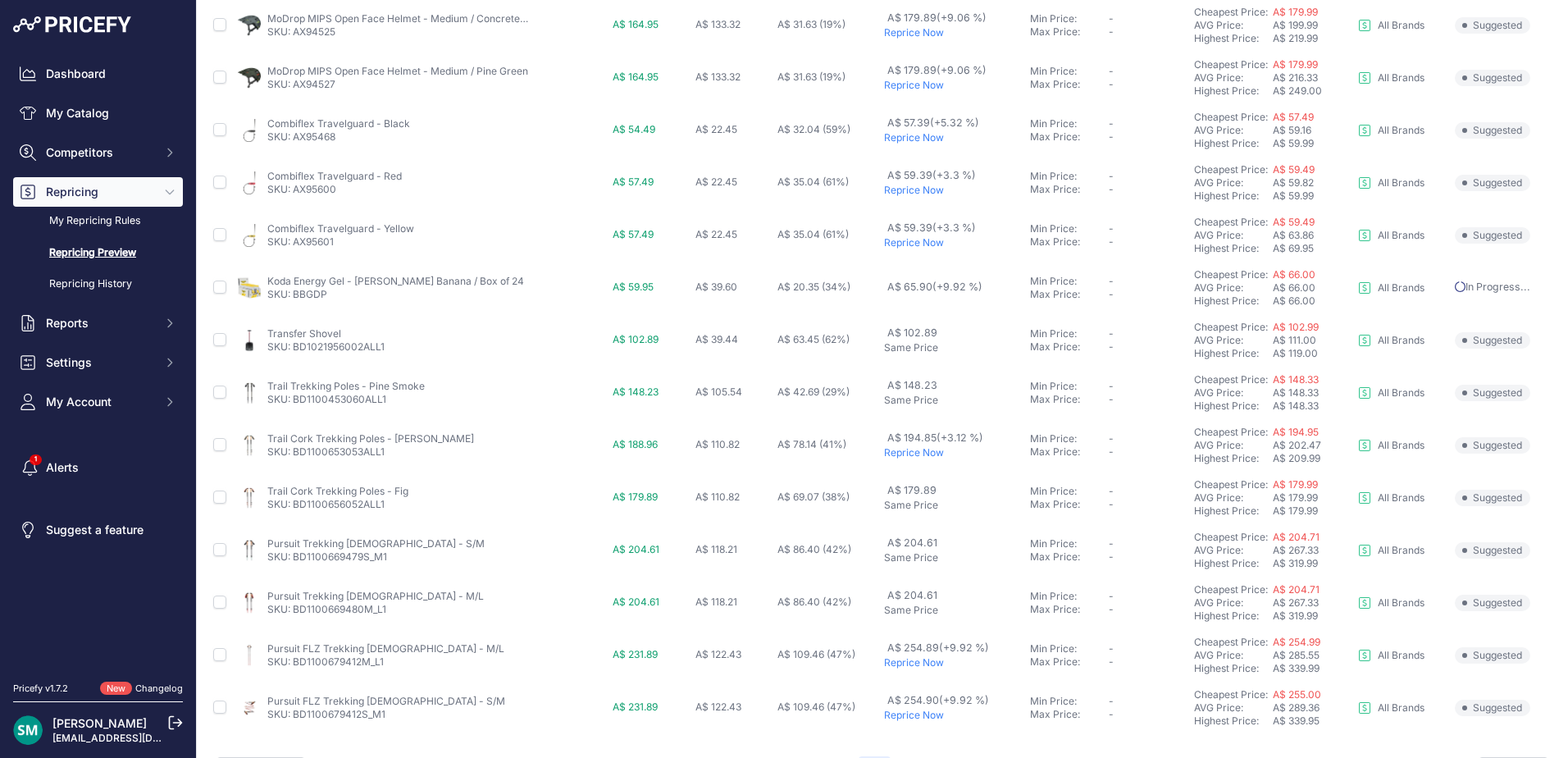
click at [914, 450] on p "Reprice Now" at bounding box center [954, 453] width 140 height 13
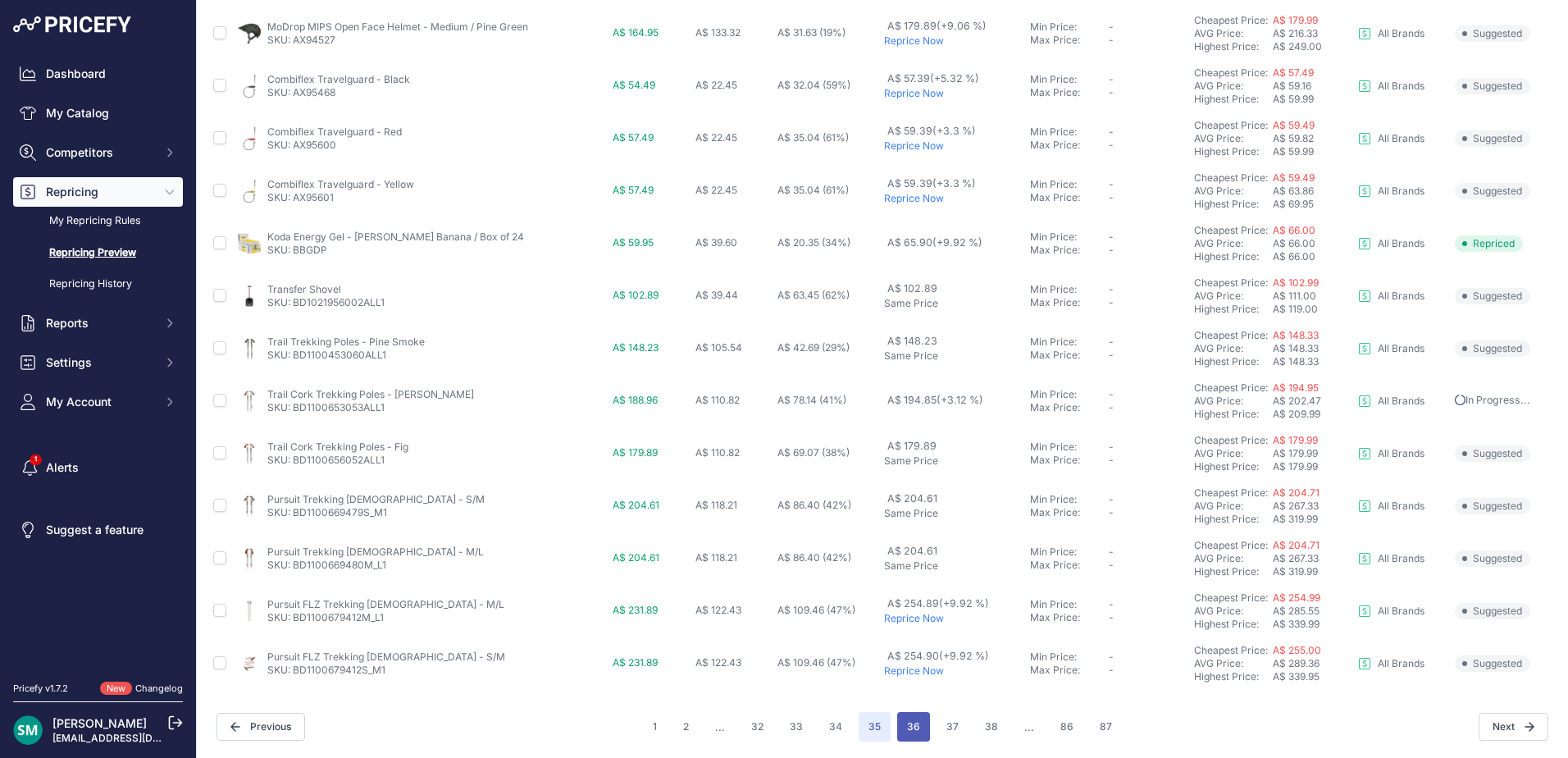
click at [914, 728] on button "36" at bounding box center [913, 726] width 33 height 30
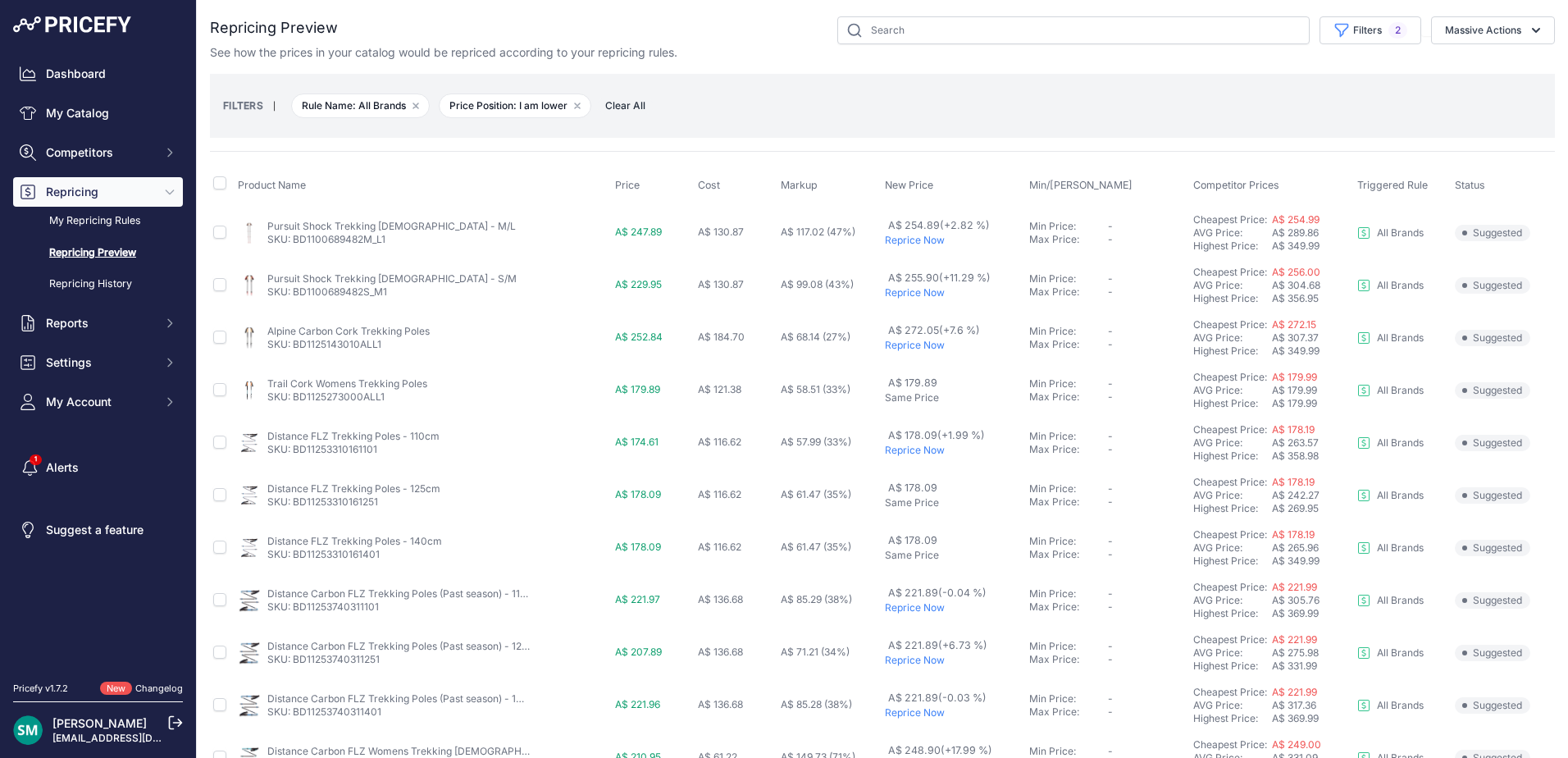
click at [897, 341] on p "Reprice Now" at bounding box center [954, 346] width 138 height 13
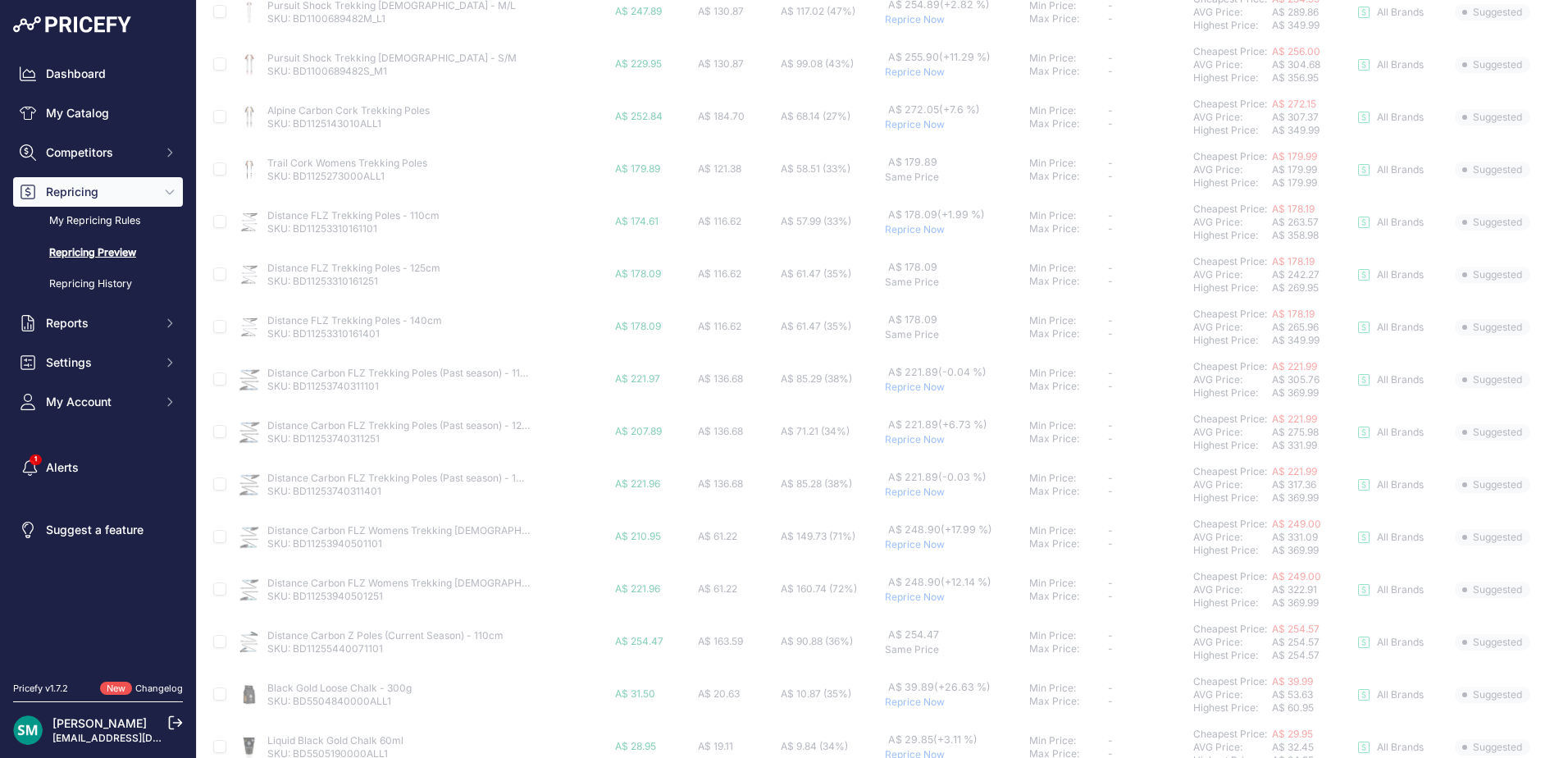
scroll to position [246, 0]
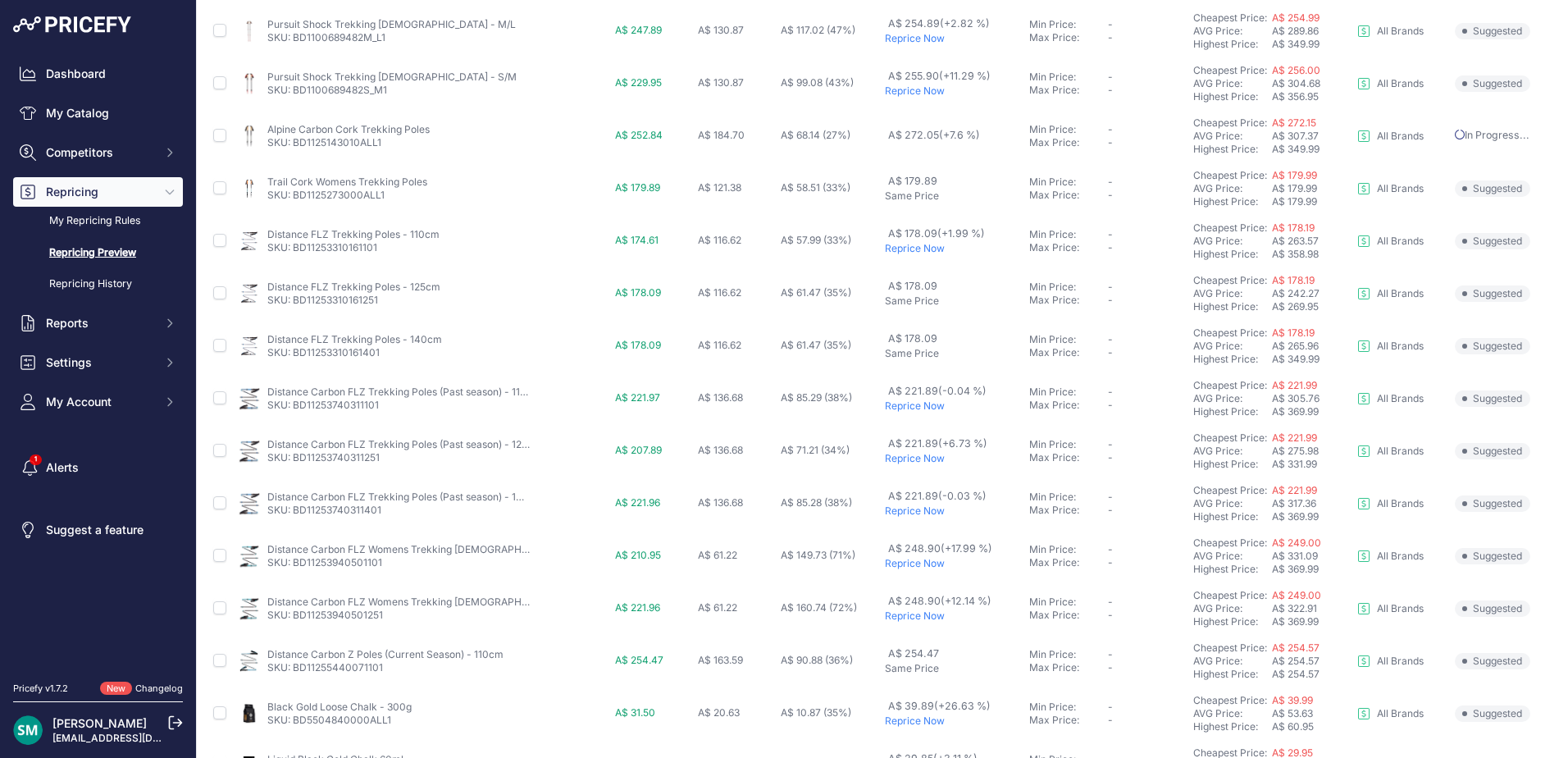
click at [912, 247] on p "Reprice Now" at bounding box center [954, 249] width 138 height 13
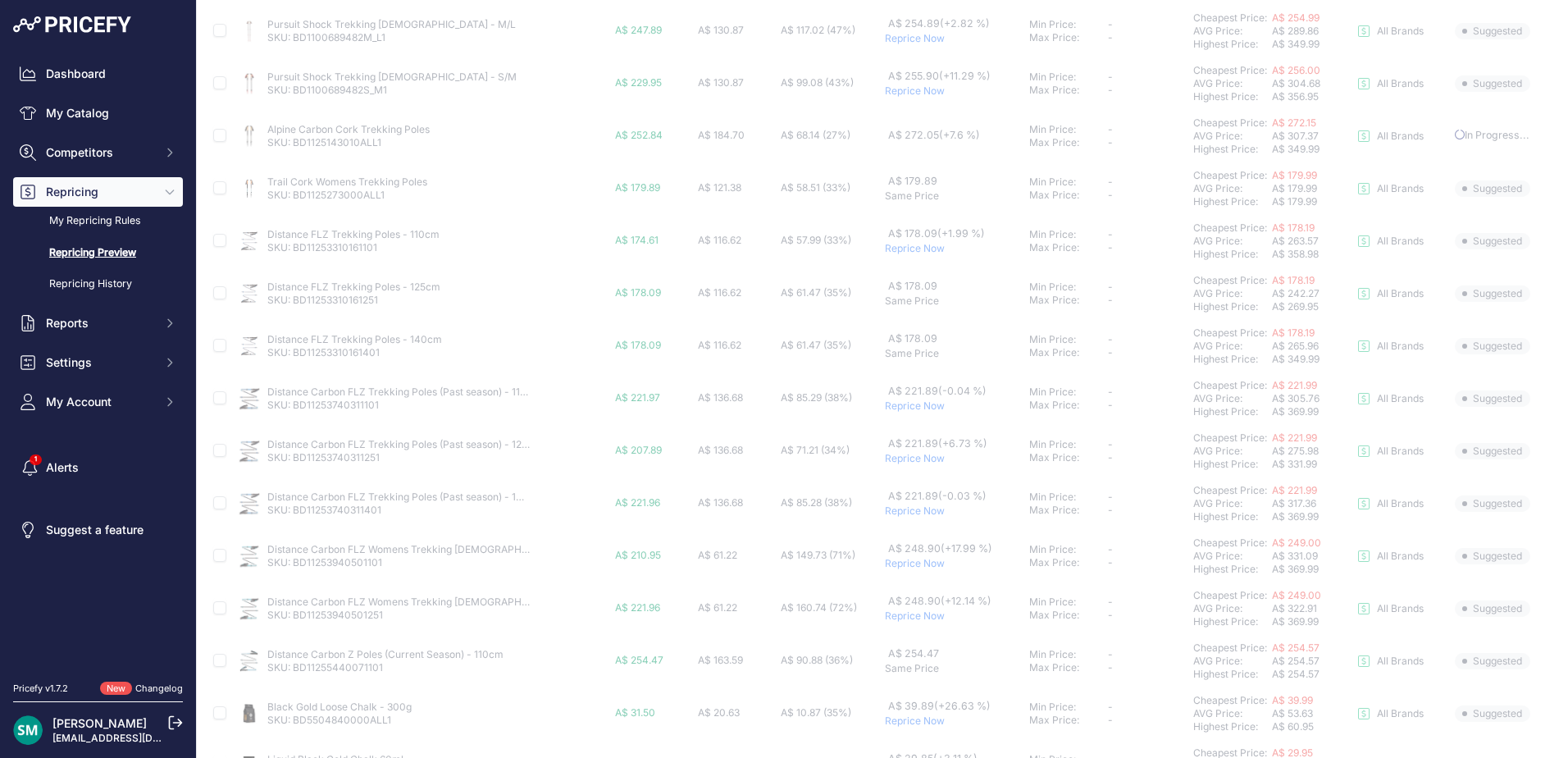
scroll to position [410, 0]
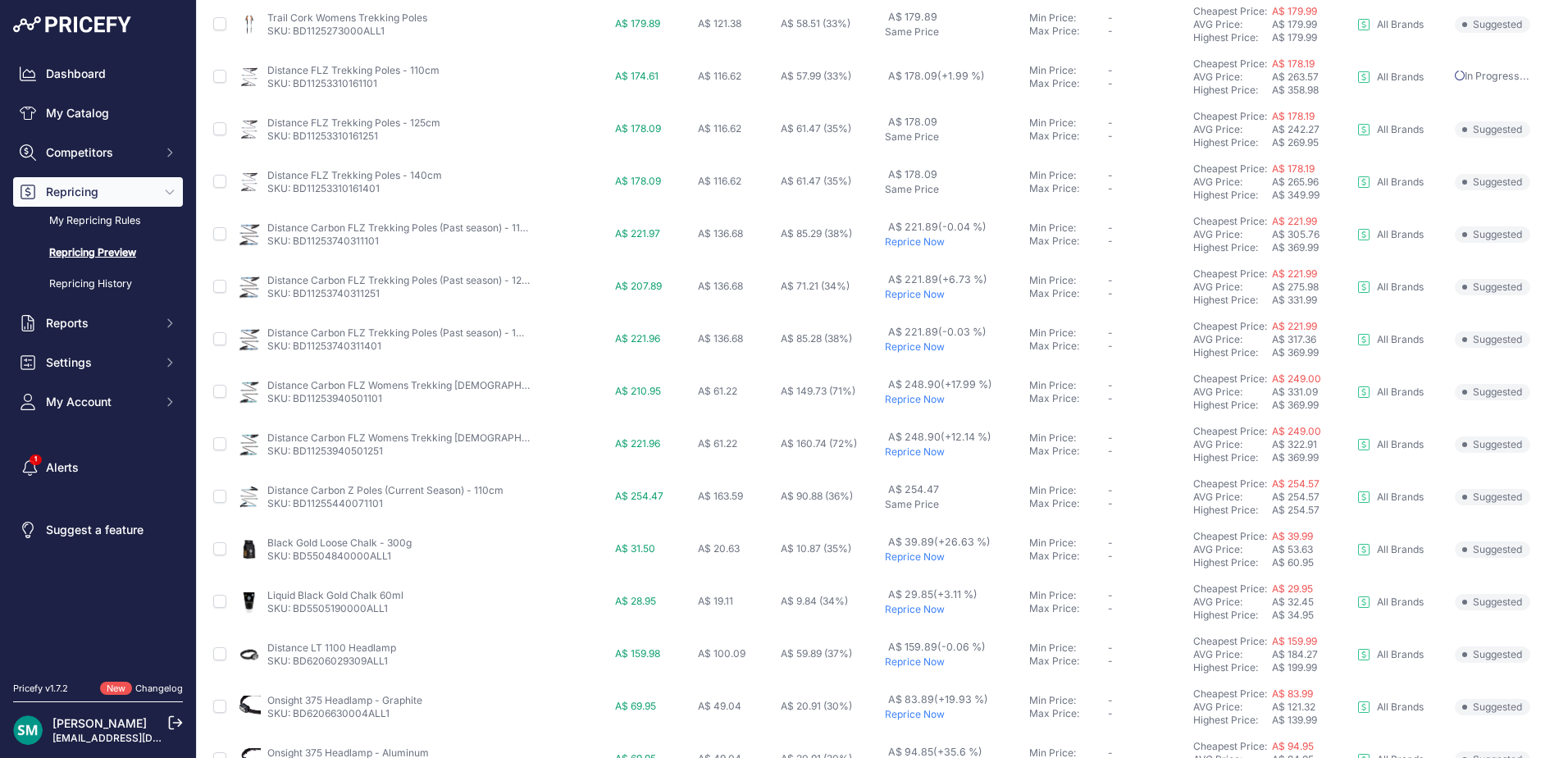
click at [914, 294] on p "Reprice Now" at bounding box center [954, 294] width 138 height 13
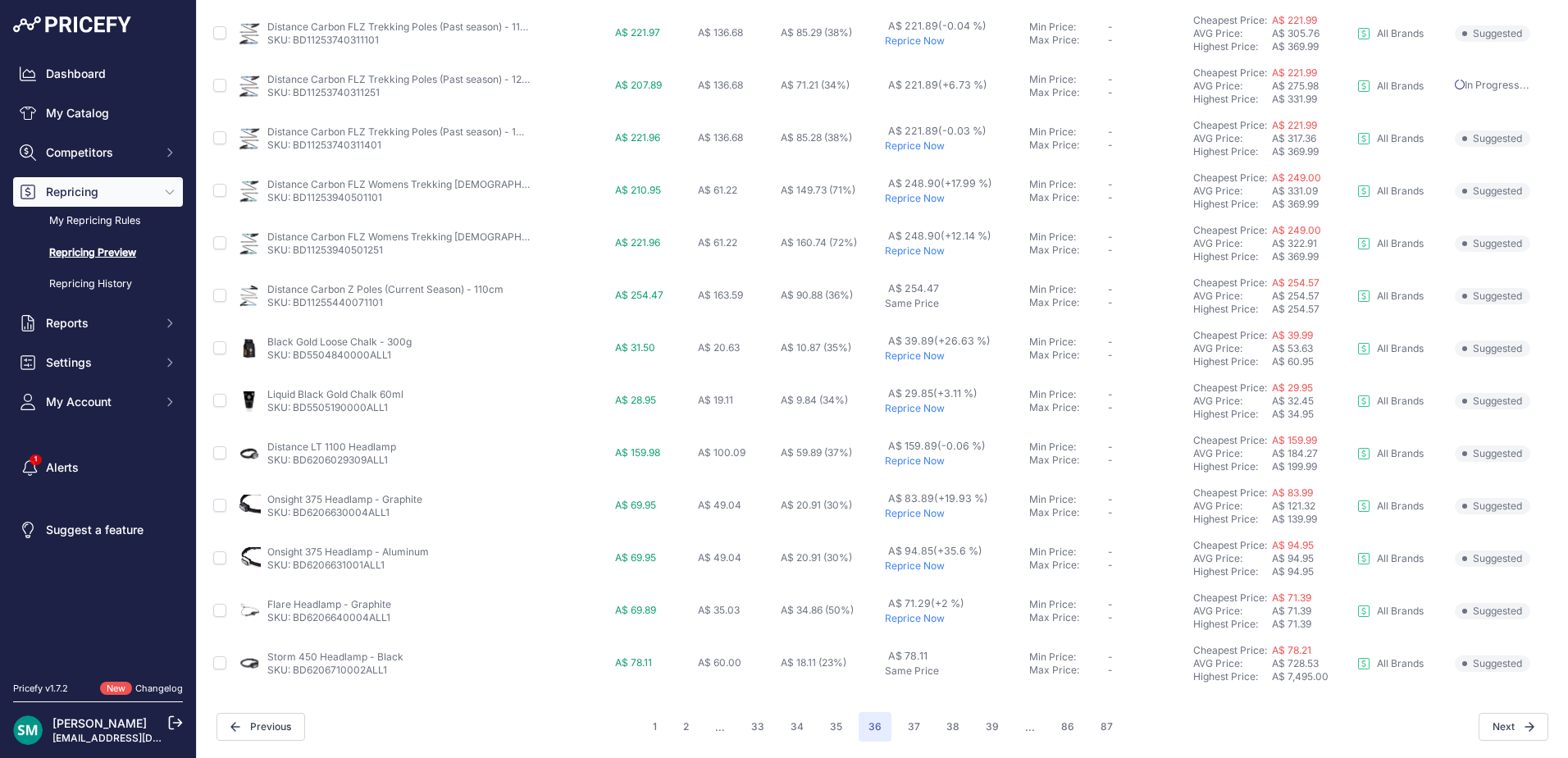
scroll to position [566, 0]
click at [905, 728] on button "37" at bounding box center [913, 726] width 32 height 30
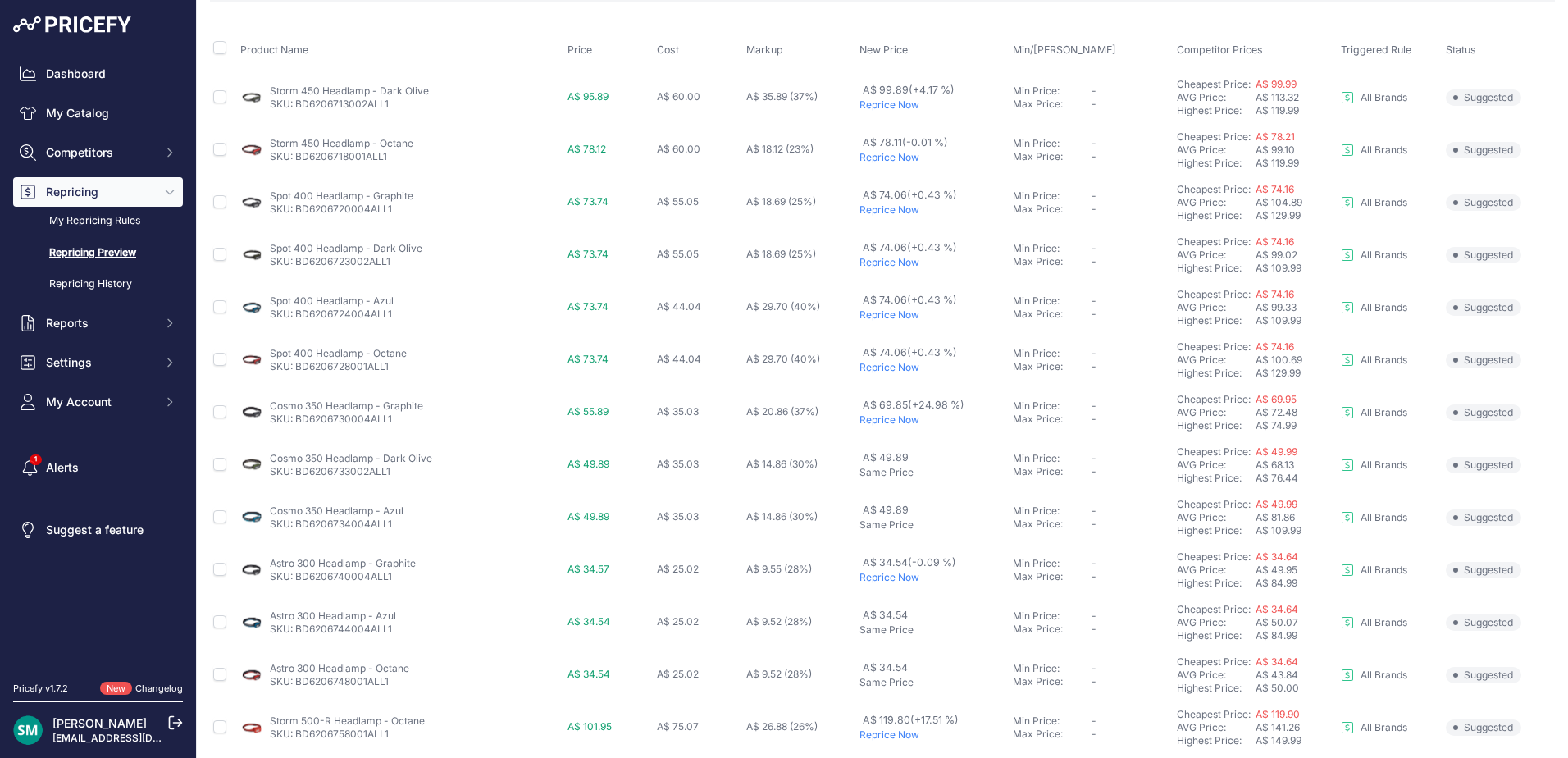
scroll to position [164, 0]
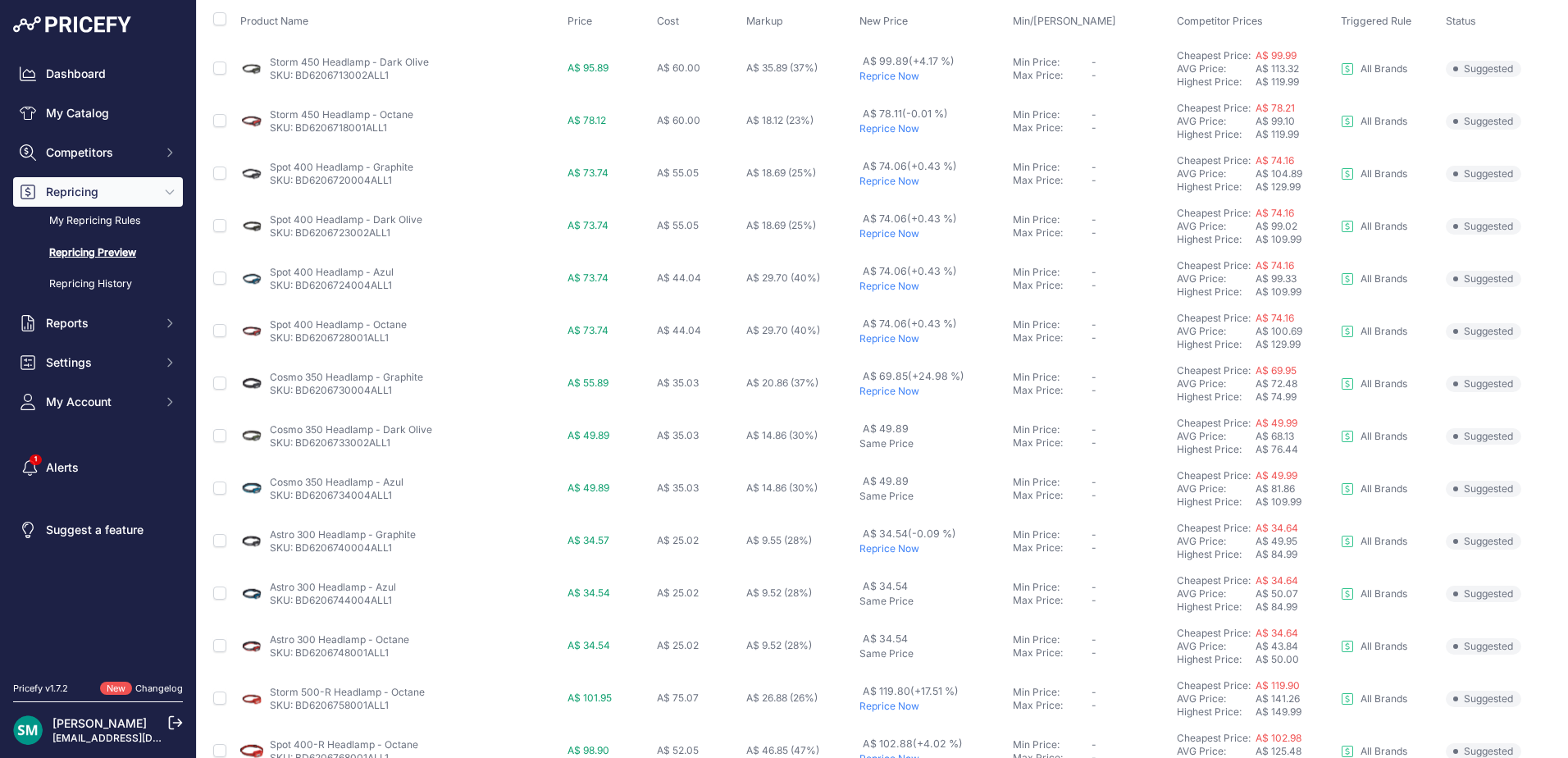
click at [900, 237] on p "Reprice Now" at bounding box center [932, 234] width 147 height 13
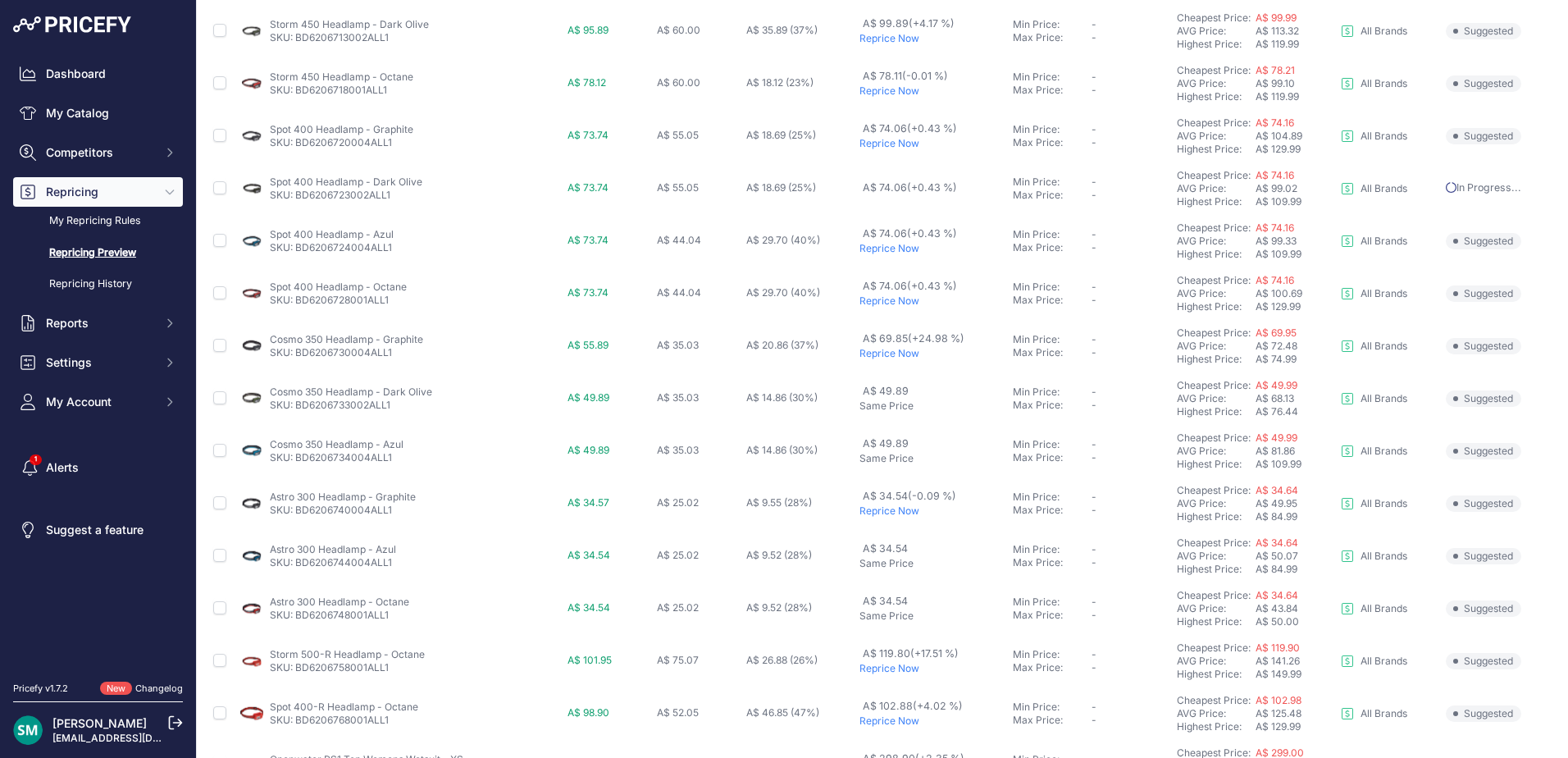
scroll to position [290, 0]
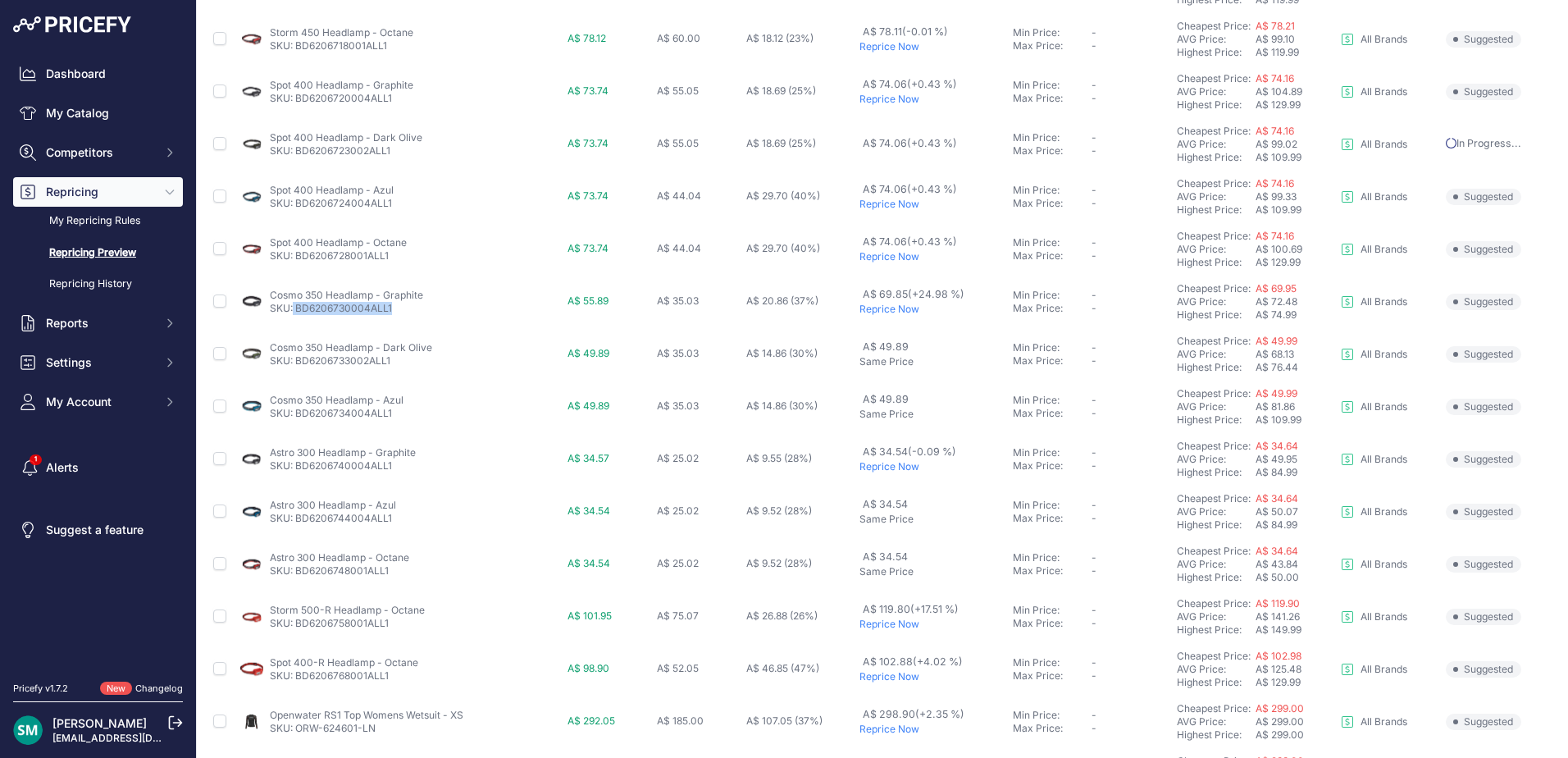
drag, startPoint x: 398, startPoint y: 312, endPoint x: 291, endPoint y: 316, distance: 107.1
click at [291, 316] on td "Cosmo 350 Headlamp - Graphite SKU: BD6206730004ALL1" at bounding box center [400, 302] width 328 height 53
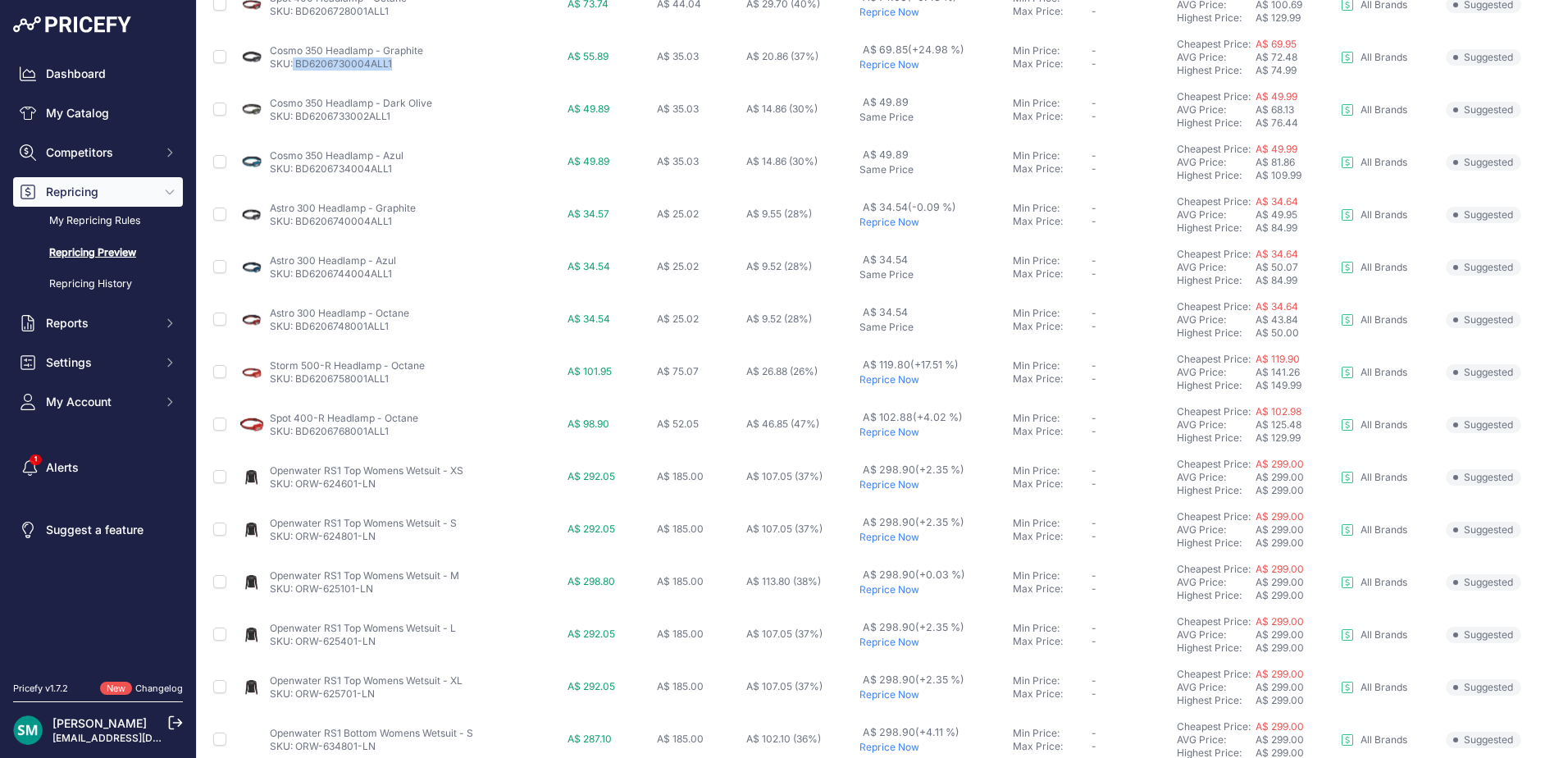
scroll to position [493, 0]
drag, startPoint x: 384, startPoint y: 385, endPoint x: 295, endPoint y: 383, distance: 89.0
click at [295, 383] on p "SKU: BD6206758001ALL1" at bounding box center [348, 378] width 155 height 13
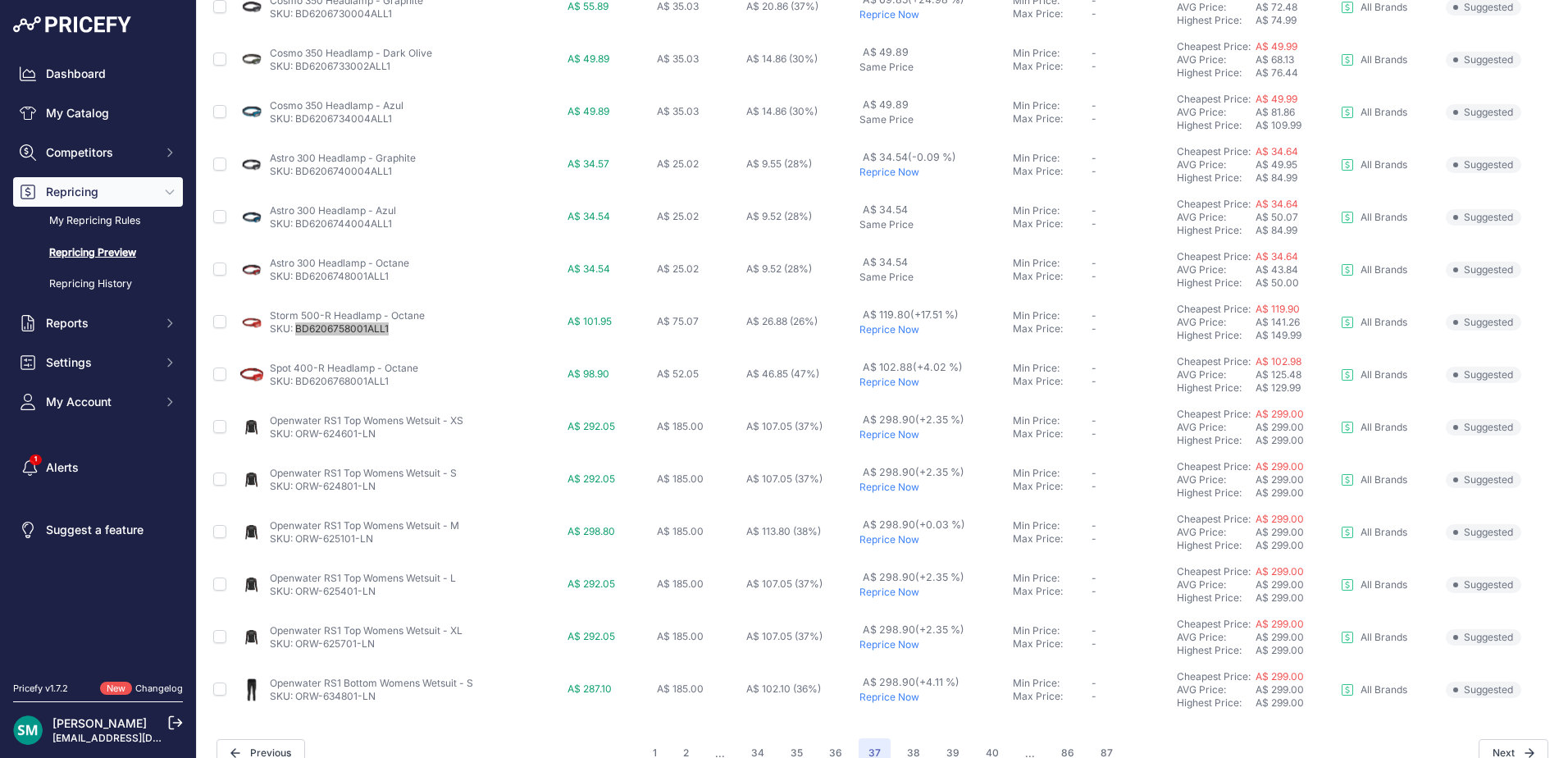
scroll to position [566, 0]
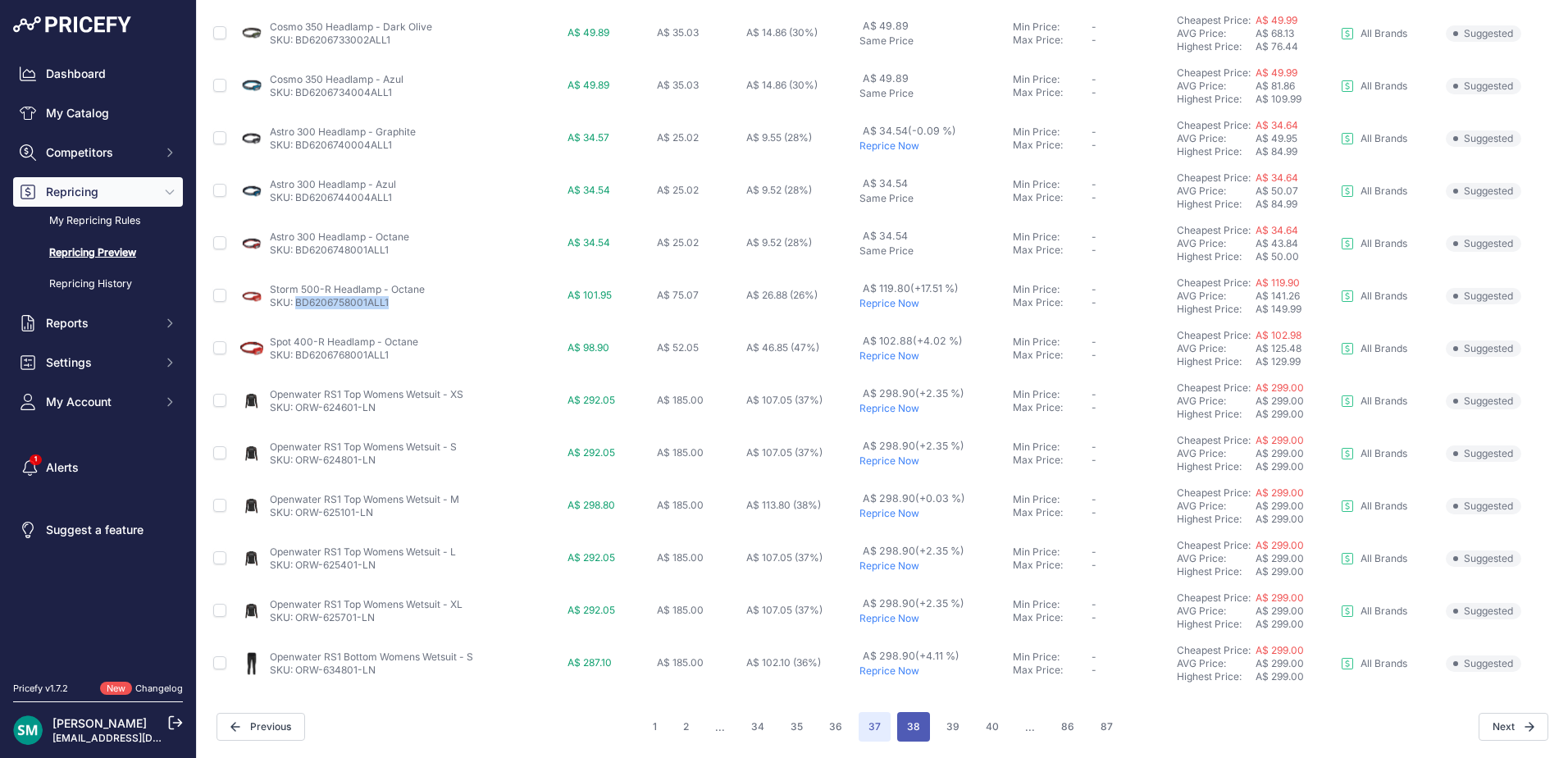
click at [904, 715] on button "38" at bounding box center [913, 726] width 33 height 30
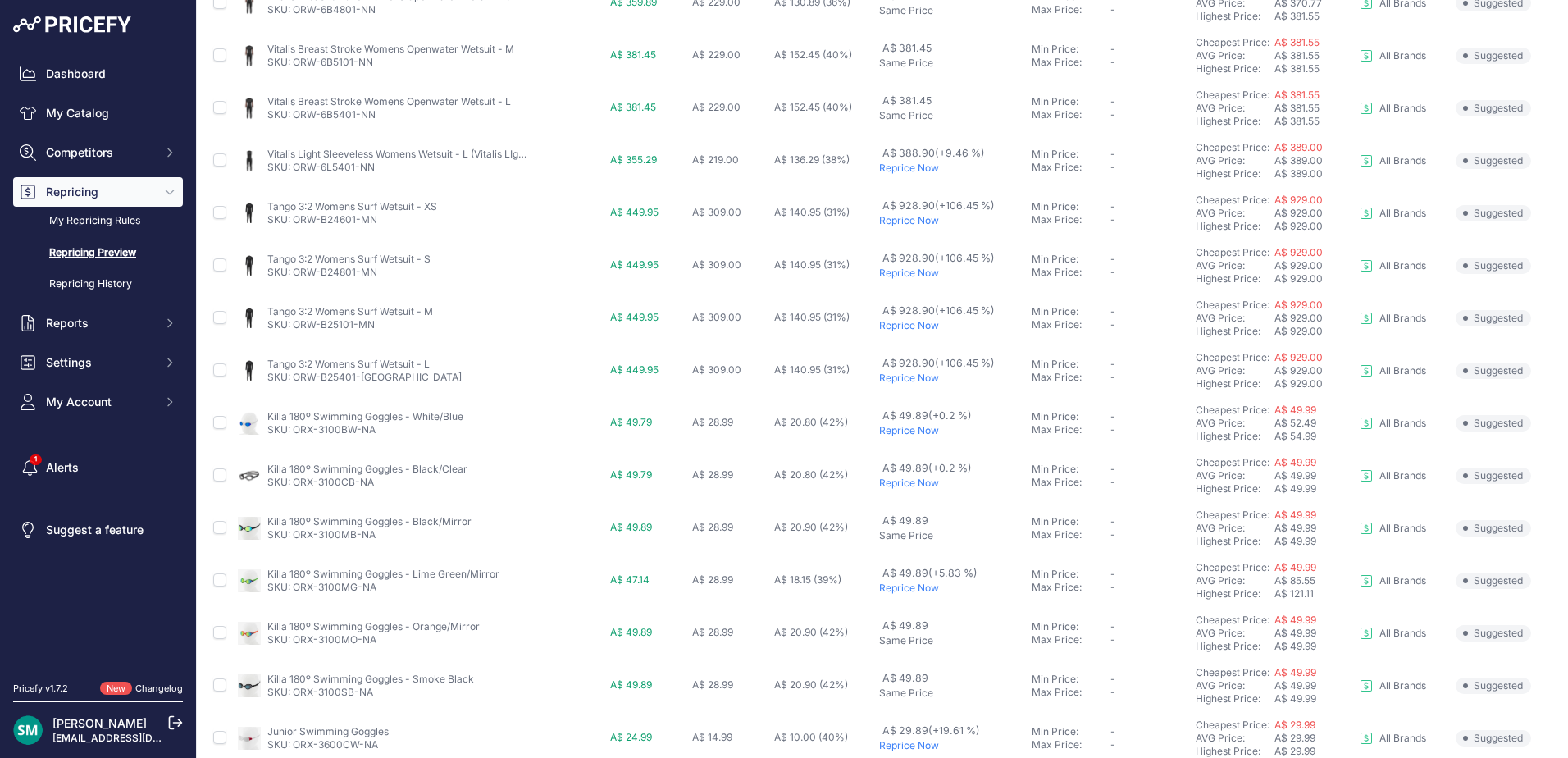
scroll to position [566, 0]
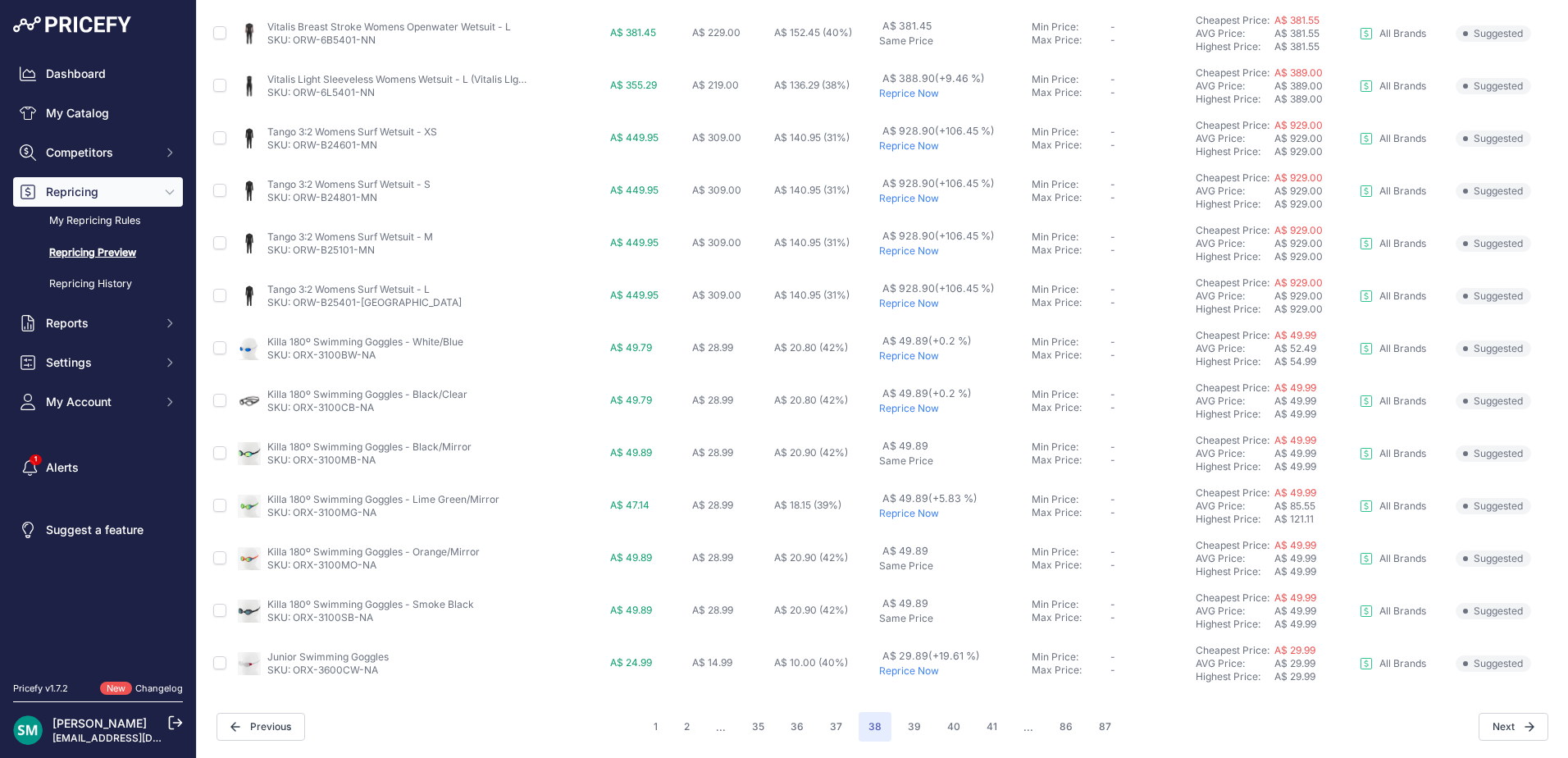
click at [908, 412] on p "Reprice Now" at bounding box center [952, 408] width 146 height 13
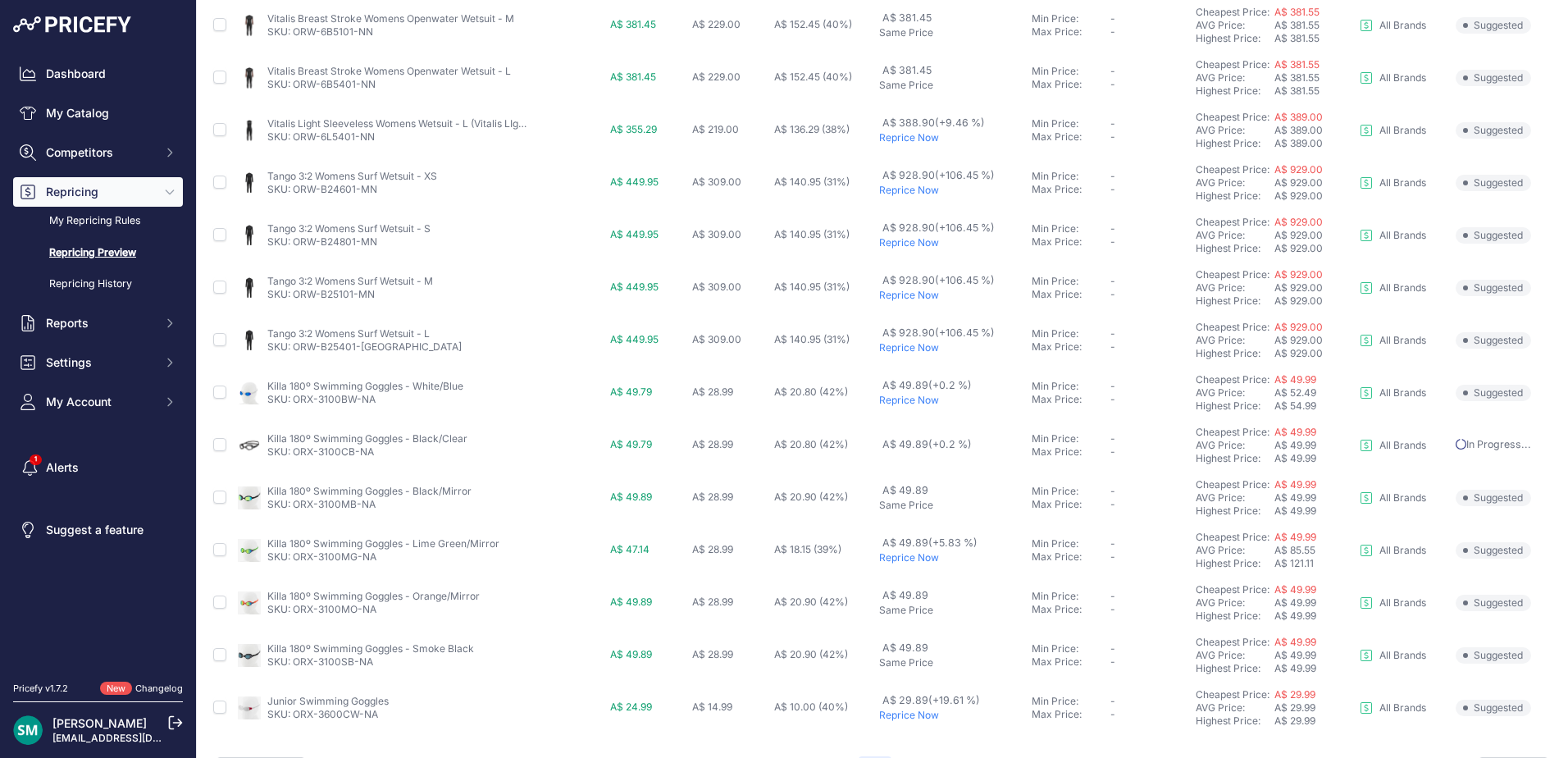
scroll to position [611, 0]
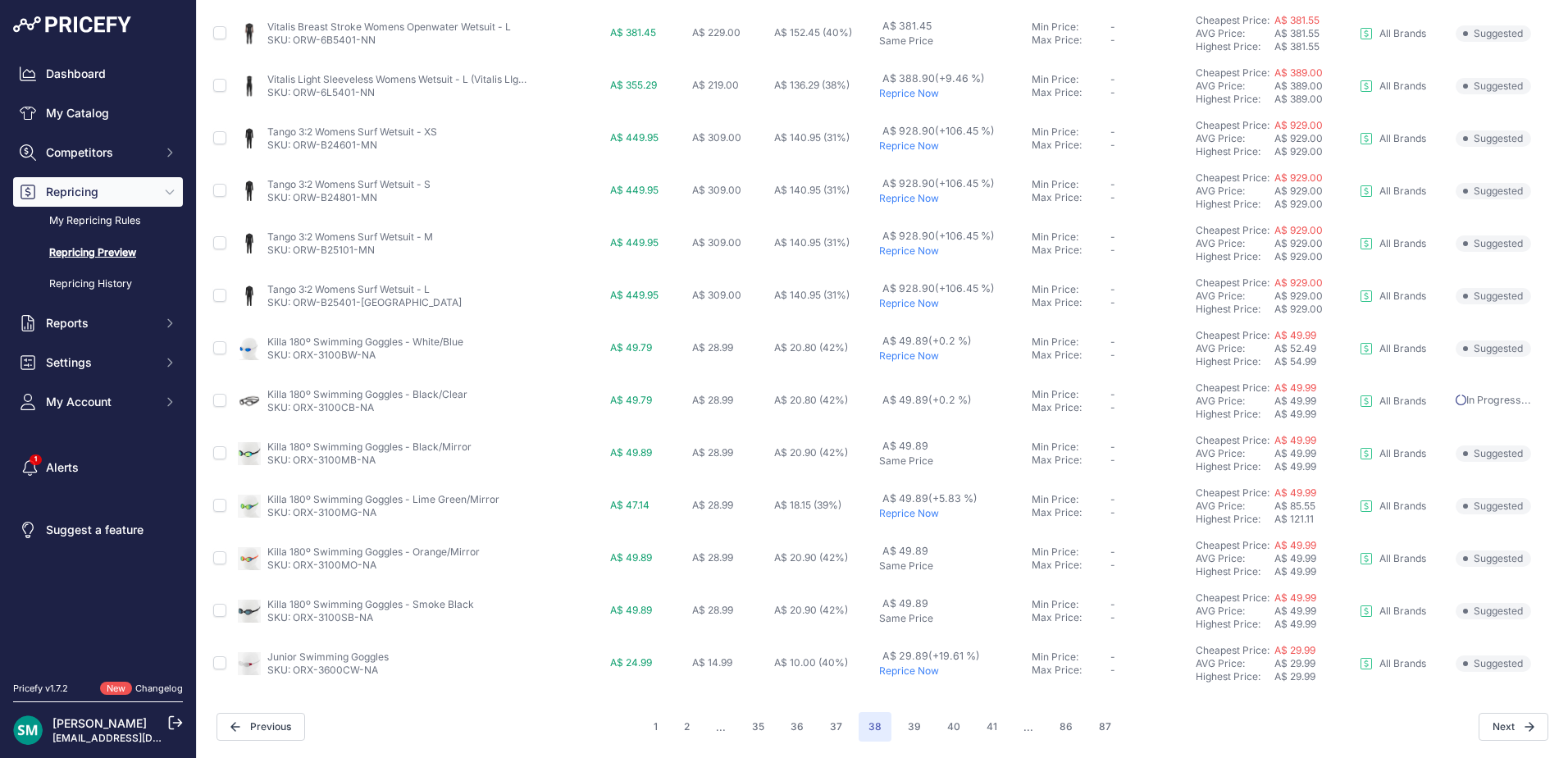
click at [911, 517] on p "Reprice Now" at bounding box center [952, 514] width 146 height 13
click at [902, 725] on button "39" at bounding box center [914, 726] width 33 height 30
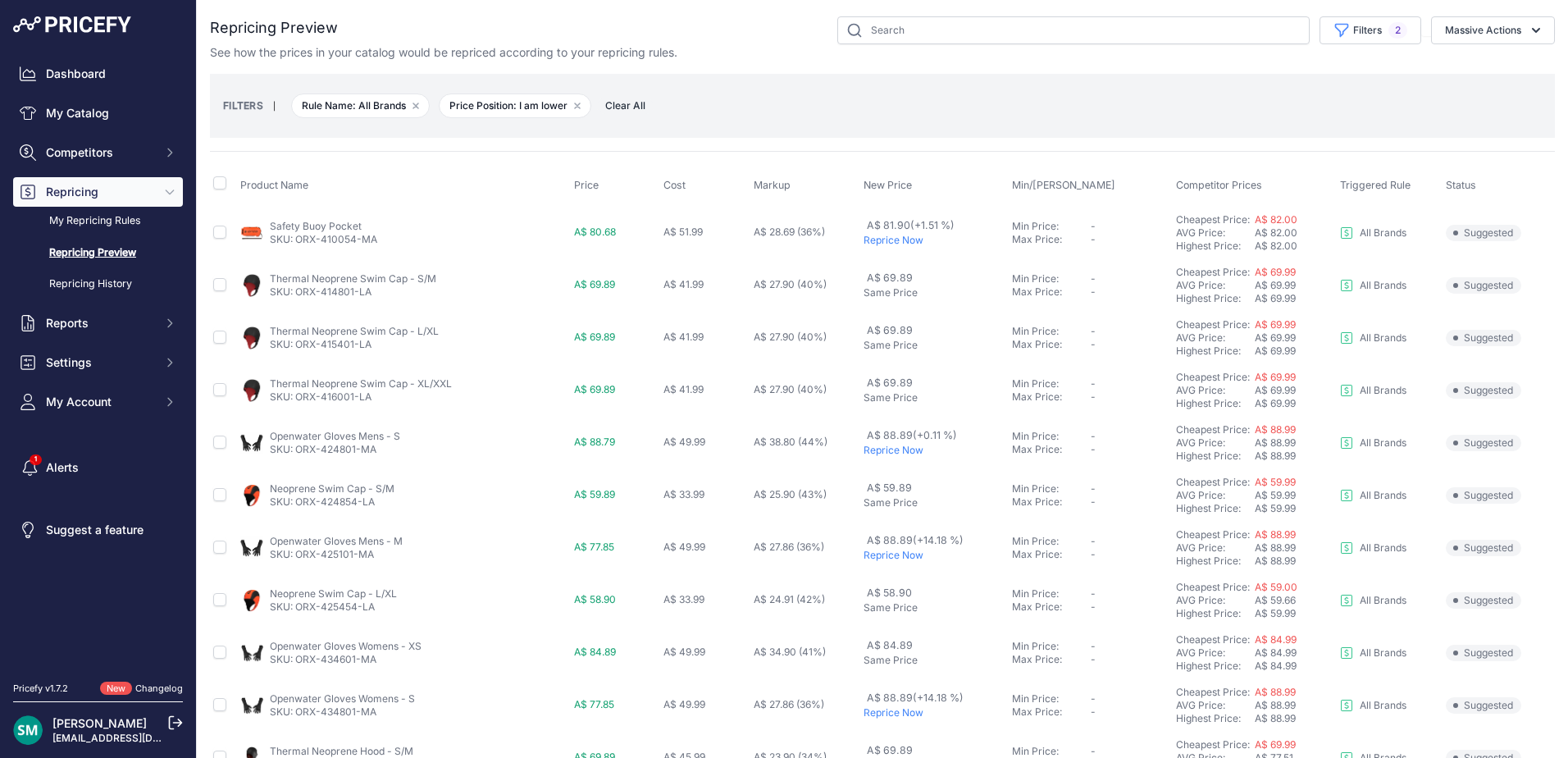
click at [879, 242] on p "Reprice Now" at bounding box center [934, 241] width 142 height 13
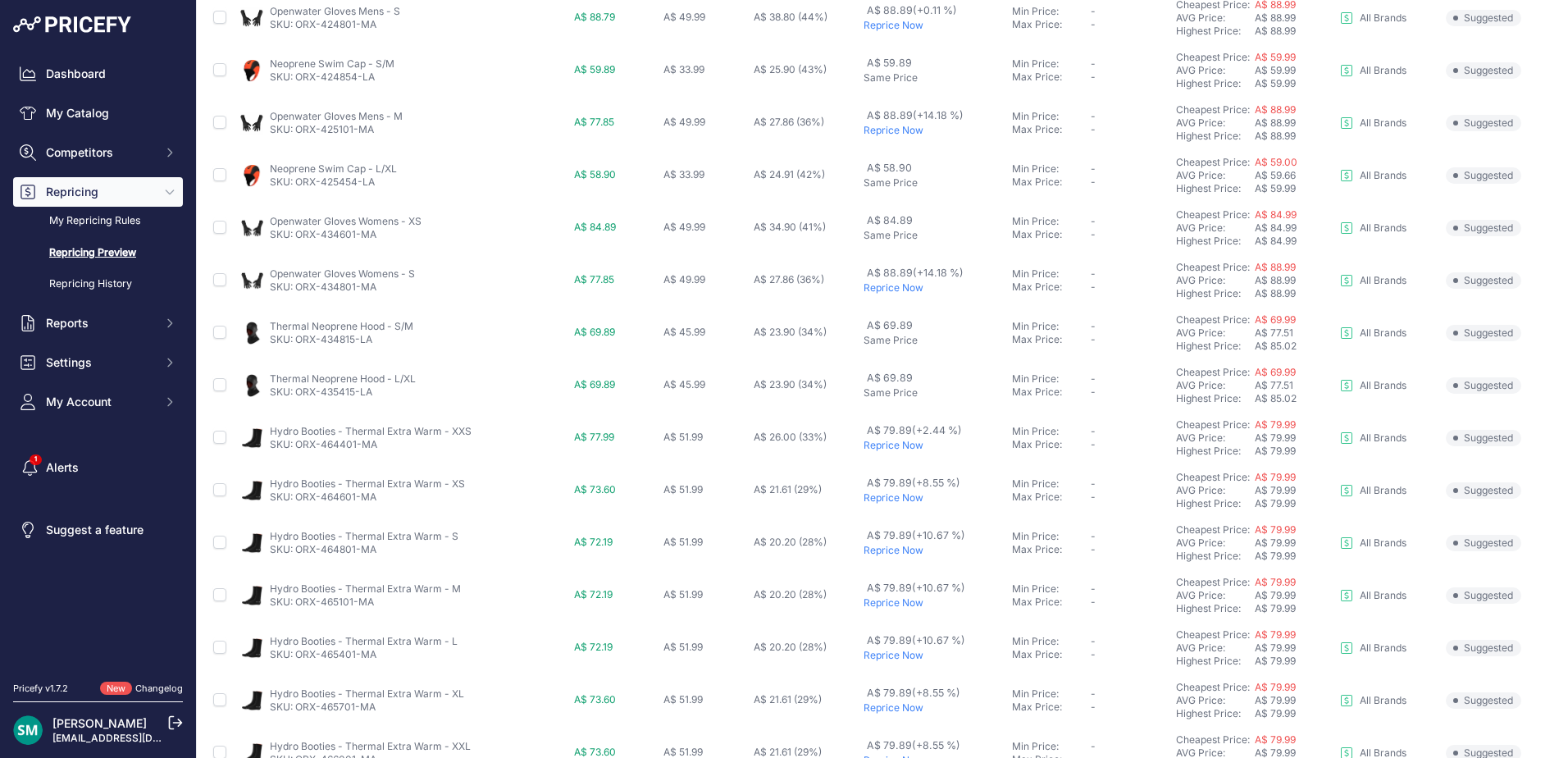
scroll to position [493, 0]
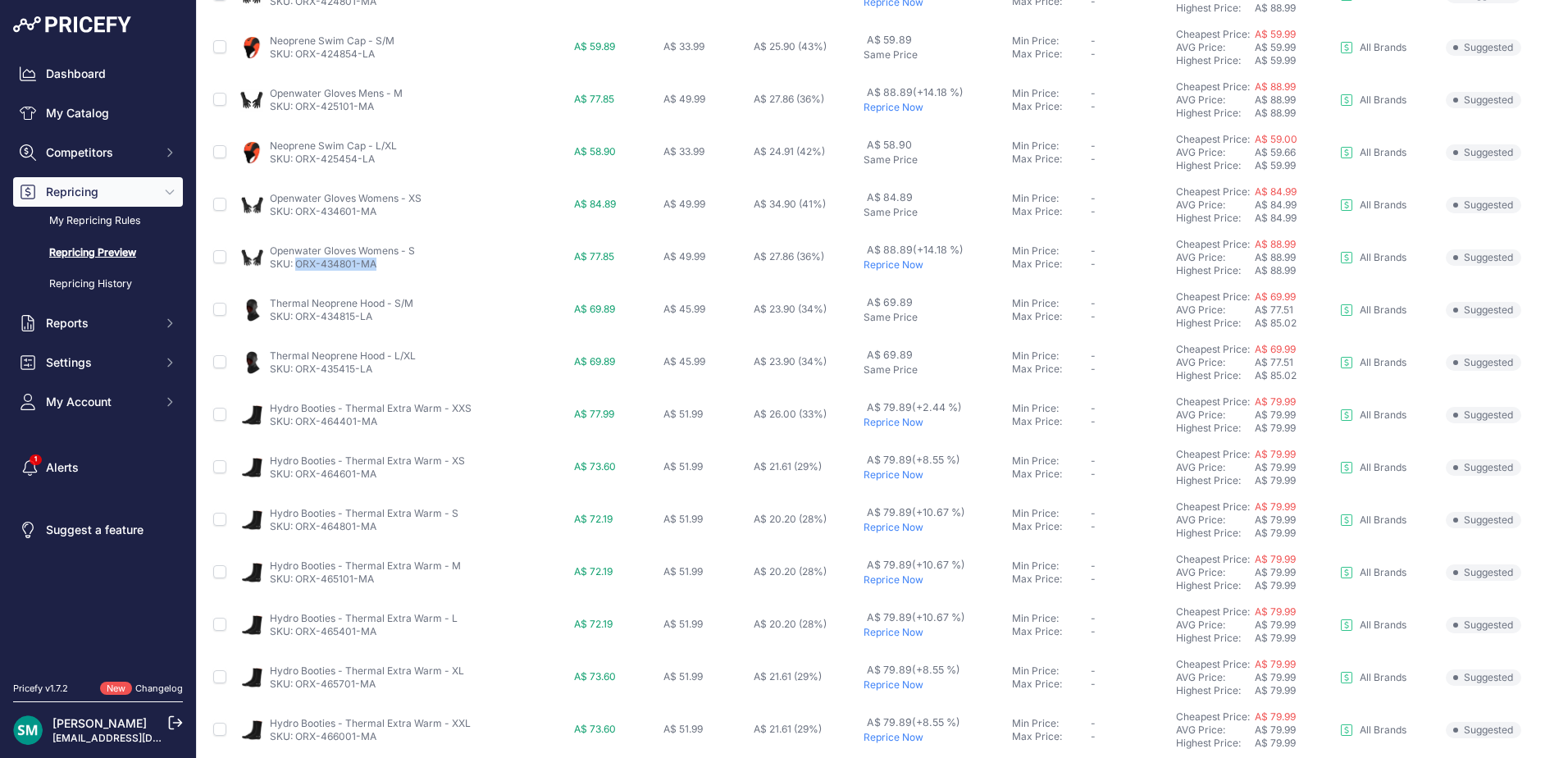
drag, startPoint x: 381, startPoint y: 266, endPoint x: 295, endPoint y: 264, distance: 86.0
click at [295, 264] on p "SKU: ORX-434801-MA" at bounding box center [343, 264] width 146 height 13
drag, startPoint x: 899, startPoint y: 423, endPoint x: 912, endPoint y: 444, distance: 24.7
click at [899, 423] on p "Reprice Now" at bounding box center [934, 423] width 142 height 13
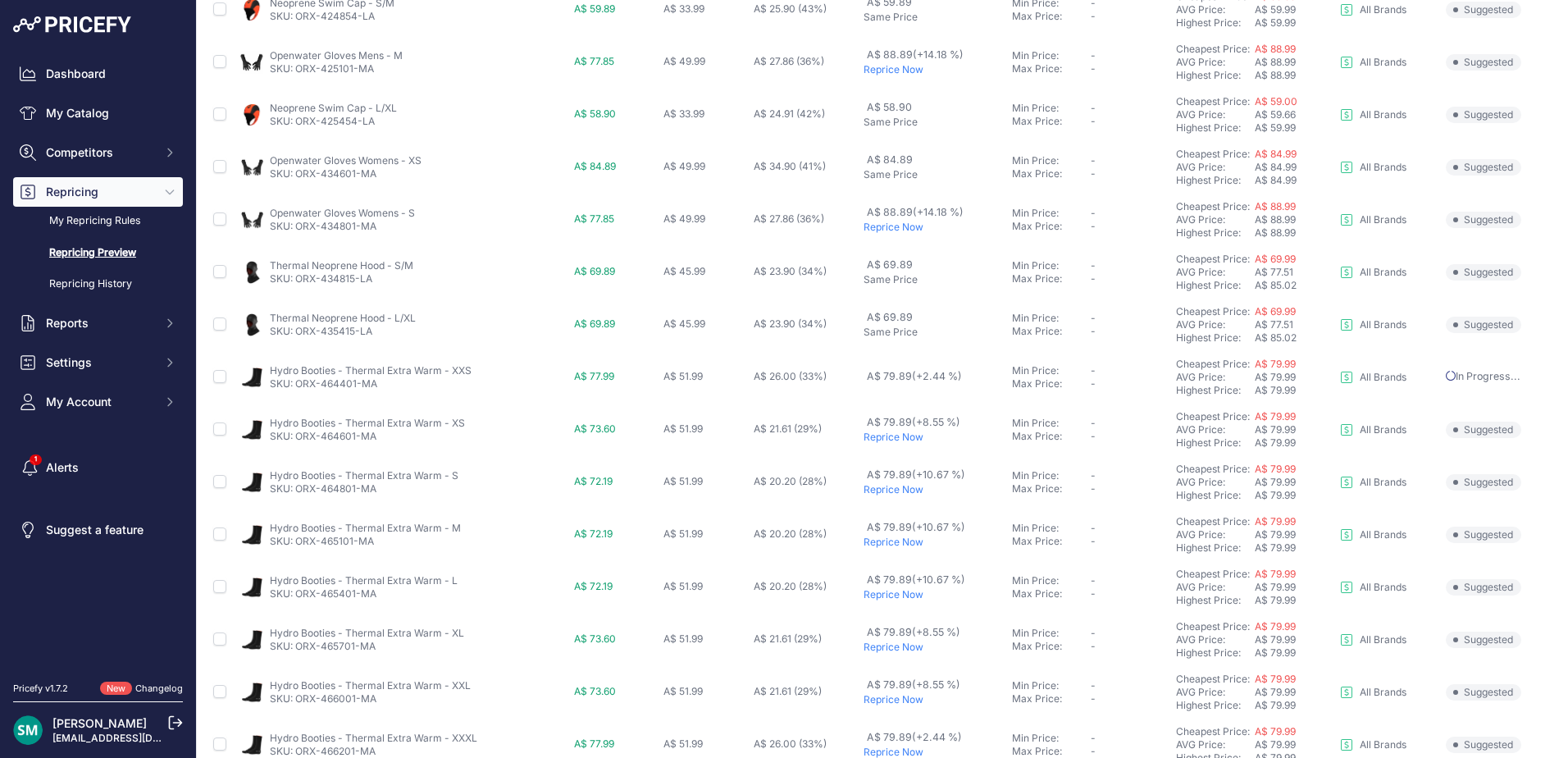
scroll to position [574, 0]
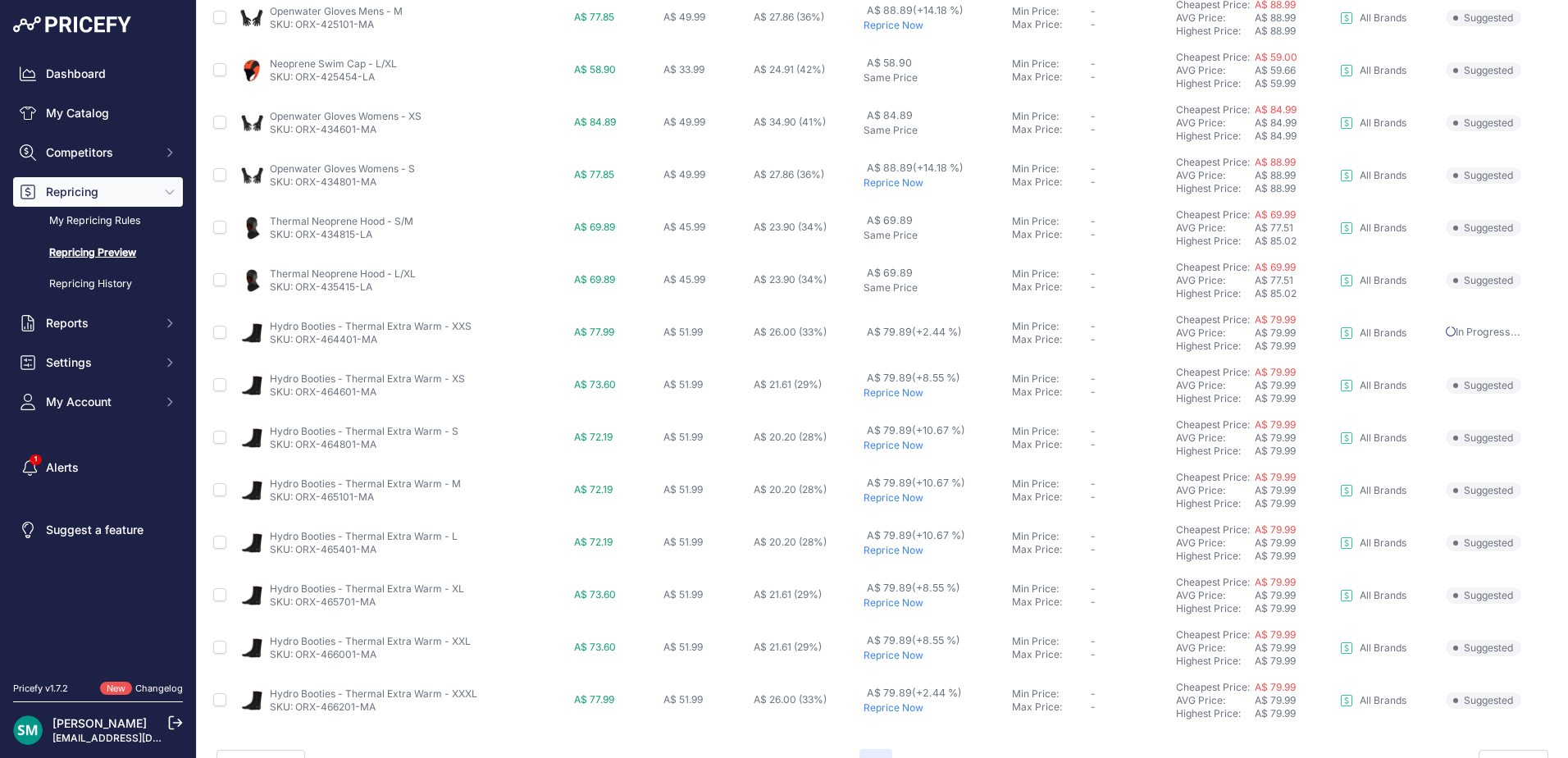
click at [897, 391] on p "Reprice Now" at bounding box center [934, 393] width 142 height 13
click at [902, 448] on p "Reprice Now" at bounding box center [934, 446] width 142 height 13
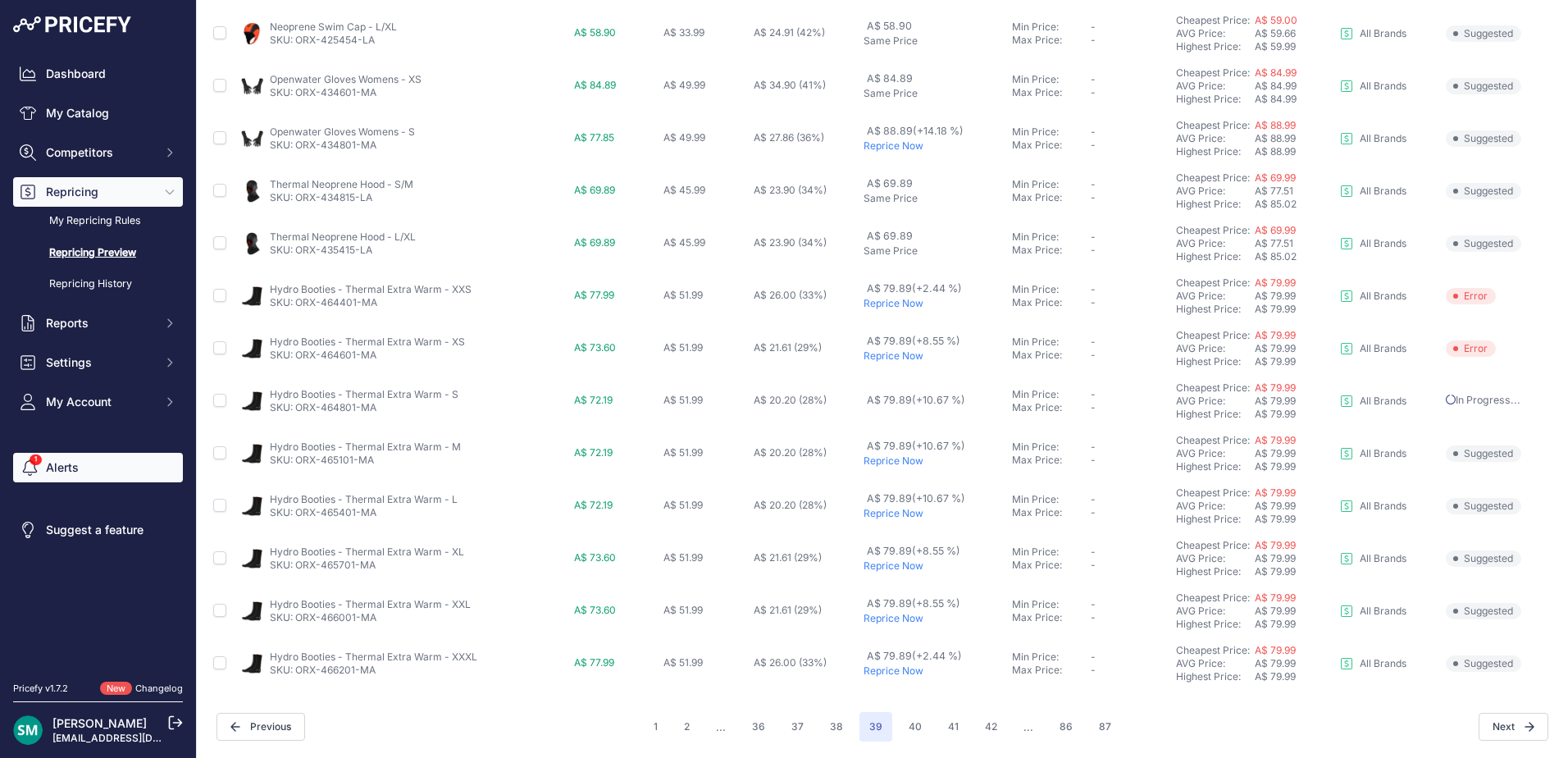
scroll to position [566, 0]
click at [883, 463] on p "Reprice Now" at bounding box center [934, 461] width 142 height 13
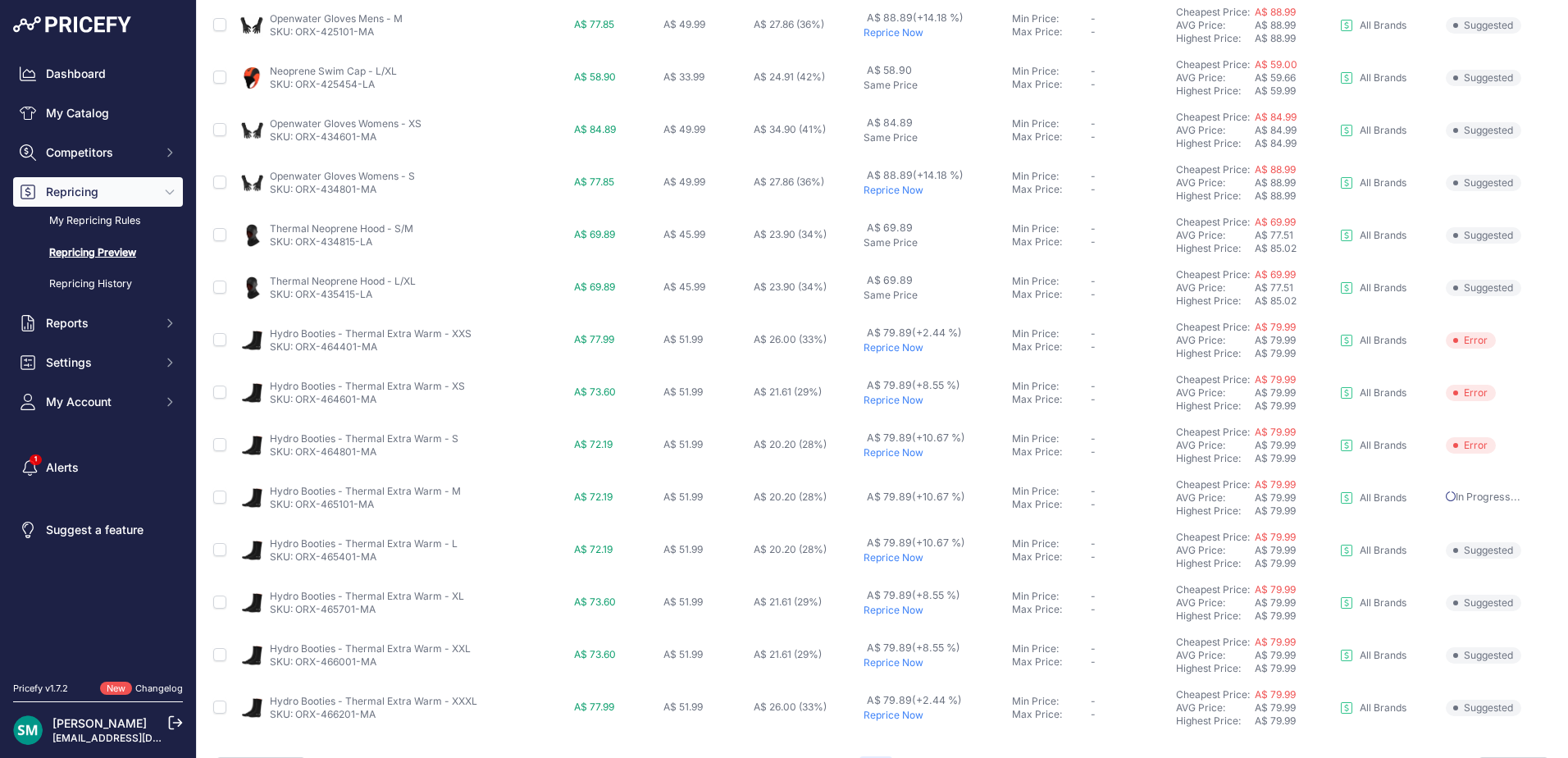
scroll to position [611, 0]
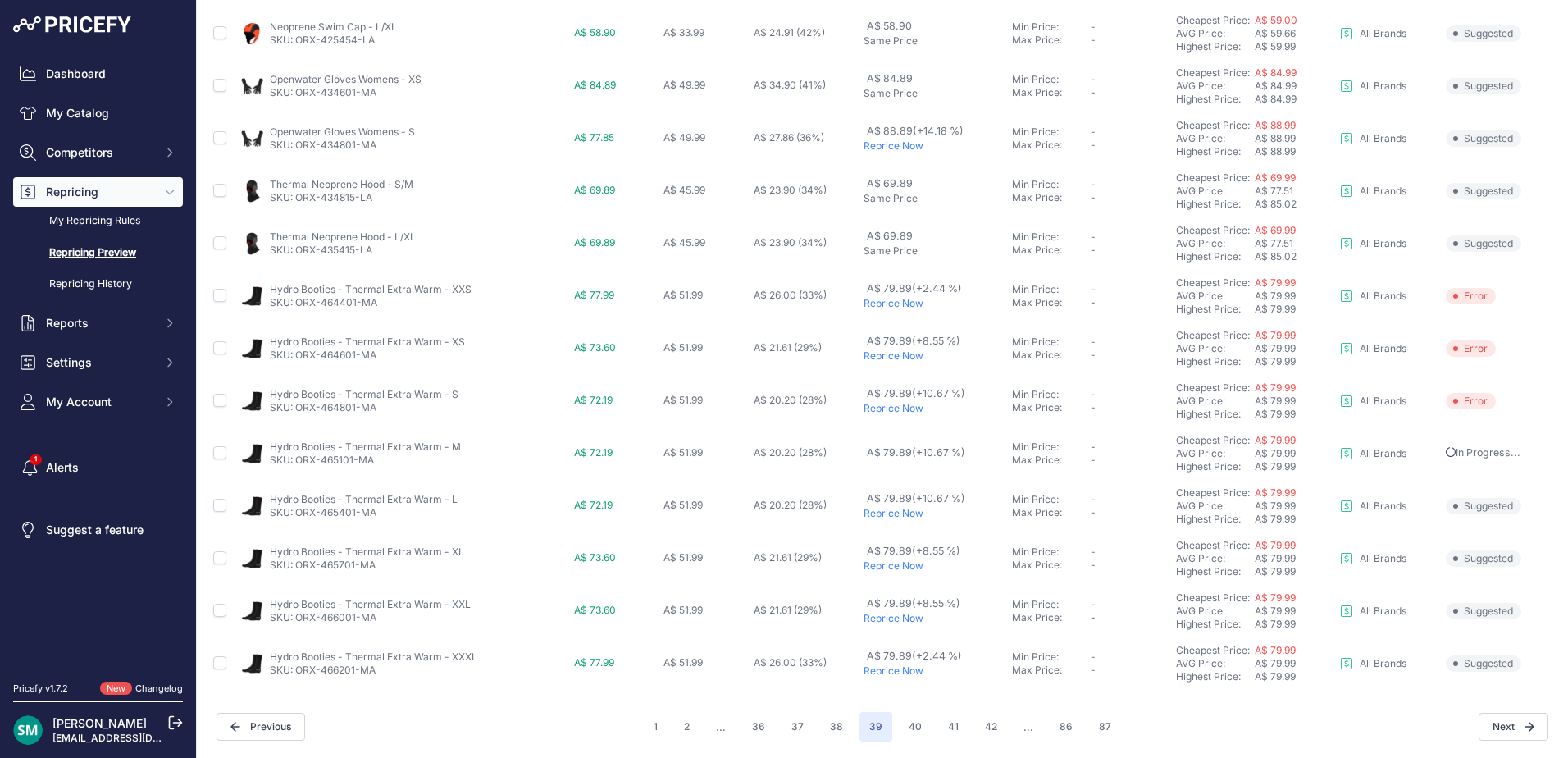
click at [891, 517] on p "Reprice Now" at bounding box center [934, 514] width 142 height 13
drag, startPoint x: 362, startPoint y: 461, endPoint x: 297, endPoint y: 472, distance: 65.9
click at [297, 472] on td "Hydro Booties - Thermal Extra Warm - M SKU: ORX-465101-MA" at bounding box center [403, 453] width 333 height 53
click at [911, 726] on button "40" at bounding box center [915, 726] width 33 height 30
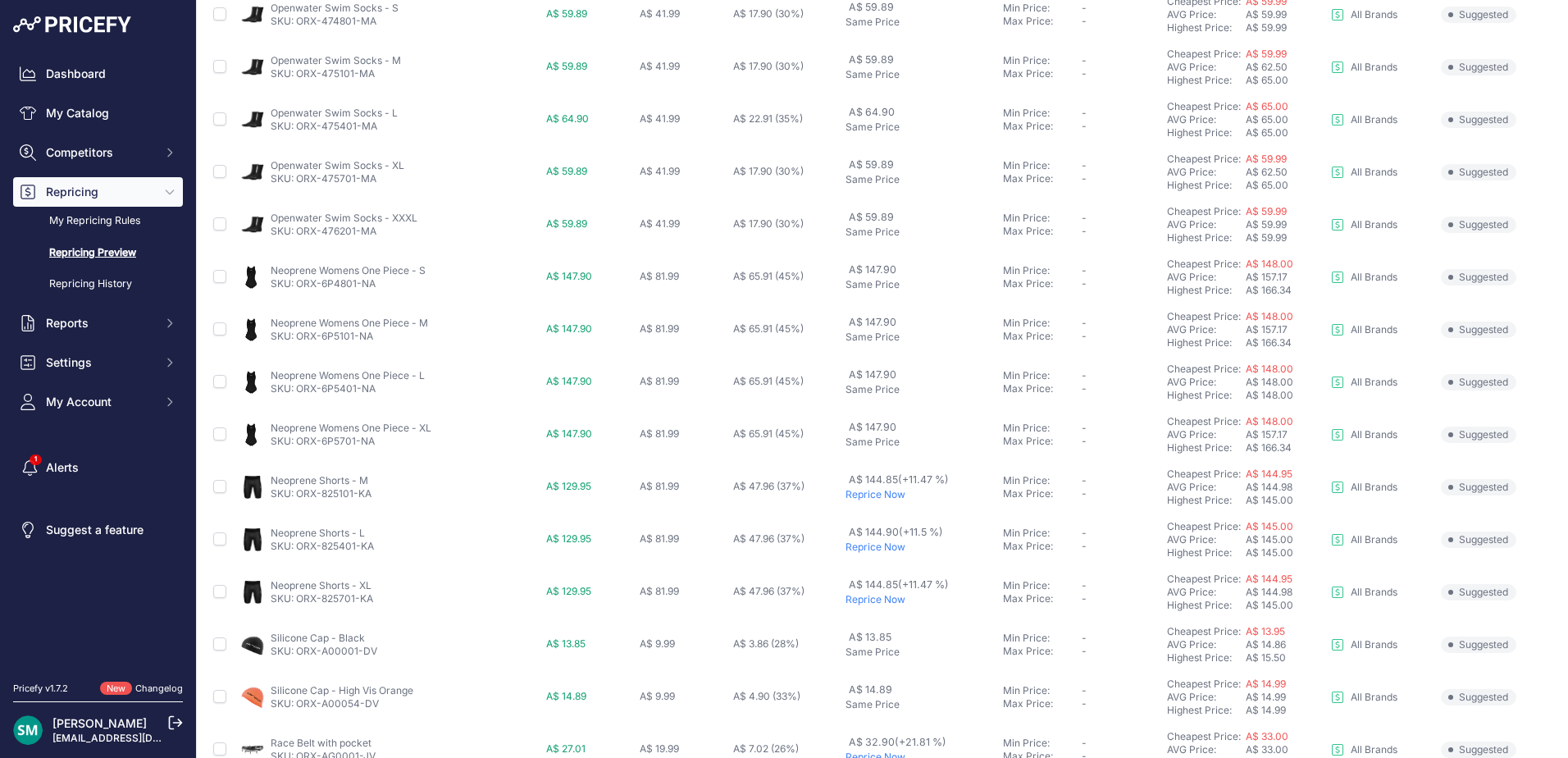
scroll to position [566, 0]
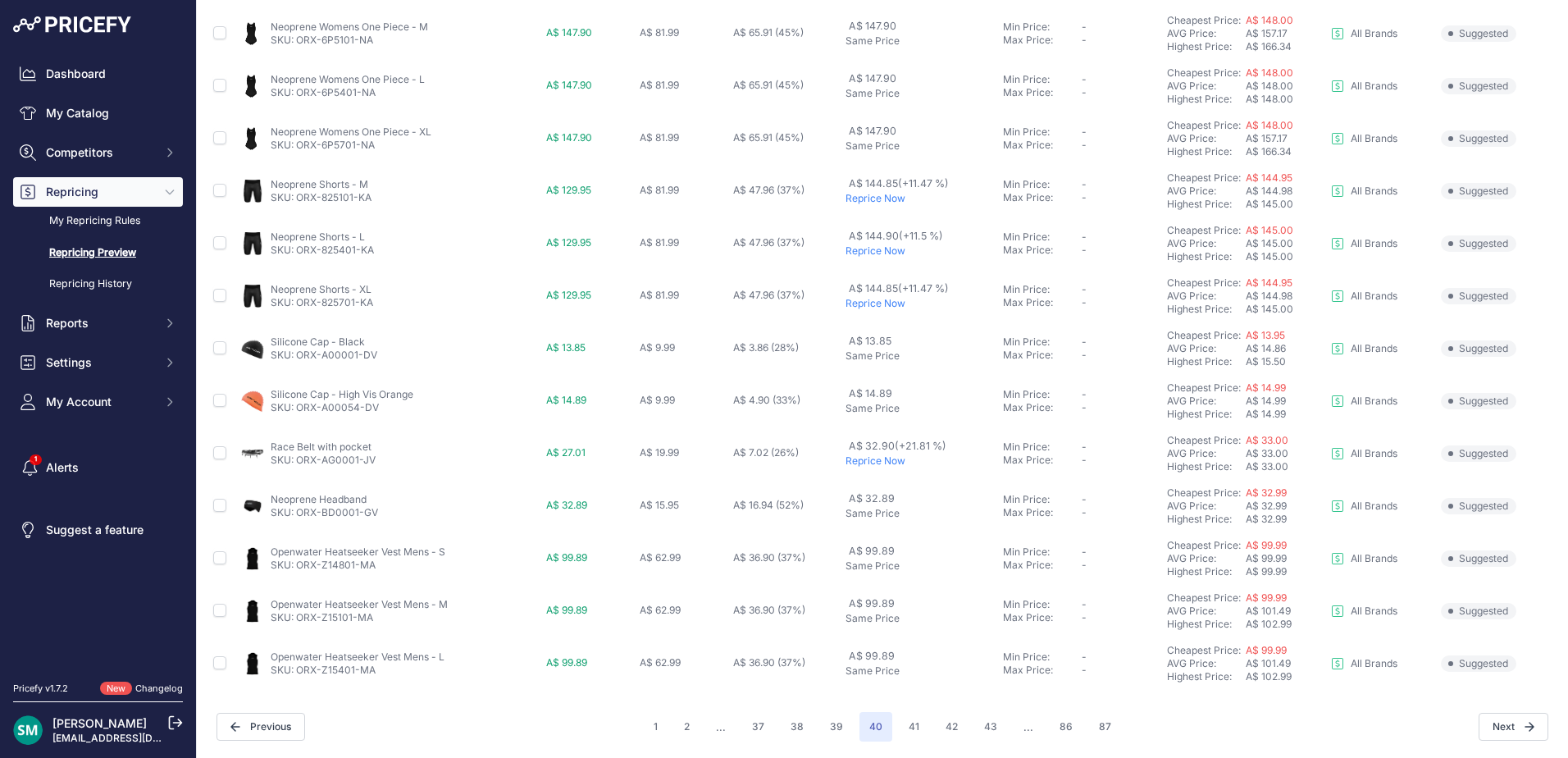
click at [850, 202] on p "Reprice Now" at bounding box center [920, 198] width 150 height 13
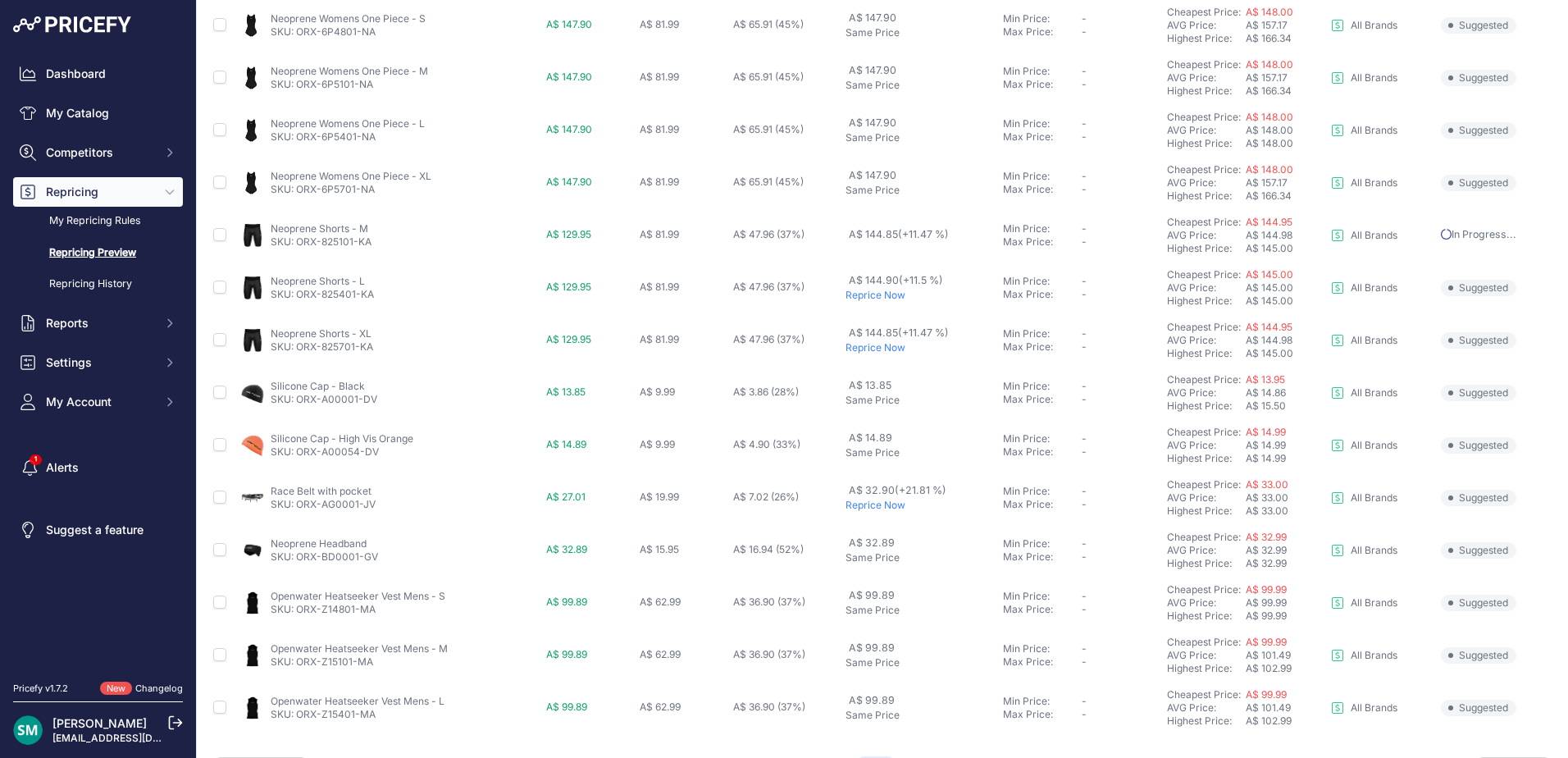
scroll to position [611, 0]
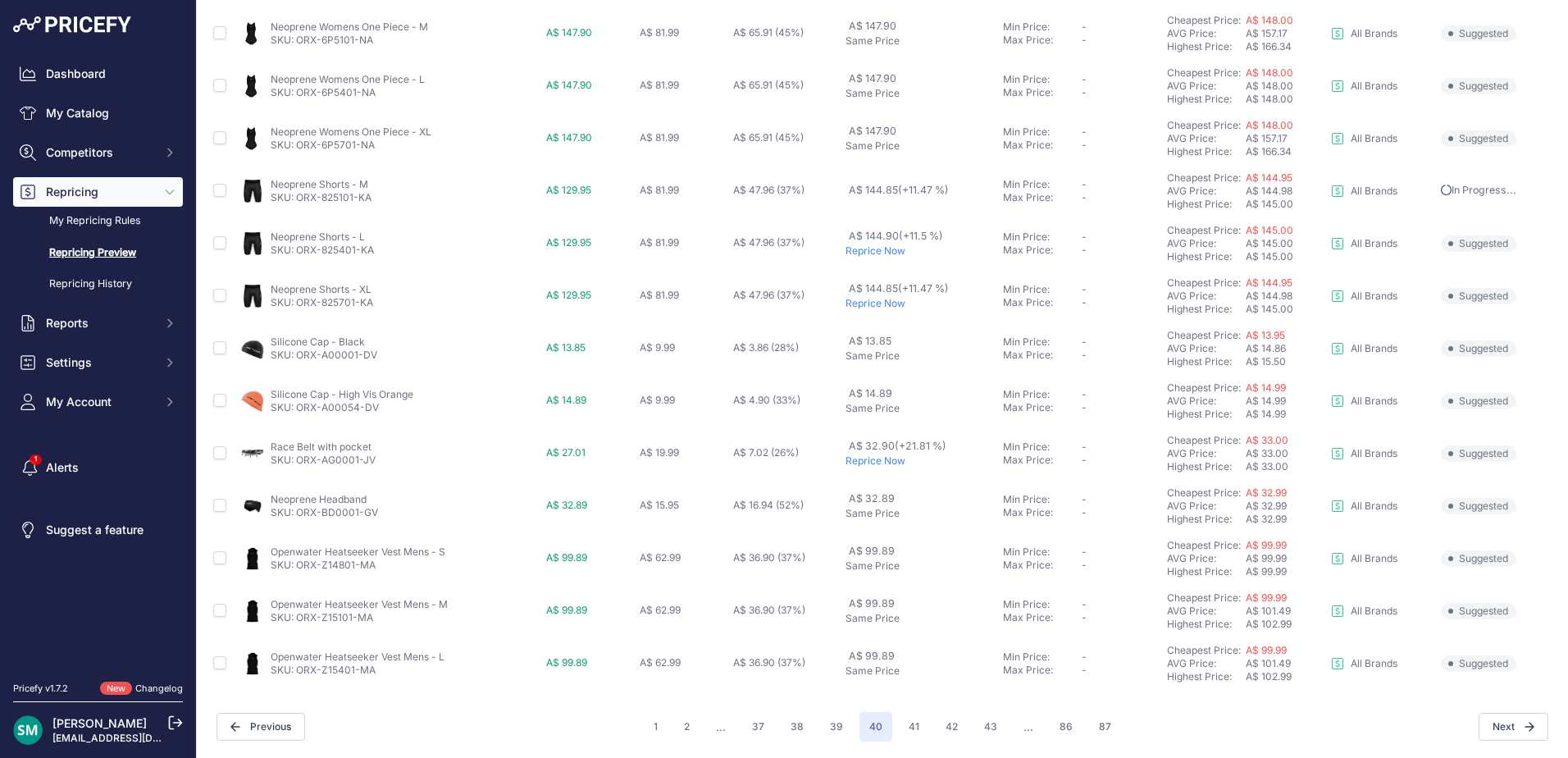
click at [862, 251] on p "Reprice Now" at bounding box center [920, 251] width 150 height 13
click at [870, 303] on p "Reprice Now" at bounding box center [920, 304] width 150 height 13
click at [879, 464] on p "Reprice Now" at bounding box center [920, 461] width 150 height 13
click at [913, 735] on button "41" at bounding box center [914, 726] width 31 height 30
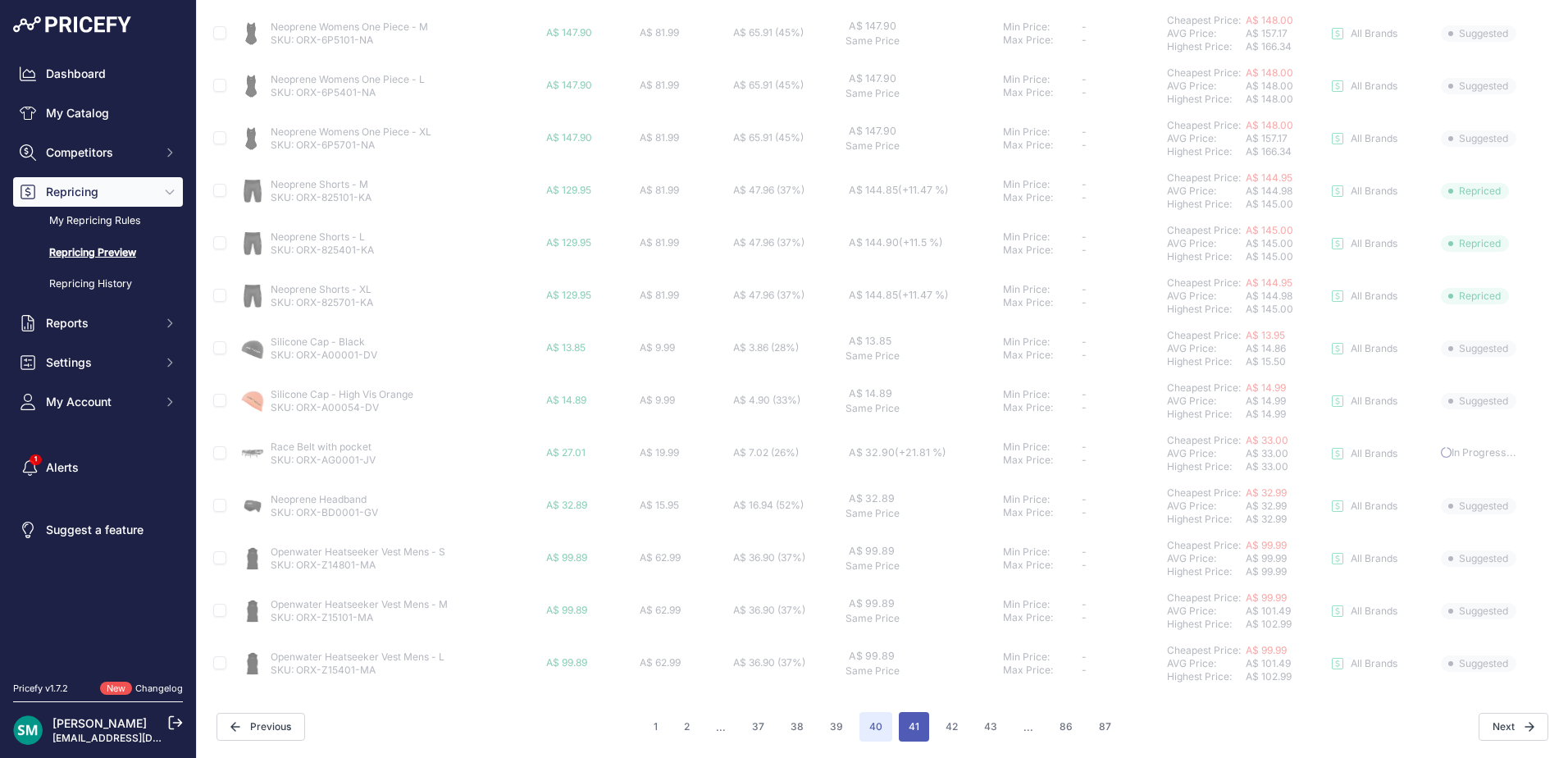
scroll to position [566, 0]
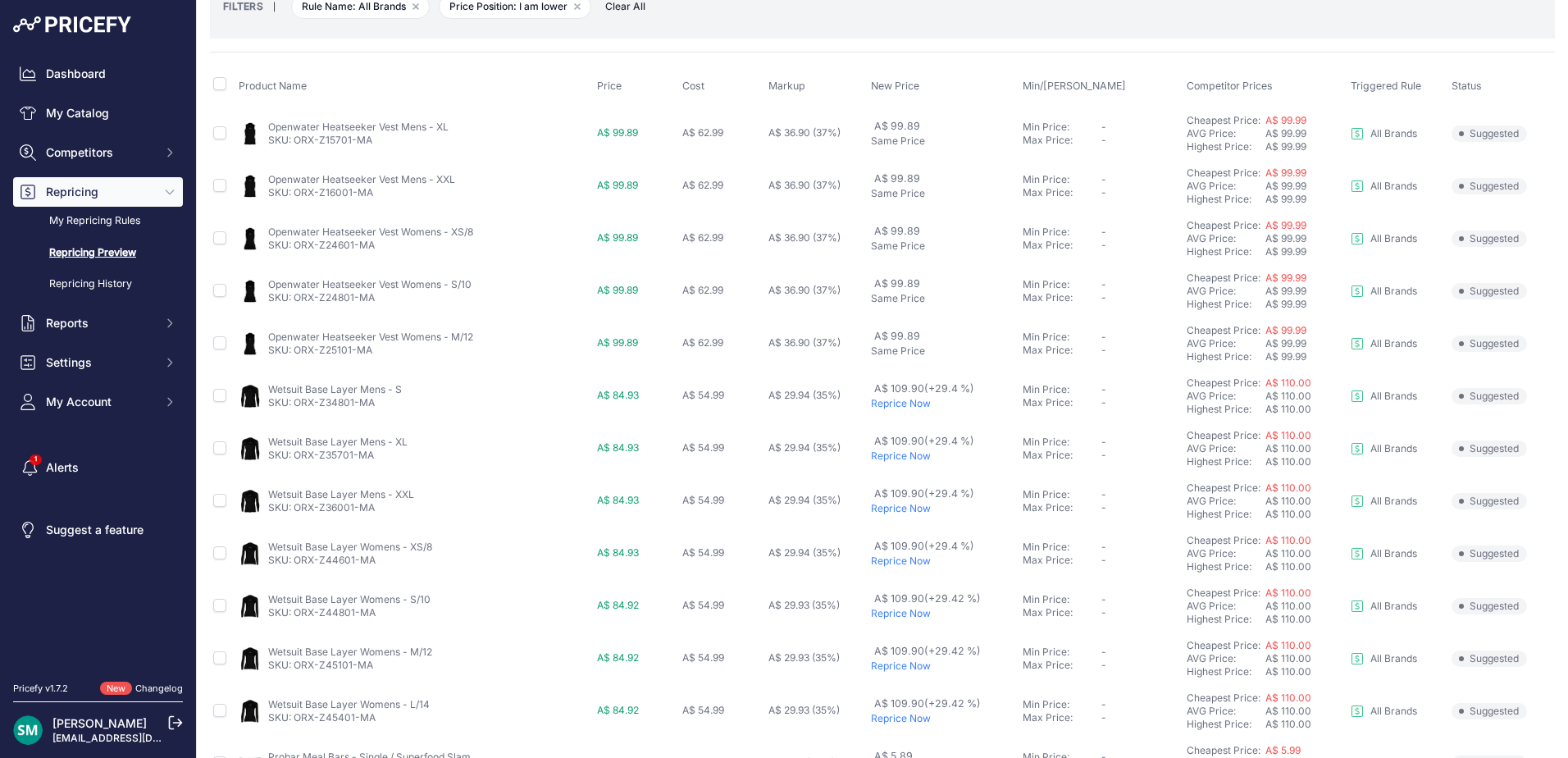
scroll to position [246, 0]
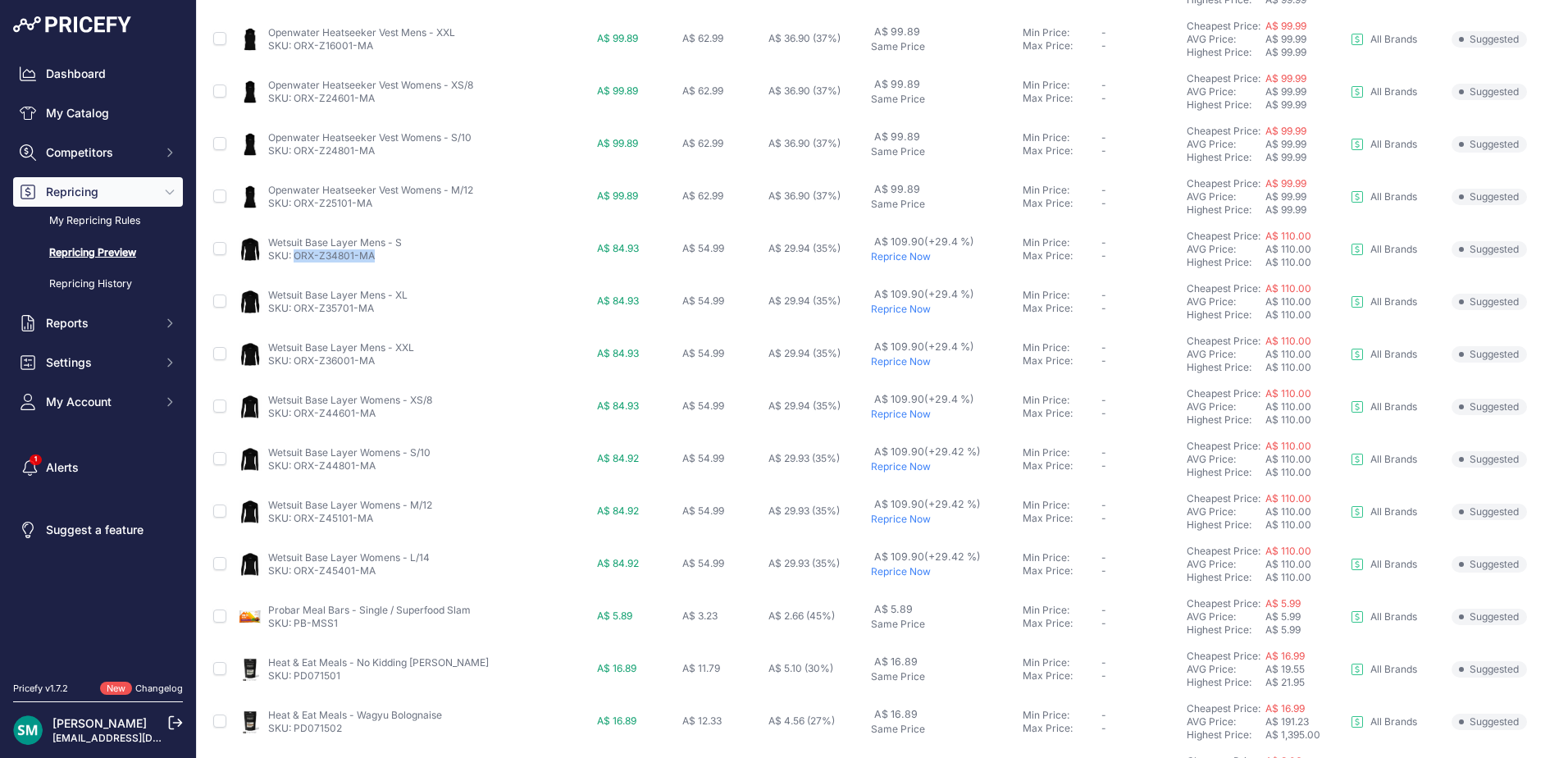
drag, startPoint x: 373, startPoint y: 261, endPoint x: 296, endPoint y: 266, distance: 77.2
click at [296, 266] on td "Wetsuit Base Layer Mens - S SKU: ORX-Z34801-MA" at bounding box center [415, 249] width 358 height 53
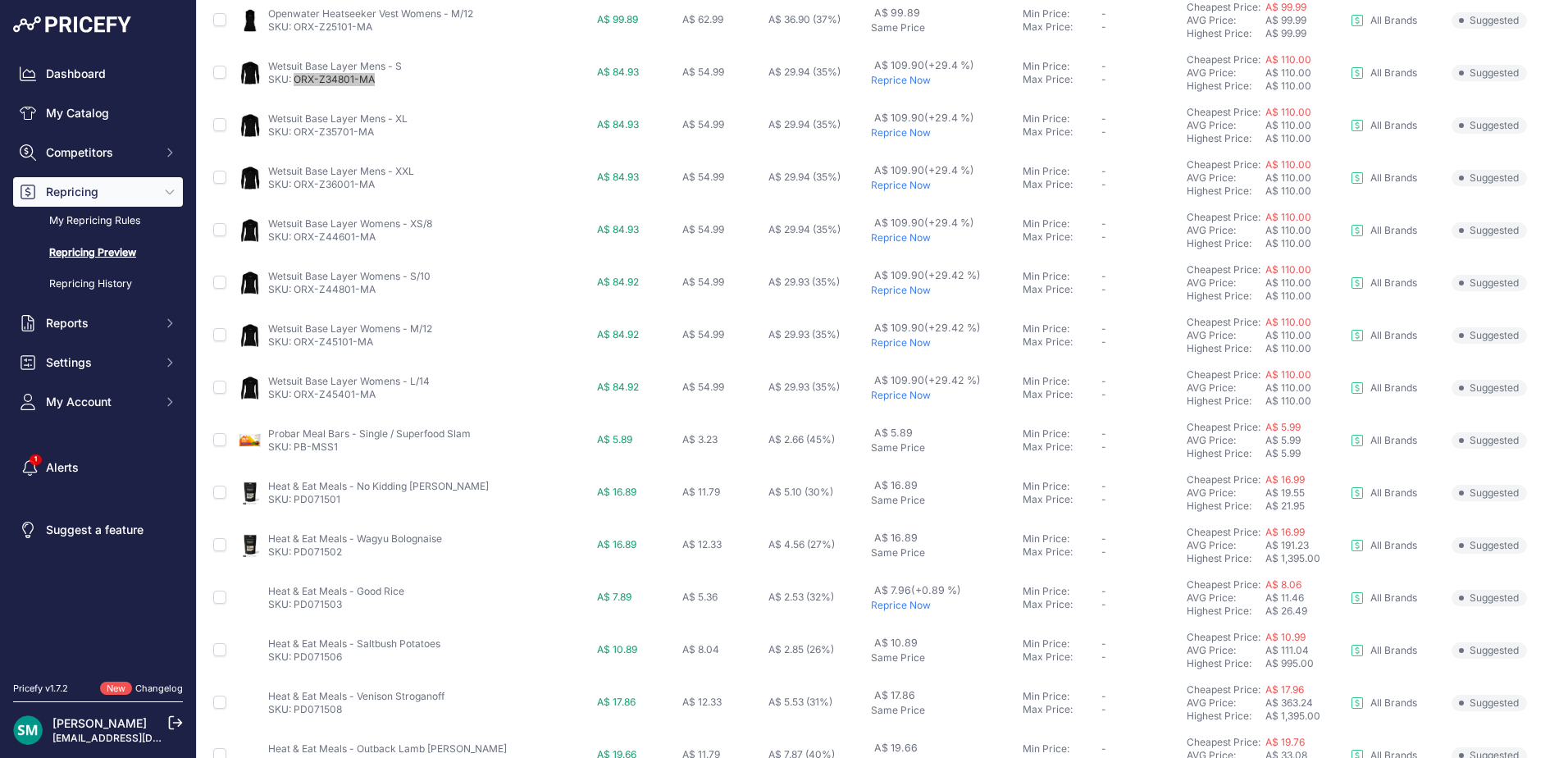
scroll to position [566, 0]
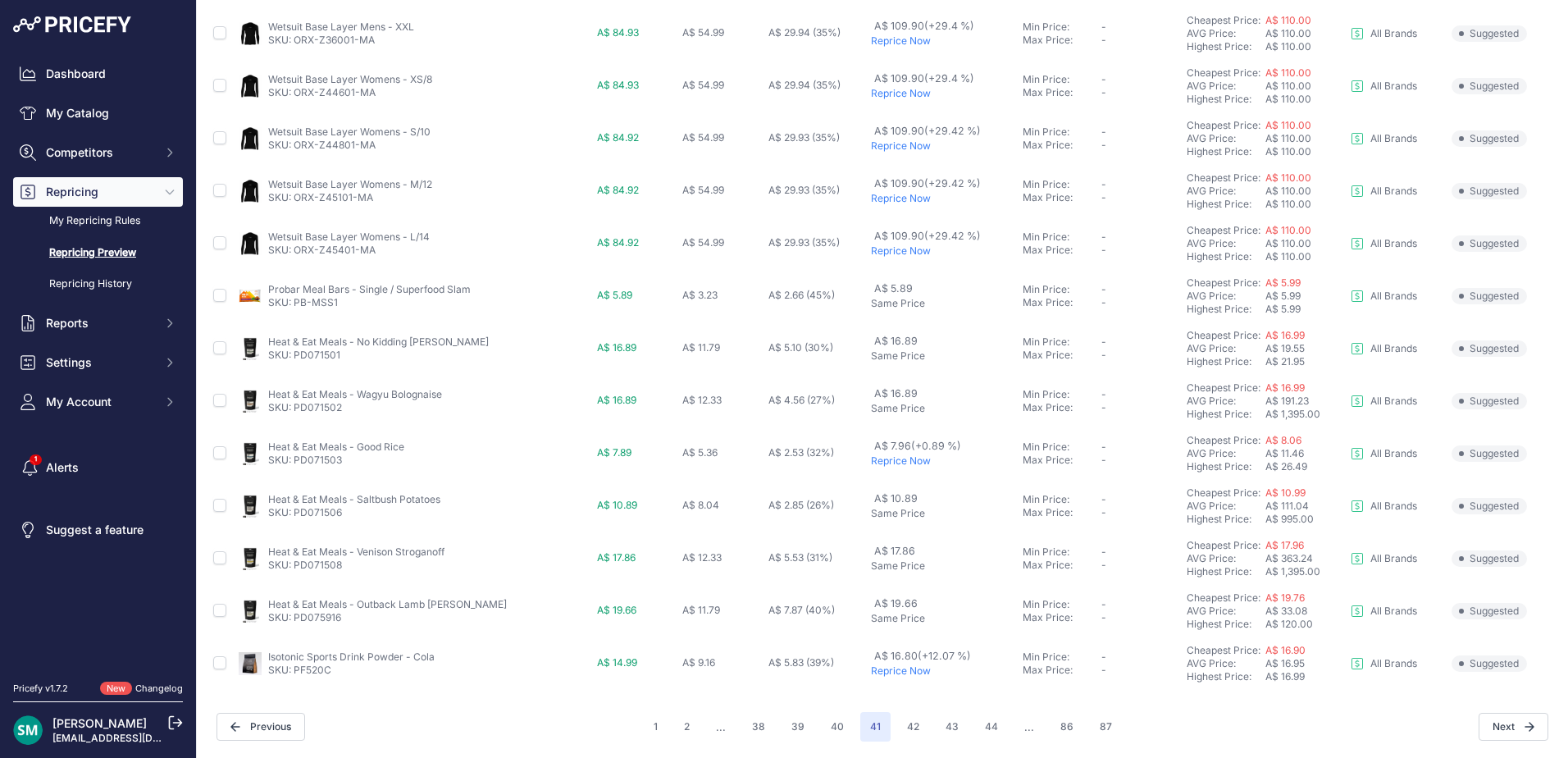
click at [890, 463] on p "Reprice Now" at bounding box center [943, 461] width 146 height 13
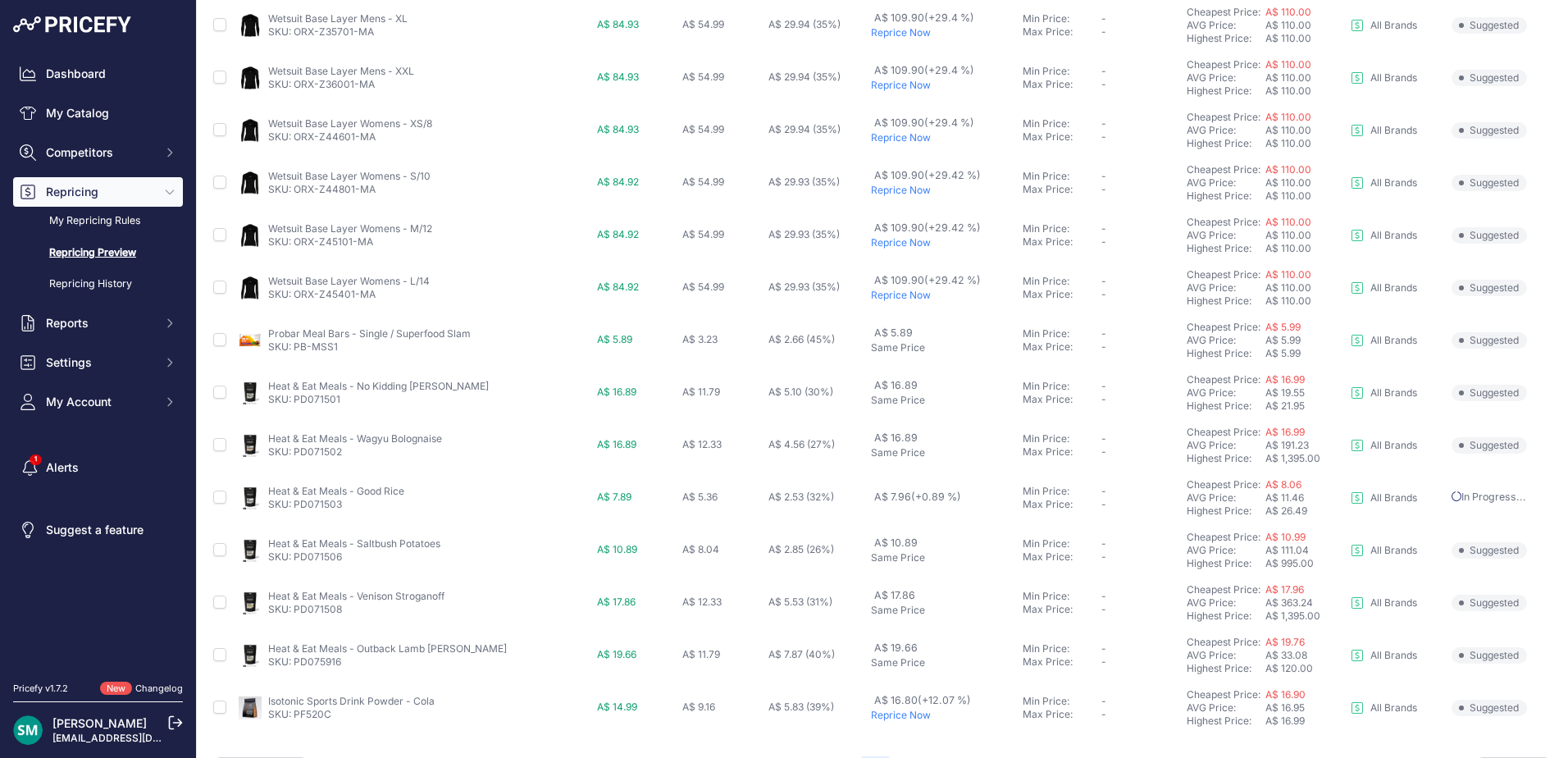
scroll to position [611, 0]
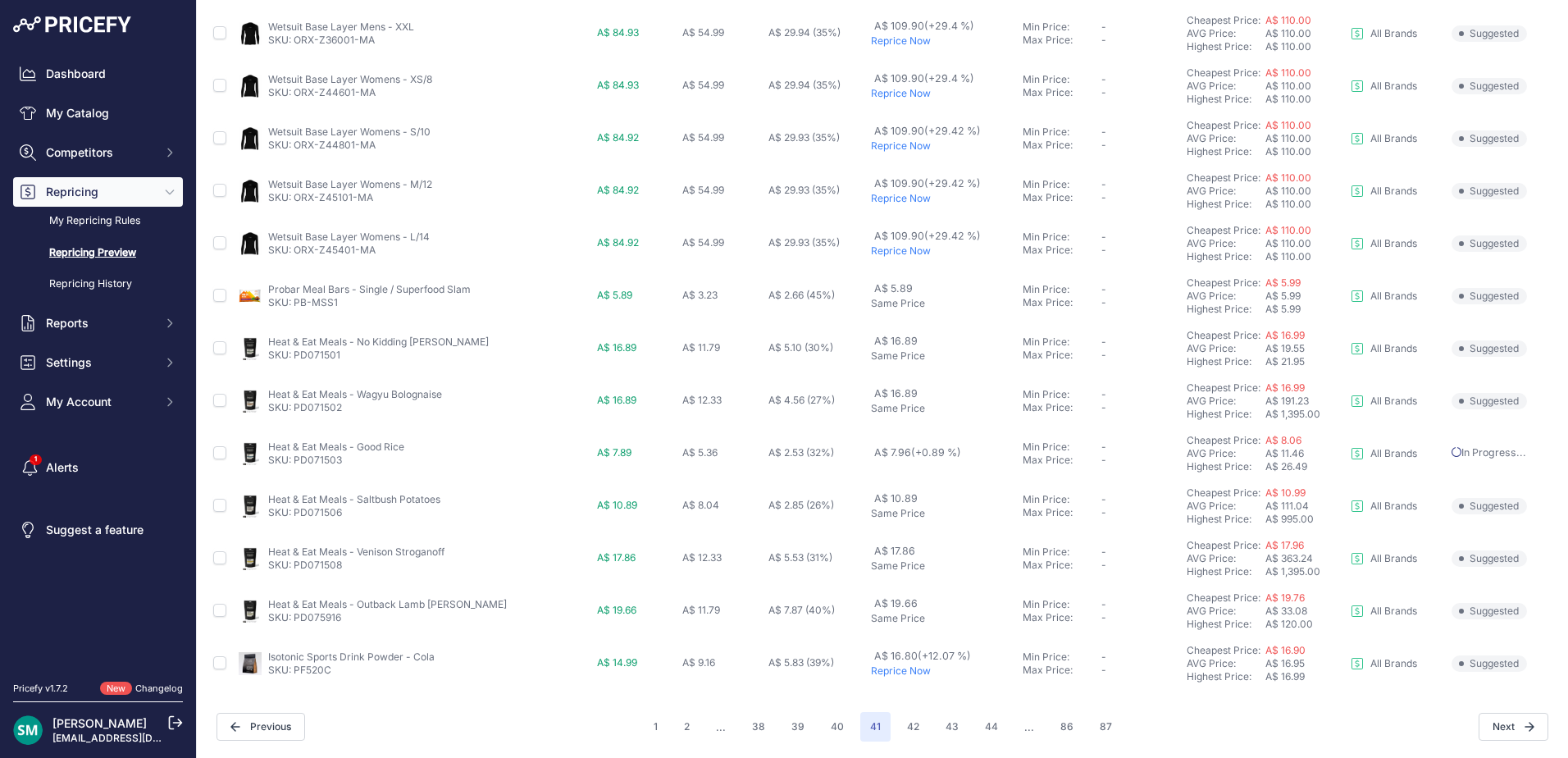
click at [899, 670] on p "Reprice Now" at bounding box center [943, 671] width 146 height 13
click at [918, 724] on button "42" at bounding box center [912, 726] width 32 height 30
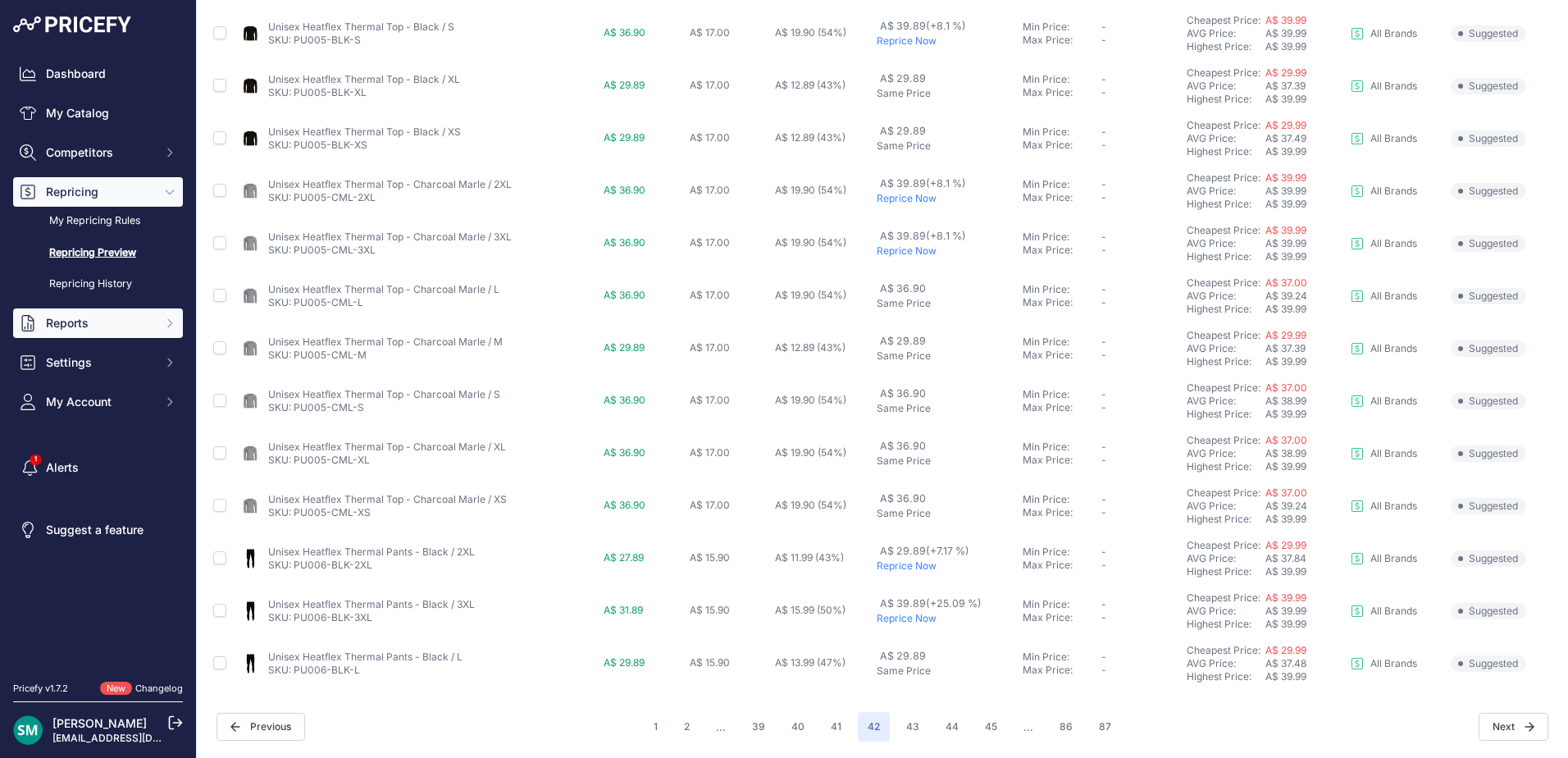
scroll to position [566, 0]
click at [897, 732] on button "43" at bounding box center [913, 726] width 33 height 30
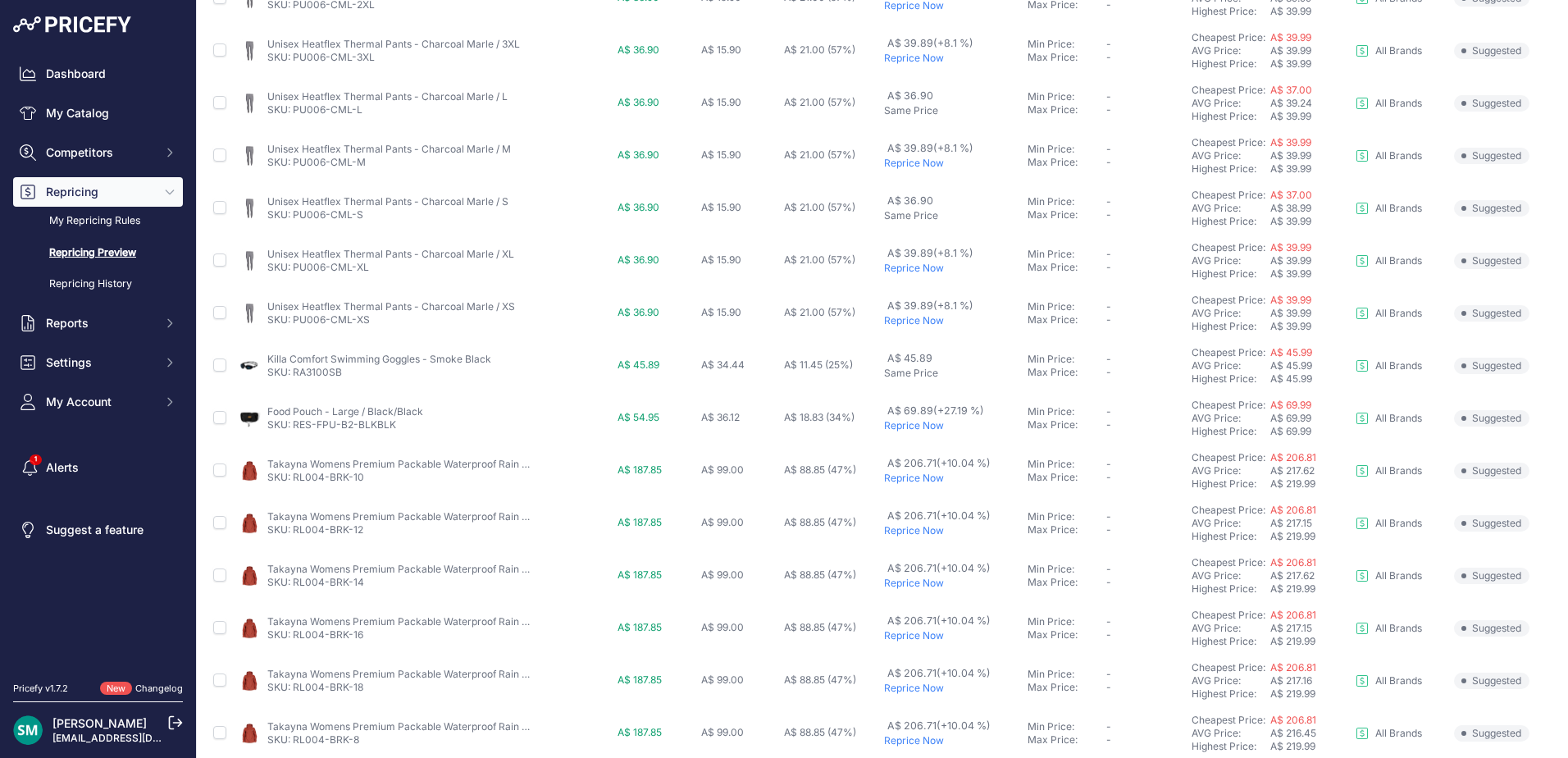
scroll to position [566, 0]
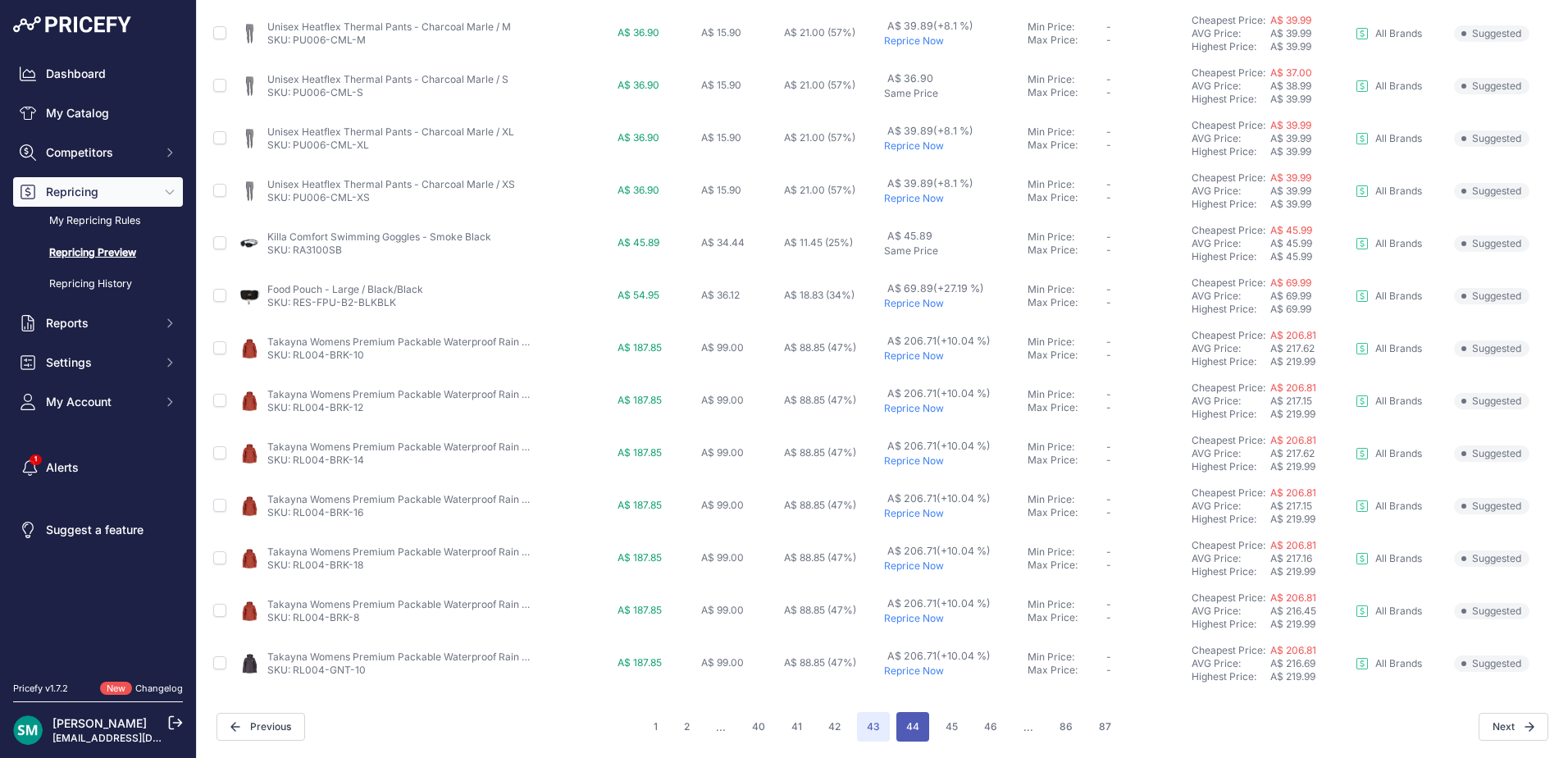
click at [907, 732] on button "44" at bounding box center [913, 726] width 33 height 30
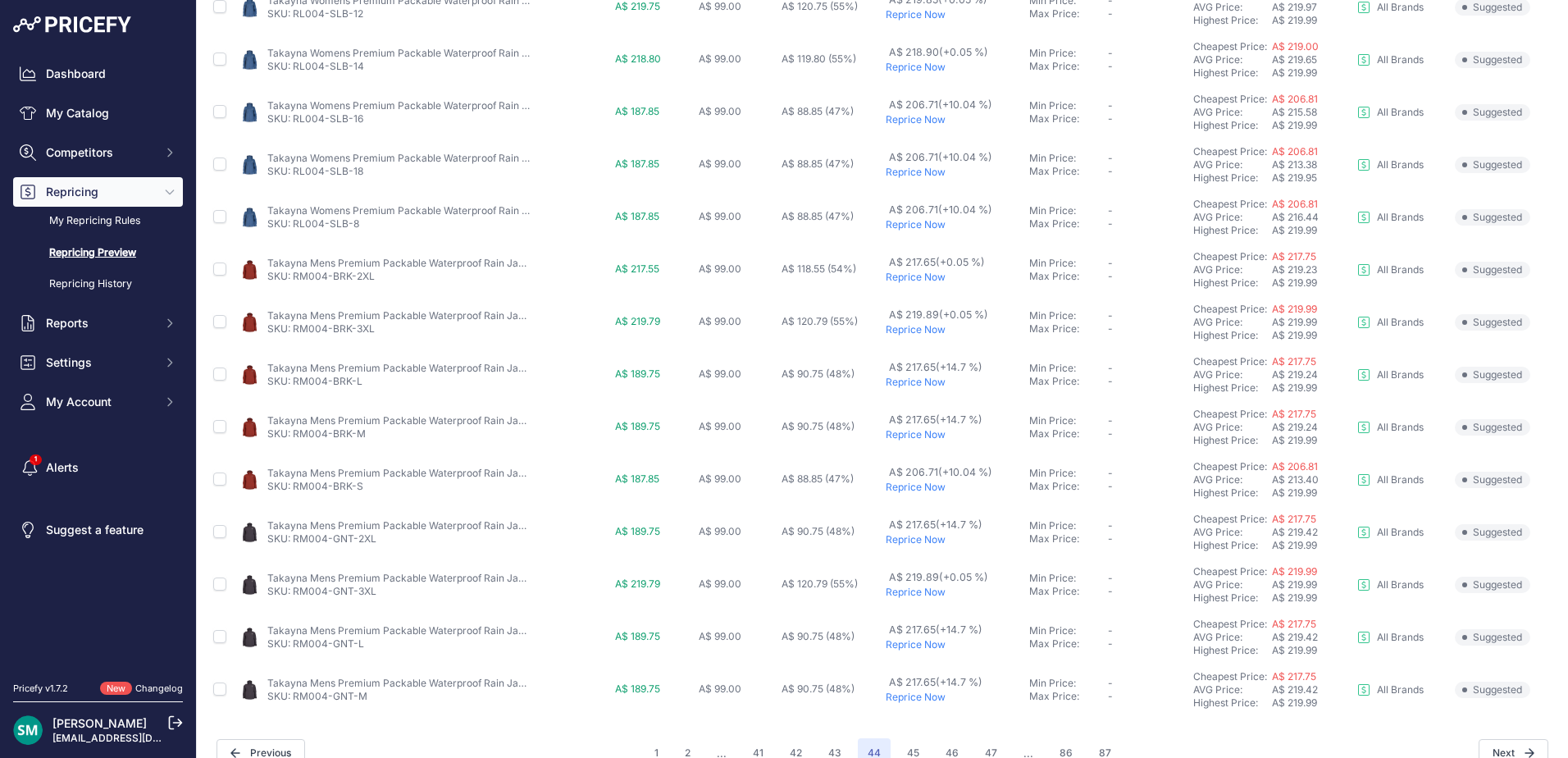
scroll to position [566, 0]
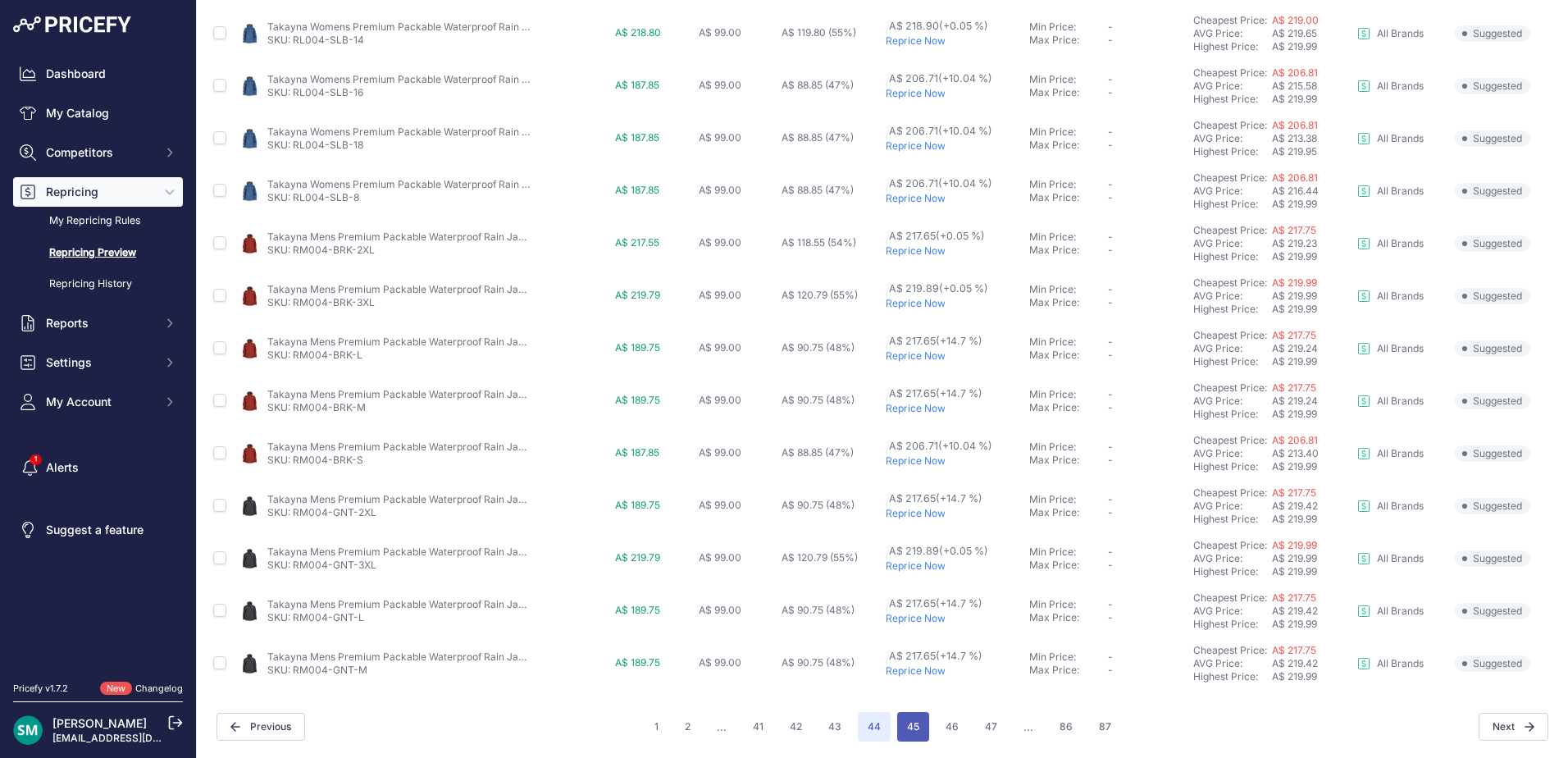
click at [908, 728] on button "45" at bounding box center [912, 726] width 32 height 30
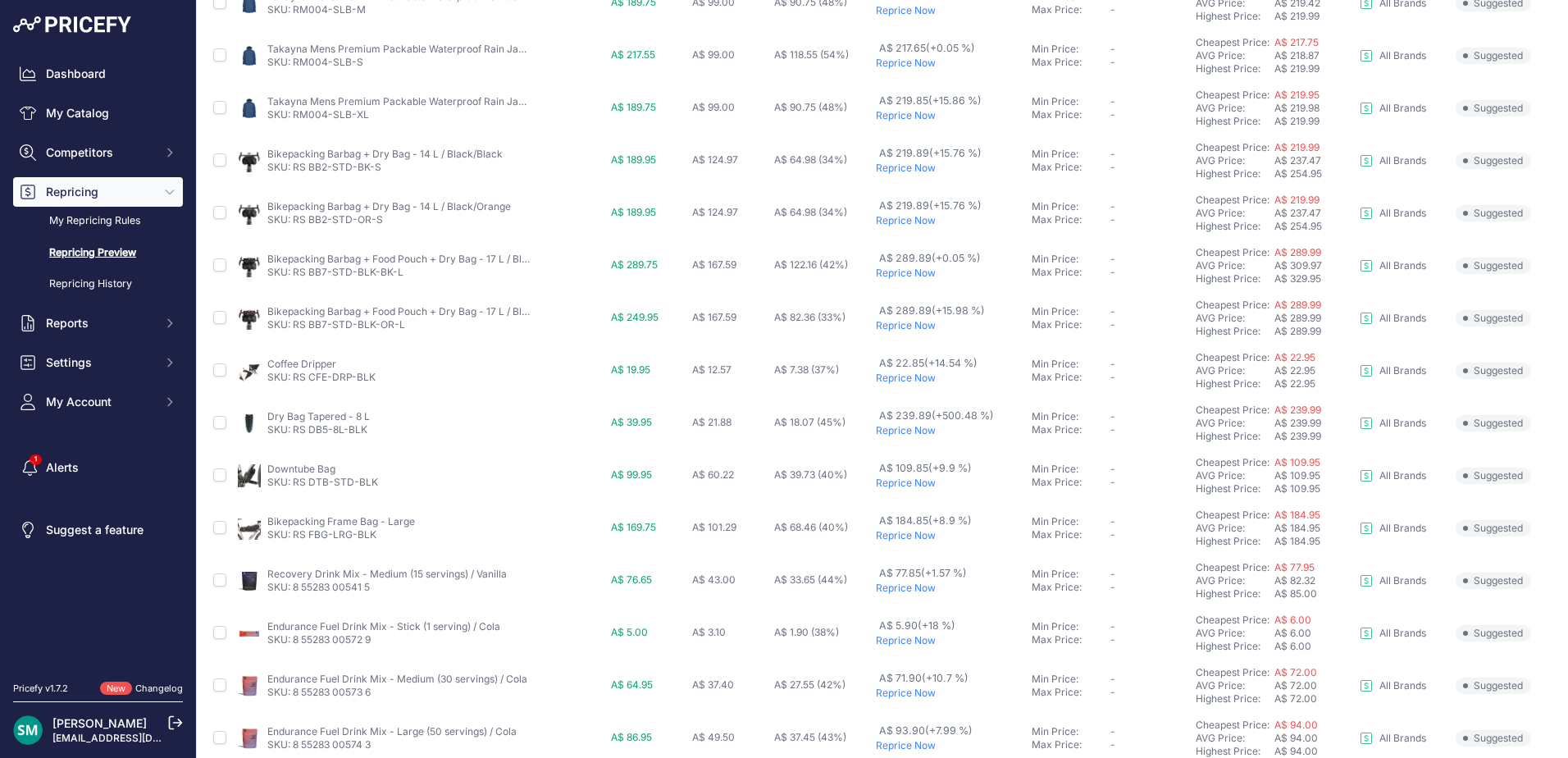
scroll to position [566, 0]
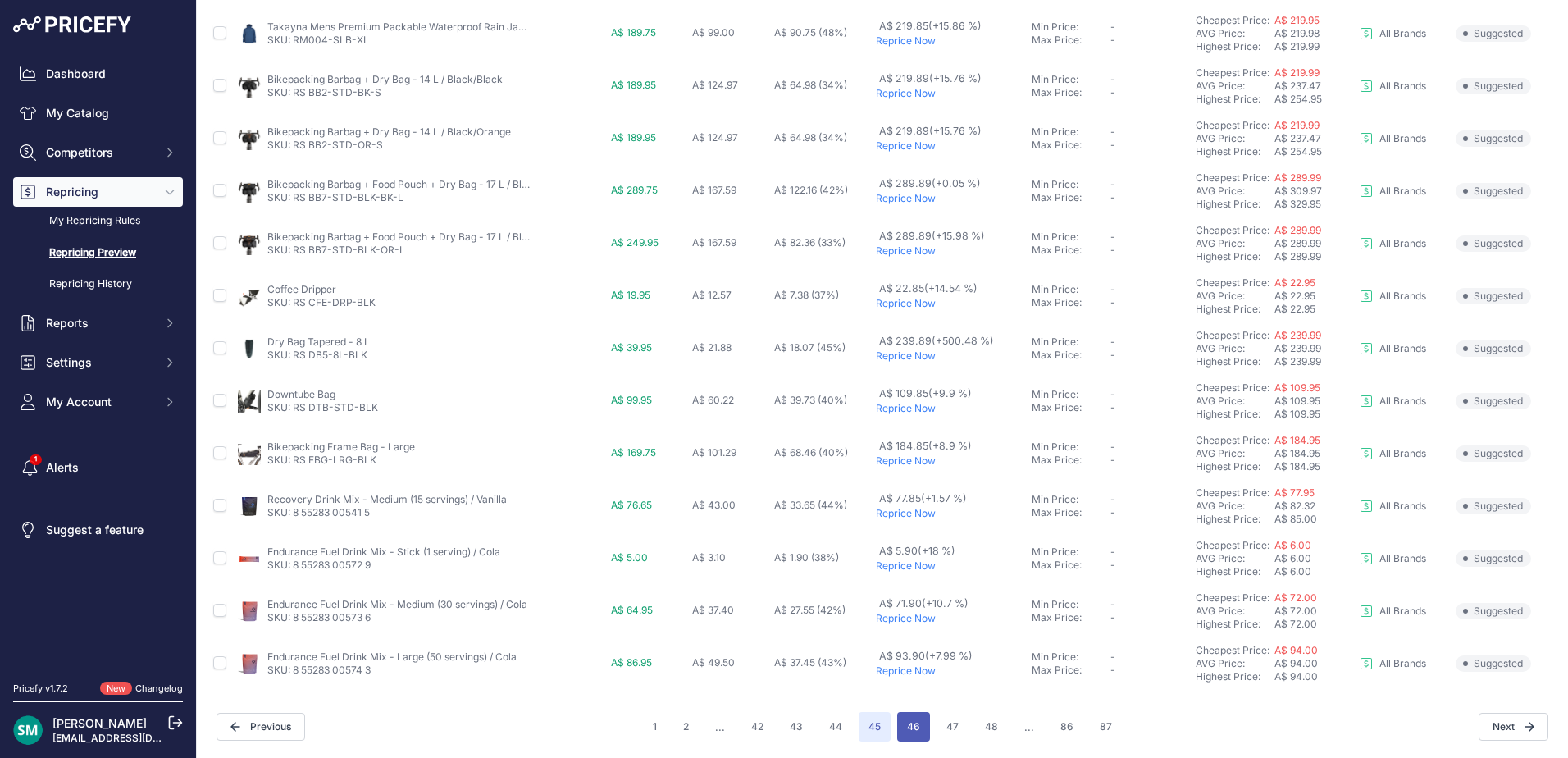
click at [898, 728] on button "46" at bounding box center [913, 726] width 33 height 30
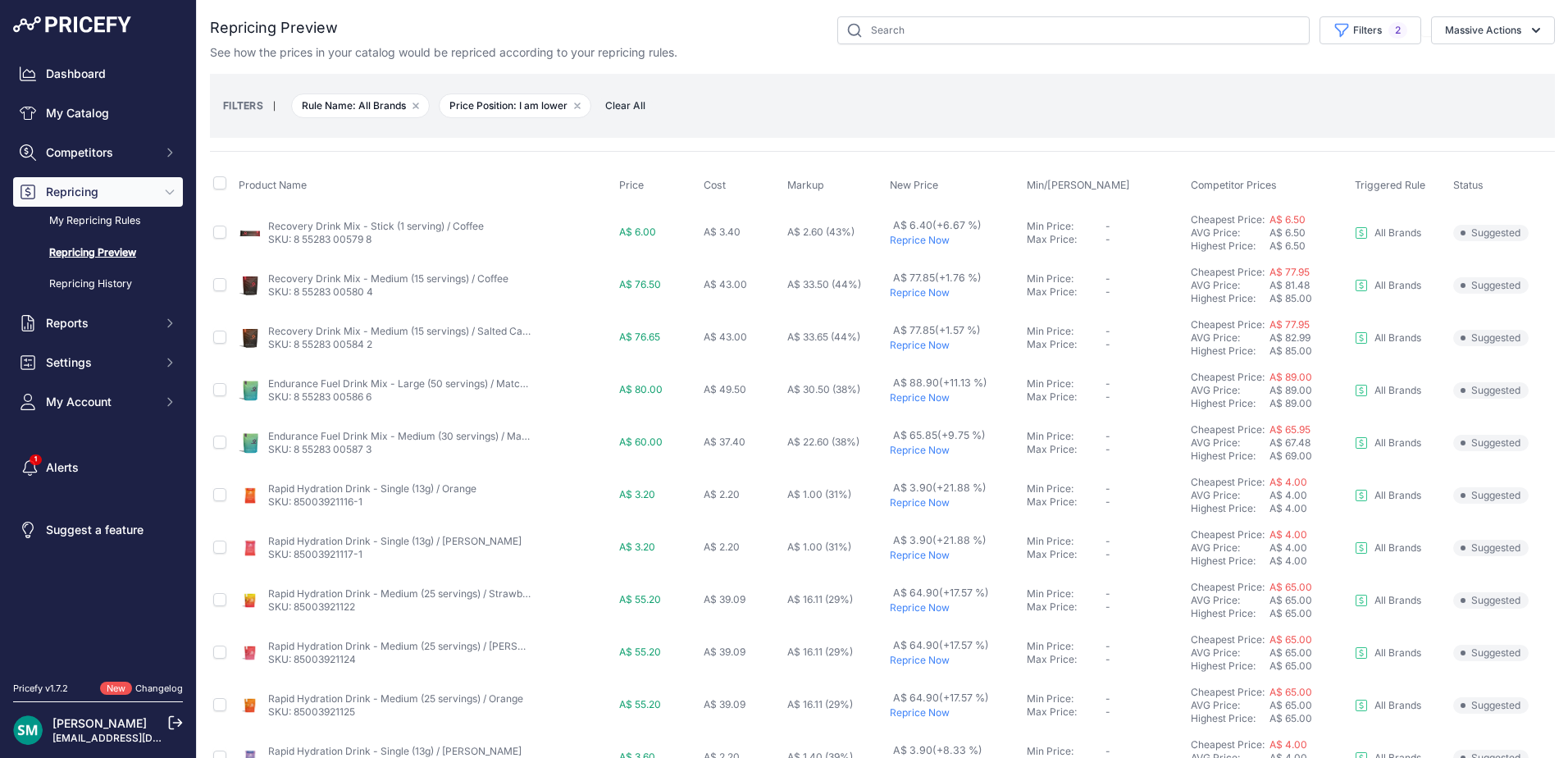
click at [927, 293] on p "Reprice Now" at bounding box center [955, 293] width 130 height 13
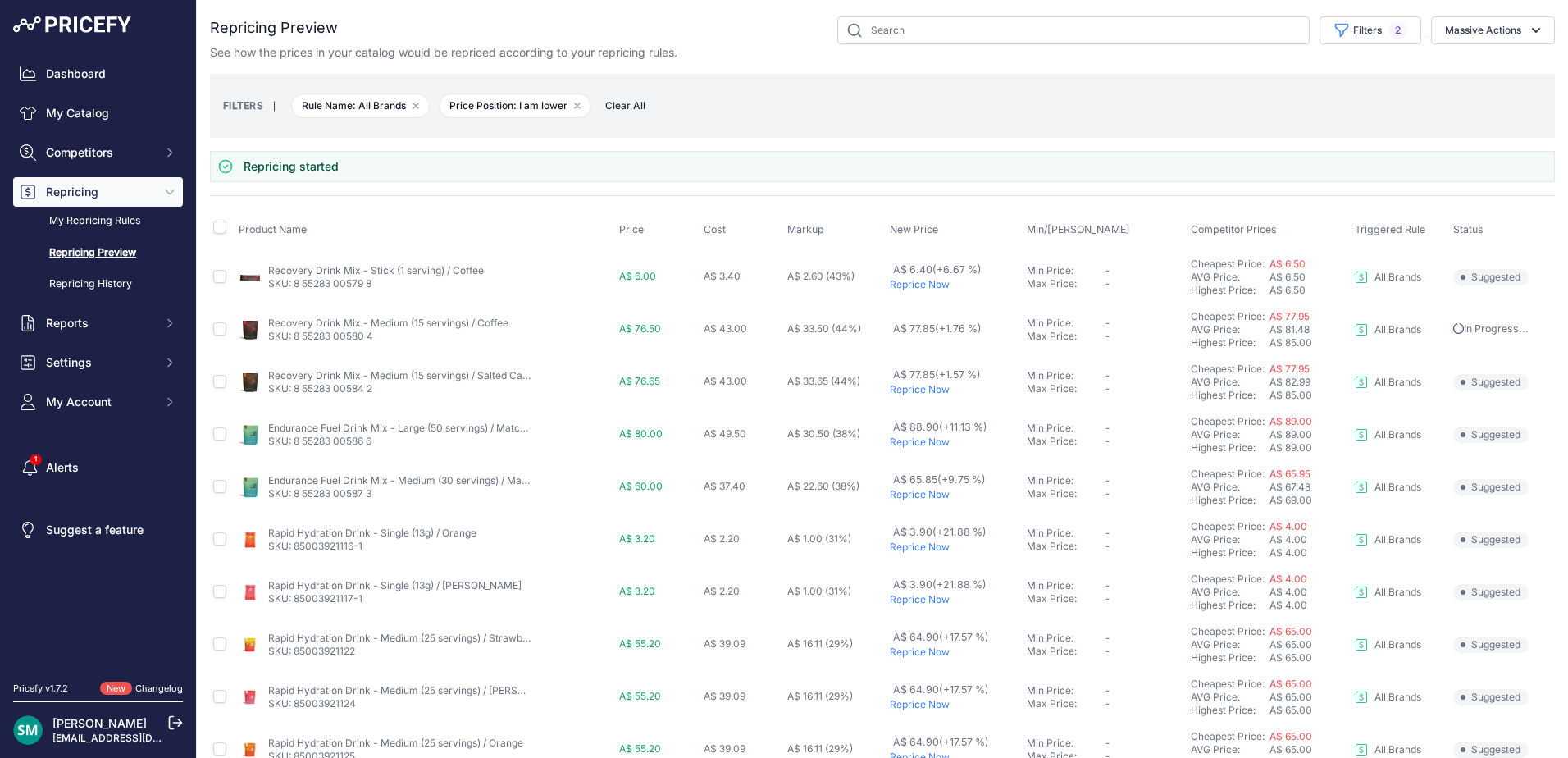
click at [914, 386] on p "Reprice Now" at bounding box center [955, 390] width 130 height 13
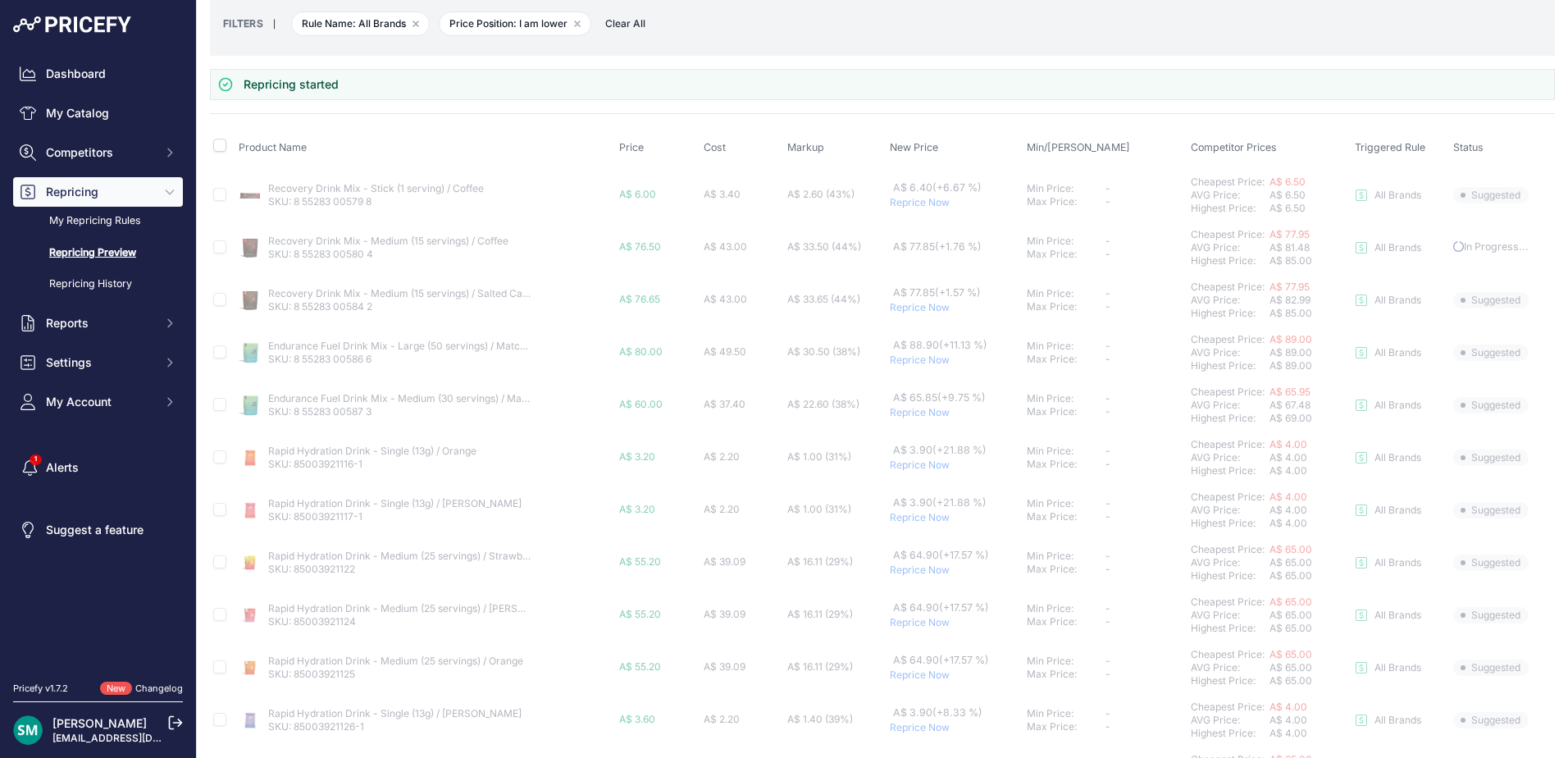
scroll to position [164, 0]
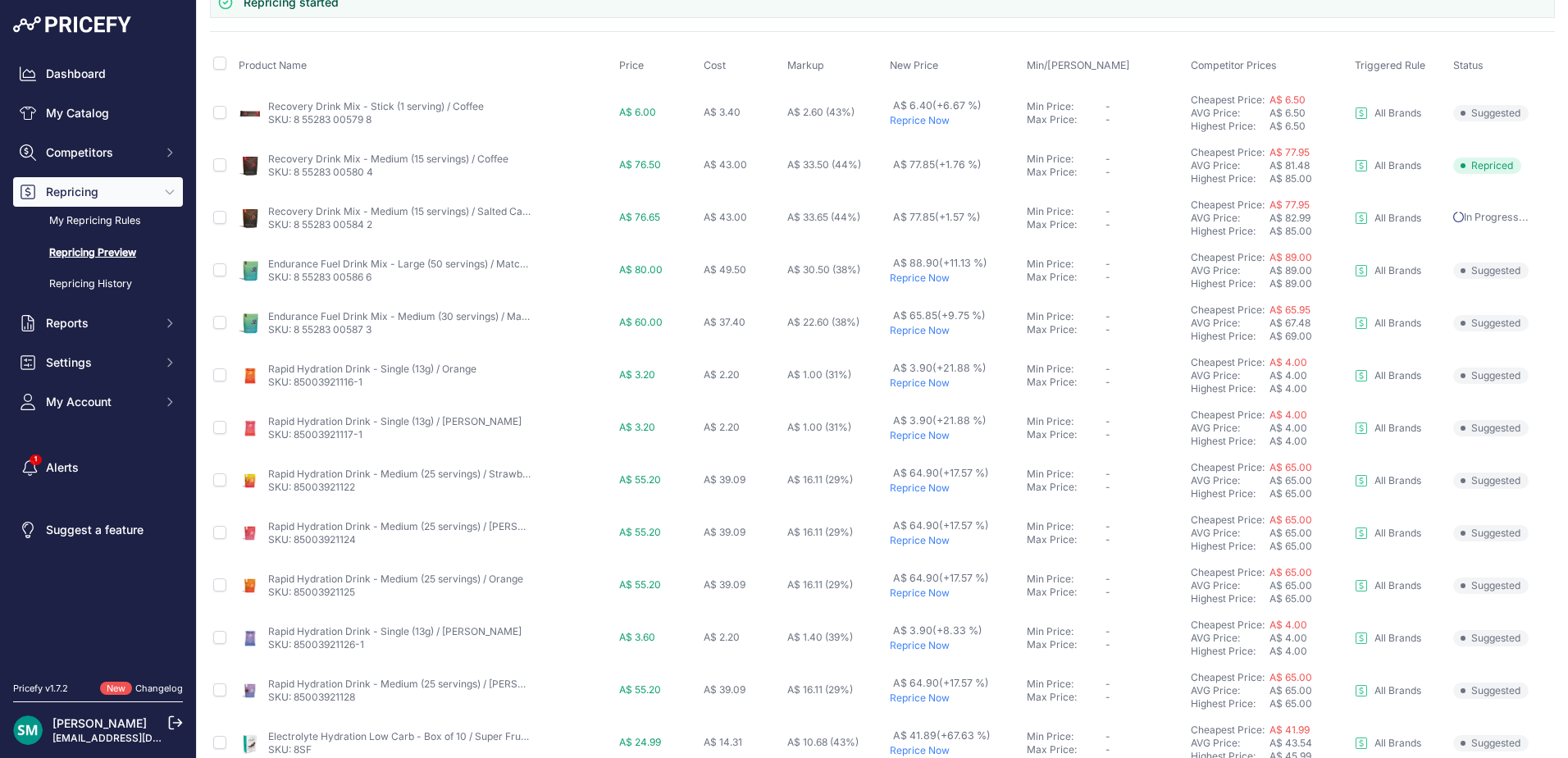
click at [902, 276] on p "Reprice Now" at bounding box center [955, 278] width 130 height 13
click at [906, 332] on p "Reprice Now" at bounding box center [955, 331] width 130 height 13
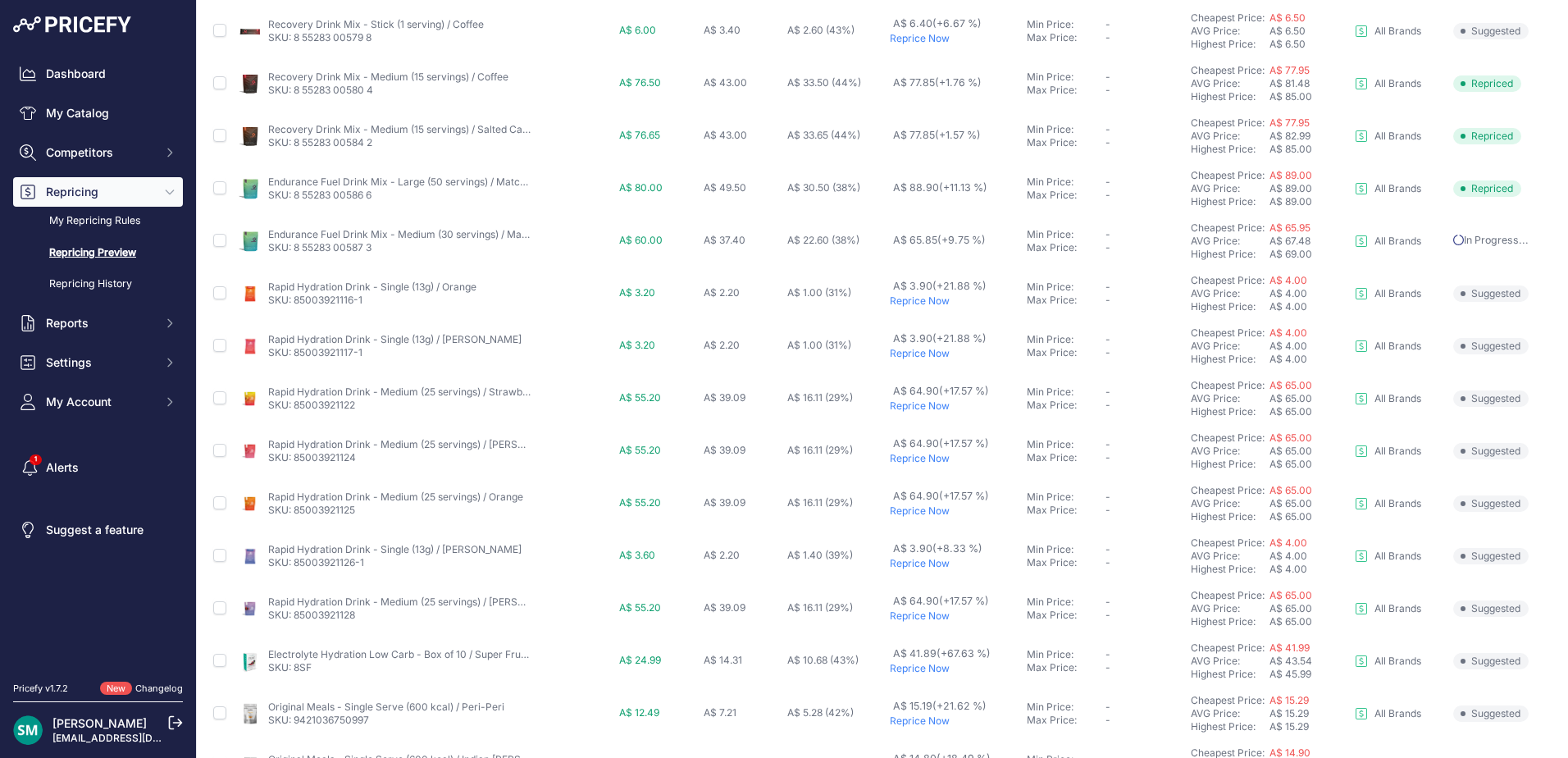
scroll to position [202, 0]
click at [902, 305] on p "Reprice Now" at bounding box center [955, 301] width 130 height 13
click at [905, 352] on p "Reprice Now" at bounding box center [955, 354] width 130 height 13
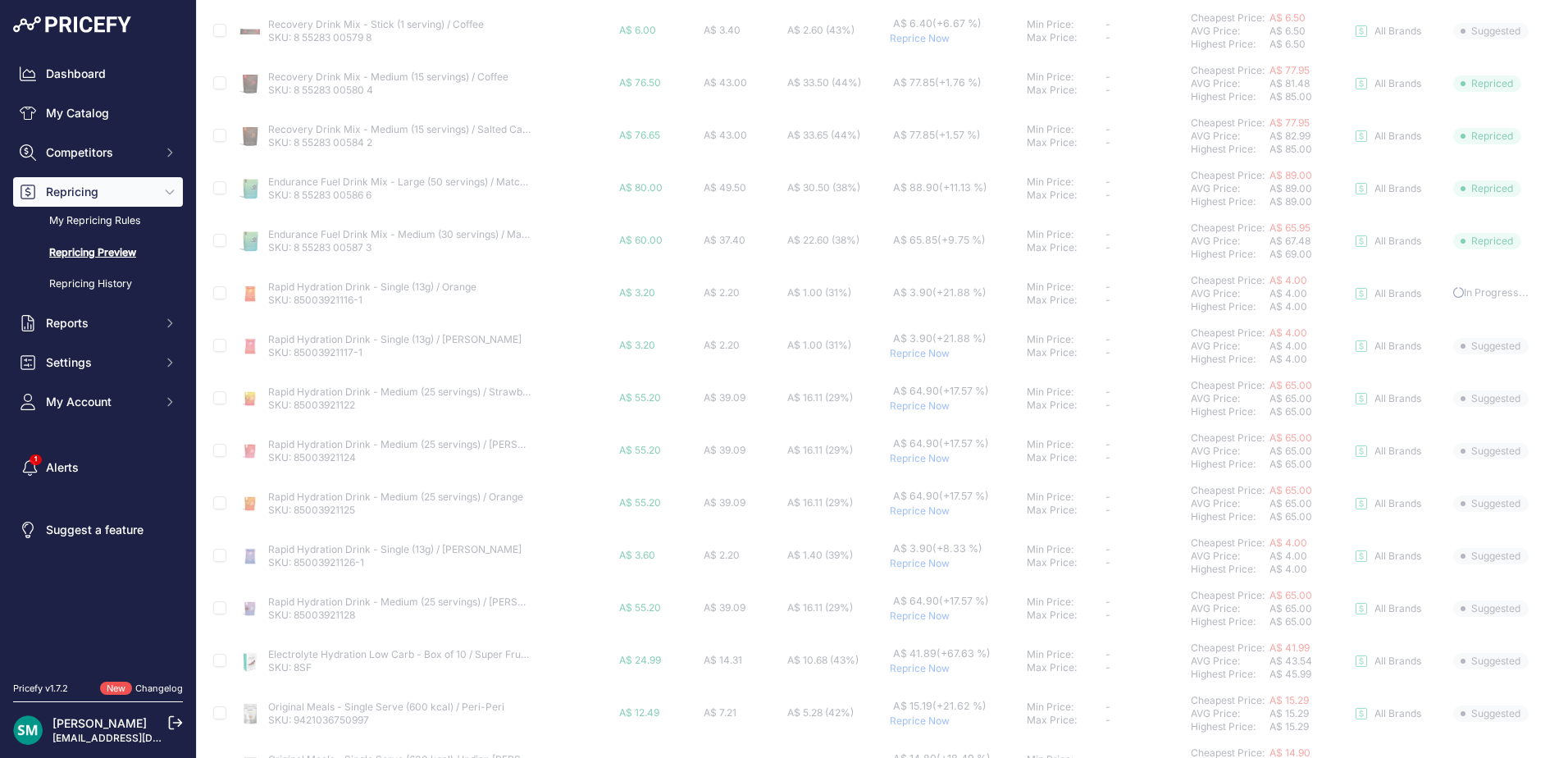
scroll to position [328, 0]
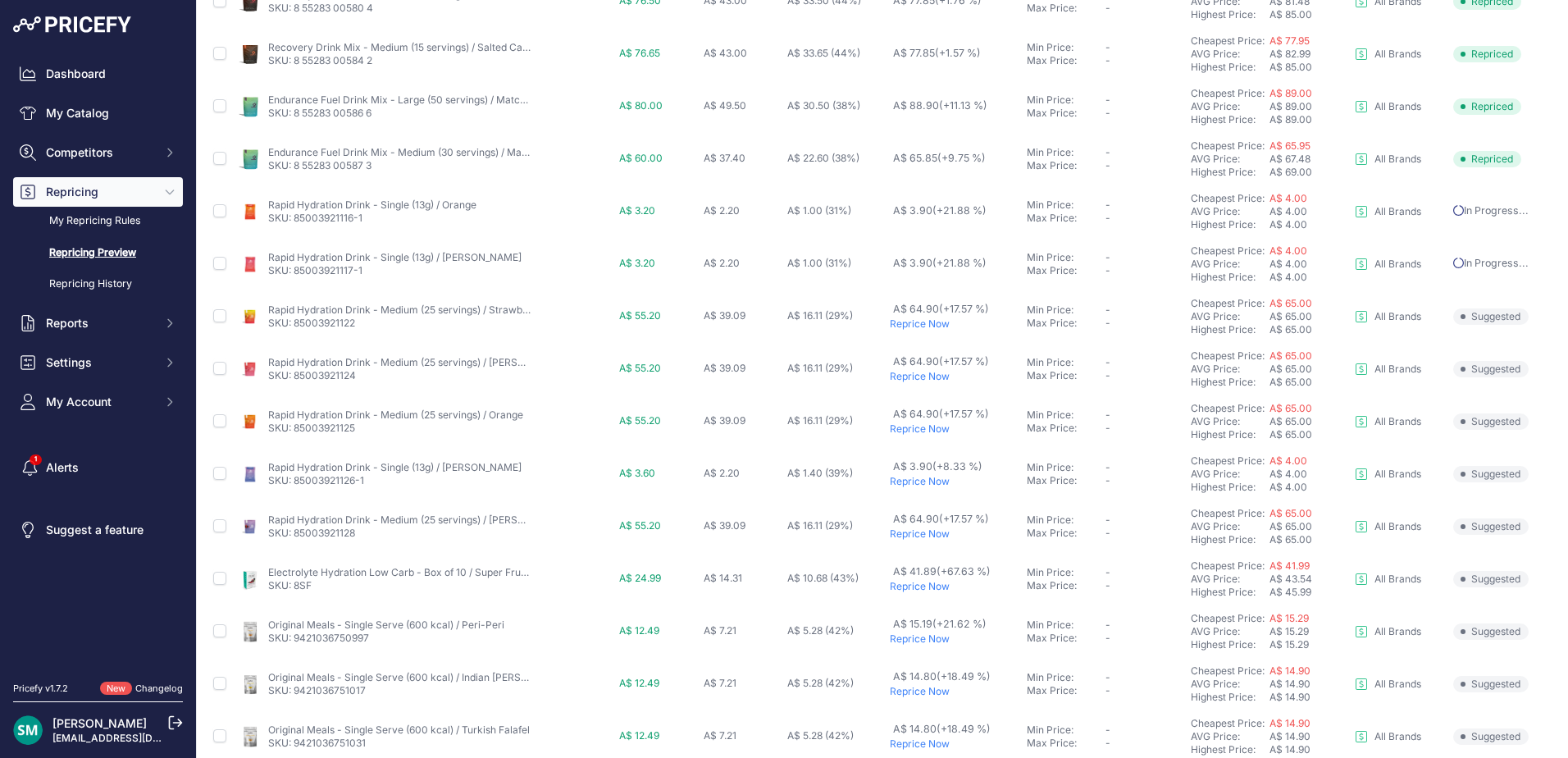
click at [902, 323] on p "Reprice Now" at bounding box center [955, 324] width 130 height 13
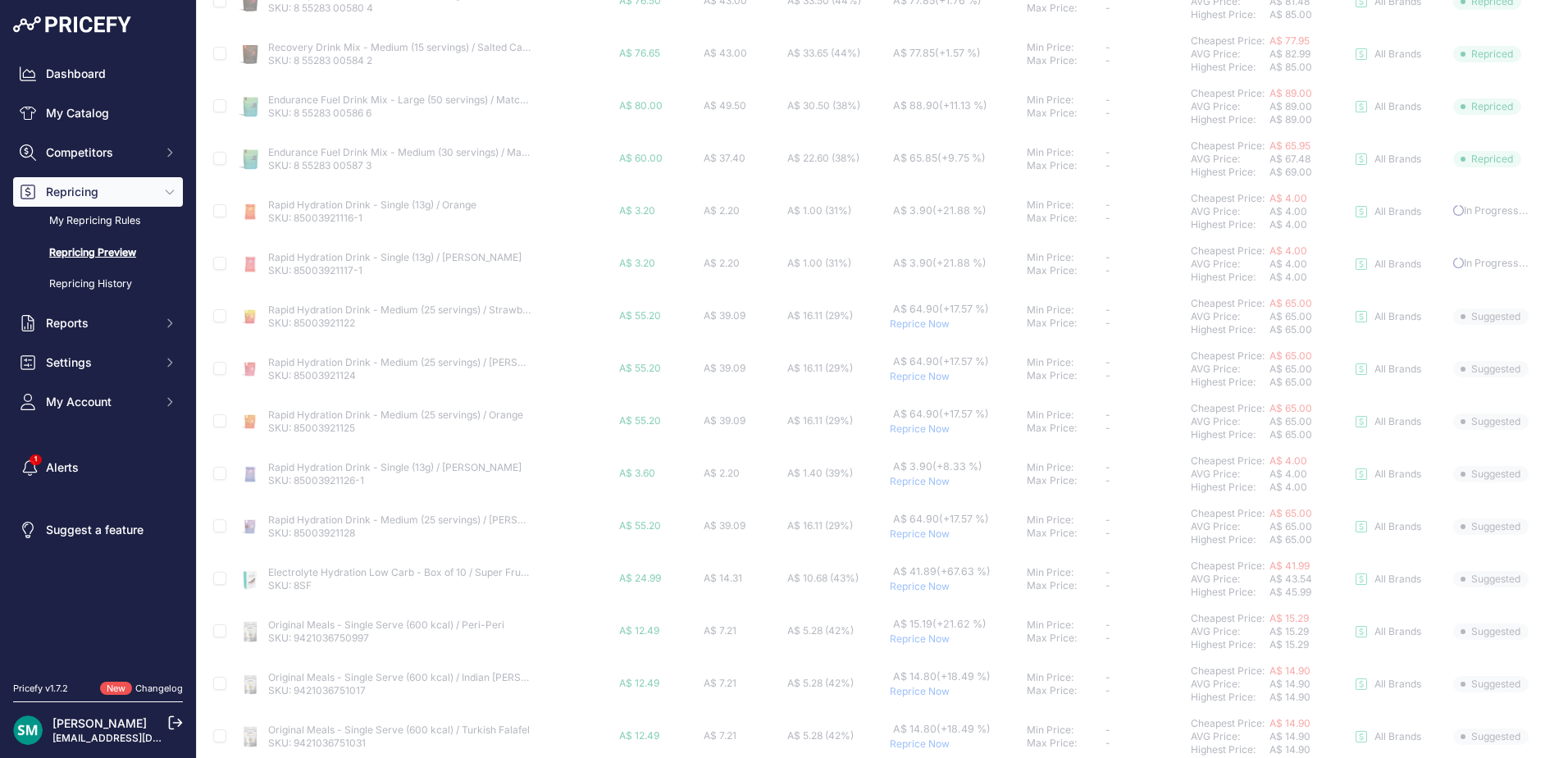
scroll to position [493, 0]
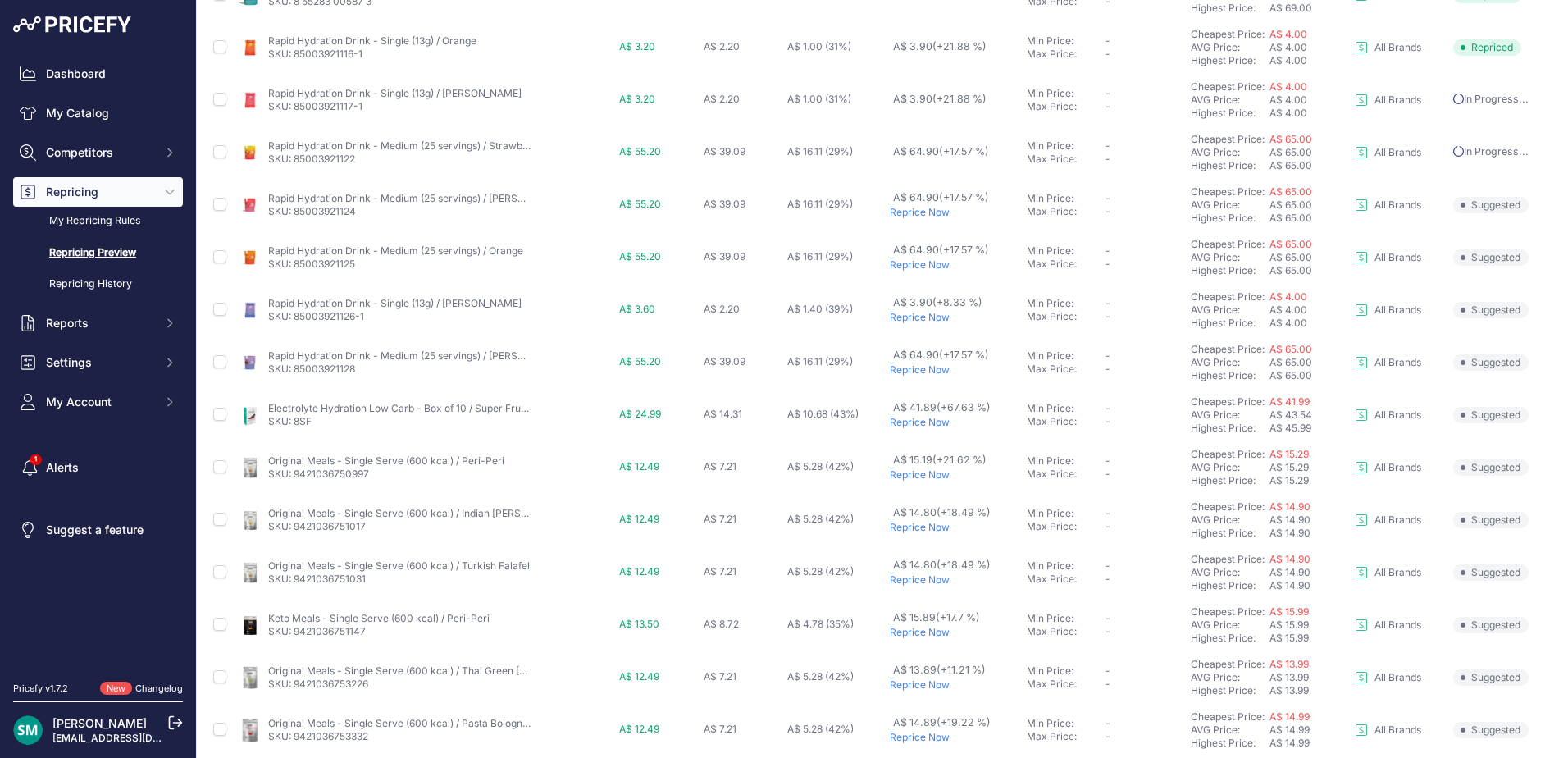
click at [900, 270] on p "Reprice Now" at bounding box center [955, 265] width 130 height 13
click at [902, 320] on p "Reprice Now" at bounding box center [955, 317] width 130 height 13
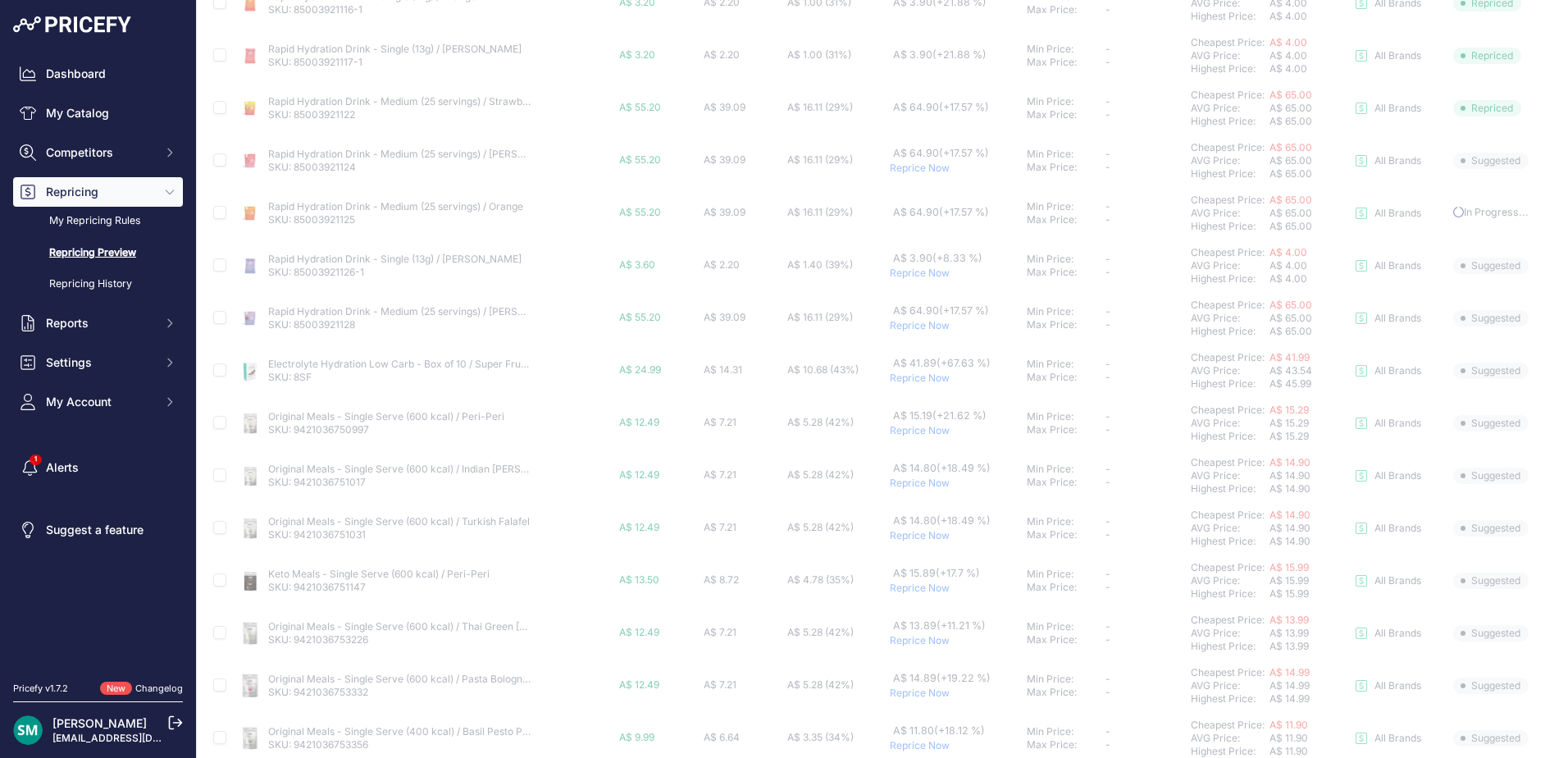
scroll to position [448, 0]
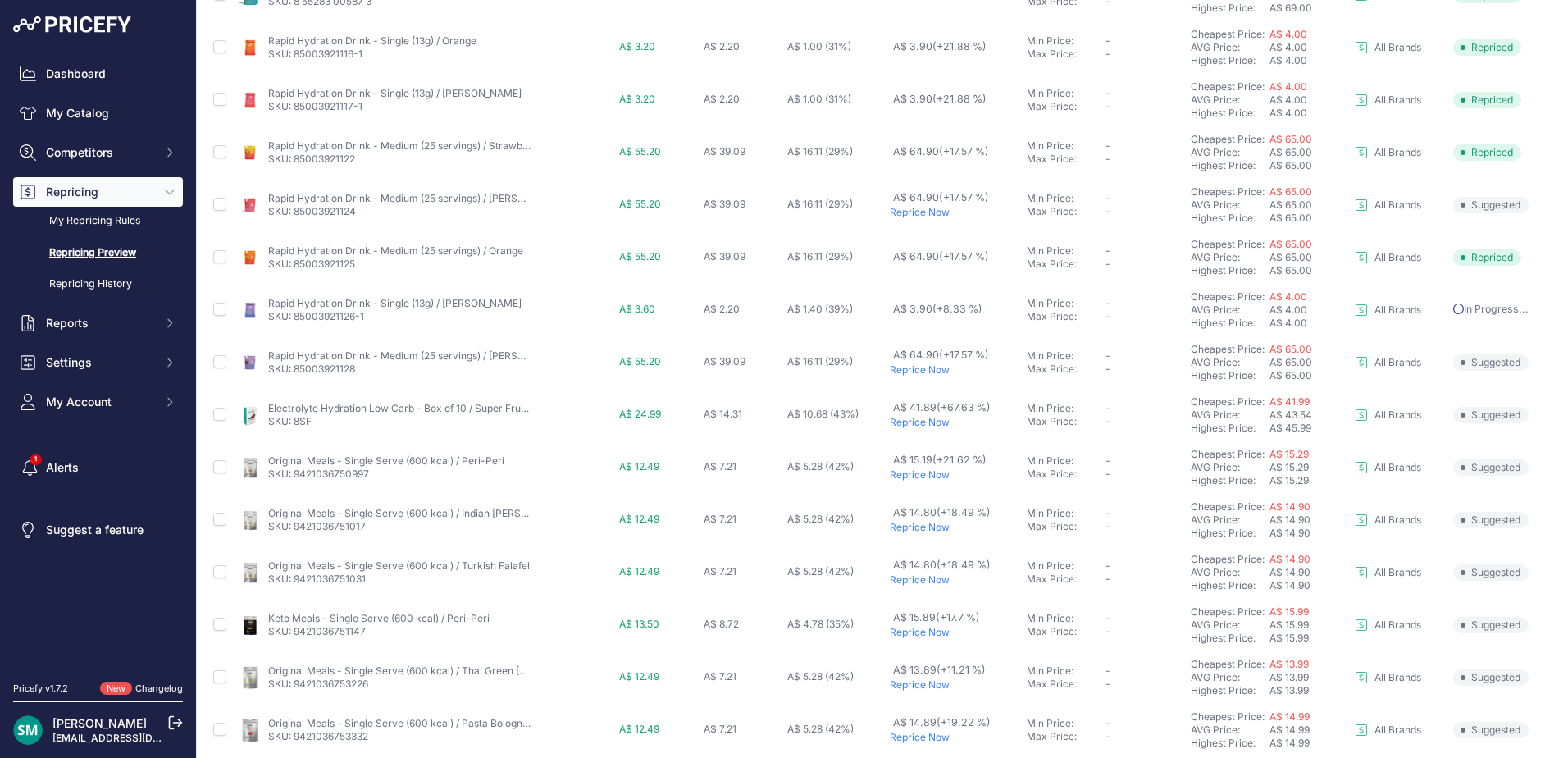
click at [900, 373] on p "Reprice Now" at bounding box center [955, 370] width 130 height 13
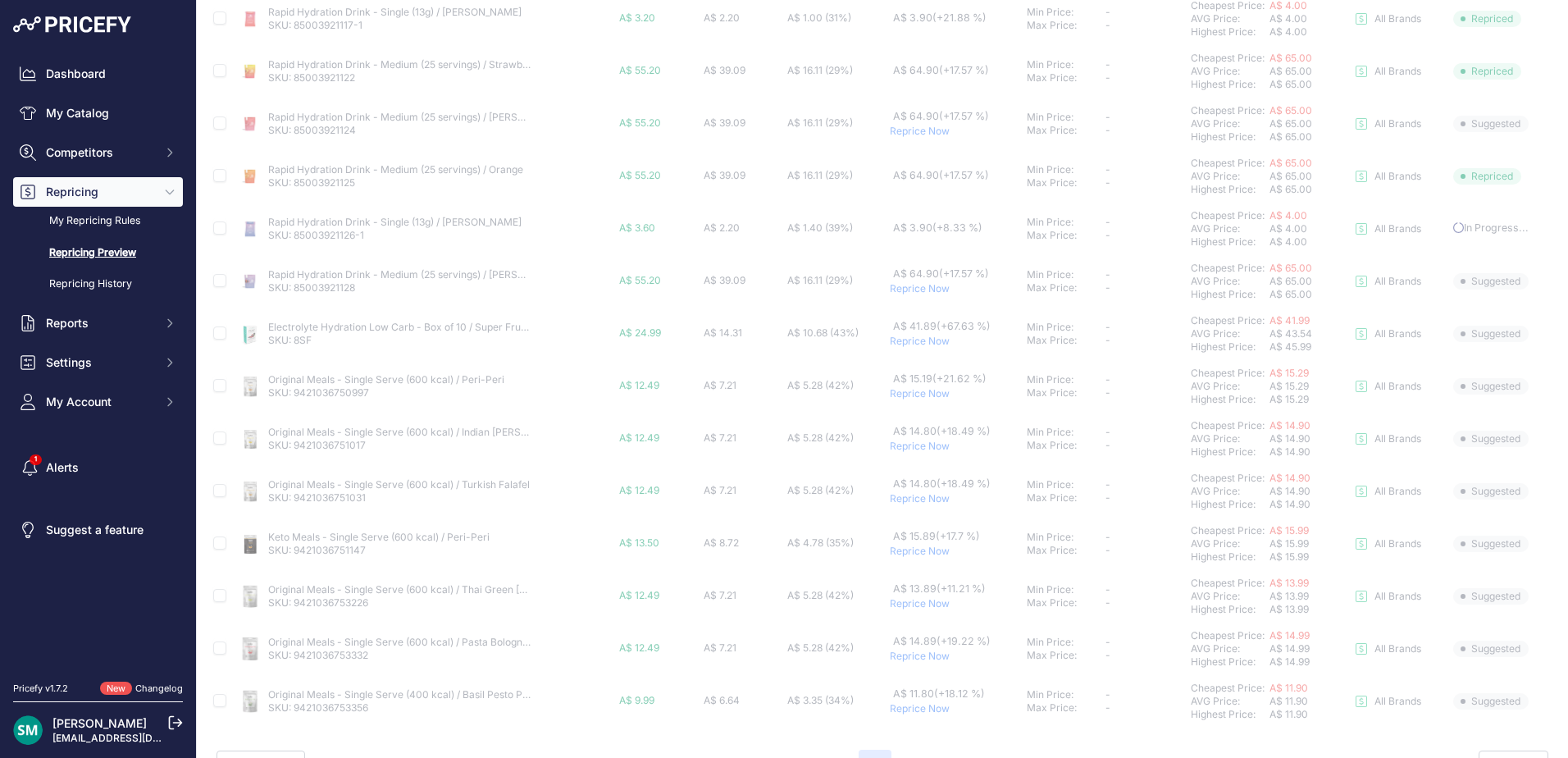
scroll to position [574, 0]
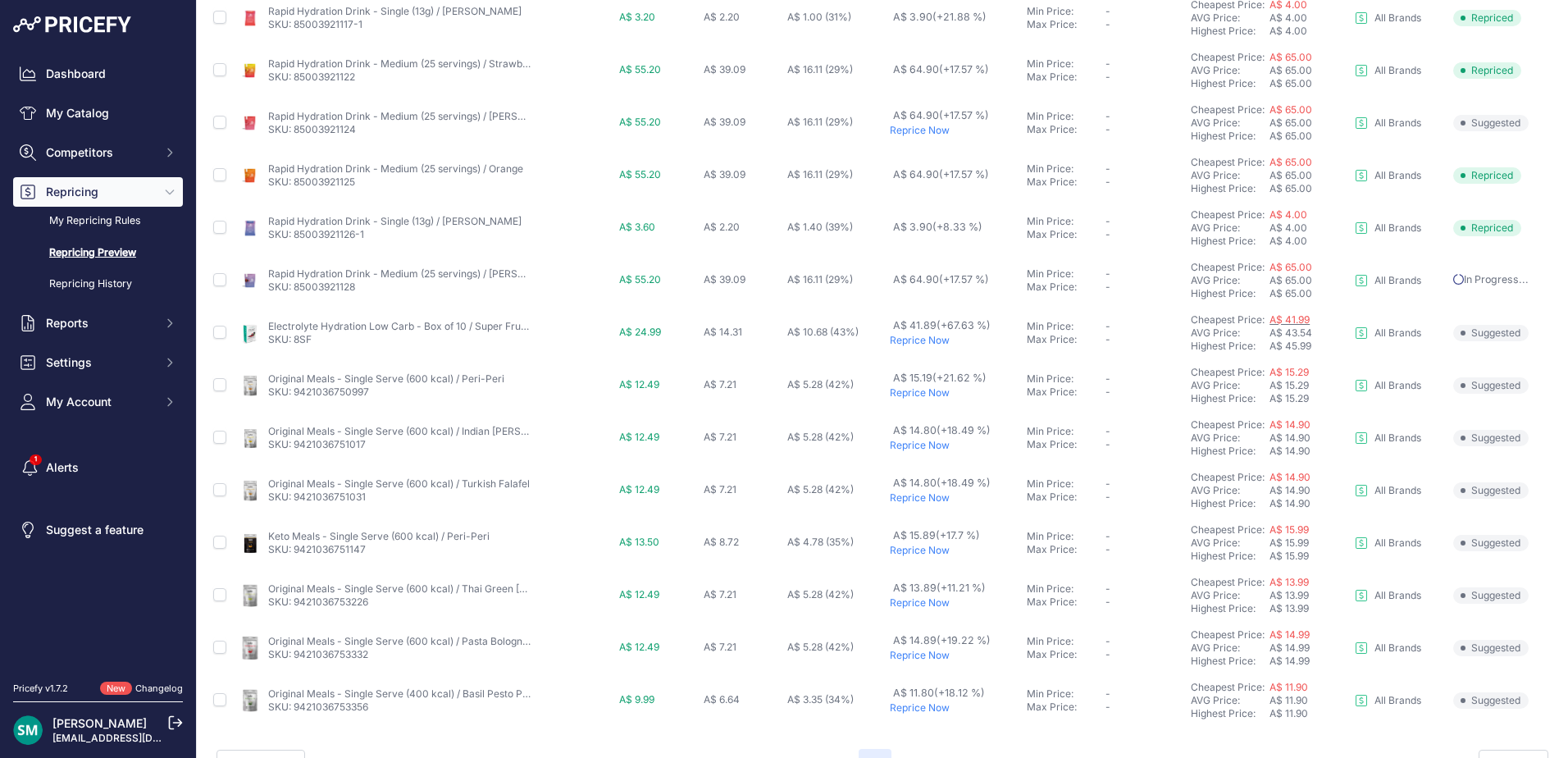
drag, startPoint x: 1291, startPoint y: 328, endPoint x: 1287, endPoint y: 316, distance: 12.6
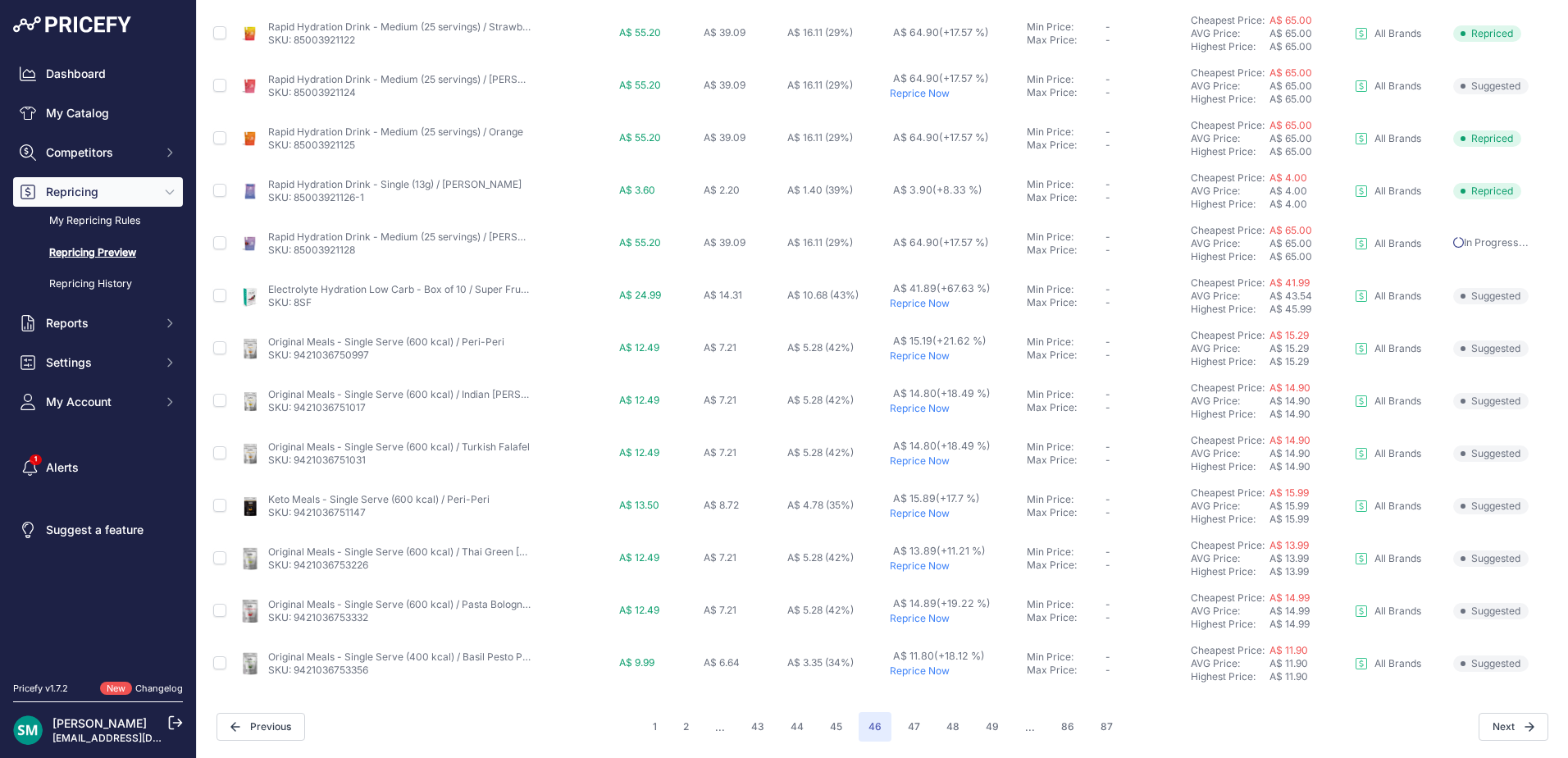
scroll to position [566, 0]
drag, startPoint x: 374, startPoint y: 353, endPoint x: 295, endPoint y: 356, distance: 79.1
click at [295, 356] on p "SKU: 9421036750997" at bounding box center [386, 356] width 237 height 13
click at [914, 730] on button "47" at bounding box center [913, 726] width 32 height 30
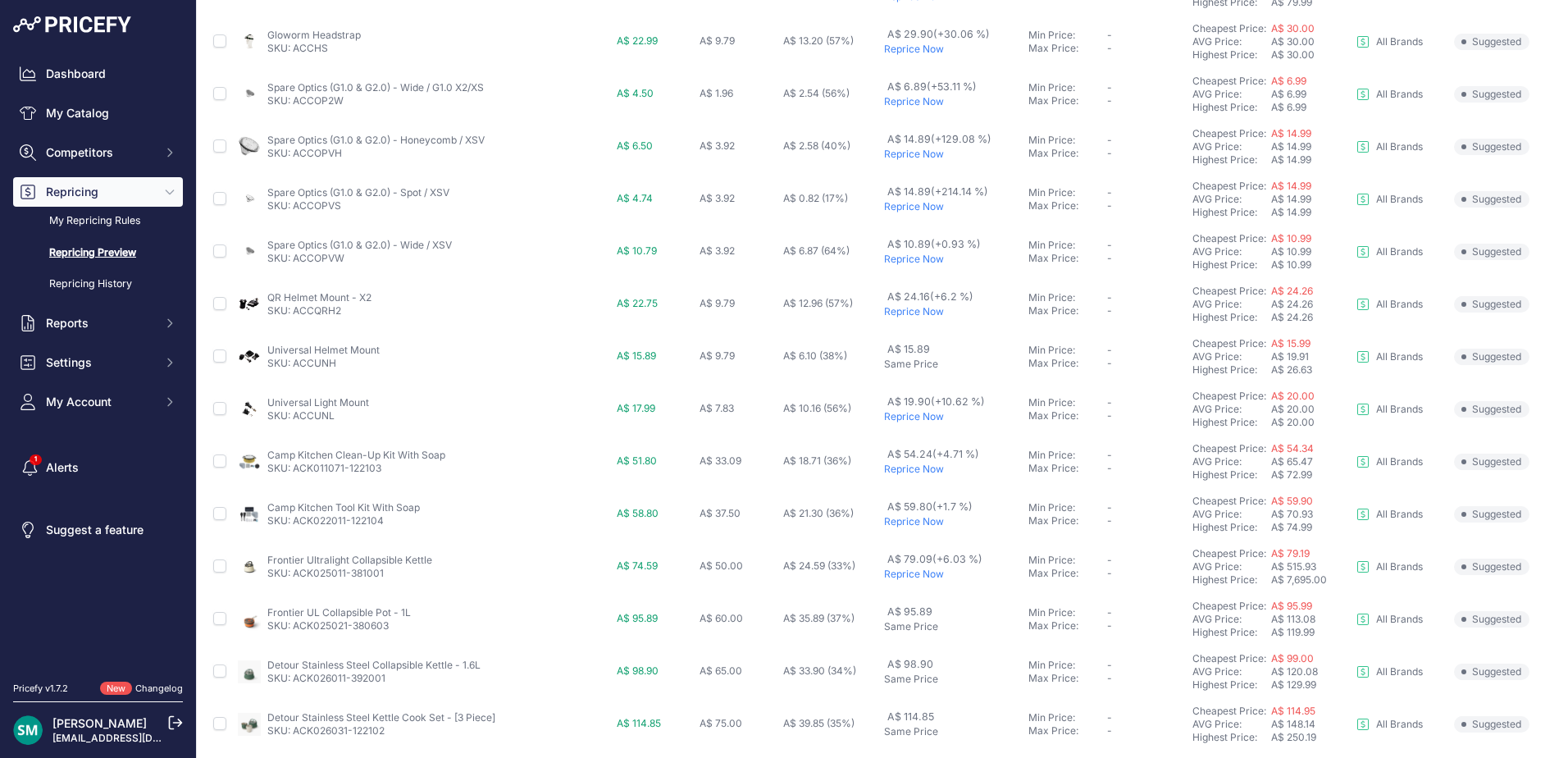
scroll to position [566, 0]
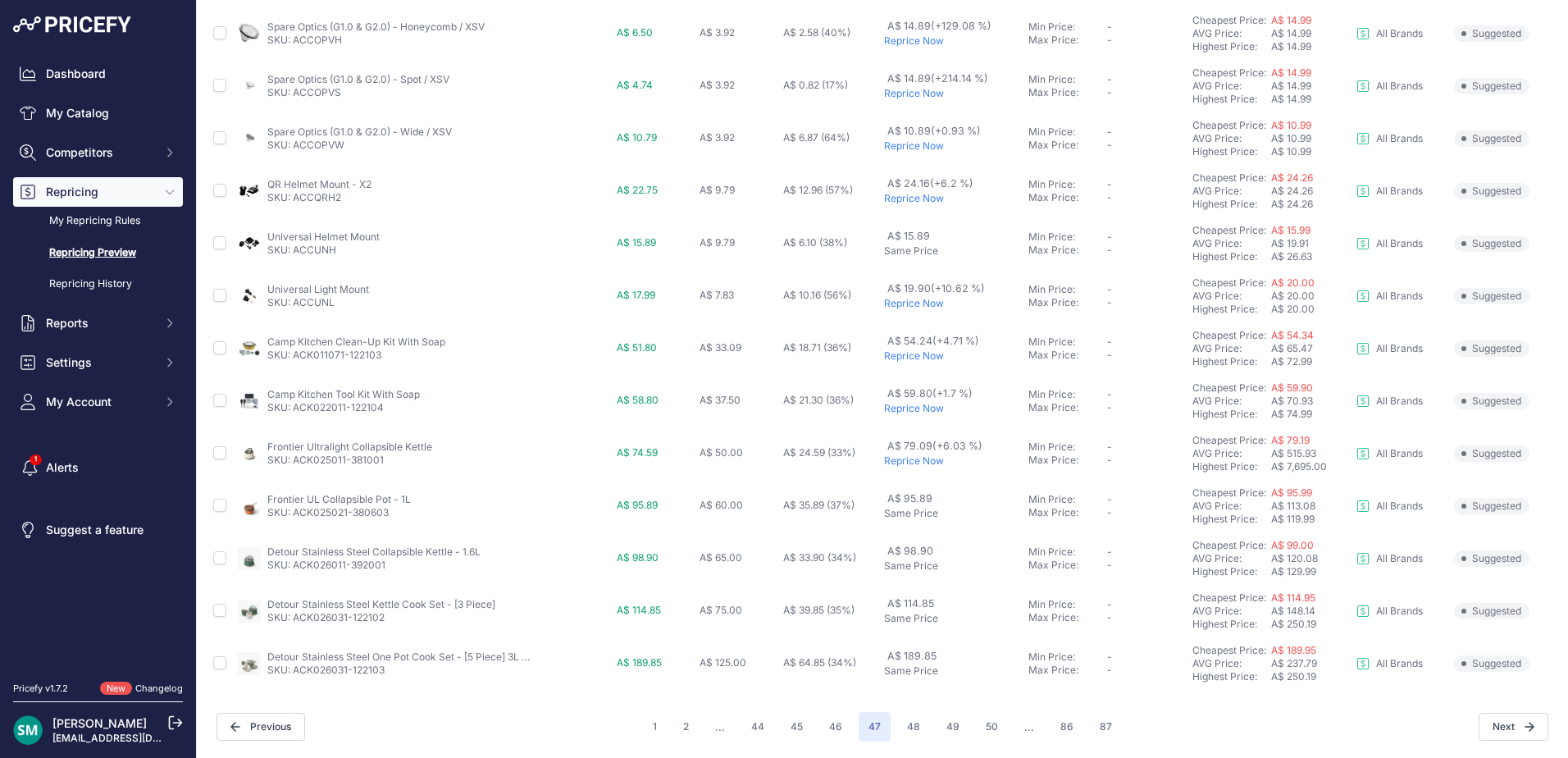
click at [900, 356] on p "Reprice Now" at bounding box center [953, 356] width 138 height 13
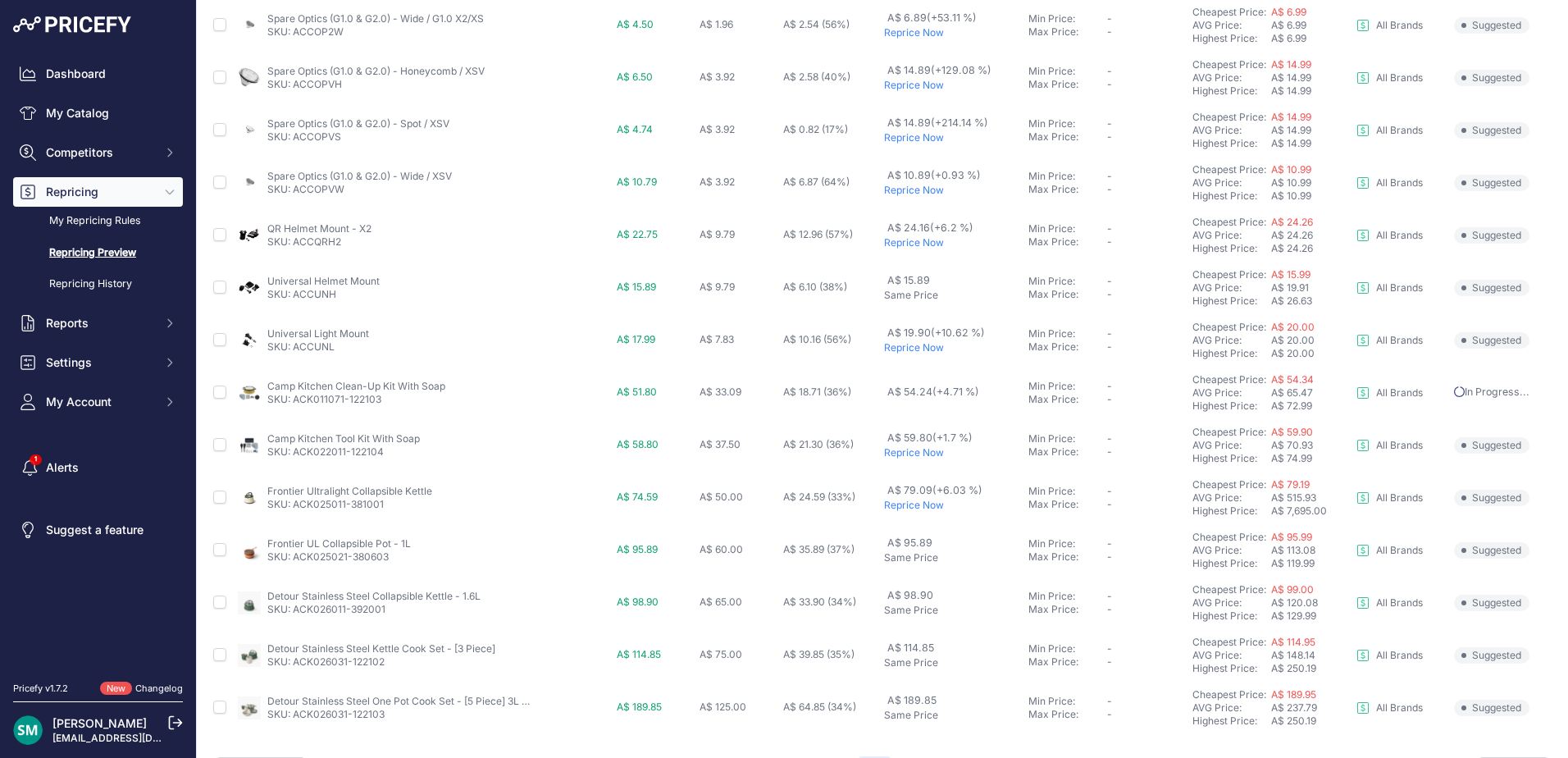
scroll to position [611, 0]
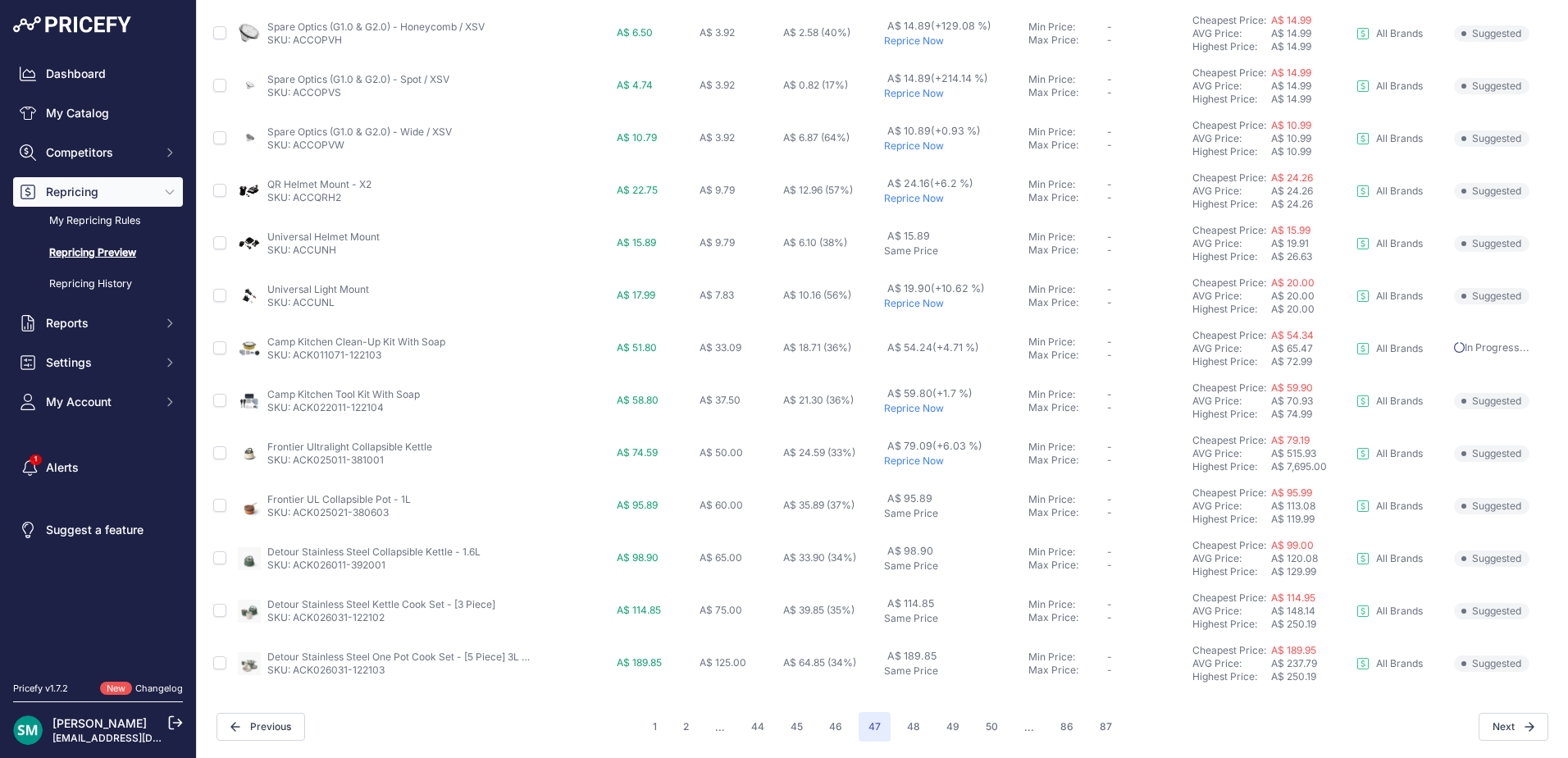
click at [913, 408] on p "Reprice Now" at bounding box center [953, 408] width 138 height 13
click at [921, 458] on p "Reprice Now" at bounding box center [953, 461] width 138 height 13
click at [912, 730] on button "48" at bounding box center [913, 726] width 33 height 30
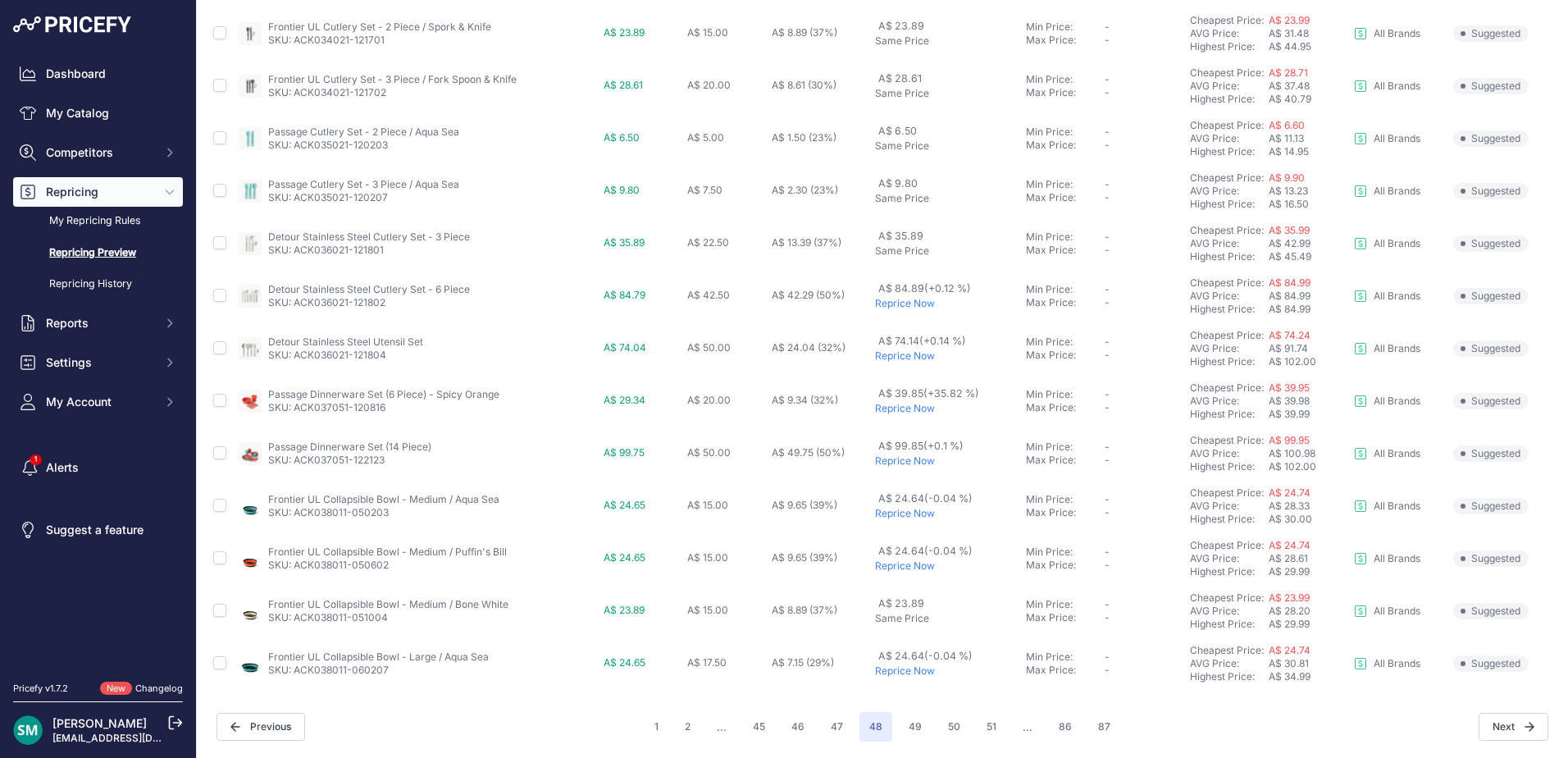
scroll to position [156, 0]
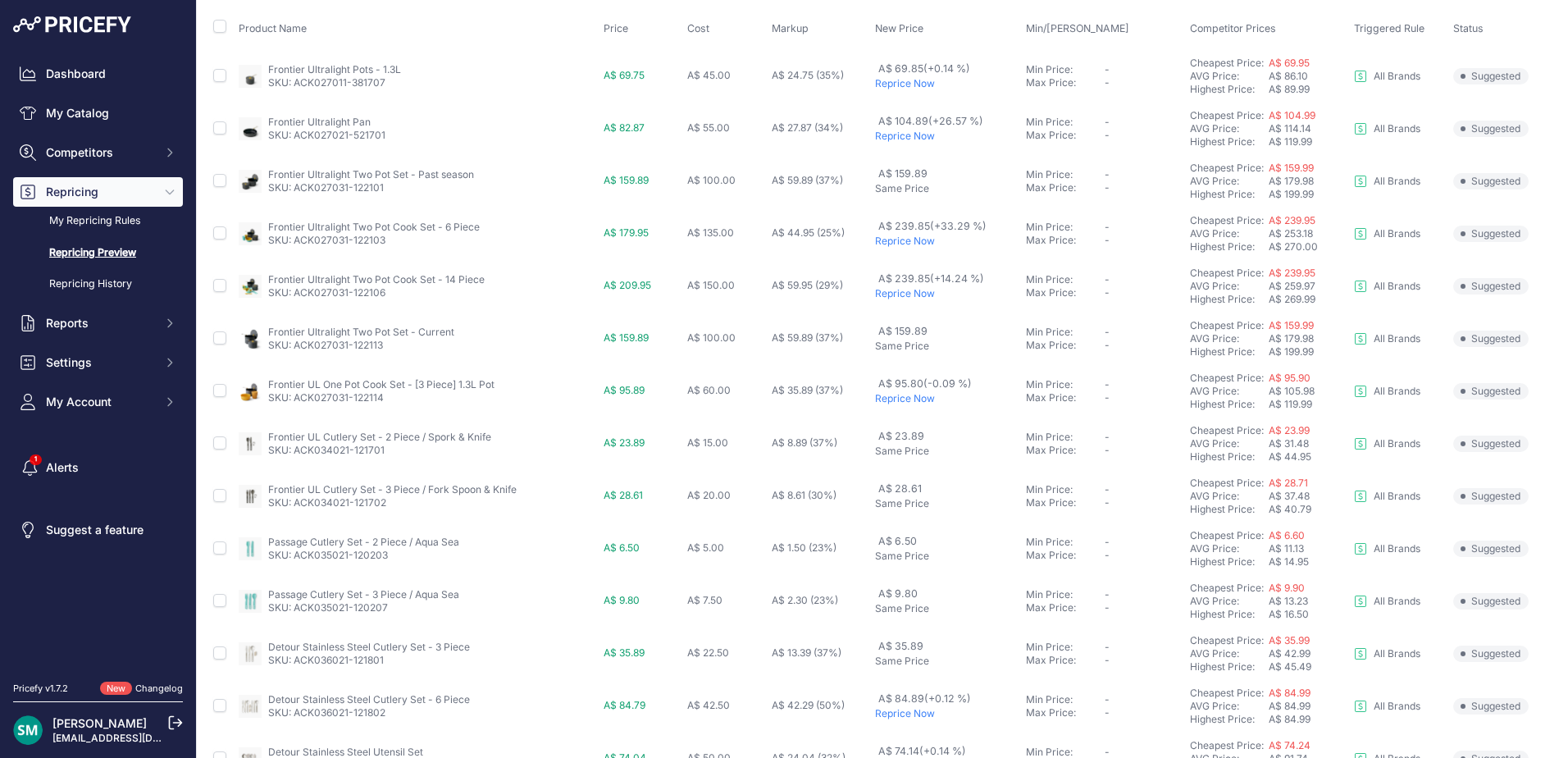
drag, startPoint x: 909, startPoint y: 84, endPoint x: 907, endPoint y: 123, distance: 39.1
click at [909, 84] on p "Reprice Now" at bounding box center [947, 83] width 146 height 13
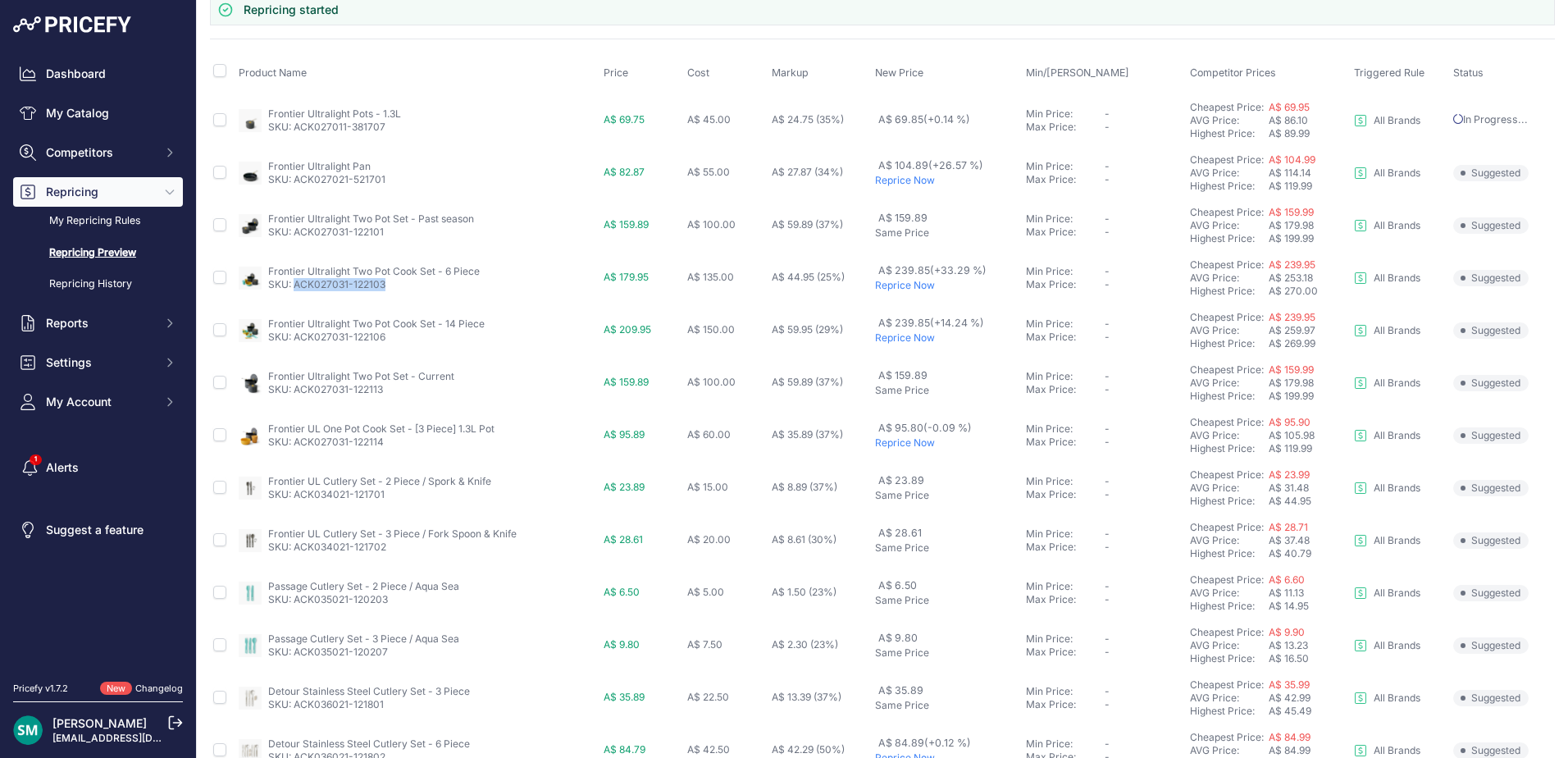
drag, startPoint x: 379, startPoint y: 290, endPoint x: 967, endPoint y: 317, distance: 588.6
click at [294, 292] on td "Frontier Ultralight Two Pot Cook Set - 6 Piece SKU: ACK027031-122103" at bounding box center [418, 278] width 365 height 53
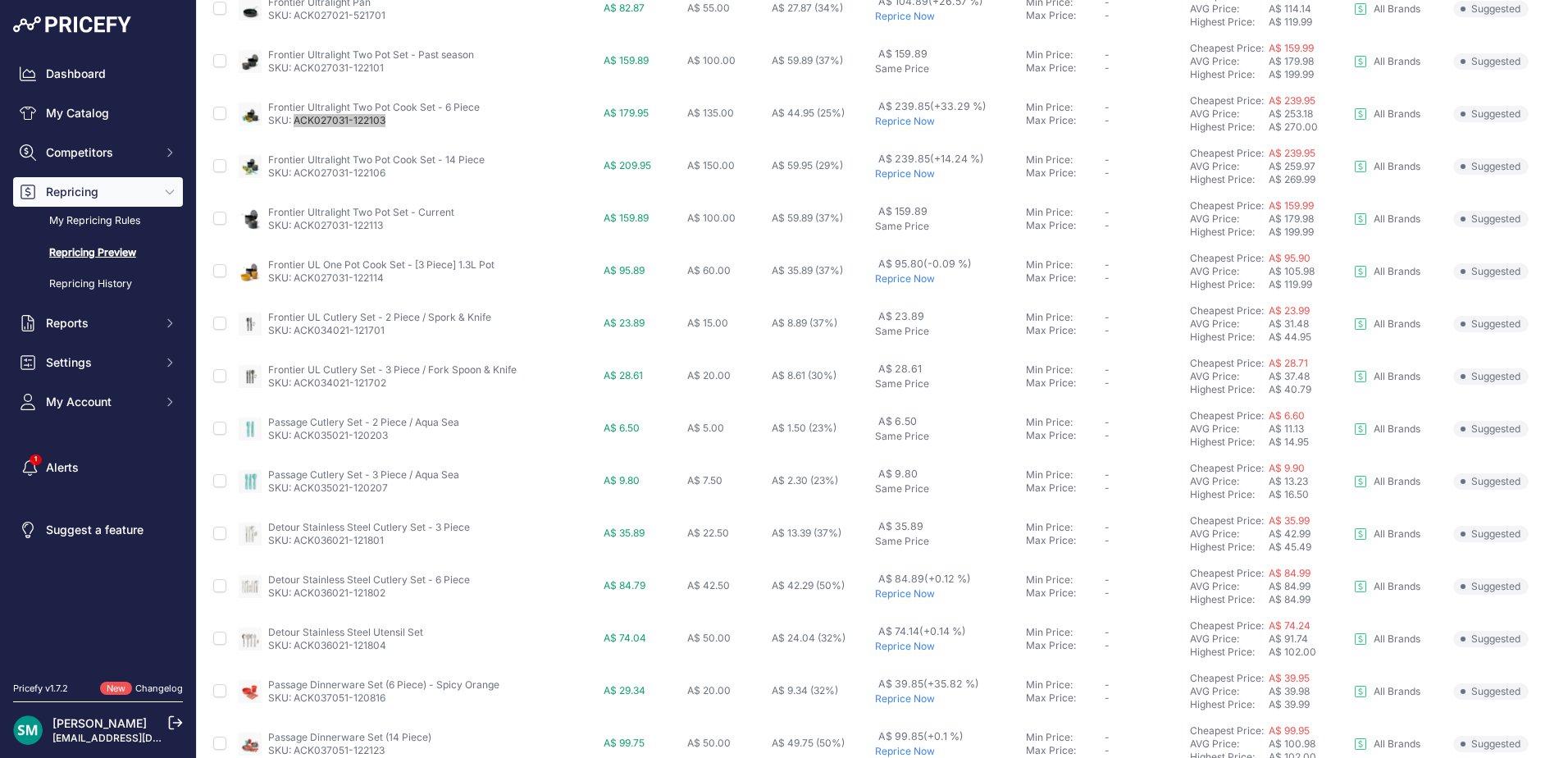
scroll to position [566, 0]
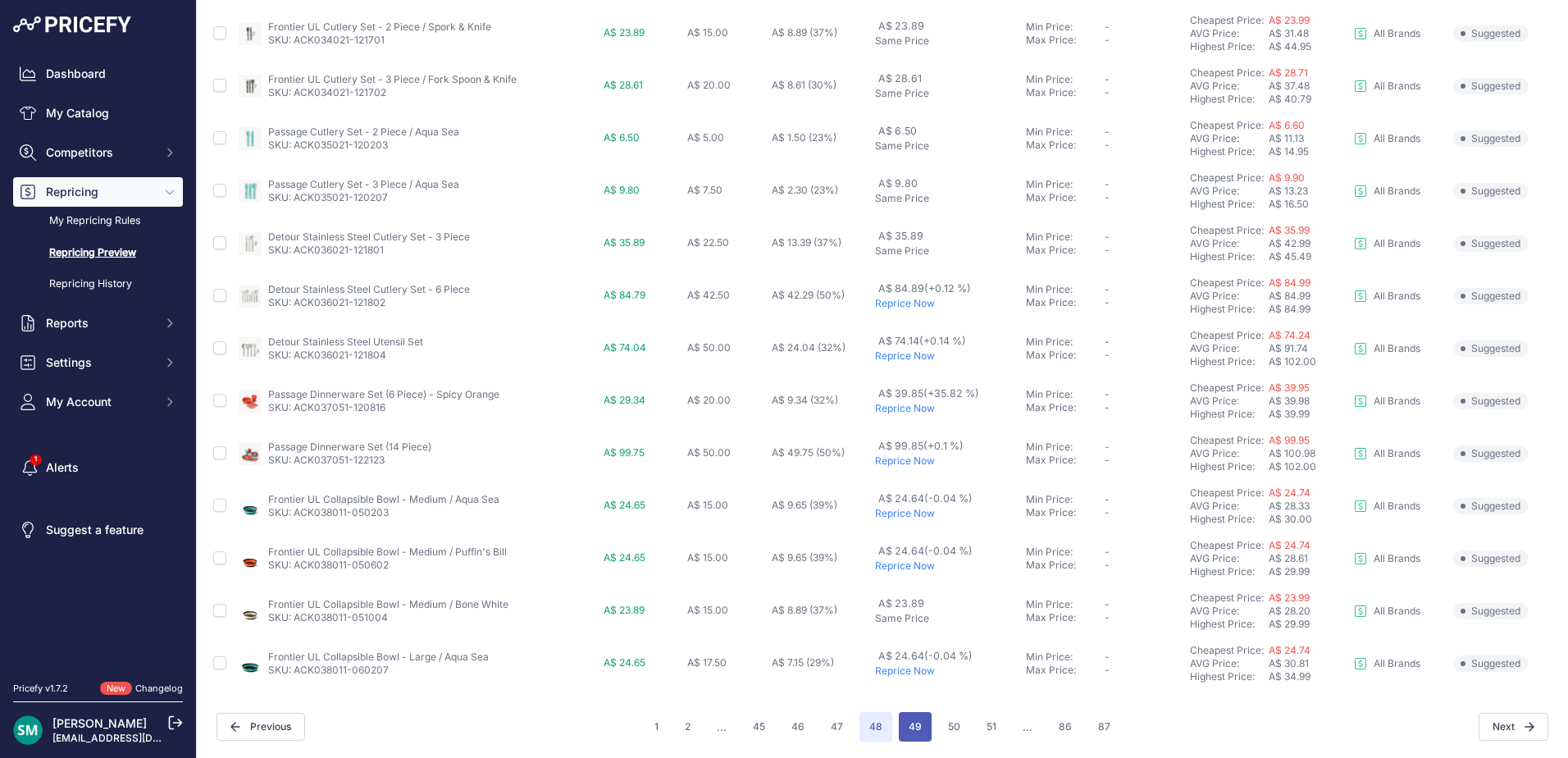
click at [922, 724] on button "49" at bounding box center [915, 726] width 33 height 30
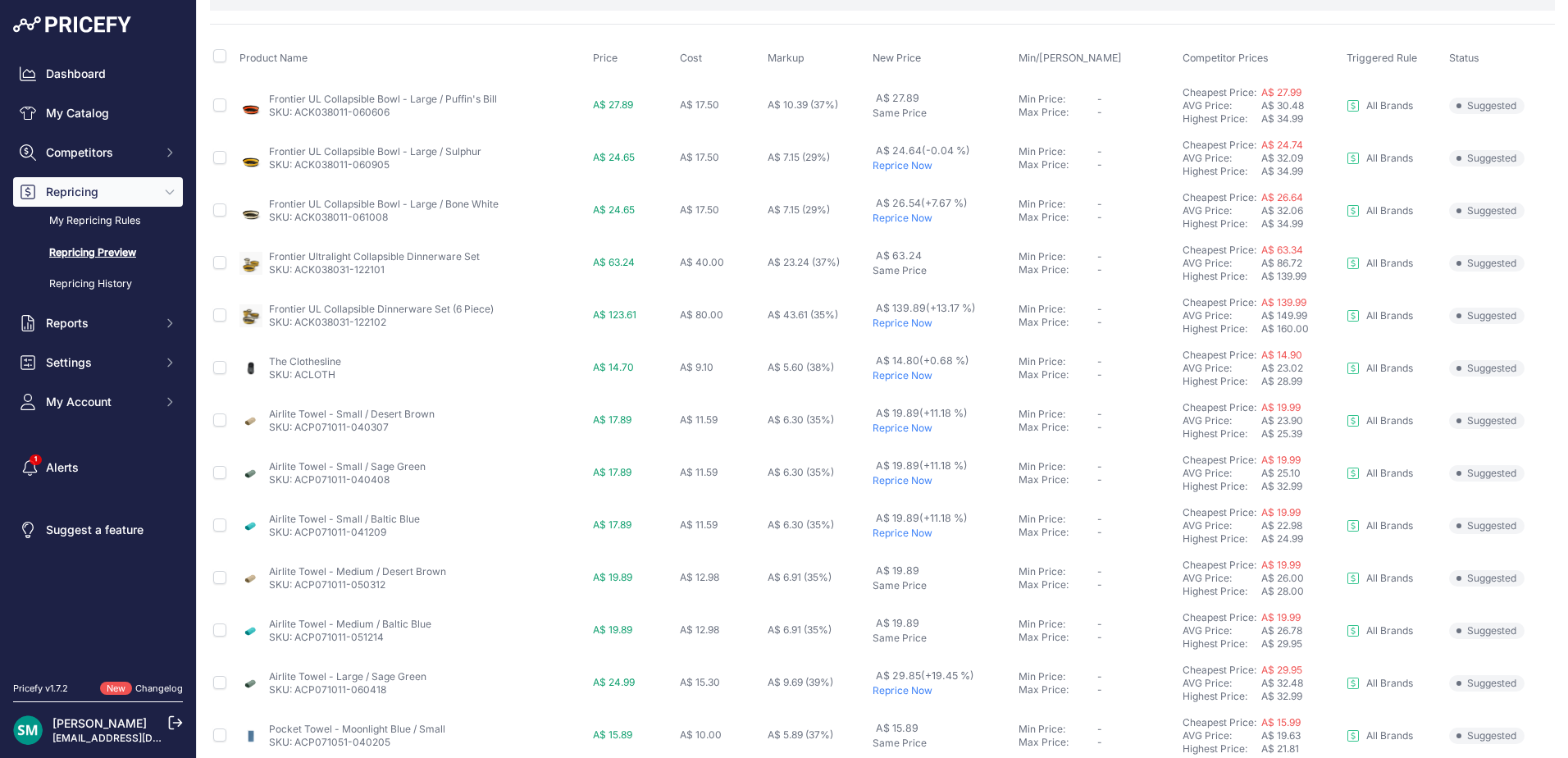
scroll to position [164, 0]
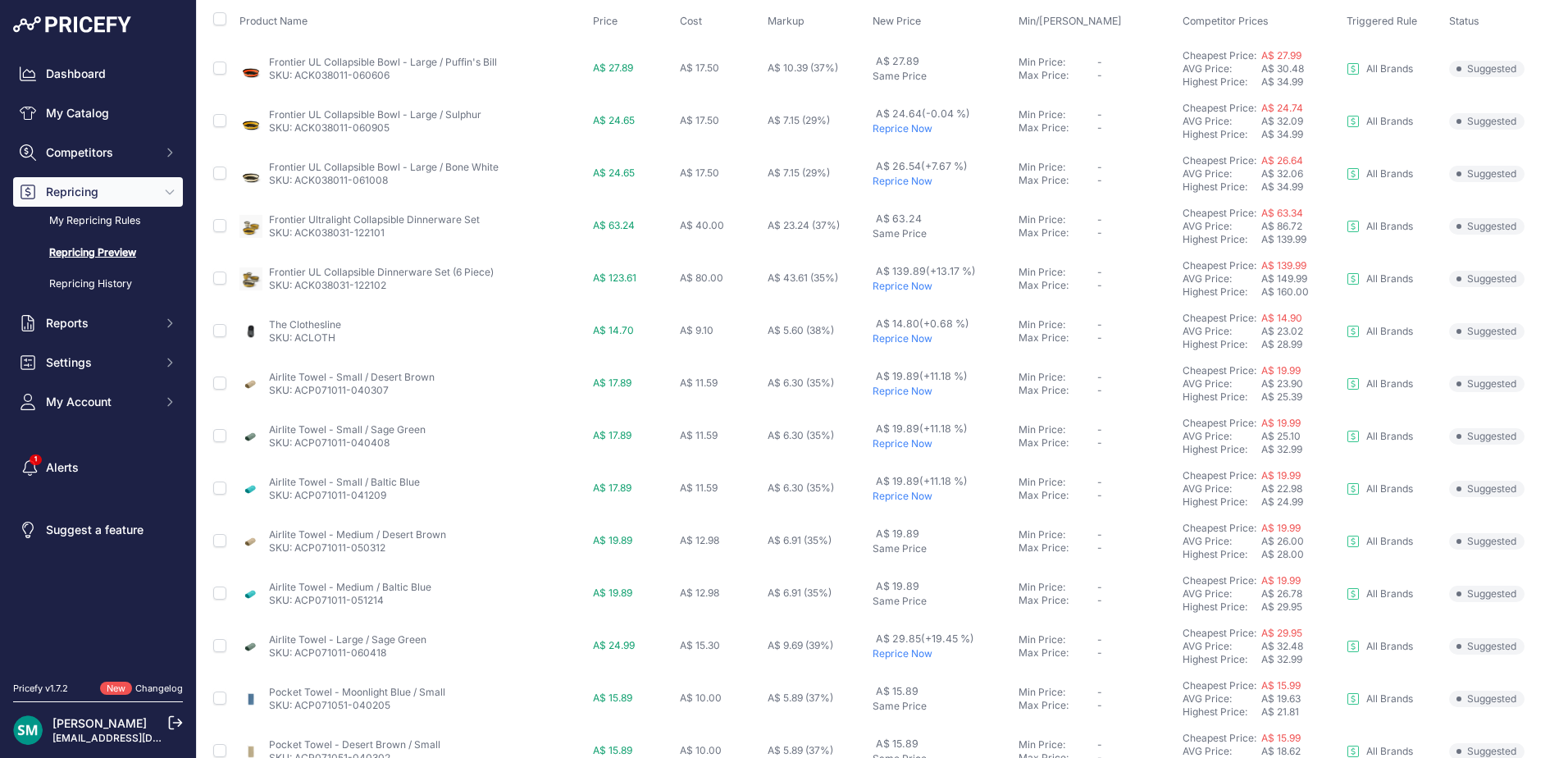
click at [876, 185] on p "Reprice Now" at bounding box center [943, 181] width 140 height 13
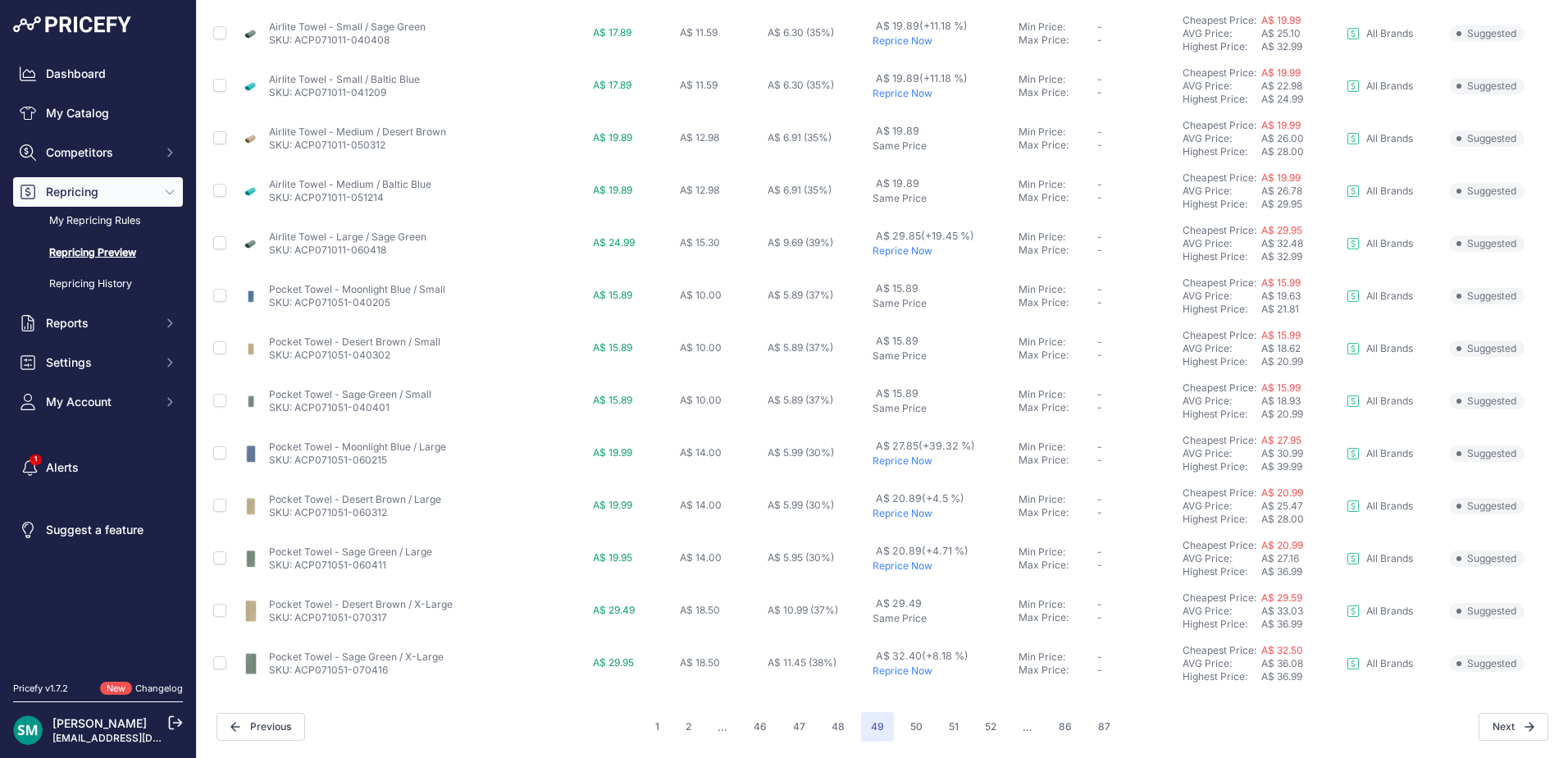
scroll to position [447, 0]
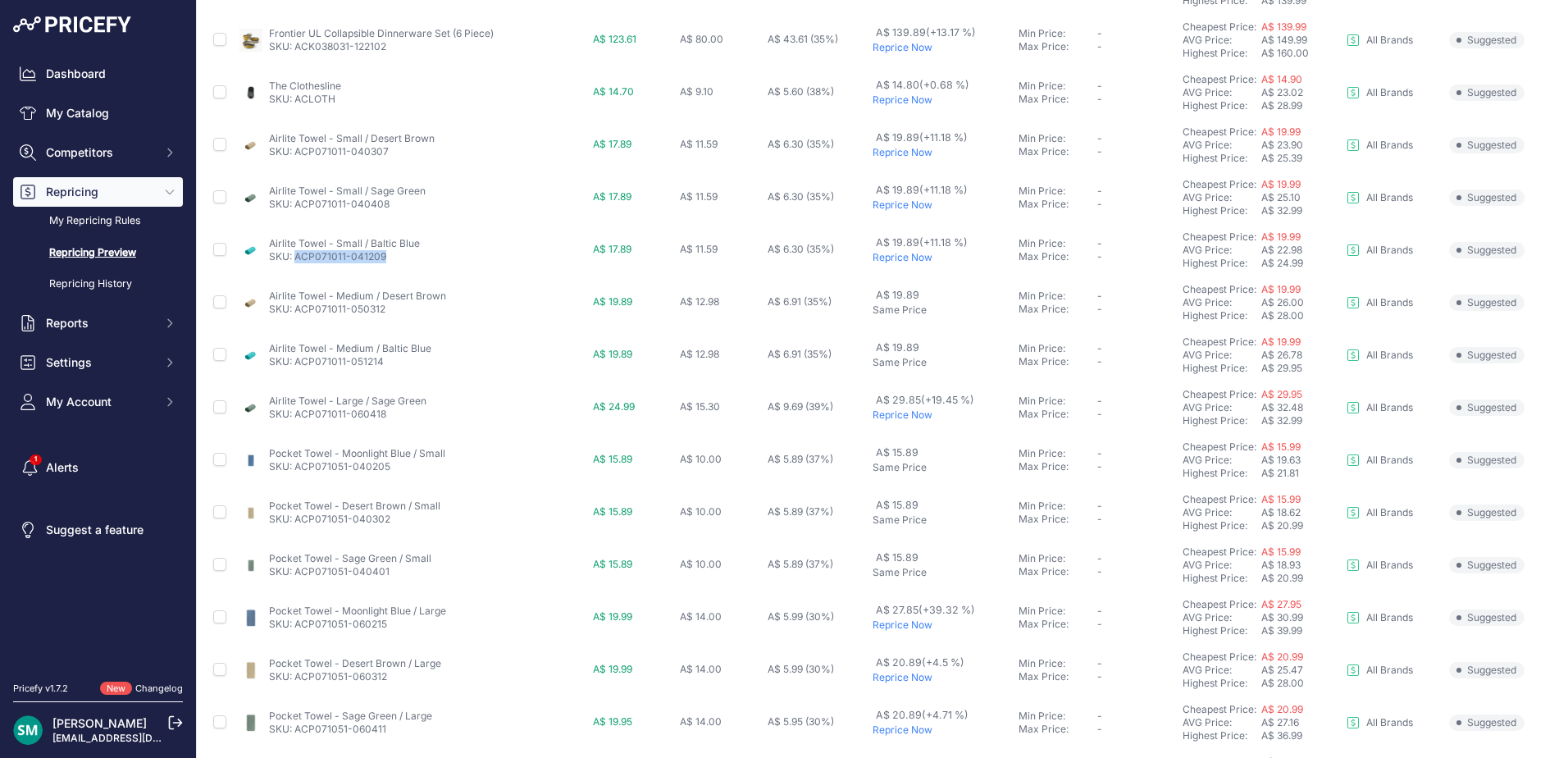
drag, startPoint x: 387, startPoint y: 263, endPoint x: 296, endPoint y: 267, distance: 91.1
click at [296, 267] on td "Airlite Towel - Small / Baltic Blue SKU: ACP071011-041209" at bounding box center [413, 250] width 353 height 53
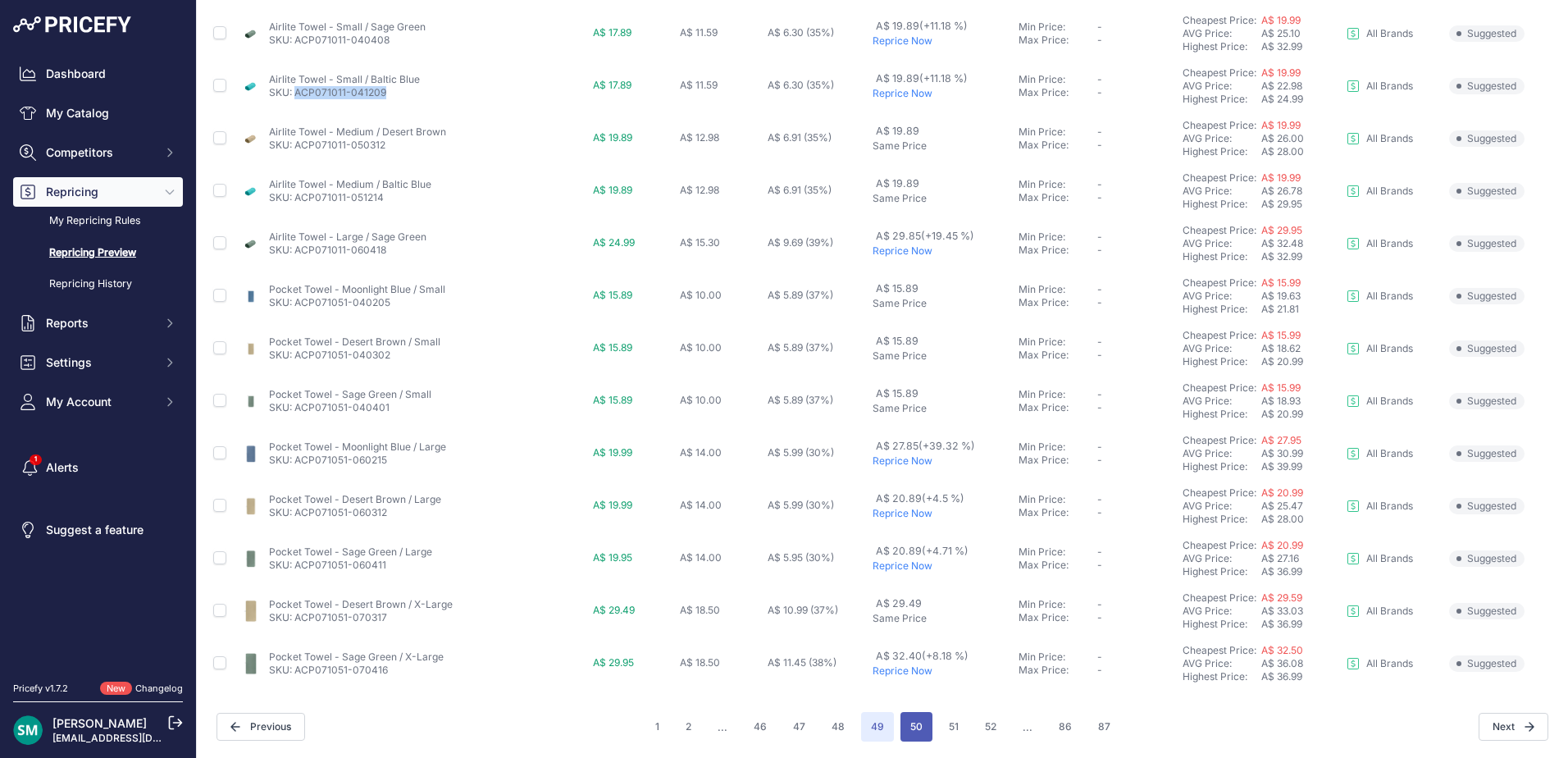
click at [912, 732] on button "50" at bounding box center [916, 726] width 32 height 30
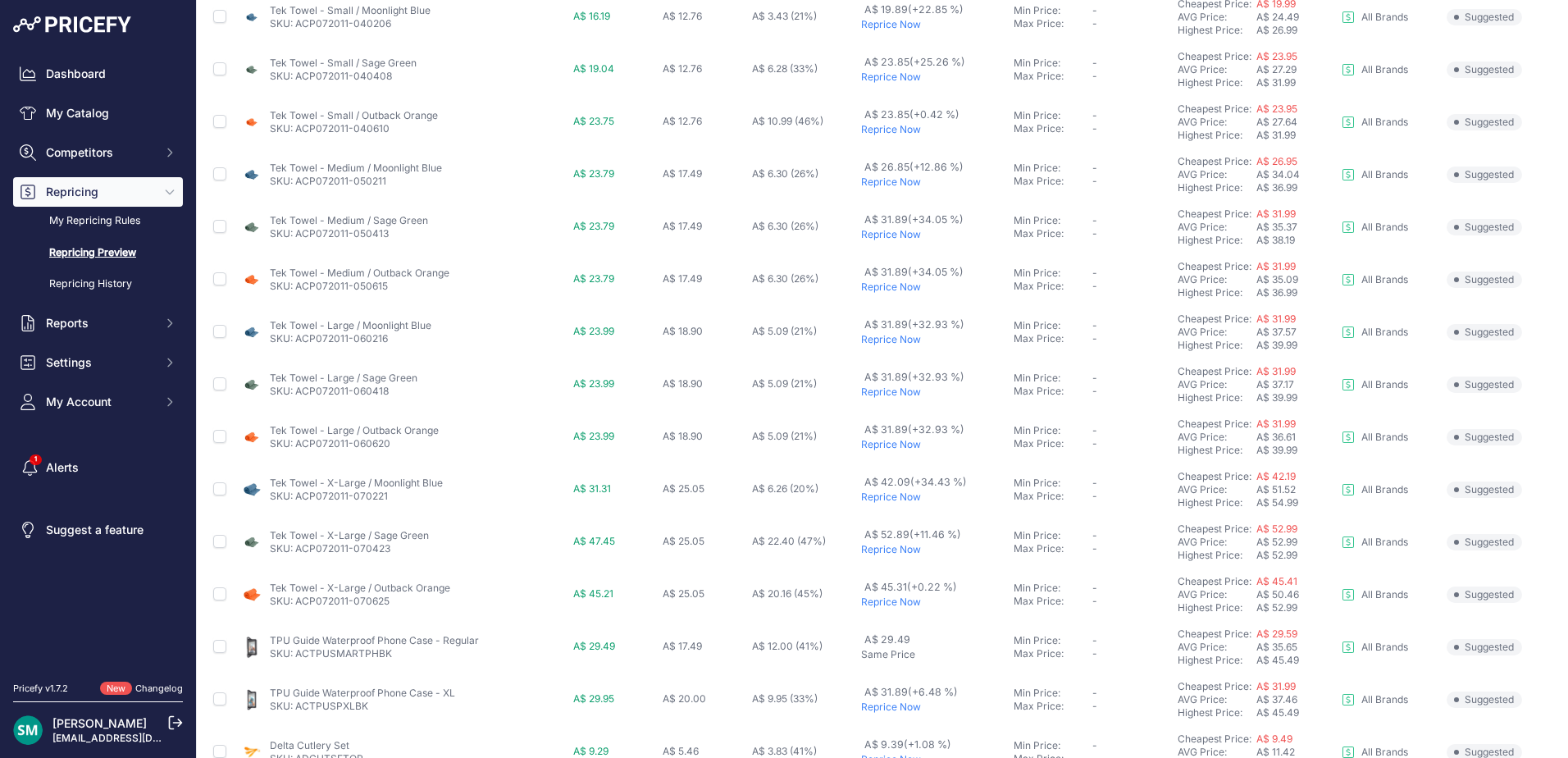
scroll to position [493, 0]
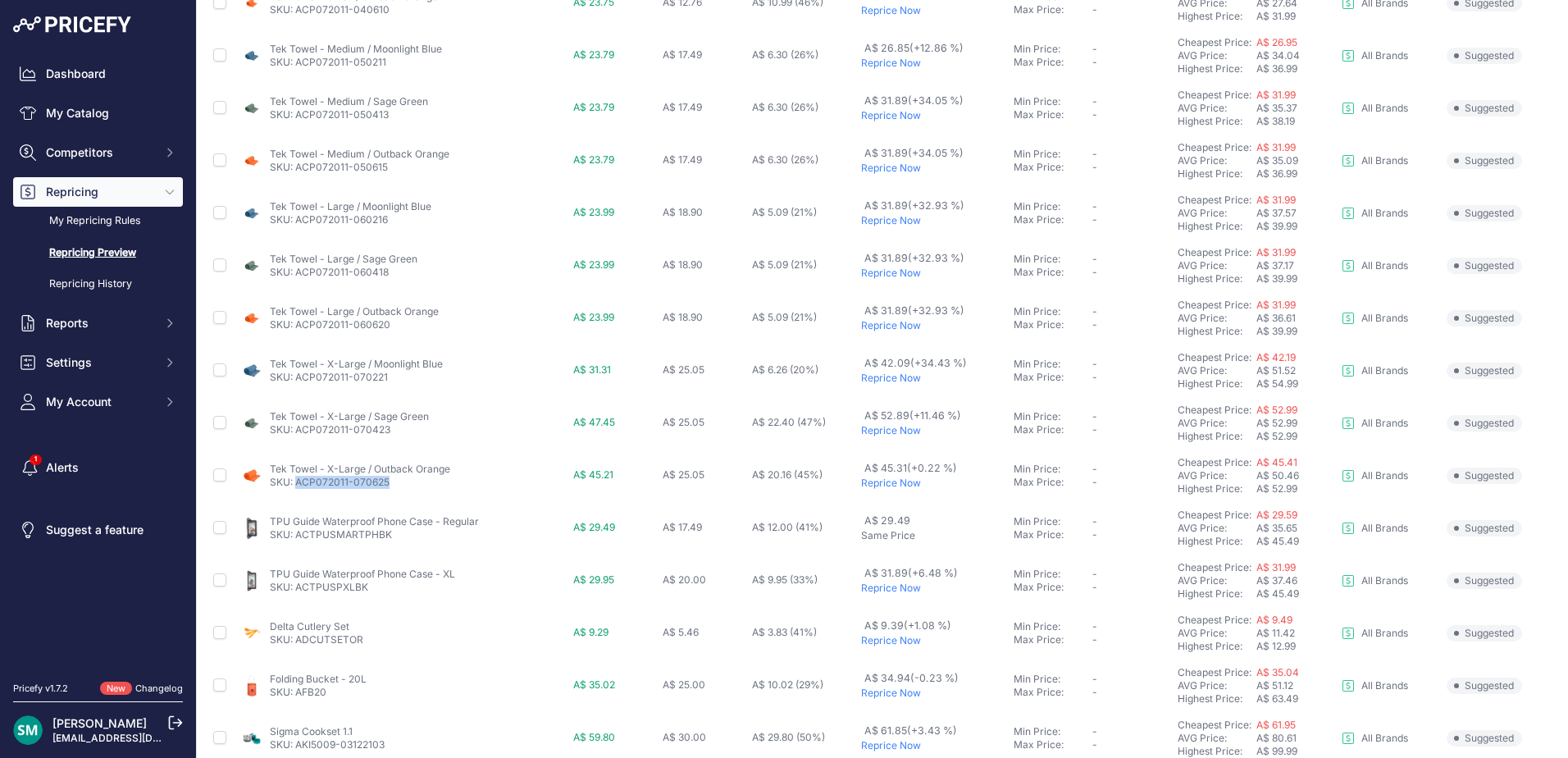
drag, startPoint x: 403, startPoint y: 490, endPoint x: 297, endPoint y: 489, distance: 106.0
click at [297, 489] on td "Tek Towel - X-Large / Outback Orange SKU: ACP072011-070625" at bounding box center [403, 475] width 333 height 53
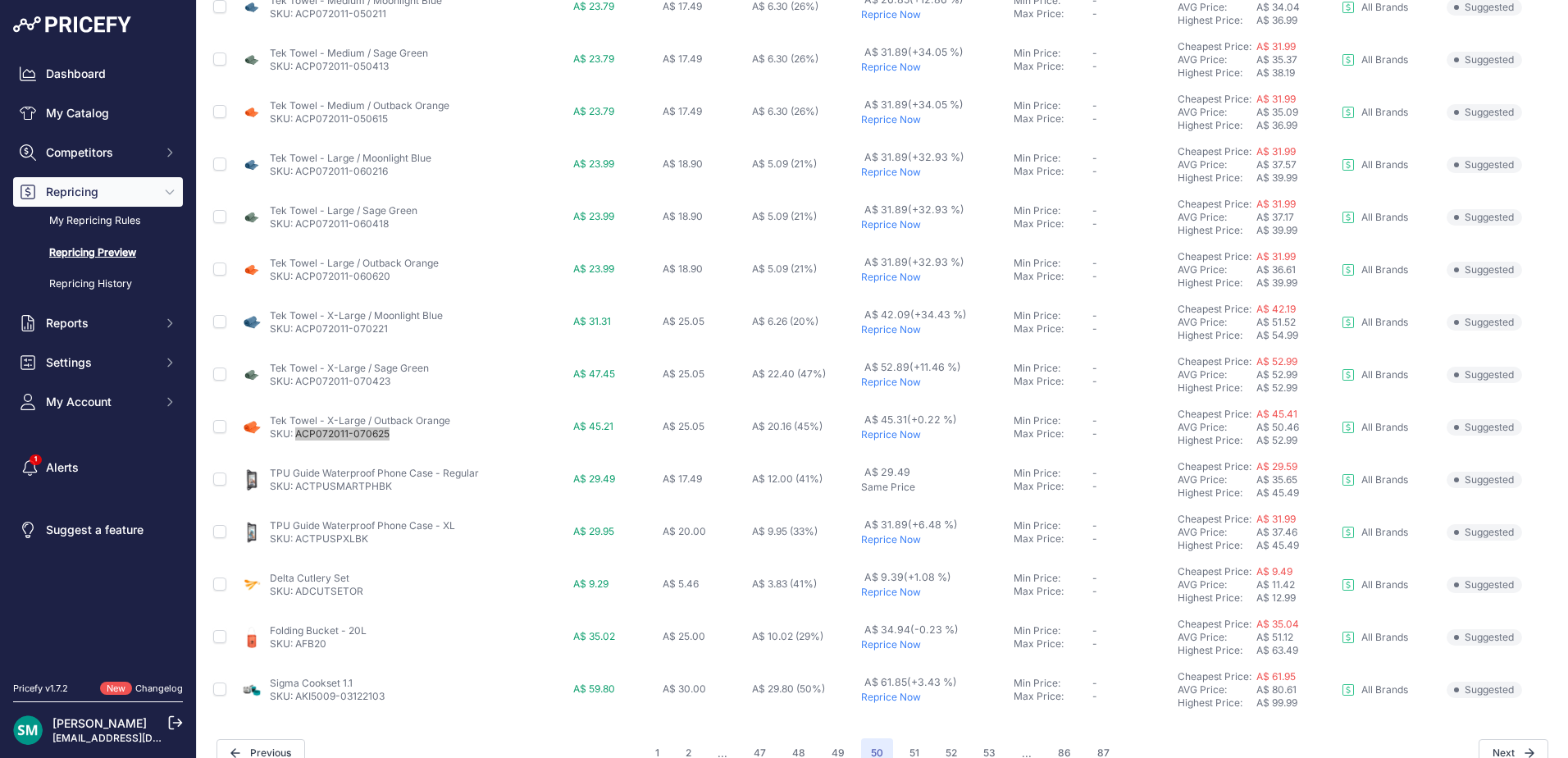
scroll to position [566, 0]
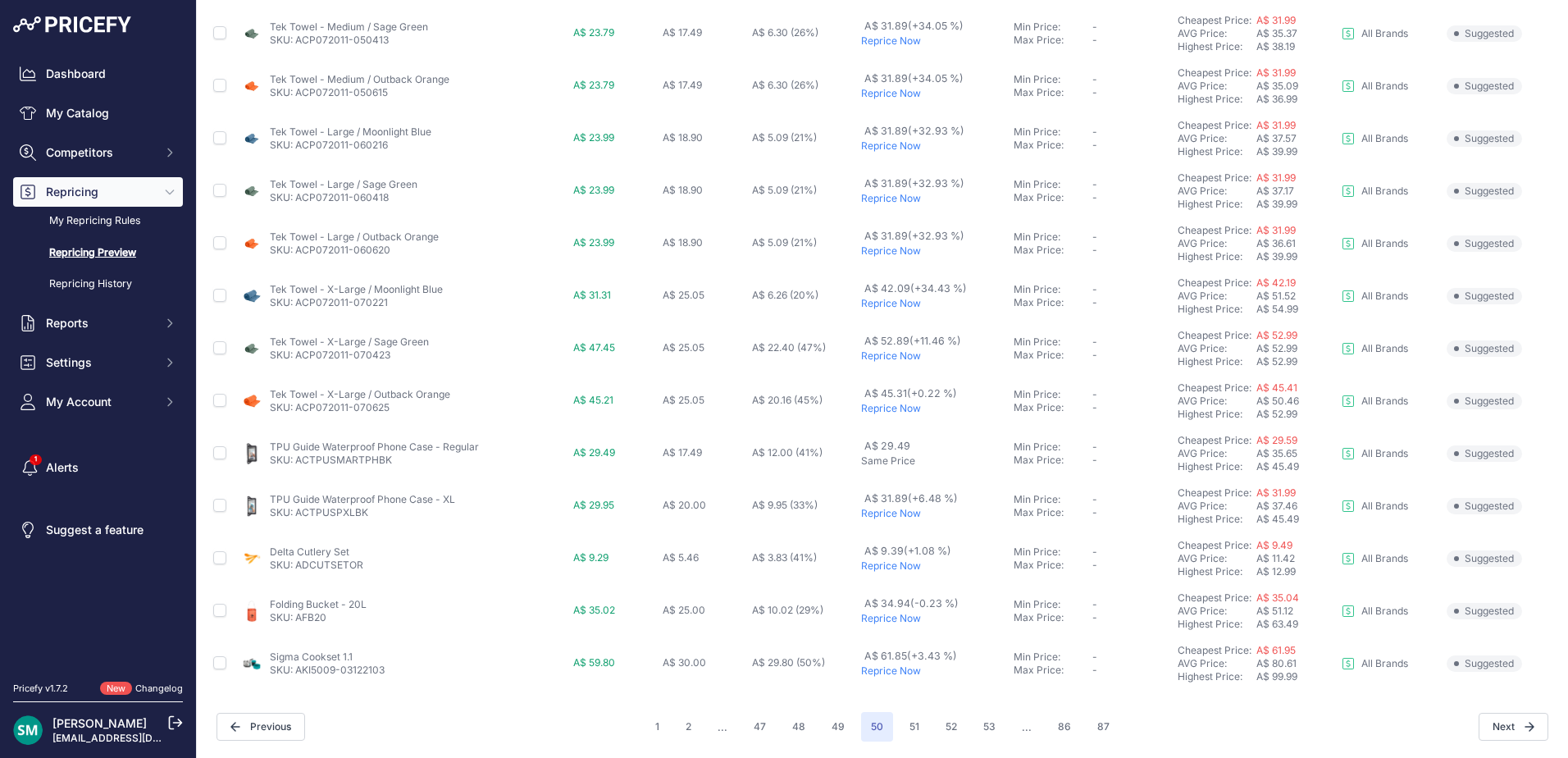
drag, startPoint x: 884, startPoint y: 516, endPoint x: 881, endPoint y: 524, distance: 8.5
click at [884, 516] on p "Reprice Now" at bounding box center [934, 514] width 146 height 13
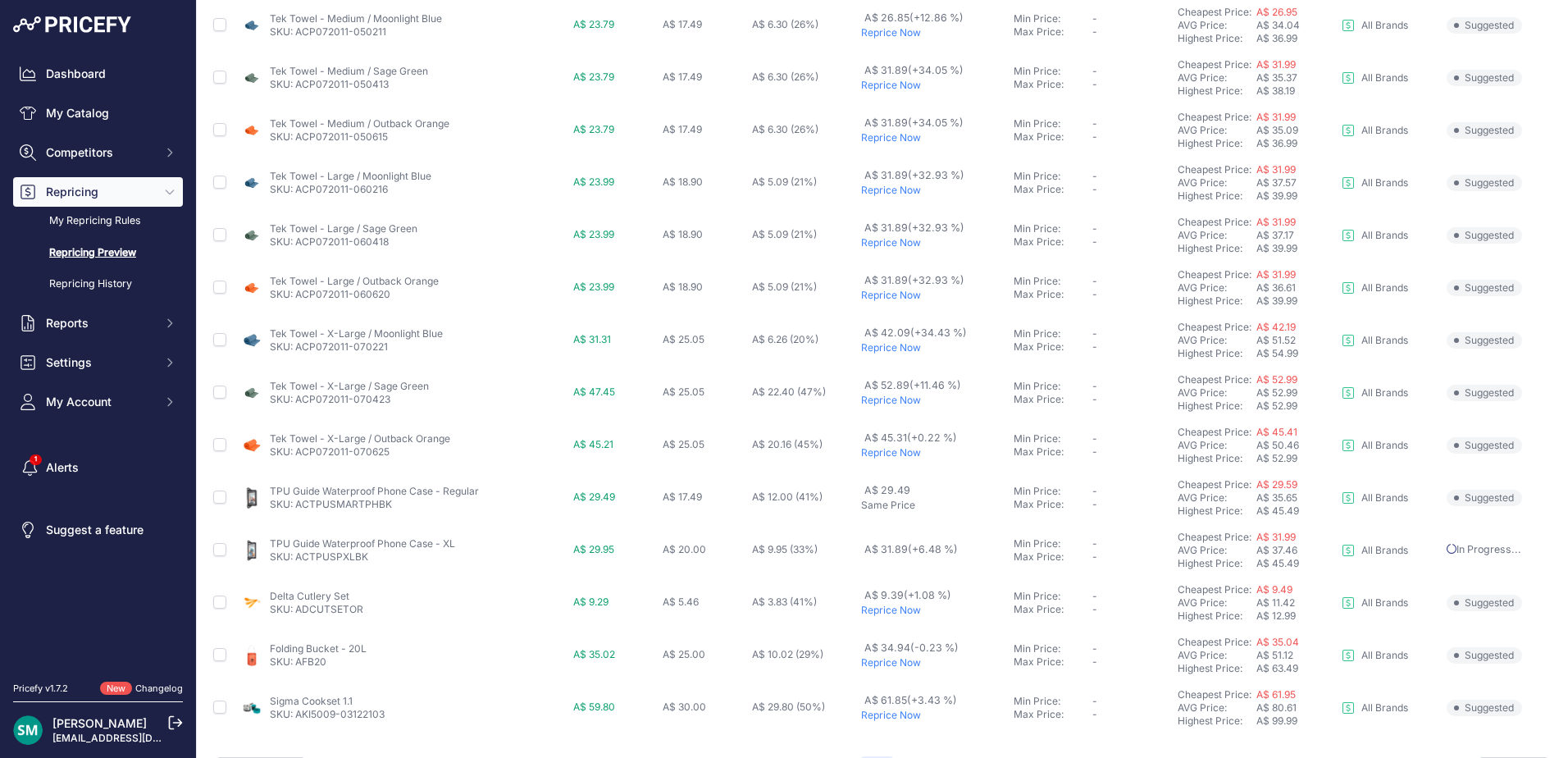
scroll to position [611, 0]
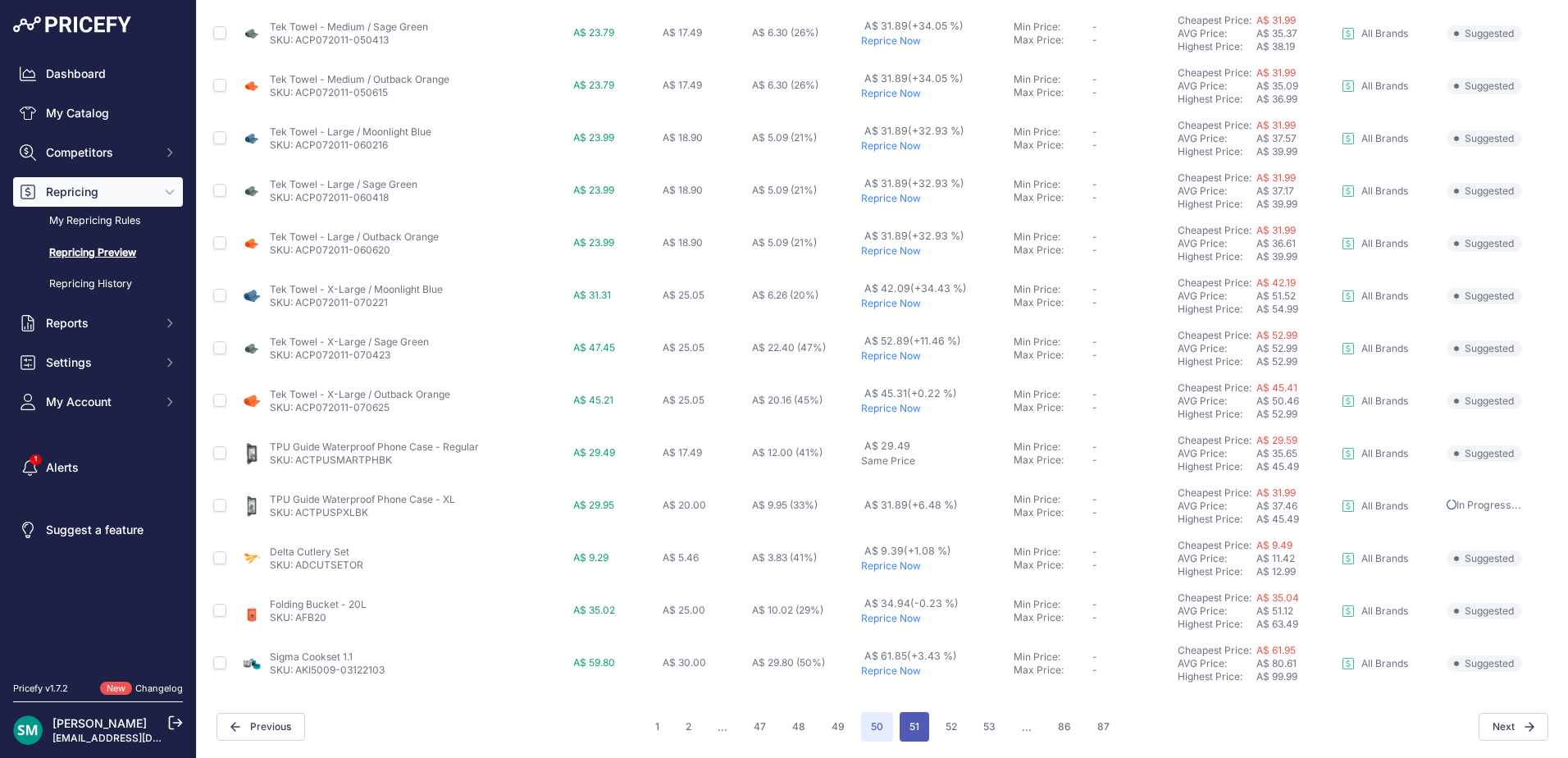
click at [908, 729] on button "51" at bounding box center [914, 726] width 30 height 30
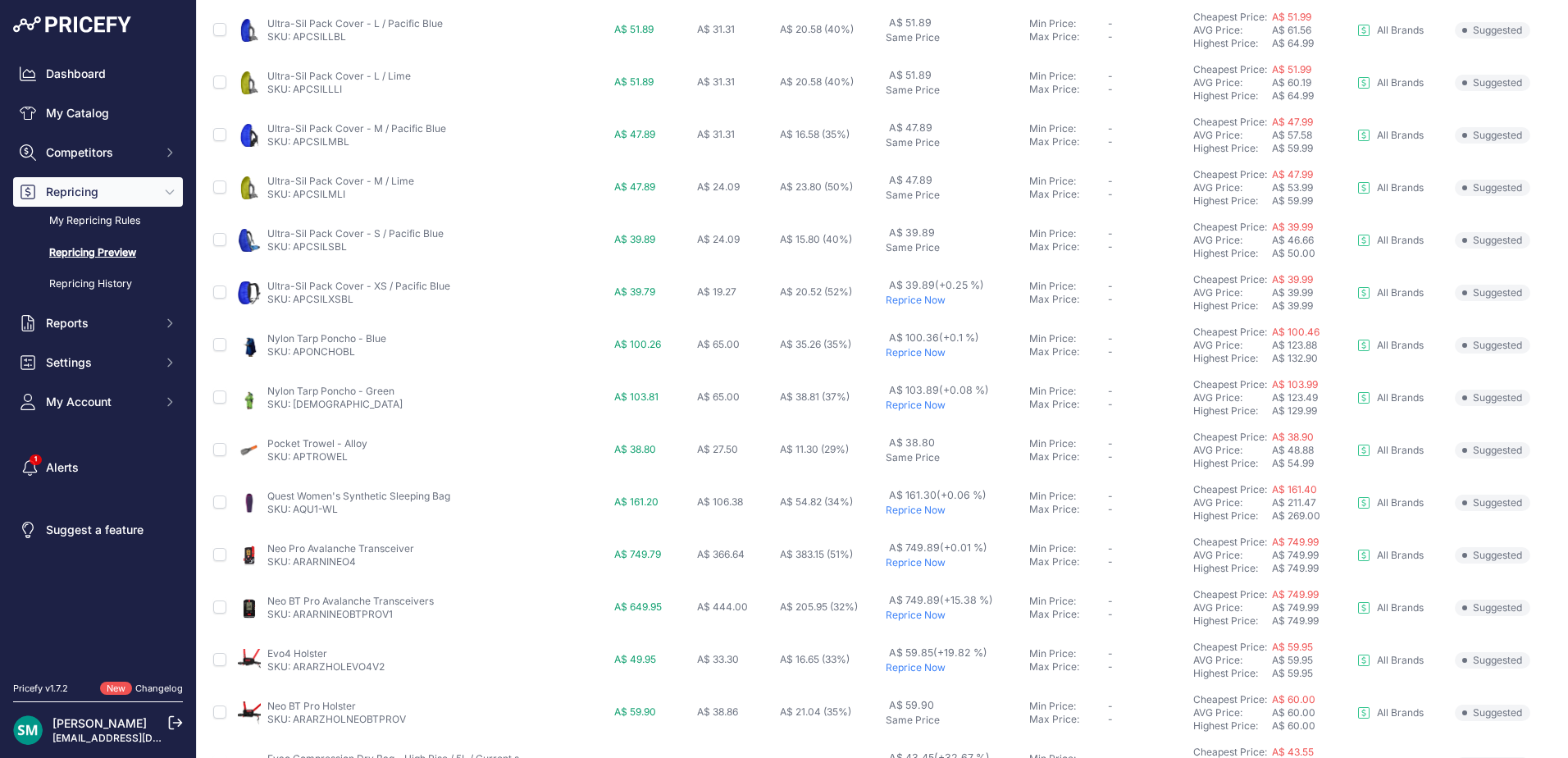
scroll to position [410, 0]
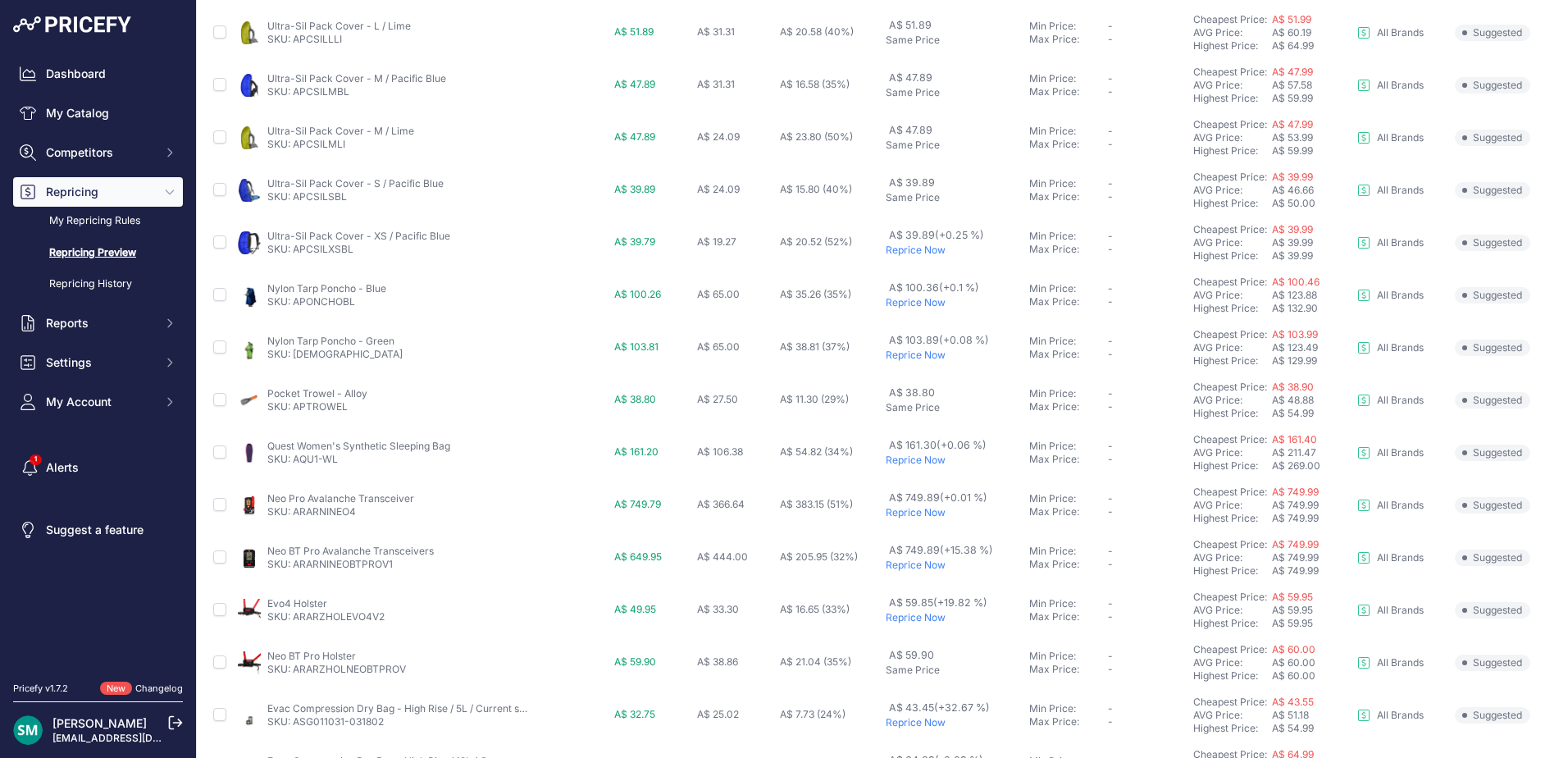
click at [918, 356] on p "Reprice Now" at bounding box center [953, 356] width 137 height 13
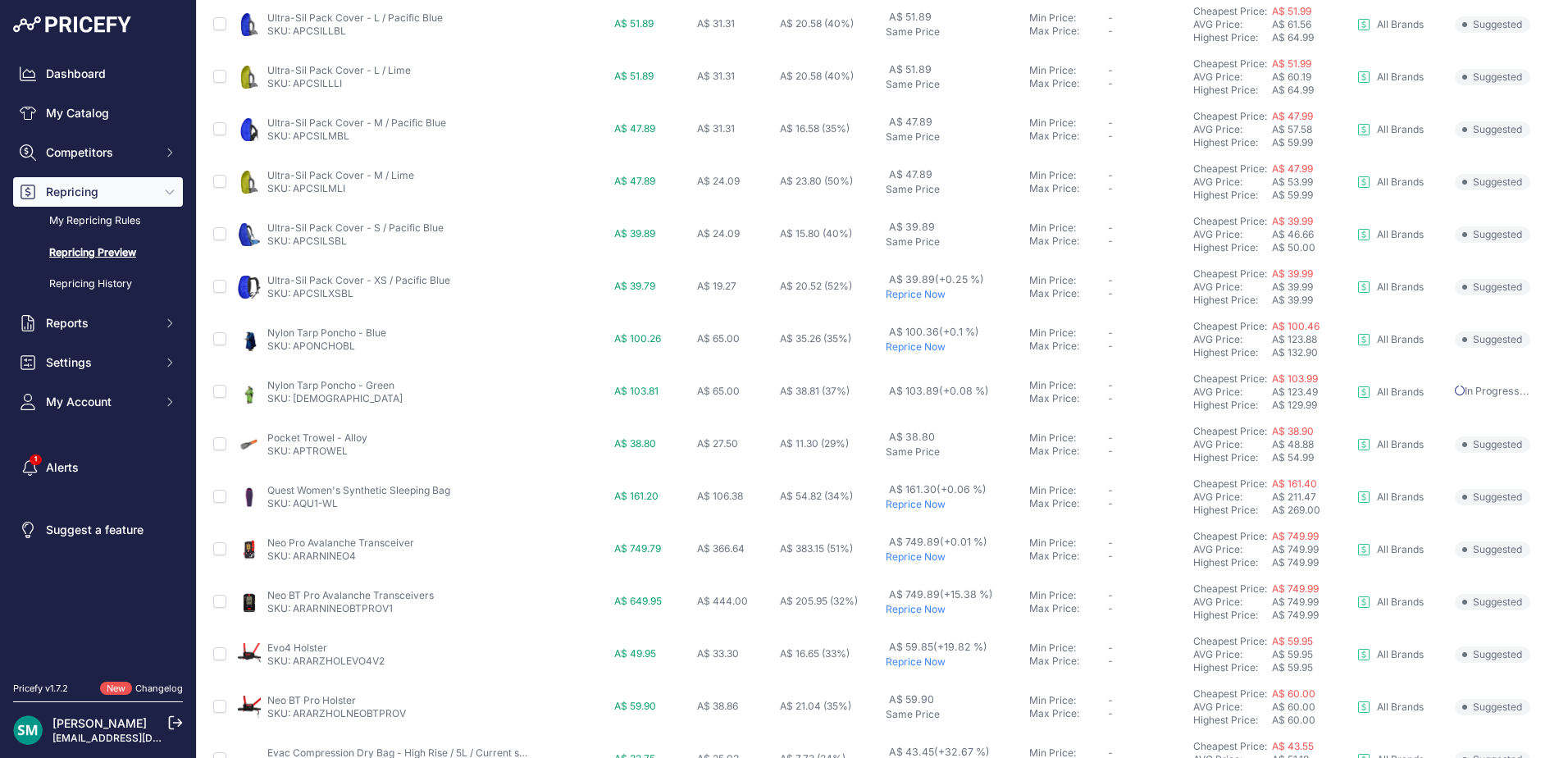
click at [925, 297] on p "Reprice Now" at bounding box center [953, 294] width 137 height 13
click at [913, 347] on p "Reprice Now" at bounding box center [953, 347] width 137 height 13
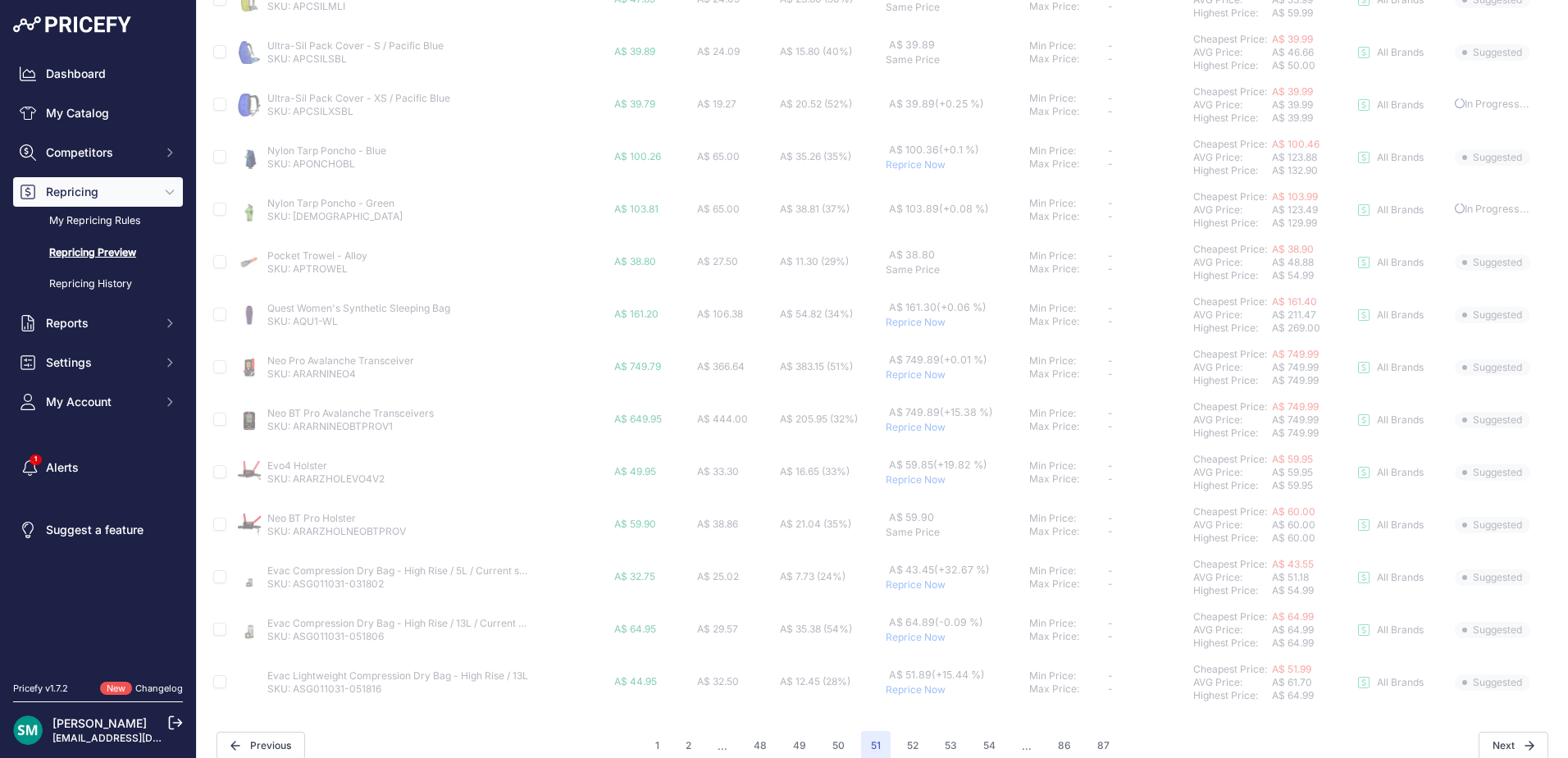
scroll to position [611, 0]
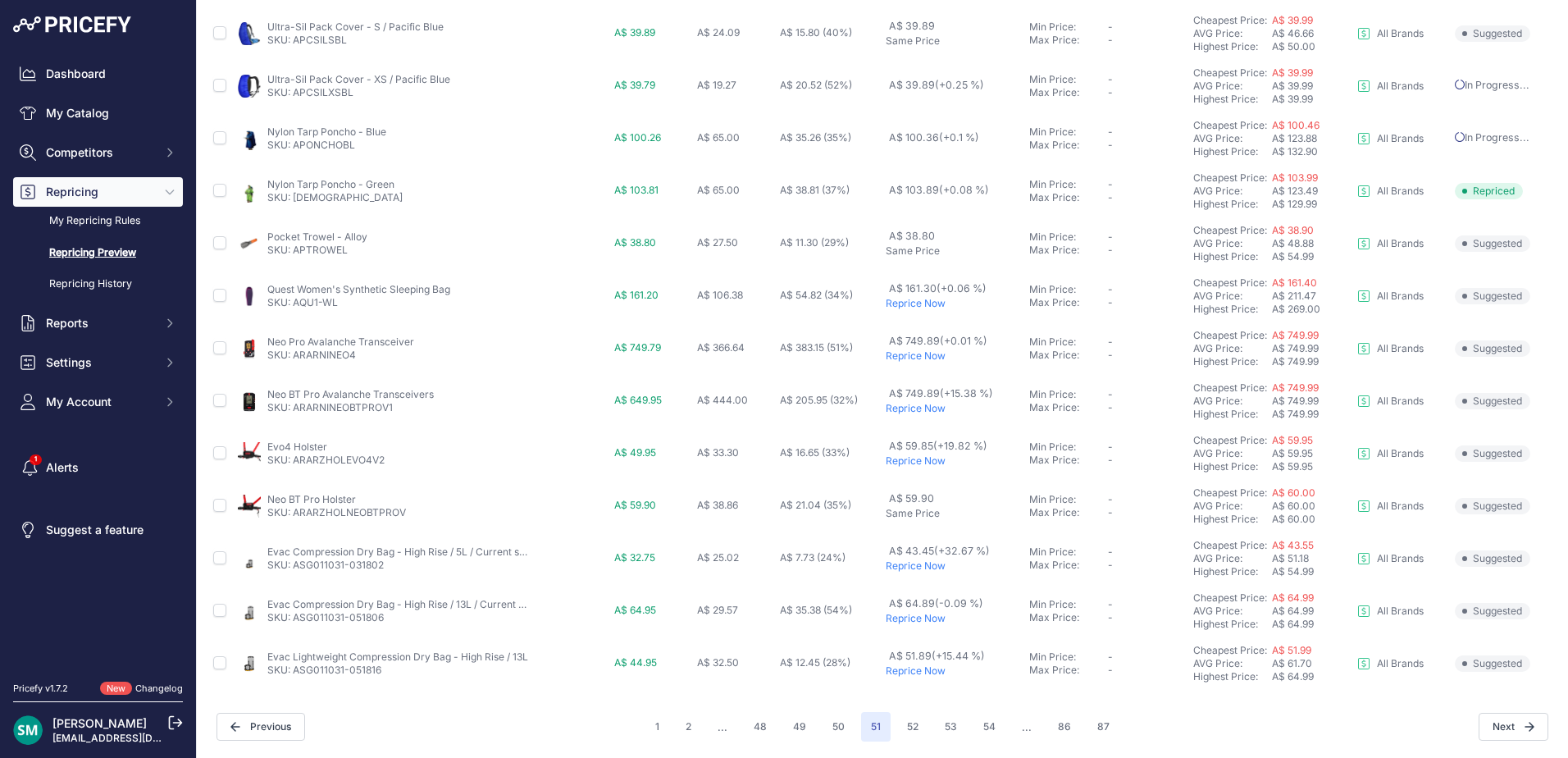
click at [911, 308] on p "Reprice Now" at bounding box center [953, 304] width 137 height 13
drag, startPoint x: 394, startPoint y: 566, endPoint x: 296, endPoint y: 567, distance: 98.0
click at [296, 567] on p "SKU: ASG011031-031802" at bounding box center [398, 565] width 262 height 13
click at [905, 717] on button "52" at bounding box center [912, 726] width 32 height 30
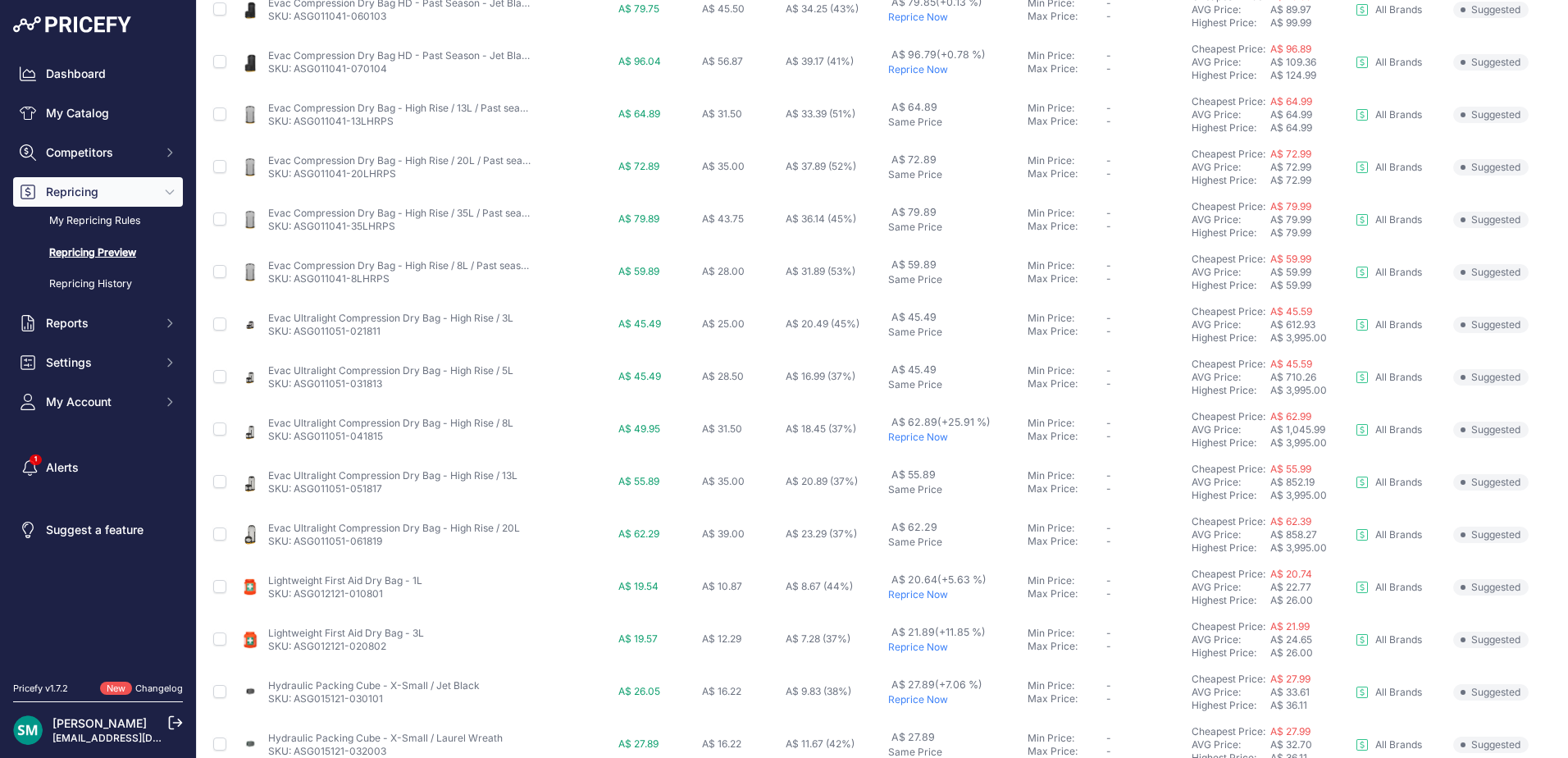
scroll to position [566, 0]
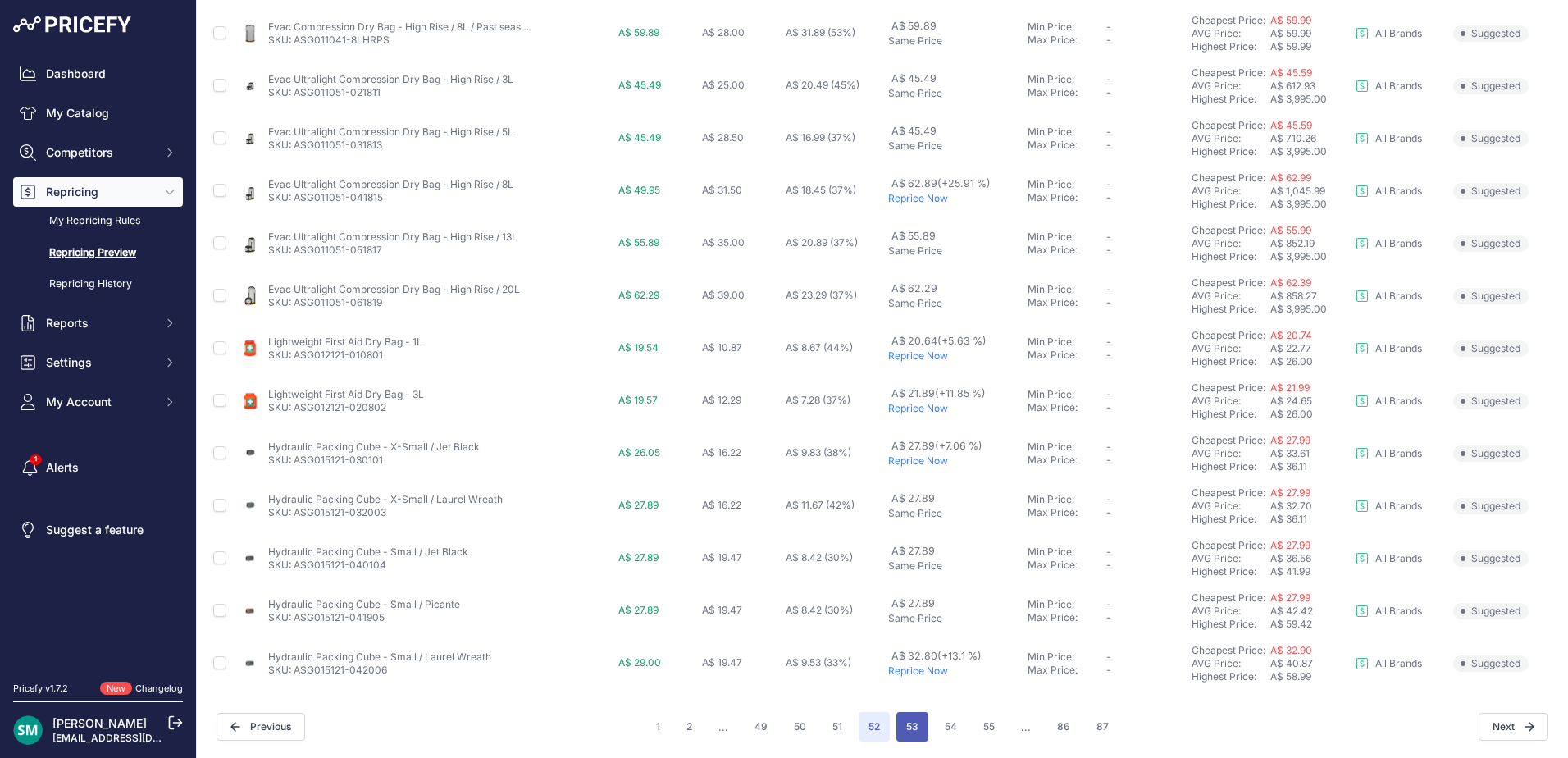
click at [914, 730] on button "53" at bounding box center [912, 726] width 32 height 30
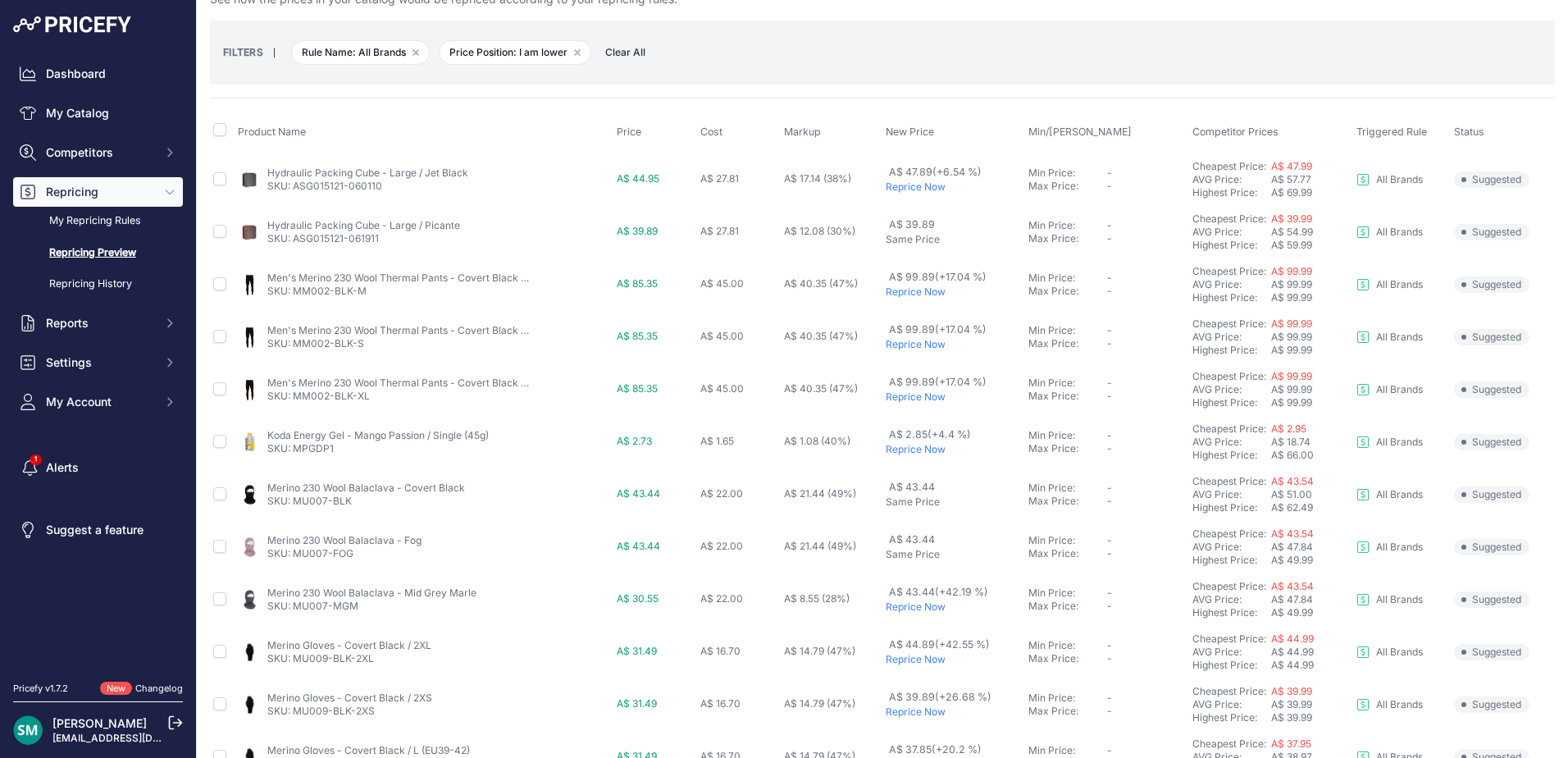
scroll to position [82, 0]
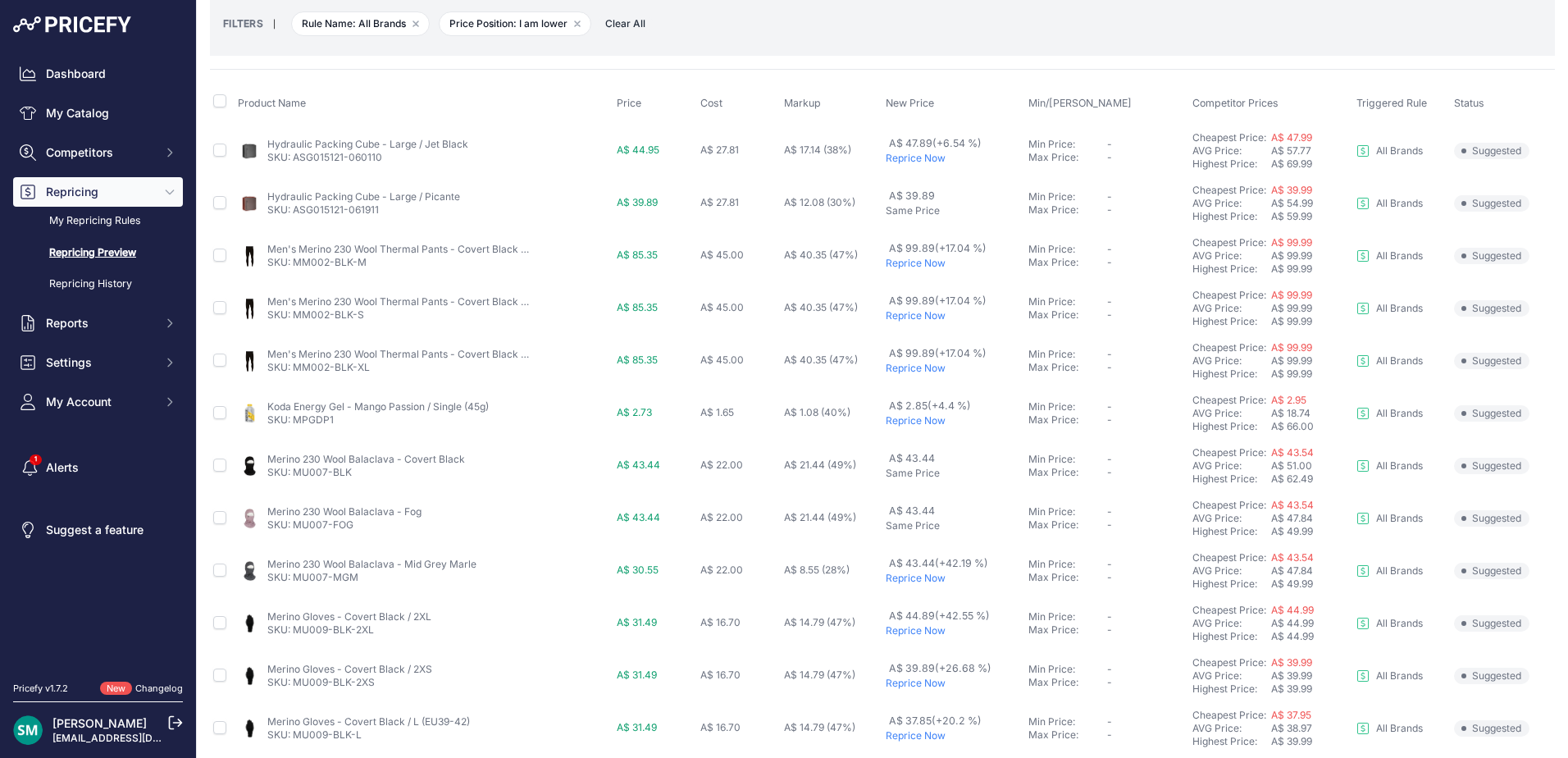
click at [925, 155] on p "Reprice Now" at bounding box center [953, 158] width 136 height 13
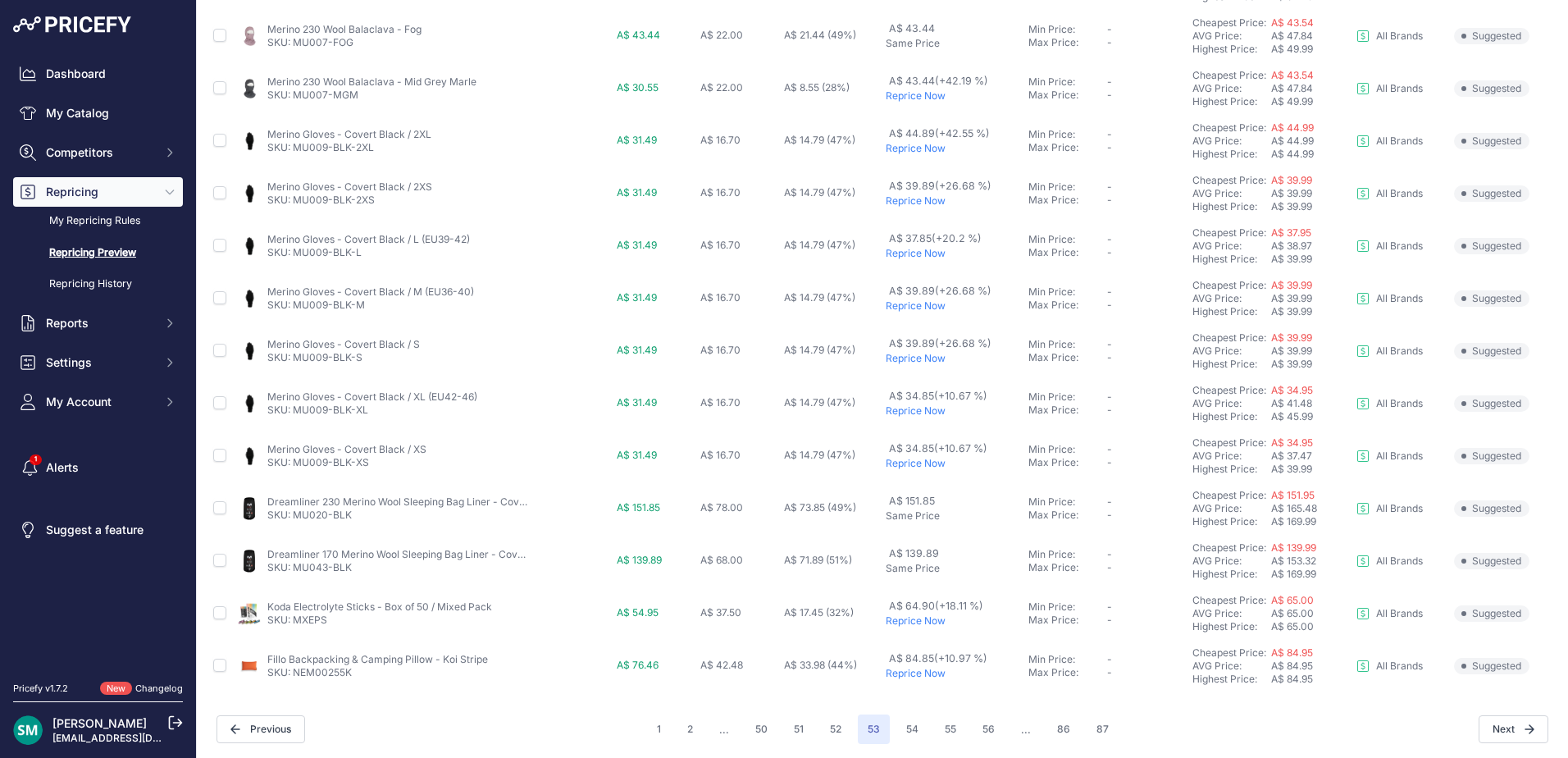
scroll to position [611, 0]
click at [914, 726] on button "54" at bounding box center [912, 726] width 32 height 30
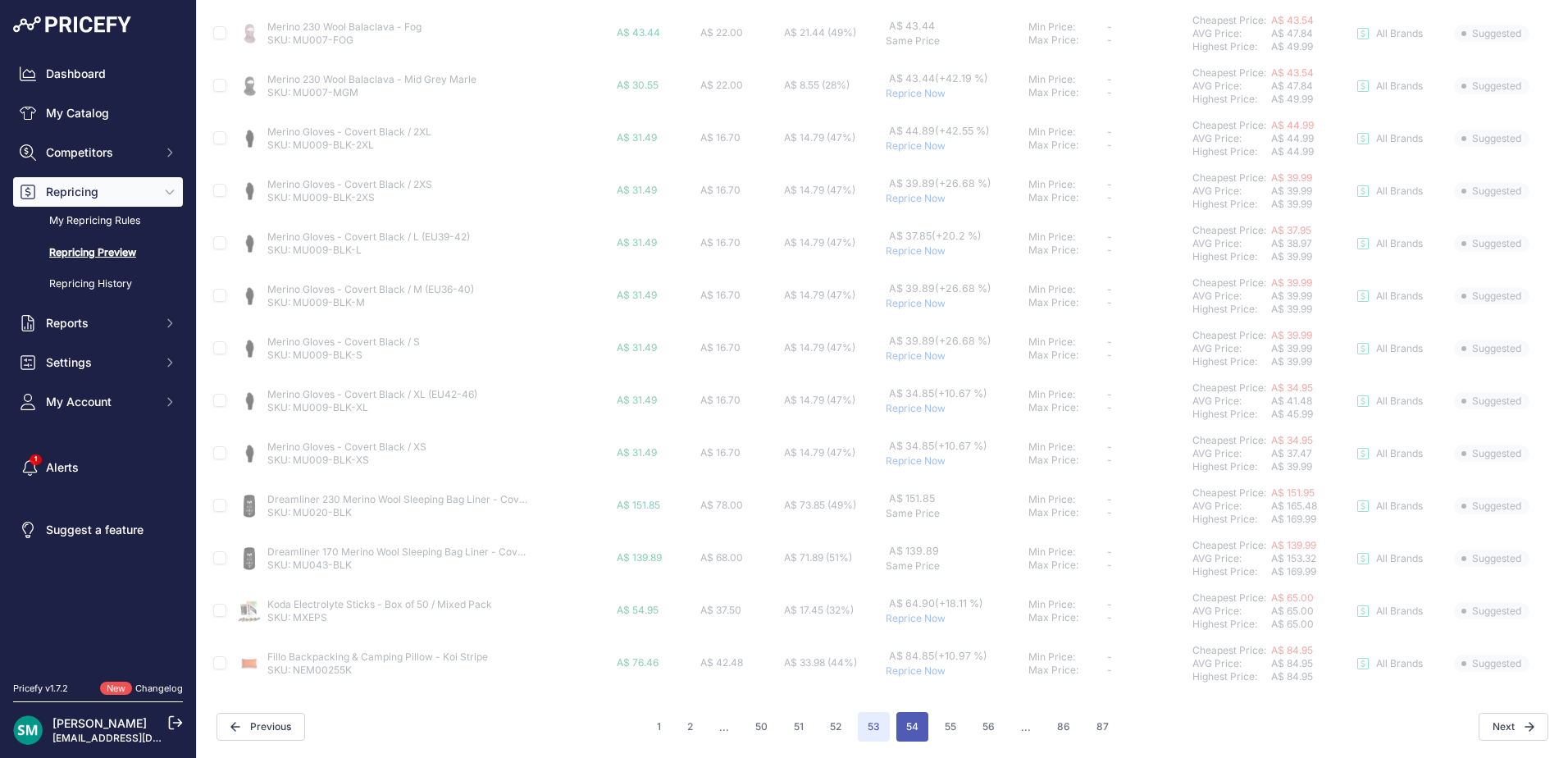
click at [911, 732] on button "54" at bounding box center [912, 726] width 32 height 30
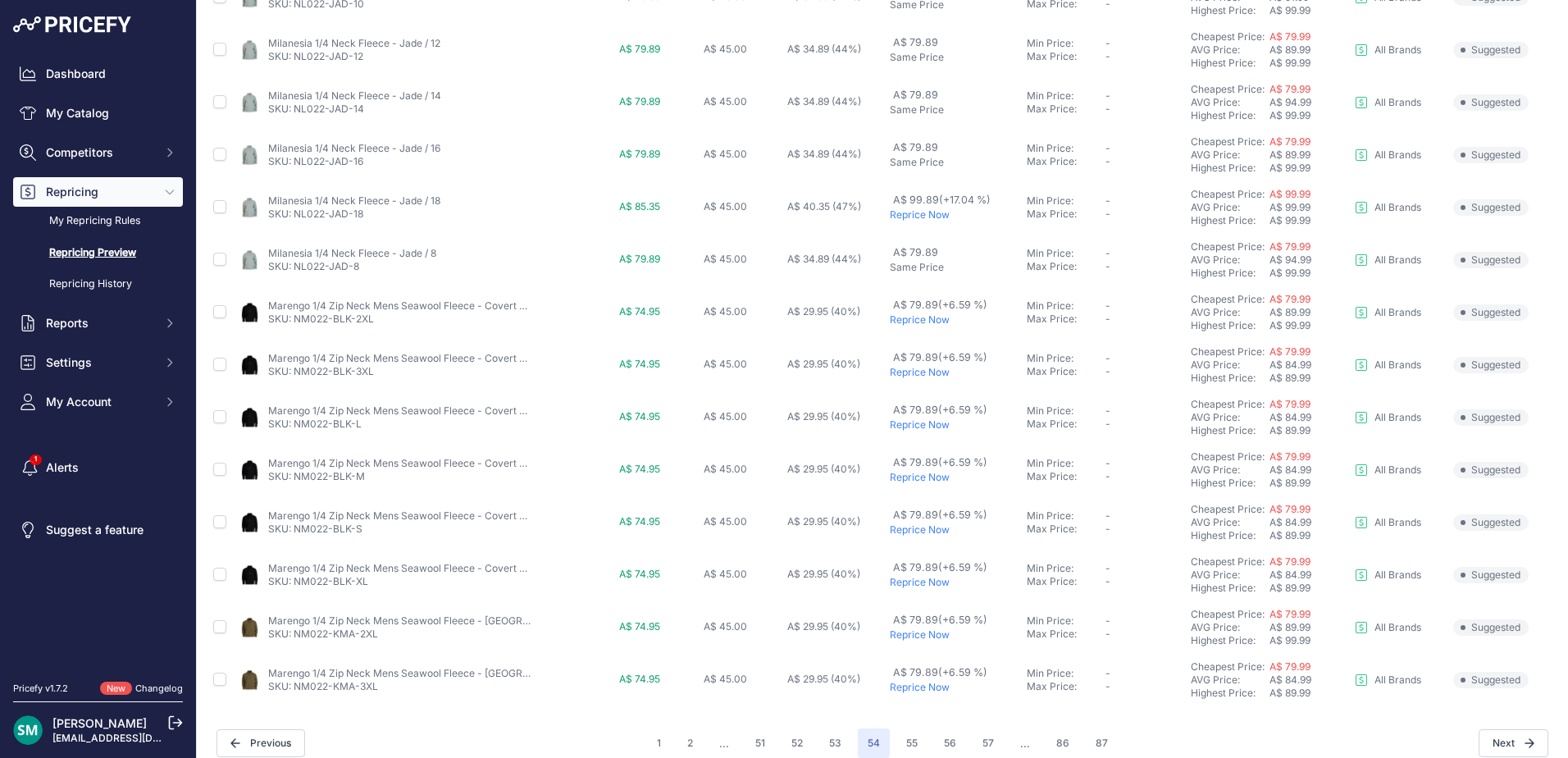
scroll to position [566, 0]
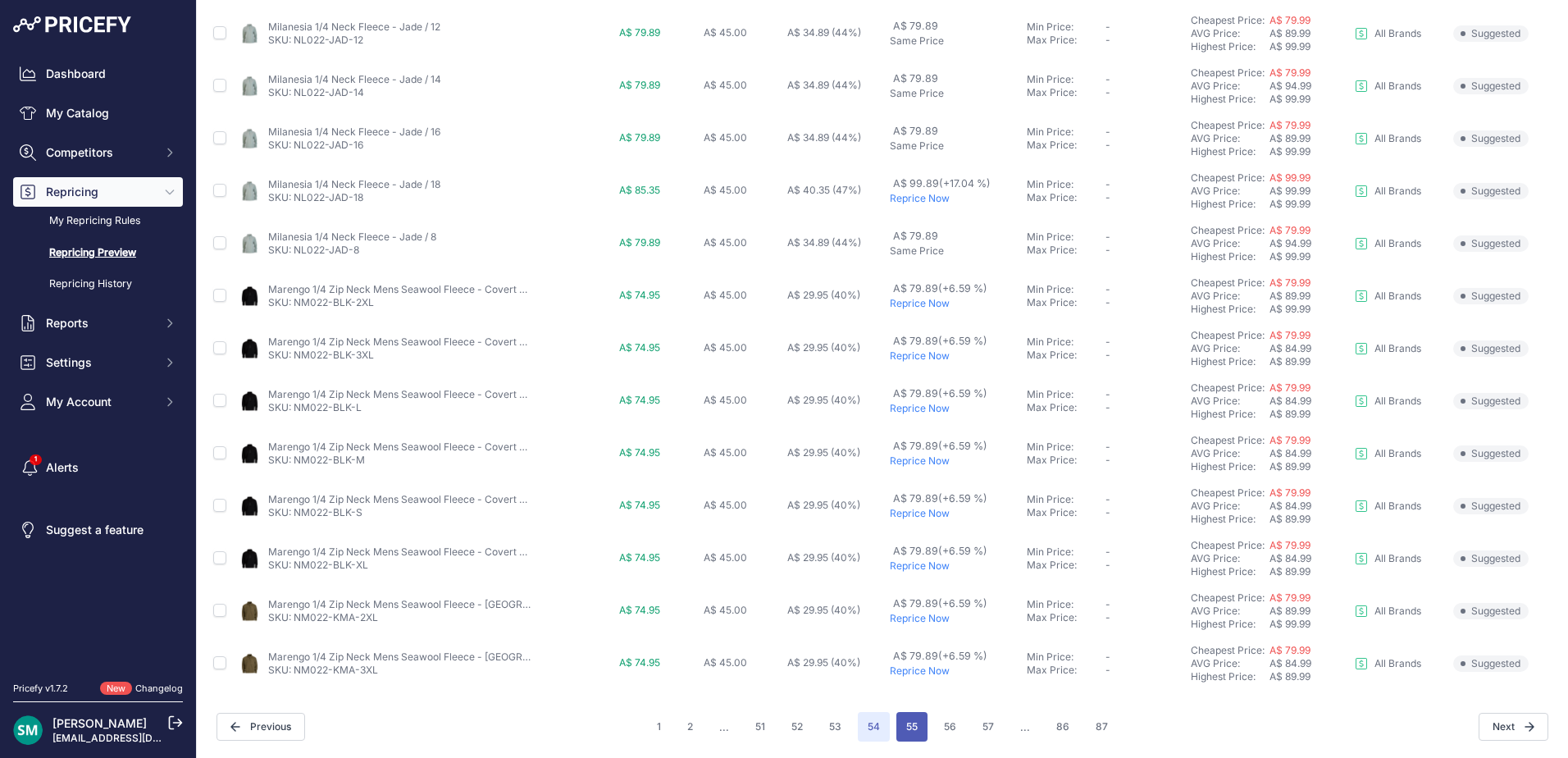
click at [898, 735] on button "55" at bounding box center [912, 726] width 32 height 30
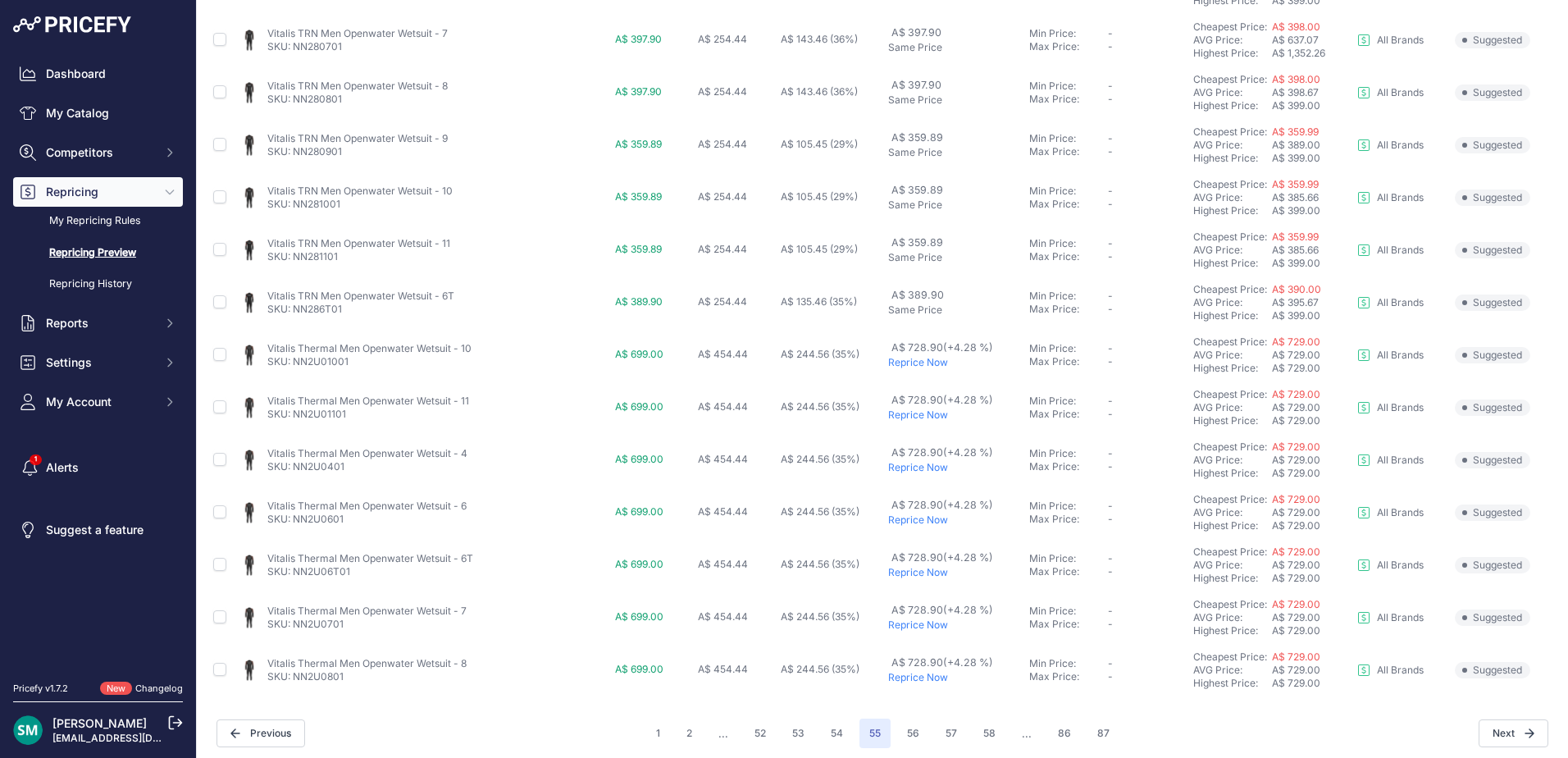
scroll to position [566, 0]
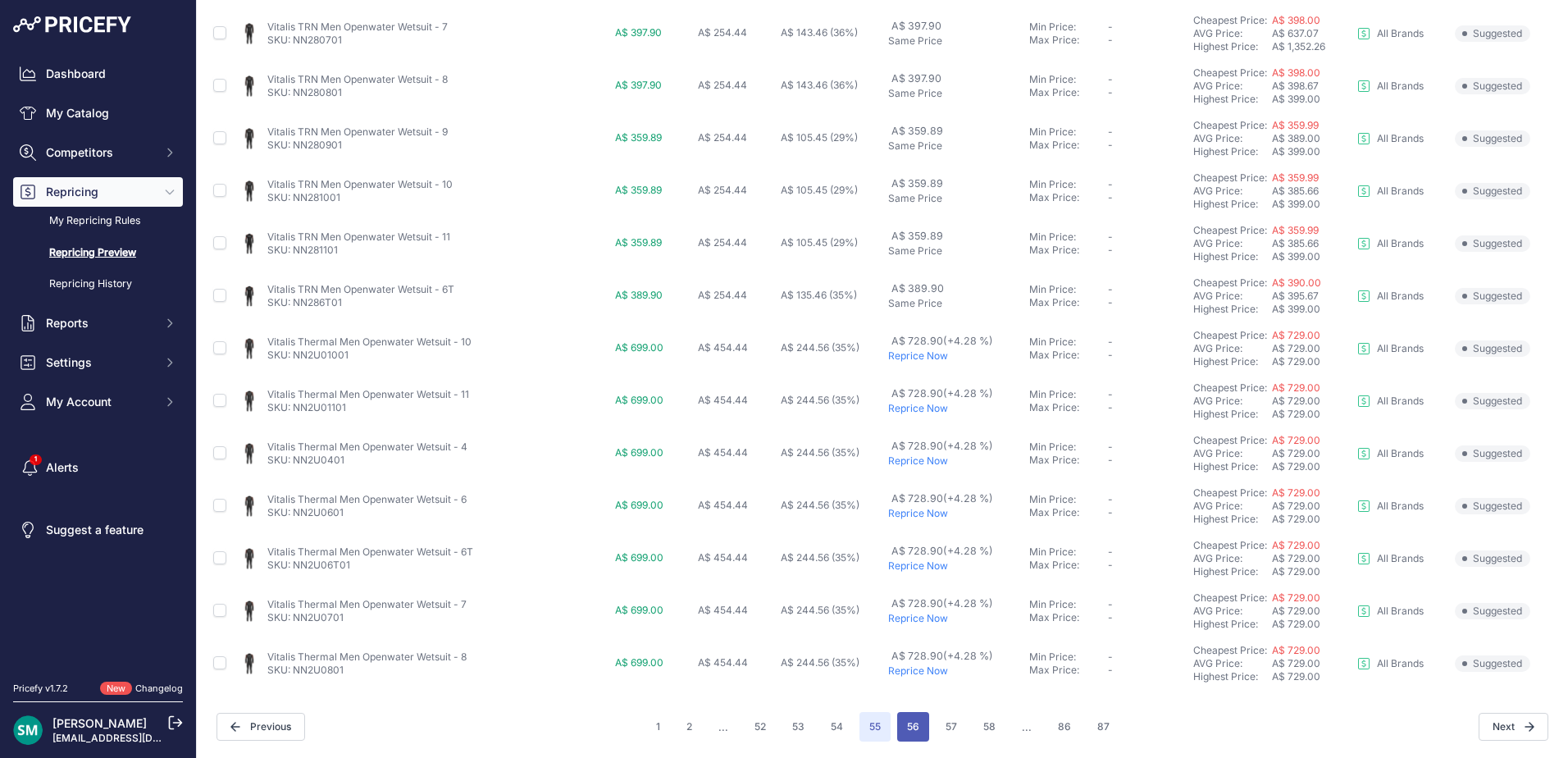
click at [912, 725] on button "56" at bounding box center [912, 726] width 32 height 30
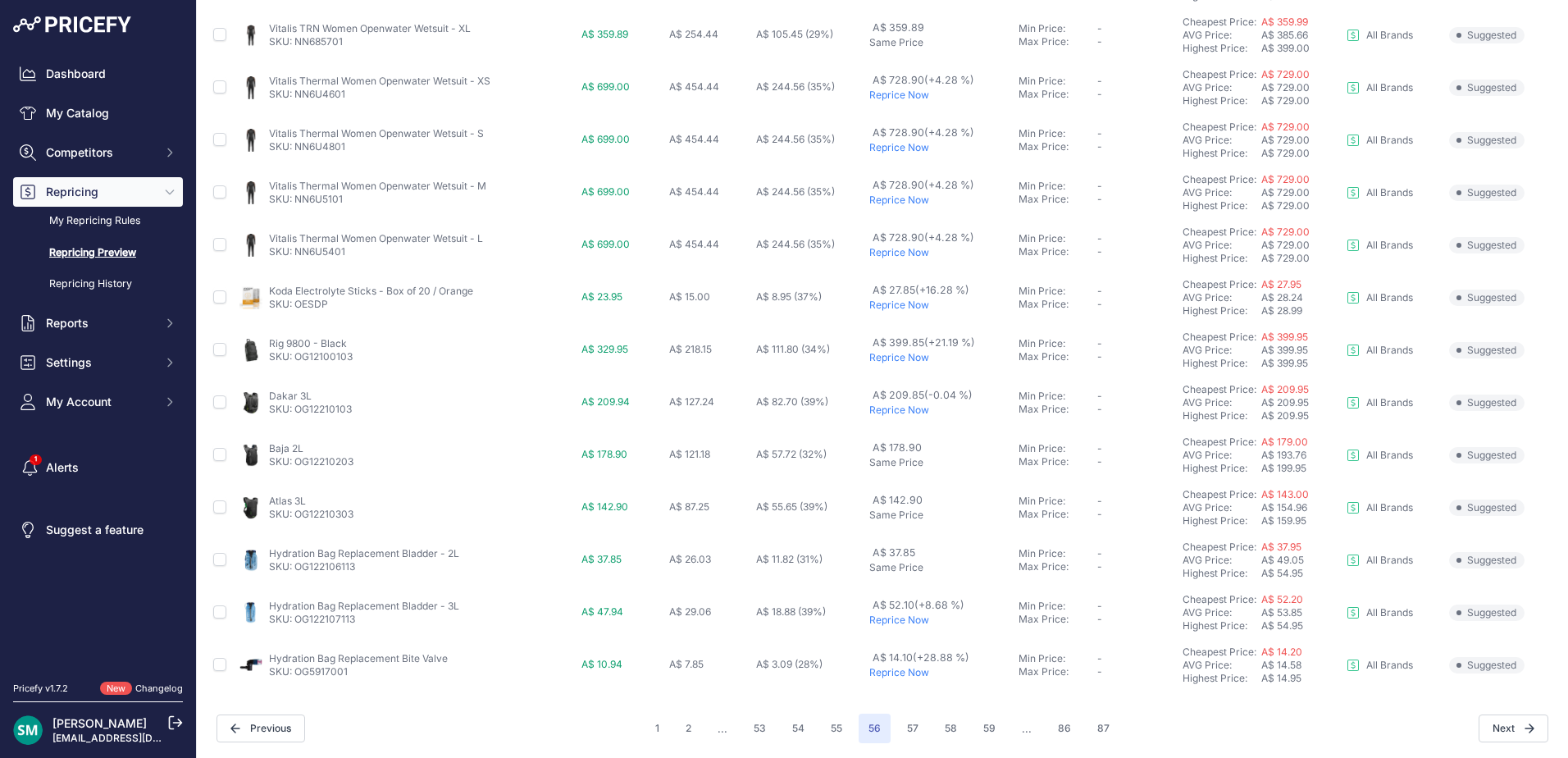
scroll to position [566, 0]
click at [897, 729] on button "57" at bounding box center [912, 726] width 32 height 30
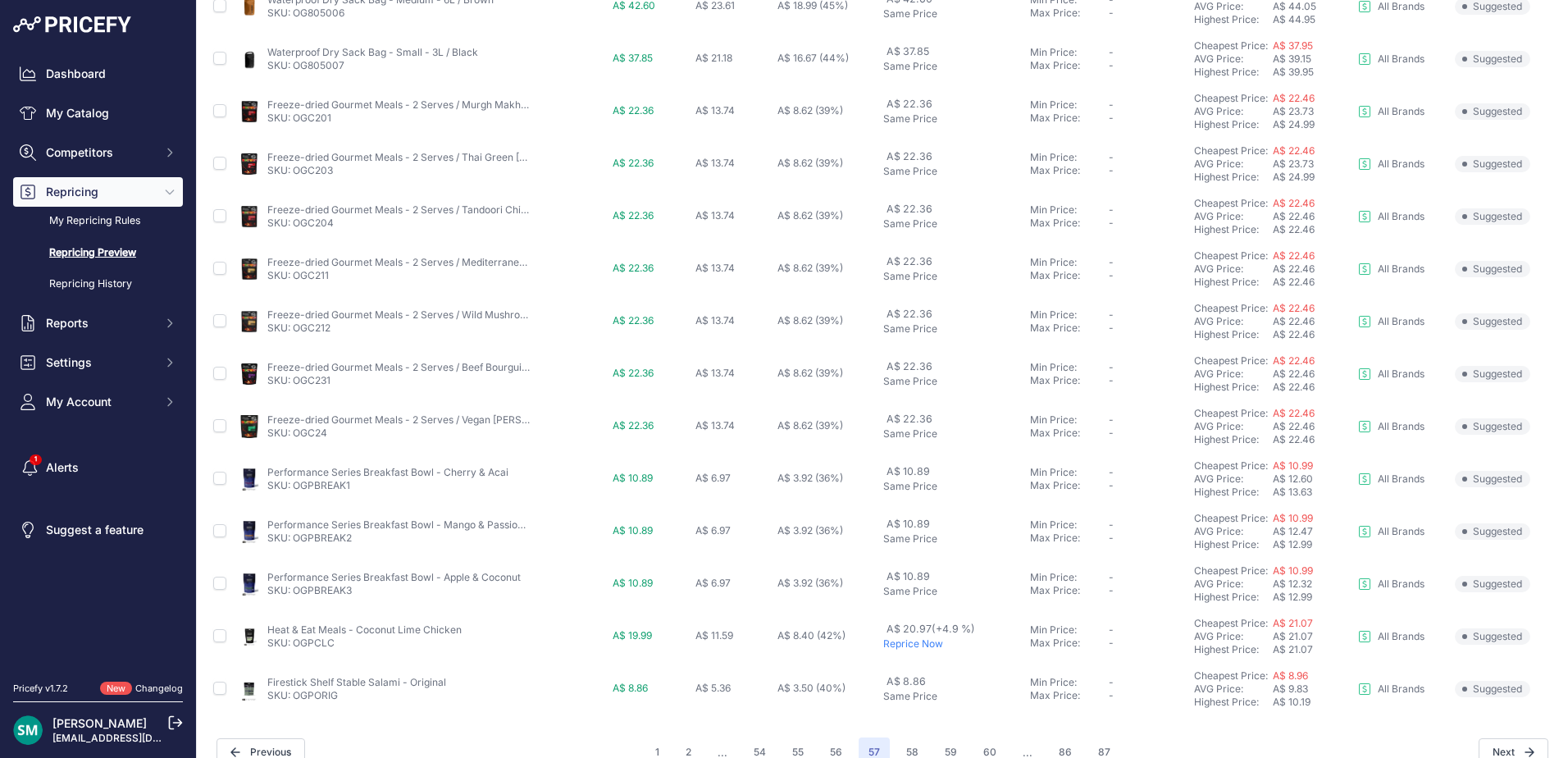
scroll to position [566, 0]
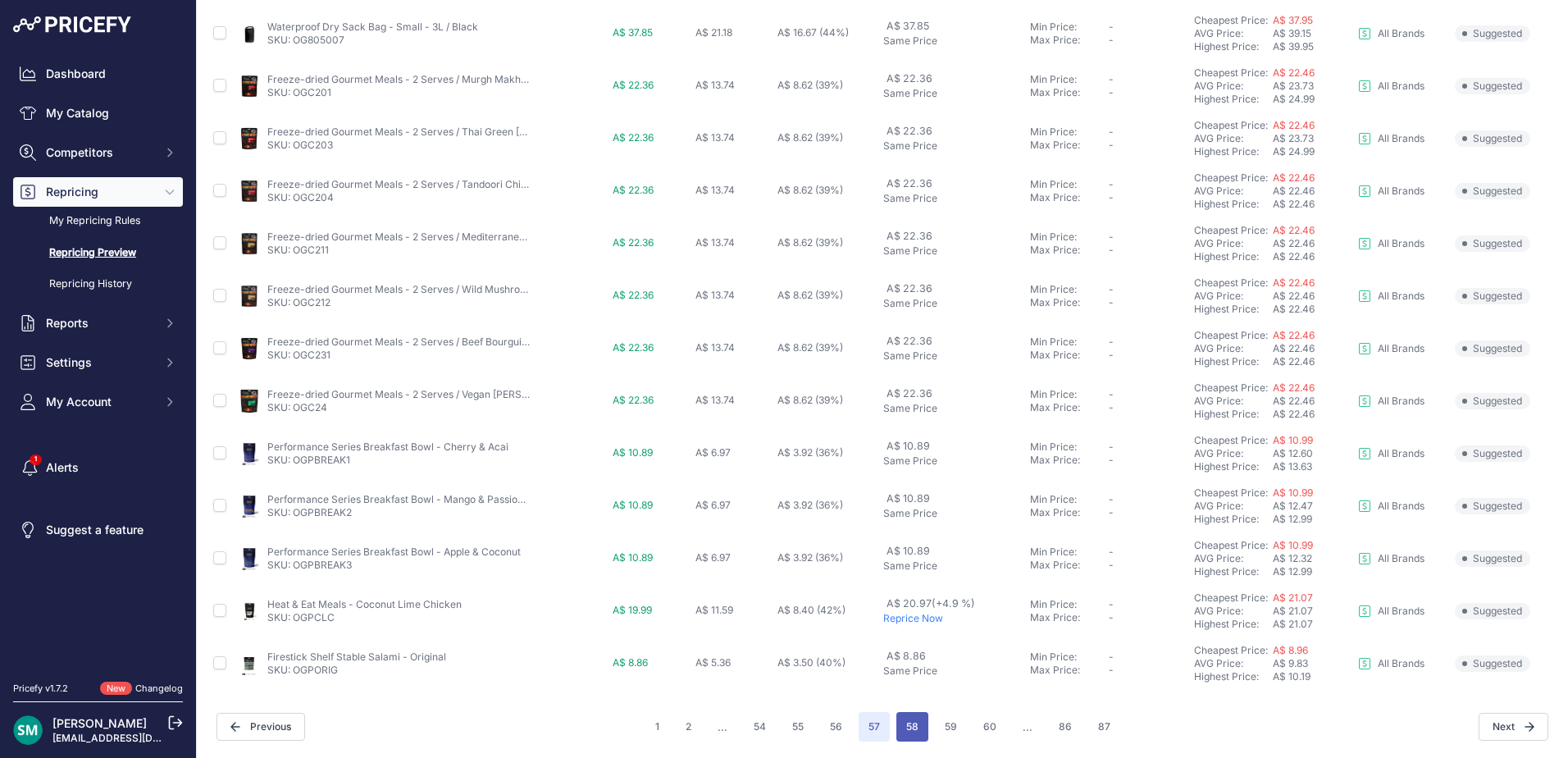
click at [920, 734] on button "58" at bounding box center [912, 726] width 32 height 30
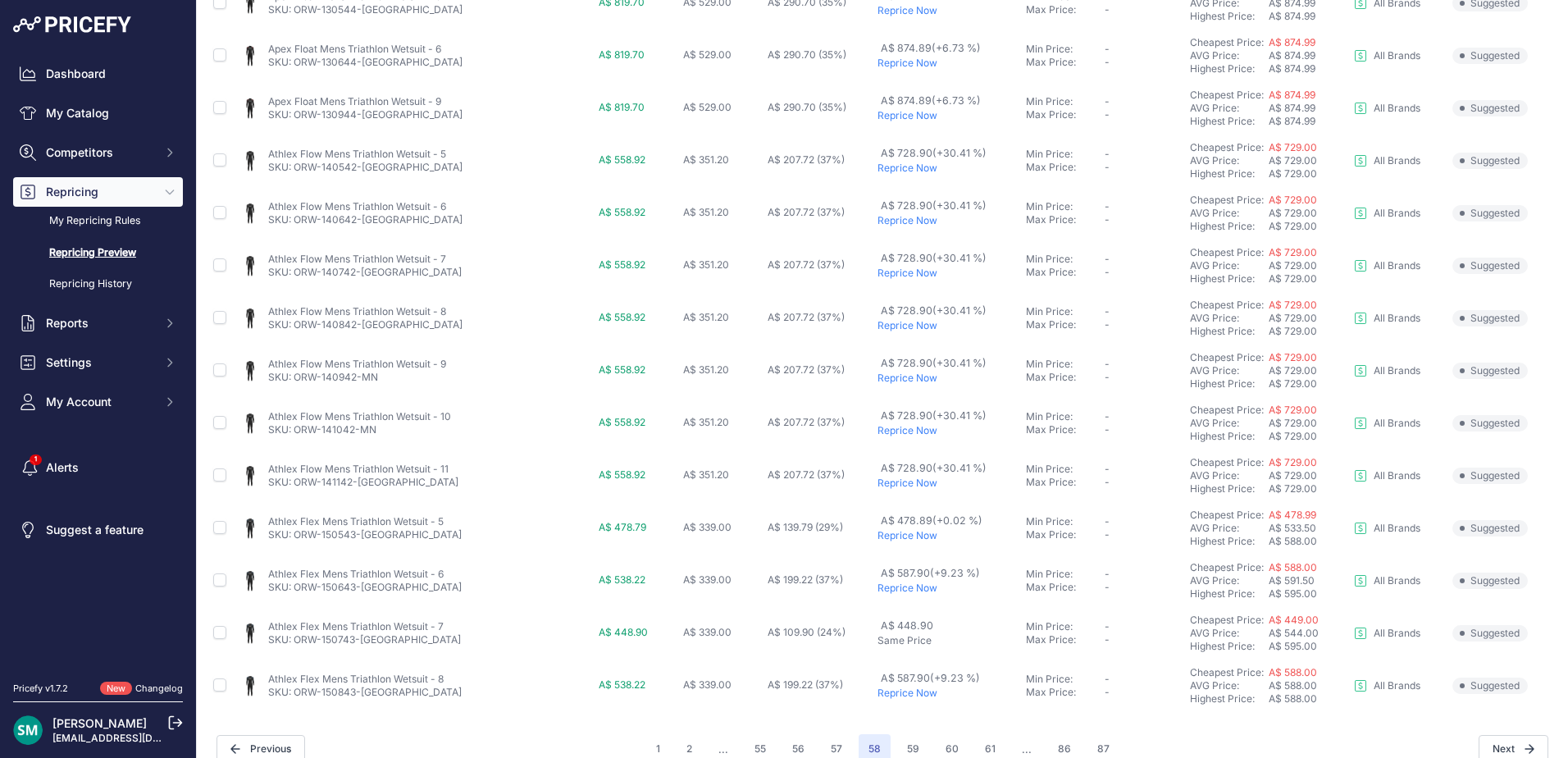
scroll to position [566, 0]
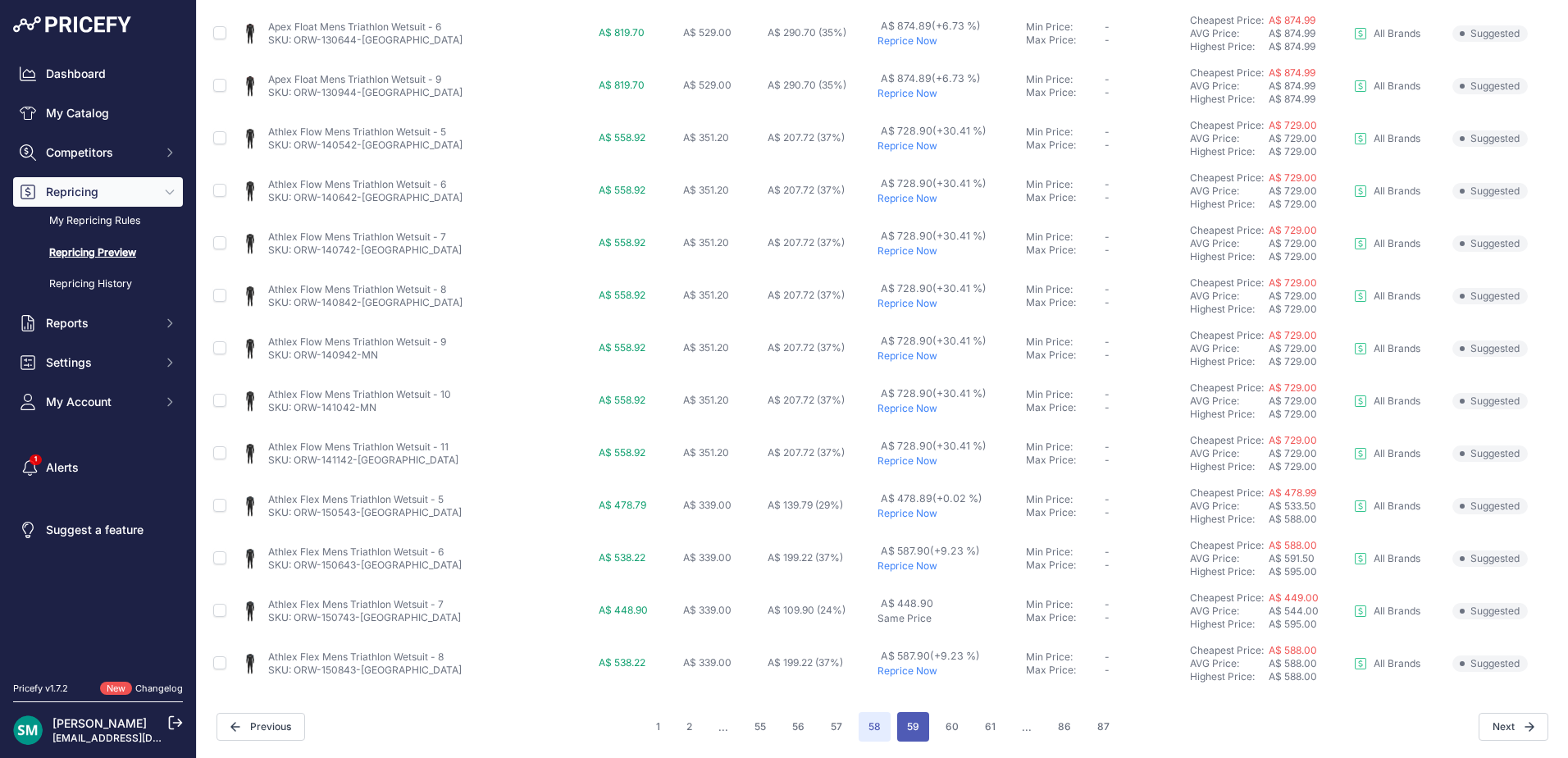
click at [901, 720] on button "59" at bounding box center [912, 726] width 32 height 30
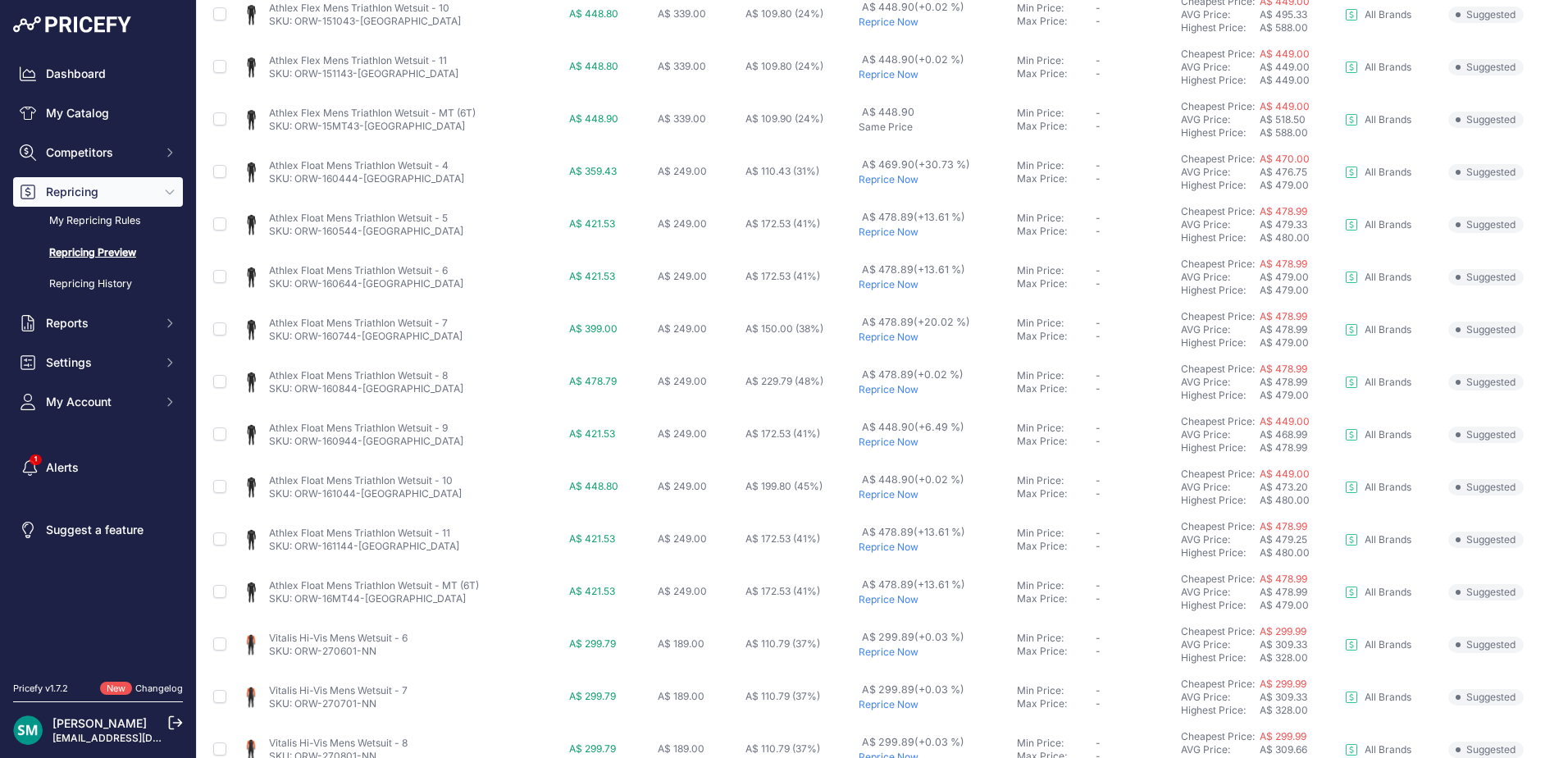
scroll to position [566, 0]
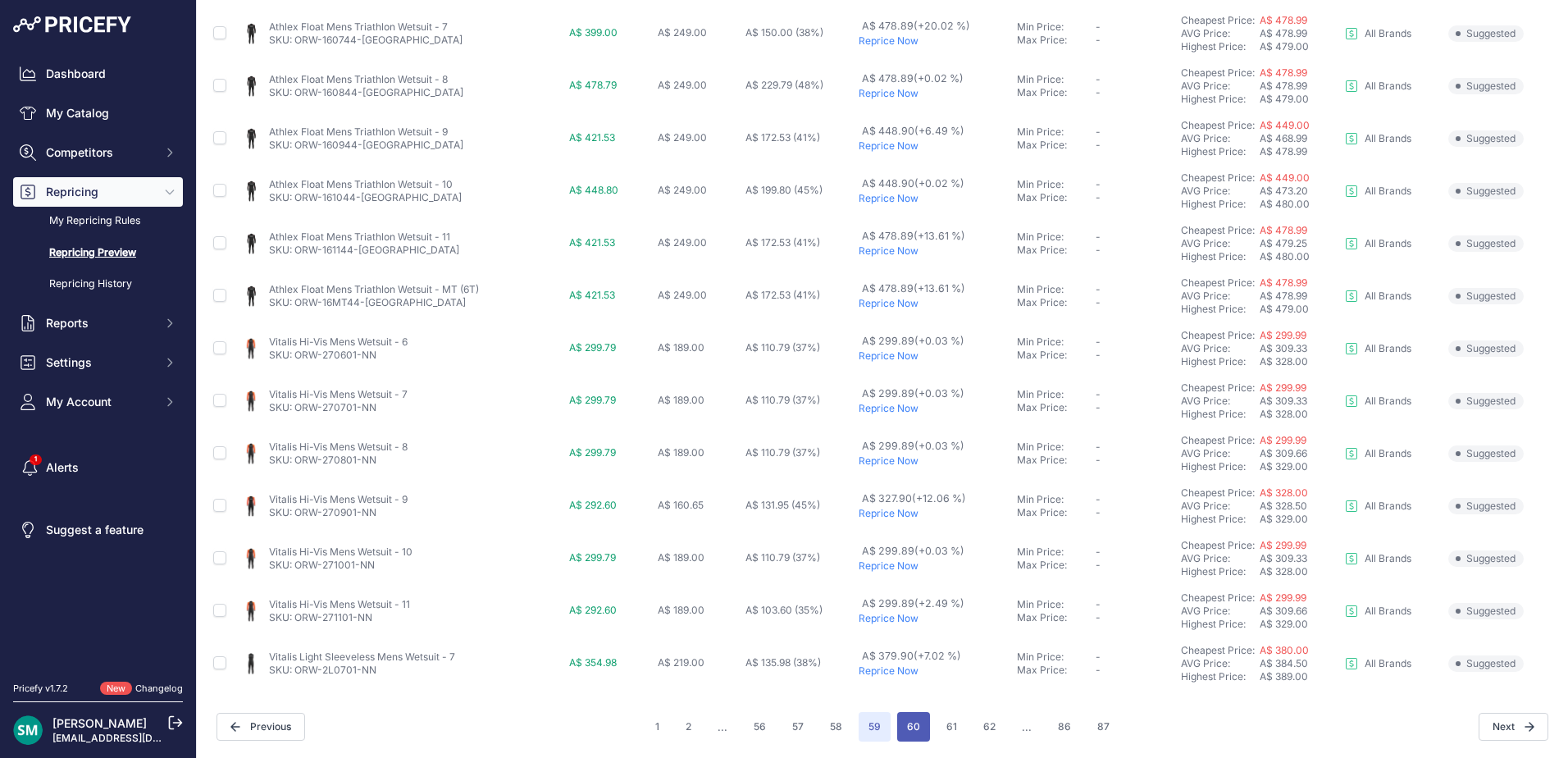
click at [913, 738] on button "60" at bounding box center [913, 726] width 33 height 30
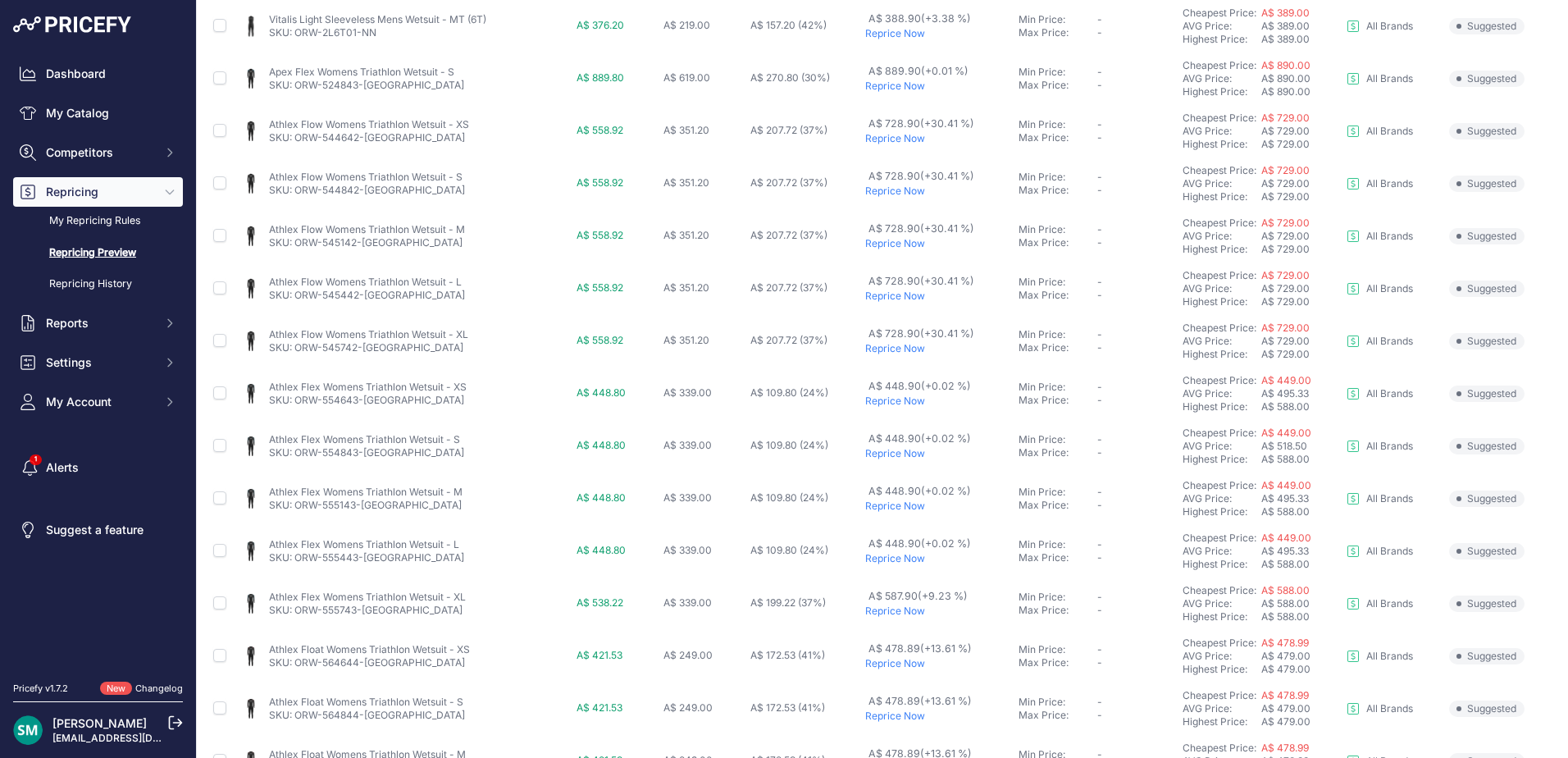
scroll to position [566, 0]
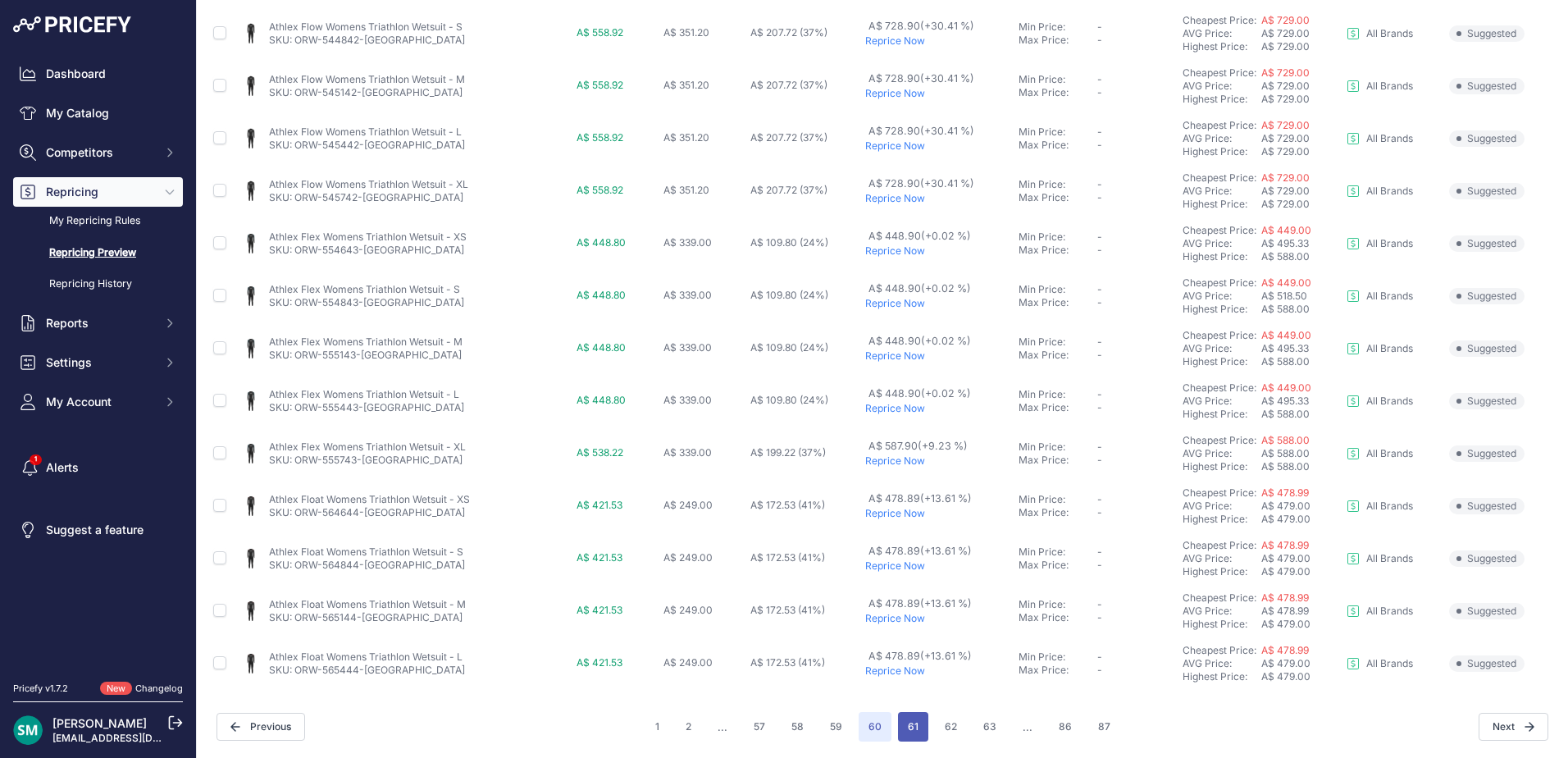
click at [913, 727] on button "61" at bounding box center [913, 726] width 31 height 30
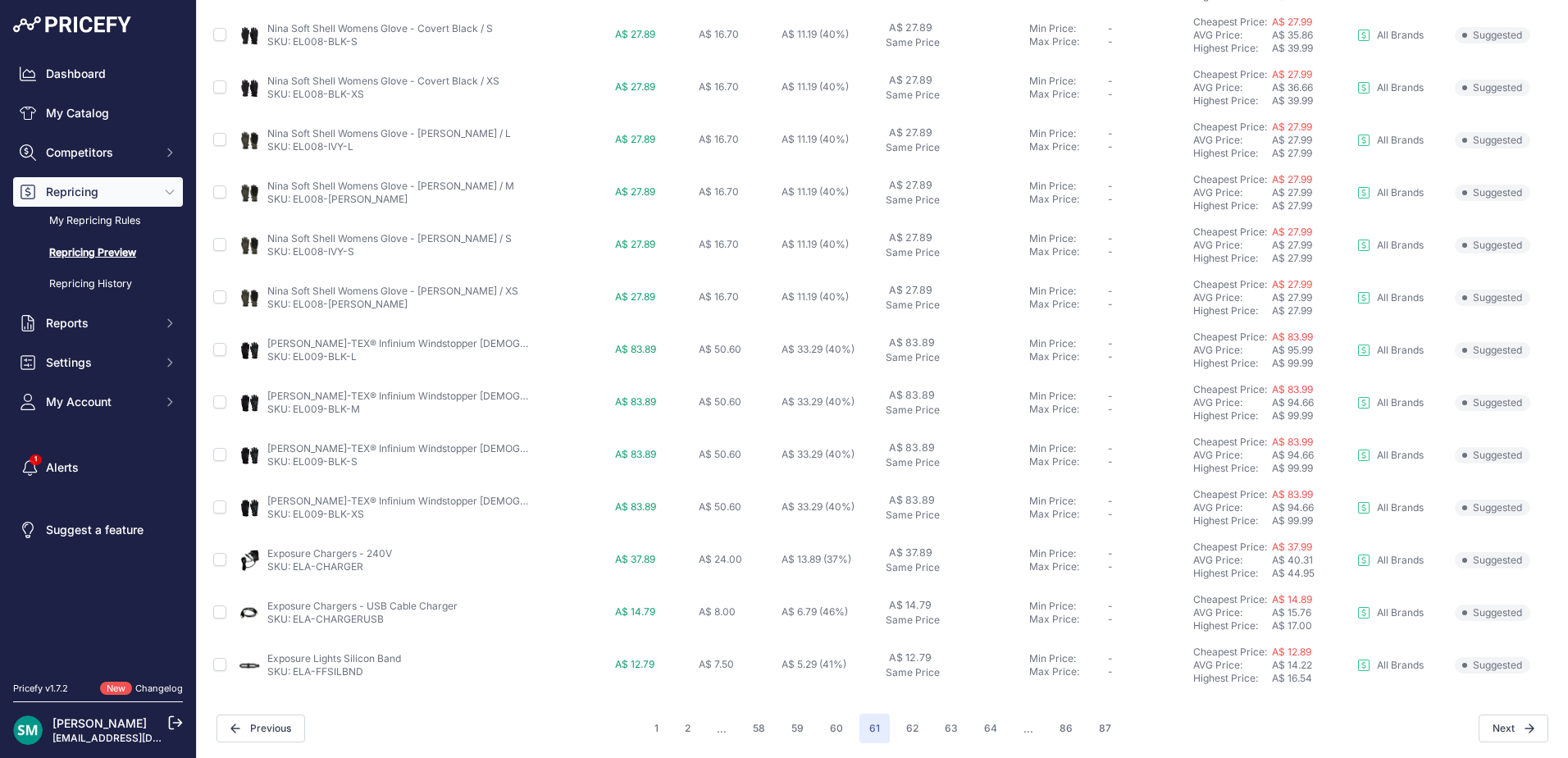
scroll to position [566, 0]
click at [903, 739] on button "62" at bounding box center [912, 726] width 32 height 30
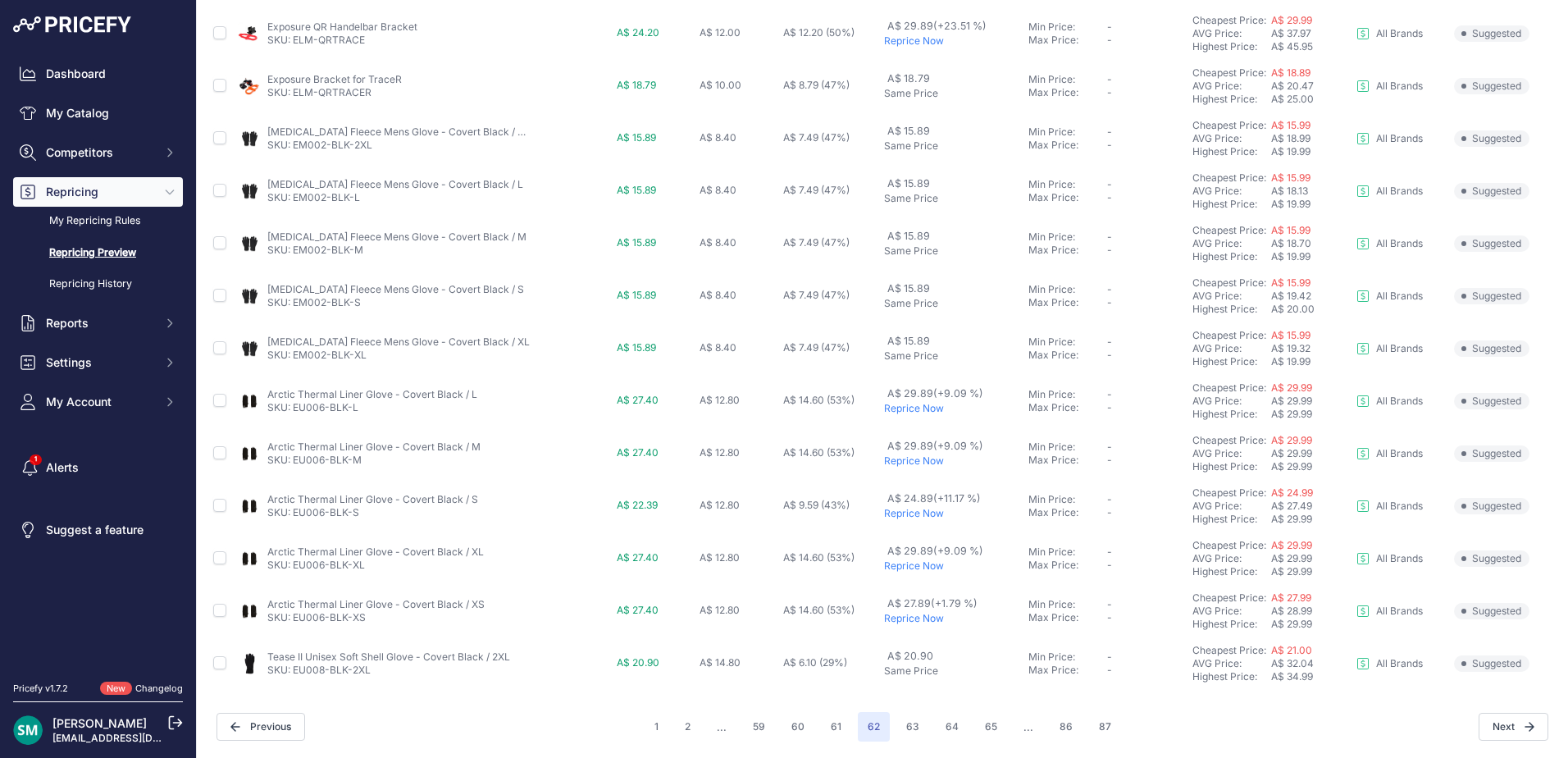
scroll to position [156, 0]
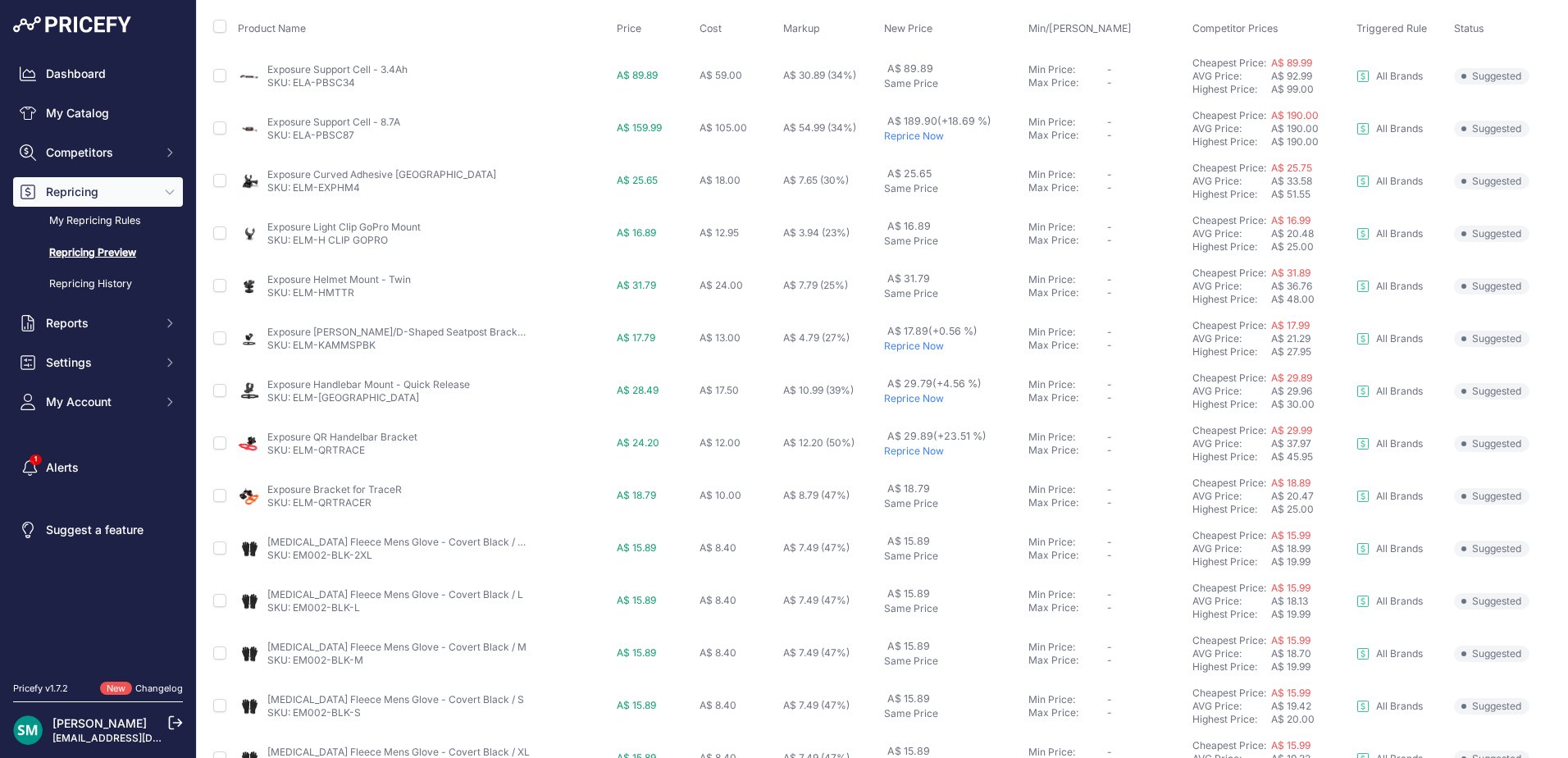
click at [902, 347] on p "Reprice Now" at bounding box center [953, 346] width 138 height 13
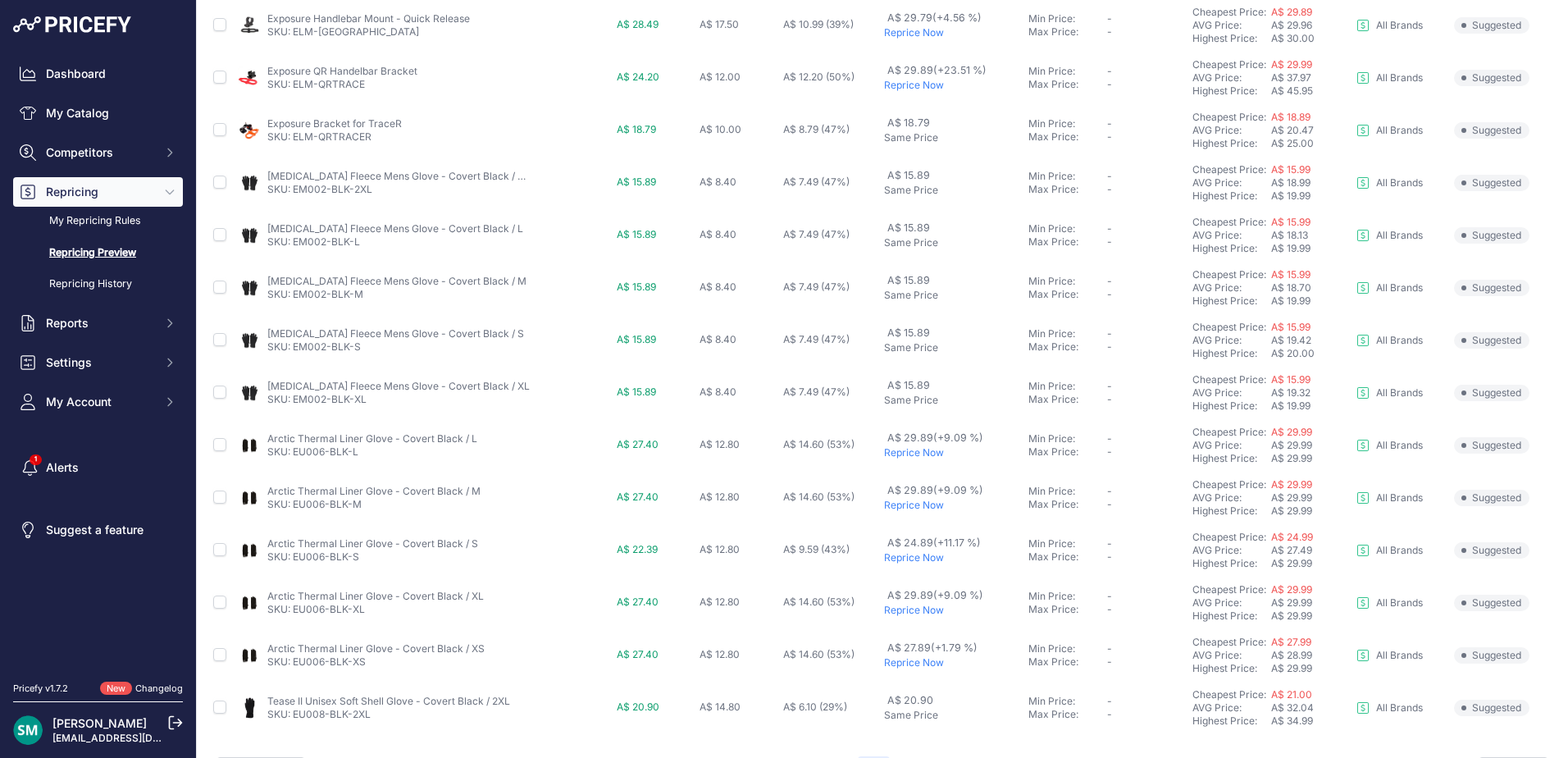
scroll to position [611, 0]
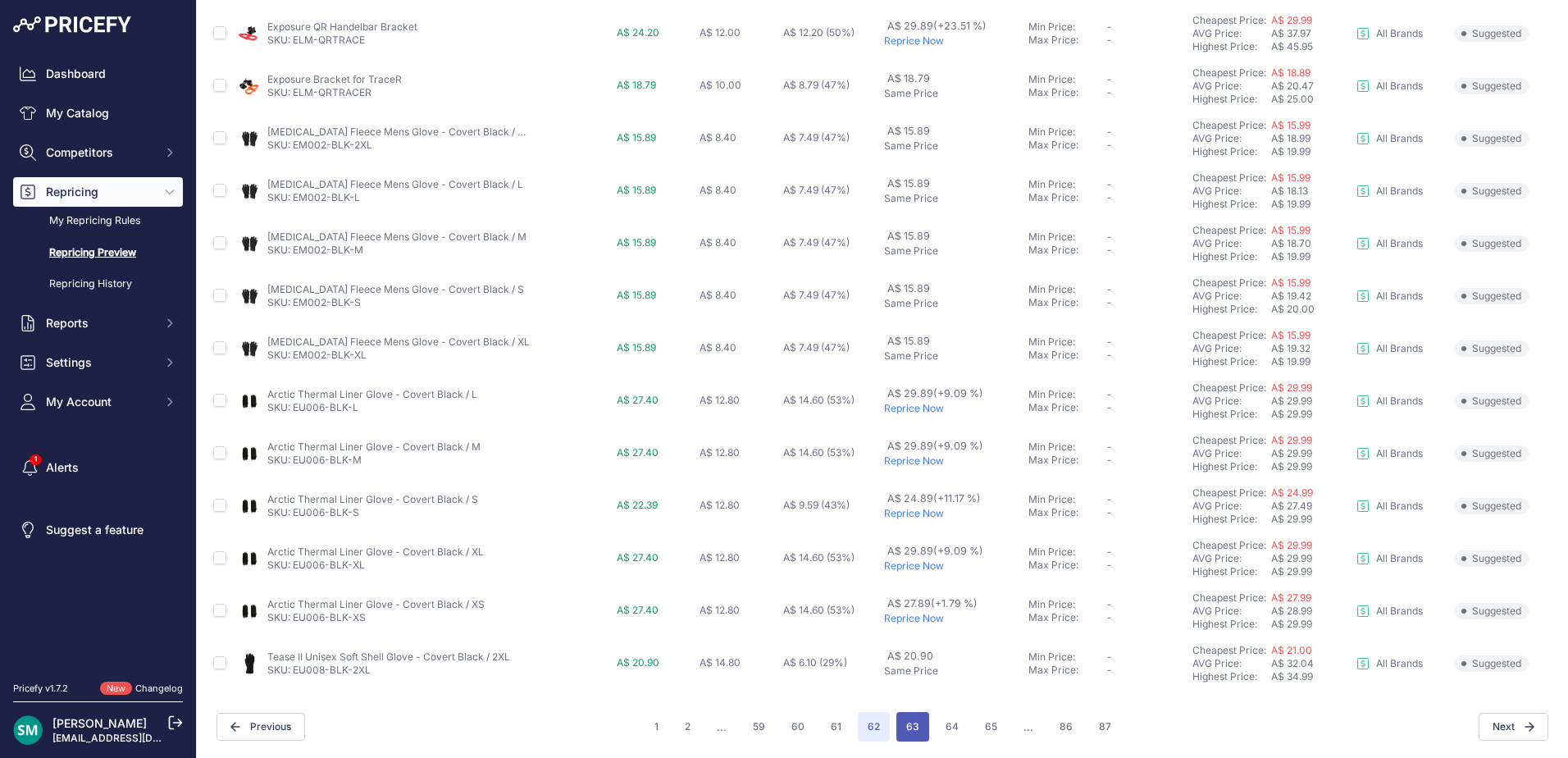
click at [915, 726] on button "63" at bounding box center [913, 726] width 33 height 30
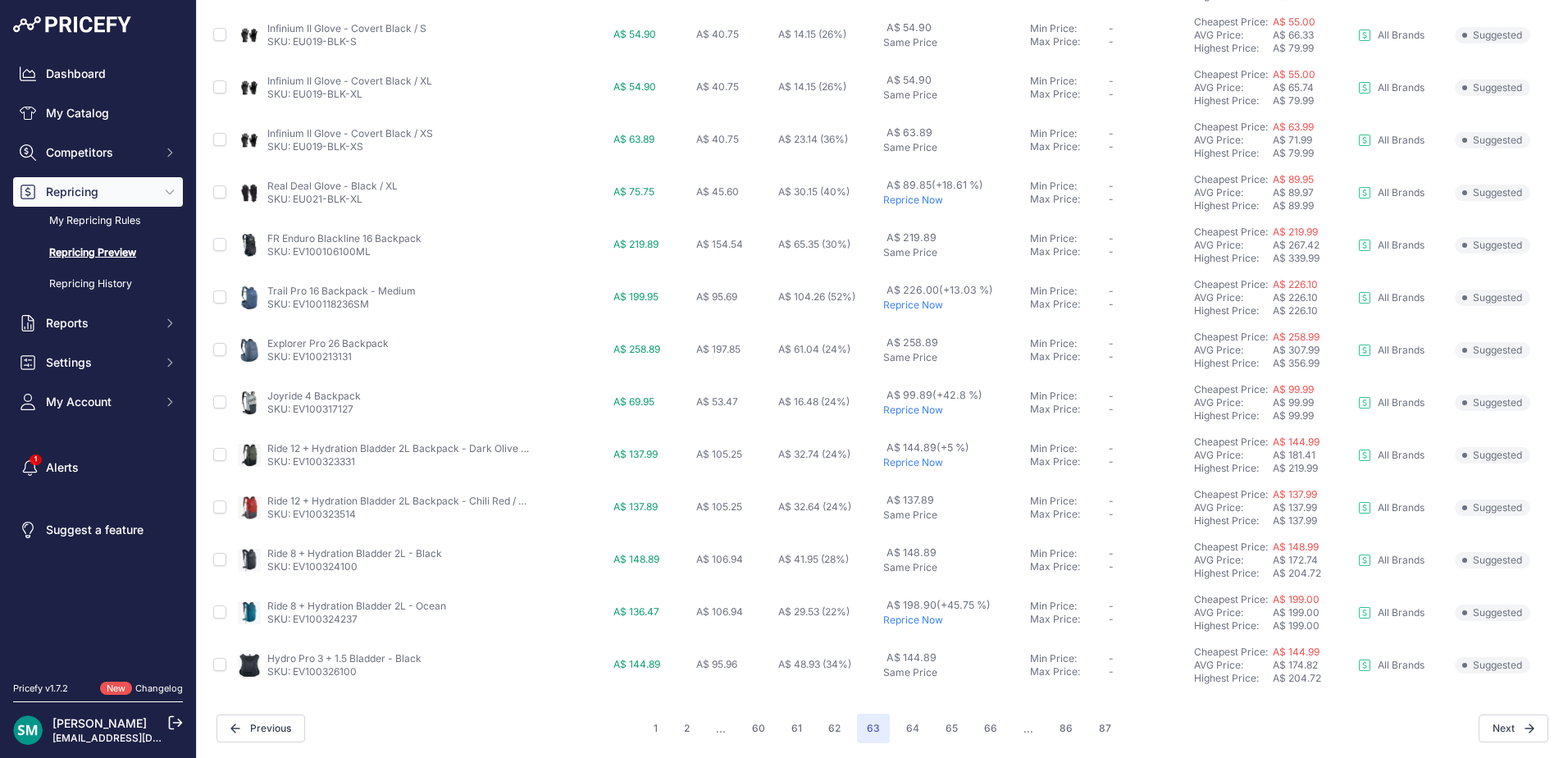
scroll to position [566, 0]
drag, startPoint x: 357, startPoint y: 413, endPoint x: 291, endPoint y: 414, distance: 66.0
click at [291, 414] on td "Joyride 4 Backpack SKU: EV100317127" at bounding box center [422, 401] width 375 height 53
click at [905, 464] on p "Reprice Now" at bounding box center [953, 461] width 140 height 13
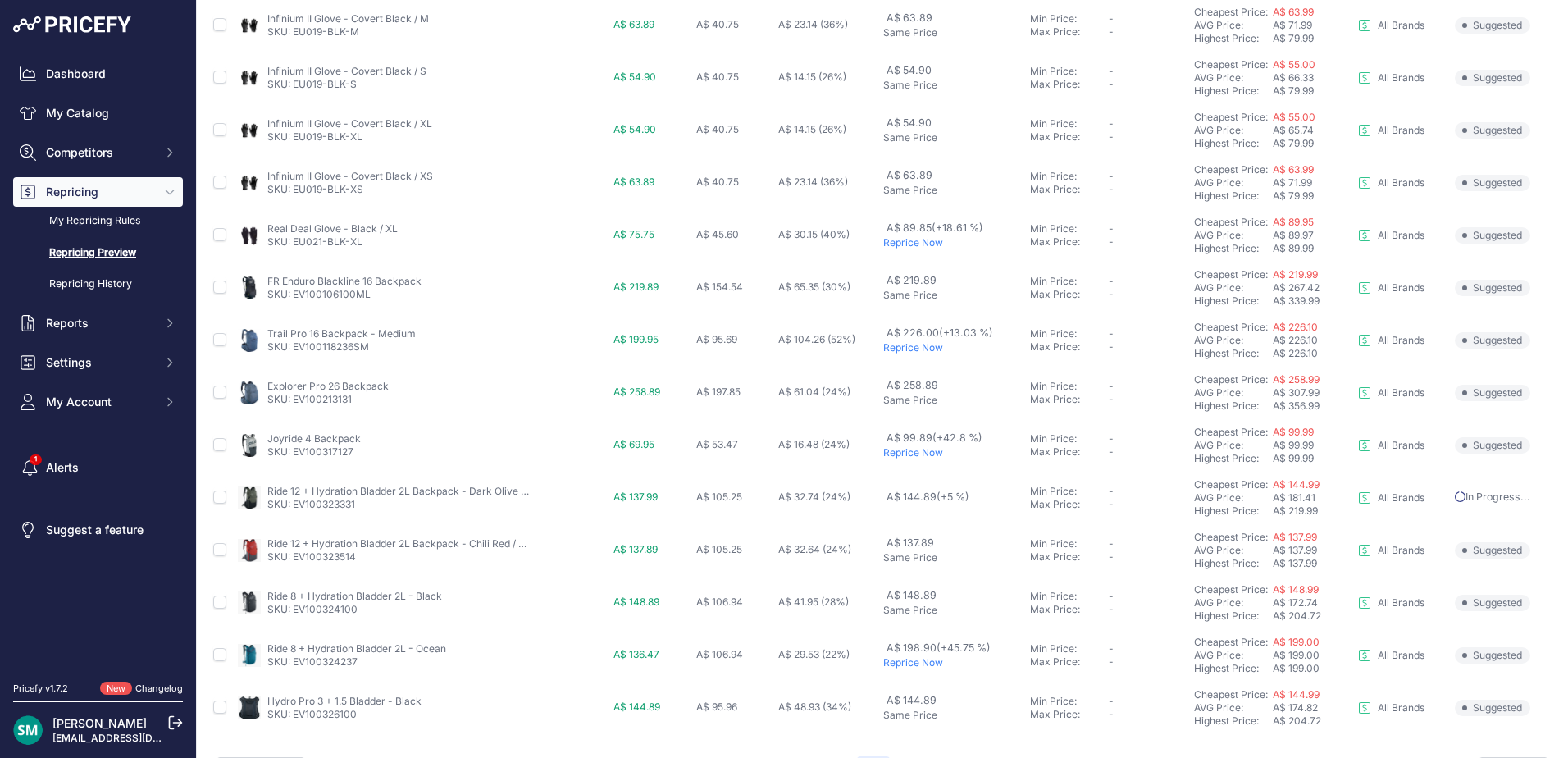
scroll to position [522, 0]
drag, startPoint x: 365, startPoint y: 509, endPoint x: 292, endPoint y: 512, distance: 73.1
click at [292, 512] on td "Ride 12 + Hydration Bladder 2L Backpack - Dark Olive / Black SKU: EV100323331" at bounding box center [422, 497] width 375 height 53
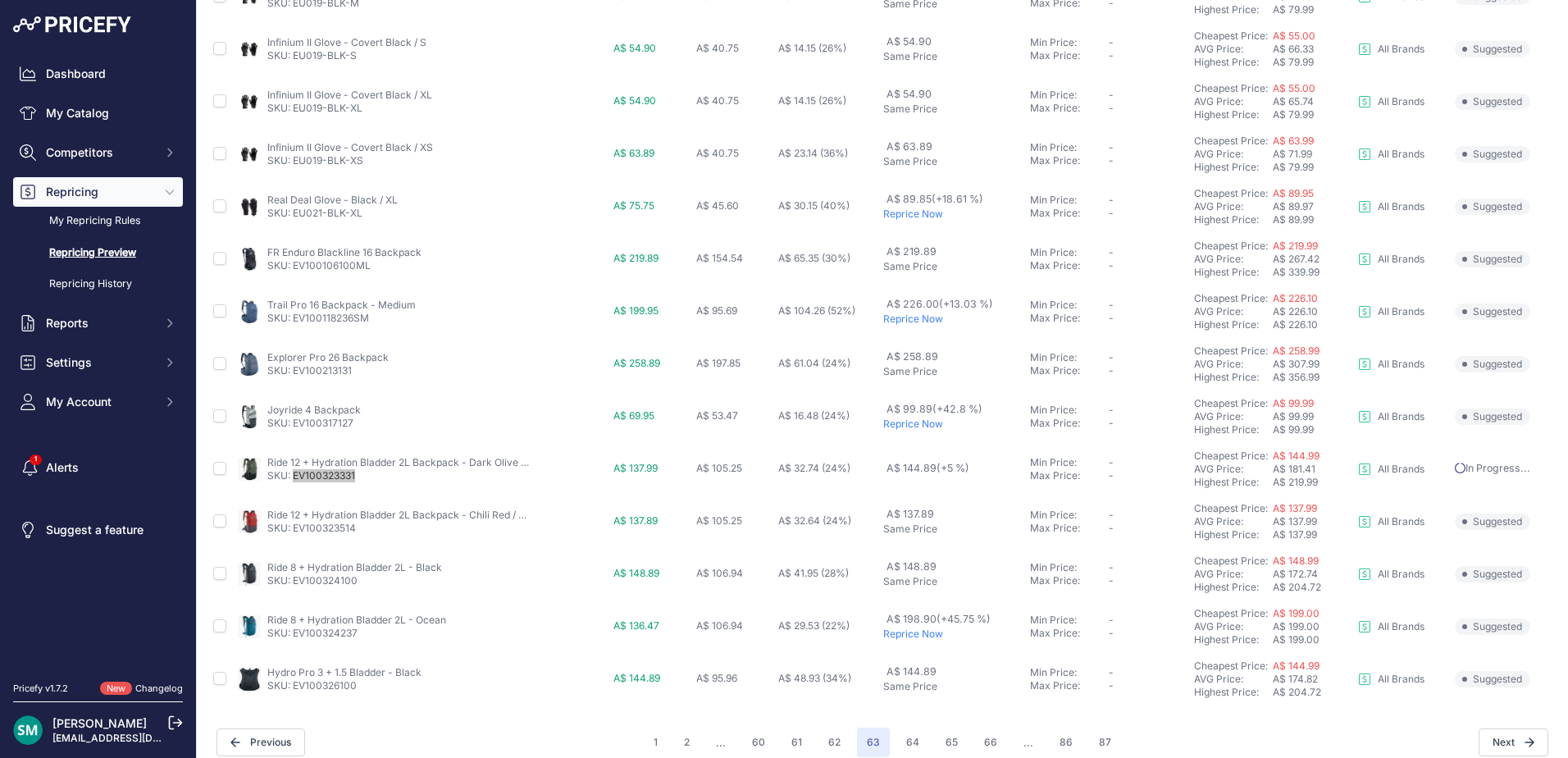
scroll to position [566, 0]
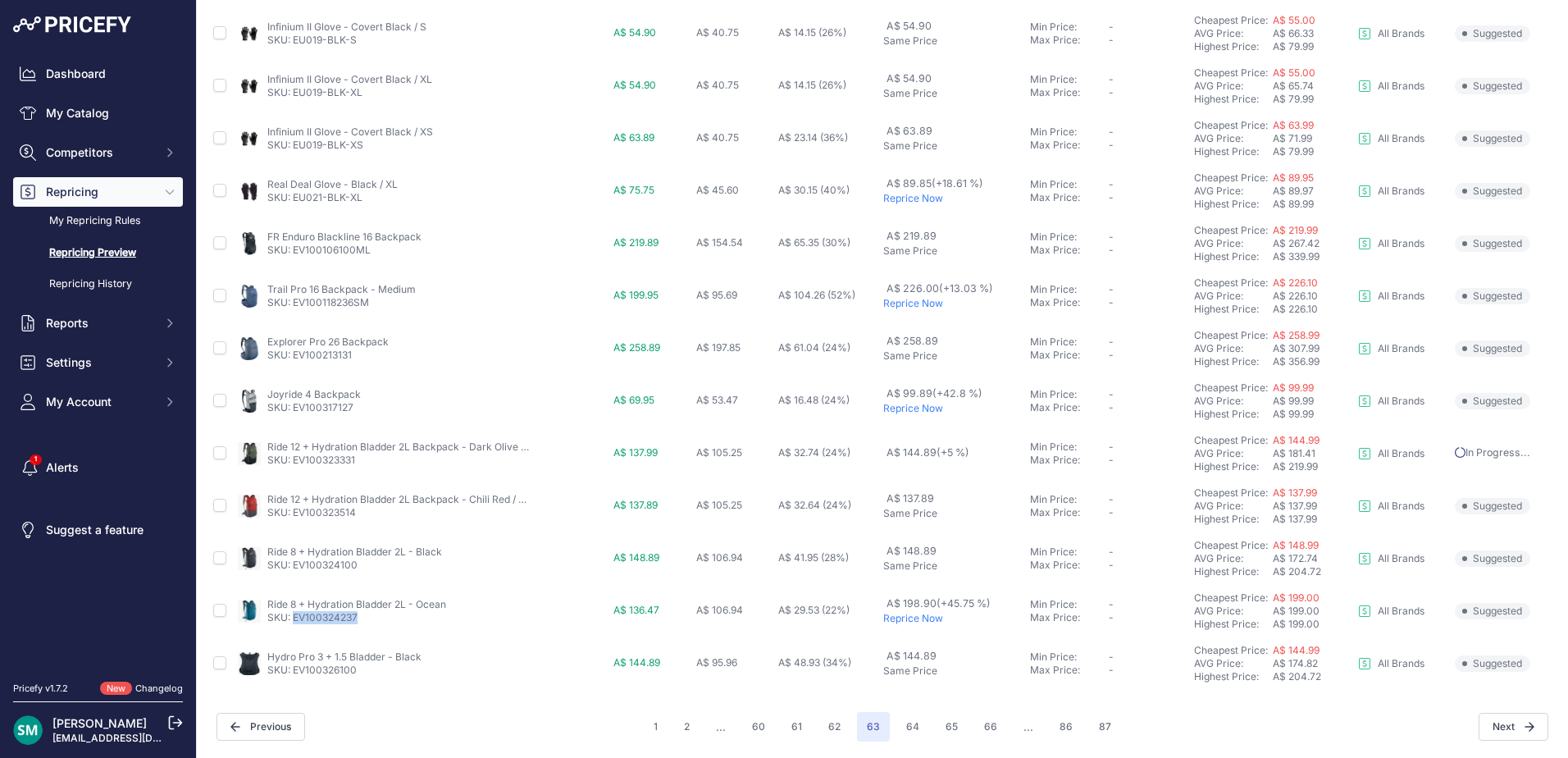
drag, startPoint x: 362, startPoint y: 618, endPoint x: 292, endPoint y: 620, distance: 70.0
click at [292, 620] on p "SKU: EV100324237" at bounding box center [356, 618] width 179 height 13
click at [905, 727] on button "64" at bounding box center [913, 726] width 33 height 30
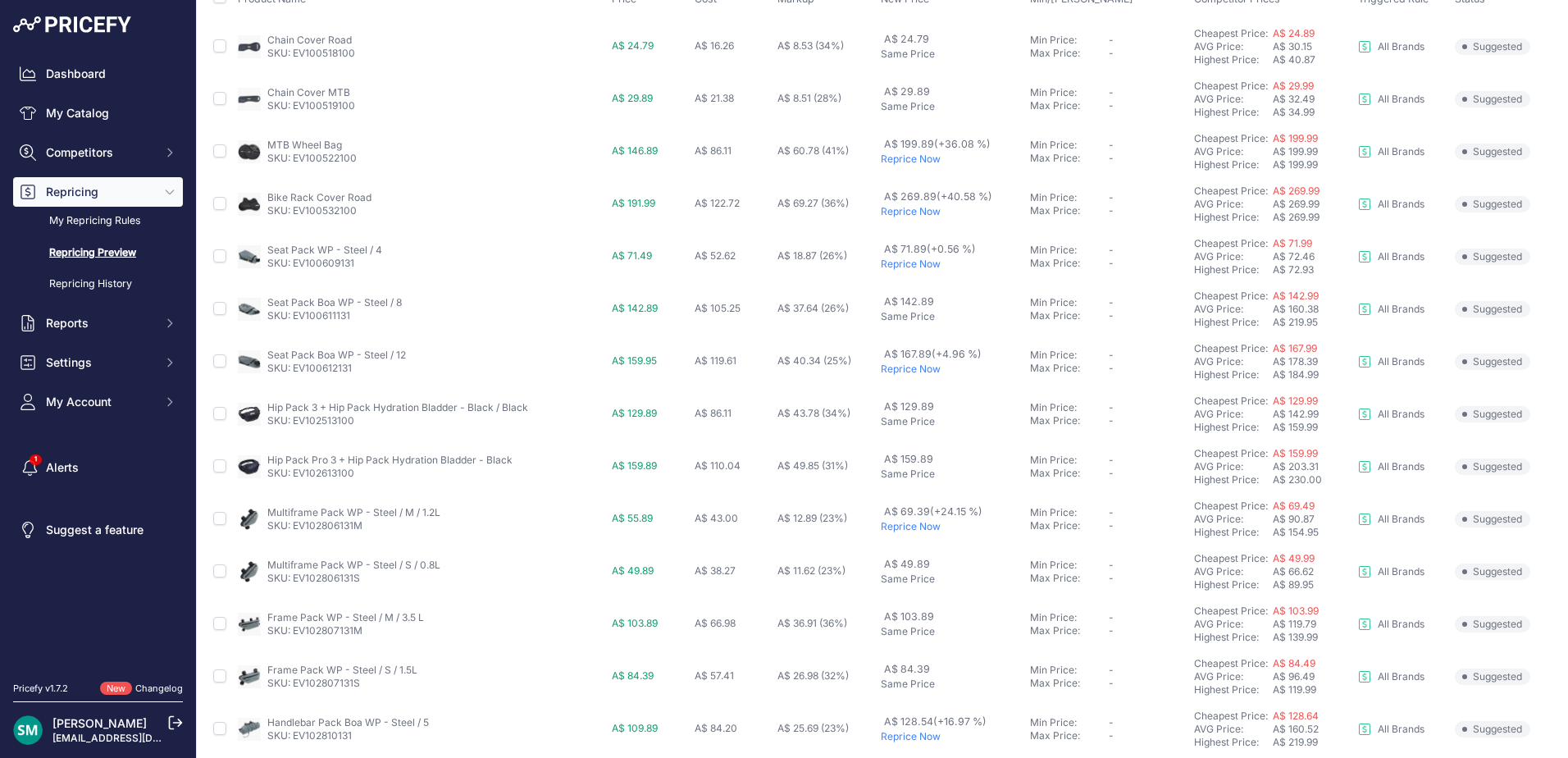
scroll to position [164, 0]
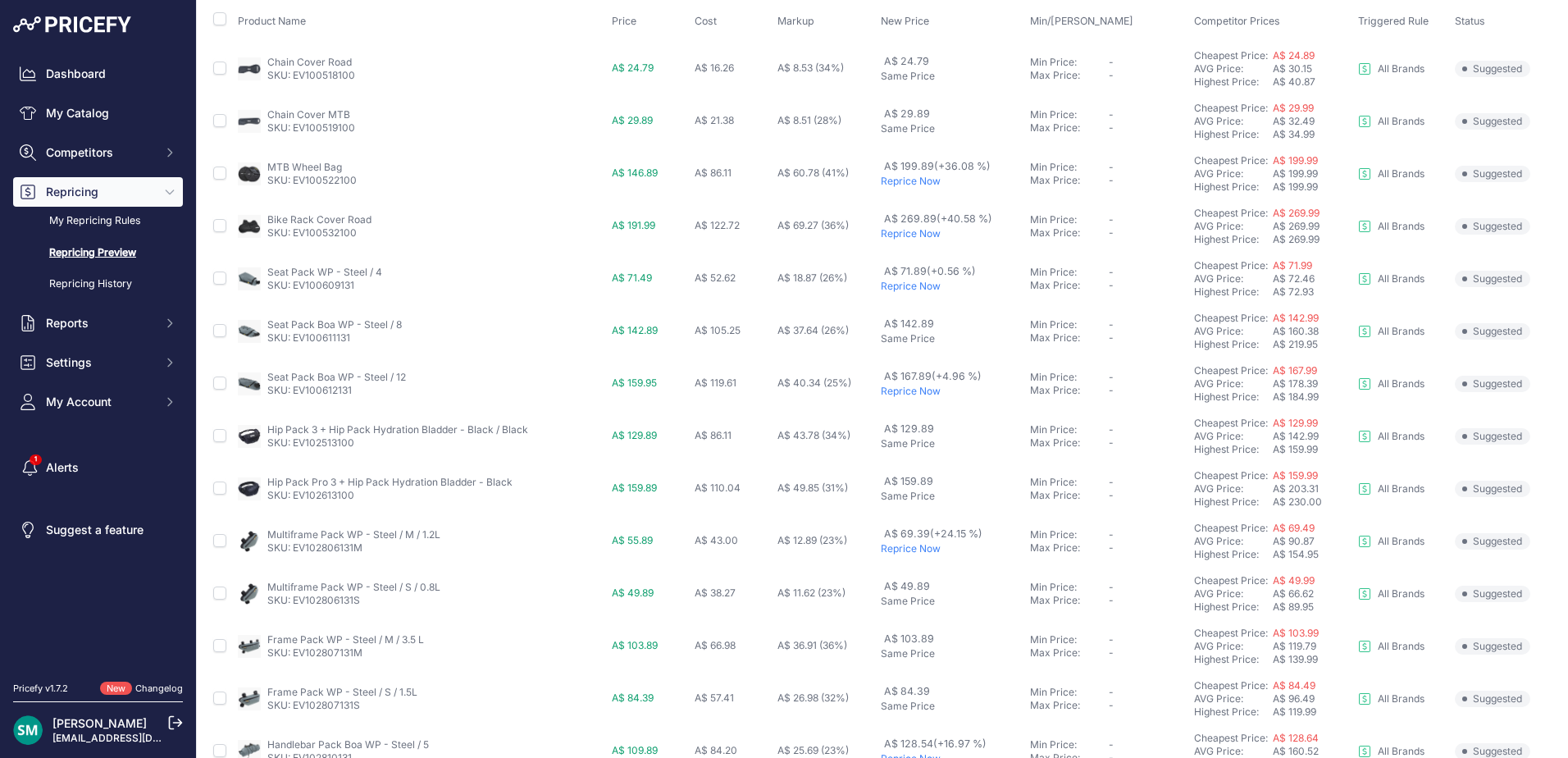
click at [920, 393] on p "Reprice Now" at bounding box center [951, 391] width 142 height 13
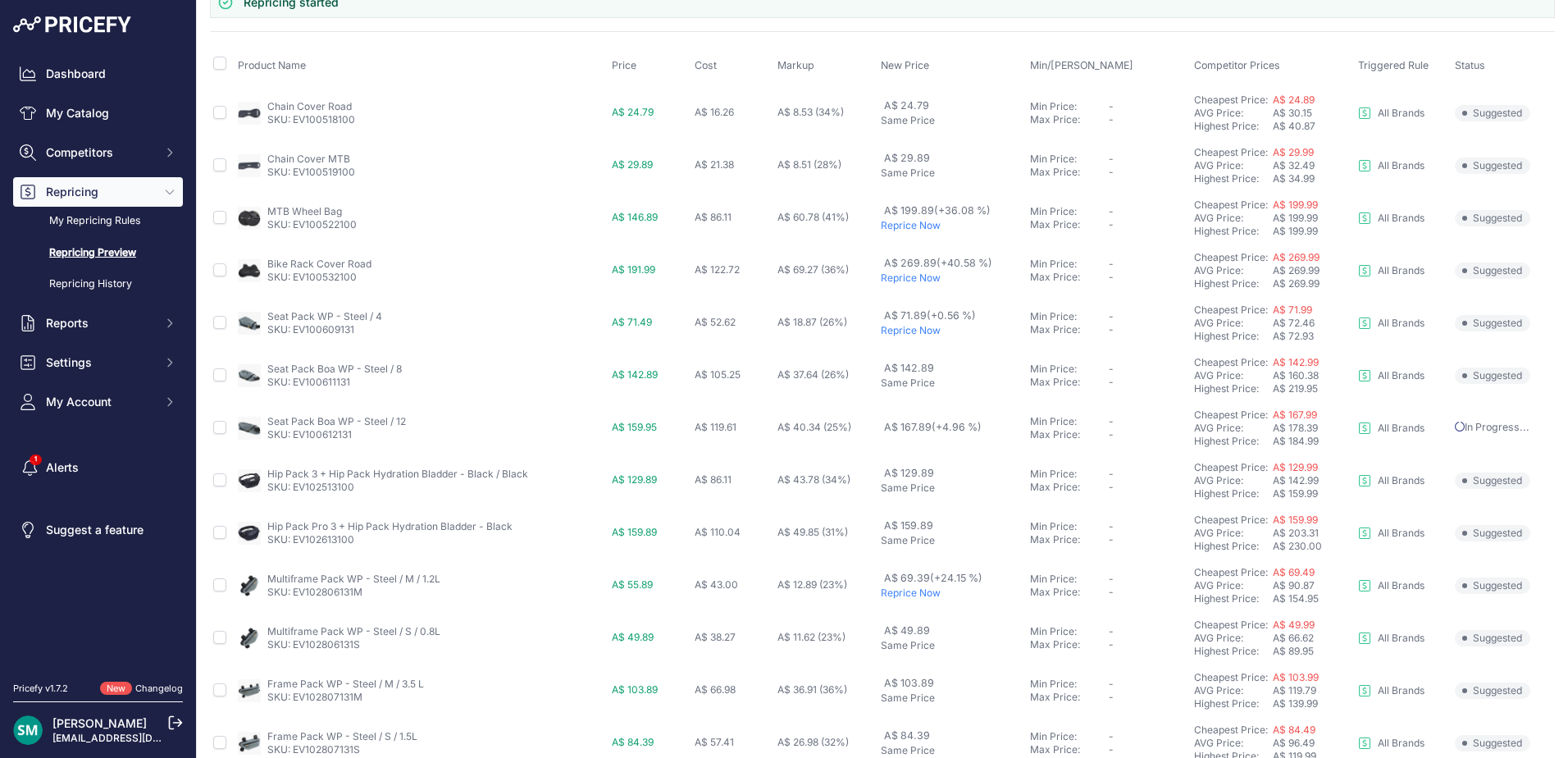
scroll to position [208, 0]
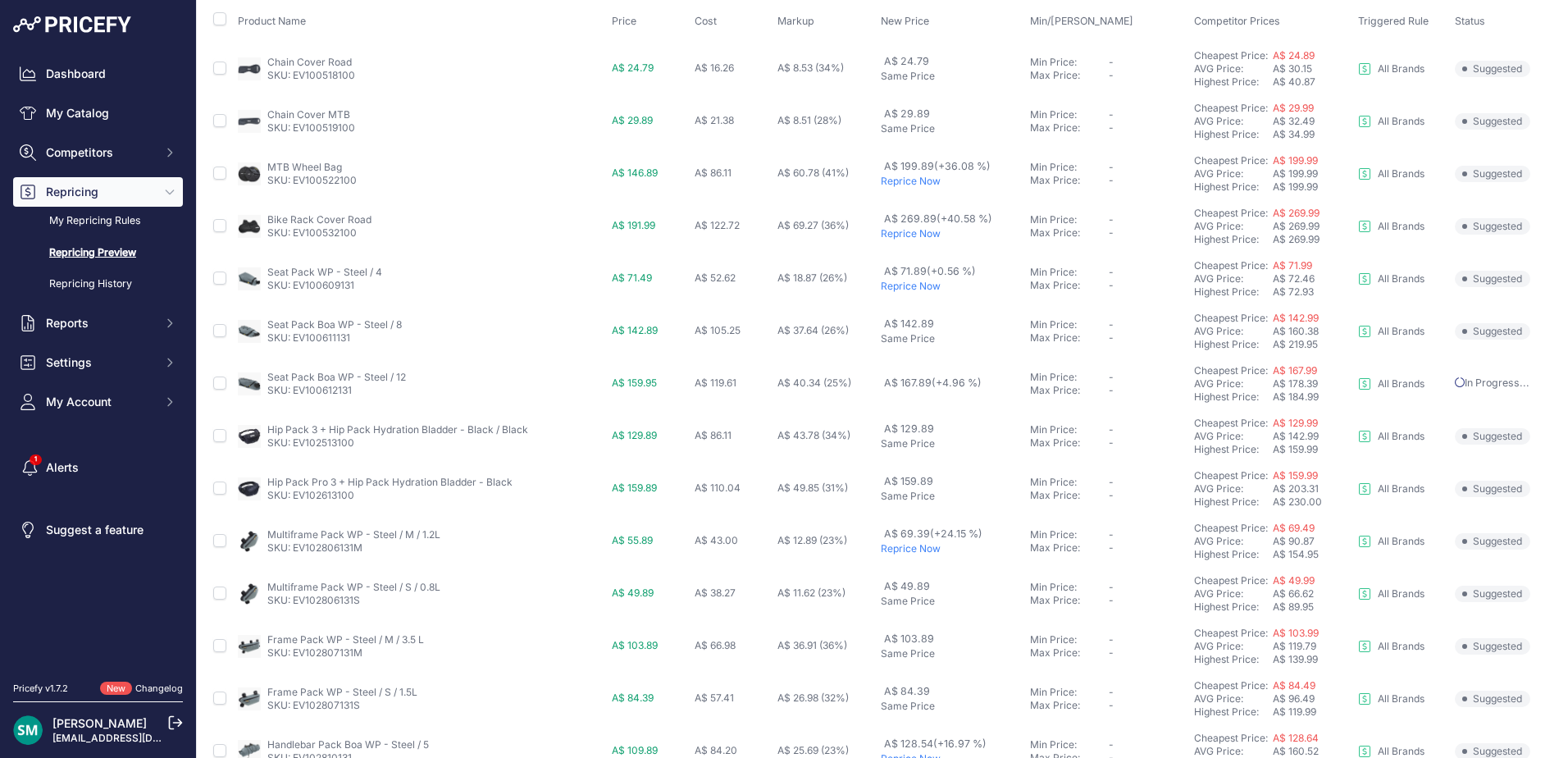
click at [920, 286] on p "Reprice Now" at bounding box center [951, 287] width 142 height 13
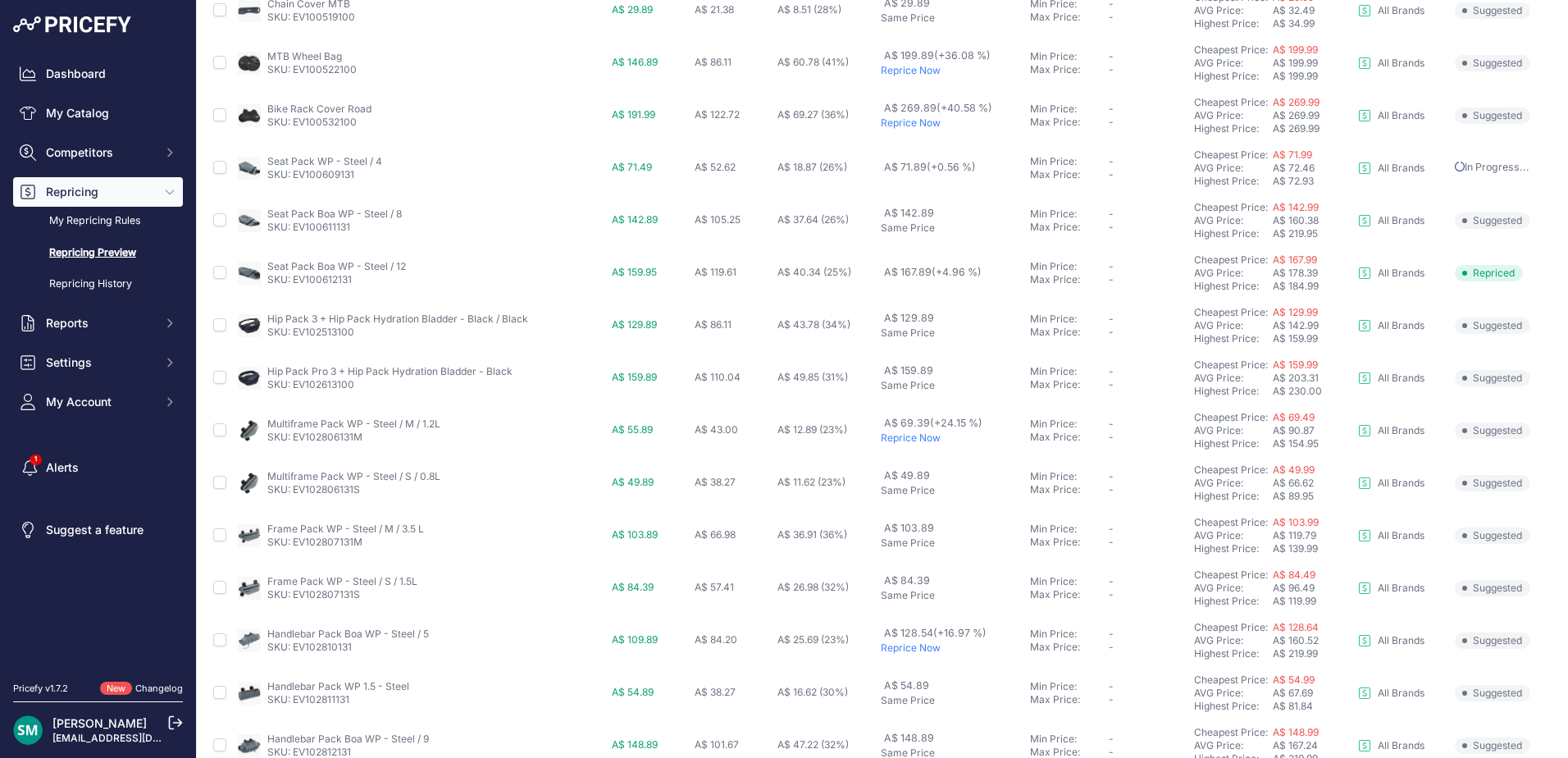
scroll to position [454, 0]
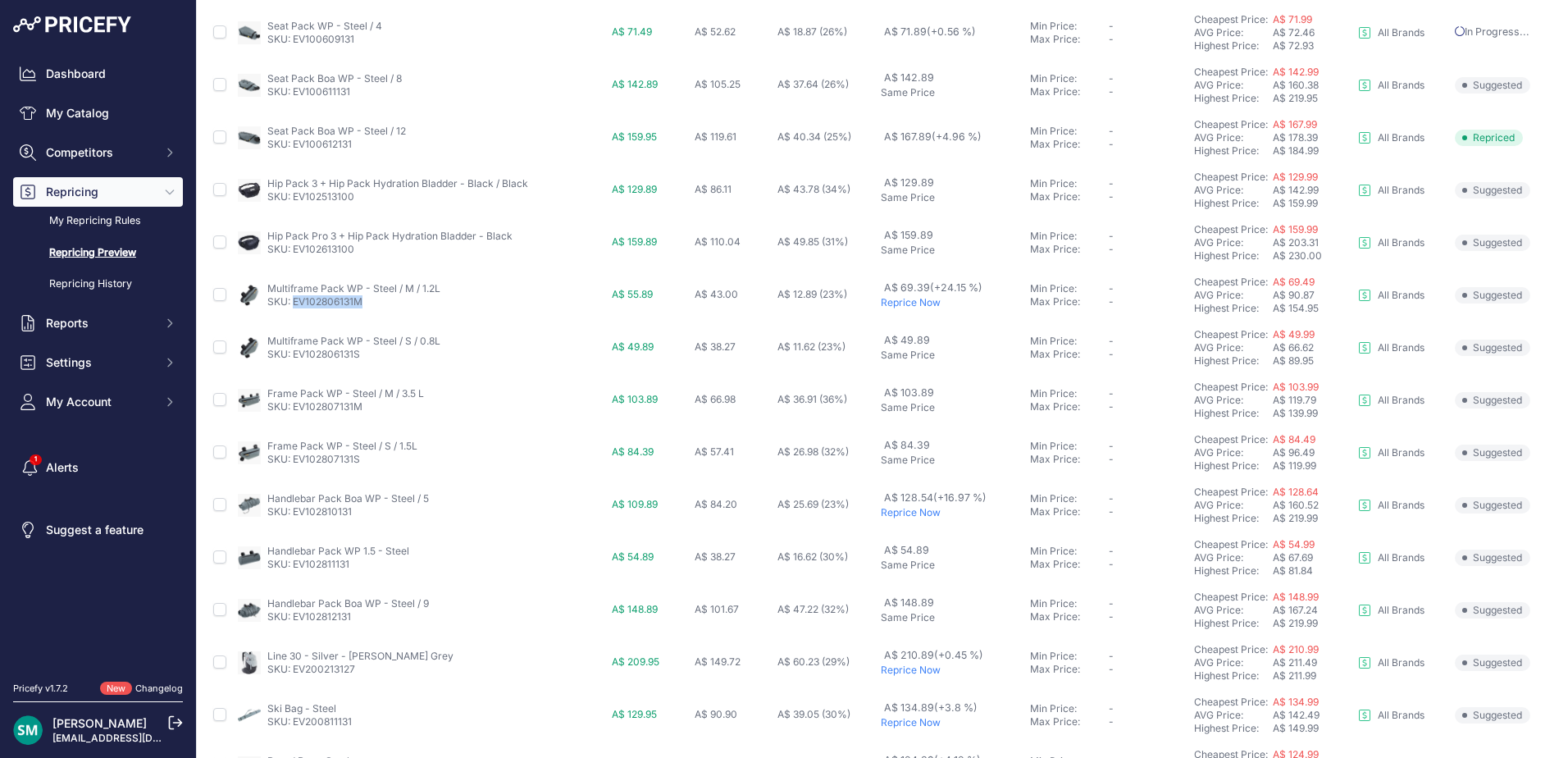
drag, startPoint x: 373, startPoint y: 305, endPoint x: 293, endPoint y: 310, distance: 80.2
click at [293, 310] on td "Multiframe Pack WP - Steel / M / 1.2L SKU: EV102806131M" at bounding box center [421, 295] width 374 height 53
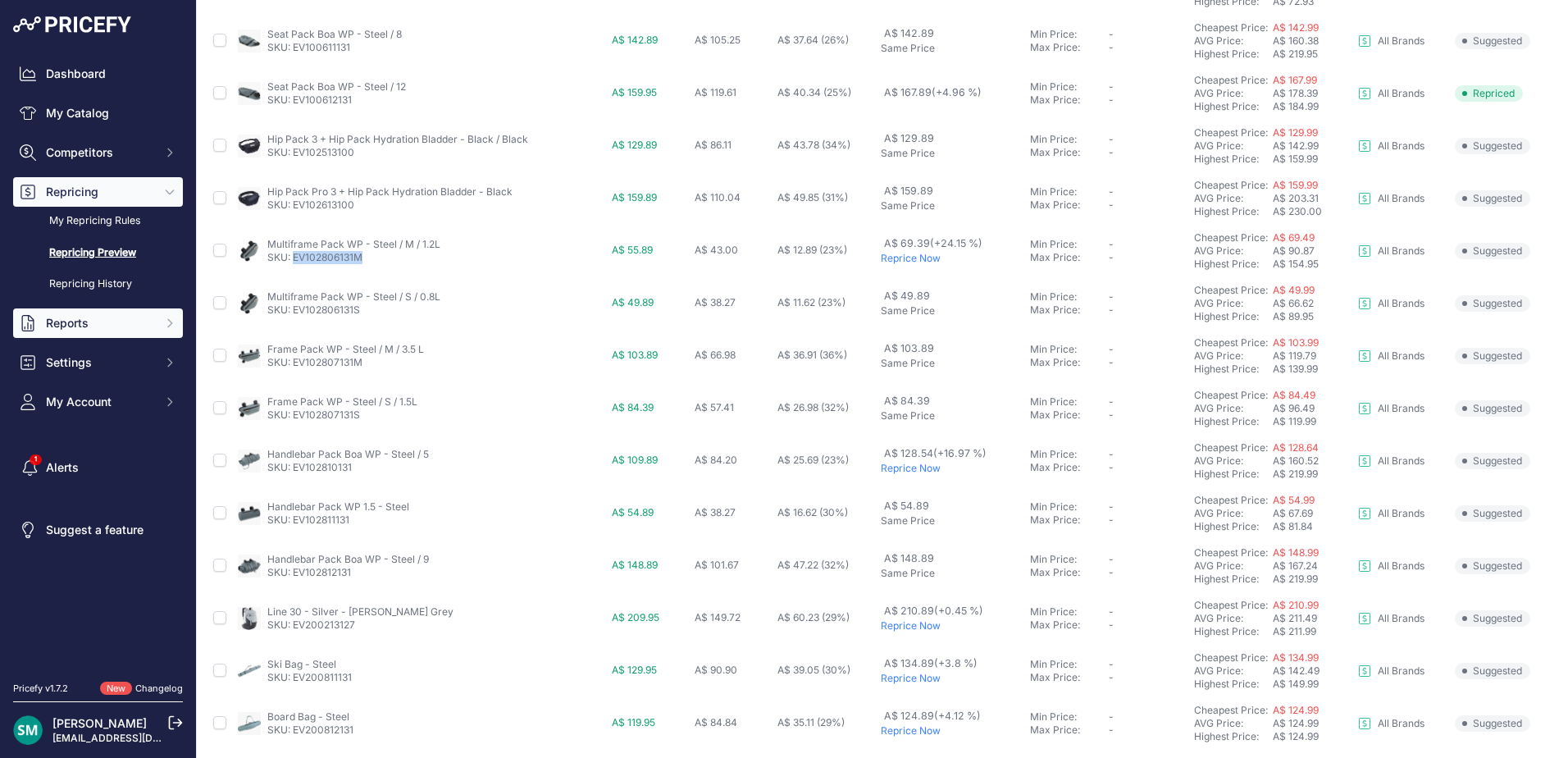
scroll to position [410, 0]
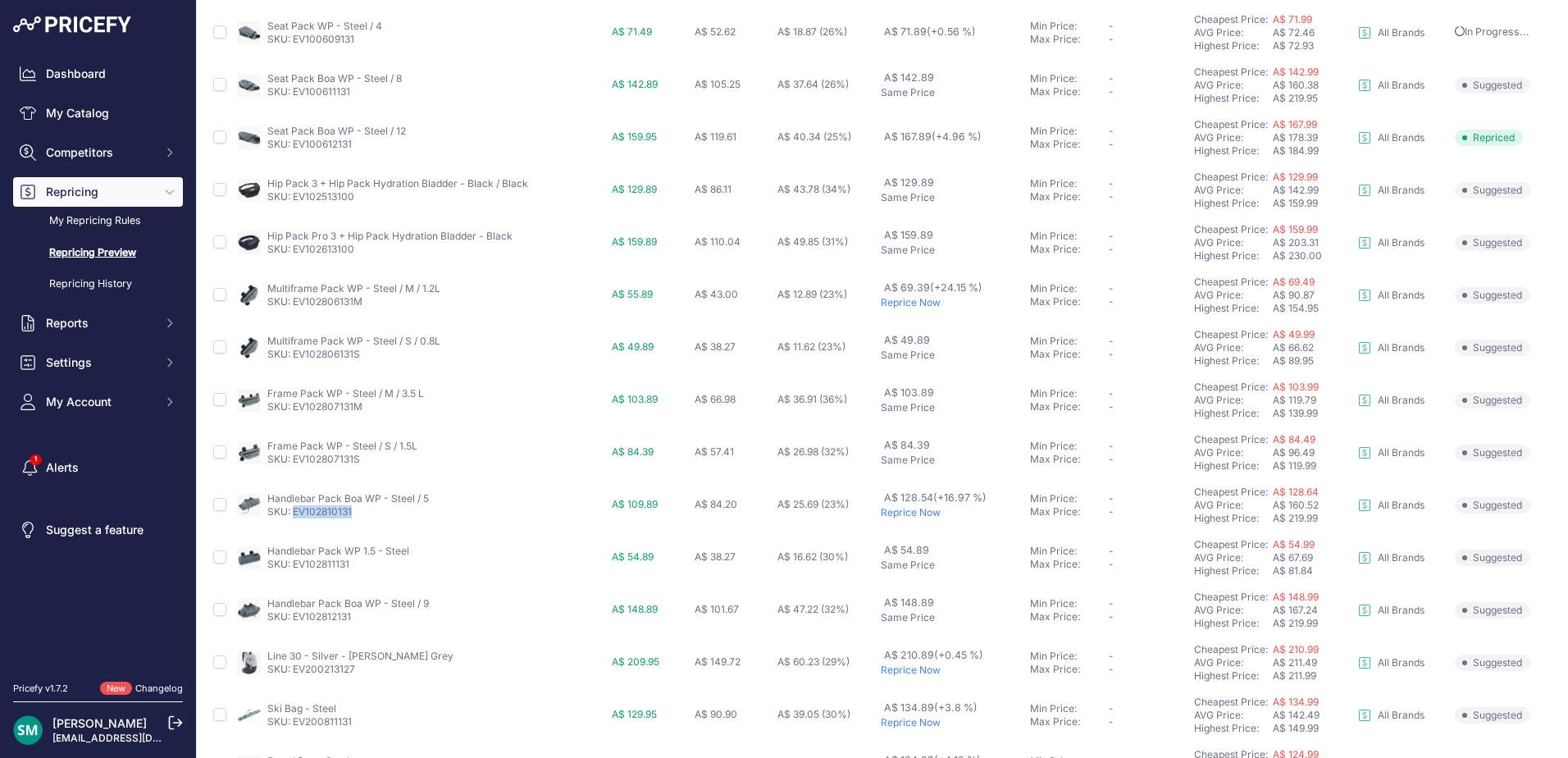
drag, startPoint x: 338, startPoint y: 523, endPoint x: 293, endPoint y: 526, distance: 45.1
click at [293, 526] on td "Handlebar Pack Boa WP - Steel / 5 SKU: EV102810131" at bounding box center [421, 505] width 374 height 53
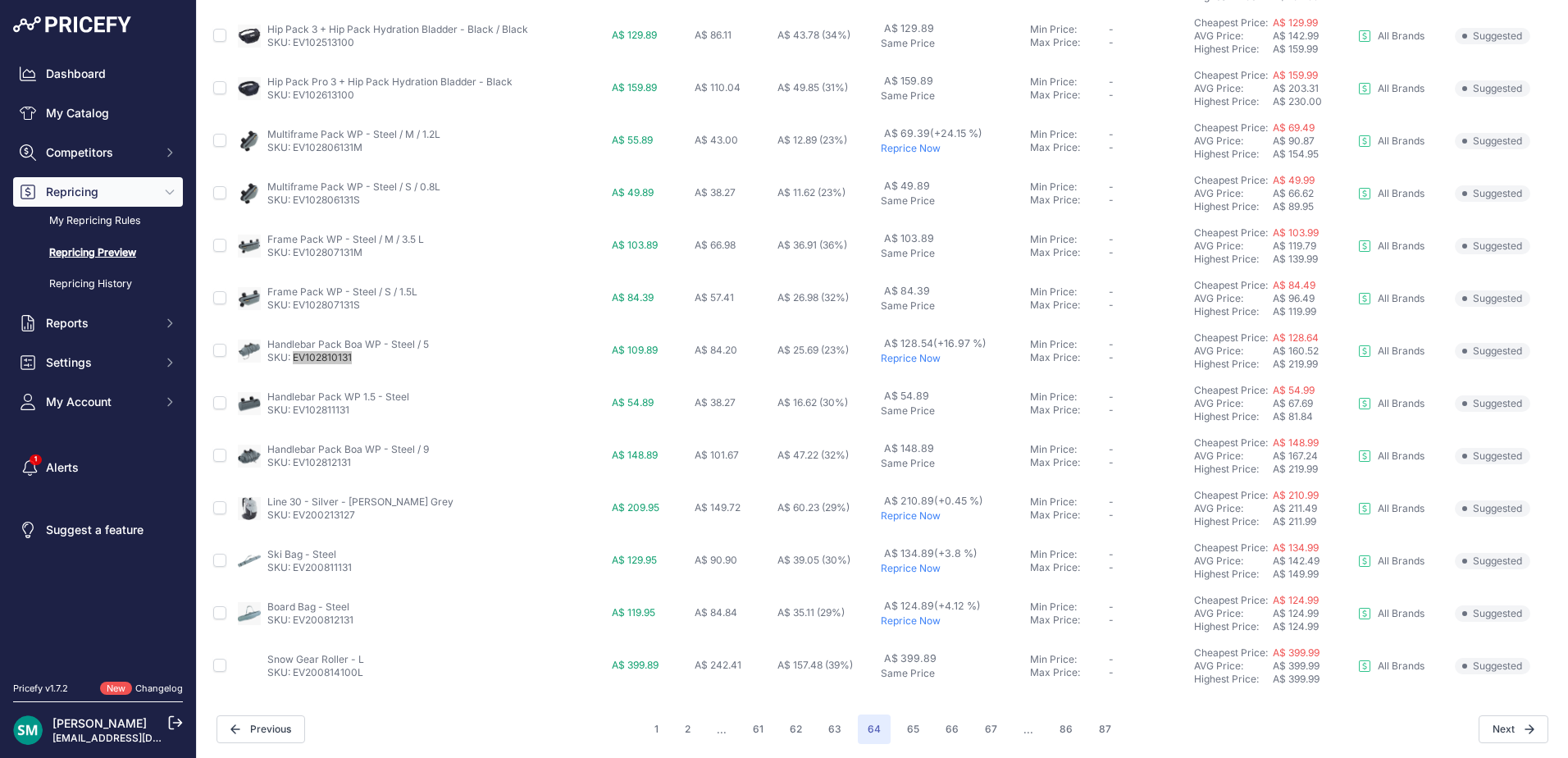
scroll to position [566, 0]
drag, startPoint x: 911, startPoint y: 515, endPoint x: 928, endPoint y: 541, distance: 31.1
click at [911, 515] on p "Reprice Now" at bounding box center [951, 514] width 142 height 13
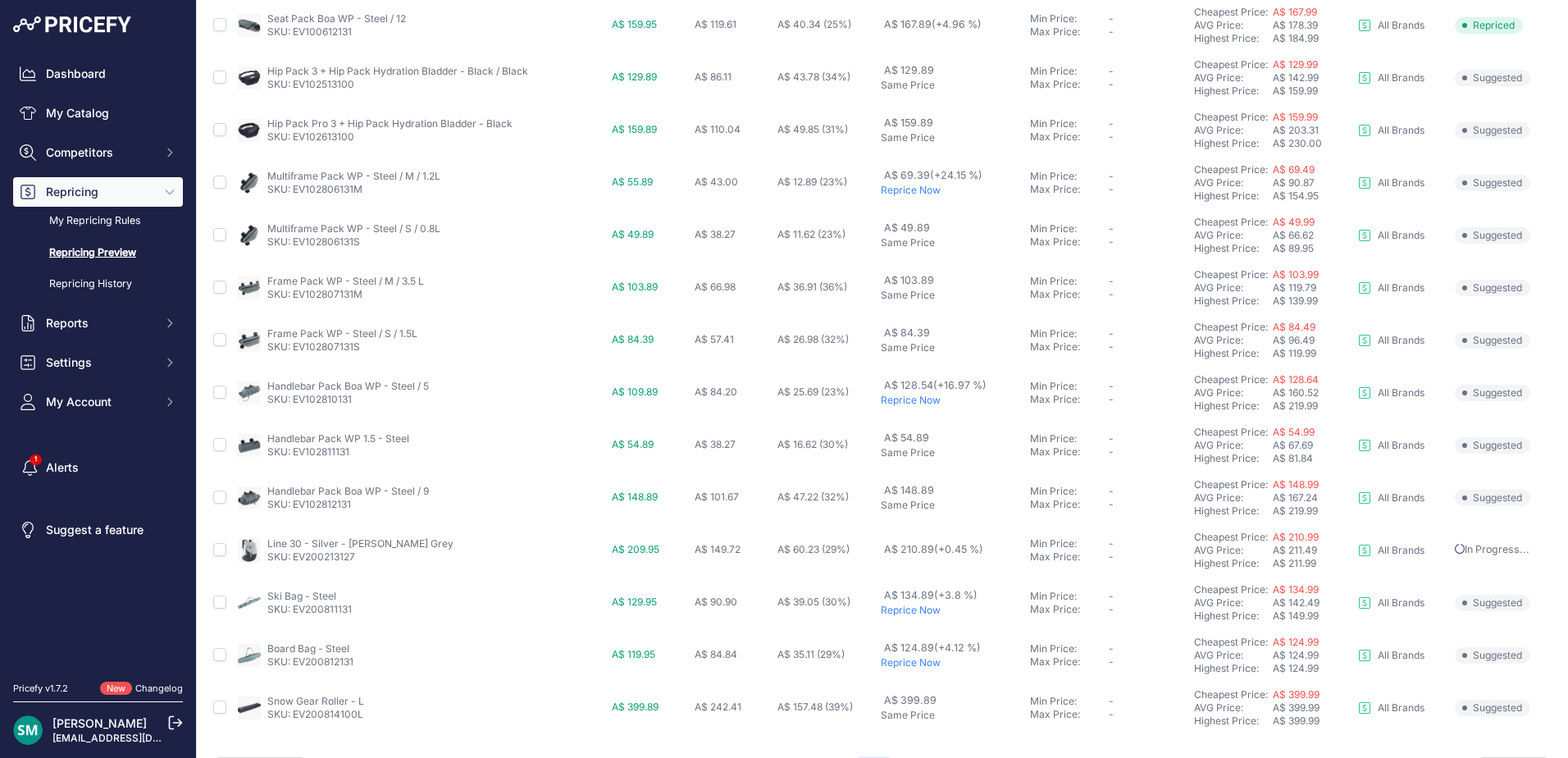
scroll to position [611, 0]
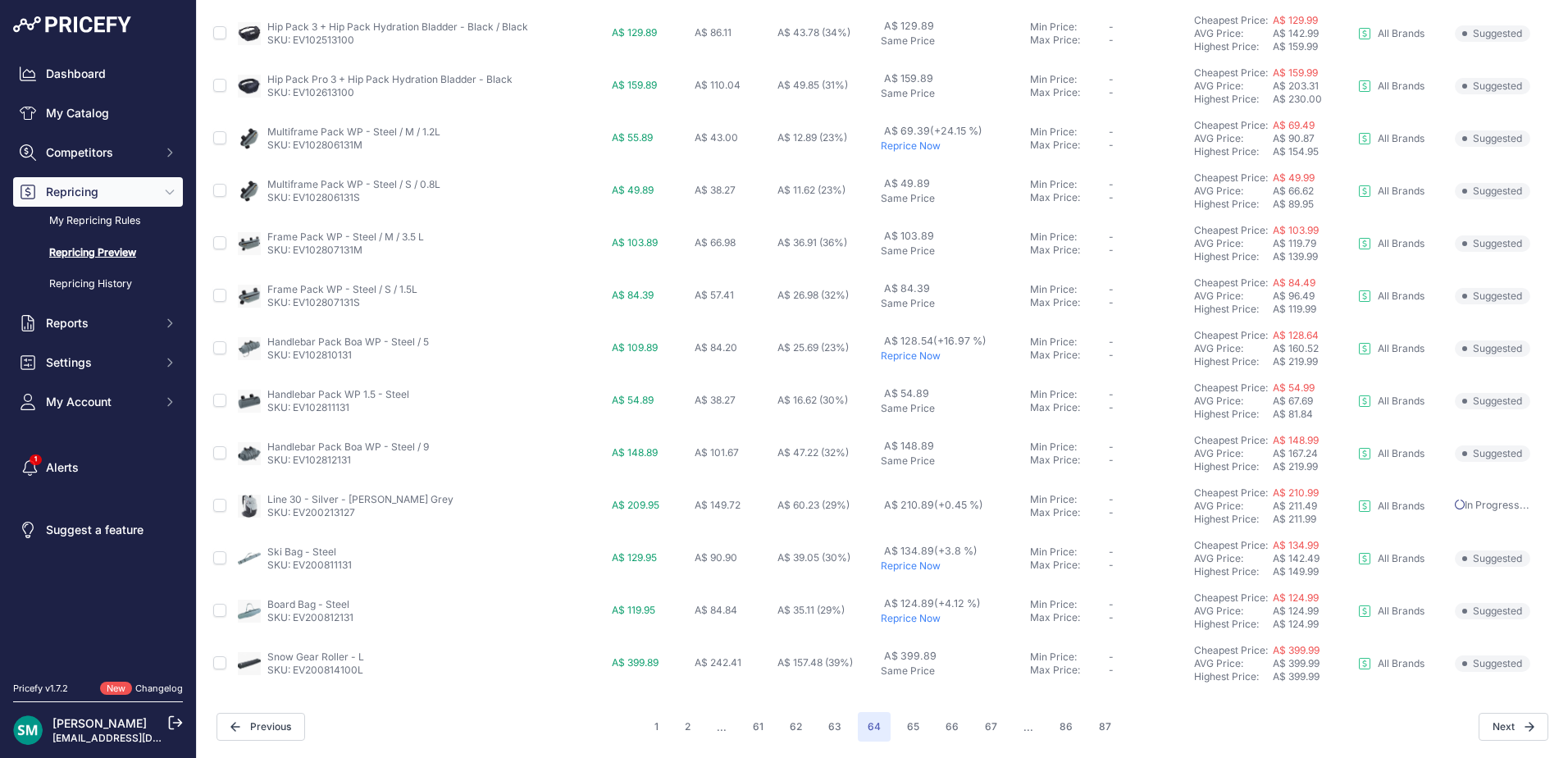
click at [897, 569] on p "Reprice Now" at bounding box center [951, 566] width 142 height 13
click at [917, 619] on p "Reprice Now" at bounding box center [951, 619] width 142 height 13
click at [902, 724] on button "65" at bounding box center [912, 726] width 32 height 30
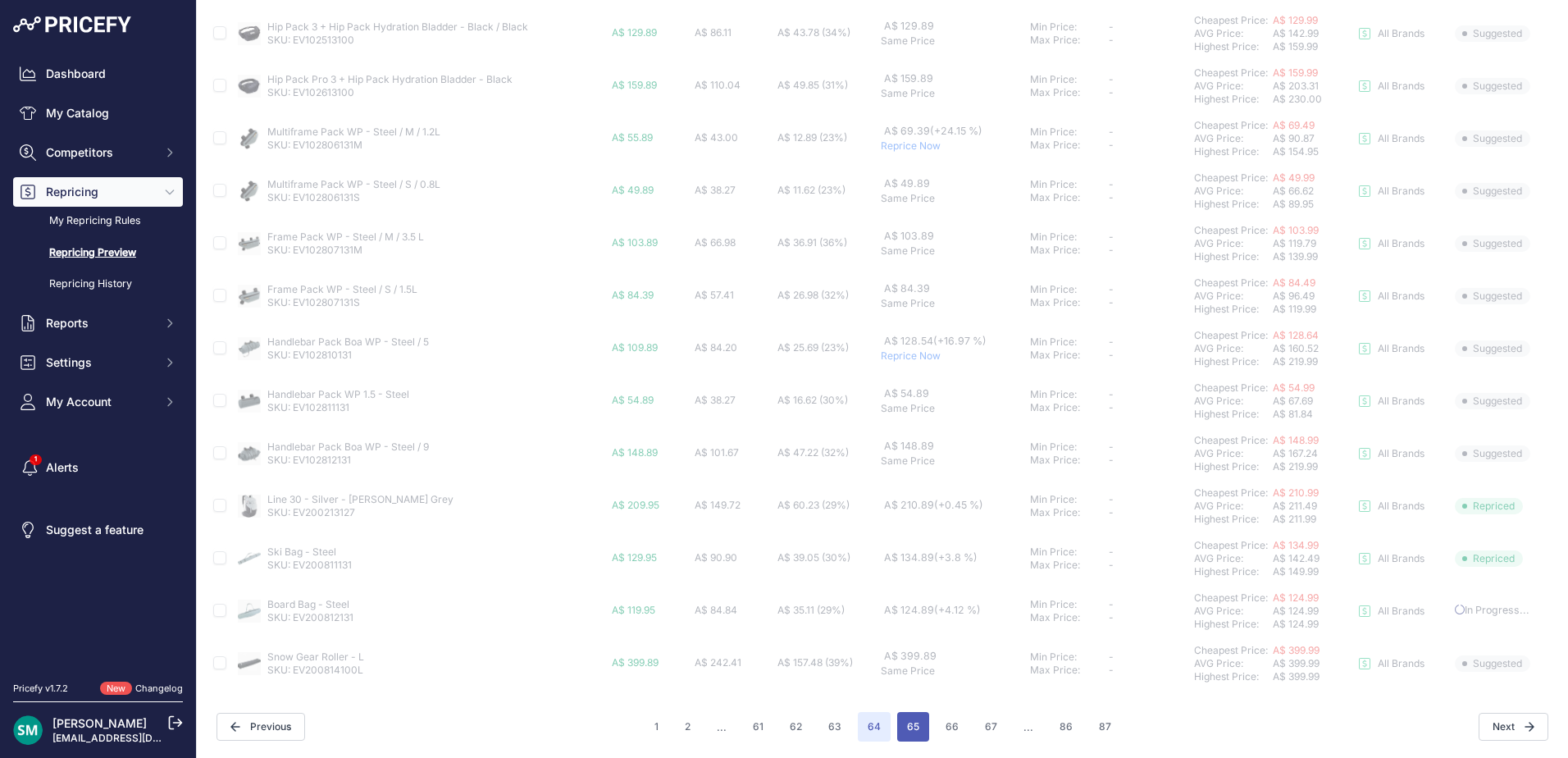
scroll to position [566, 0]
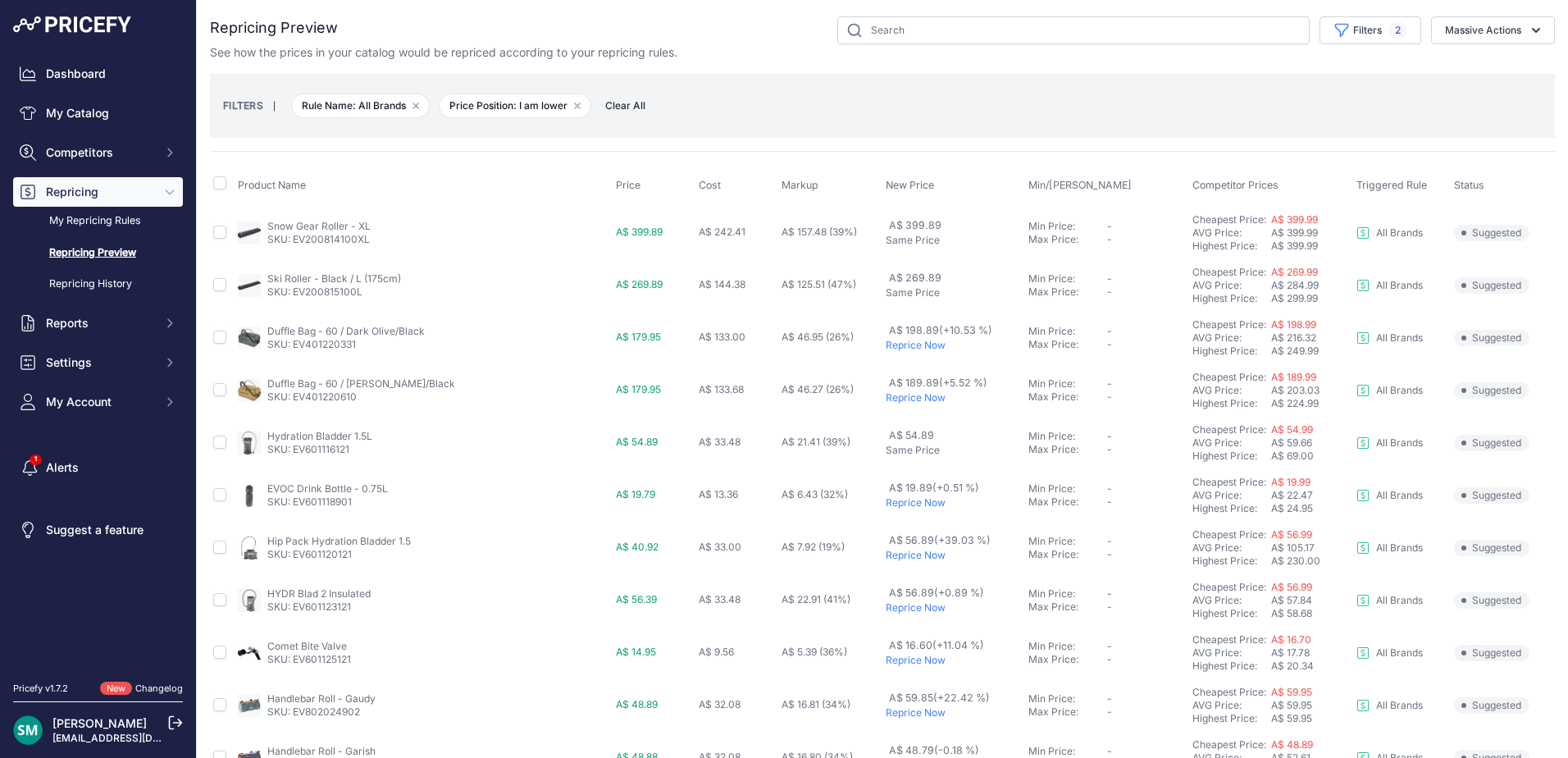
click at [901, 345] on p "Reprice Now" at bounding box center [953, 346] width 137 height 13
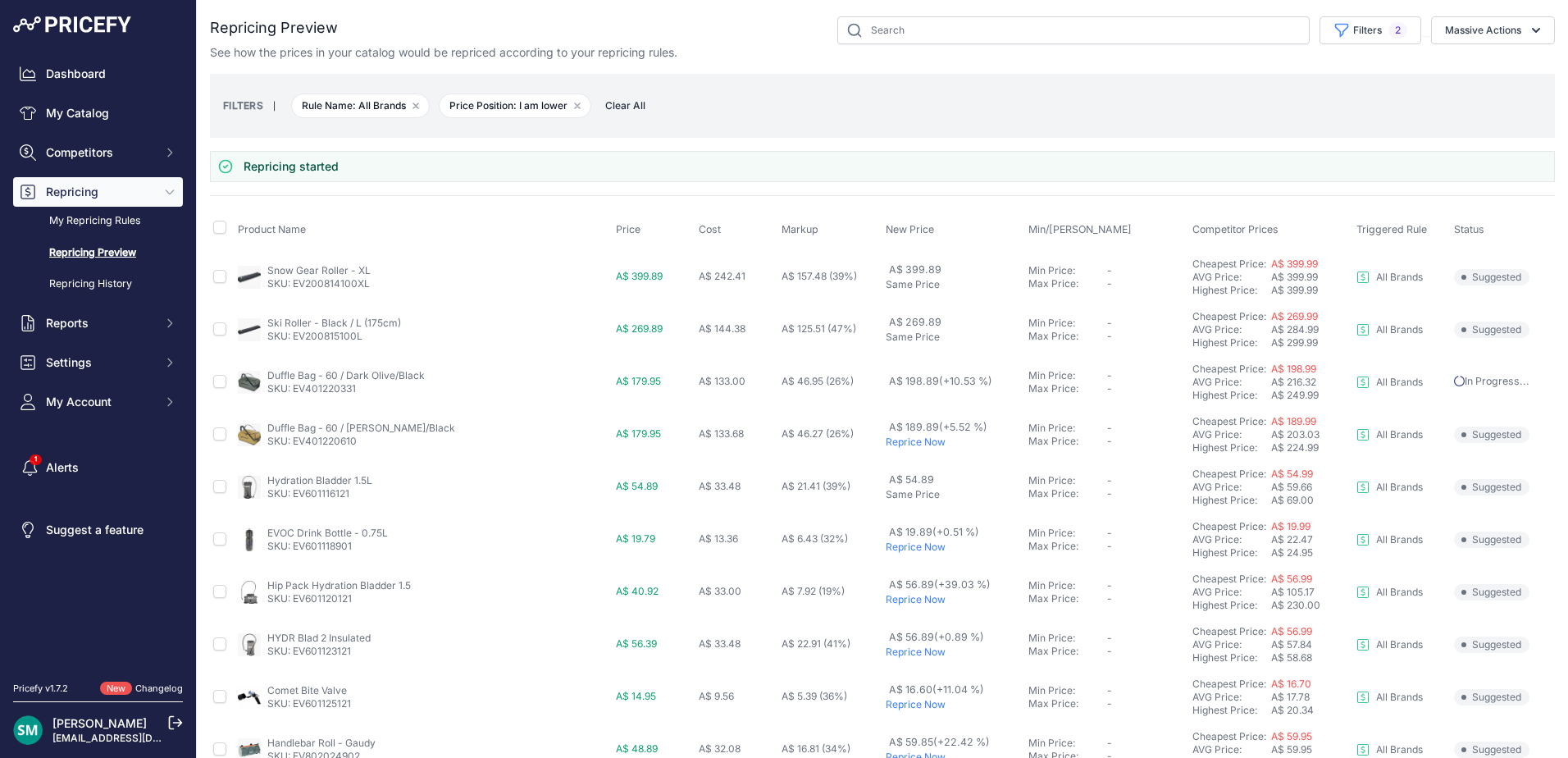
click at [912, 398] on td "A$ 198.89 (+10.53 %)" at bounding box center [954, 381] width 144 height 53
click at [910, 443] on p "Reprice Now" at bounding box center [953, 443] width 137 height 13
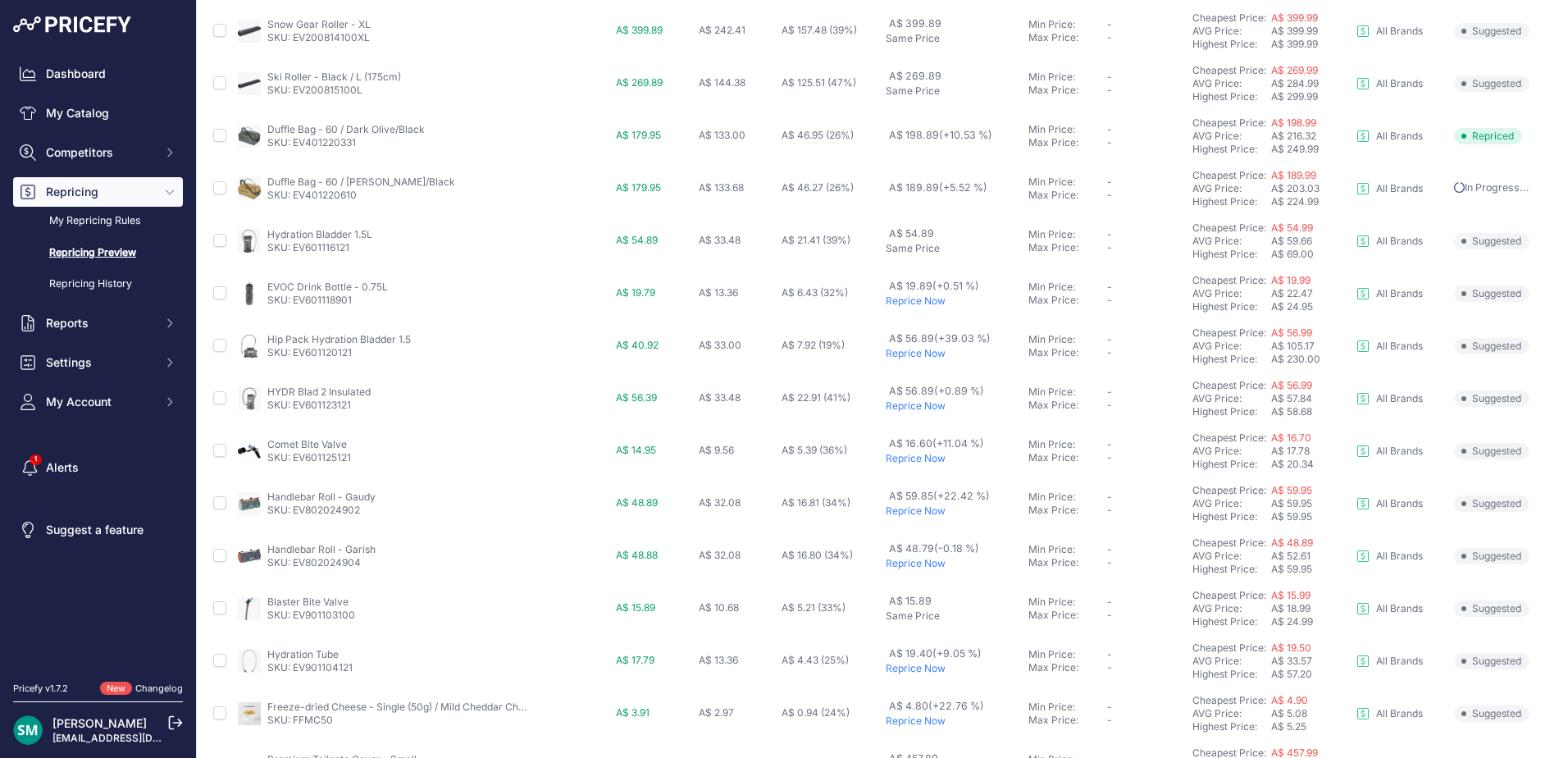
scroll to position [202, 0]
drag, startPoint x: 356, startPoint y: 356, endPoint x: 295, endPoint y: 356, distance: 61.0
click at [295, 356] on p "SKU: EV601120121" at bounding box center [339, 353] width 144 height 13
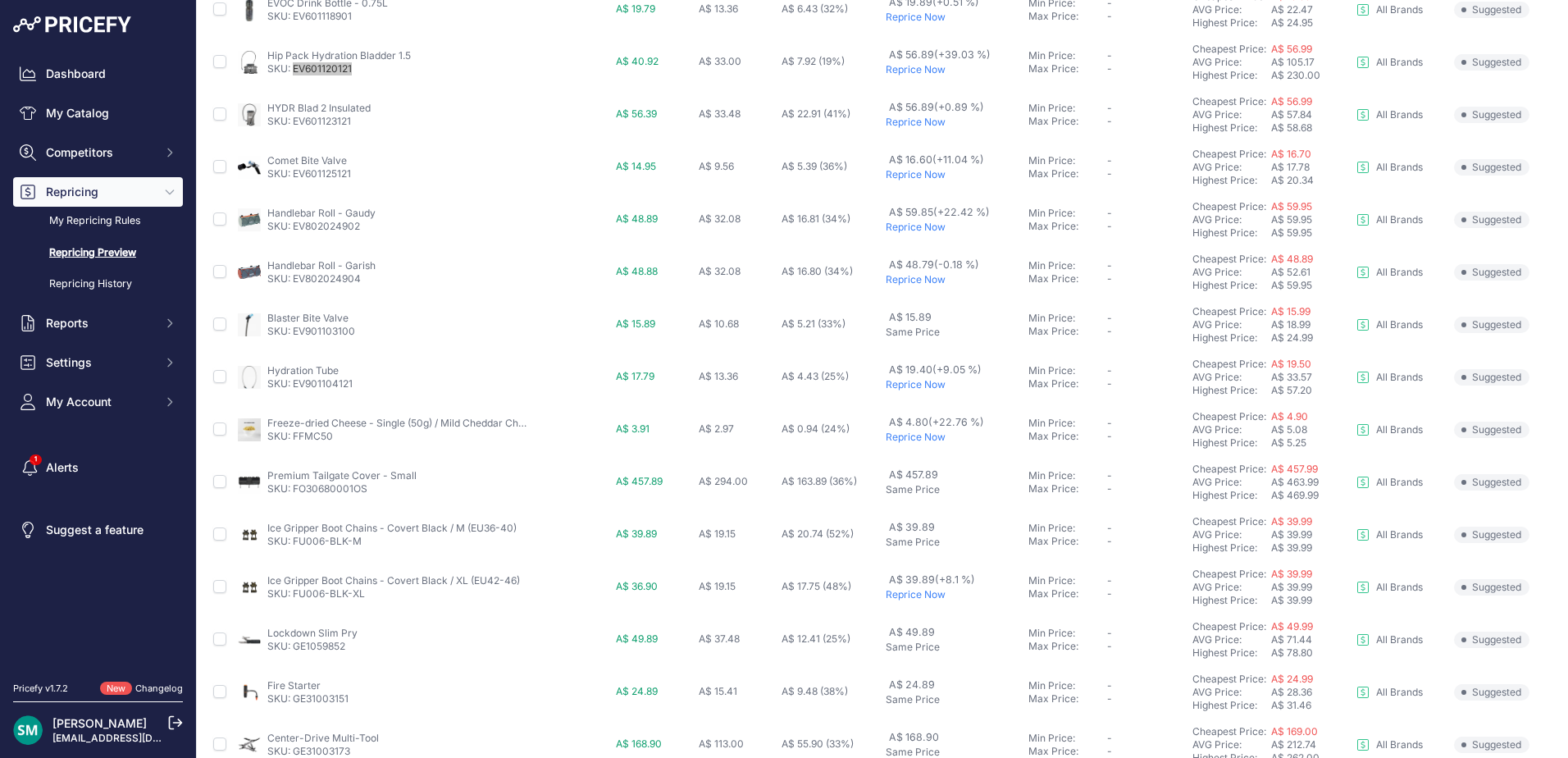
scroll to position [530, 0]
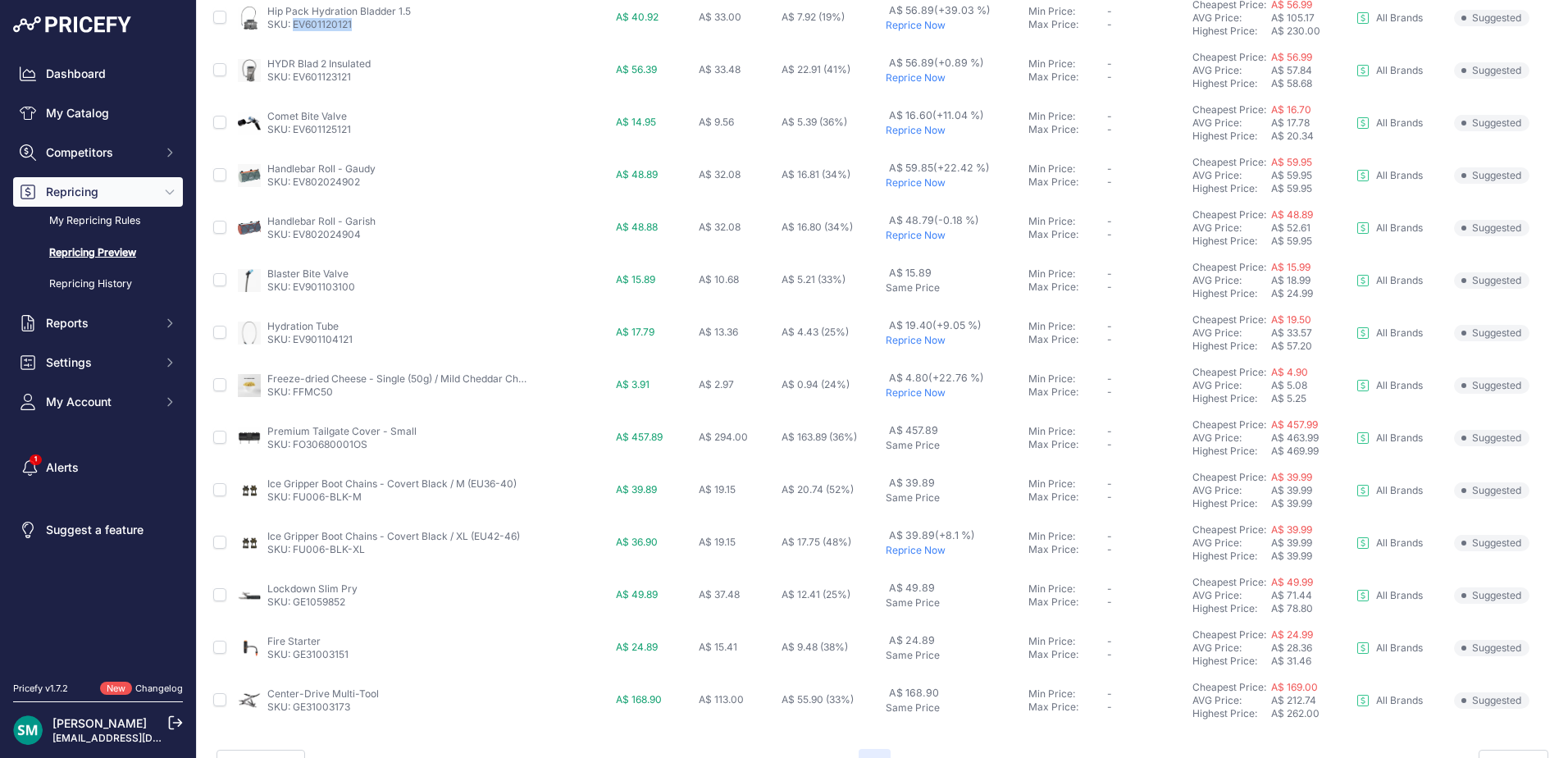
click at [904, 343] on p "Reprice Now" at bounding box center [953, 340] width 137 height 13
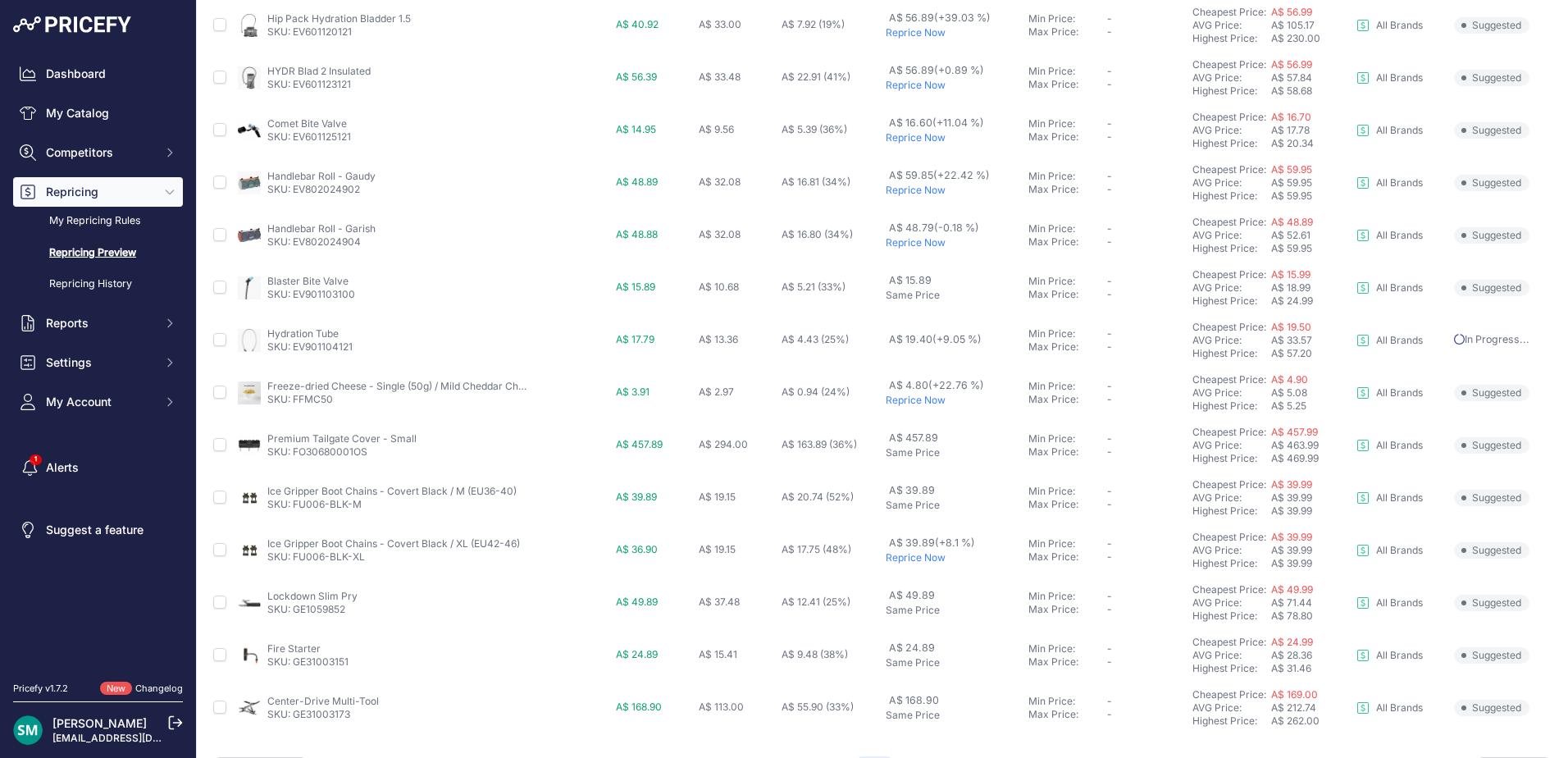
scroll to position [611, 0]
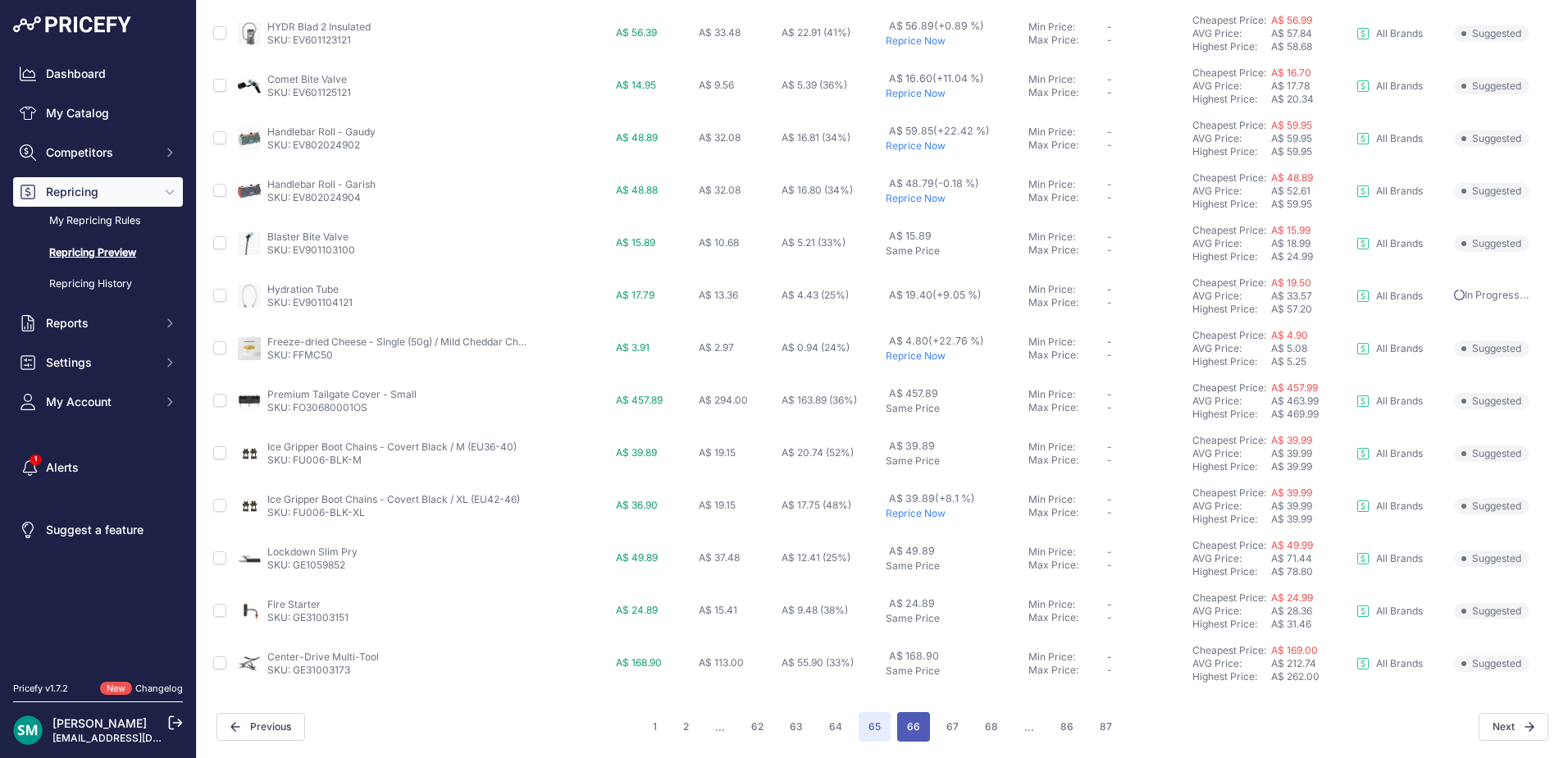
click at [918, 729] on button "66" at bounding box center [913, 726] width 33 height 30
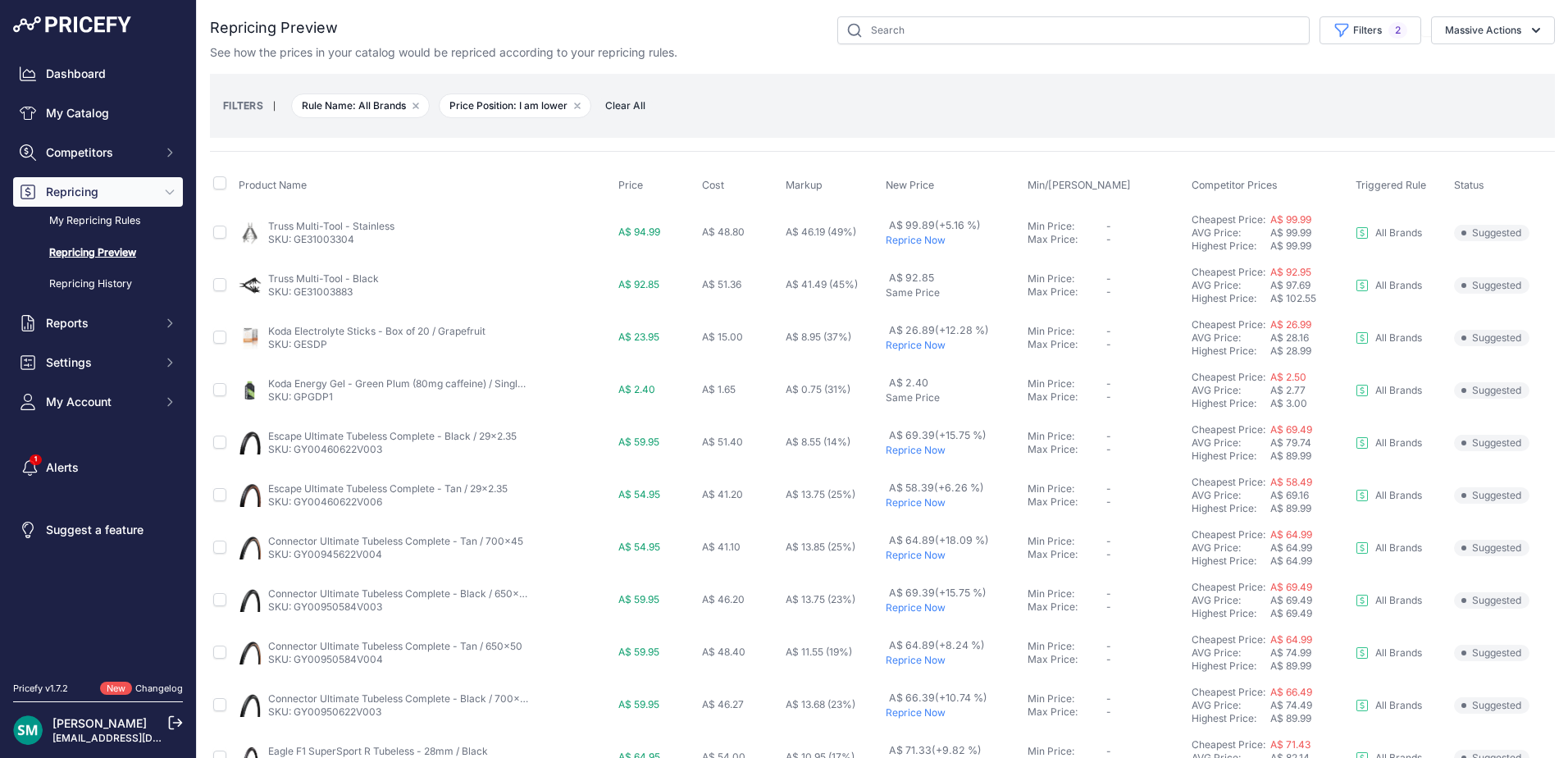
scroll to position [82, 0]
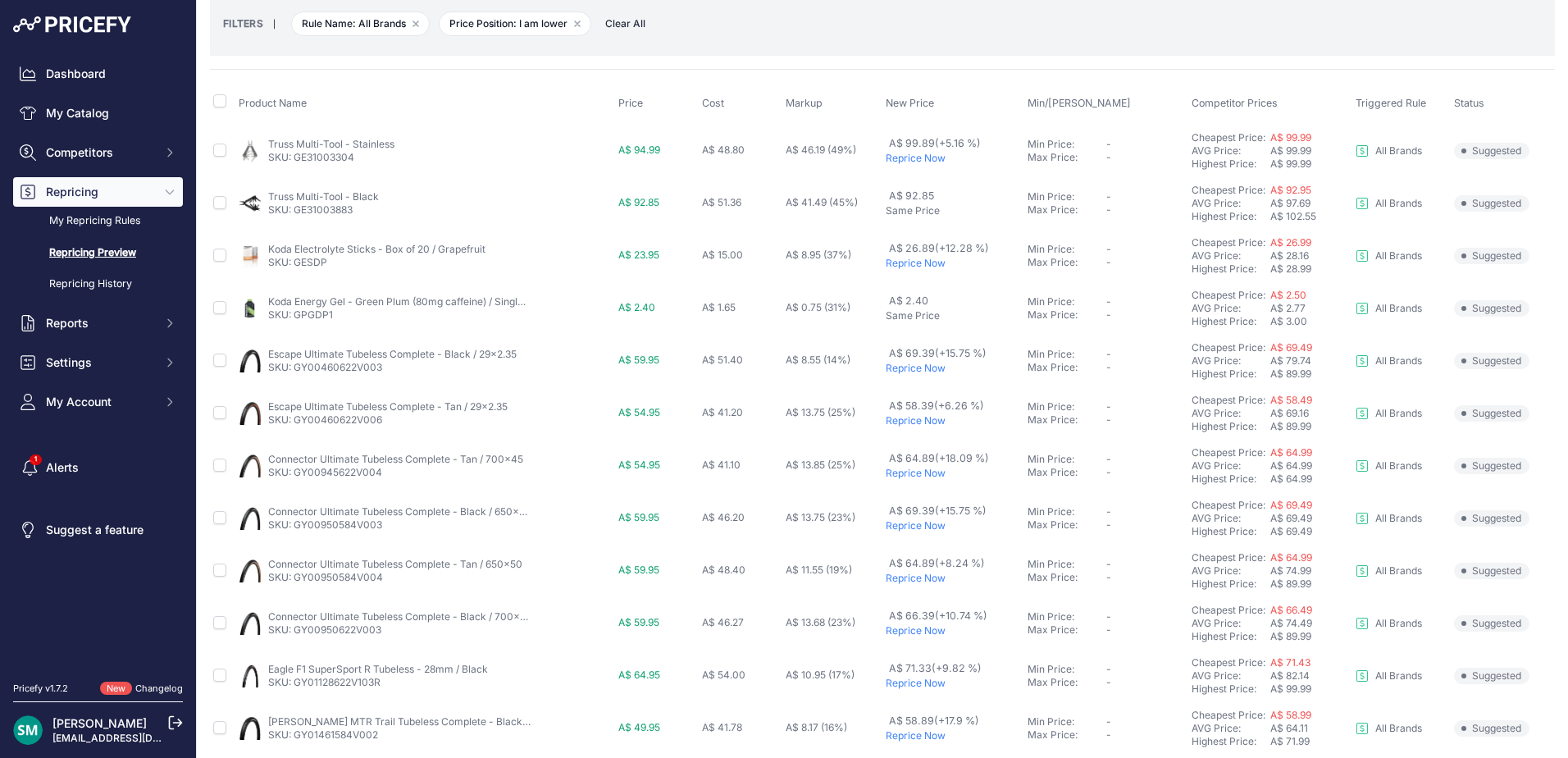
click at [916, 265] on p "Reprice Now" at bounding box center [952, 264] width 135 height 13
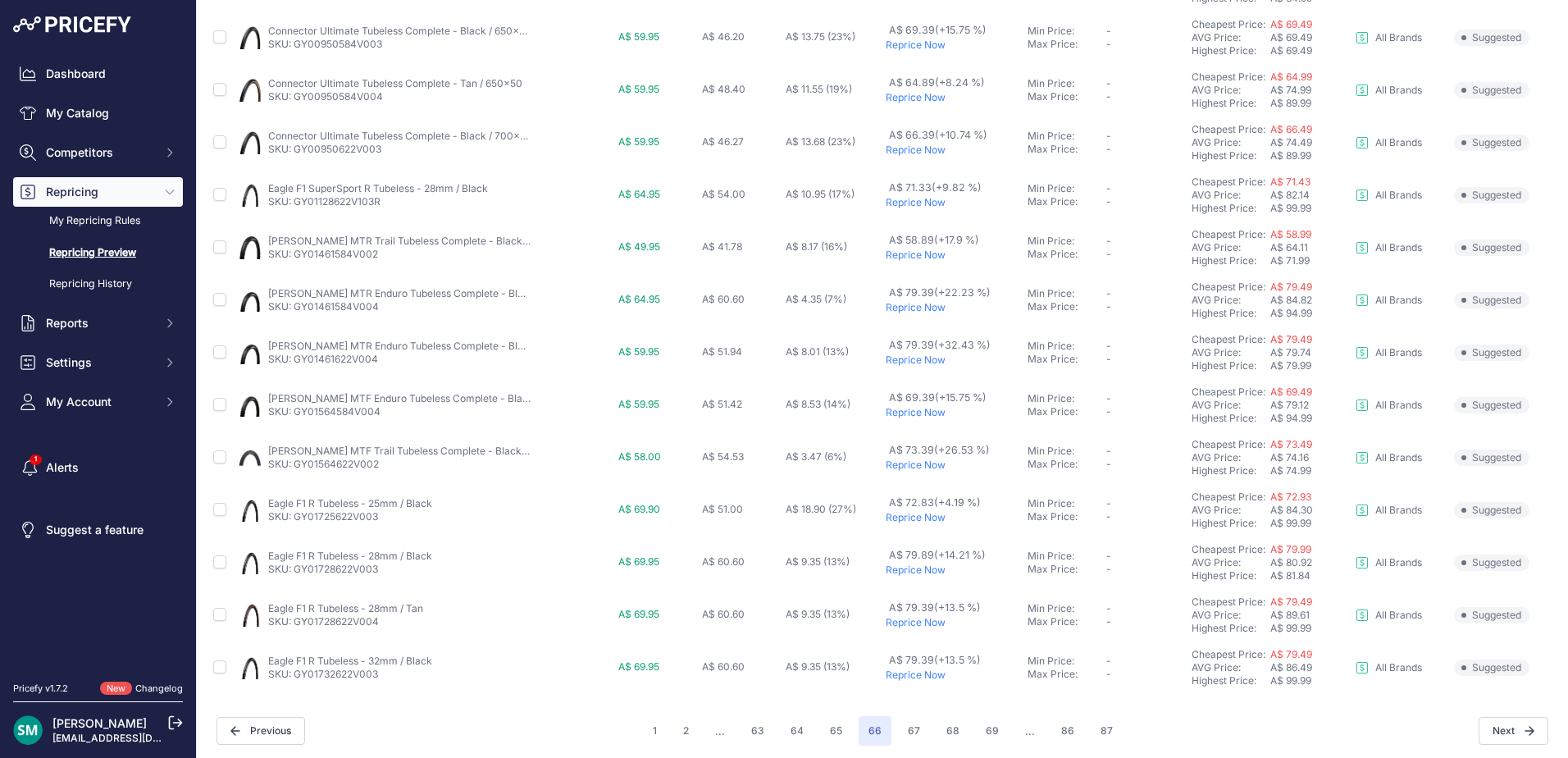
scroll to position [611, 0]
click at [898, 723] on button "67" at bounding box center [913, 726] width 32 height 30
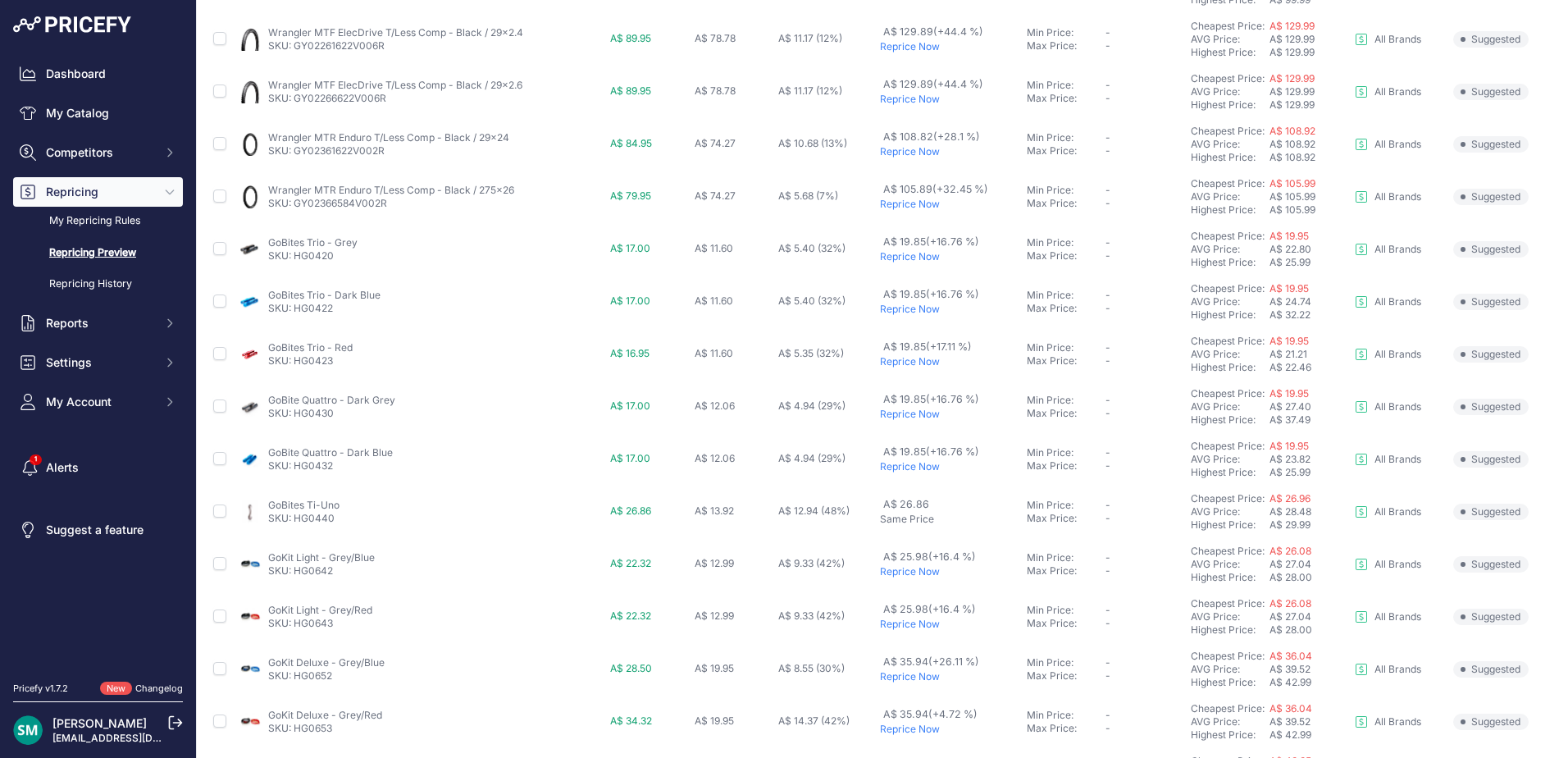
scroll to position [328, 0]
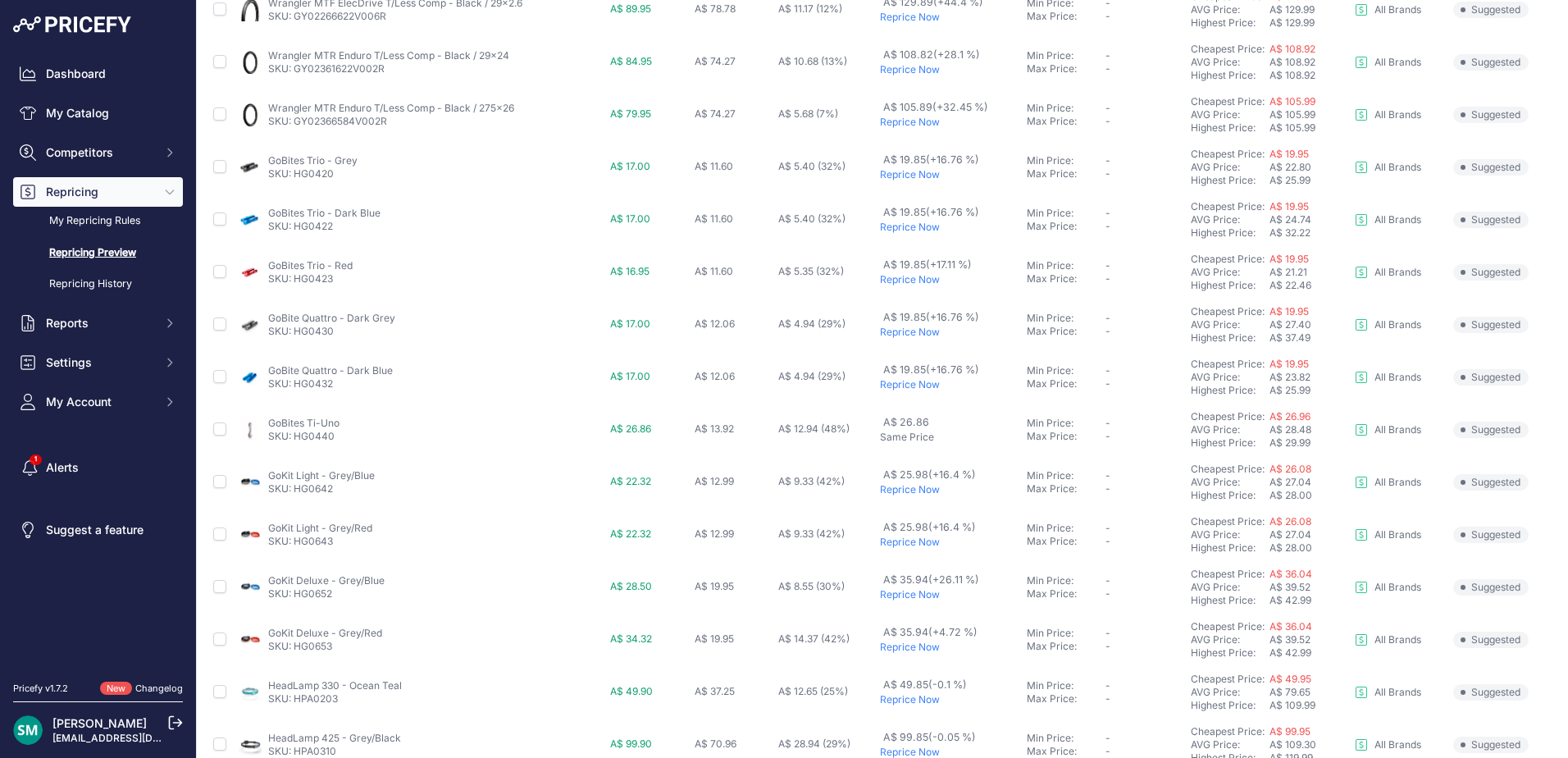
click at [913, 332] on p "Reprice Now" at bounding box center [949, 333] width 140 height 13
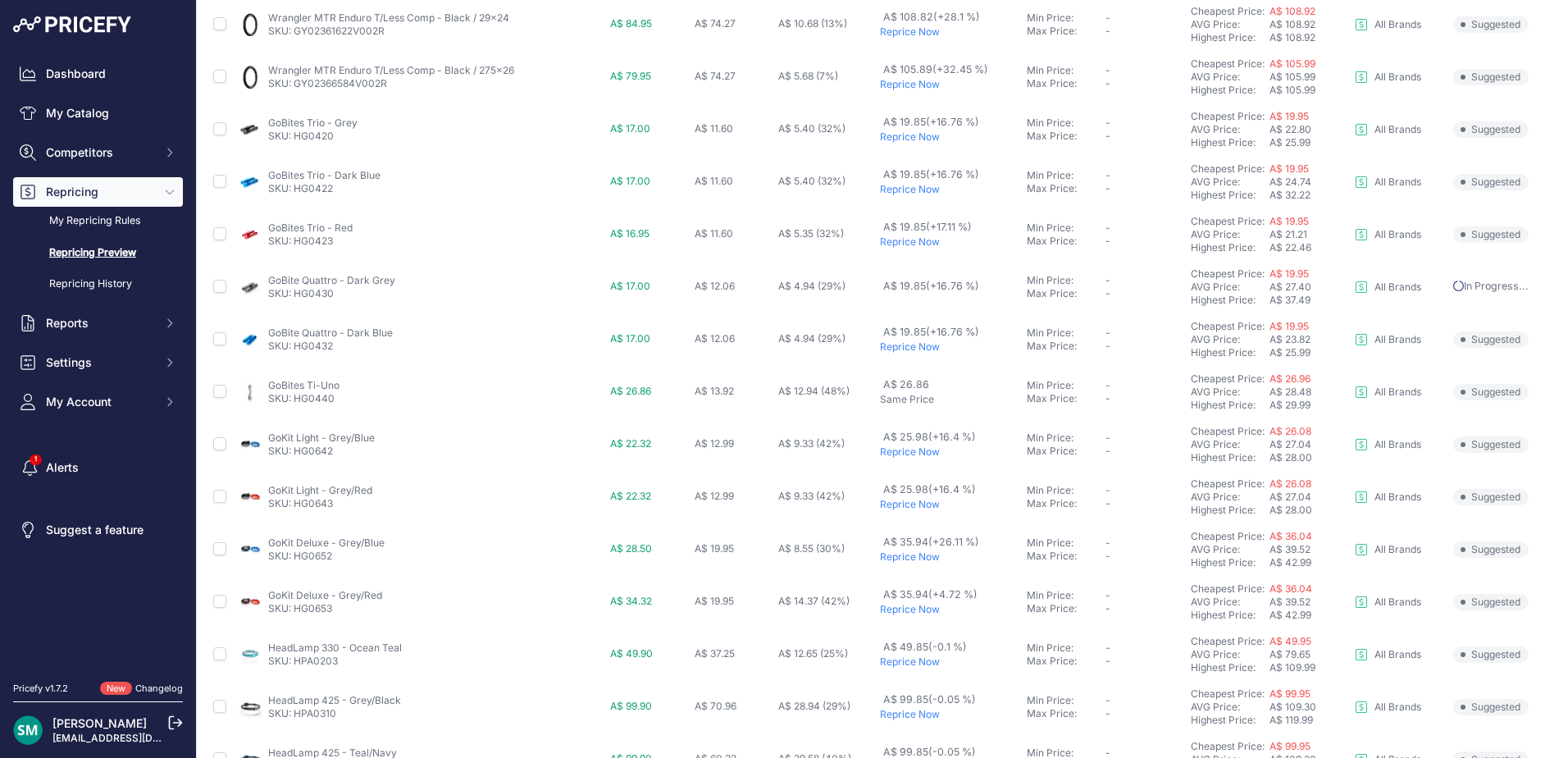
scroll to position [493, 0]
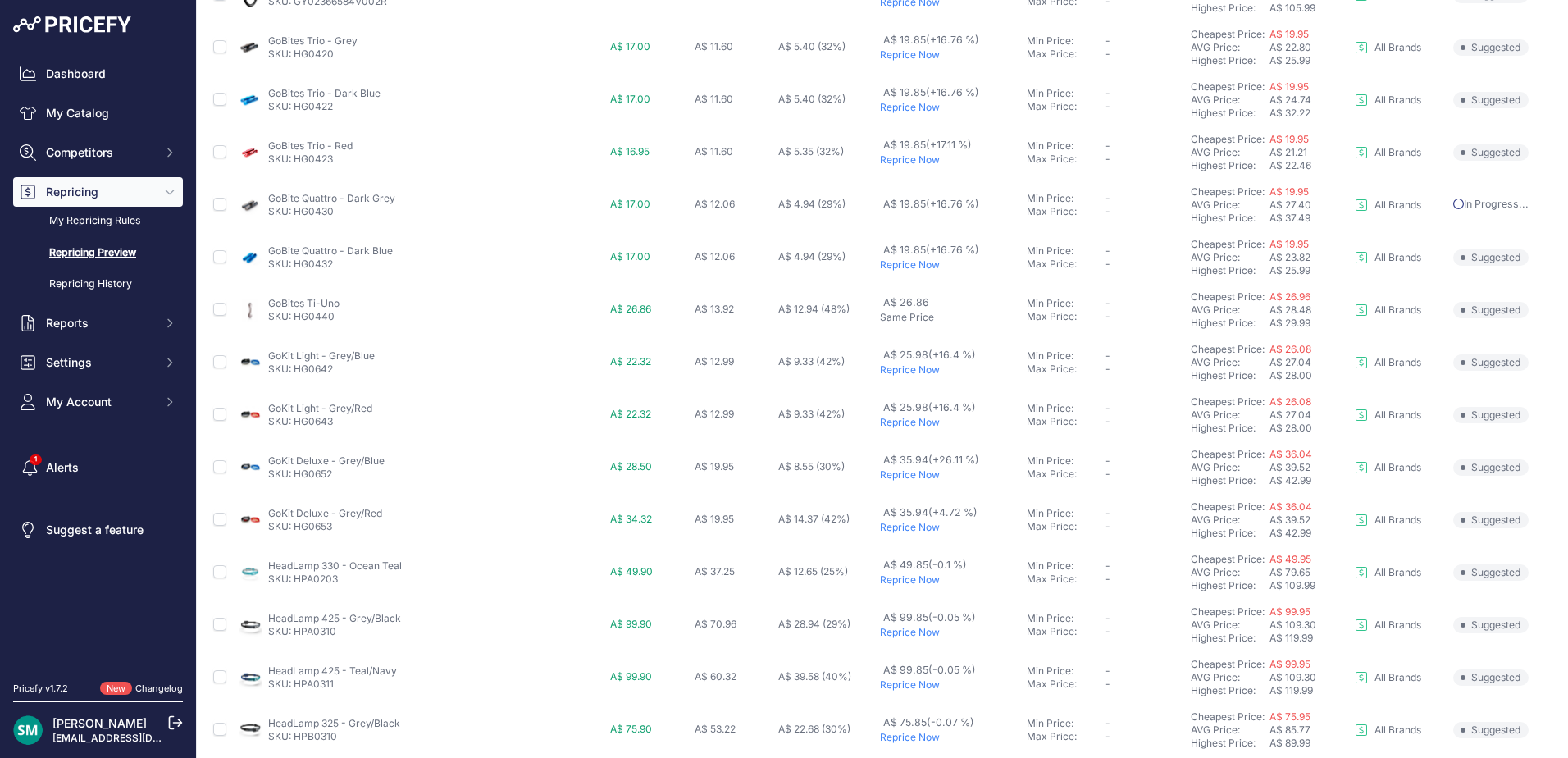
click at [908, 270] on p "Reprice Now" at bounding box center [949, 265] width 140 height 13
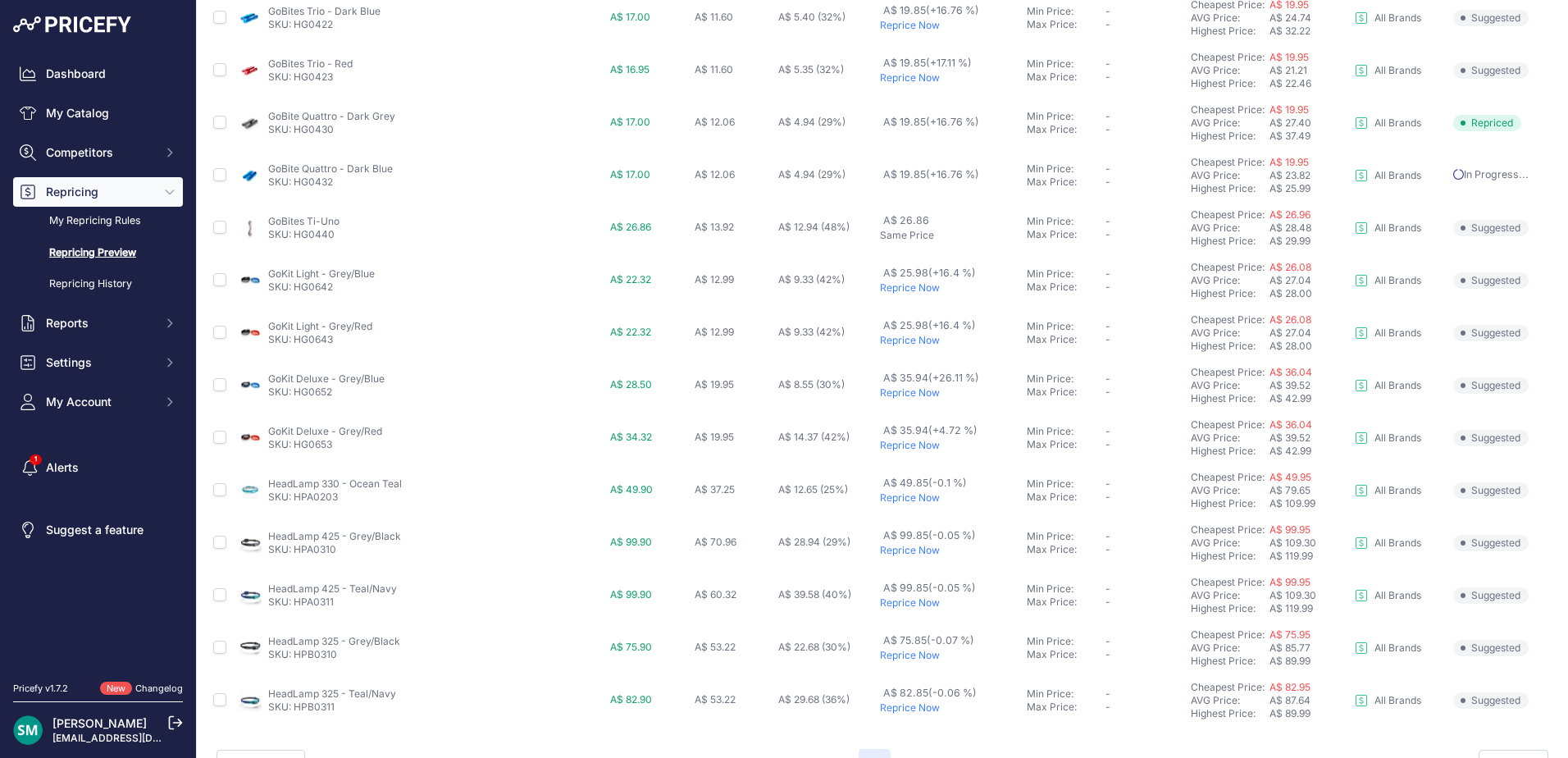
scroll to position [611, 0]
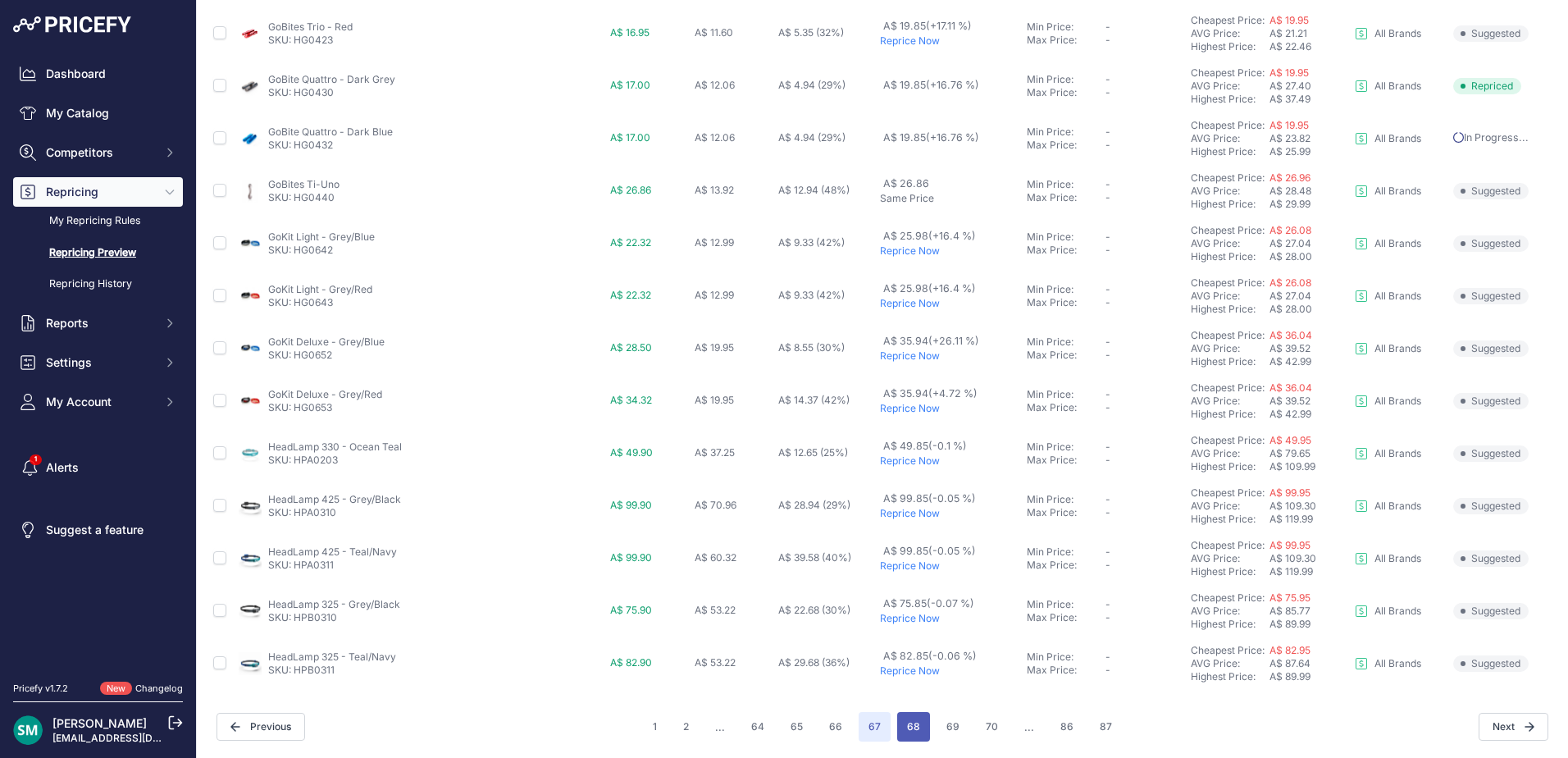
click at [912, 721] on button "68" at bounding box center [913, 726] width 33 height 30
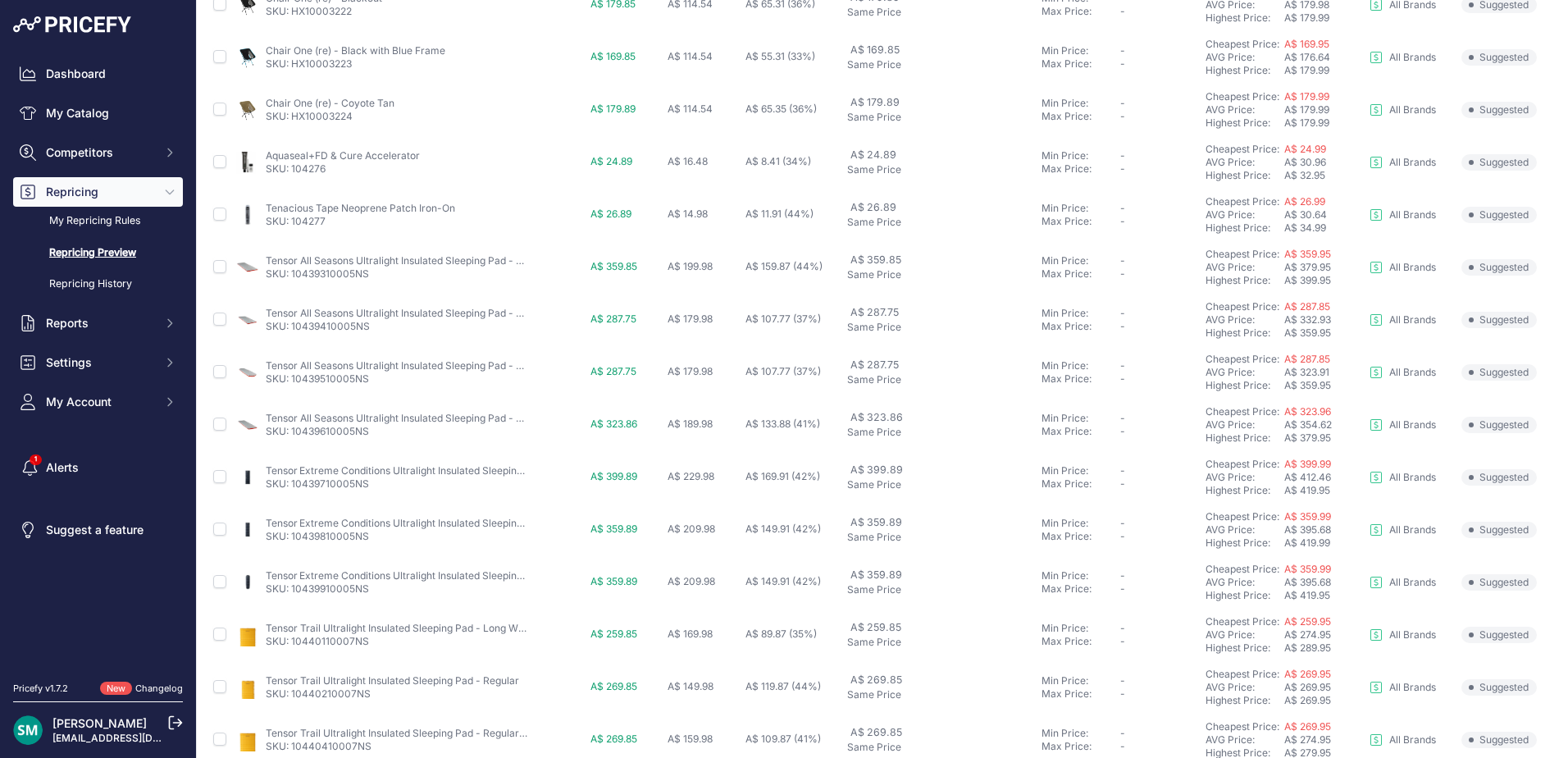
scroll to position [566, 0]
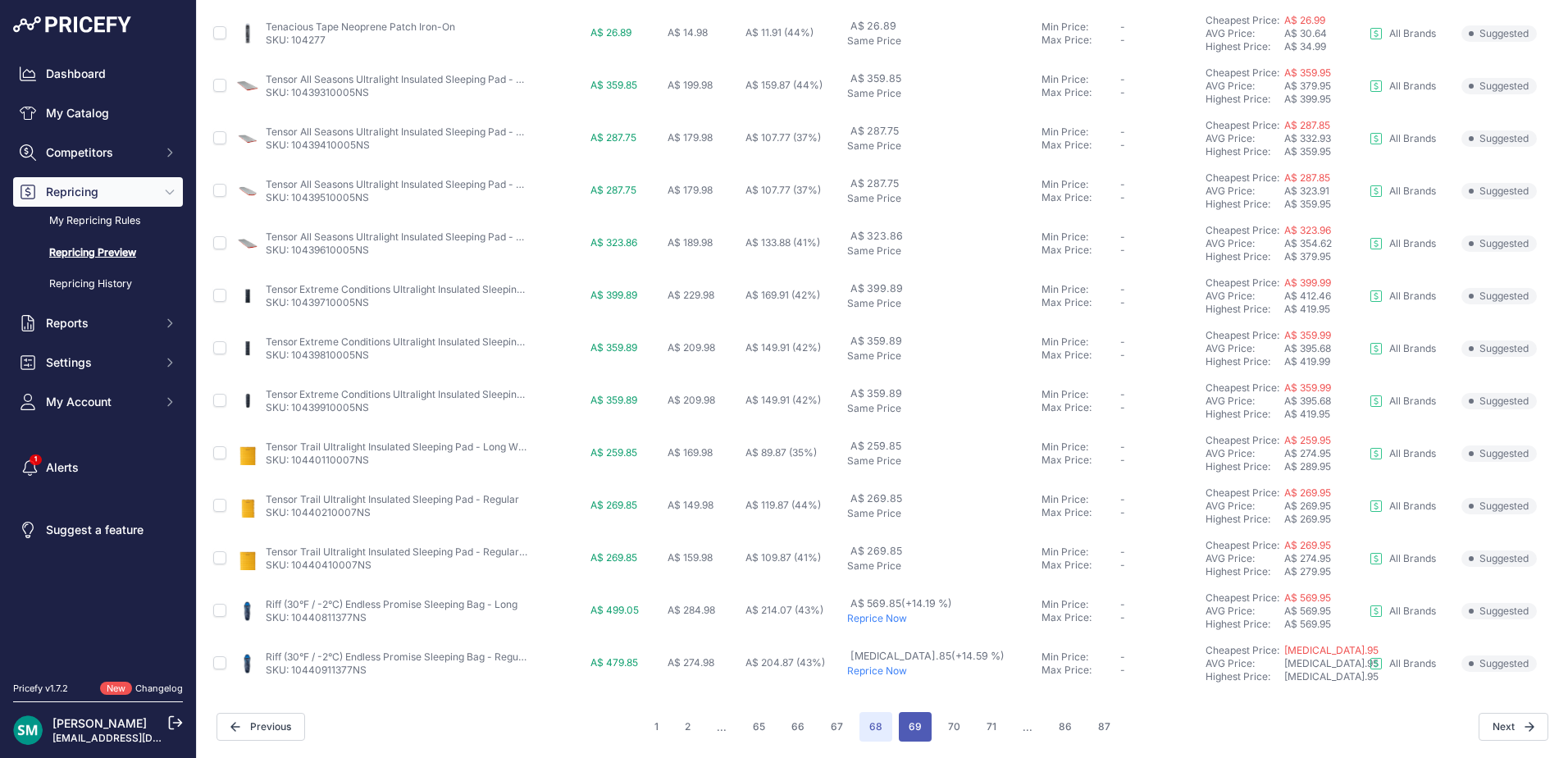
click at [906, 720] on button "69" at bounding box center [915, 726] width 33 height 30
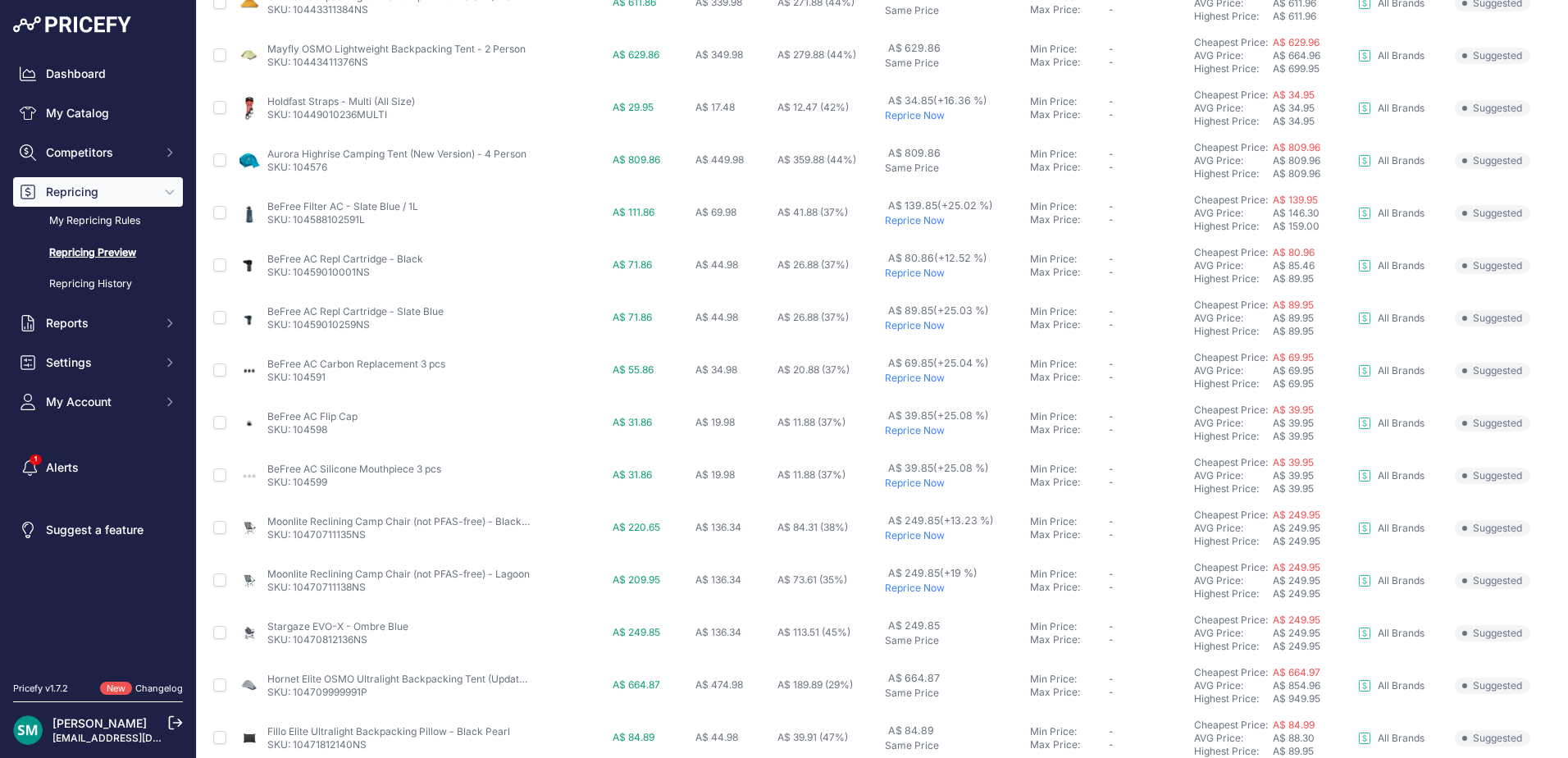
scroll to position [566, 0]
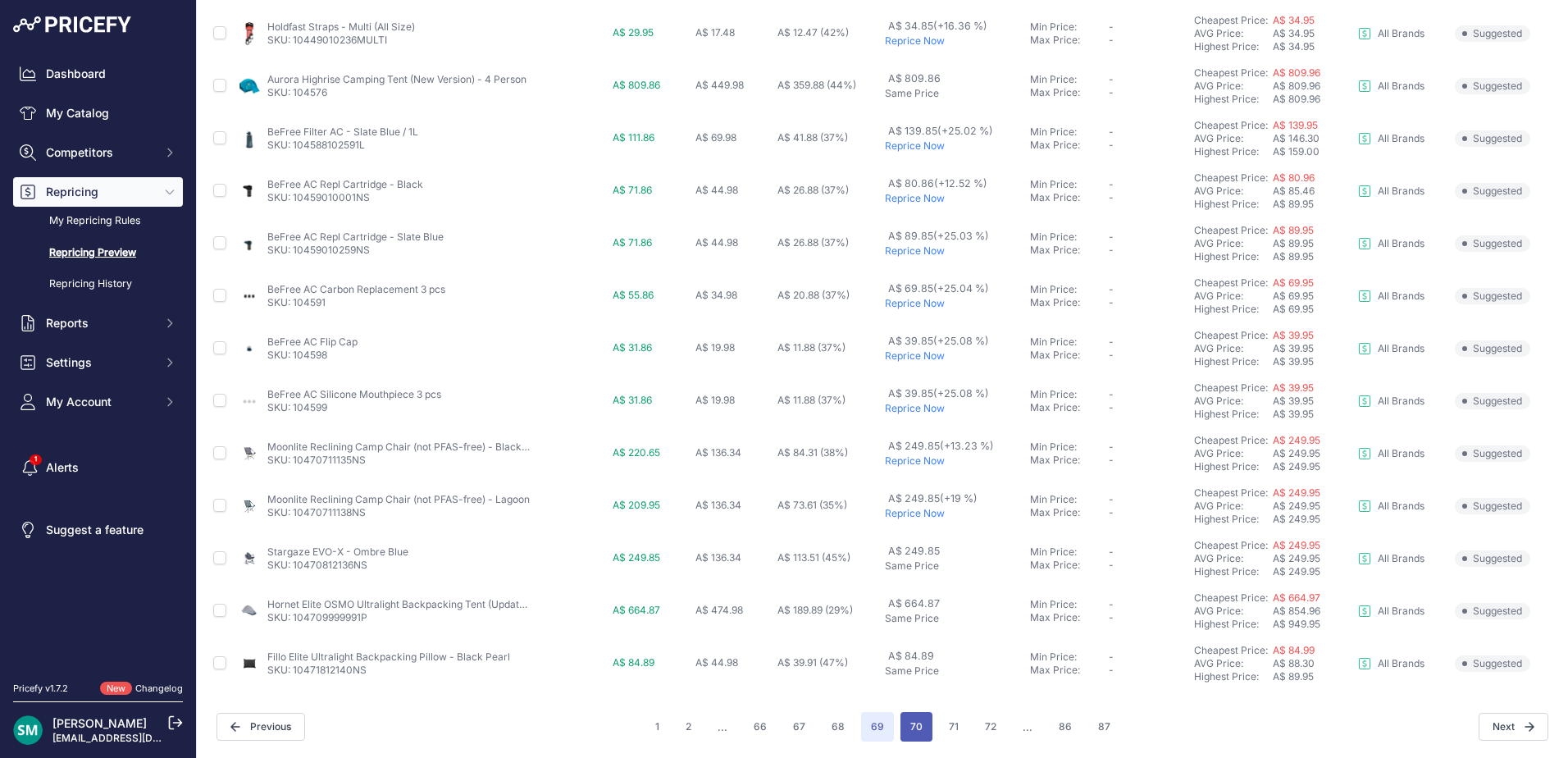
click at [922, 731] on button "70" at bounding box center [916, 726] width 32 height 30
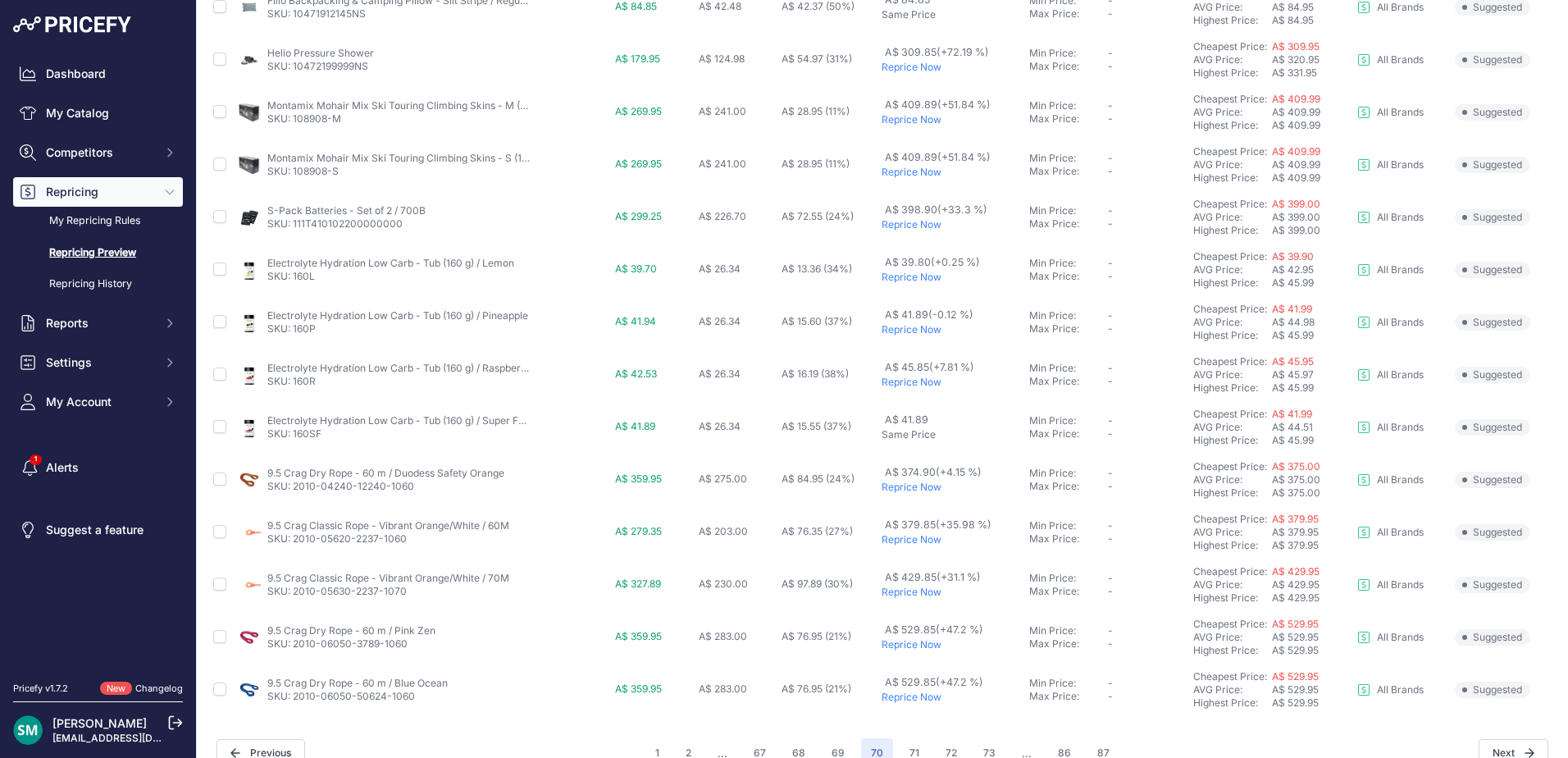
scroll to position [566, 0]
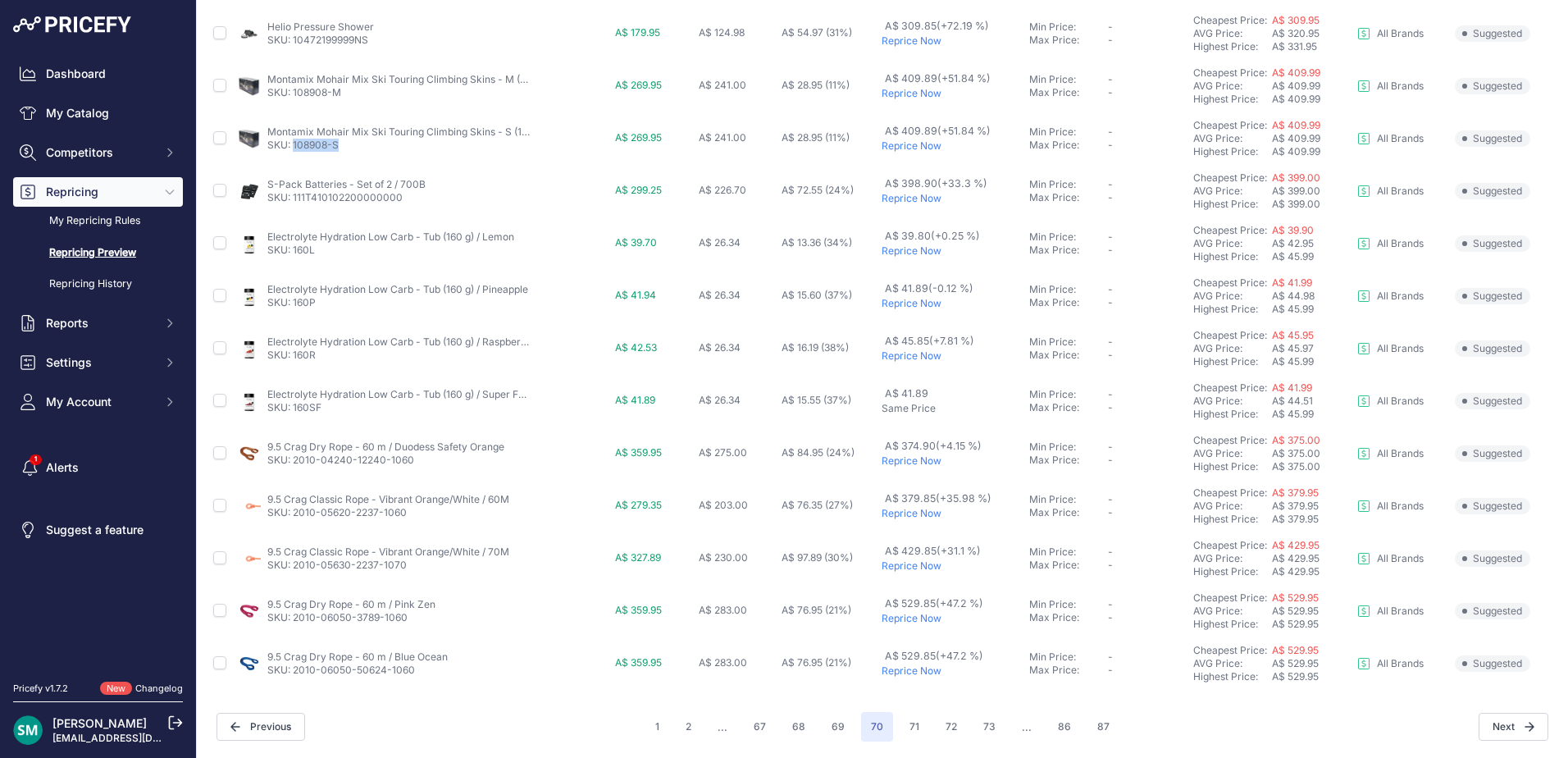
drag, startPoint x: 350, startPoint y: 148, endPoint x: 293, endPoint y: 146, distance: 57.0
click at [293, 146] on p "SKU: 108908-S" at bounding box center [398, 146] width 262 height 13
drag, startPoint x: 912, startPoint y: 250, endPoint x: 913, endPoint y: 259, distance: 9.1
click at [912, 250] on p "Reprice Now" at bounding box center [951, 251] width 140 height 13
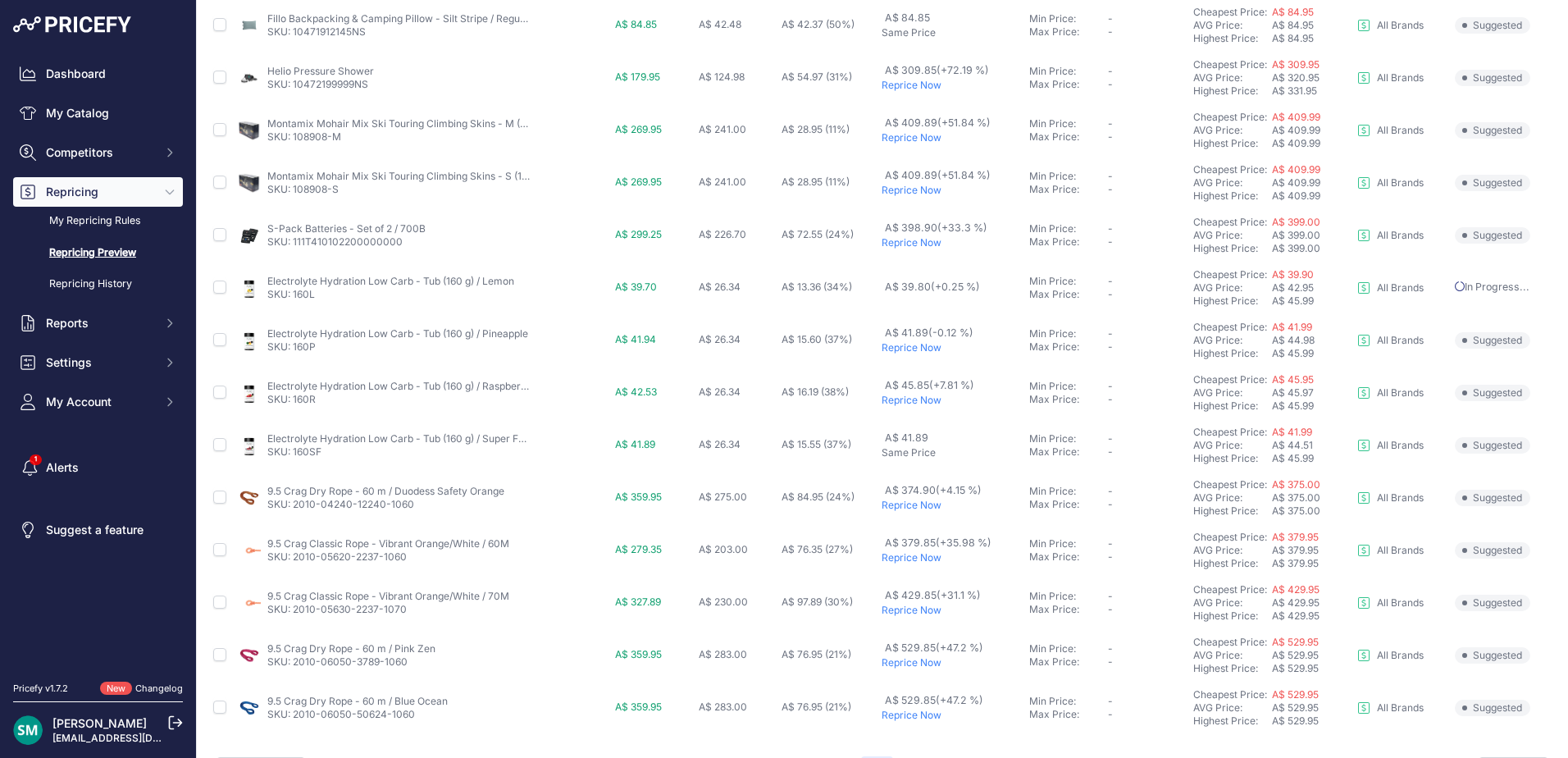
scroll to position [611, 0]
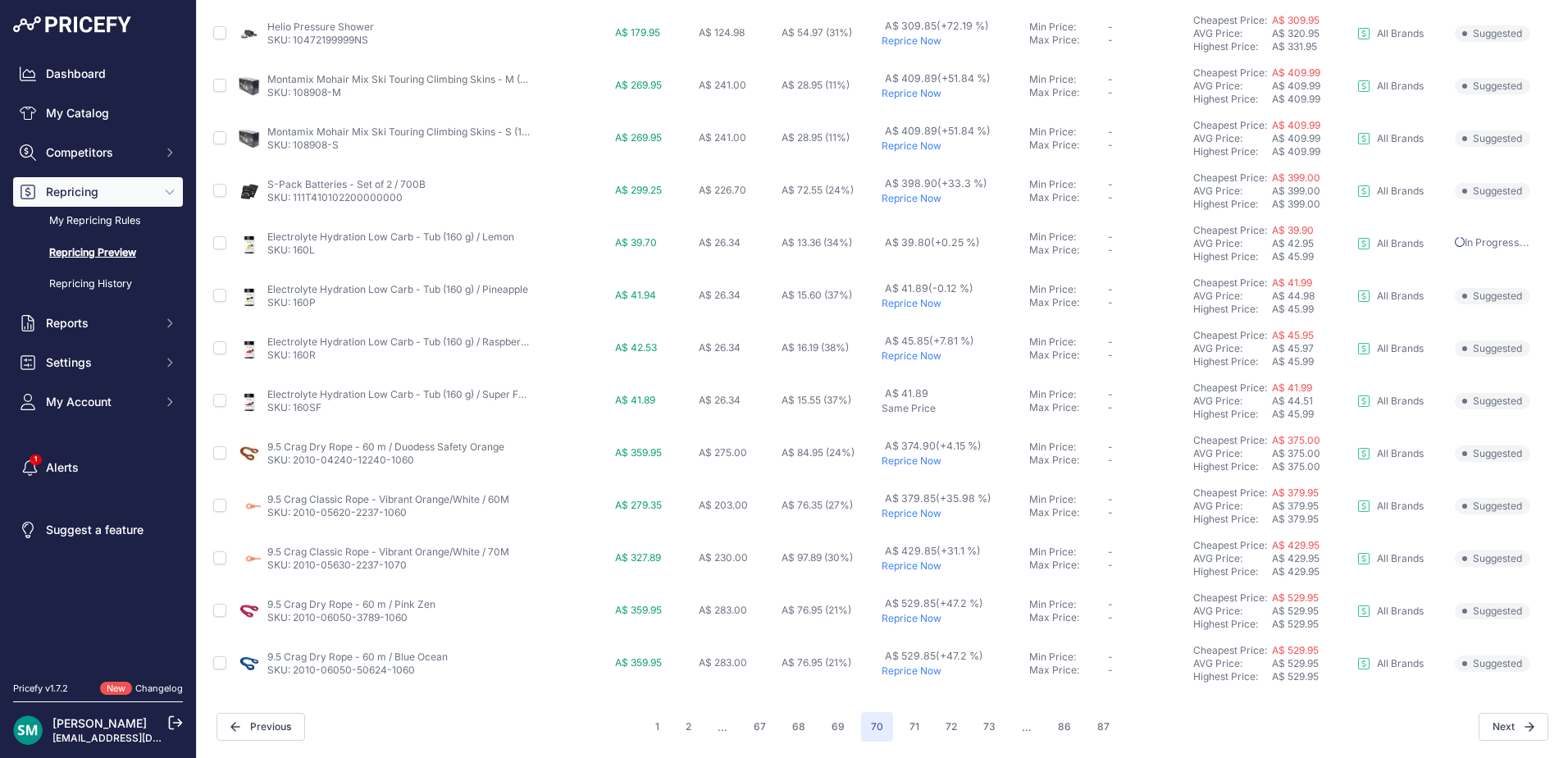
click at [920, 361] on p "Reprice Now" at bounding box center [951, 356] width 140 height 13
click at [920, 466] on p "Reprice Now" at bounding box center [951, 461] width 140 height 13
click at [407, 510] on div "9.5 Crag Classic Rope - Vibrant Orange/White / 60M SKU: 2010-05620-2237-1060" at bounding box center [388, 505] width 242 height 26
click at [411, 513] on p "SKU: 2010-05620-2237-1060" at bounding box center [388, 513] width 242 height 13
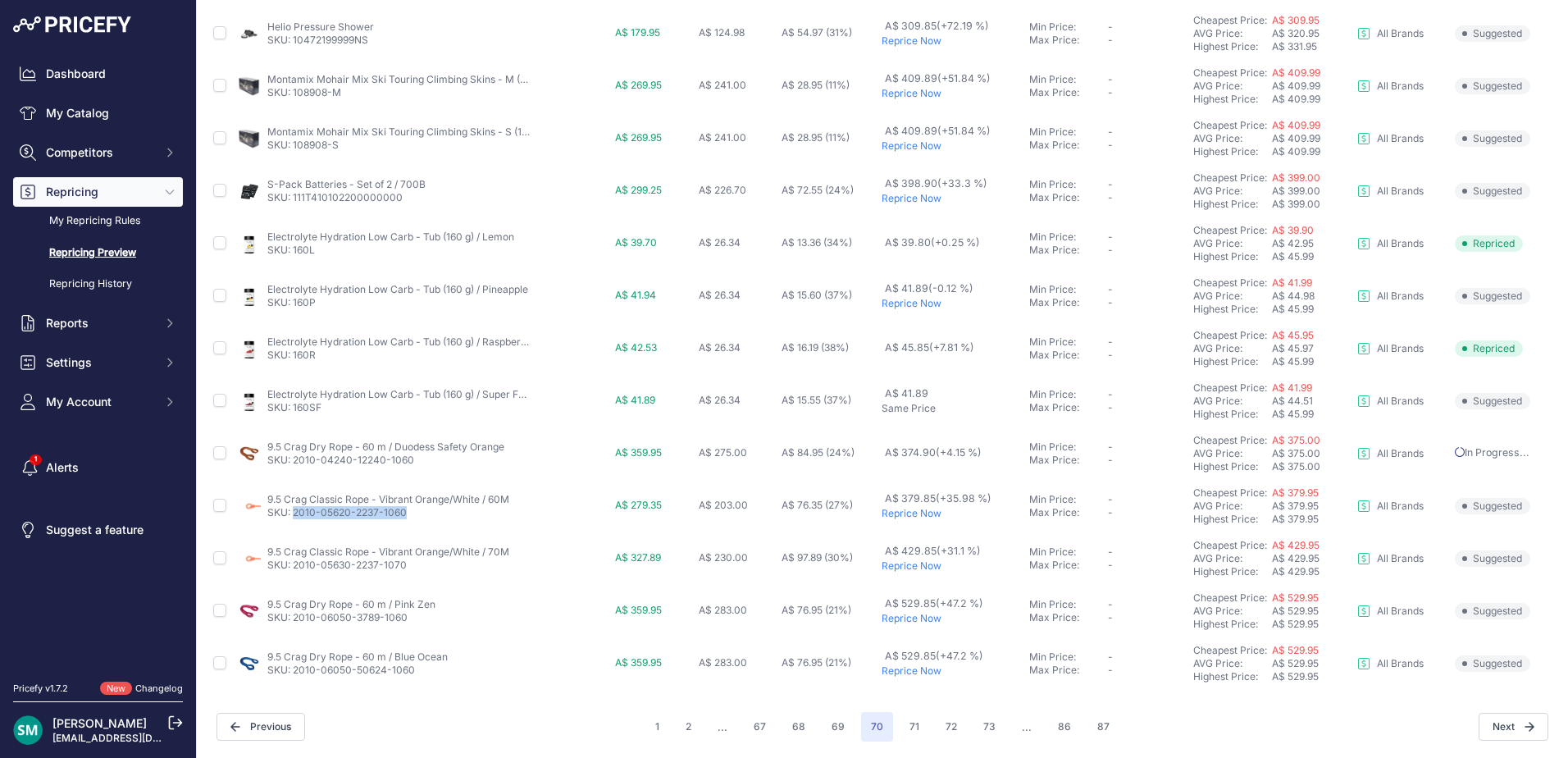
drag, startPoint x: 414, startPoint y: 517, endPoint x: 293, endPoint y: 528, distance: 121.5
click at [293, 528] on td "9.5 Crag Classic Rope - Vibrant Orange/White / 60M SKU: 2010-05620-2237-1060" at bounding box center [423, 506] width 377 height 53
drag, startPoint x: 414, startPoint y: 617, endPoint x: 295, endPoint y: 625, distance: 119.3
click at [295, 625] on td "9.5 Crag Dry Rope - 60 m / Pink Zen SKU: 2010-06050-3789-1060" at bounding box center [423, 610] width 377 height 53
drag, startPoint x: 915, startPoint y: 724, endPoint x: 920, endPoint y: 752, distance: 28.4
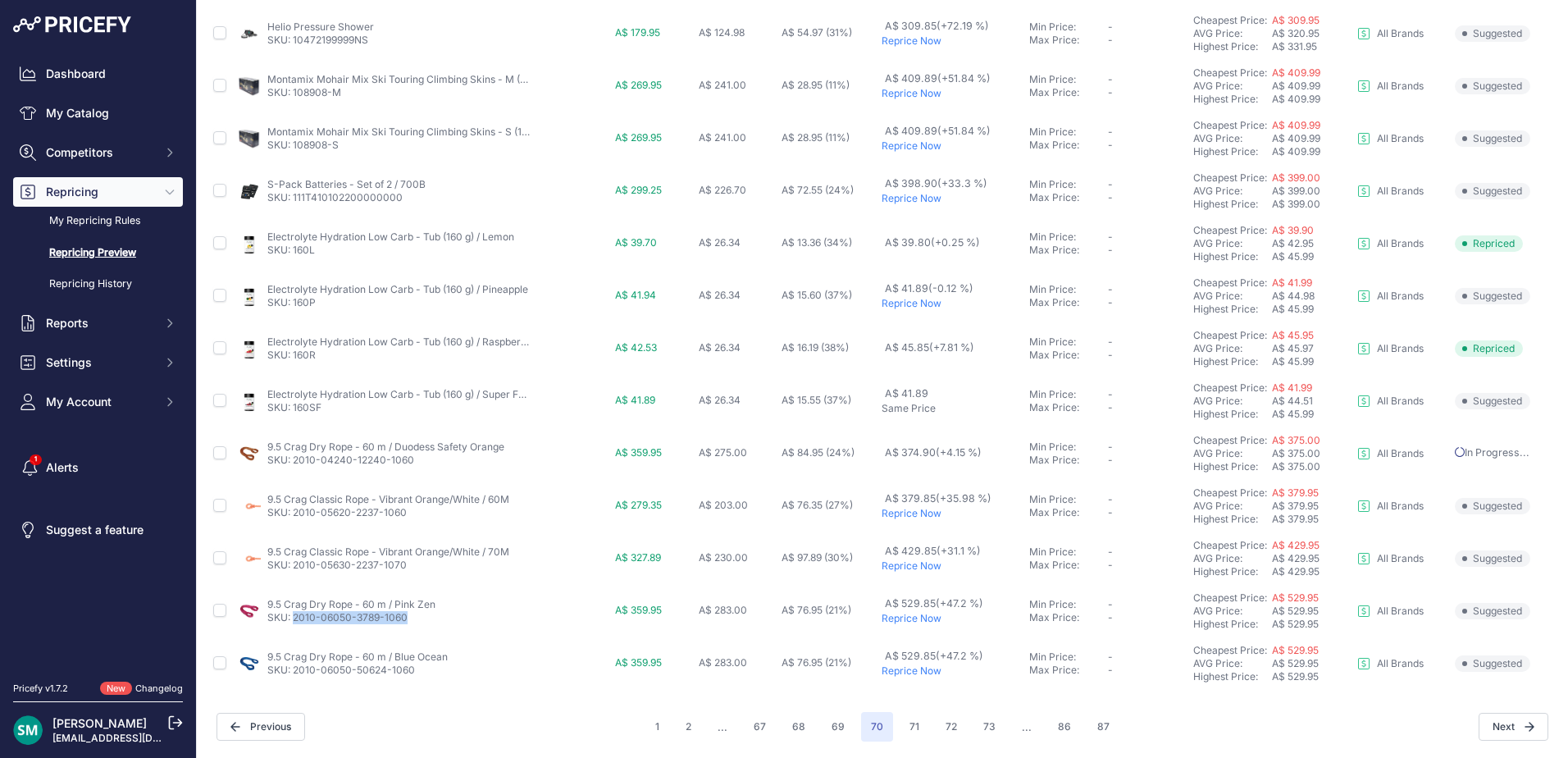
click at [915, 724] on button "71" at bounding box center [914, 726] width 30 height 30
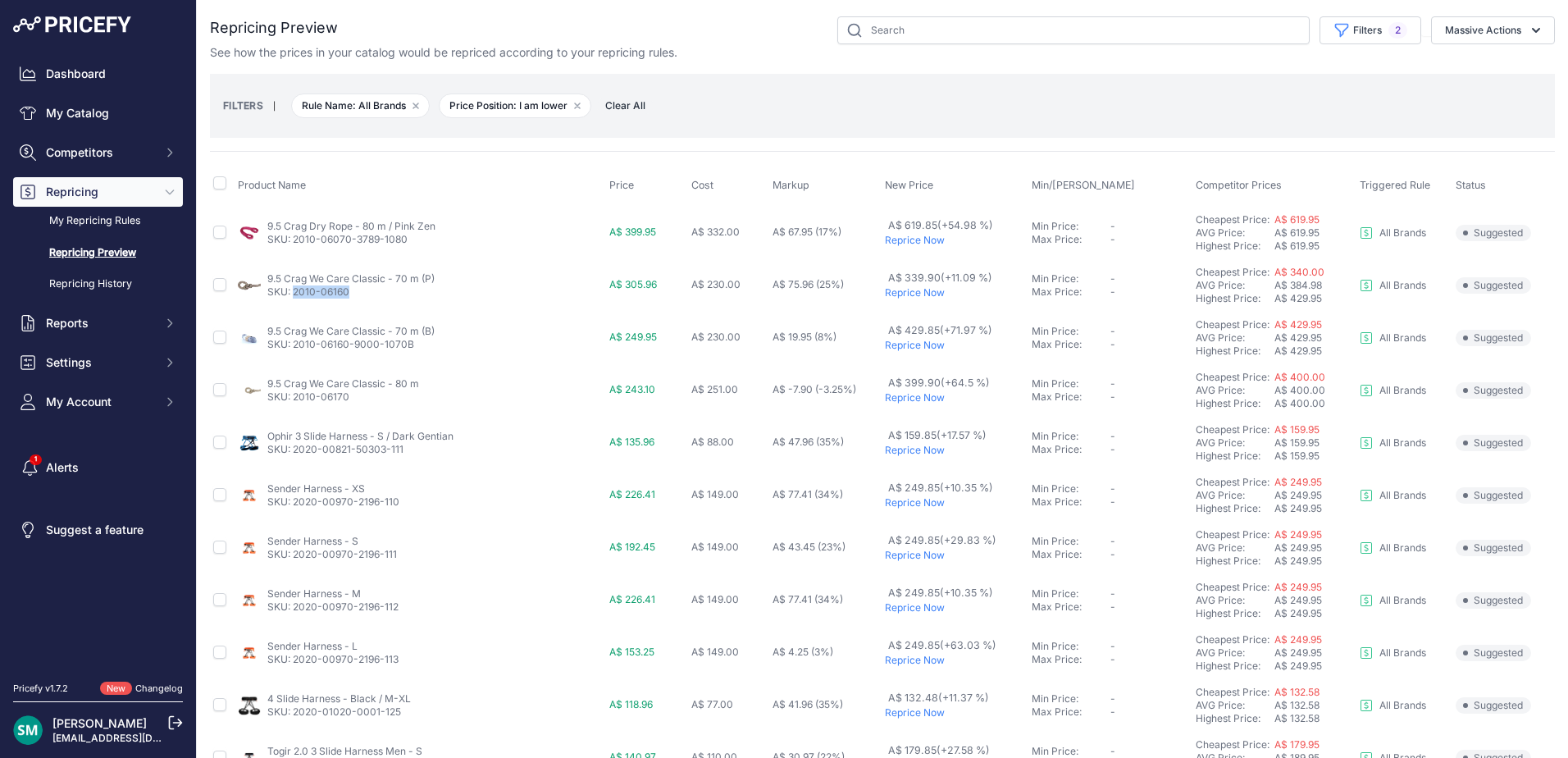
drag, startPoint x: 374, startPoint y: 295, endPoint x: 294, endPoint y: 301, distance: 80.2
click at [294, 301] on td "9.5 Crag We Care Classic - 70 m (P) SKU: 2010-06160" at bounding box center [420, 285] width 372 height 53
click at [1354, 36] on button "Filters 2" at bounding box center [1370, 30] width 102 height 28
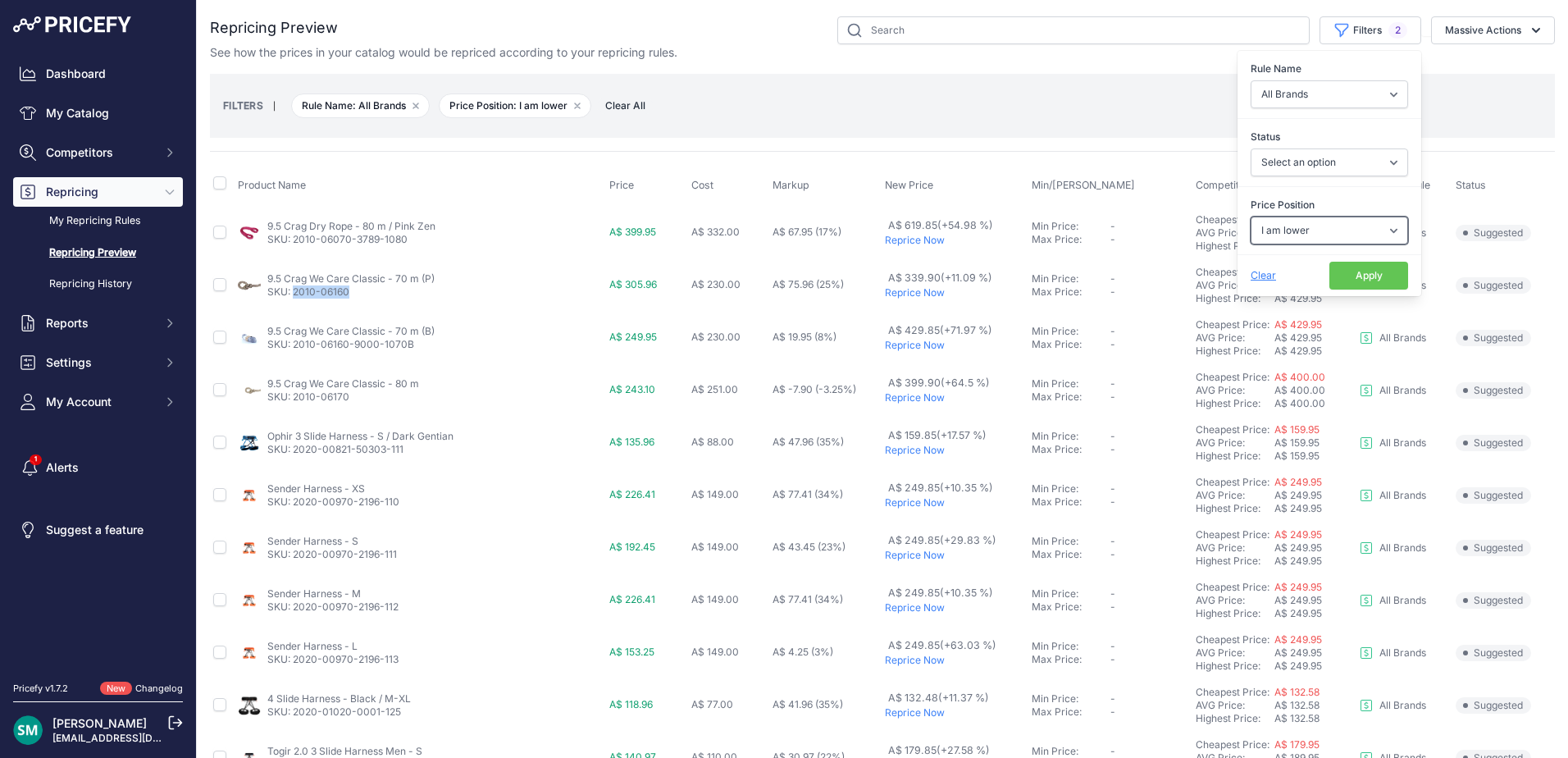
drag, startPoint x: 1343, startPoint y: 224, endPoint x: 1343, endPoint y: 246, distance: 22.0
click at [1343, 224] on select "Select an option I am higher Same price I am lower" at bounding box center [1329, 230] width 157 height 28
select select "1"
click at [1250, 217] on select "Select an option I am higher Same price I am lower" at bounding box center [1329, 230] width 157 height 28
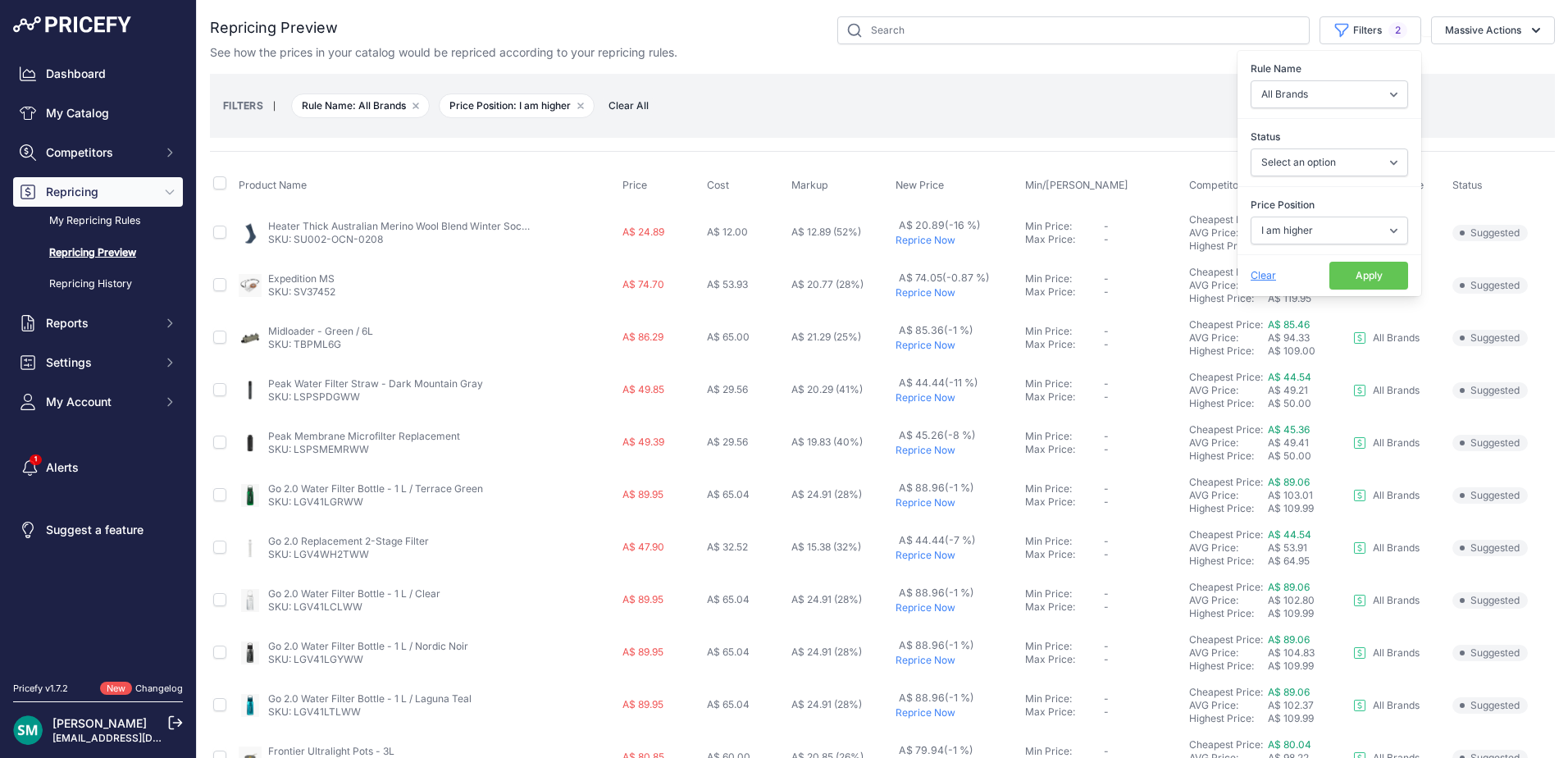
click at [1352, 278] on button "Apply" at bounding box center [1369, 275] width 79 height 28
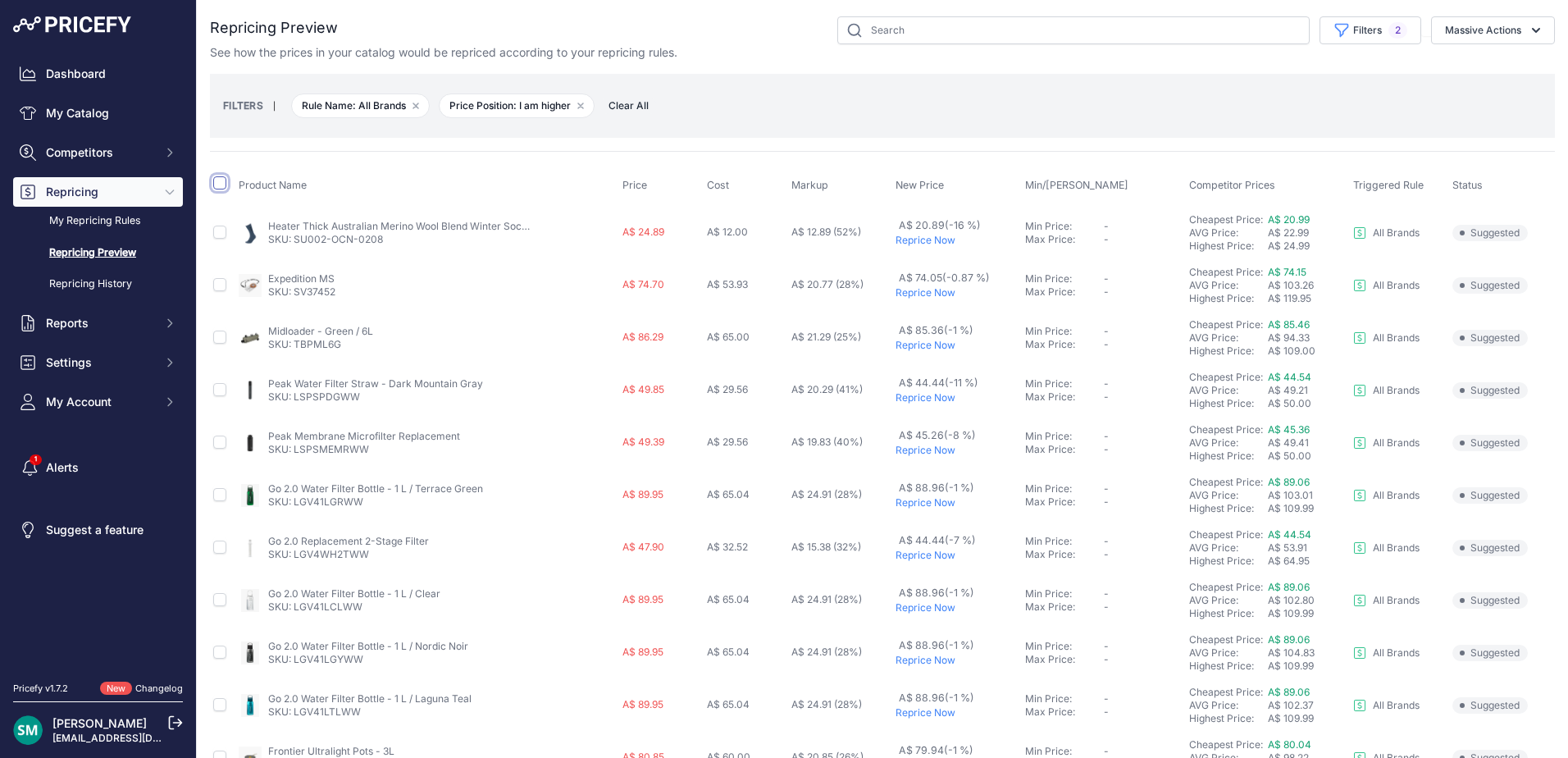
click at [215, 189] on input "checkbox" at bounding box center [220, 183] width 13 height 13
checkbox input "true"
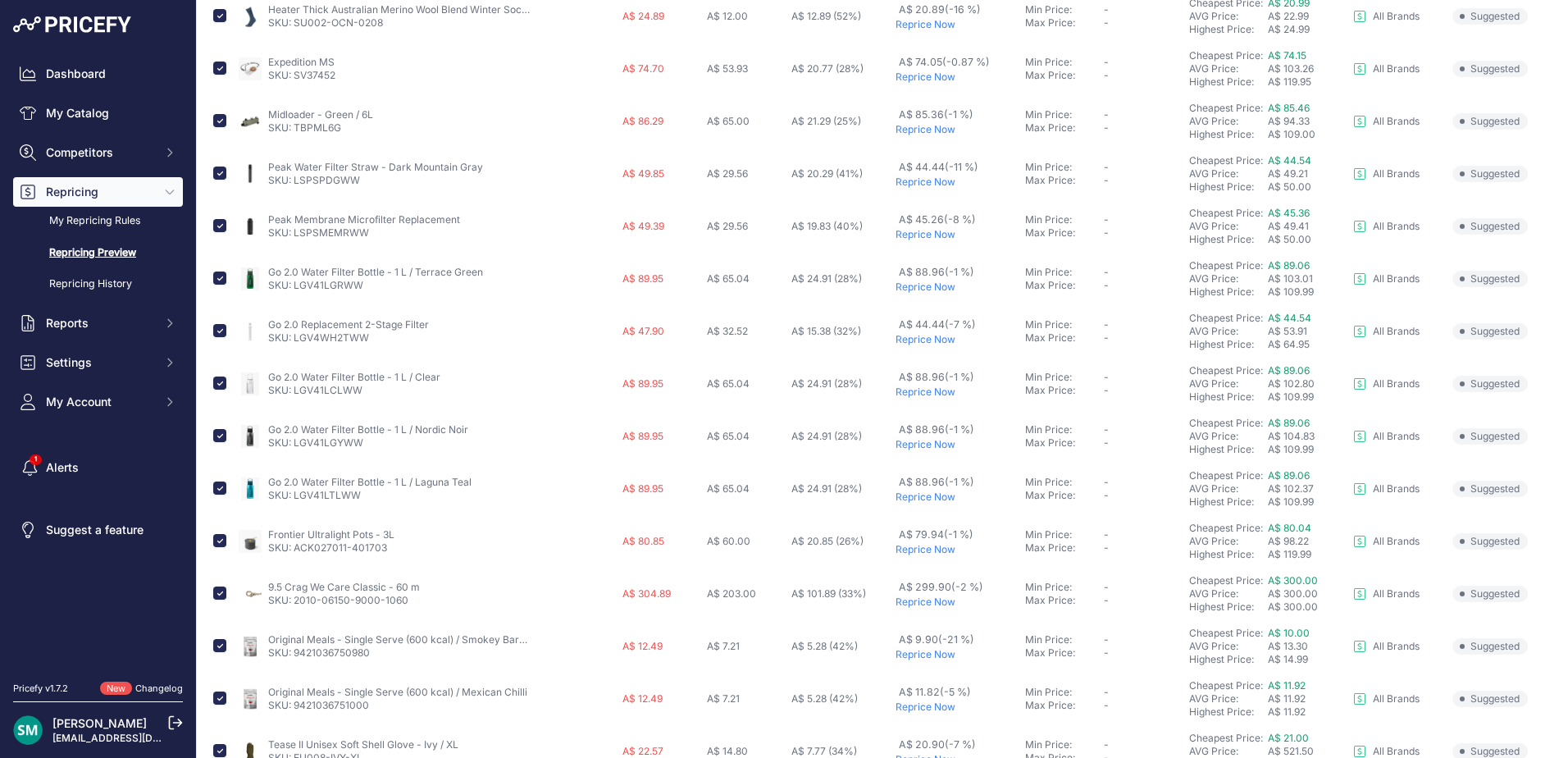
scroll to position [328, 0]
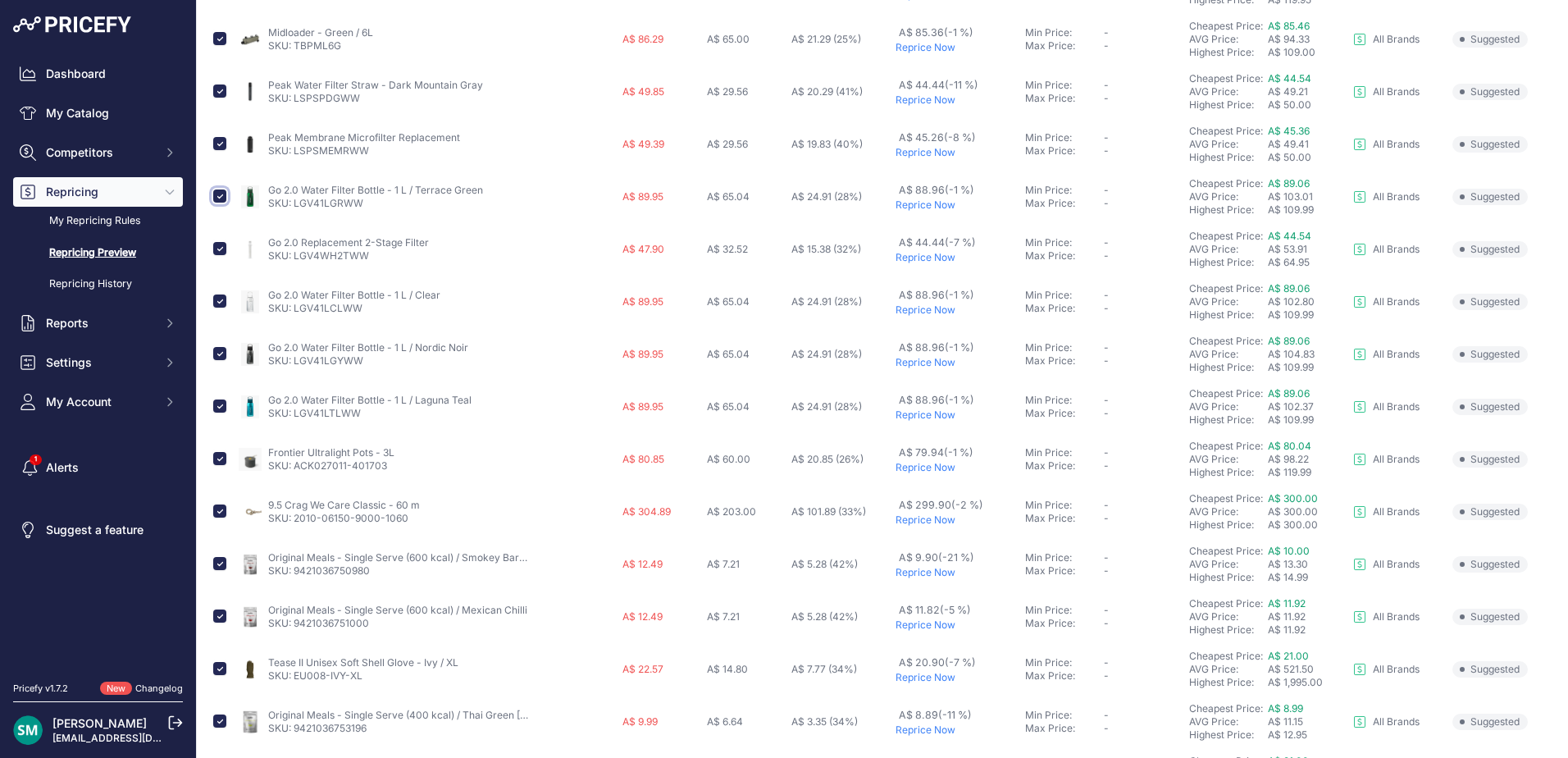
click at [216, 198] on input "checkbox" at bounding box center [220, 196] width 13 height 13
checkbox input "false"
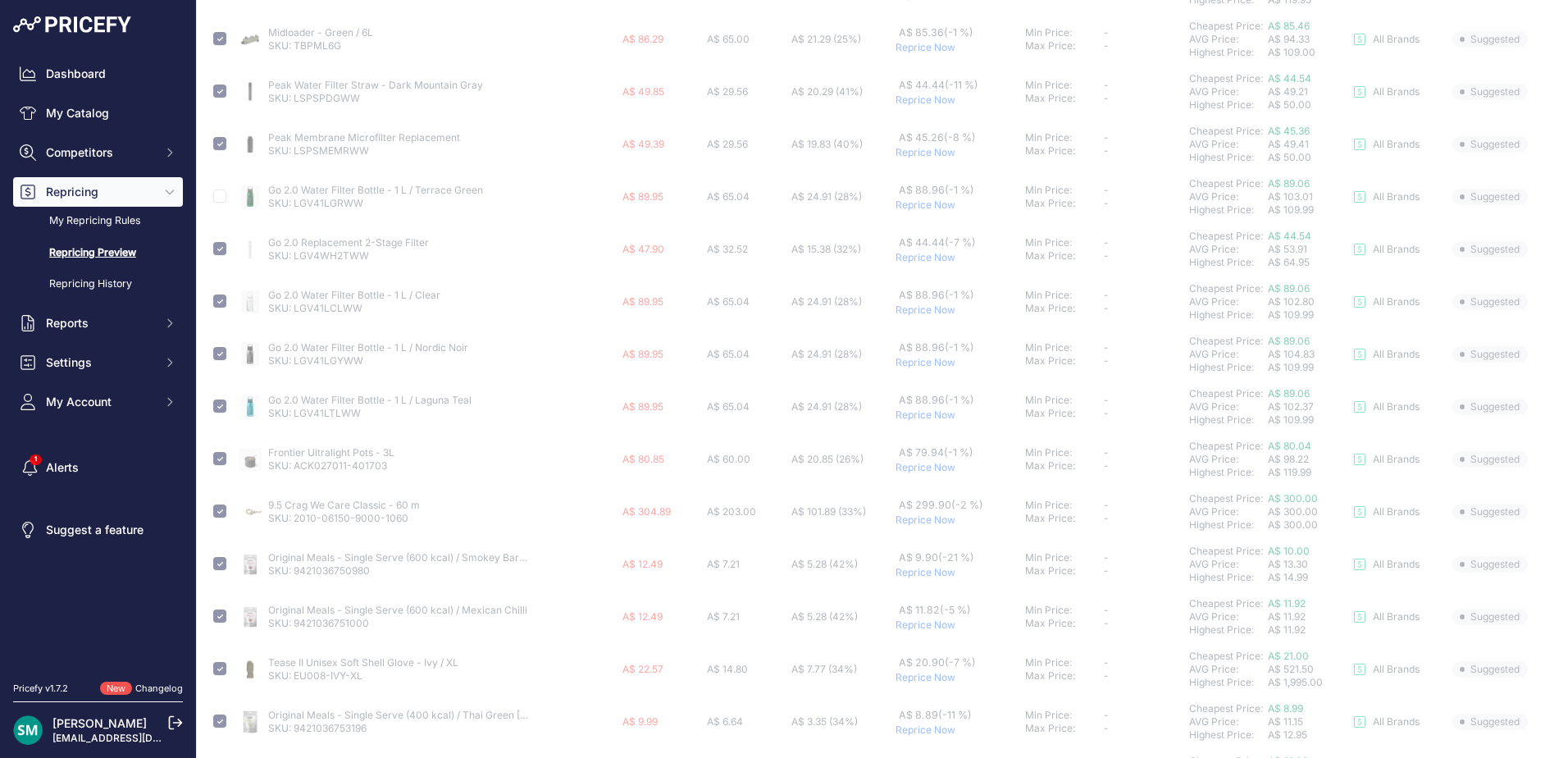
scroll to position [410, 0]
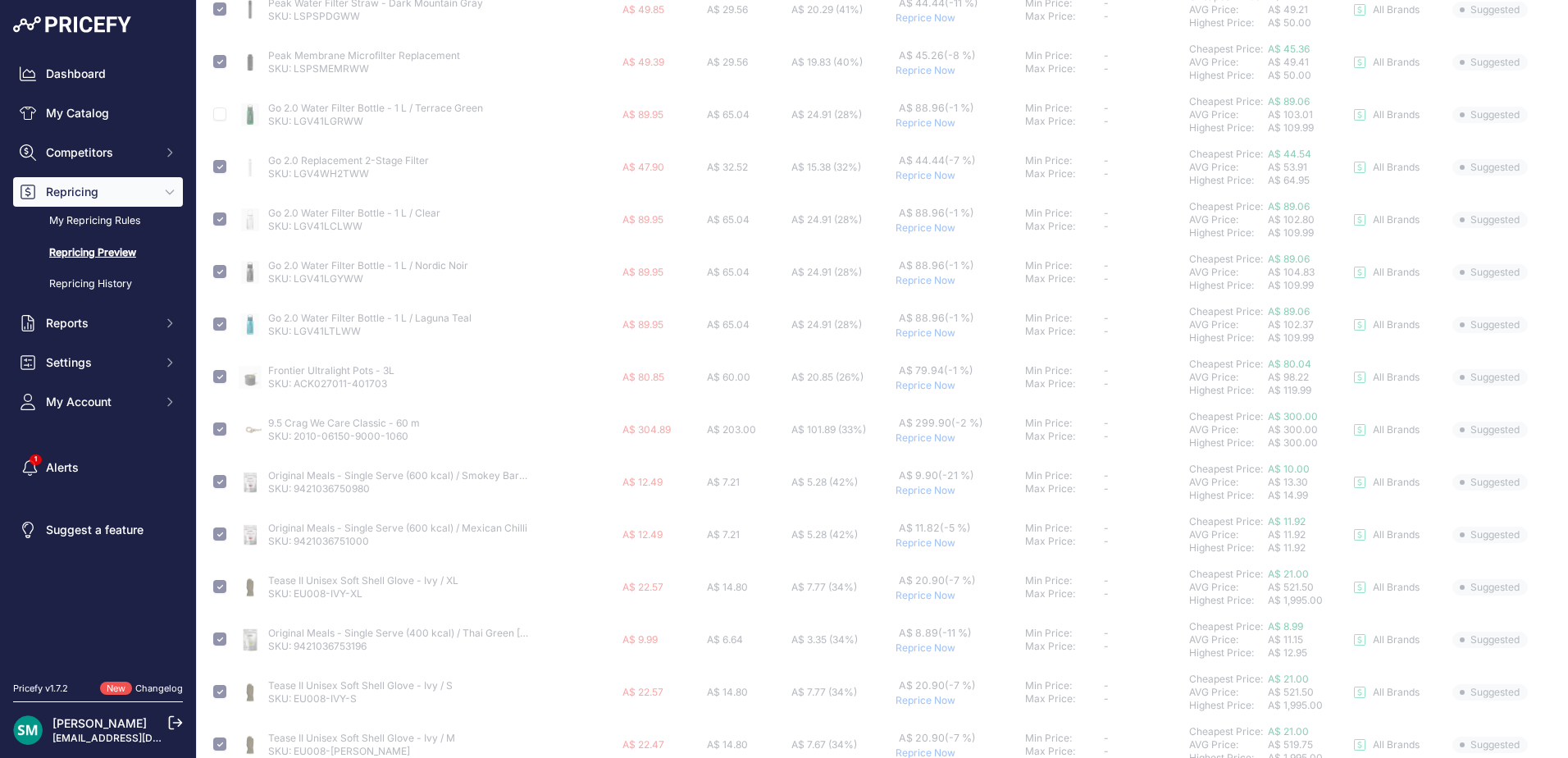
checkbox input "false"
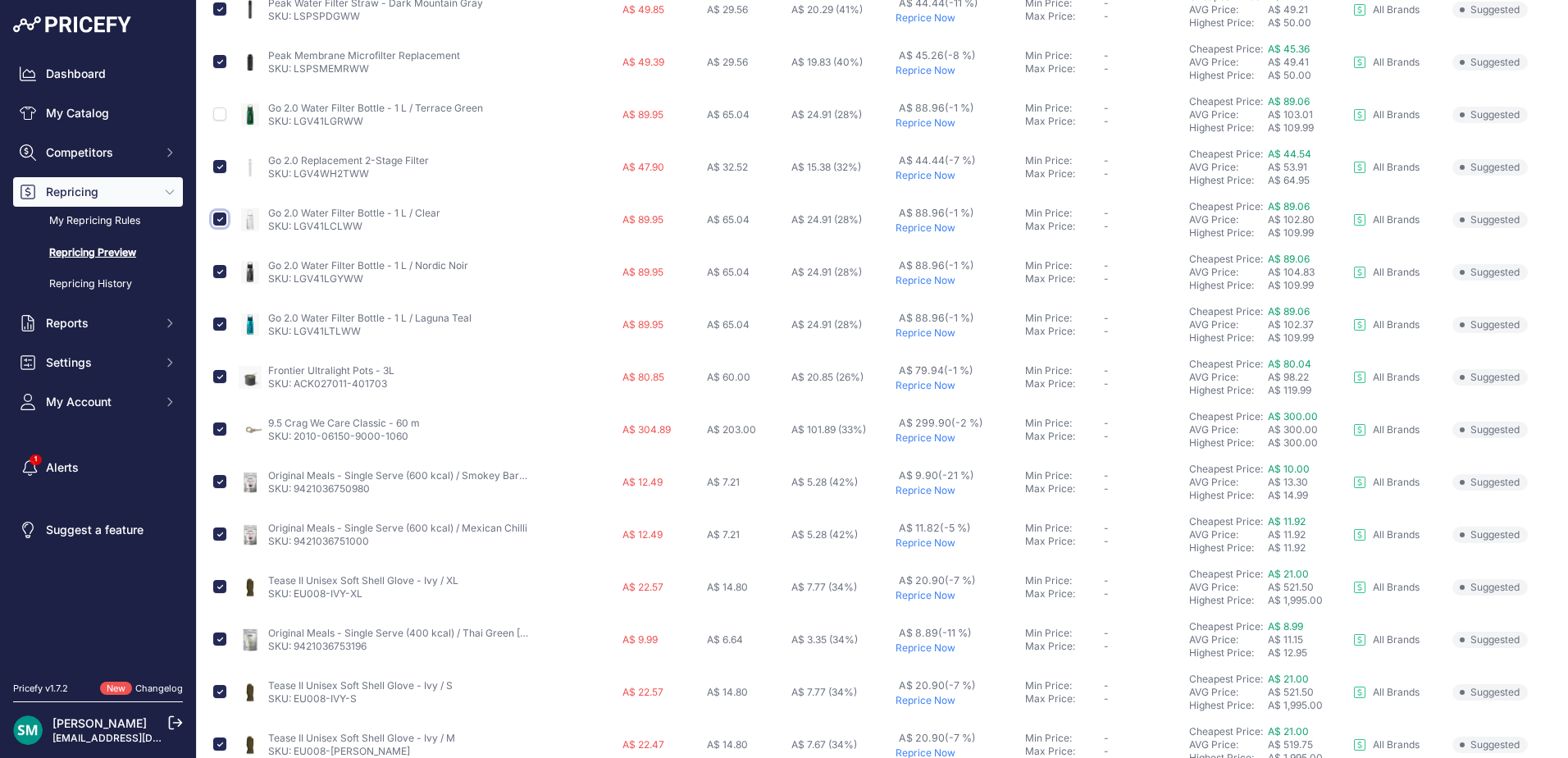
click at [219, 223] on input "checkbox" at bounding box center [220, 219] width 13 height 13
checkbox input "false"
click at [215, 270] on input "checkbox" at bounding box center [220, 271] width 13 height 13
checkbox input "false"
click at [217, 326] on input "checkbox" at bounding box center [220, 324] width 13 height 13
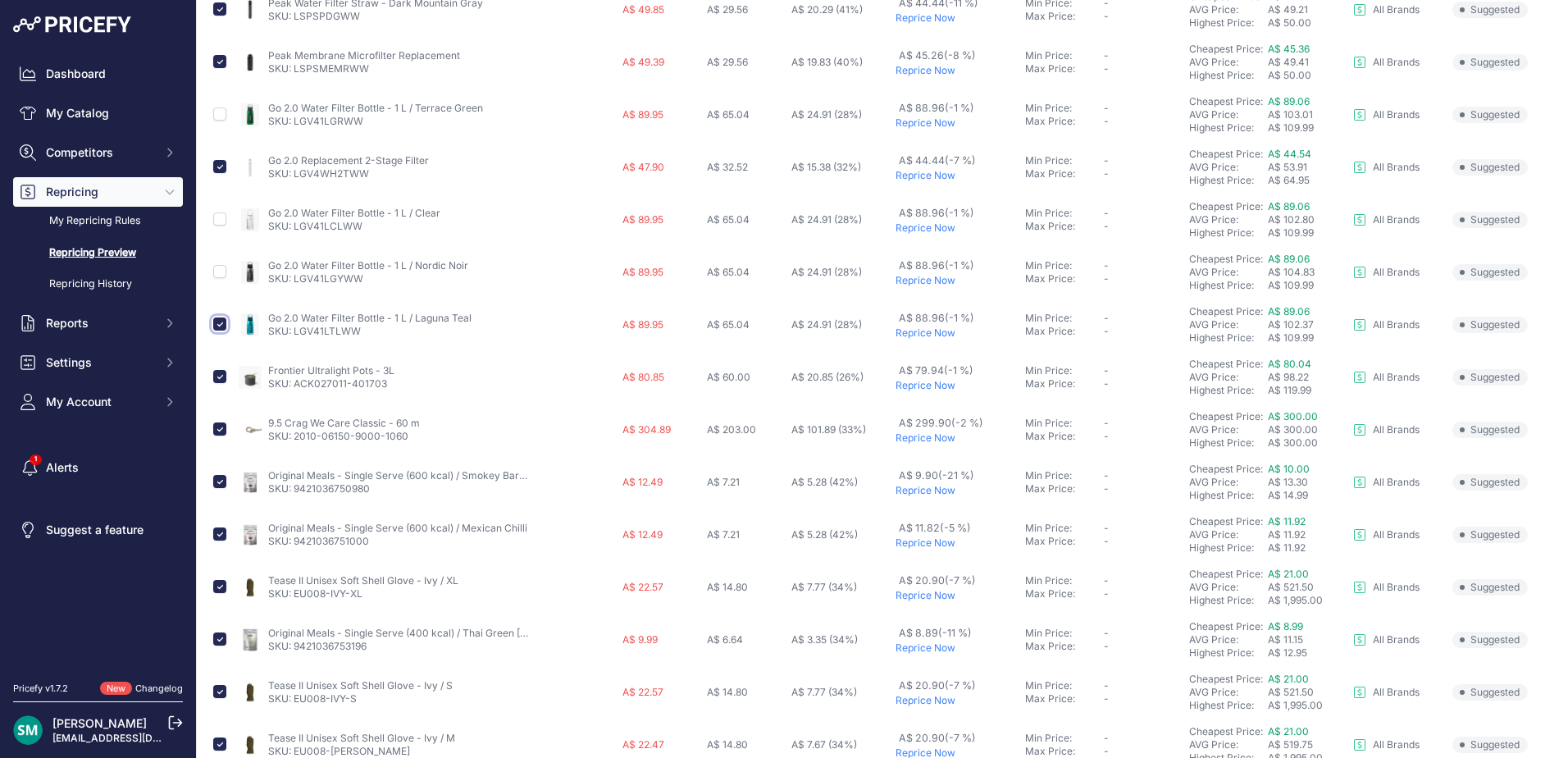
checkbox input "false"
click at [217, 378] on input "checkbox" at bounding box center [220, 377] width 13 height 13
checkbox input "false"
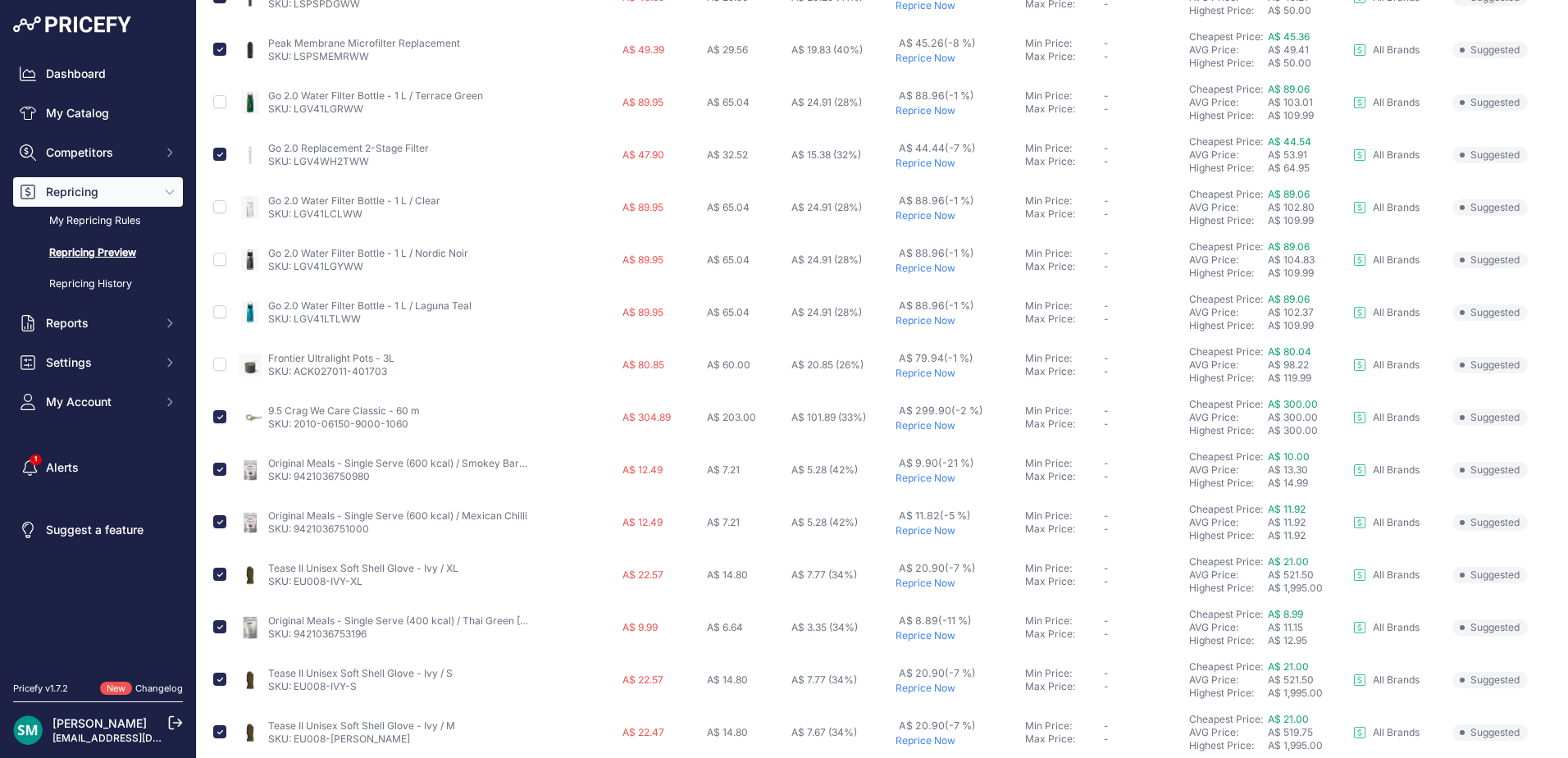
scroll to position [246, 0]
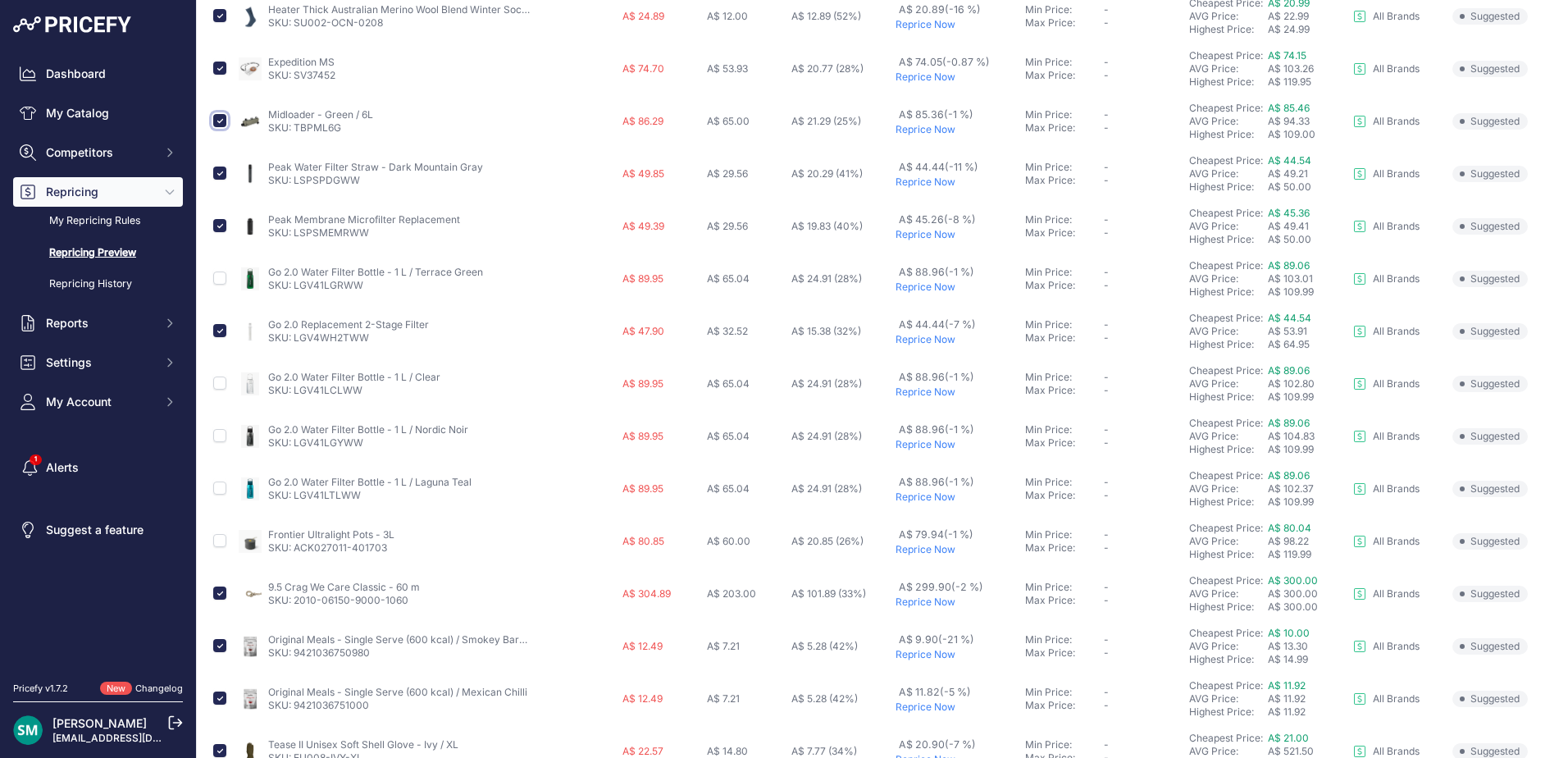
click at [219, 123] on input "checkbox" at bounding box center [220, 121] width 13 height 13
checkbox input "false"
click at [219, 73] on input "checkbox" at bounding box center [220, 68] width 13 height 13
checkbox input "false"
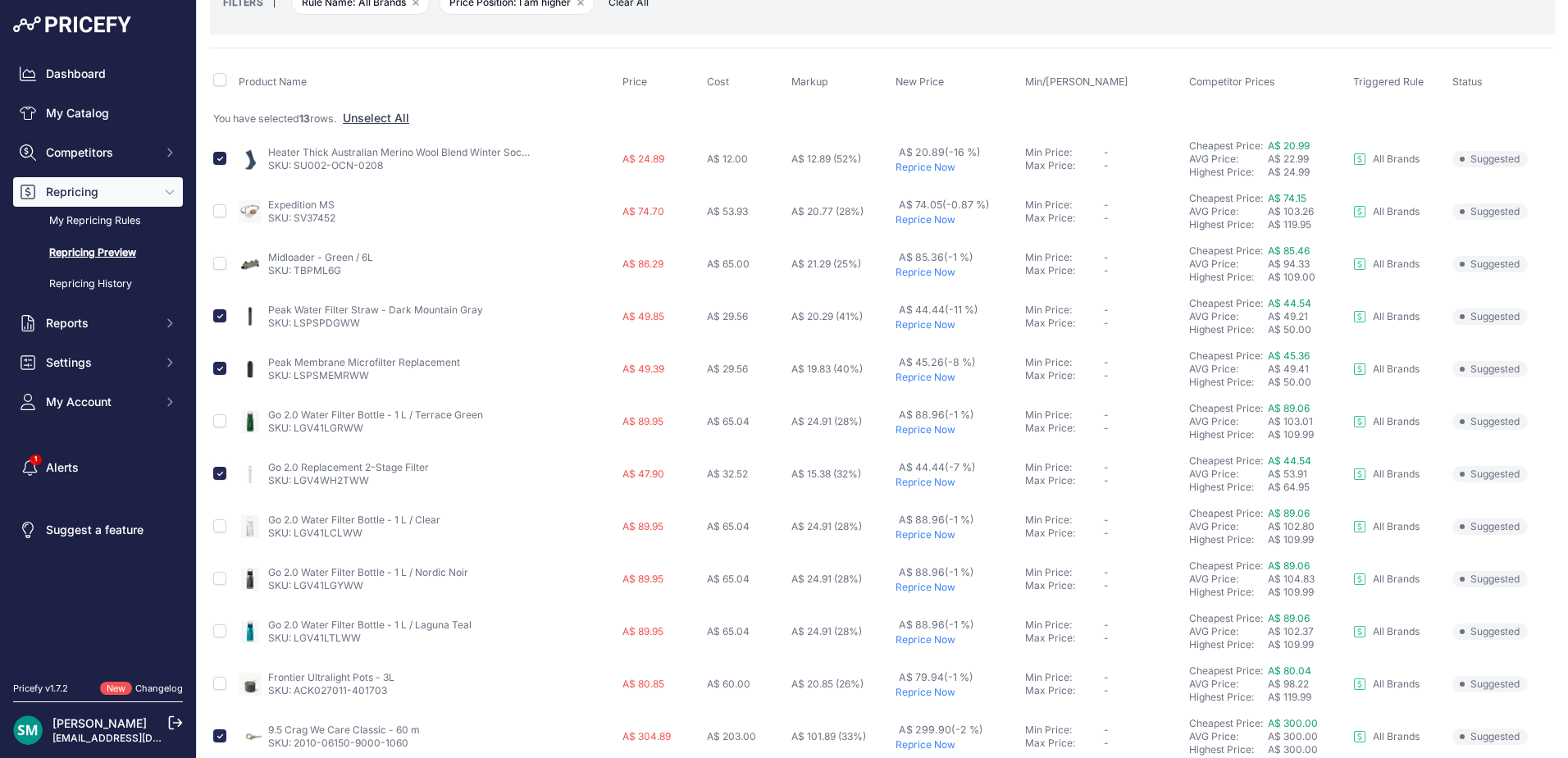
scroll to position [22, 0]
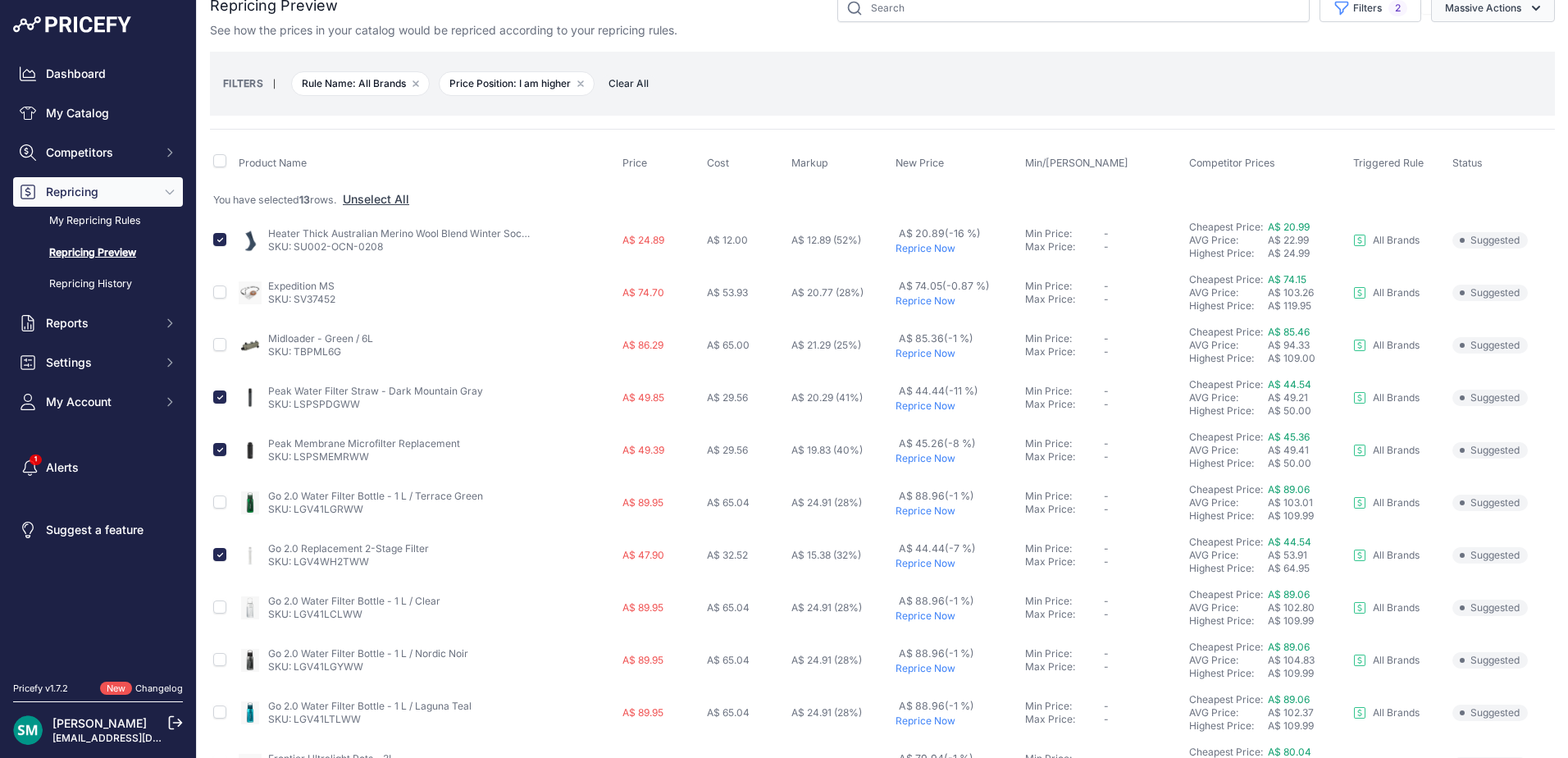
click at [1431, 2] on button "Massive Actions" at bounding box center [1492, 8] width 124 height 28
click at [1452, 52] on span "Reprice Now" at bounding box center [1471, 46] width 69 height 14
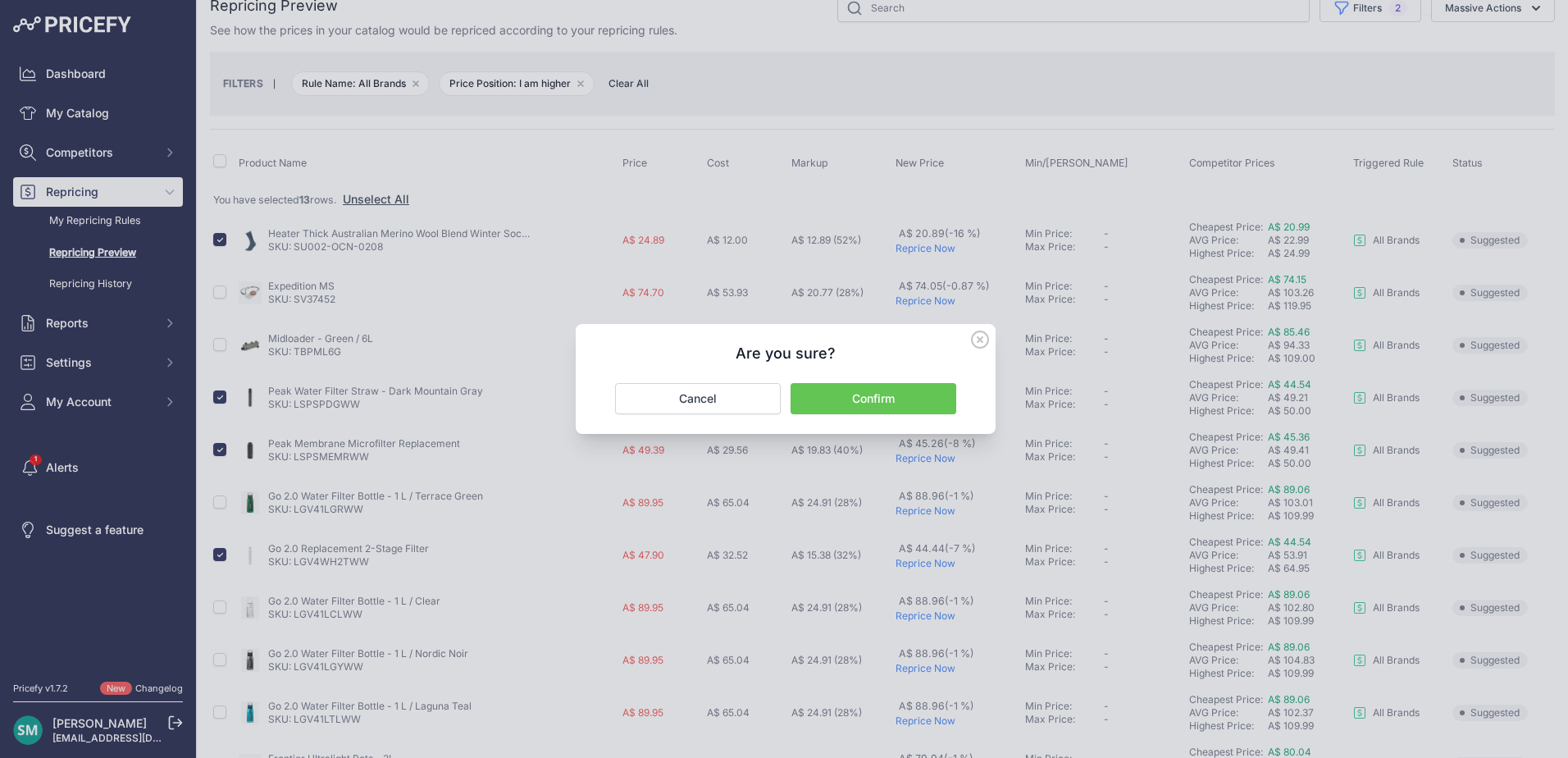
click at [937, 406] on button "Confirm" at bounding box center [873, 399] width 166 height 32
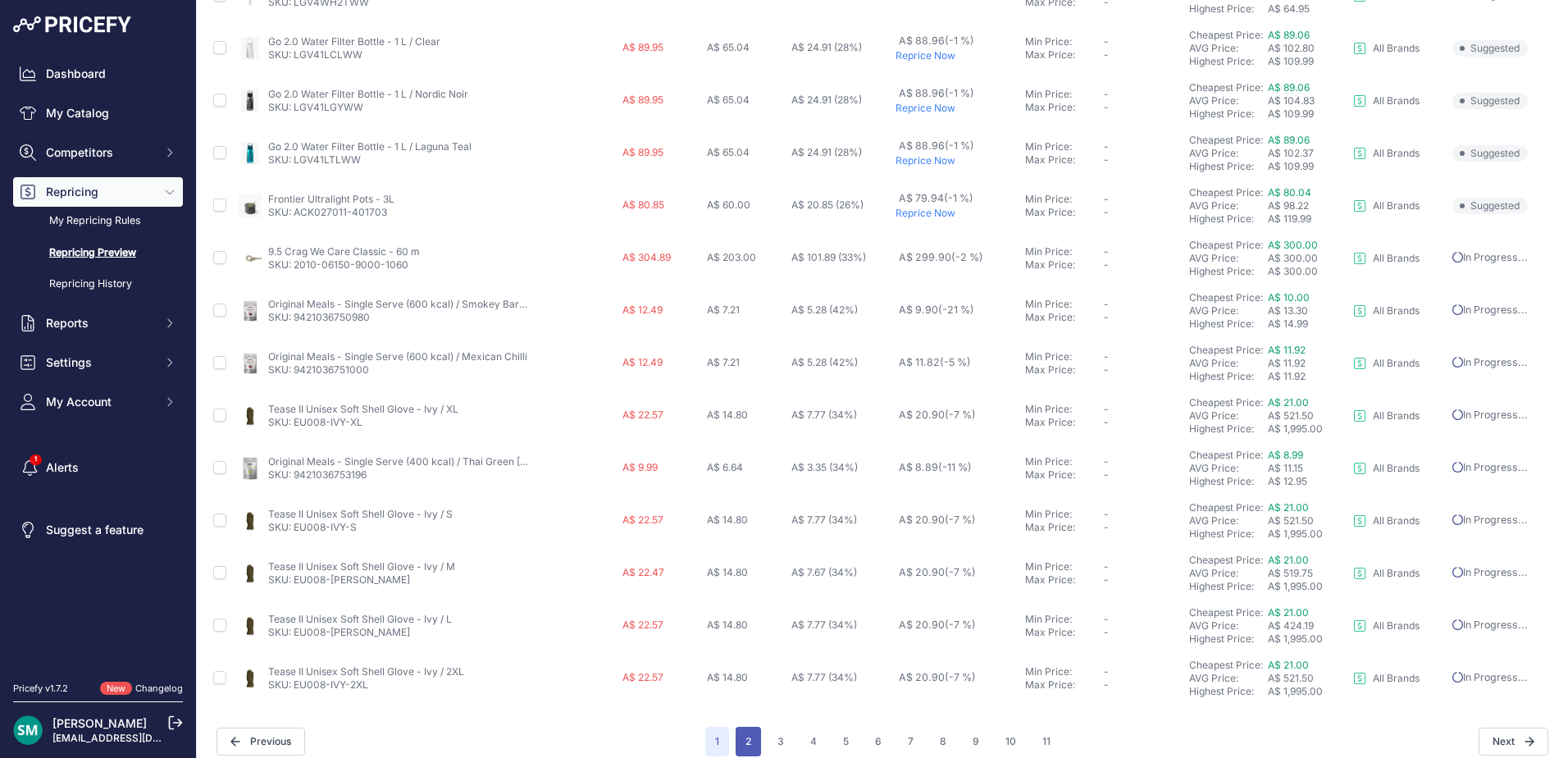
scroll to position [611, 0]
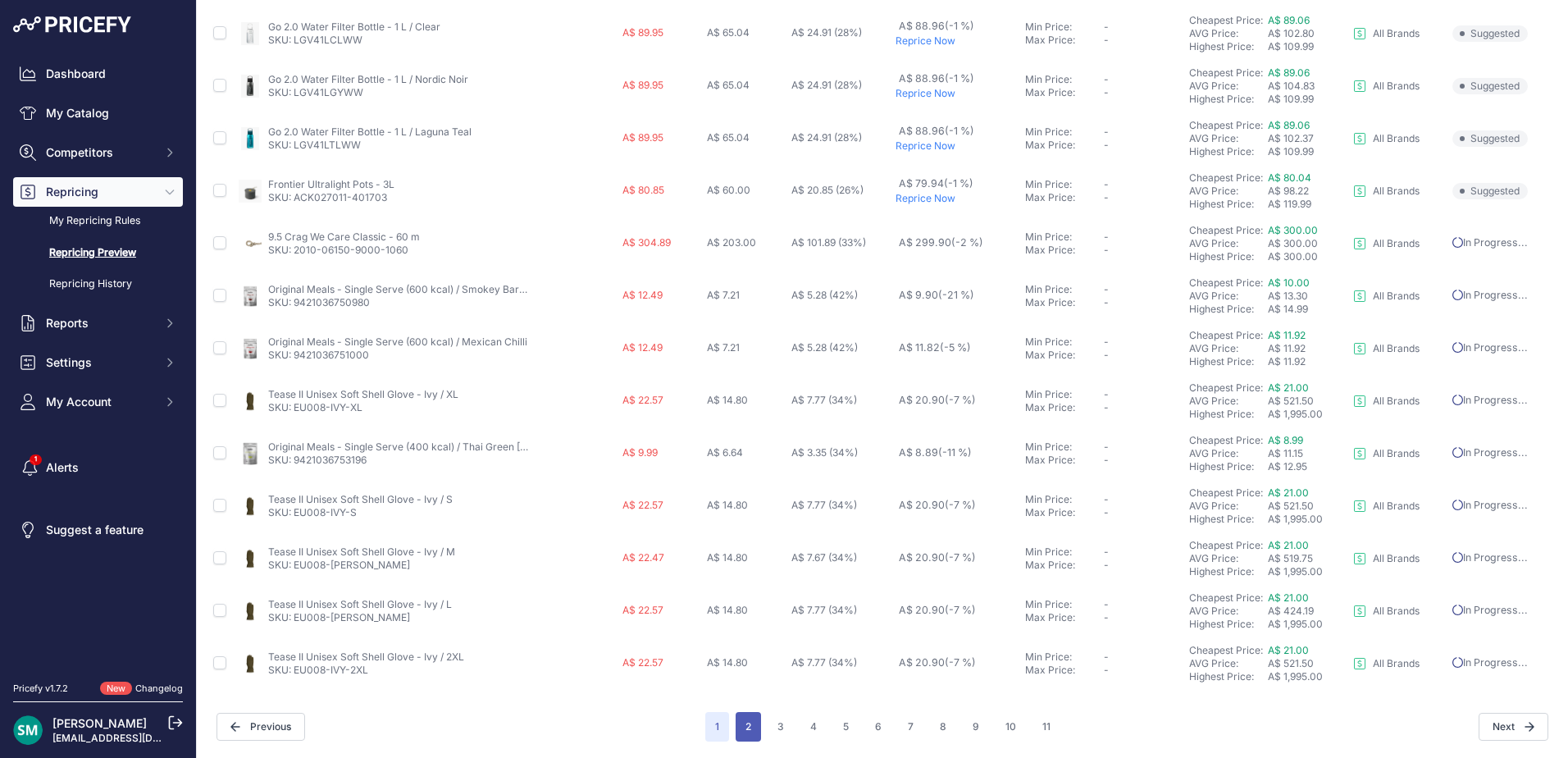
click at [749, 719] on button "2" at bounding box center [748, 726] width 26 height 30
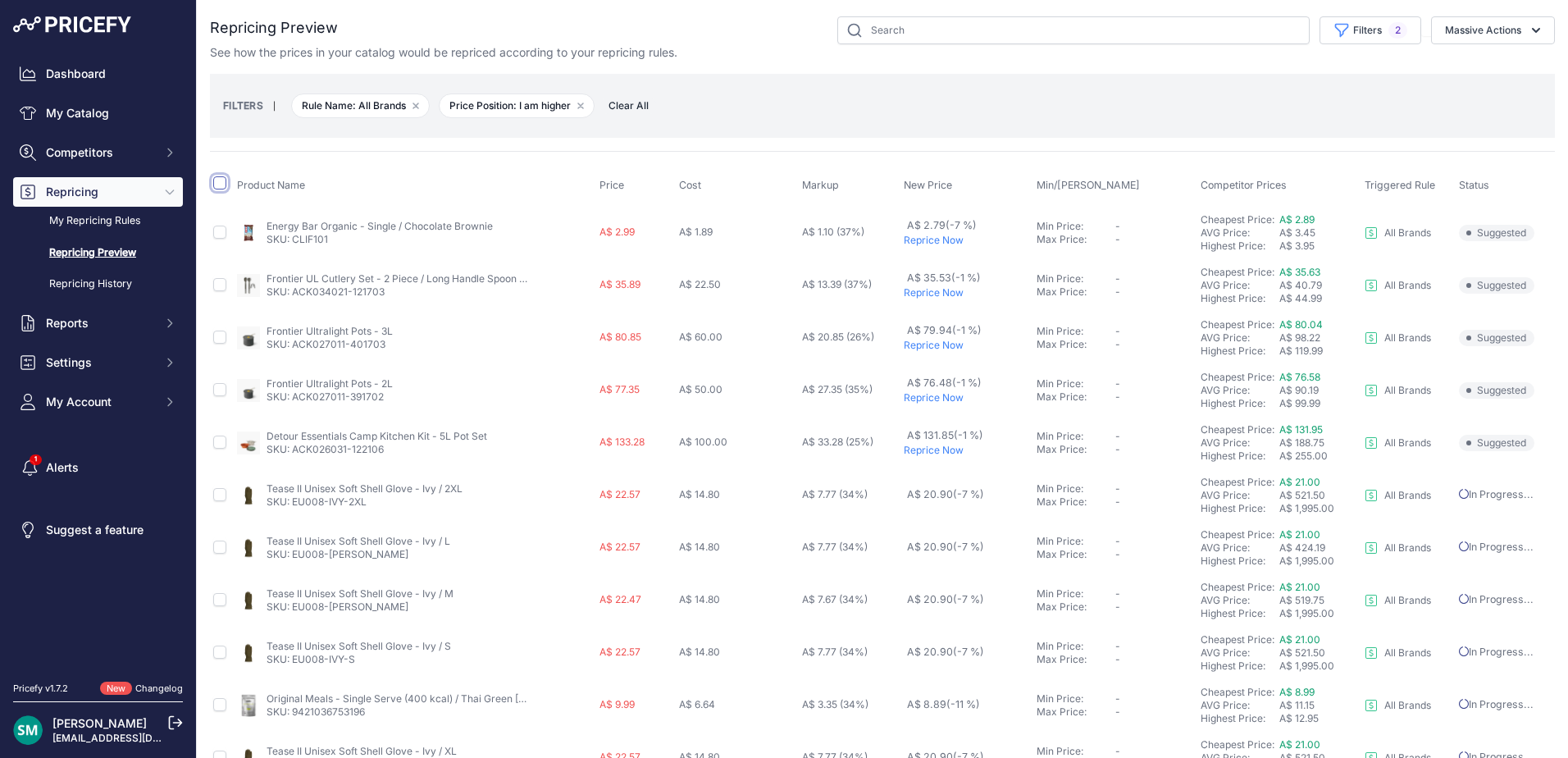
click at [223, 188] on input "checkbox" at bounding box center [220, 183] width 13 height 13
checkbox input "true"
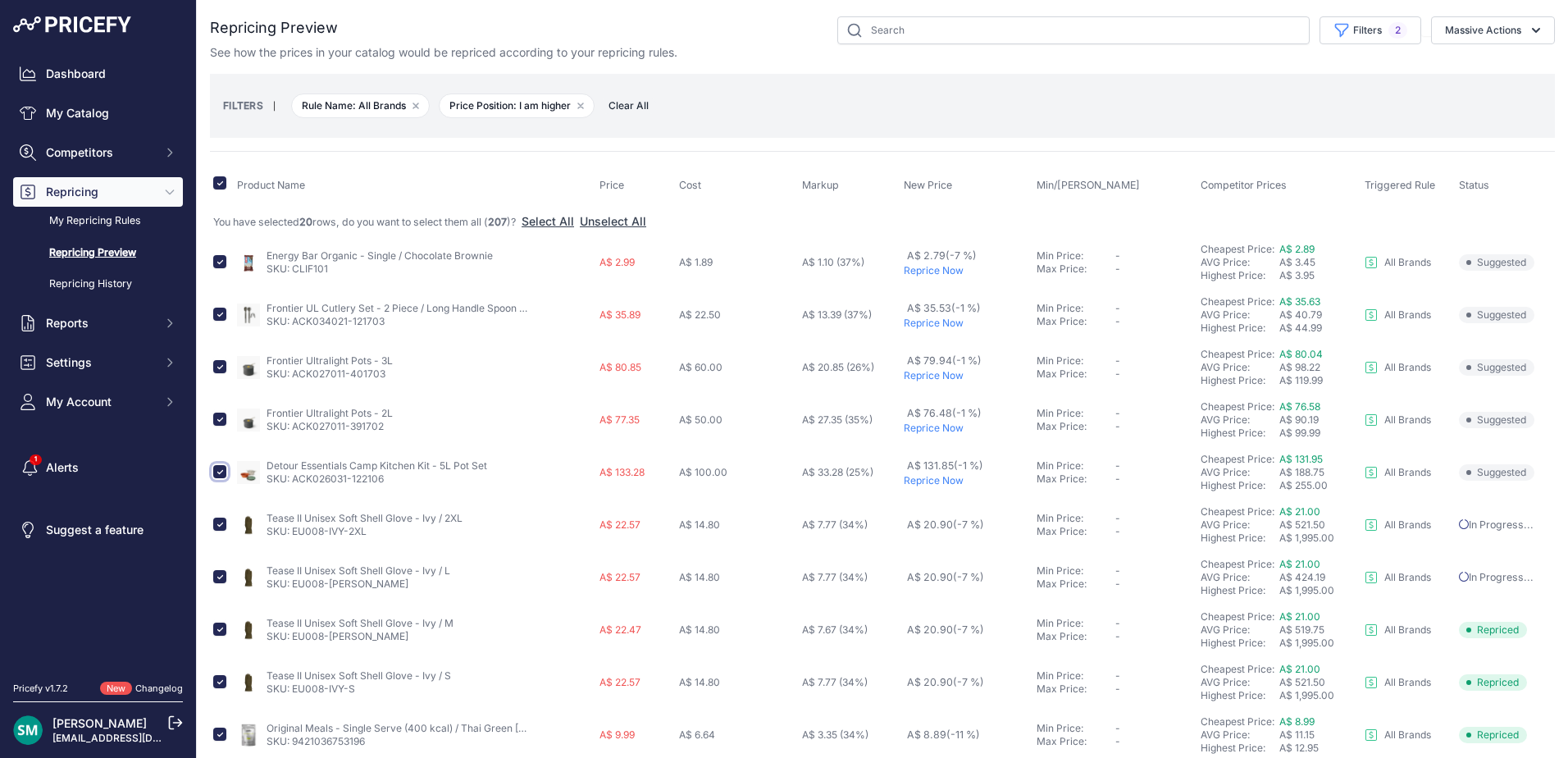
click at [222, 472] on input "checkbox" at bounding box center [220, 471] width 13 height 13
checkbox input "false"
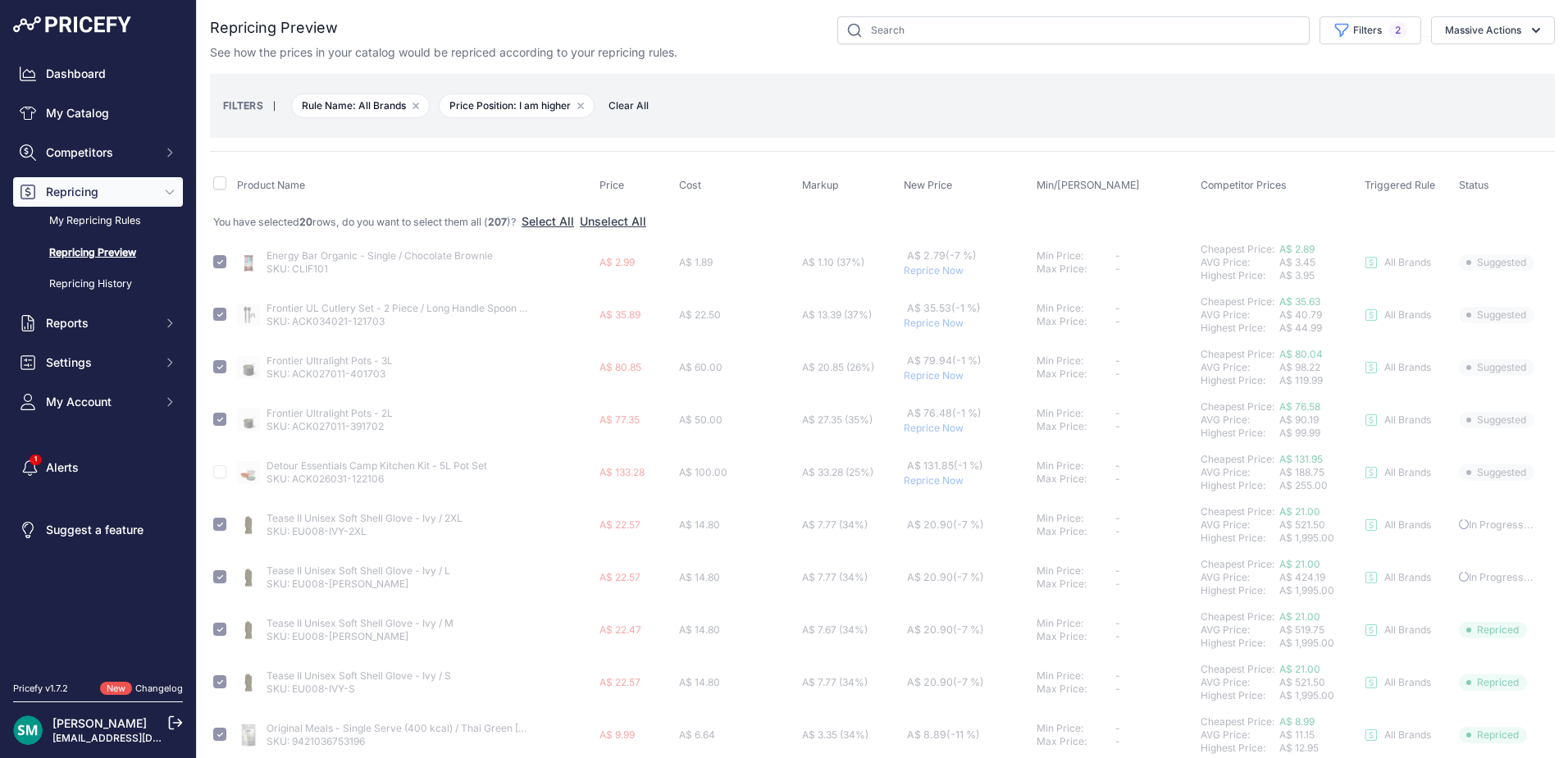
checkbox input "false"
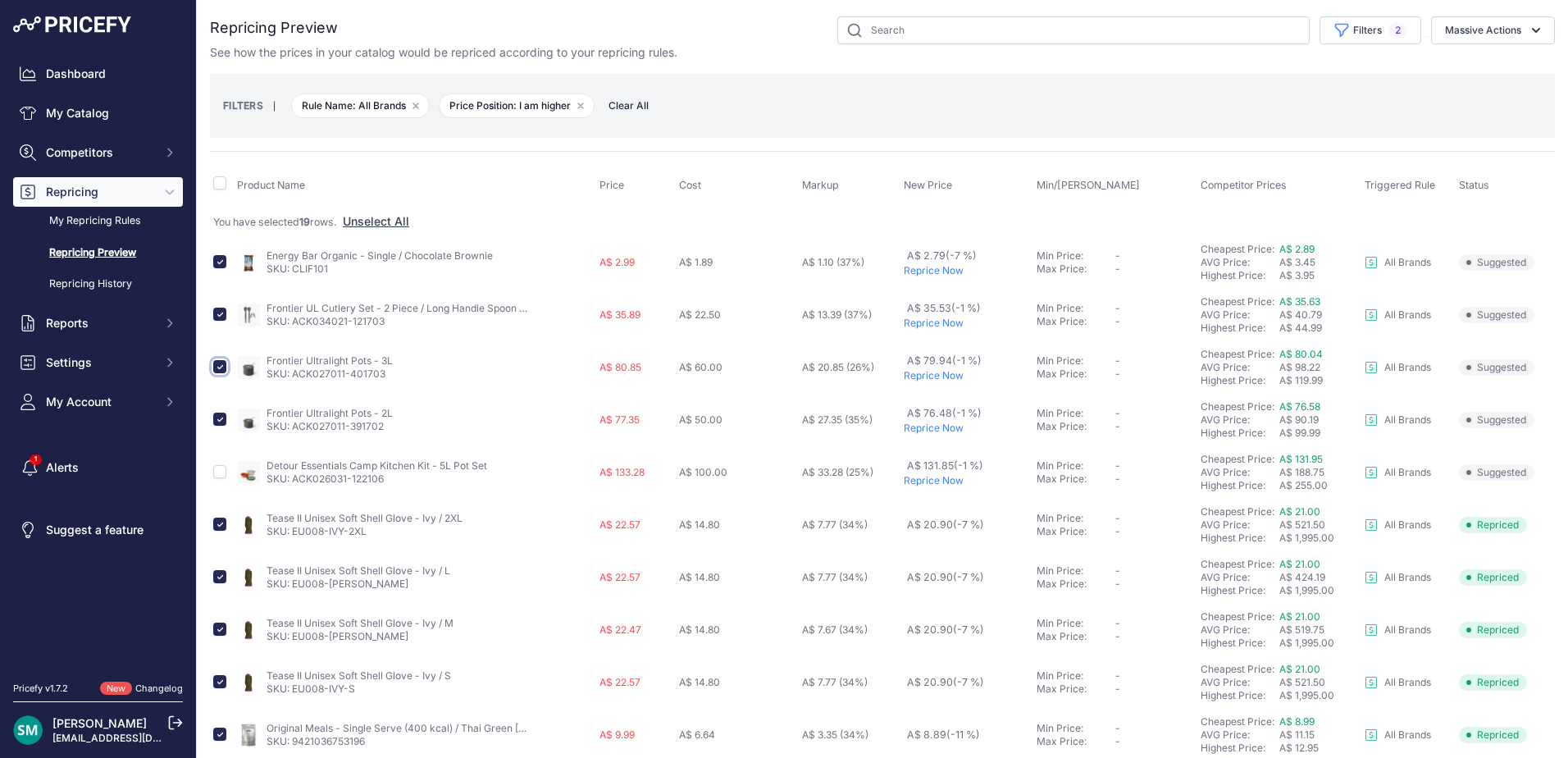
click at [220, 371] on input "checkbox" at bounding box center [220, 367] width 13 height 13
checkbox input "false"
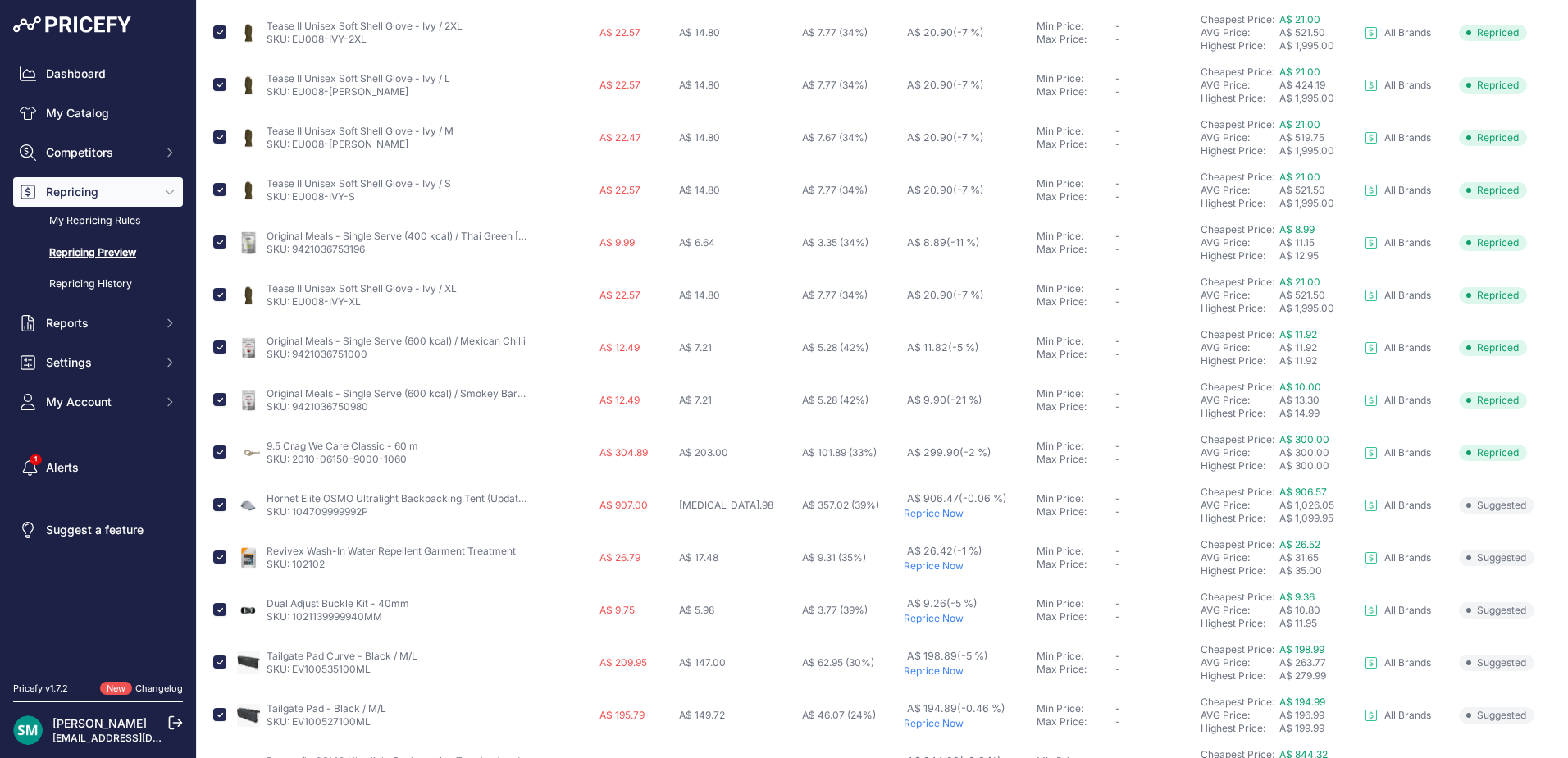
scroll to position [596, 0]
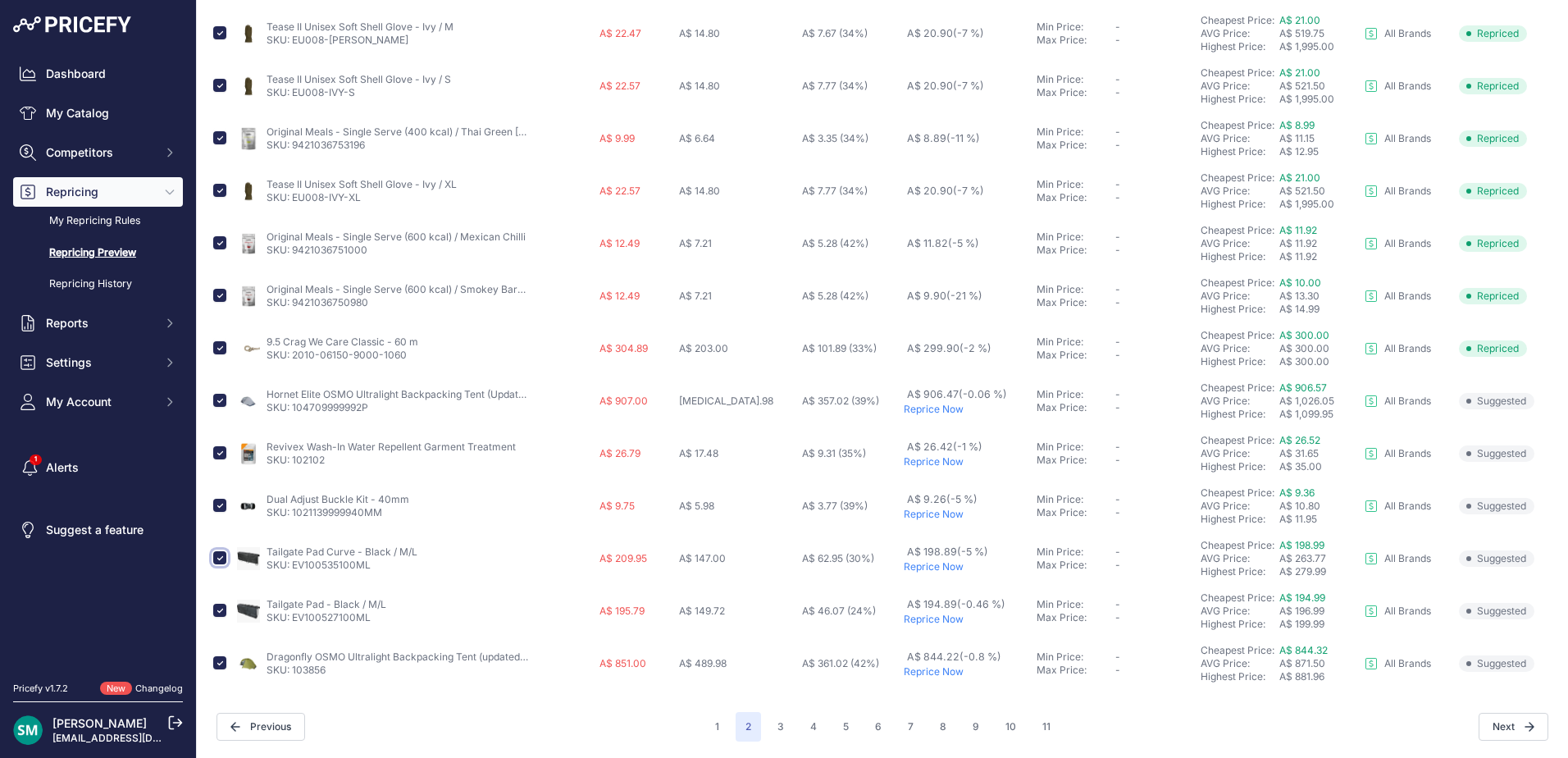
click at [220, 561] on input "checkbox" at bounding box center [220, 558] width 13 height 13
checkbox input "false"
click at [217, 609] on input "checkbox" at bounding box center [220, 610] width 13 height 13
checkbox input "false"
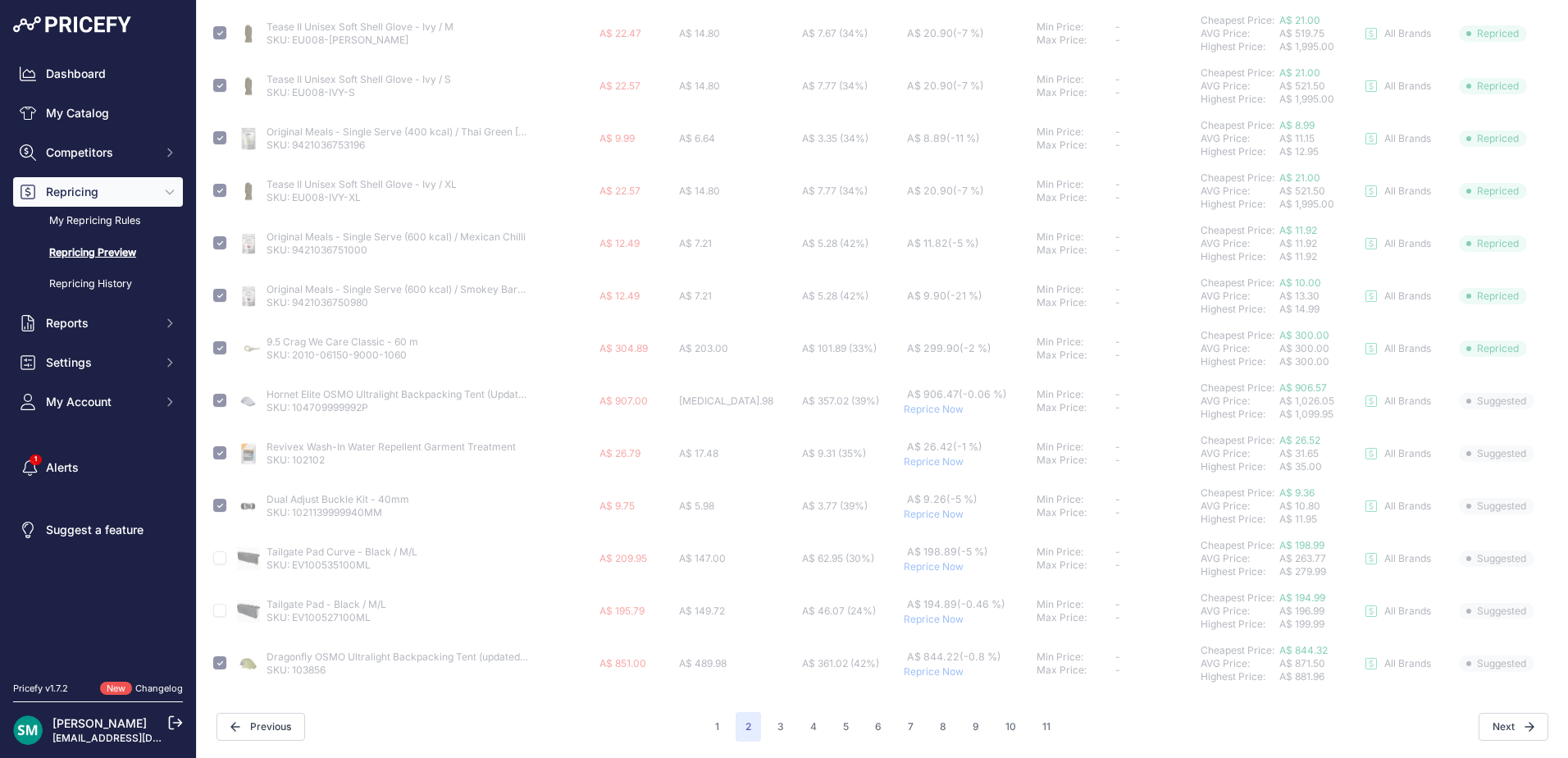
scroll to position [0, 0]
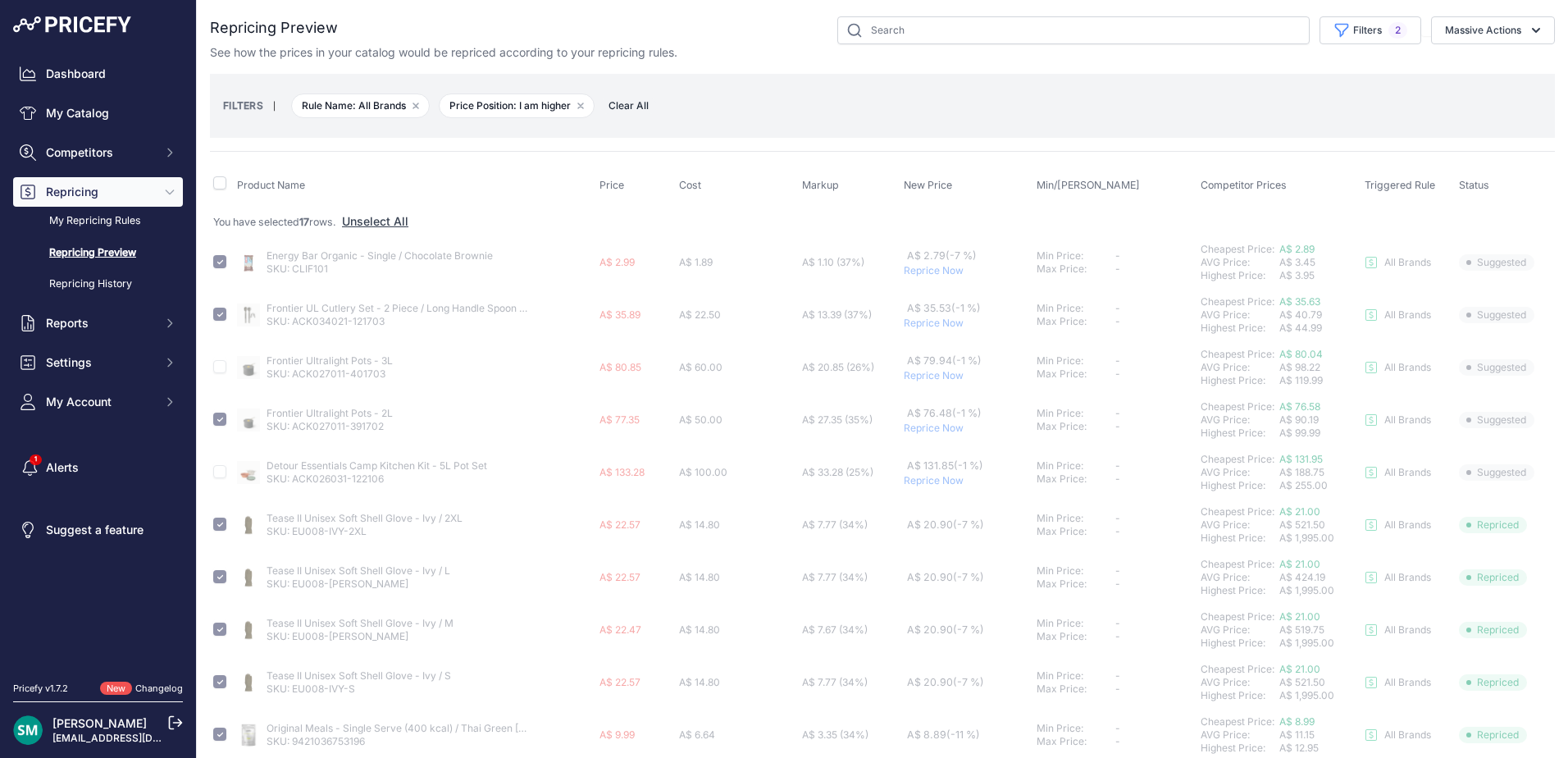
click at [1445, 34] on button "Massive Actions" at bounding box center [1492, 30] width 124 height 28
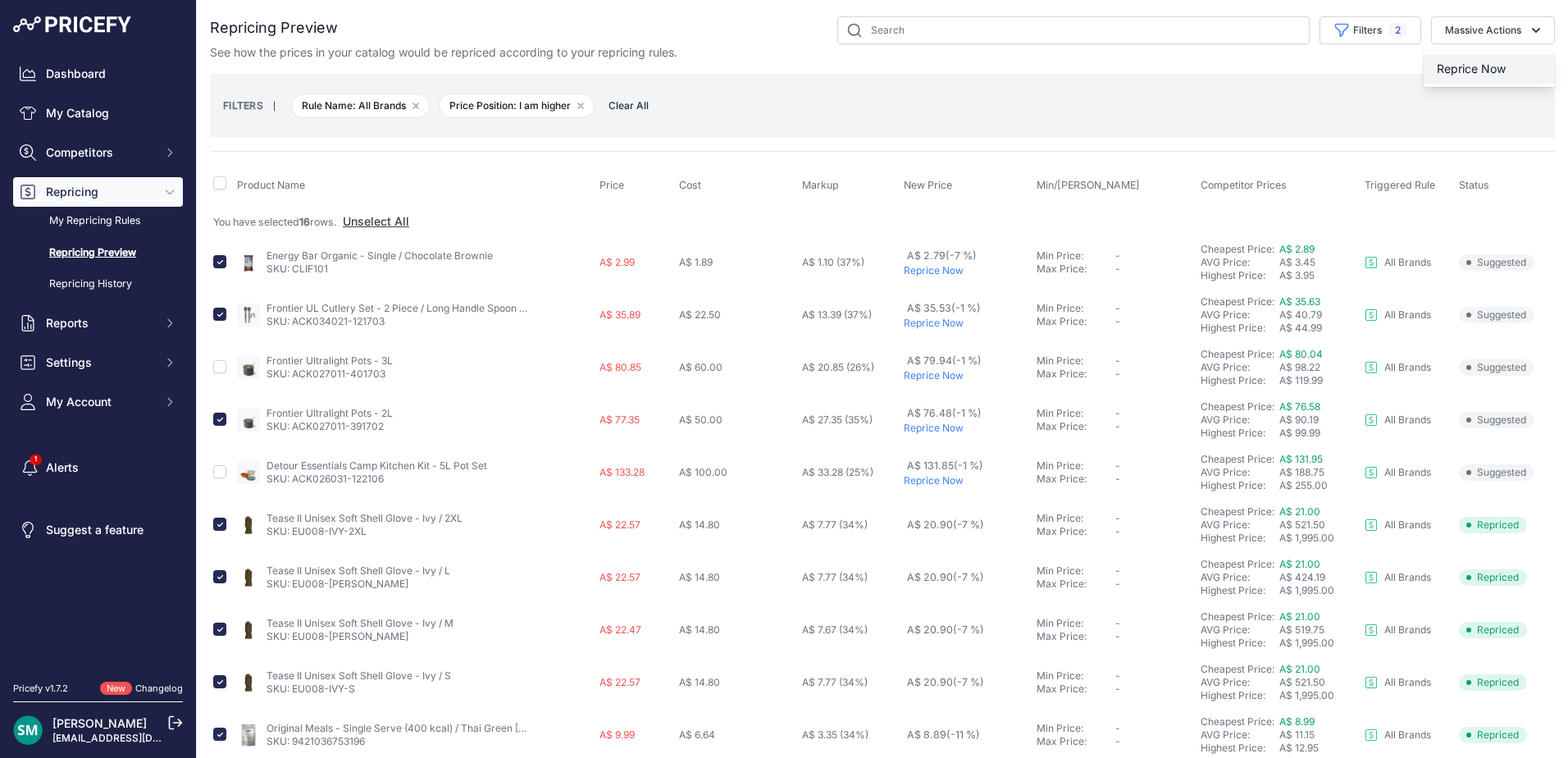
click at [1456, 73] on span "Reprice Now" at bounding box center [1471, 68] width 69 height 14
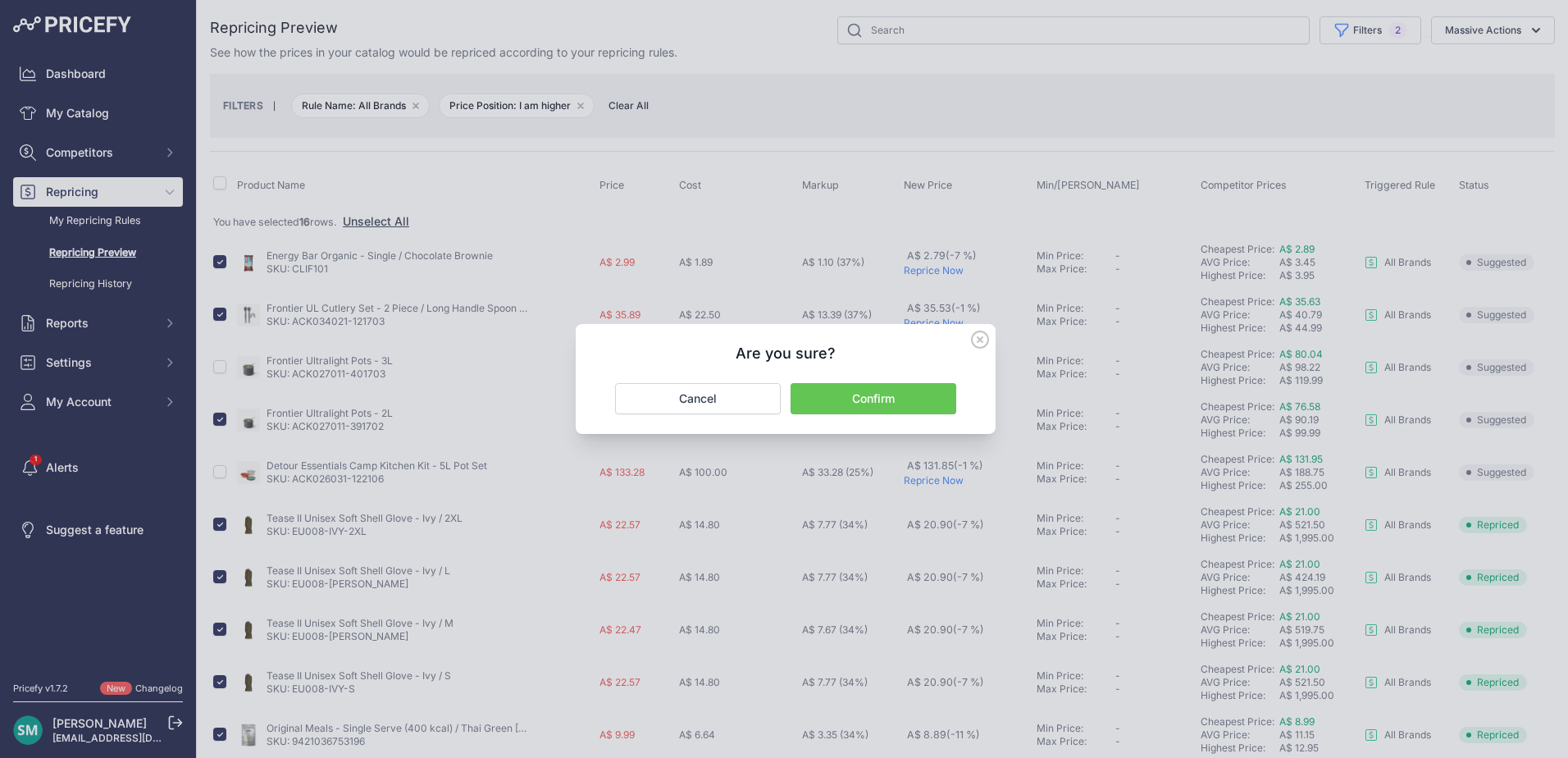
click at [922, 393] on button "Confirm" at bounding box center [873, 399] width 166 height 32
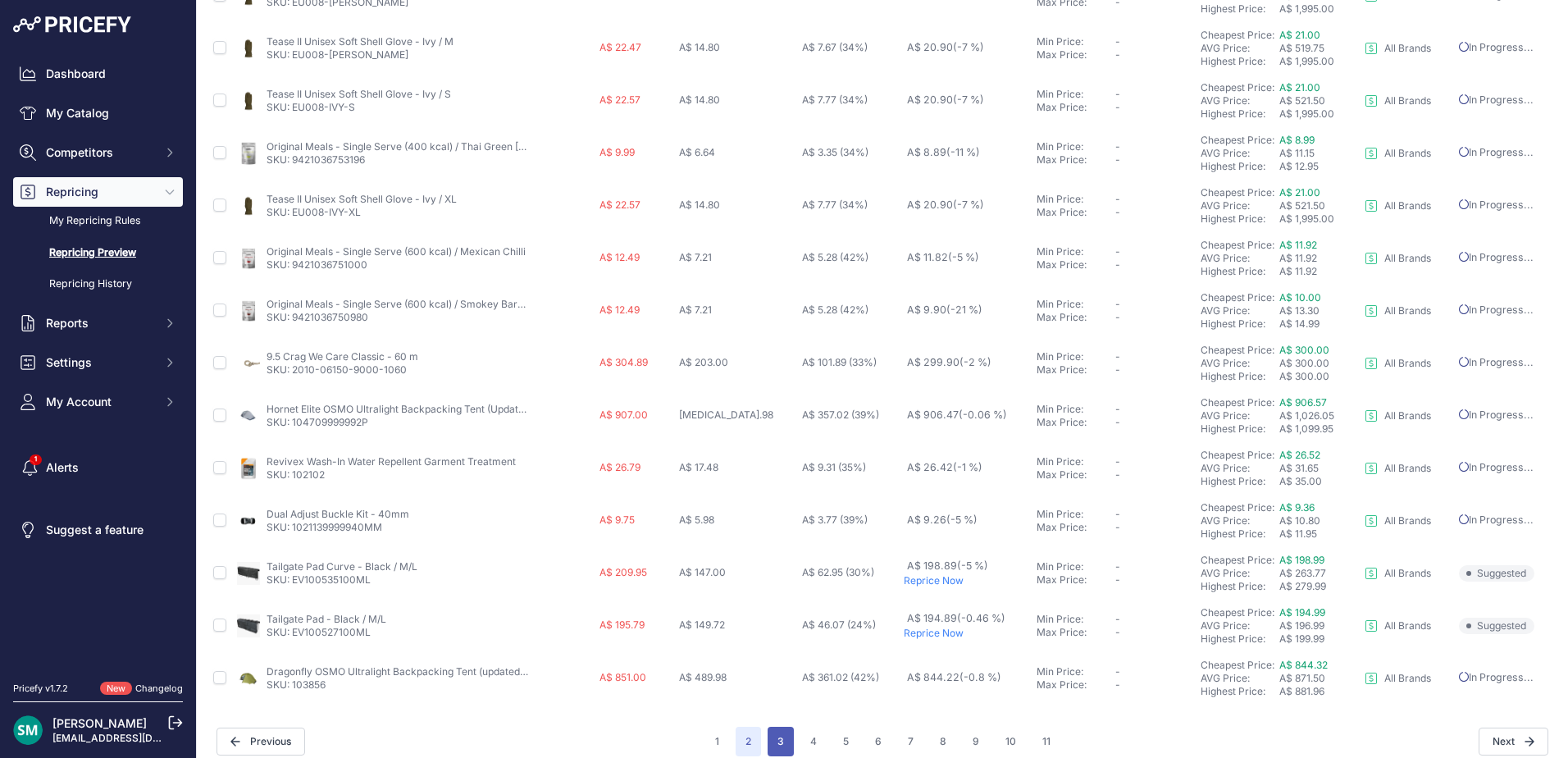
scroll to position [611, 0]
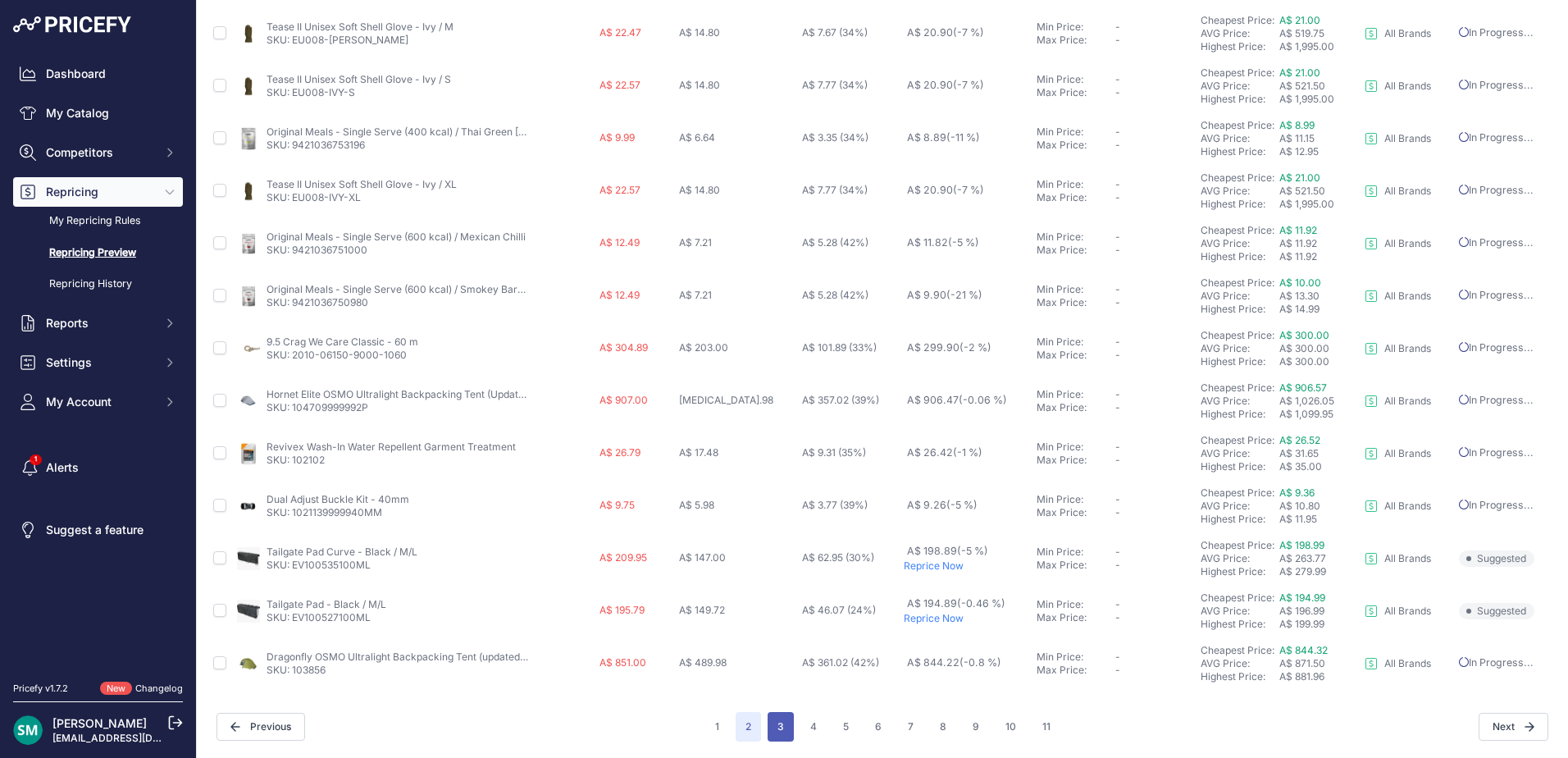
click at [780, 732] on button "3" at bounding box center [780, 726] width 26 height 30
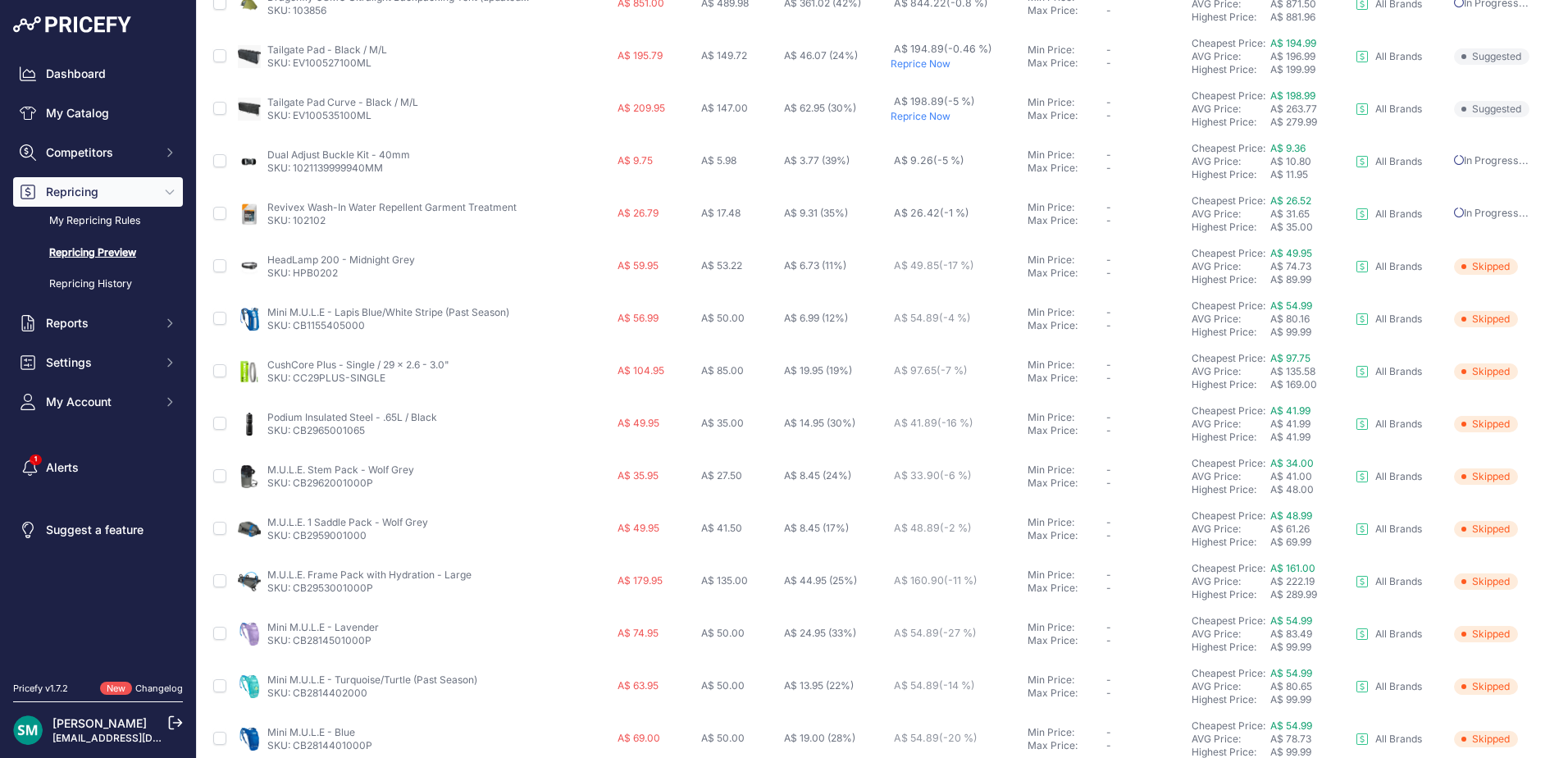
scroll to position [566, 0]
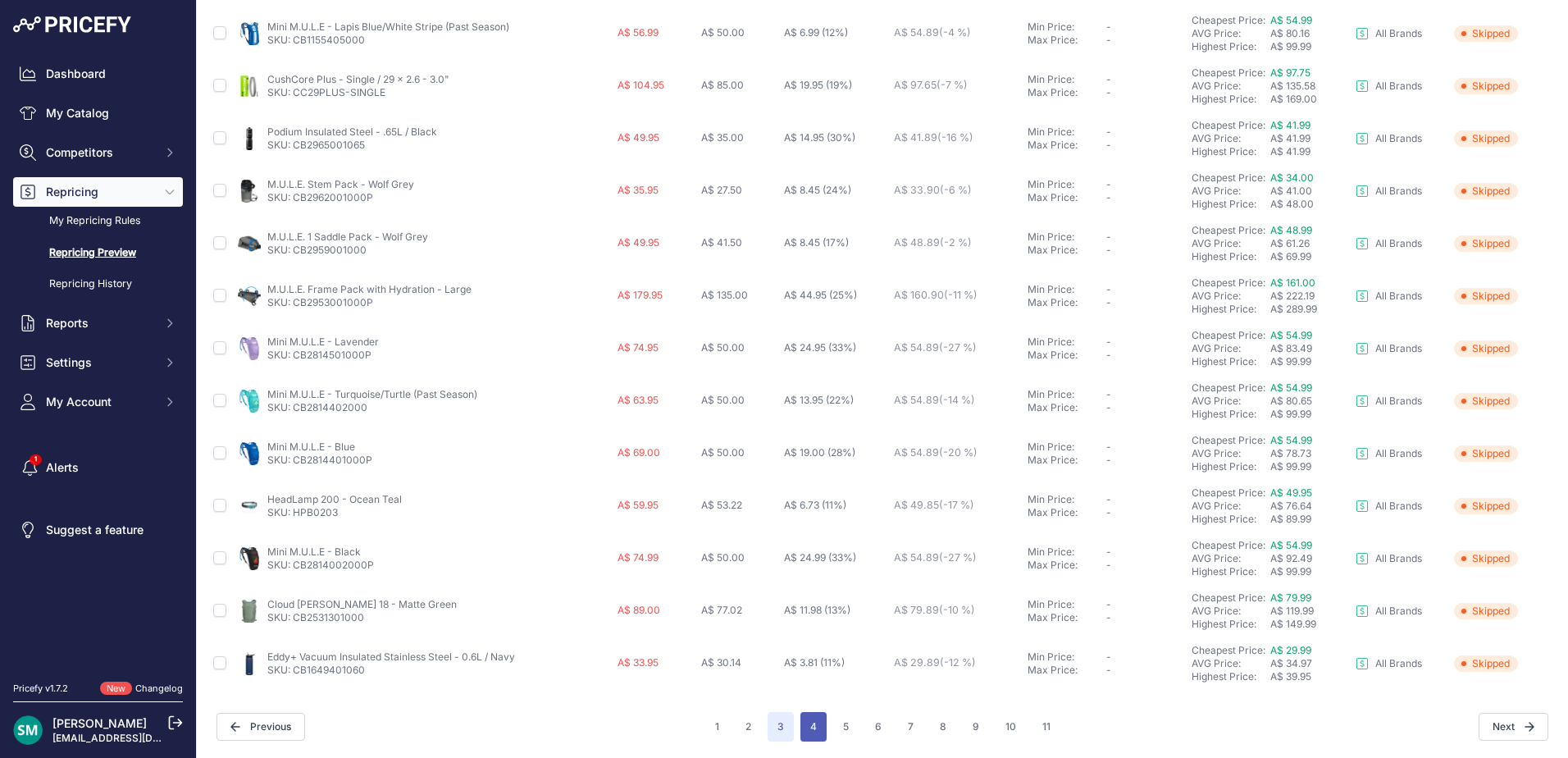
click at [800, 730] on button "4" at bounding box center [812, 726] width 26 height 30
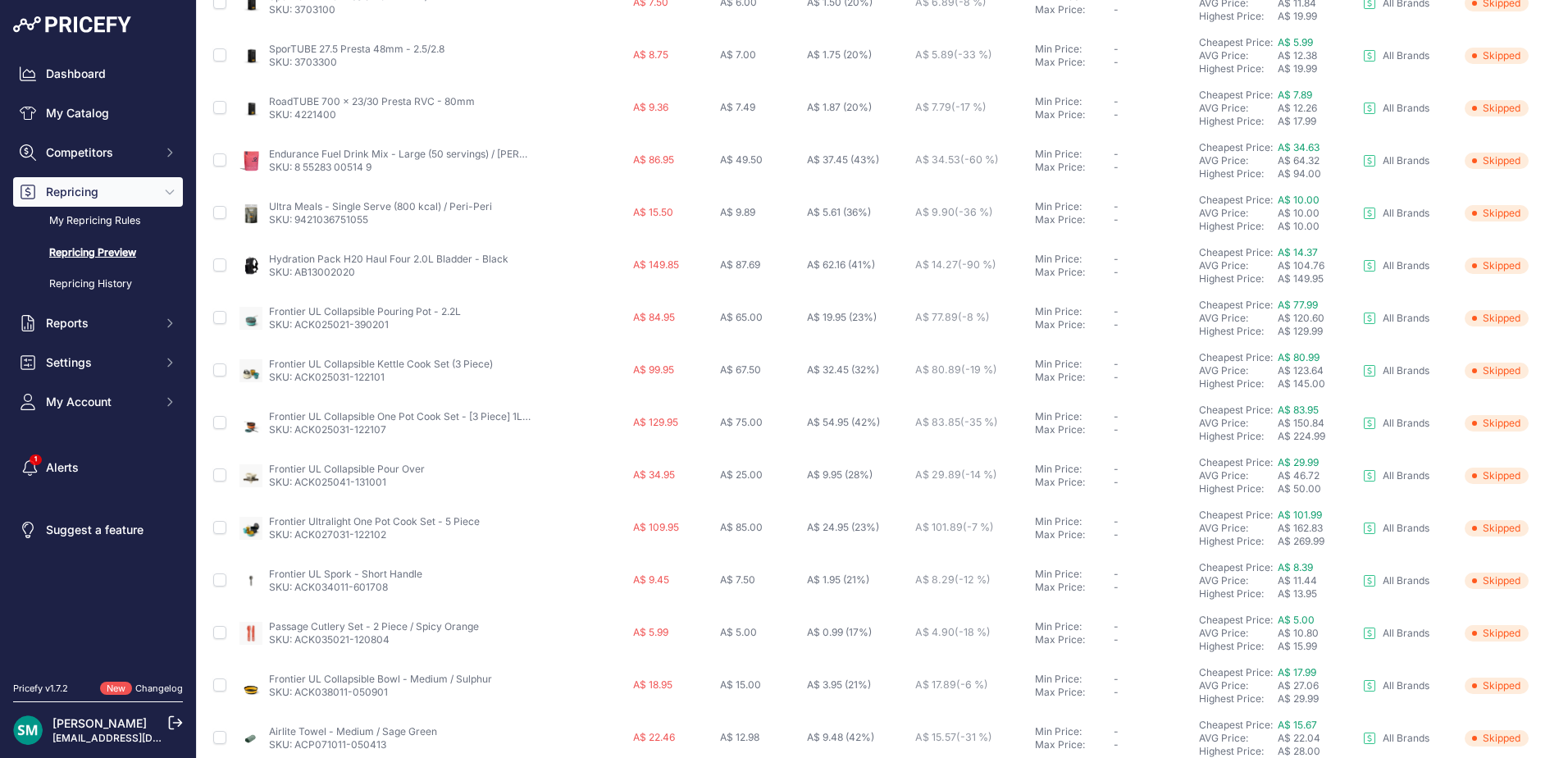
scroll to position [566, 0]
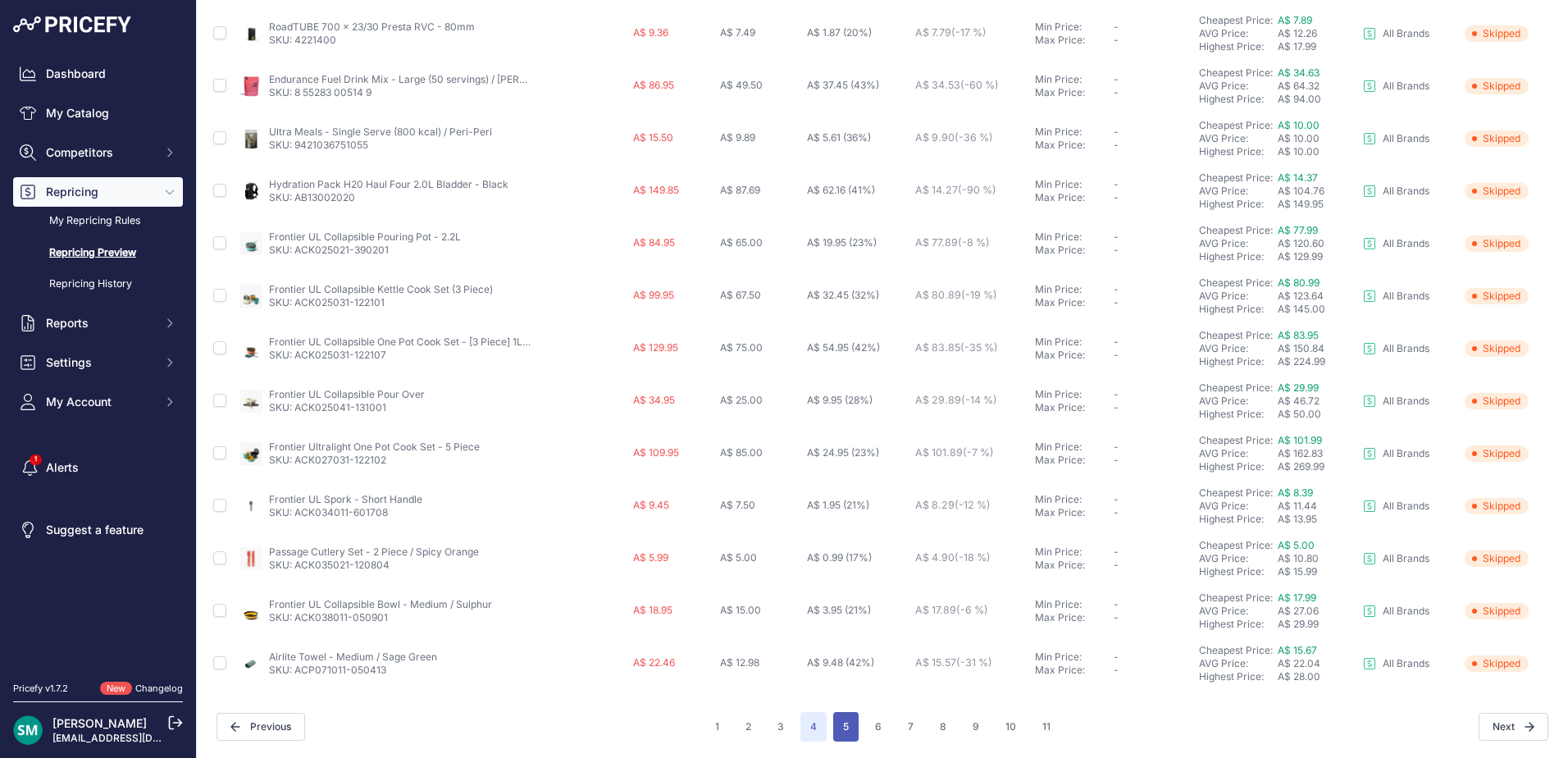
click at [843, 737] on button "5" at bounding box center [846, 726] width 26 height 30
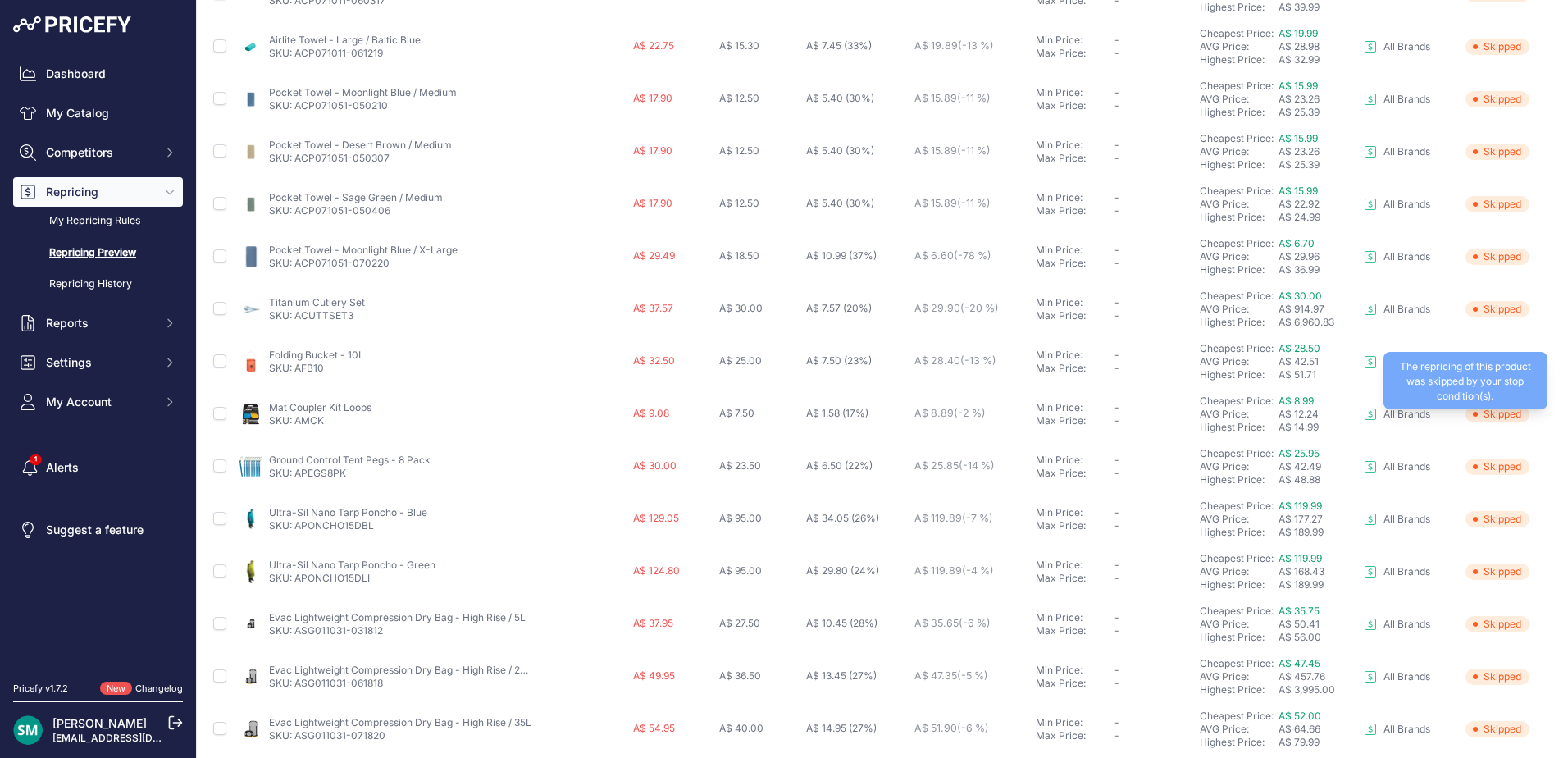
scroll to position [402, 0]
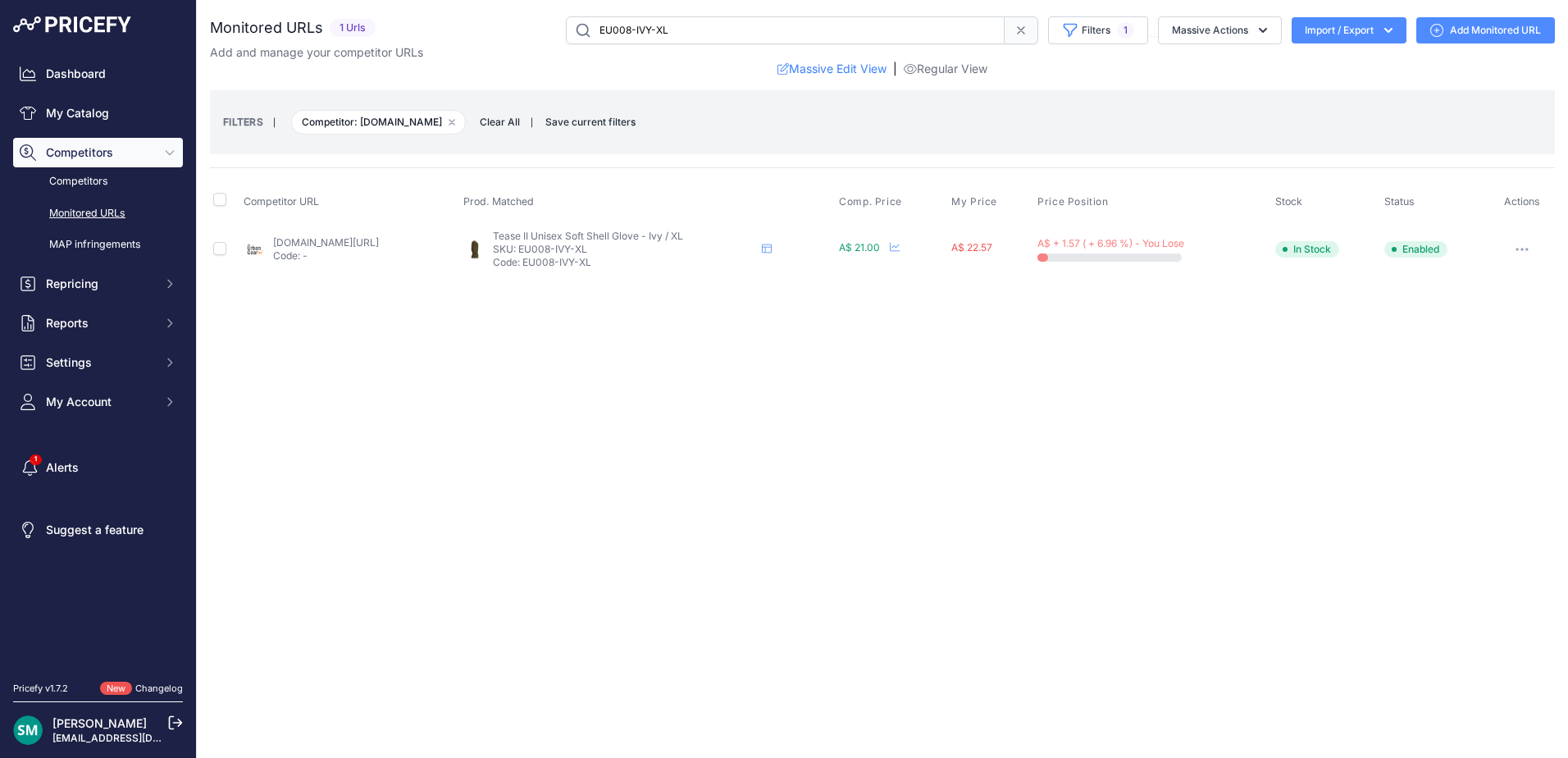
click at [328, 244] on link "theurbangear.com.au/products/xtm-tease-ii-softshell-gloves?prirule_jdsnikfkfjsd…" at bounding box center [326, 242] width 105 height 12
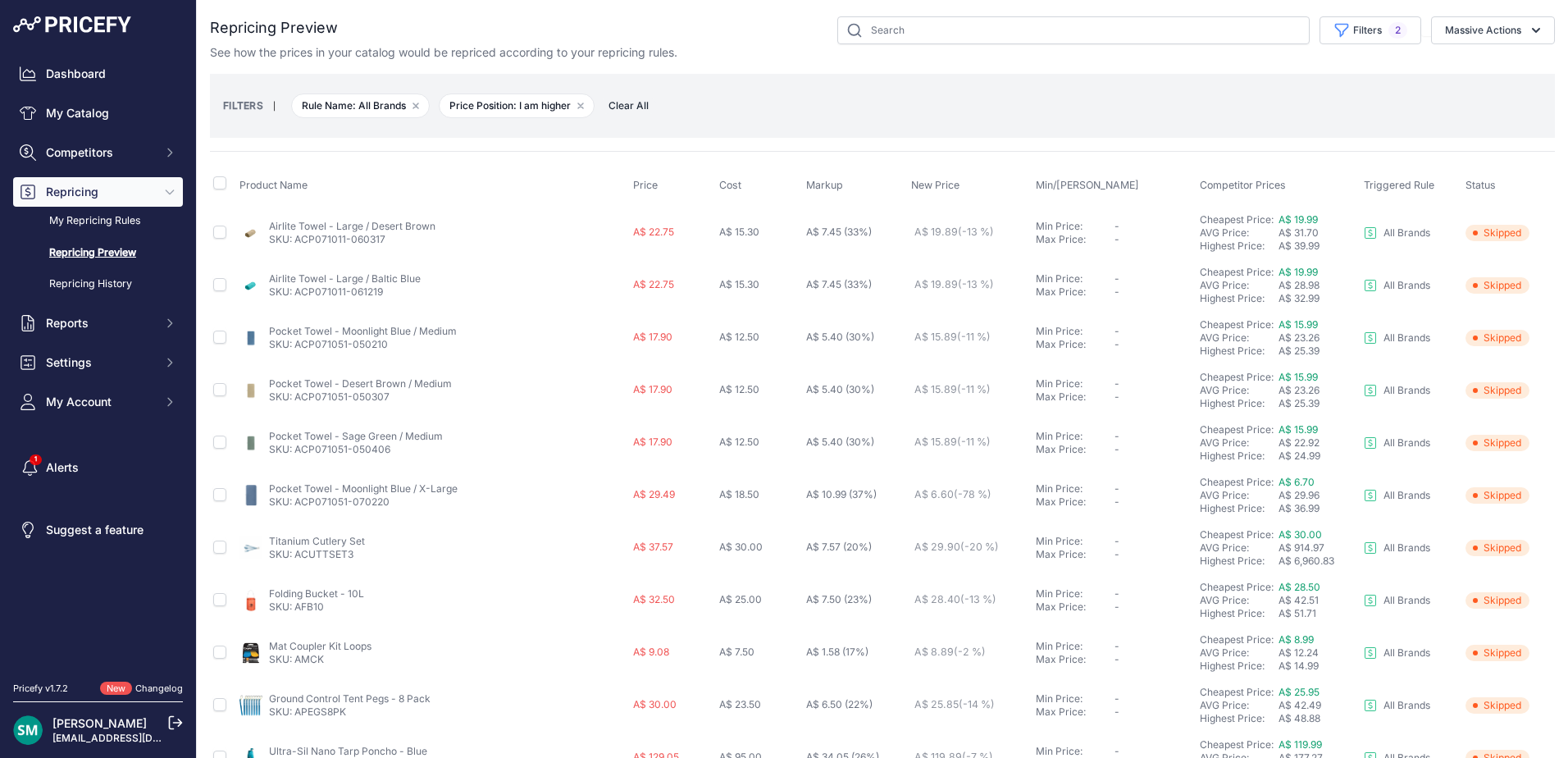
scroll to position [402, 0]
